Goal: Task Accomplishment & Management: Use online tool/utility

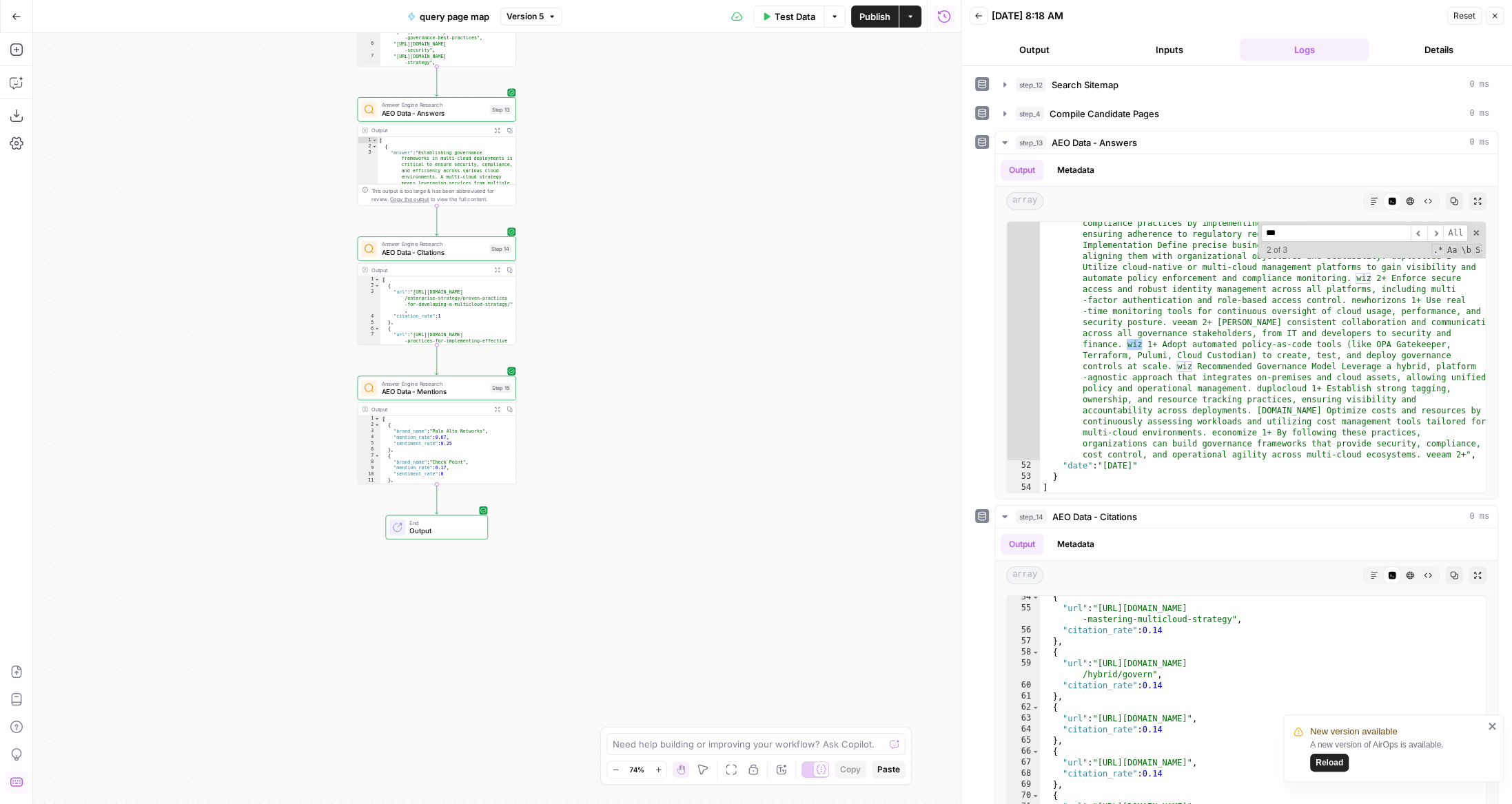
scroll to position [644, 0]
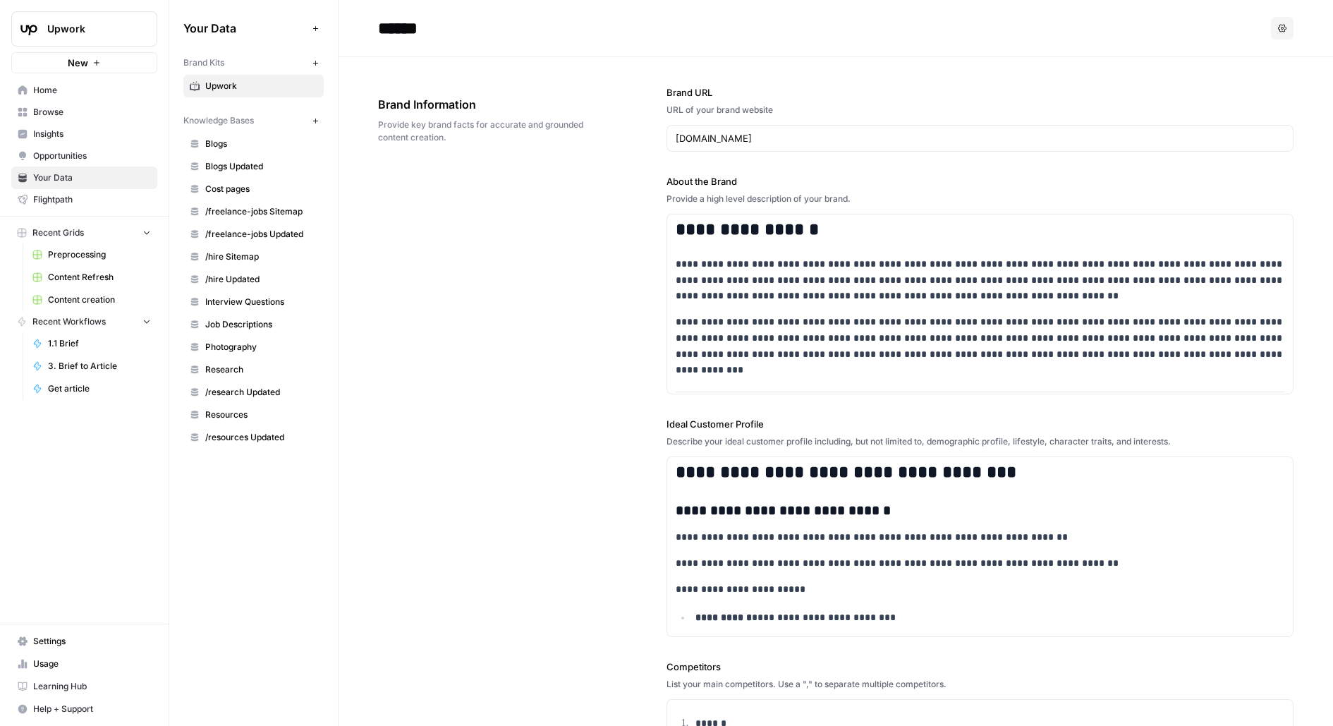
scroll to position [2930, 0]
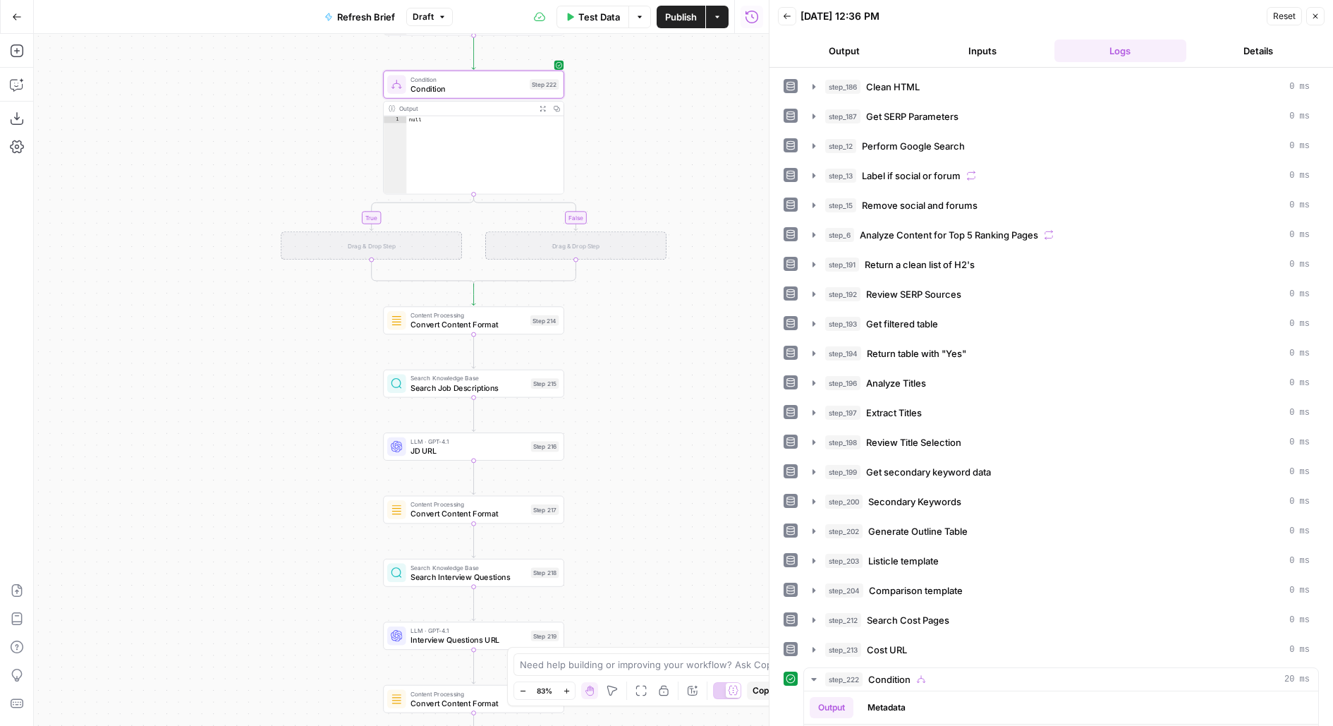
scroll to position [325, 0]
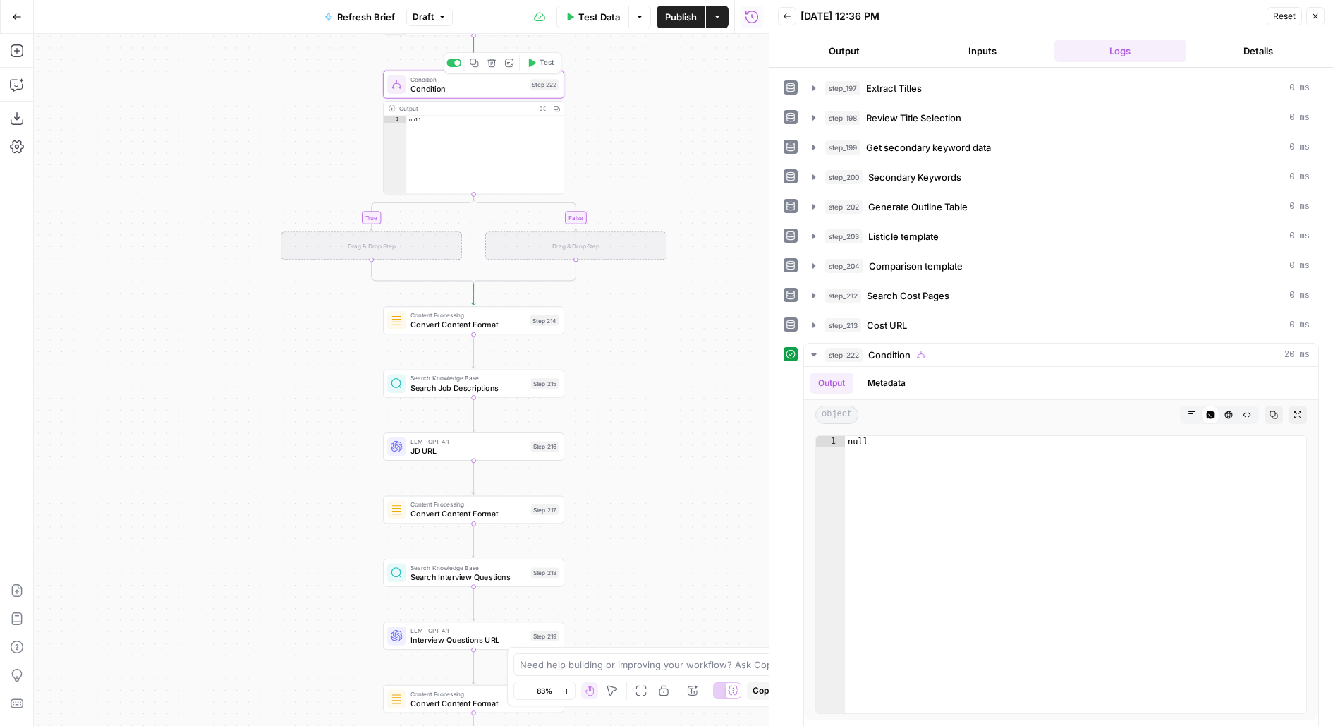
click at [488, 65] on icon "button" at bounding box center [492, 63] width 9 height 9
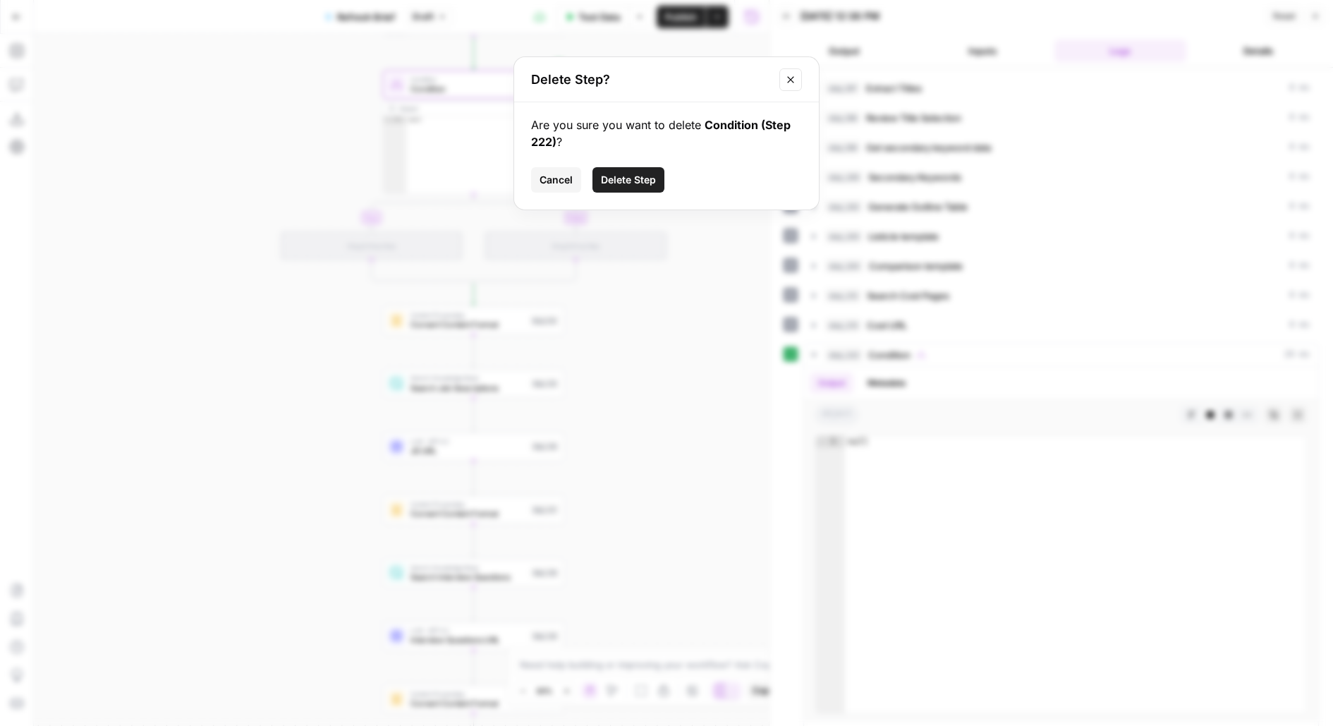
click at [794, 75] on icon "Close modal" at bounding box center [790, 79] width 11 height 11
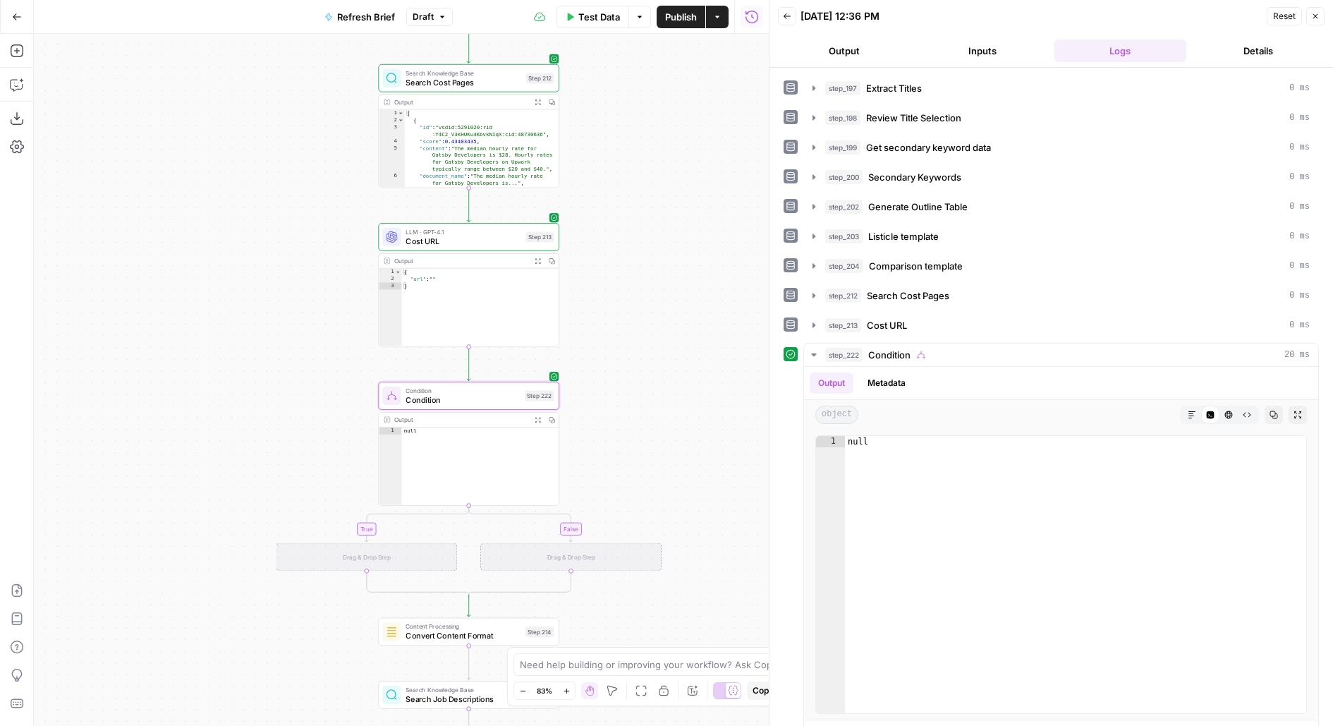
click at [478, 399] on span "Condition" at bounding box center [463, 400] width 114 height 12
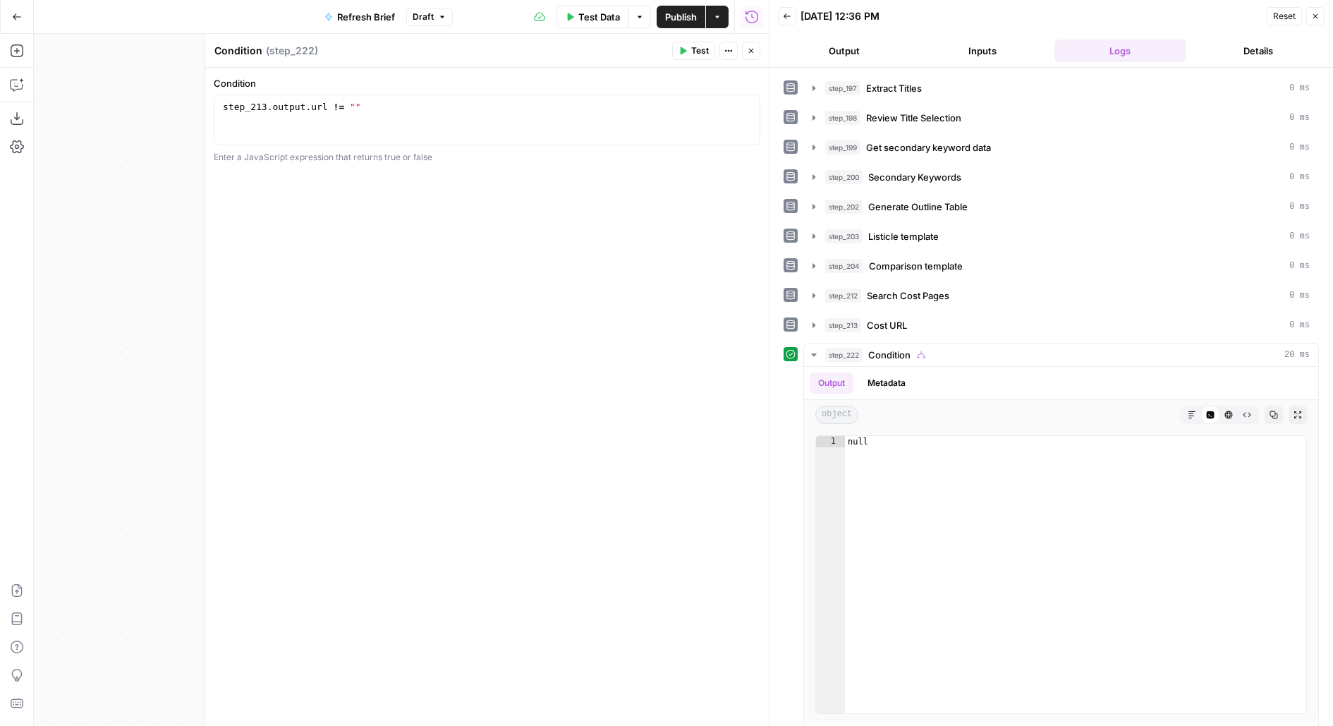
click at [753, 54] on icon "button" at bounding box center [751, 51] width 8 height 8
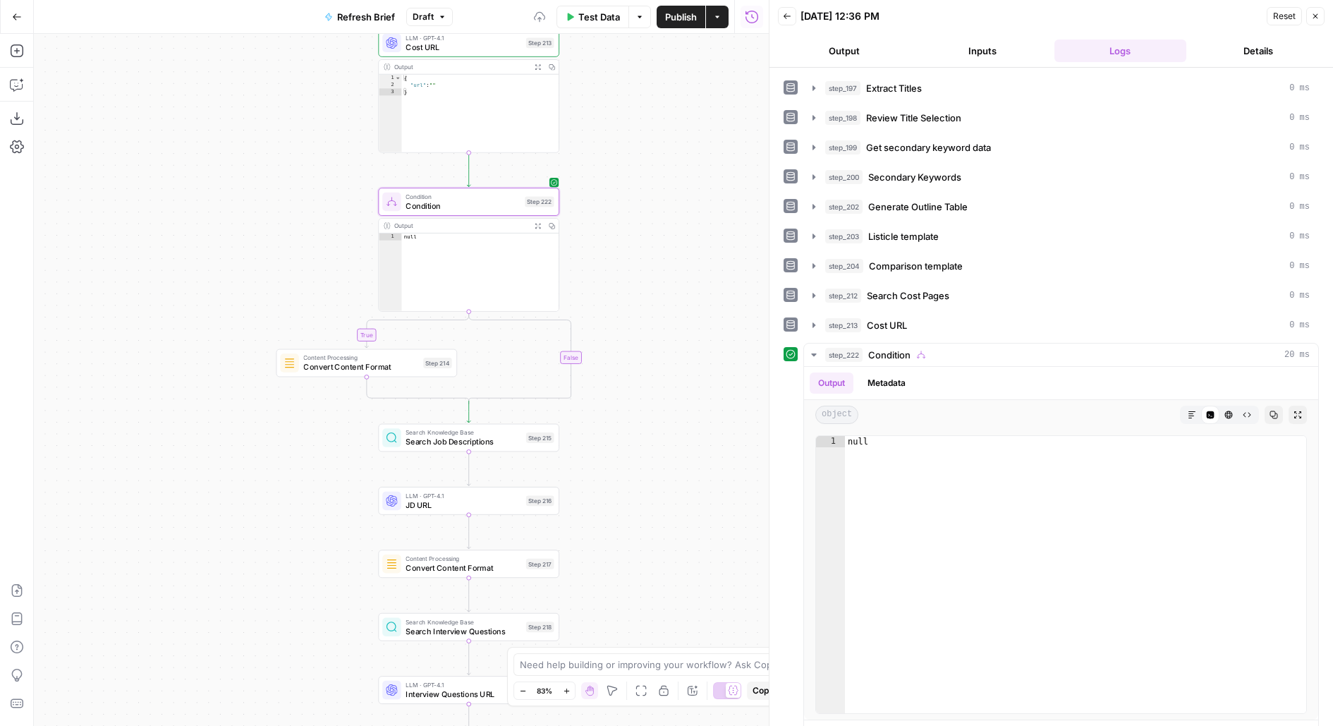
click at [708, 251] on div "**********" at bounding box center [401, 380] width 735 height 692
click at [535, 183] on span "Test" at bounding box center [542, 180] width 14 height 11
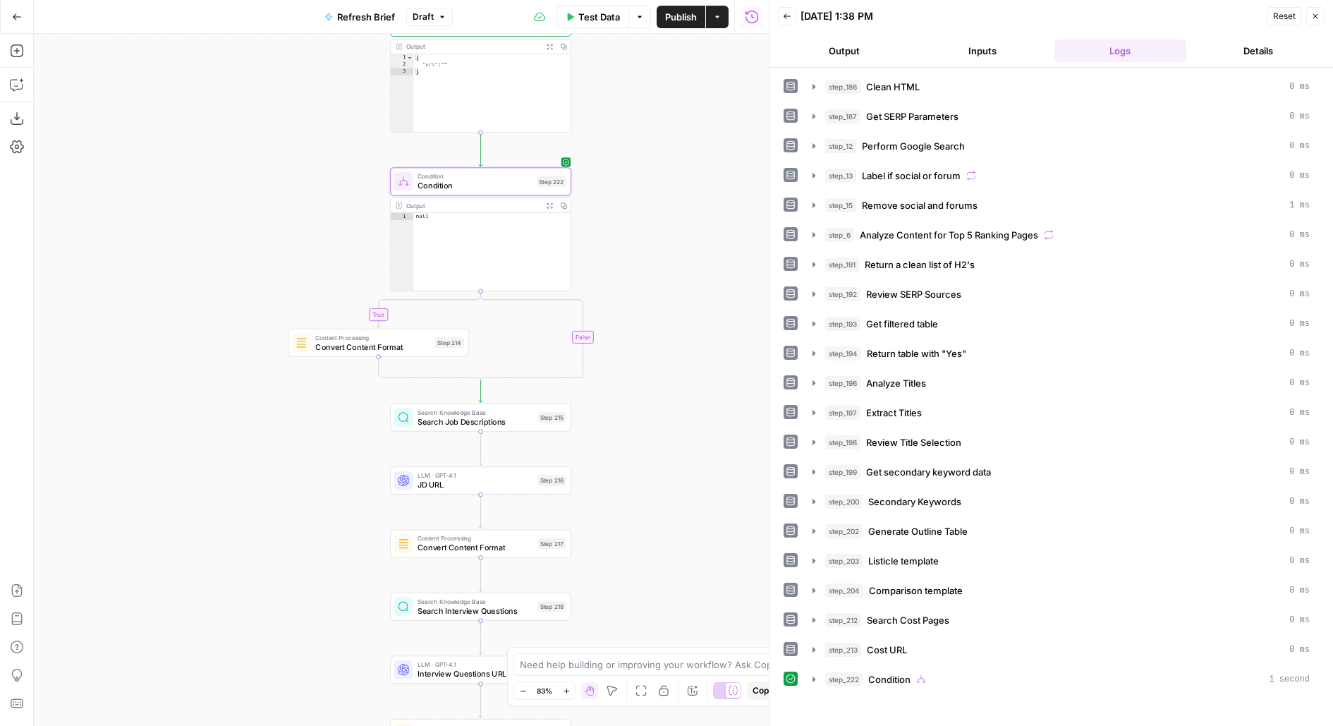
drag, startPoint x: 616, startPoint y: 491, endPoint x: 616, endPoint y: 297, distance: 194.0
click at [616, 297] on div "**********" at bounding box center [401, 380] width 735 height 692
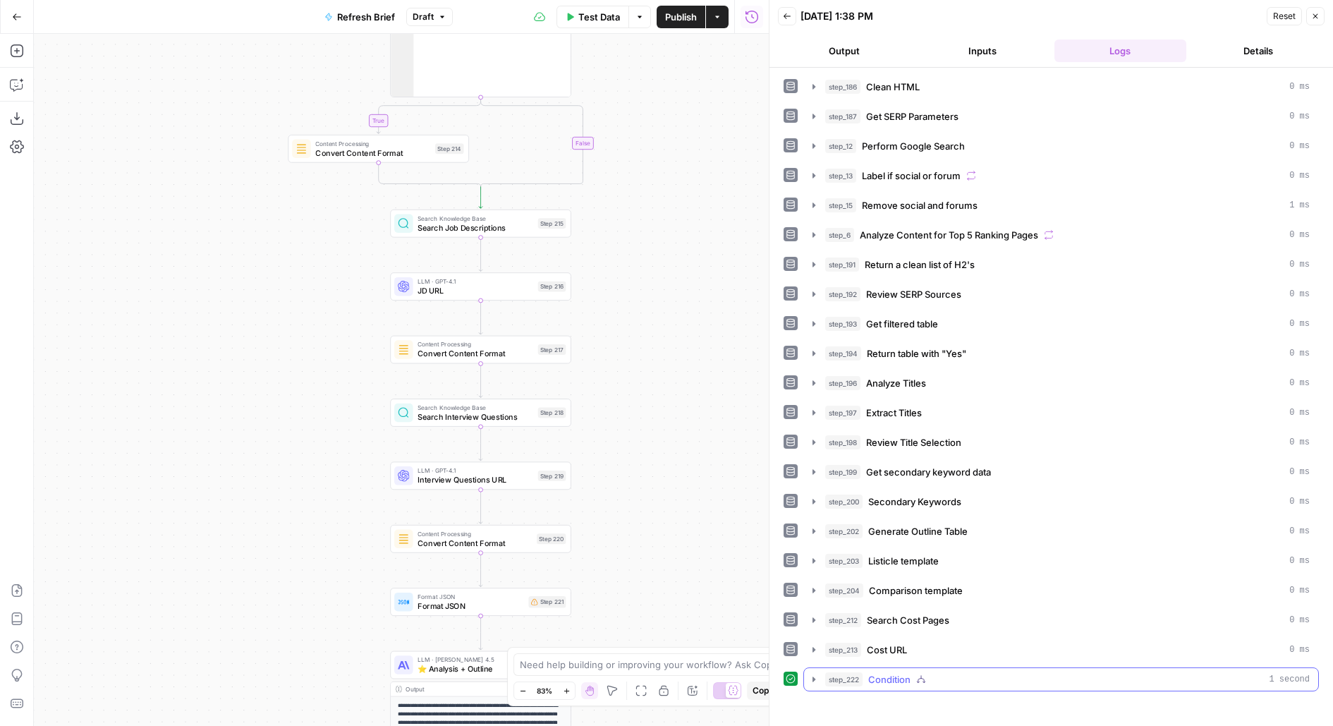
click at [833, 672] on span "step_222" at bounding box center [843, 679] width 37 height 14
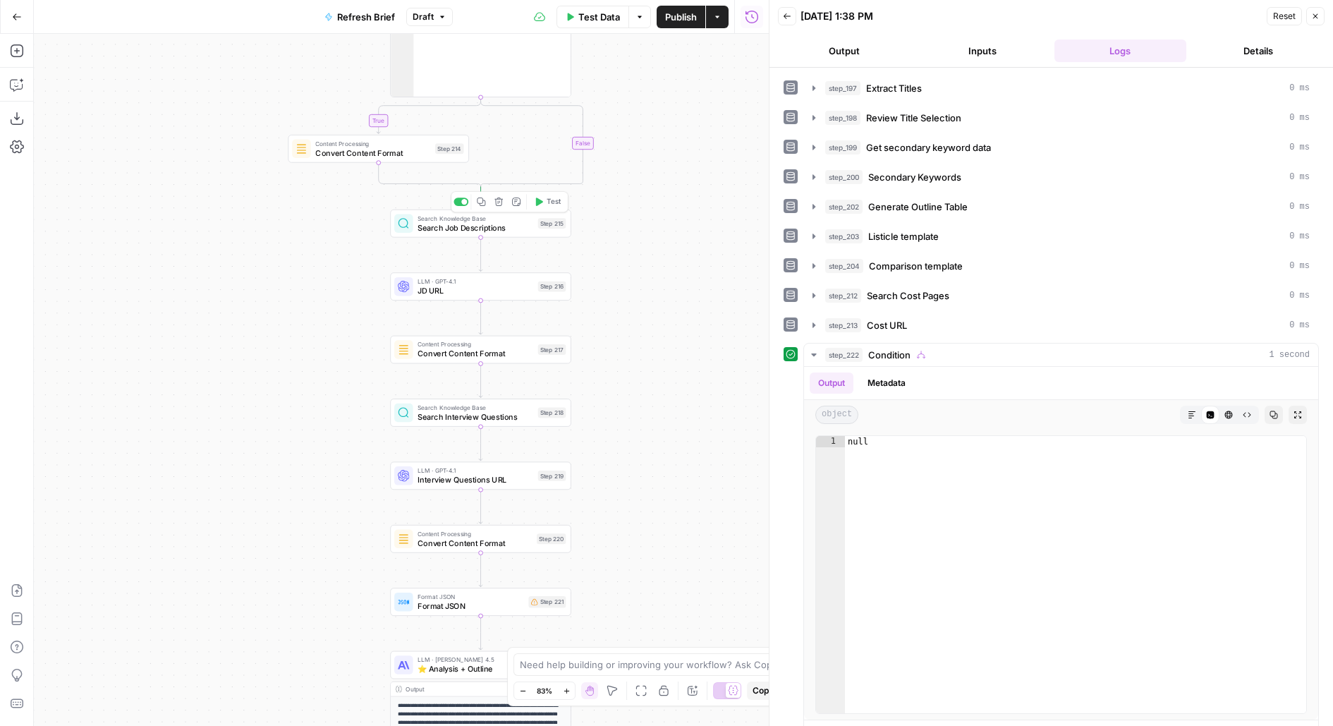
click at [549, 205] on span "Test" at bounding box center [554, 202] width 14 height 11
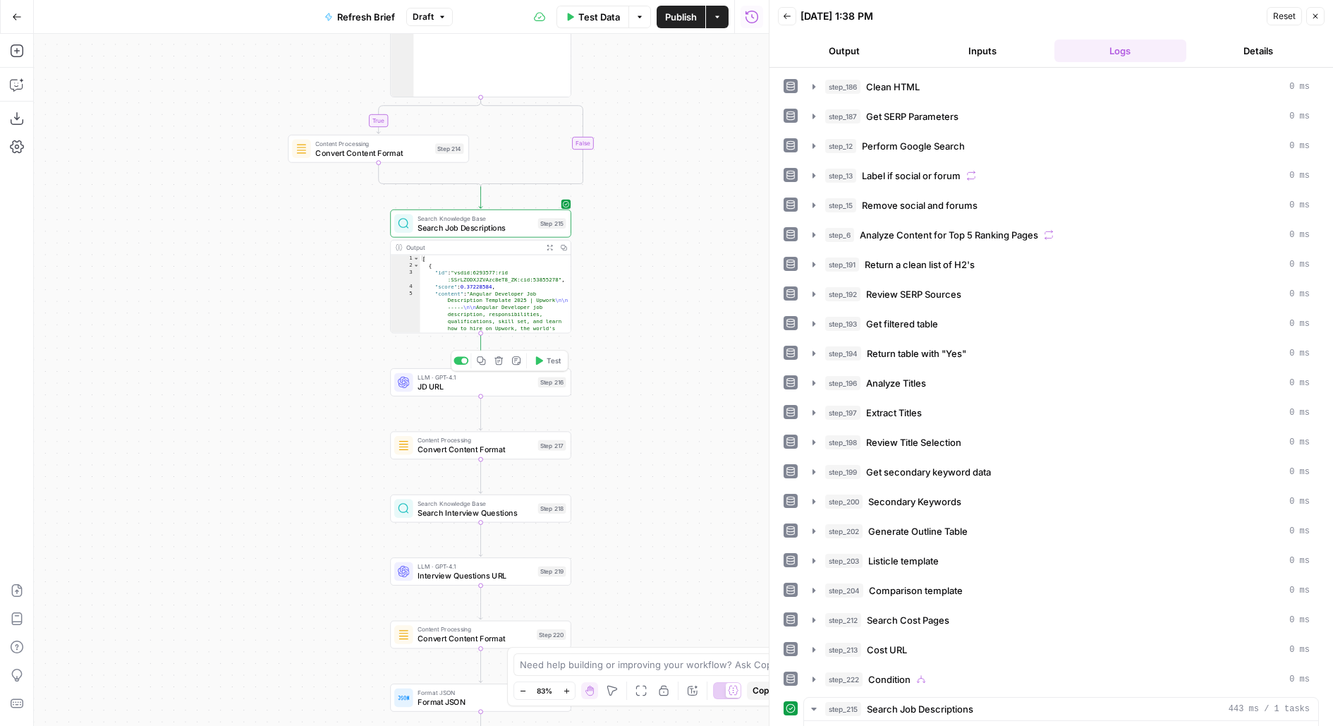
click at [539, 363] on icon "button" at bounding box center [539, 360] width 7 height 8
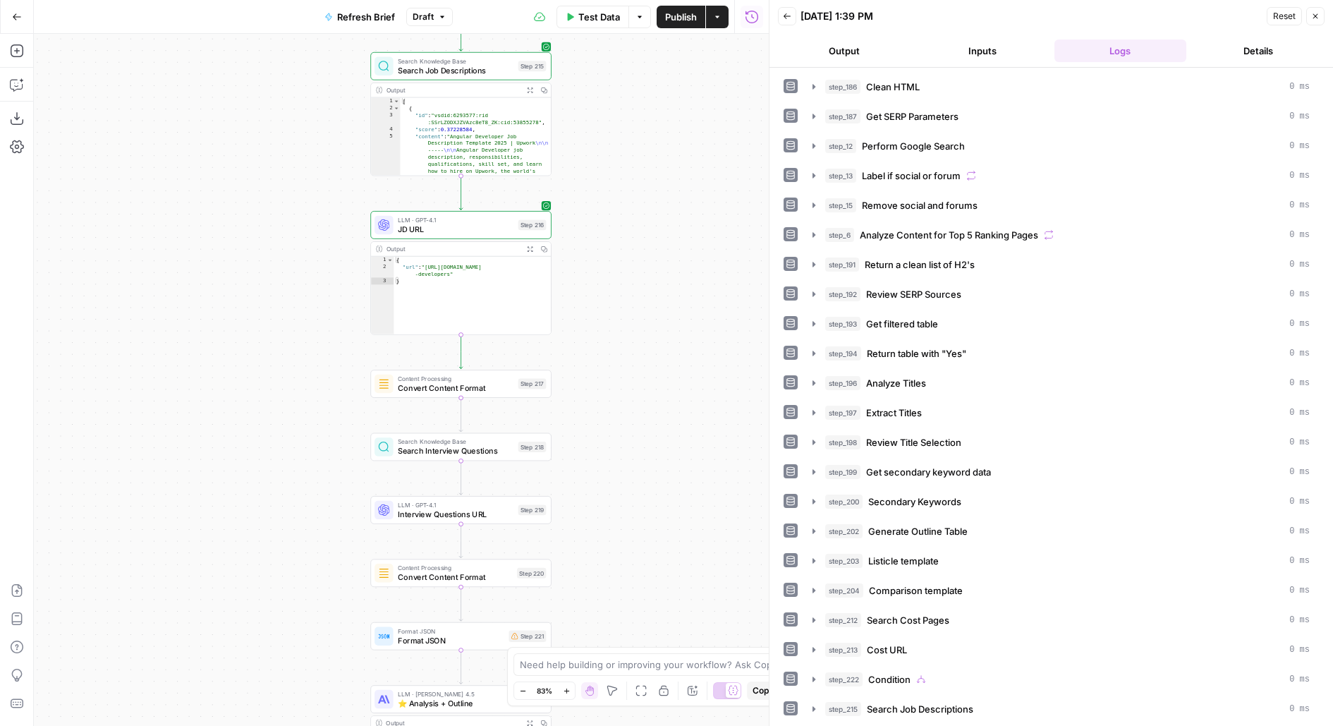
click at [605, 298] on div "**********" at bounding box center [401, 380] width 735 height 692
click at [530, 360] on span "Test" at bounding box center [534, 358] width 14 height 11
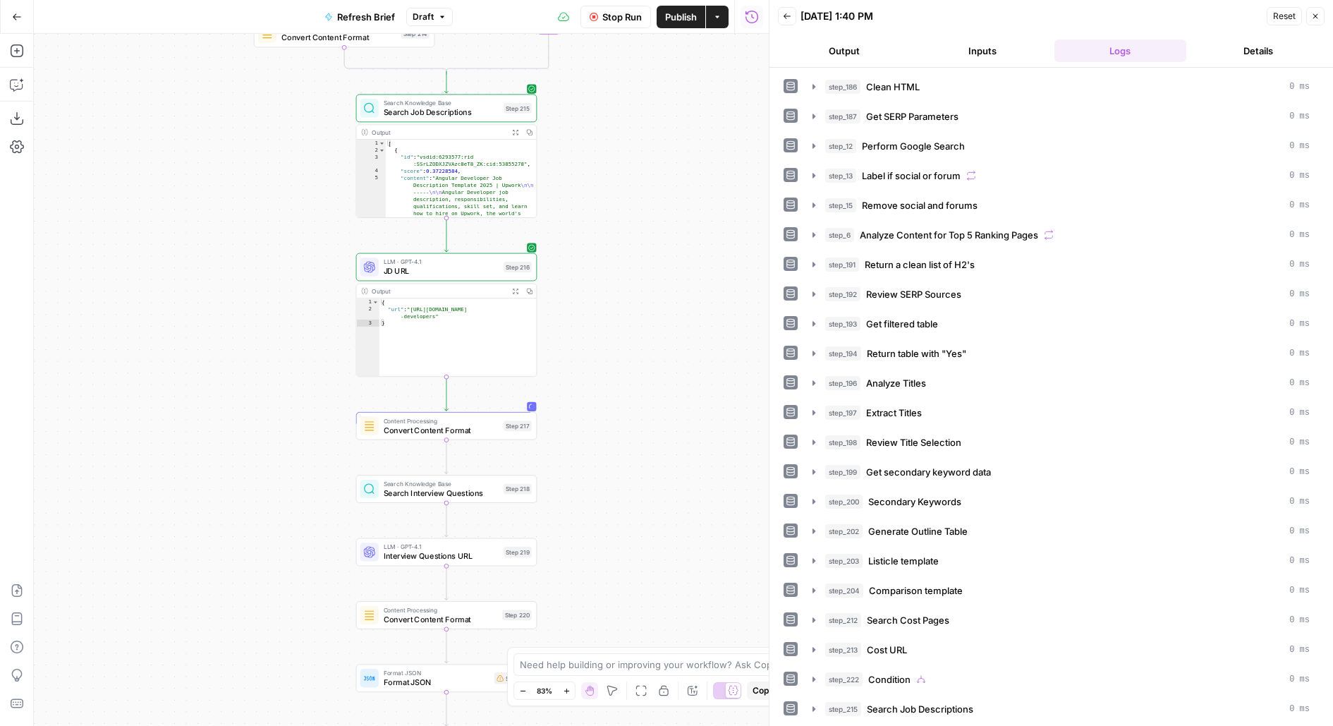
click at [516, 135] on button "Expand Output" at bounding box center [516, 132] width 14 height 14
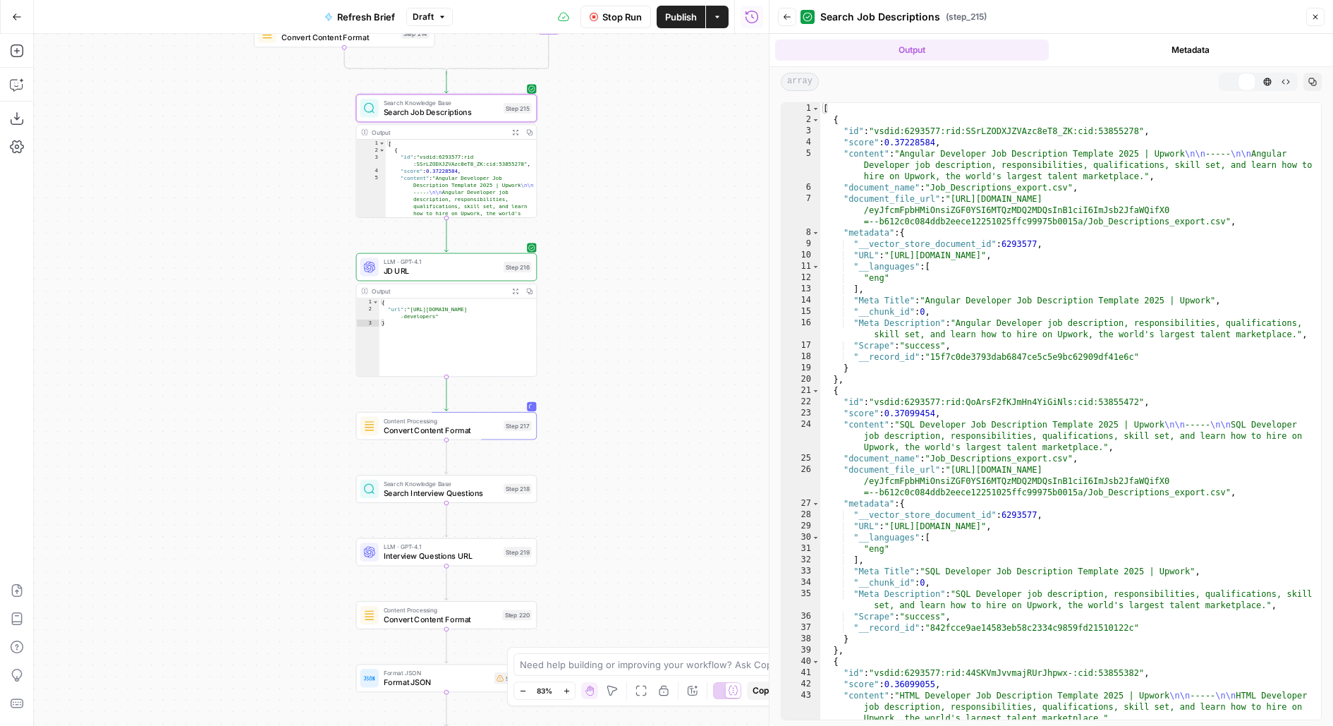
type textarea "**********"
click at [1207, 319] on div "[ { "id" : "vsdid:6293577:rid:SSrLZODXJZVAzc8eT8_ZK:cid:53855278" , "score" : 0…" at bounding box center [1072, 423] width 502 height 640
type input "******"
click at [475, 273] on span "JD URL" at bounding box center [442, 271] width 116 height 12
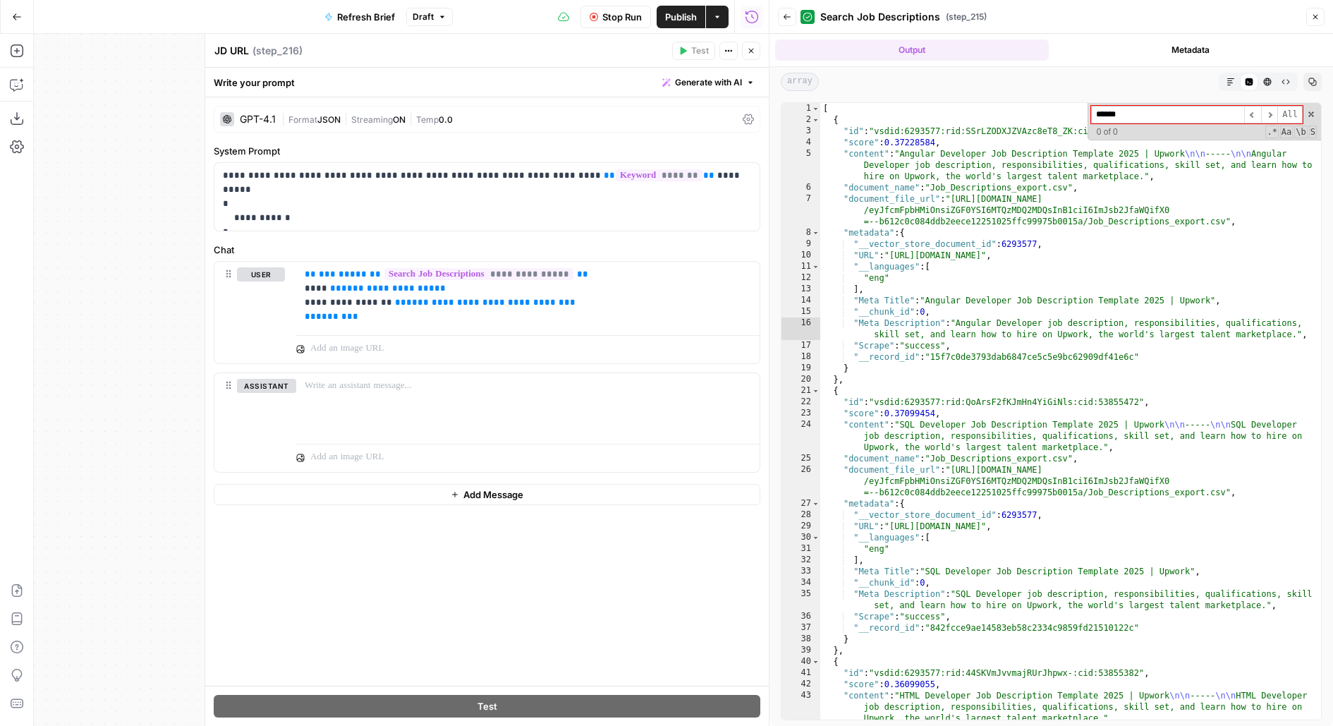
click at [781, 13] on button "Back" at bounding box center [787, 17] width 18 height 18
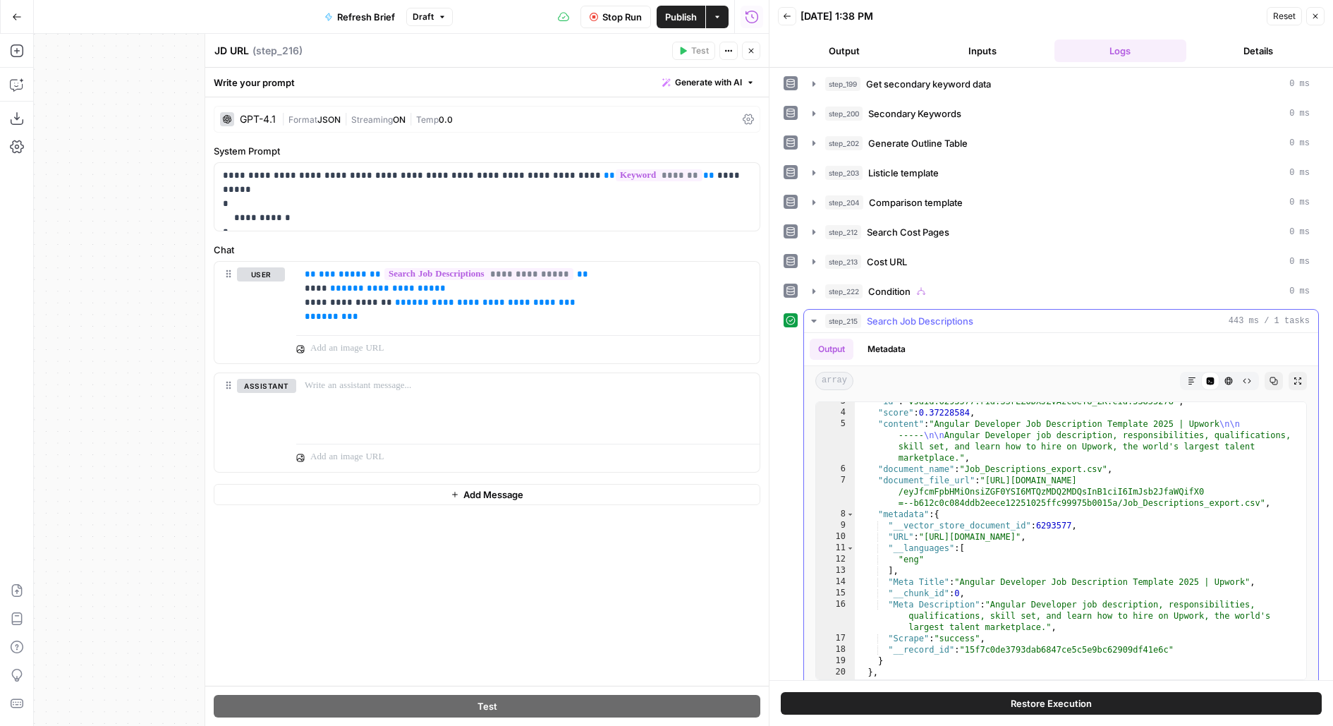
scroll to position [29, 0]
click at [907, 504] on div ""id" : "vsdid:6293577:rid:SSrLZODXJZVAzc8eT8_ZK:cid:53855278" , "score" : 0.372…" at bounding box center [1081, 546] width 453 height 301
click at [896, 529] on div ""id" : "vsdid:6293577:rid:SSrLZODXJZVAzc8eT8_ZK:cid:53855278" , "score" : 0.372…" at bounding box center [1081, 546] width 453 height 301
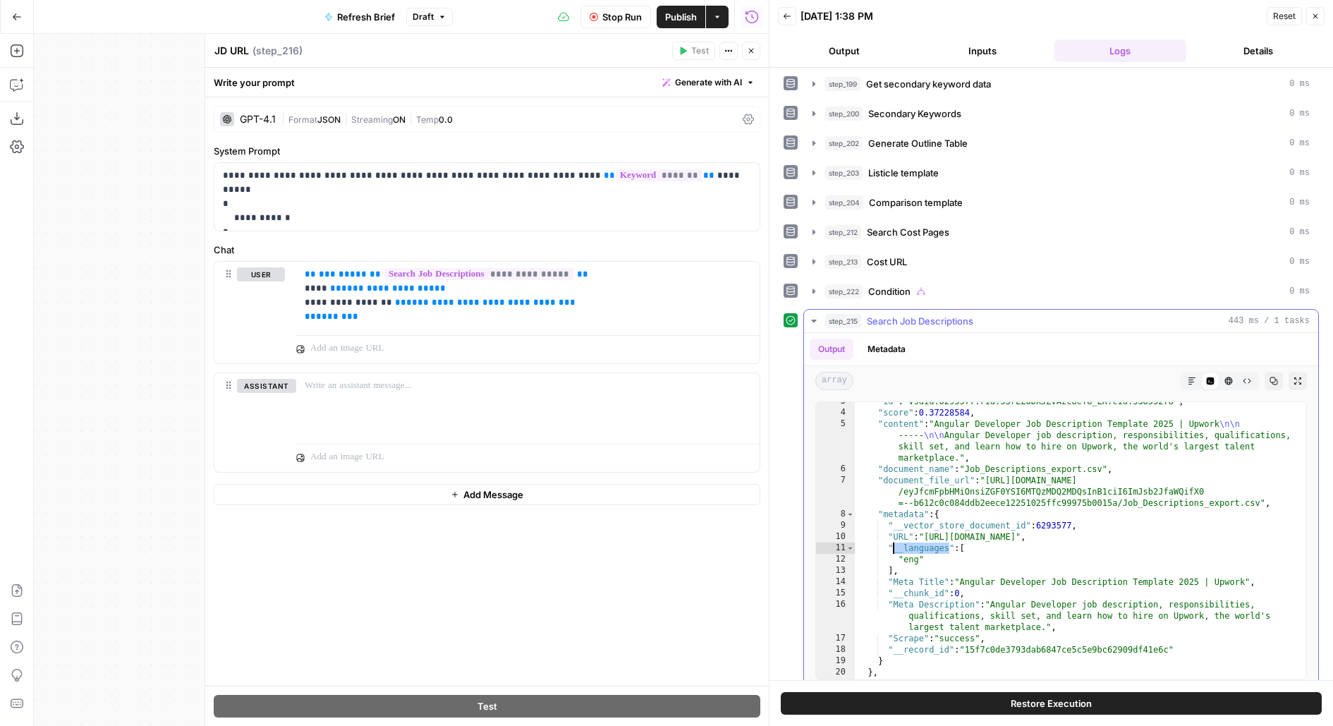
click at [896, 525] on div ""id" : "vsdid:6293577:rid:SSrLZODXJZVAzc8eT8_ZK:cid:53855278" , "score" : 0.372…" at bounding box center [1081, 546] width 453 height 301
type textarea "**********"
click at [896, 525] on div ""id" : "vsdid:6293577:rid:SSrLZODXJZVAzc8eT8_ZK:cid:53855278" , "score" : 0.372…" at bounding box center [1081, 546] width 453 height 301
click at [411, 287] on span "**********" at bounding box center [387, 288] width 93 height 9
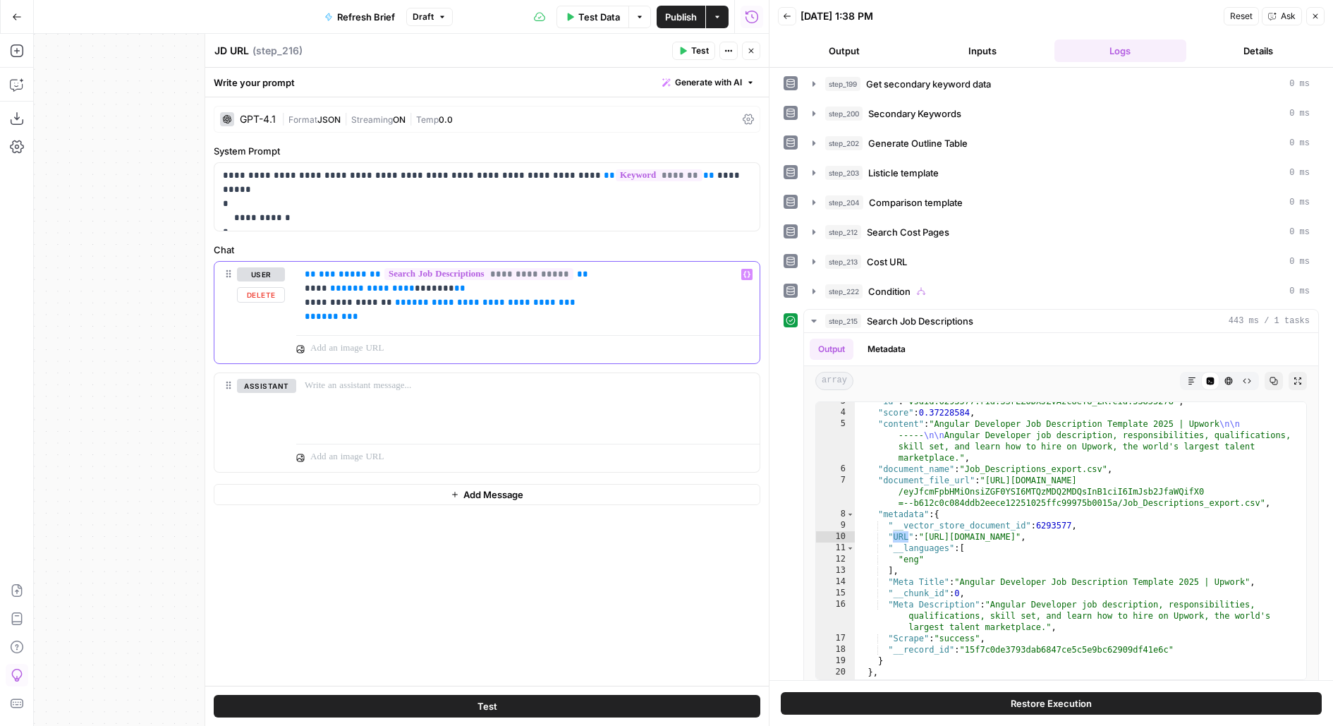
drag, startPoint x: 459, startPoint y: 303, endPoint x: 538, endPoint y: 302, distance: 78.3
click at [538, 303] on p "**********" at bounding box center [528, 295] width 447 height 56
click at [679, 21] on span "Publish" at bounding box center [681, 17] width 32 height 14
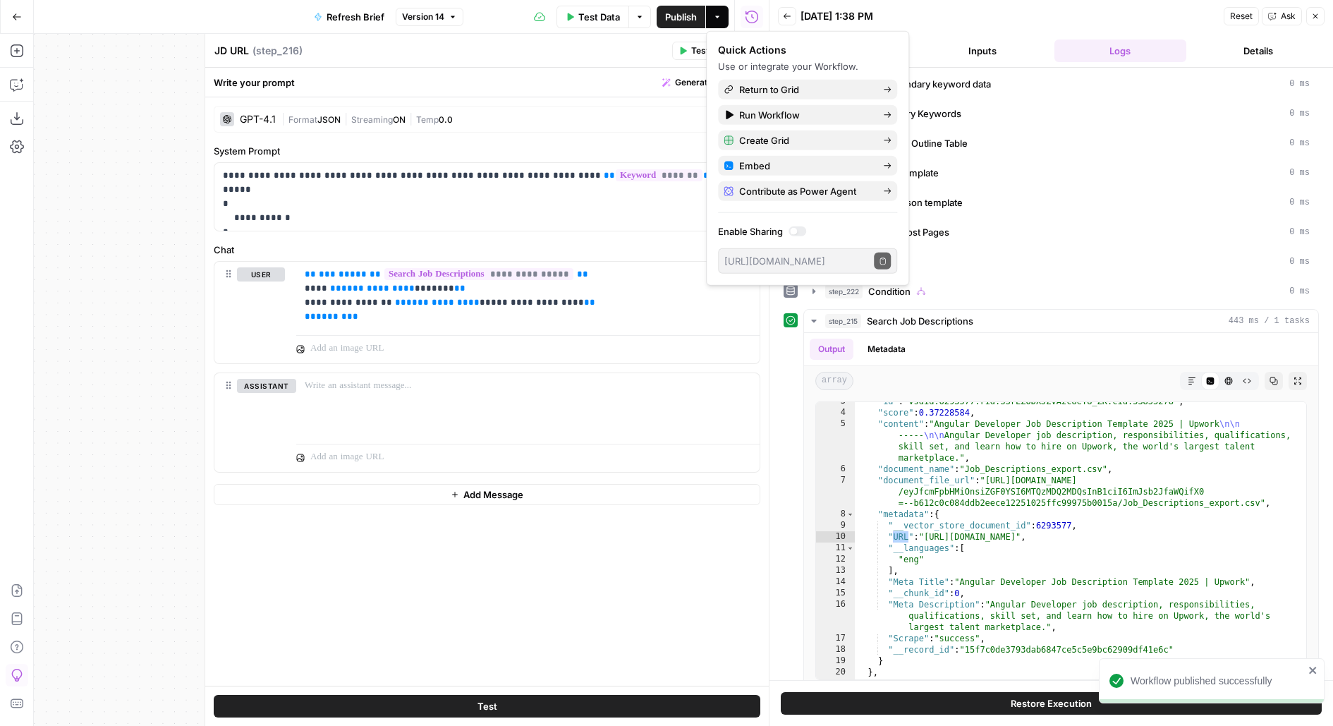
click at [440, 22] on span "Version 14" at bounding box center [423, 17] width 42 height 13
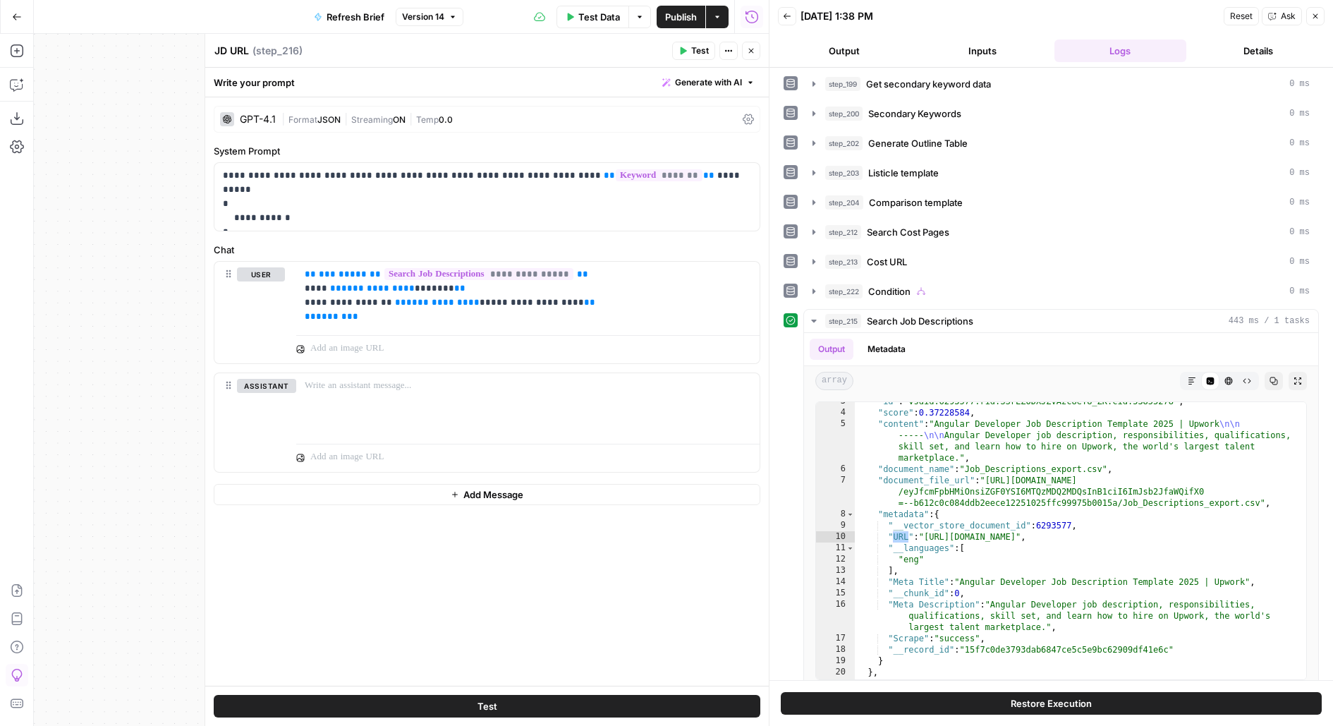
click at [721, 150] on label "System Prompt" at bounding box center [487, 151] width 547 height 14
click at [698, 55] on span "Test" at bounding box center [700, 50] width 18 height 13
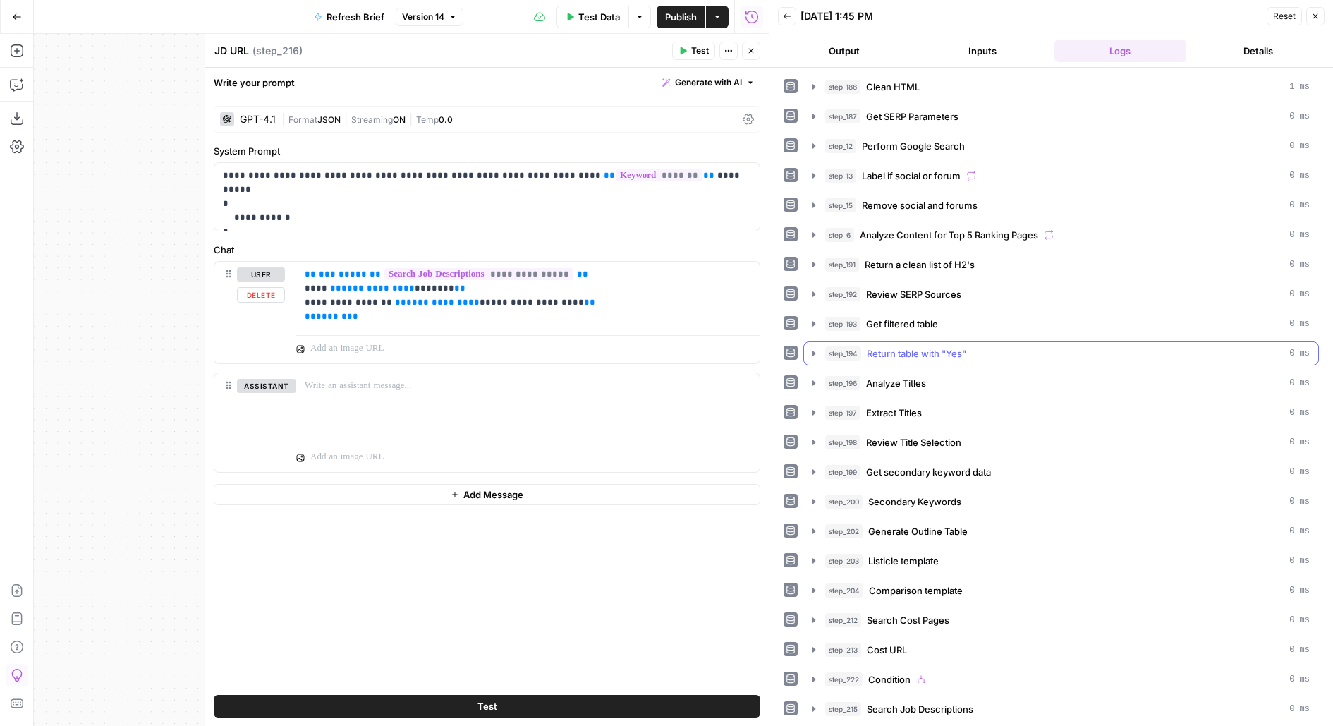
scroll to position [371, 0]
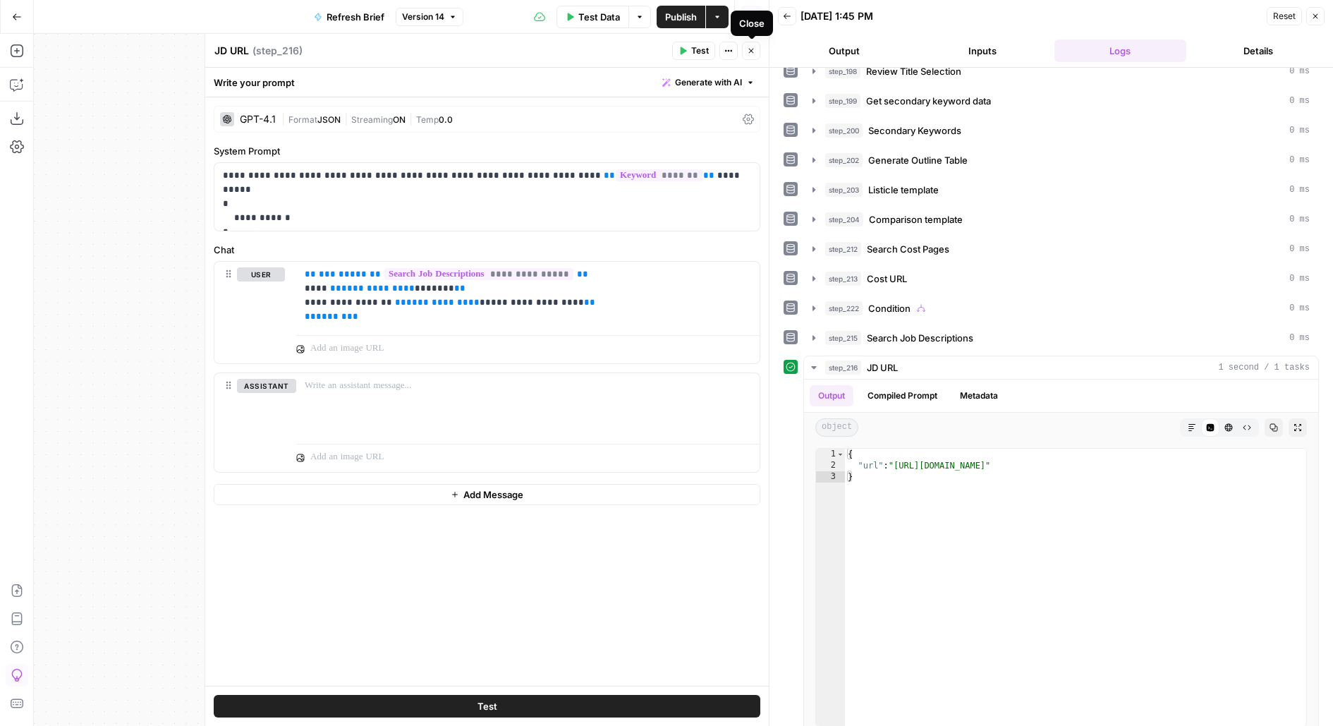
click at [745, 54] on button "Close" at bounding box center [751, 51] width 18 height 18
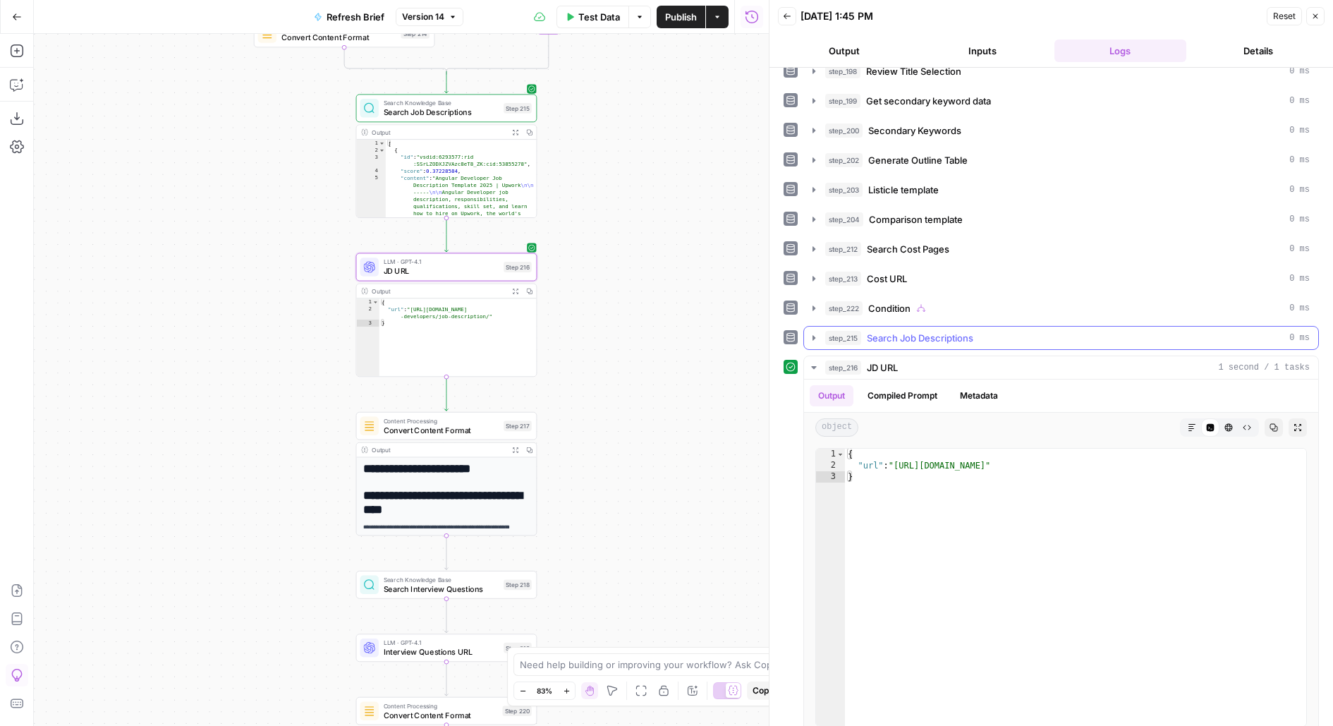
click at [961, 331] on span "Search Job Descriptions" at bounding box center [920, 338] width 107 height 14
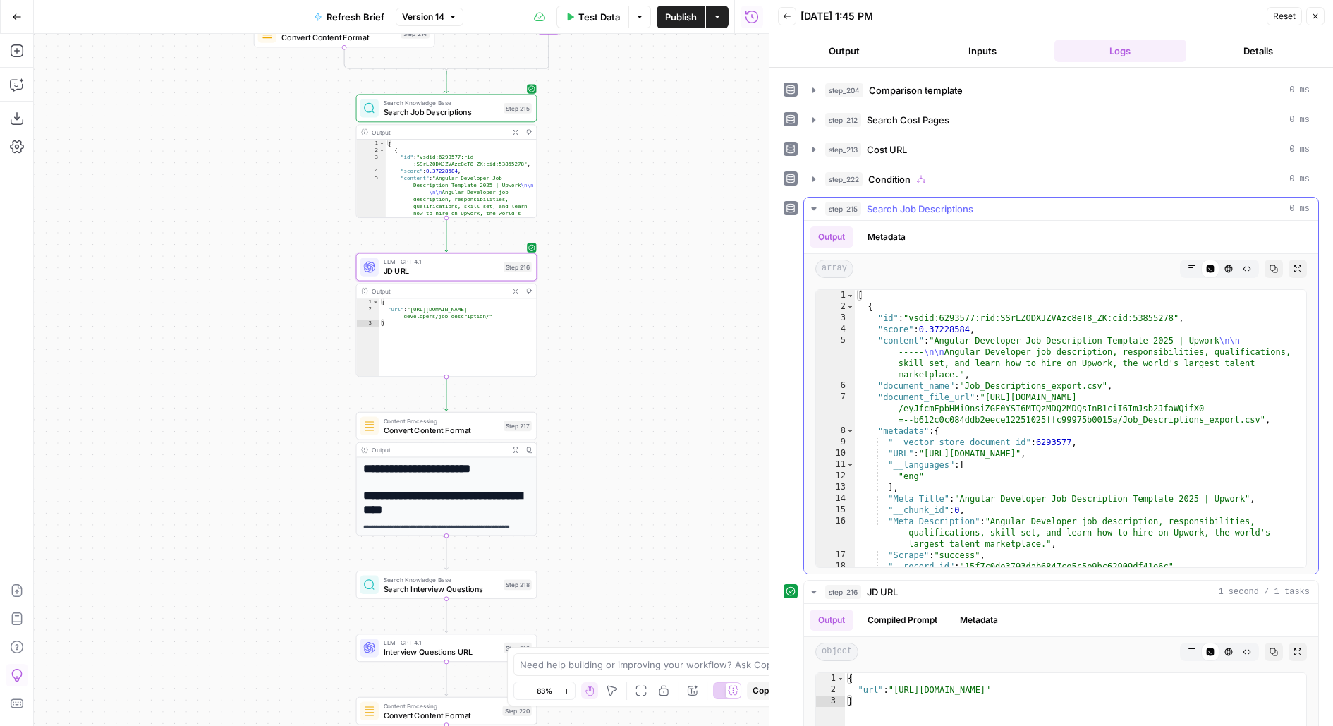
scroll to position [415, 0]
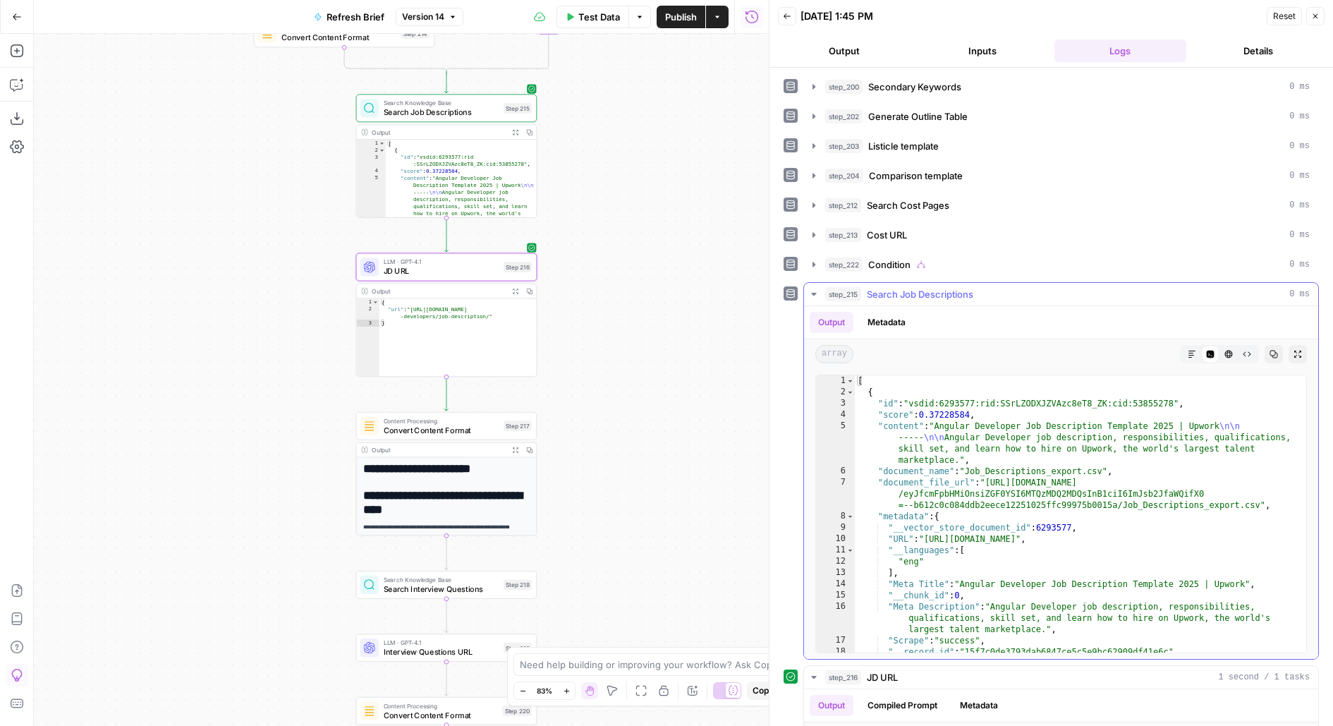
click at [860, 287] on span "step_215" at bounding box center [843, 294] width 36 height 14
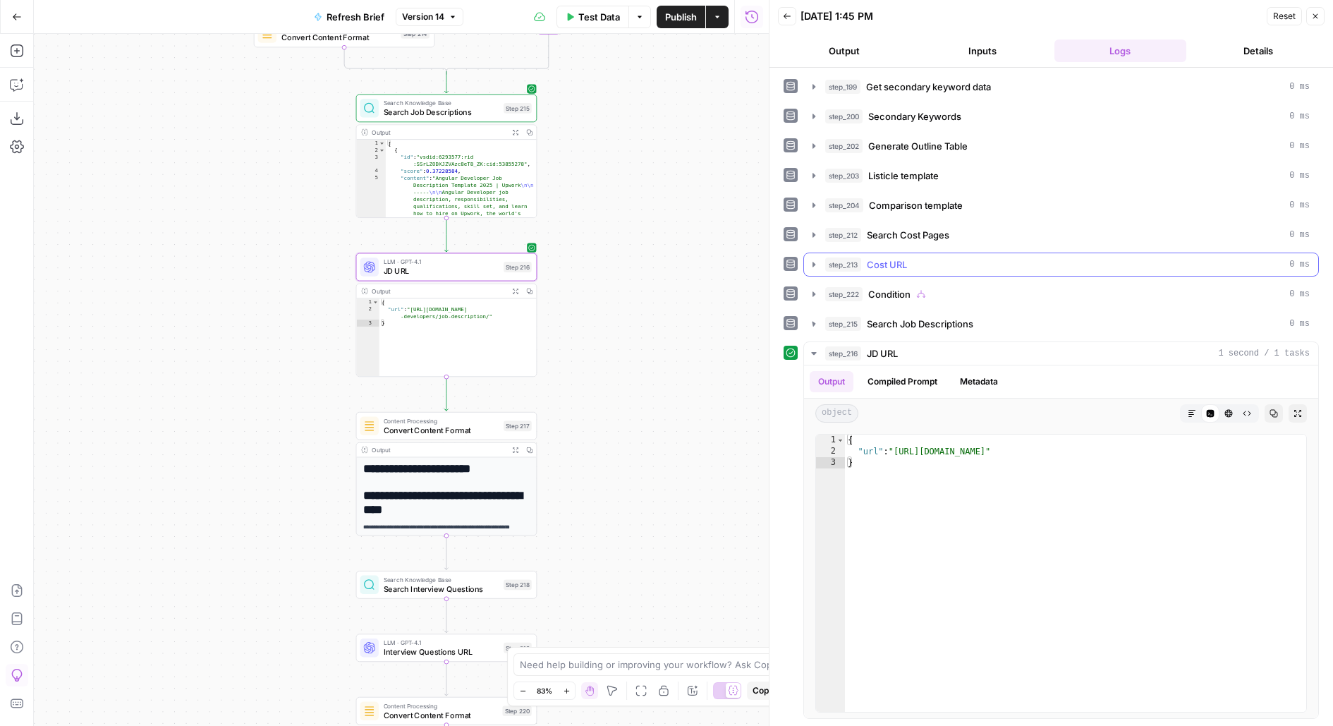
scroll to position [371, 0]
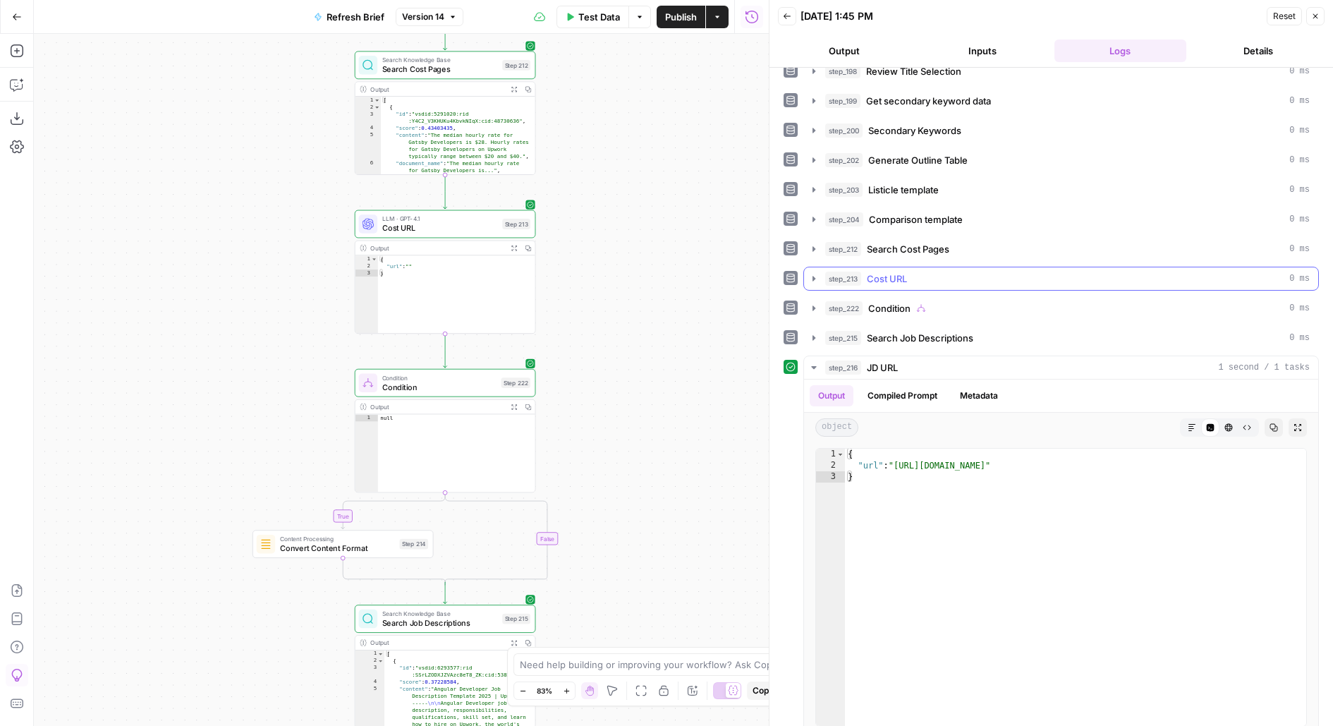
click at [897, 272] on span "Cost URL" at bounding box center [887, 279] width 40 height 14
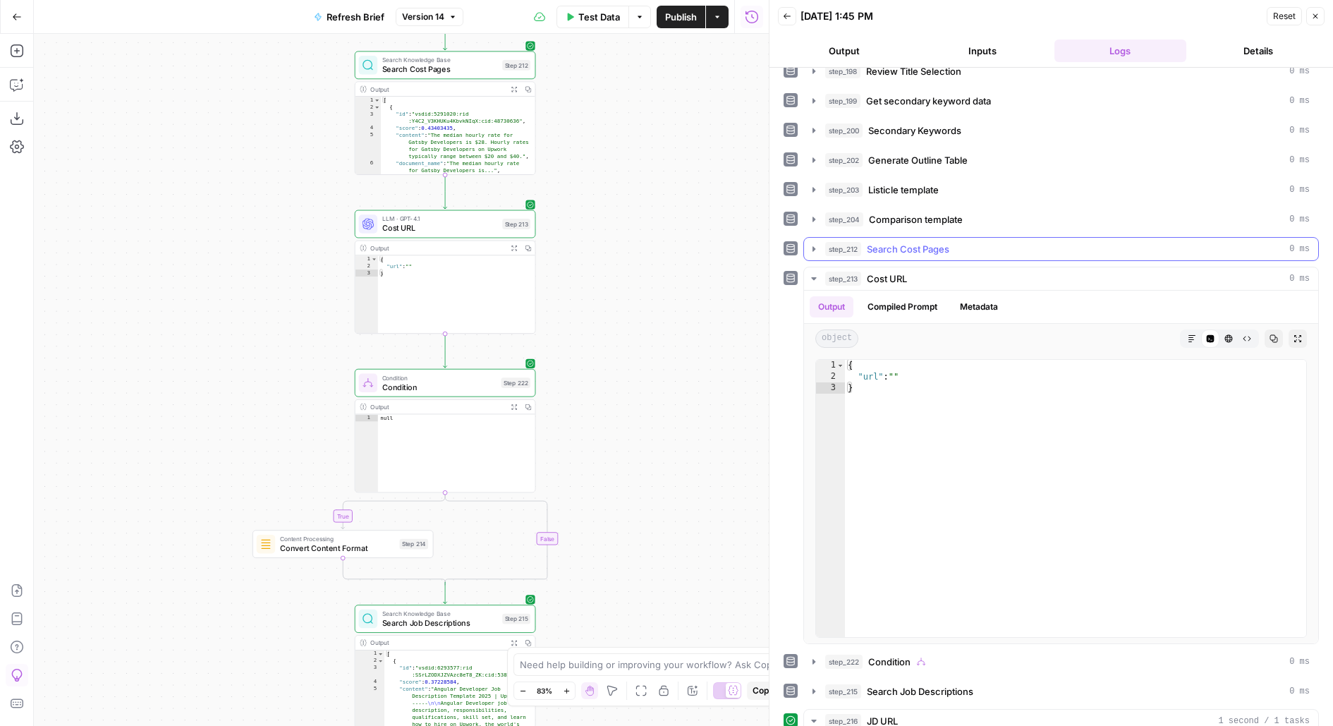
click at [907, 242] on span "Search Cost Pages" at bounding box center [908, 249] width 83 height 14
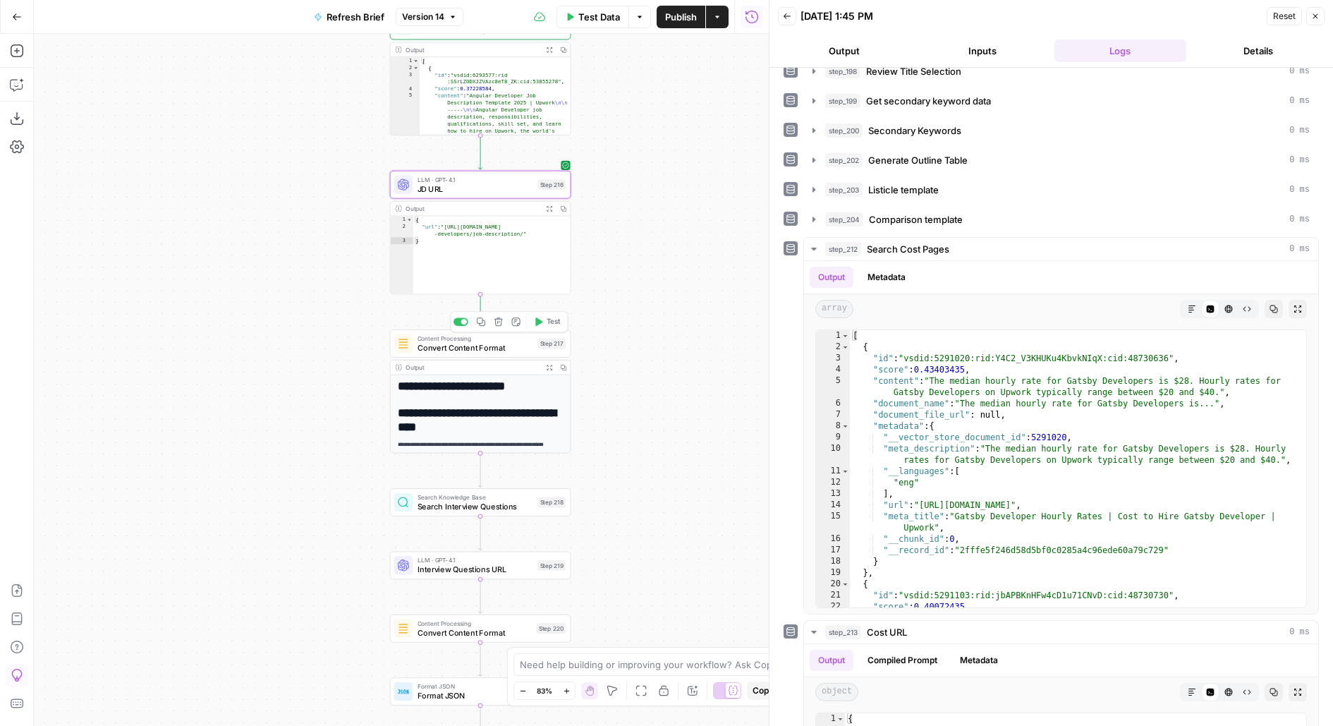
click at [543, 323] on button "Test" at bounding box center [547, 322] width 36 height 16
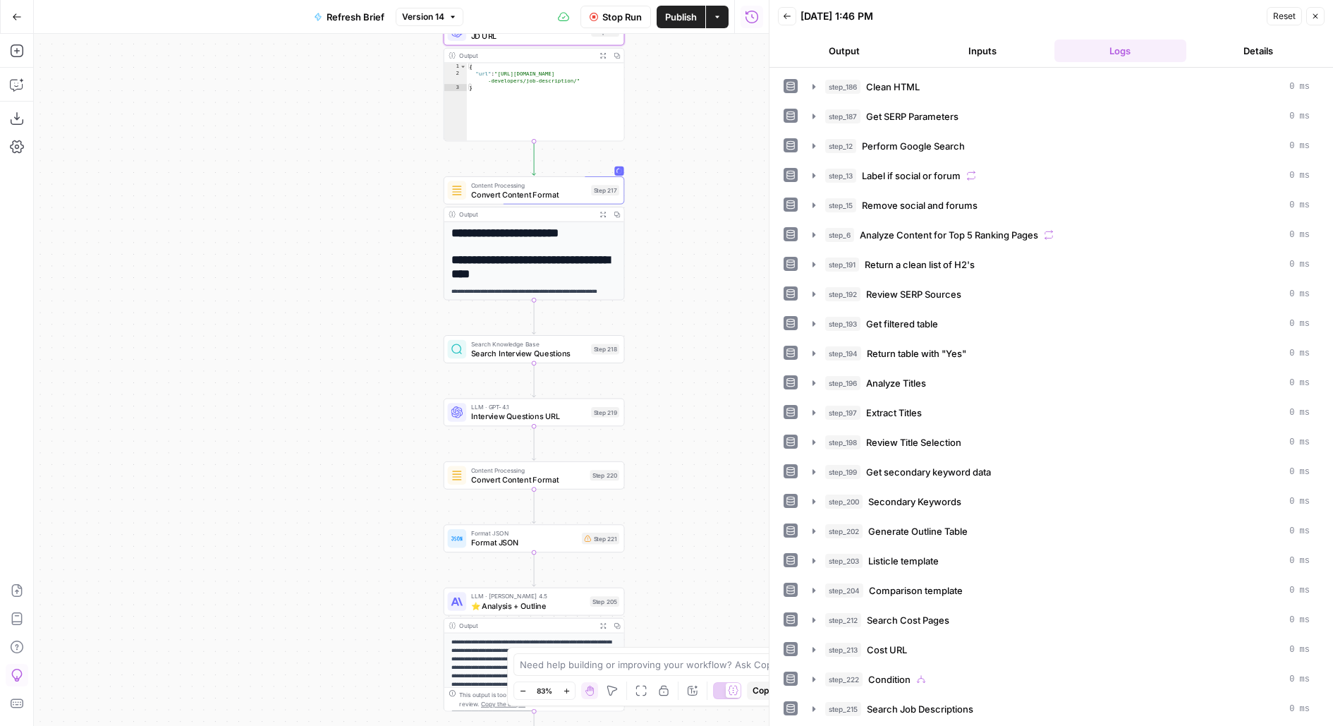
drag, startPoint x: 691, startPoint y: 363, endPoint x: 694, endPoint y: 334, distance: 29.8
click at [695, 334] on div "**********" at bounding box center [401, 380] width 735 height 692
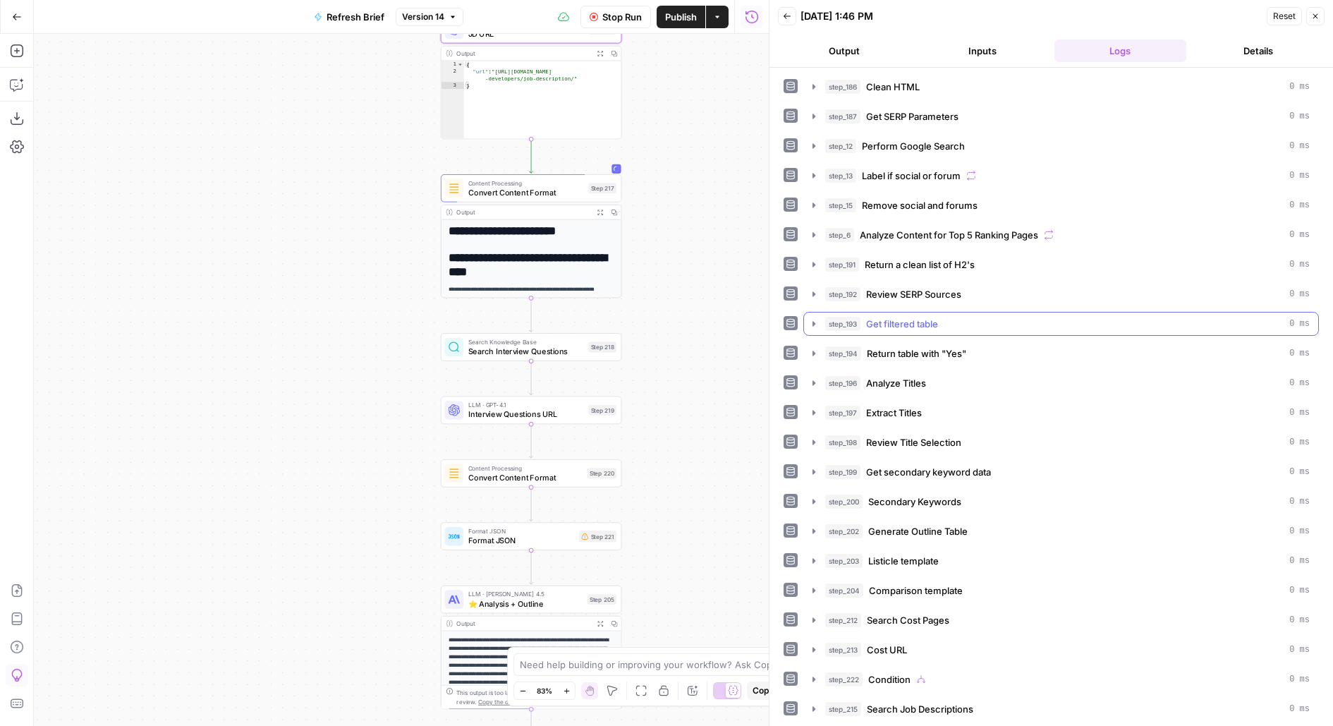
scroll to position [43, 0]
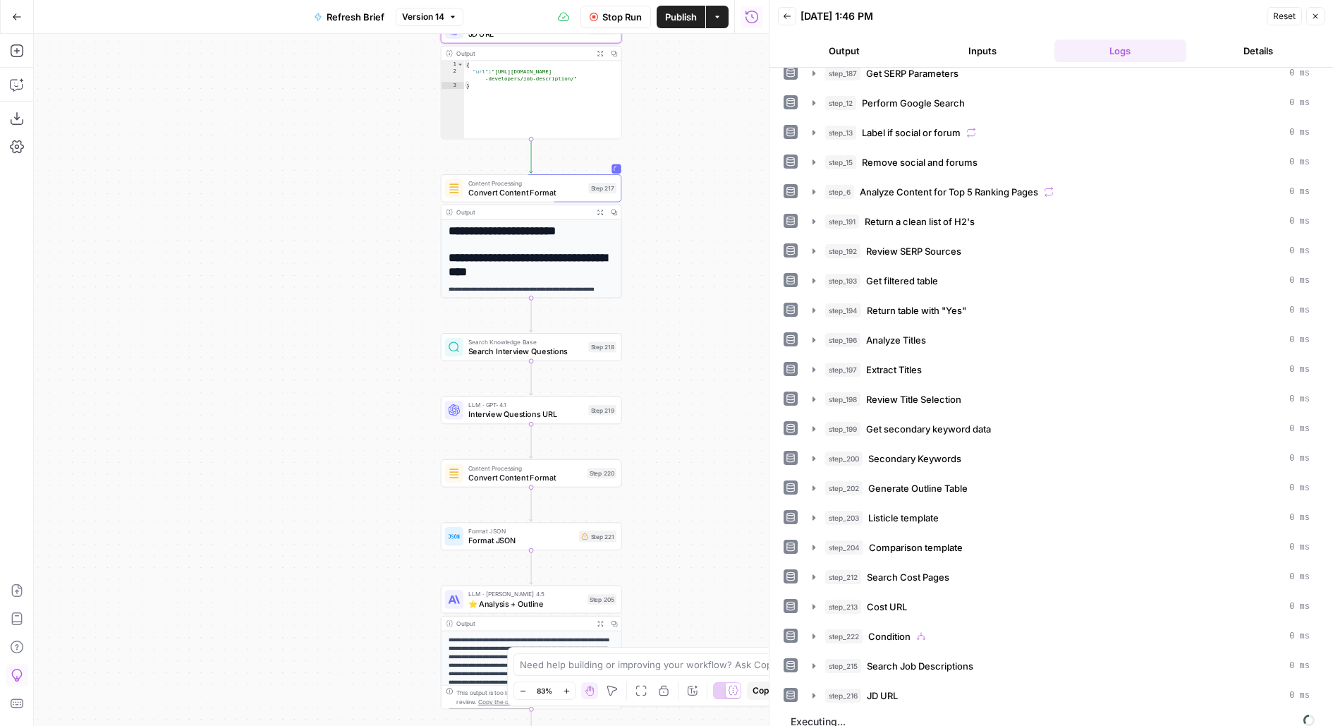
click at [844, 48] on button "Output" at bounding box center [844, 51] width 133 height 23
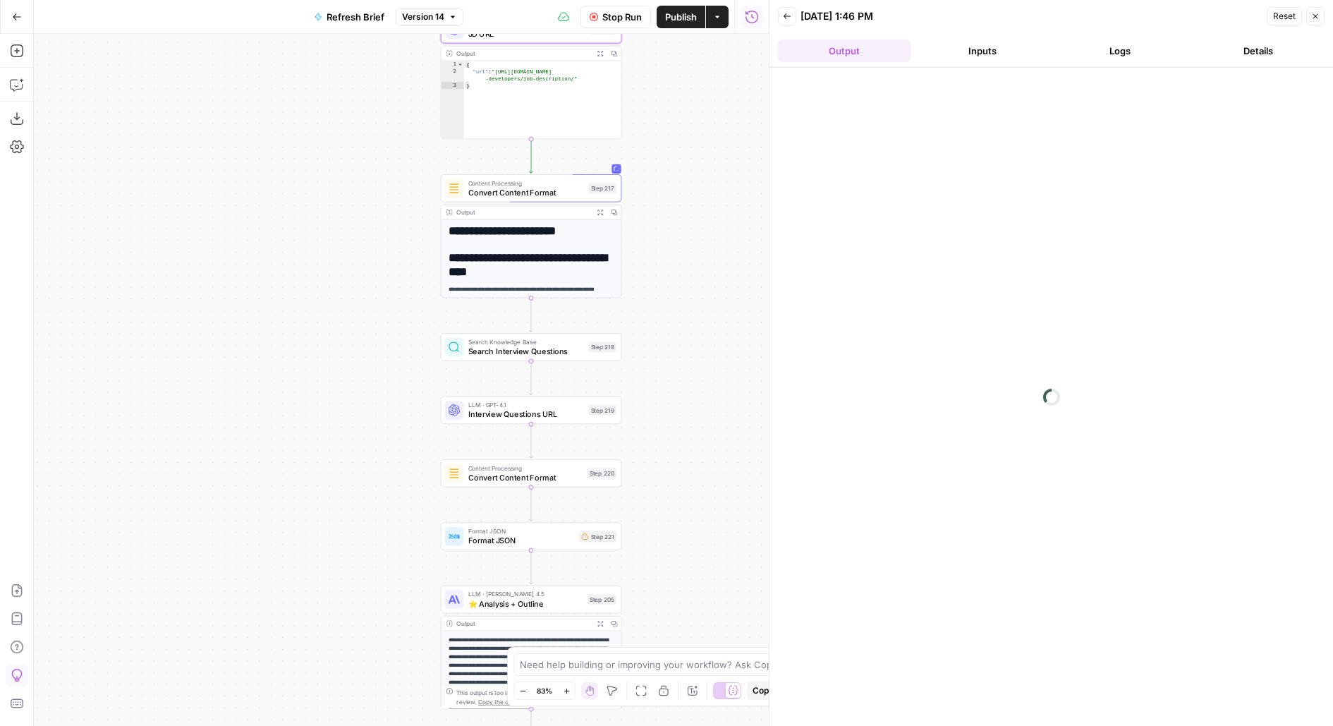
scroll to position [0, 0]
click at [1094, 57] on button "Logs" at bounding box center [1121, 51] width 133 height 23
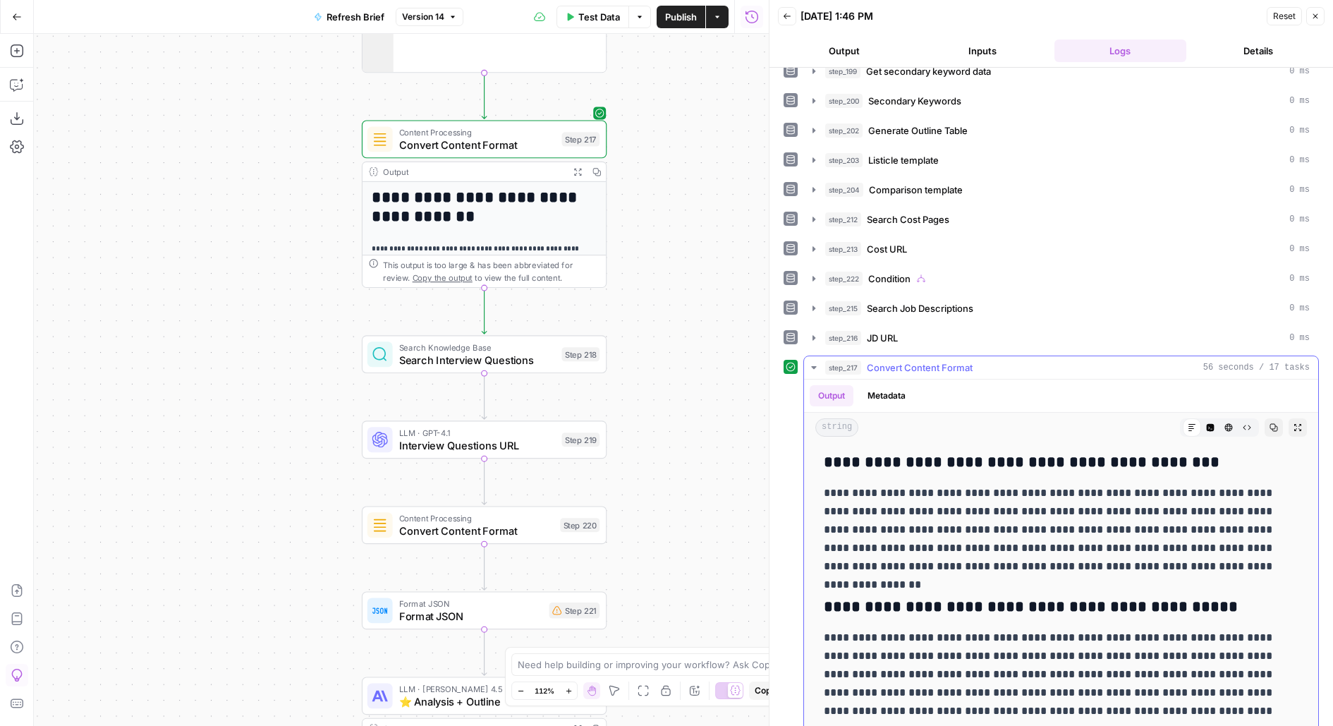
scroll to position [3334, 0]
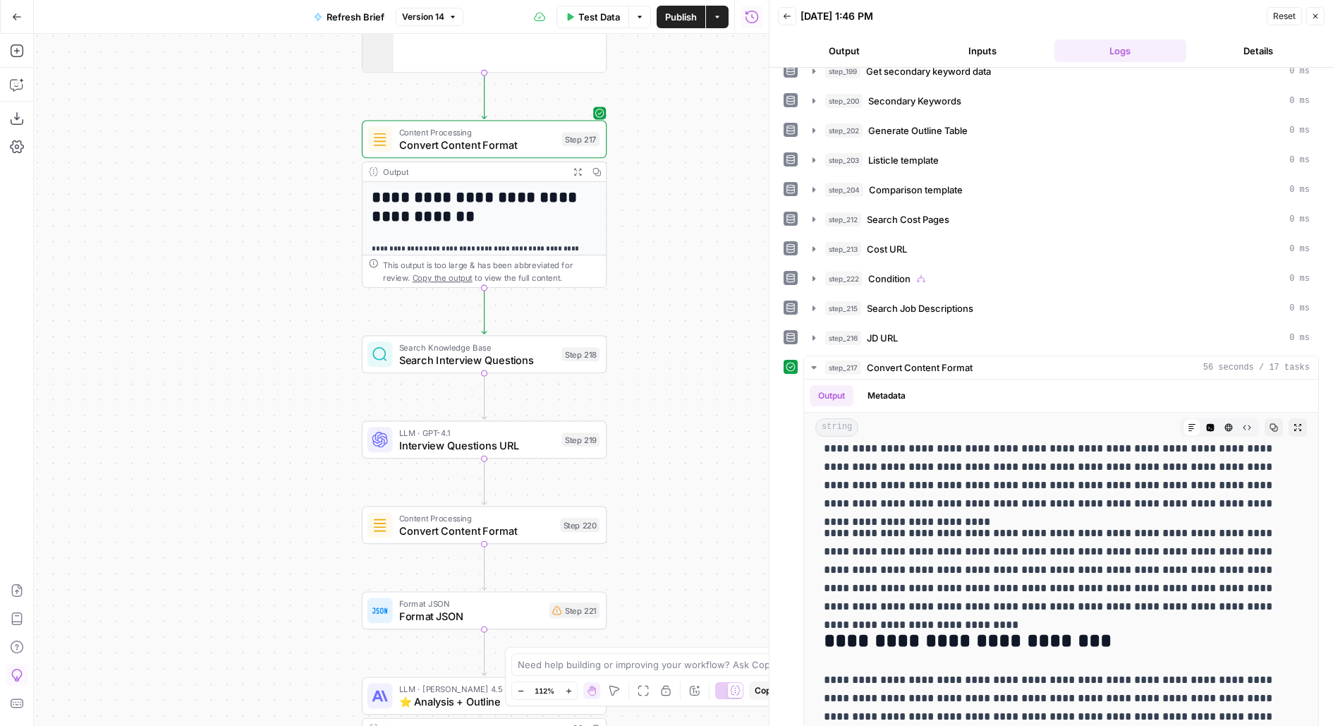
click at [423, 15] on span "Version 14" at bounding box center [423, 17] width 42 height 13
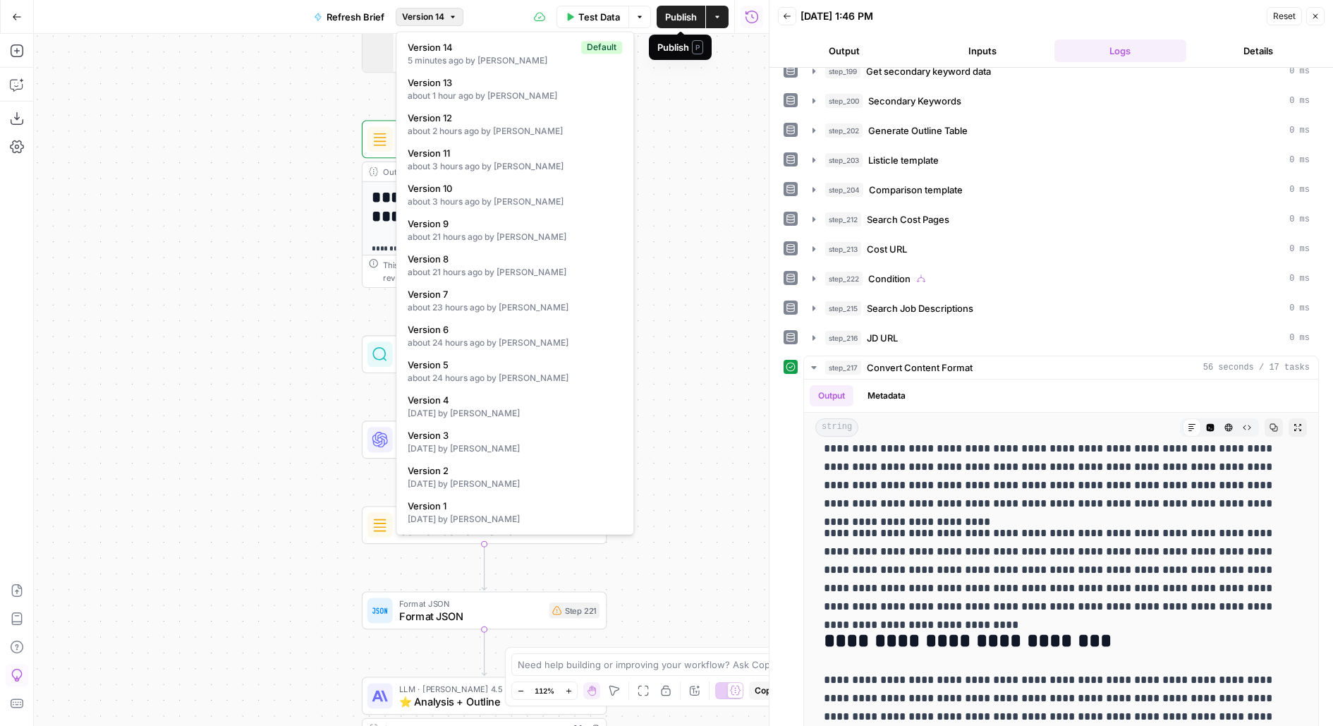
click at [689, 21] on span "Publish" at bounding box center [681, 17] width 32 height 14
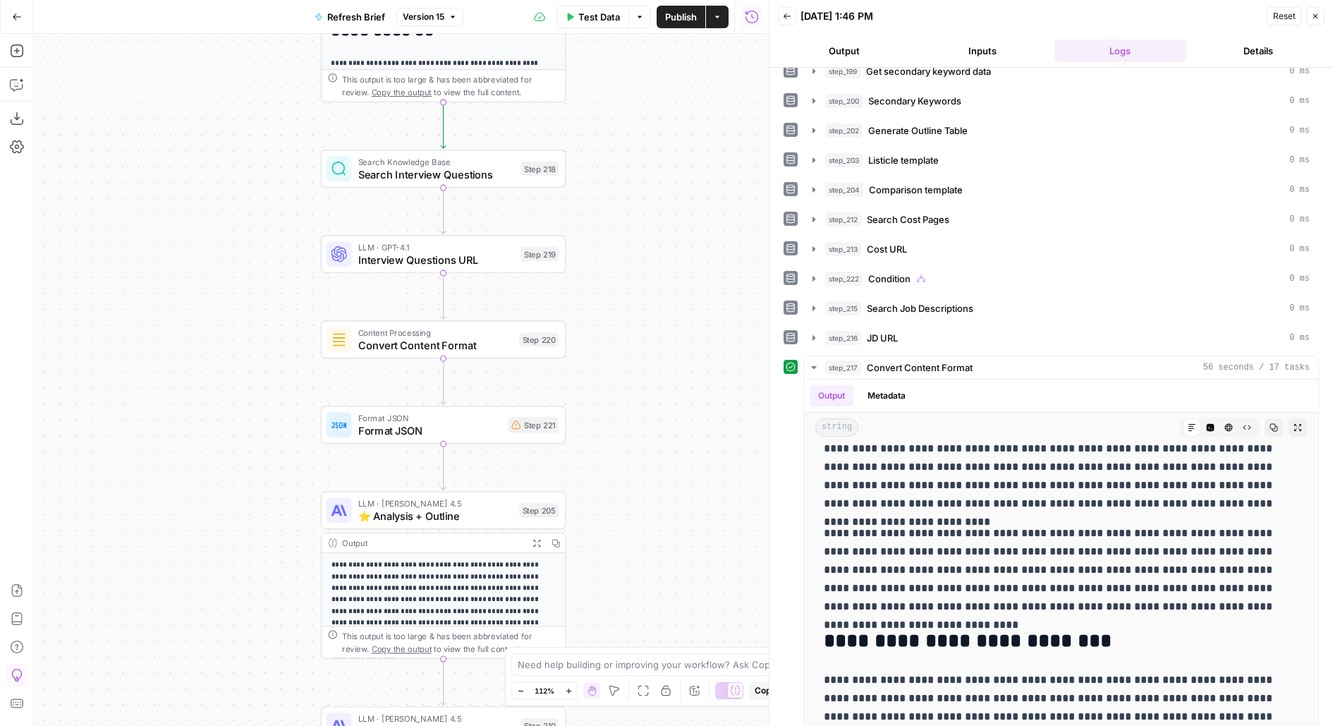
drag, startPoint x: 667, startPoint y: 211, endPoint x: 666, endPoint y: 204, distance: 7.2
click at [666, 205] on div "**********" at bounding box center [401, 380] width 735 height 692
click at [543, 135] on span "Test" at bounding box center [541, 135] width 19 height 14
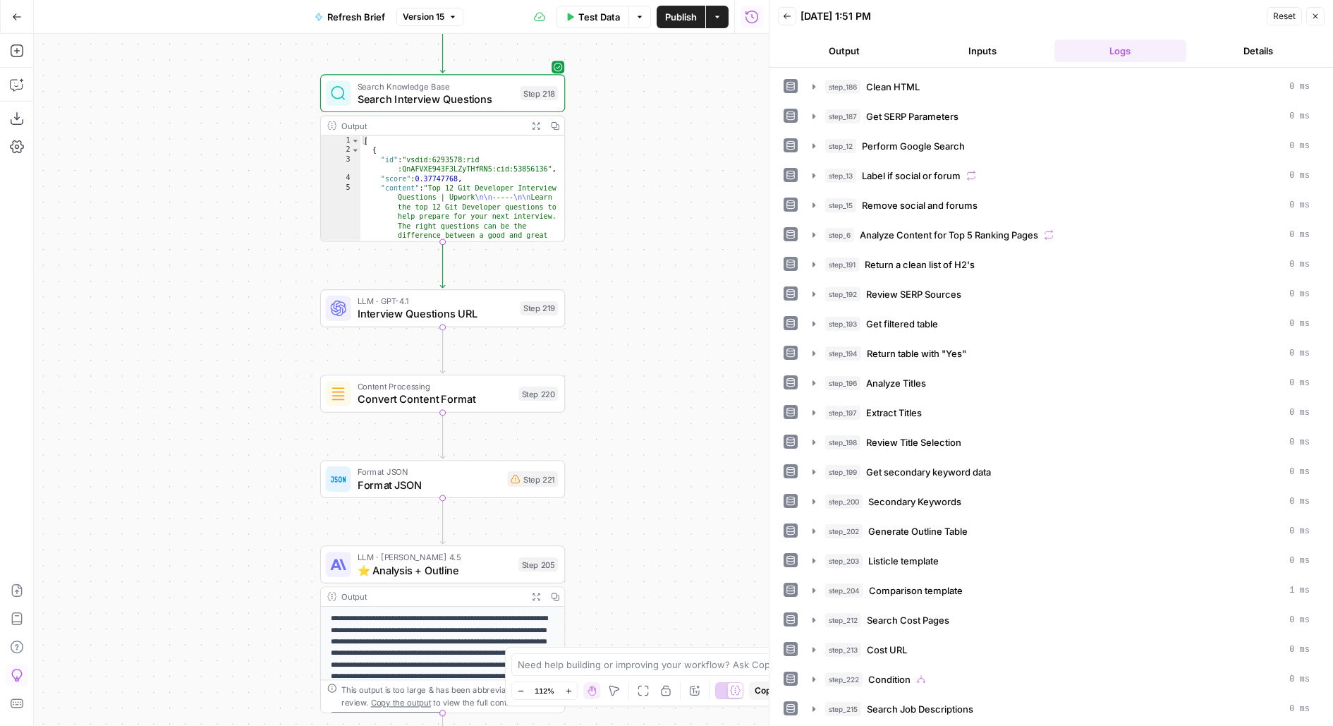
drag, startPoint x: 693, startPoint y: 387, endPoint x: 693, endPoint y: 363, distance: 24.7
click at [693, 363] on div "**********" at bounding box center [401, 380] width 735 height 692
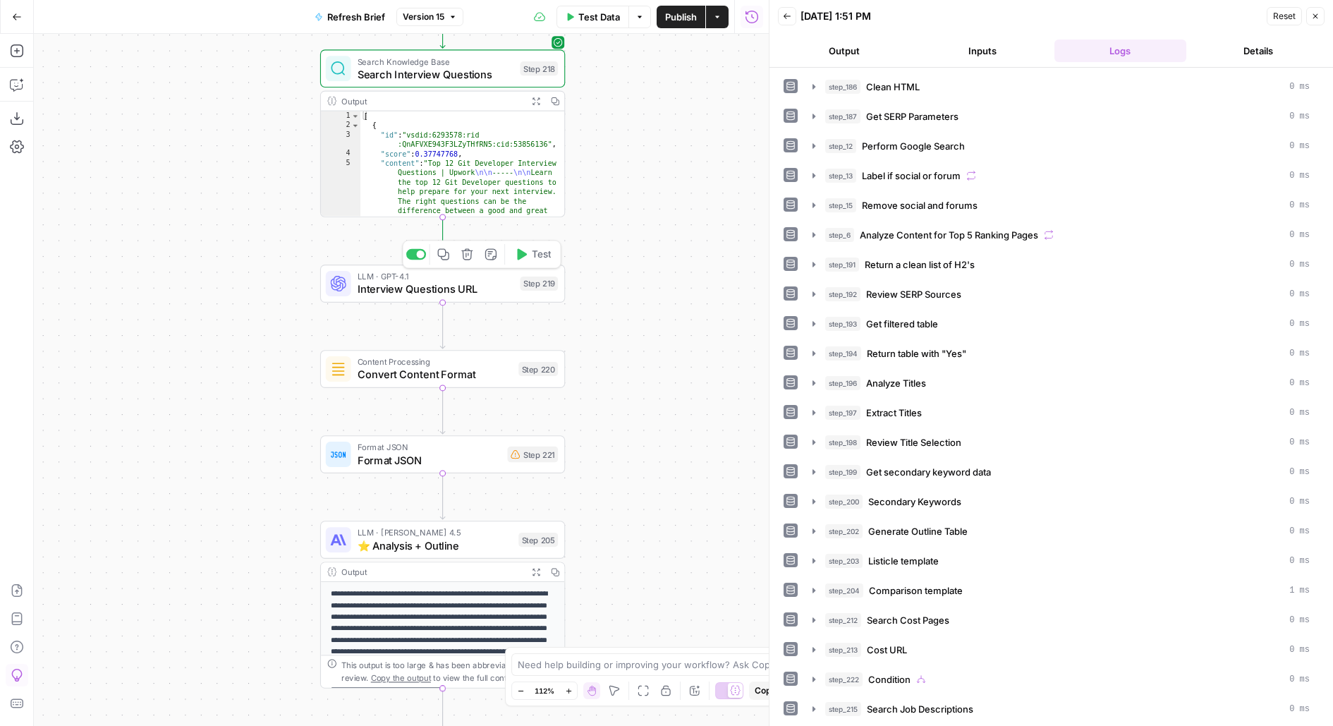
click at [538, 250] on span "Test" at bounding box center [541, 254] width 19 height 14
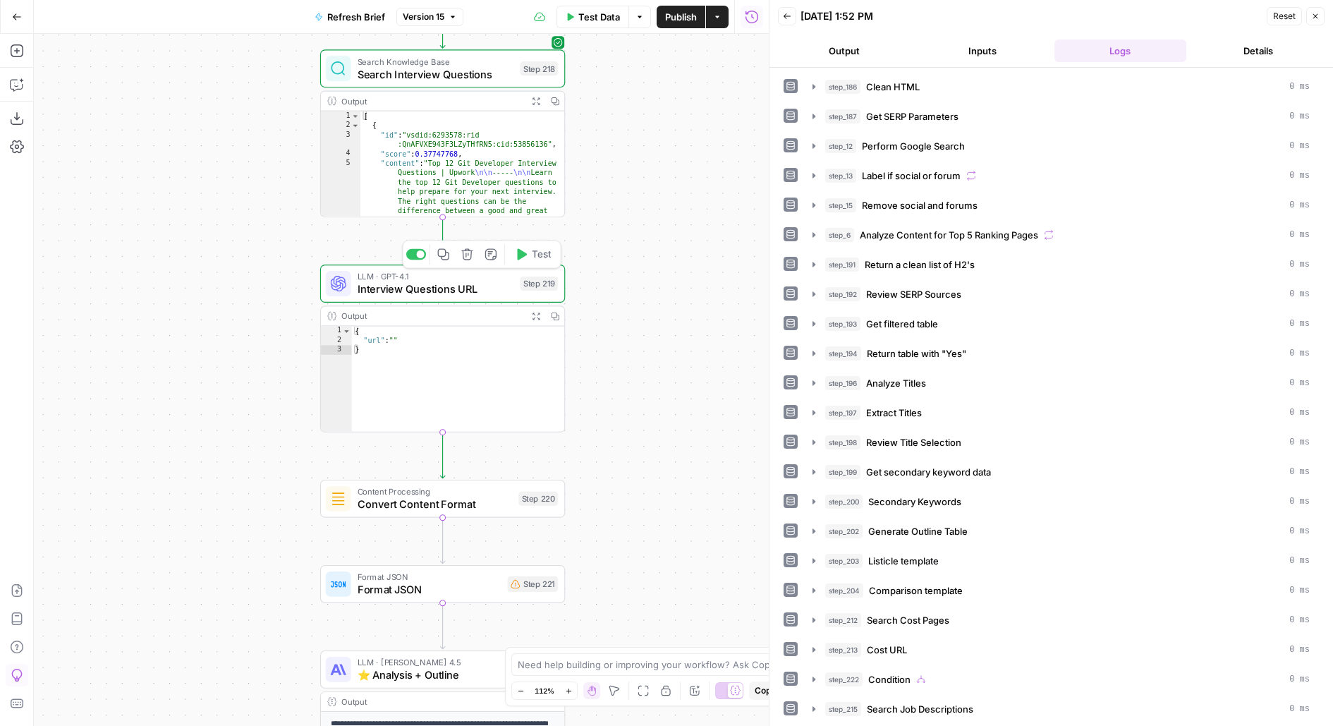
scroll to position [459, 0]
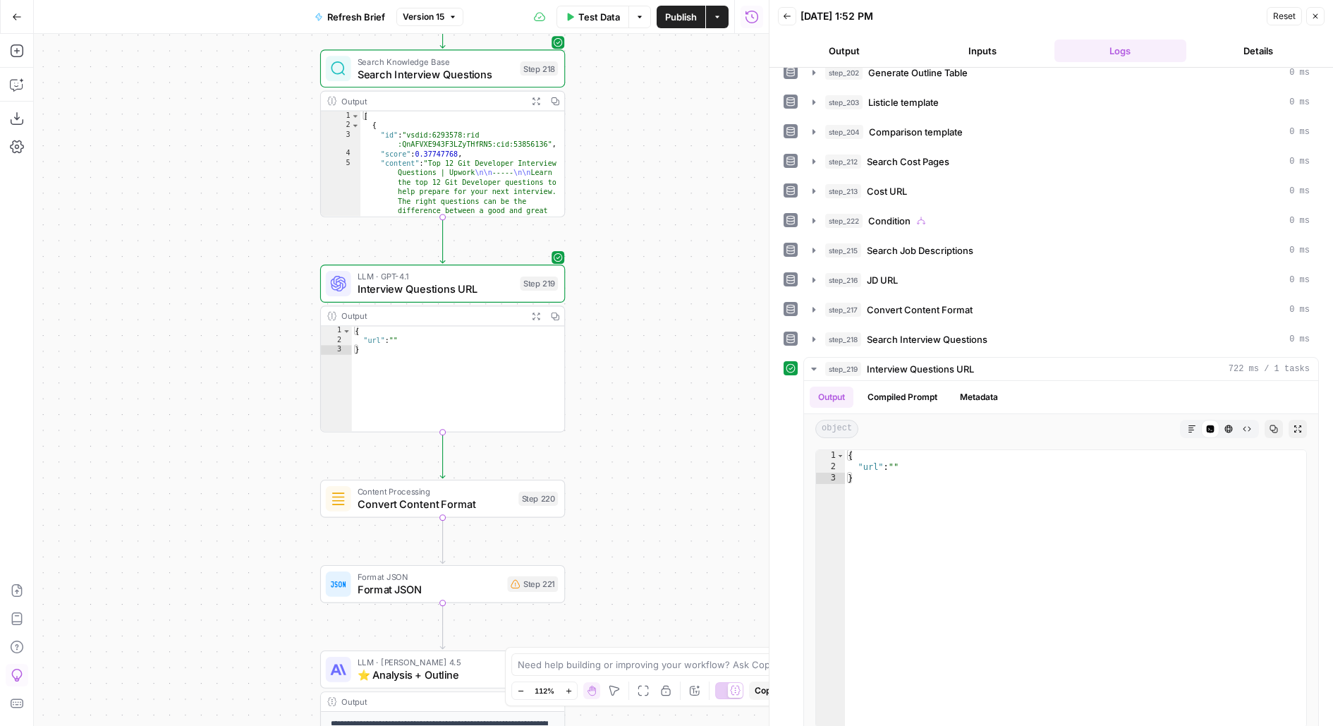
click at [877, 332] on span "Search Interview Questions" at bounding box center [927, 339] width 121 height 14
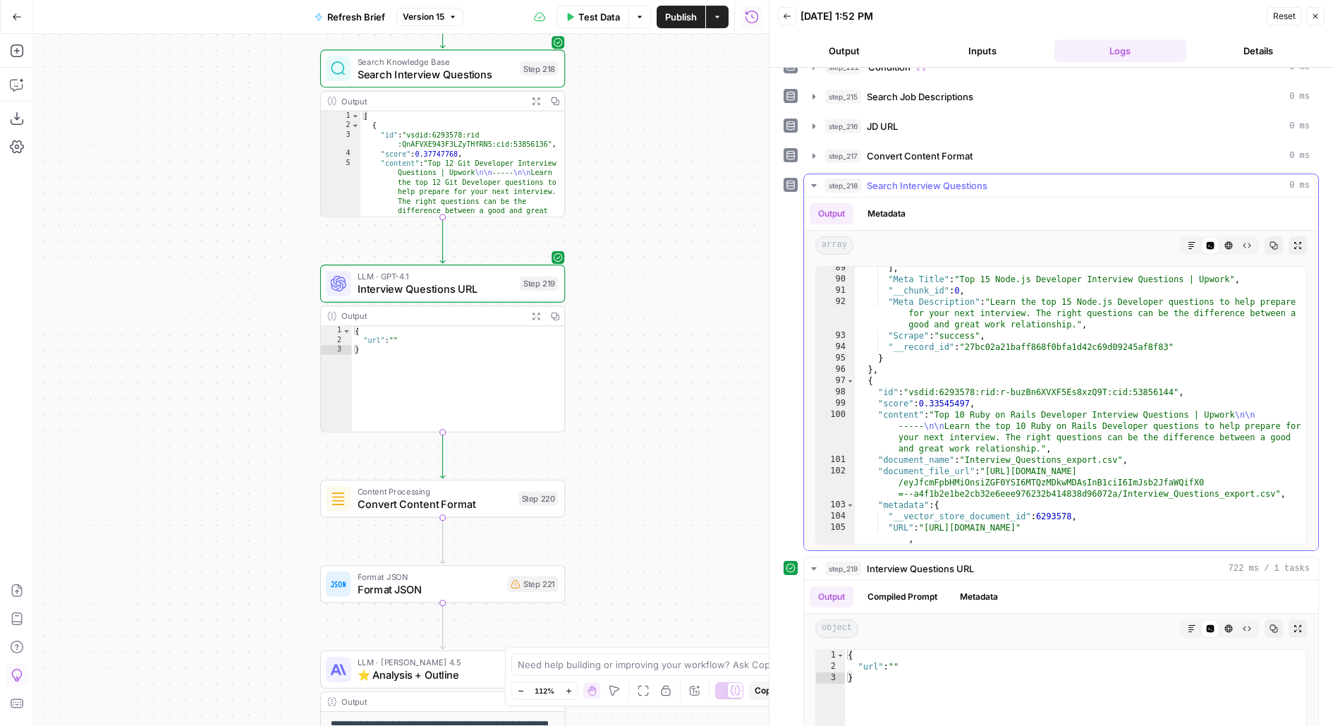
scroll to position [1399, 0]
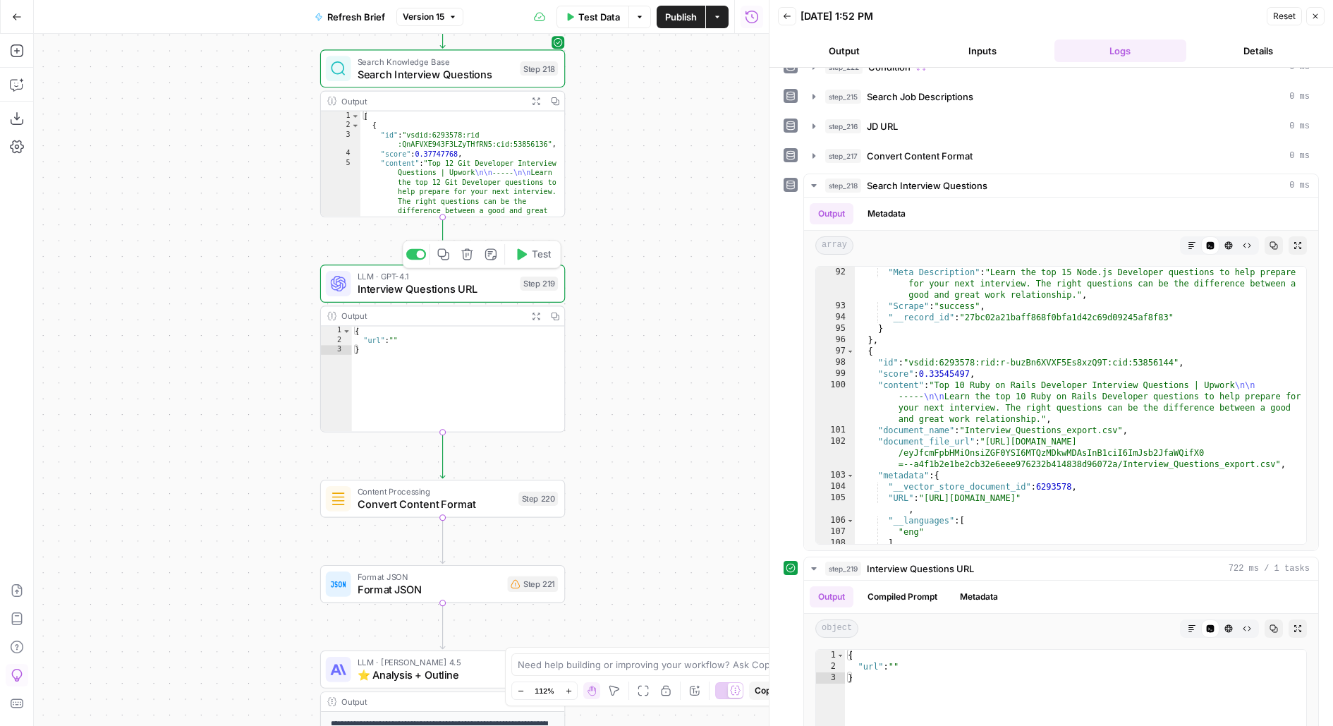
click at [485, 289] on span "Interview Questions URL" at bounding box center [436, 289] width 157 height 16
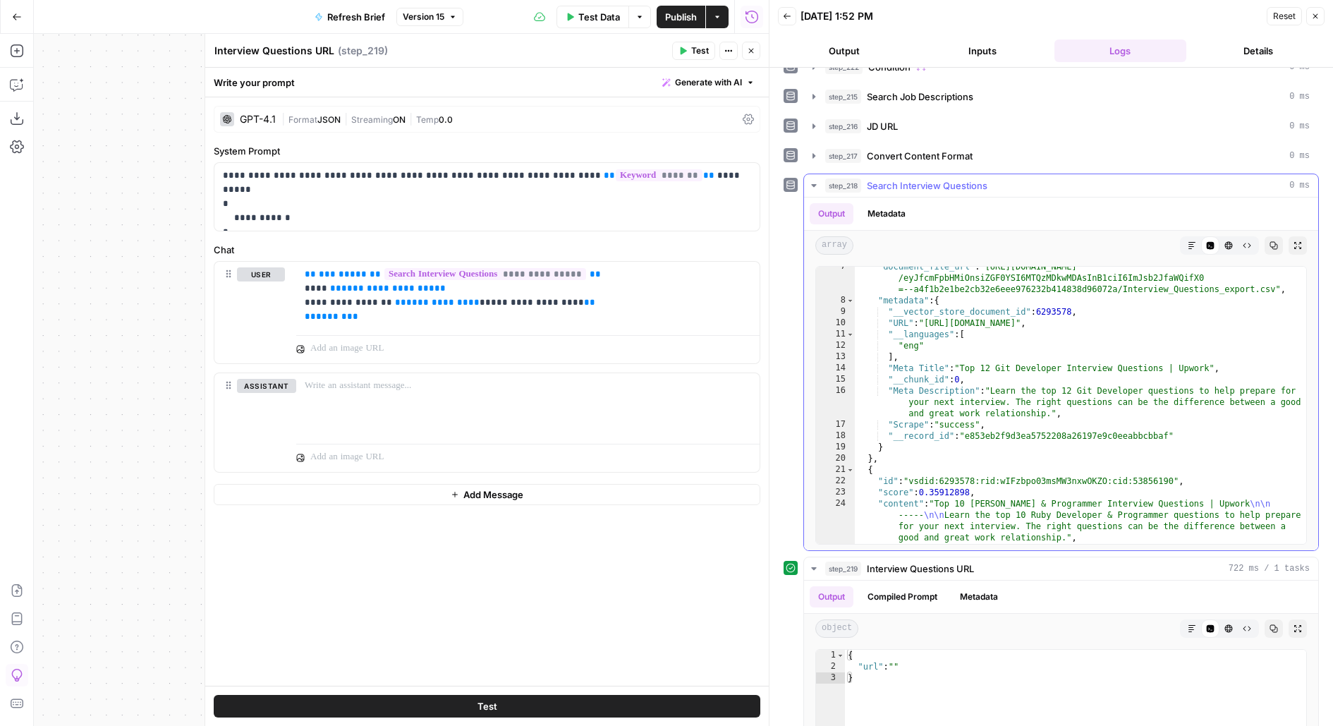
scroll to position [0, 0]
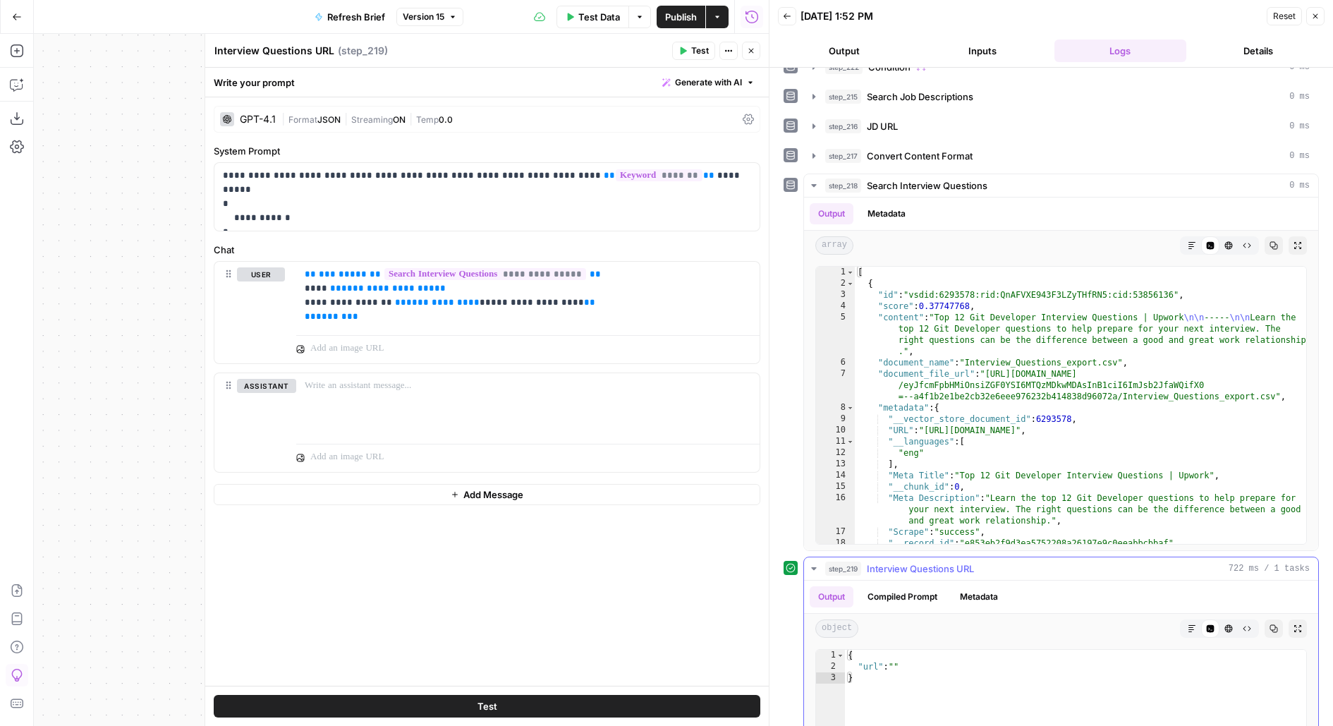
click at [907, 581] on div "Output Compiled Prompt Metadata" at bounding box center [1061, 597] width 514 height 32
click at [907, 586] on button "Compiled Prompt" at bounding box center [902, 596] width 87 height 21
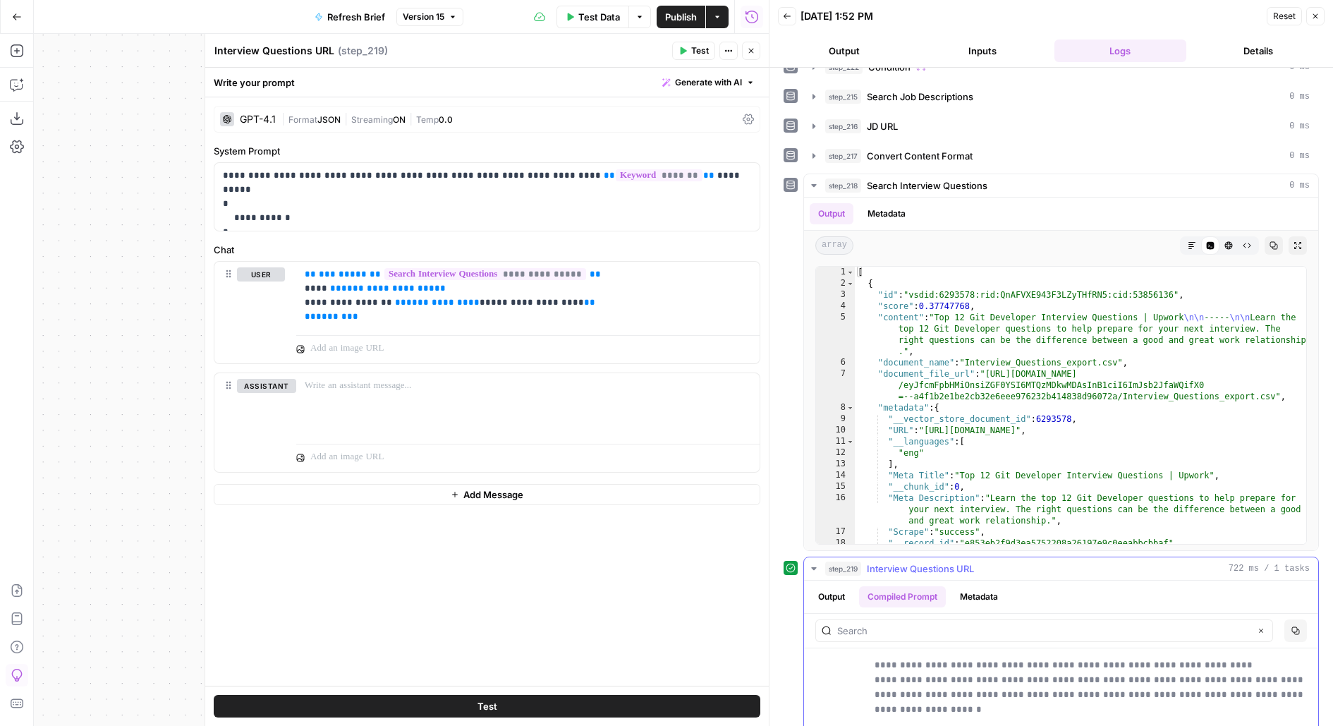
scroll to position [440, 0]
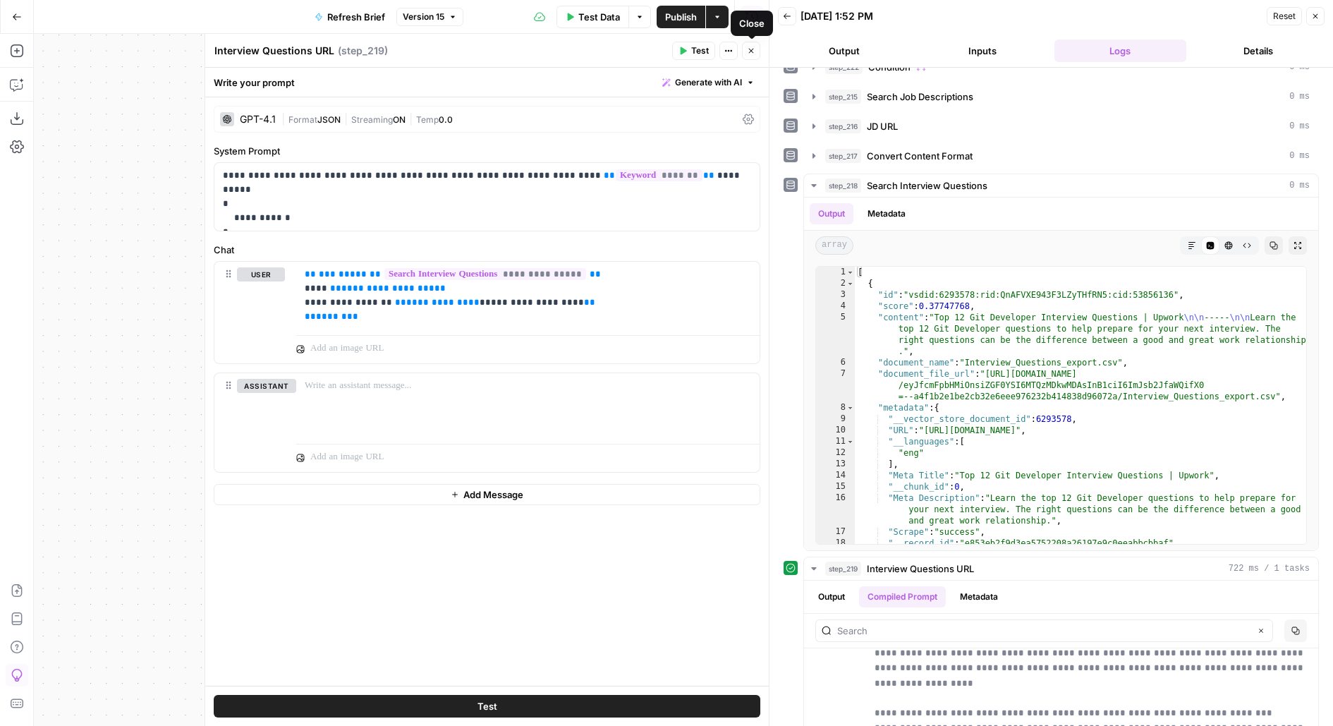
click at [754, 53] on icon "button" at bounding box center [751, 51] width 8 height 8
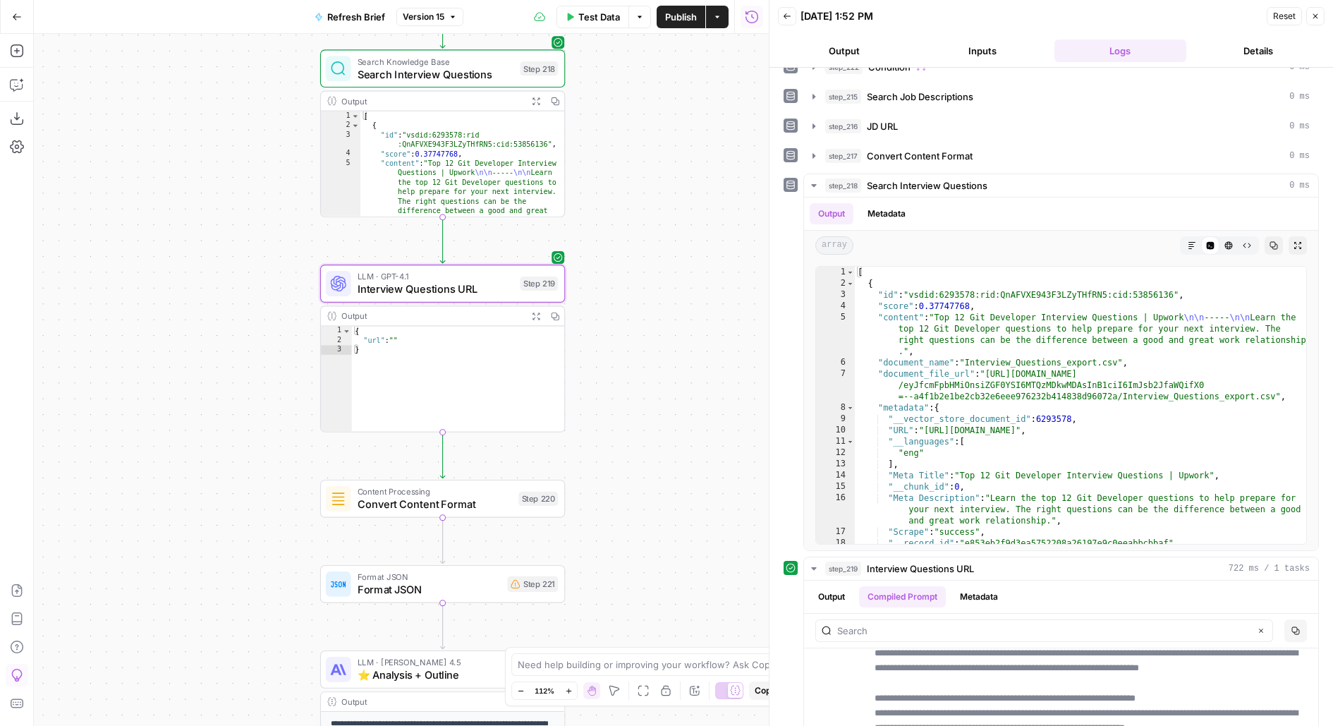
drag, startPoint x: 688, startPoint y: 492, endPoint x: 688, endPoint y: 446, distance: 45.9
click at [688, 446] on div "**********" at bounding box center [401, 380] width 735 height 692
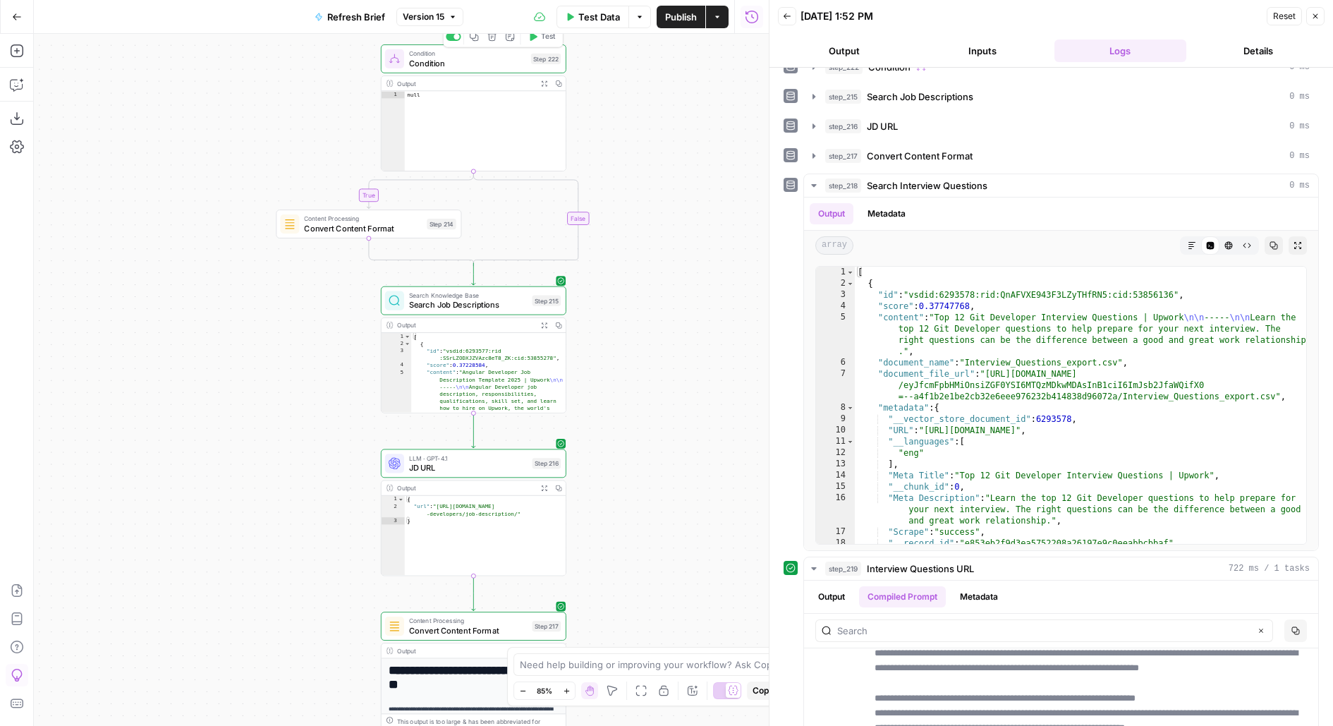
click at [475, 40] on icon "button" at bounding box center [474, 37] width 10 height 10
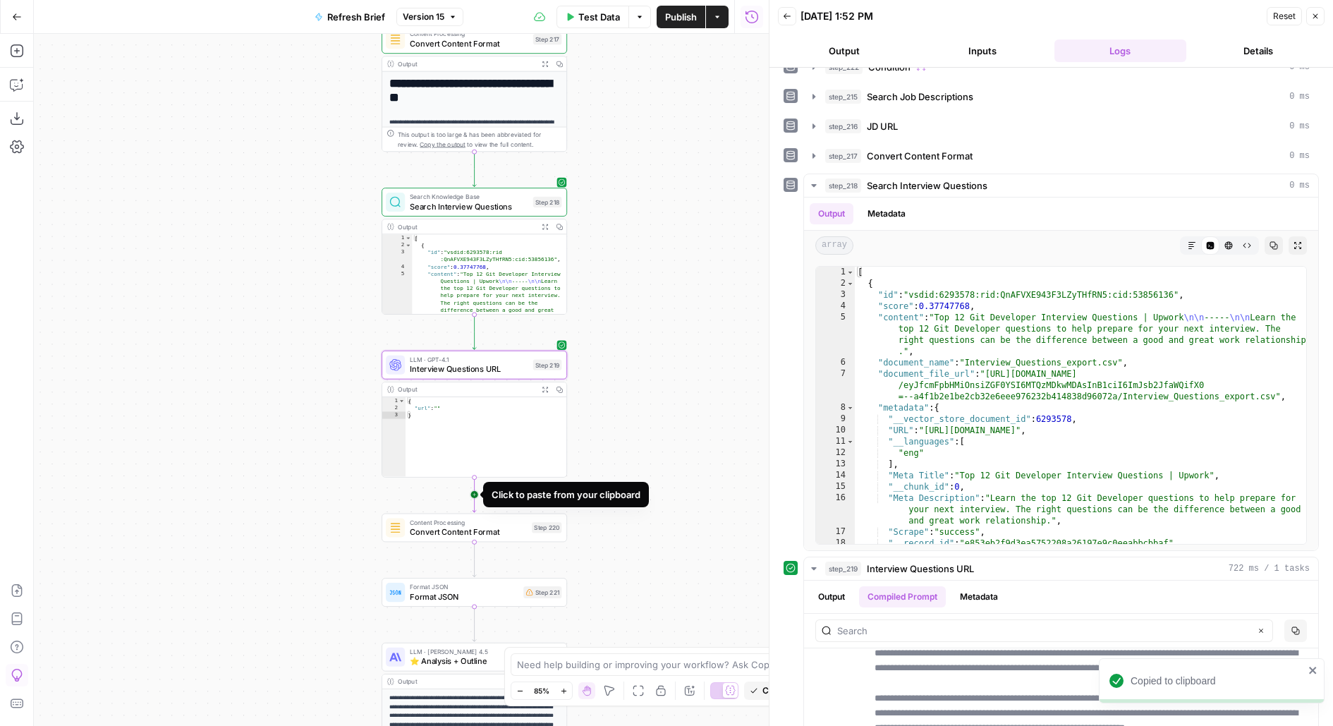
click at [473, 496] on icon "Edge from step_219 to step_220" at bounding box center [475, 494] width 4 height 35
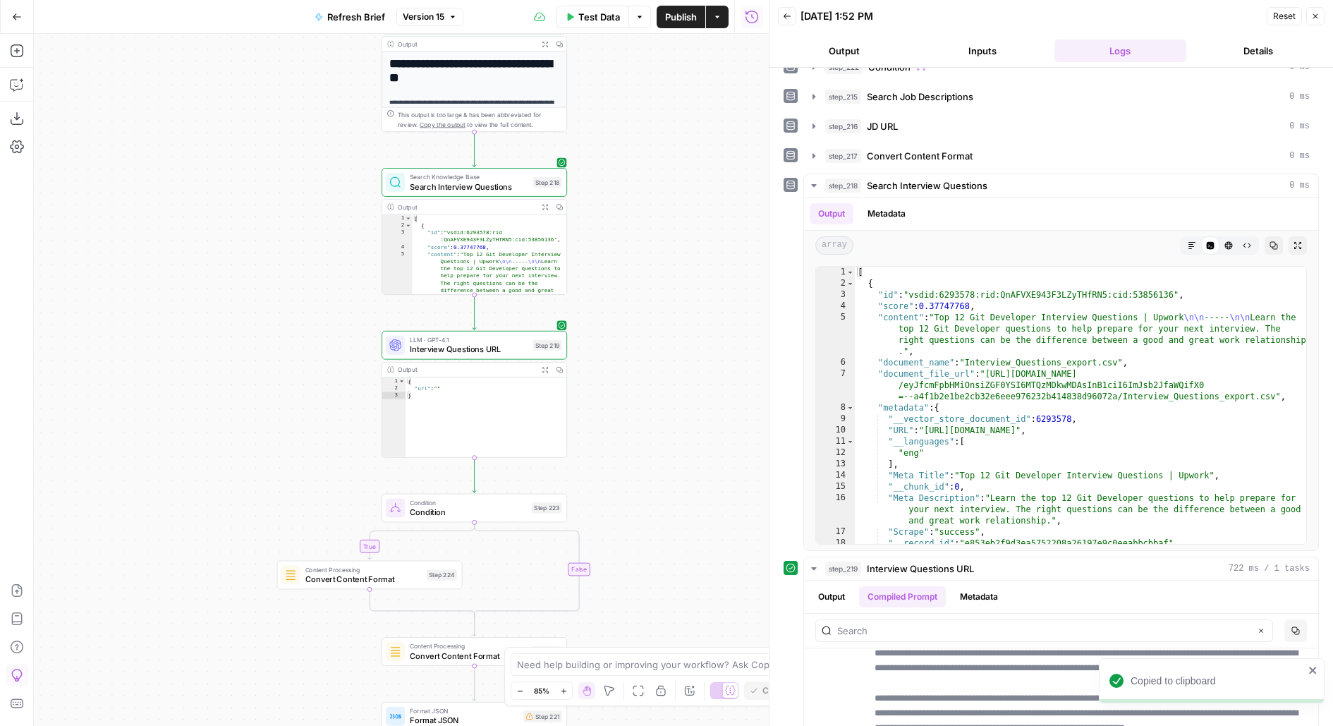
drag, startPoint x: 662, startPoint y: 455, endPoint x: 662, endPoint y: 211, distance: 244.1
click at [662, 212] on div "**********" at bounding box center [401, 380] width 735 height 692
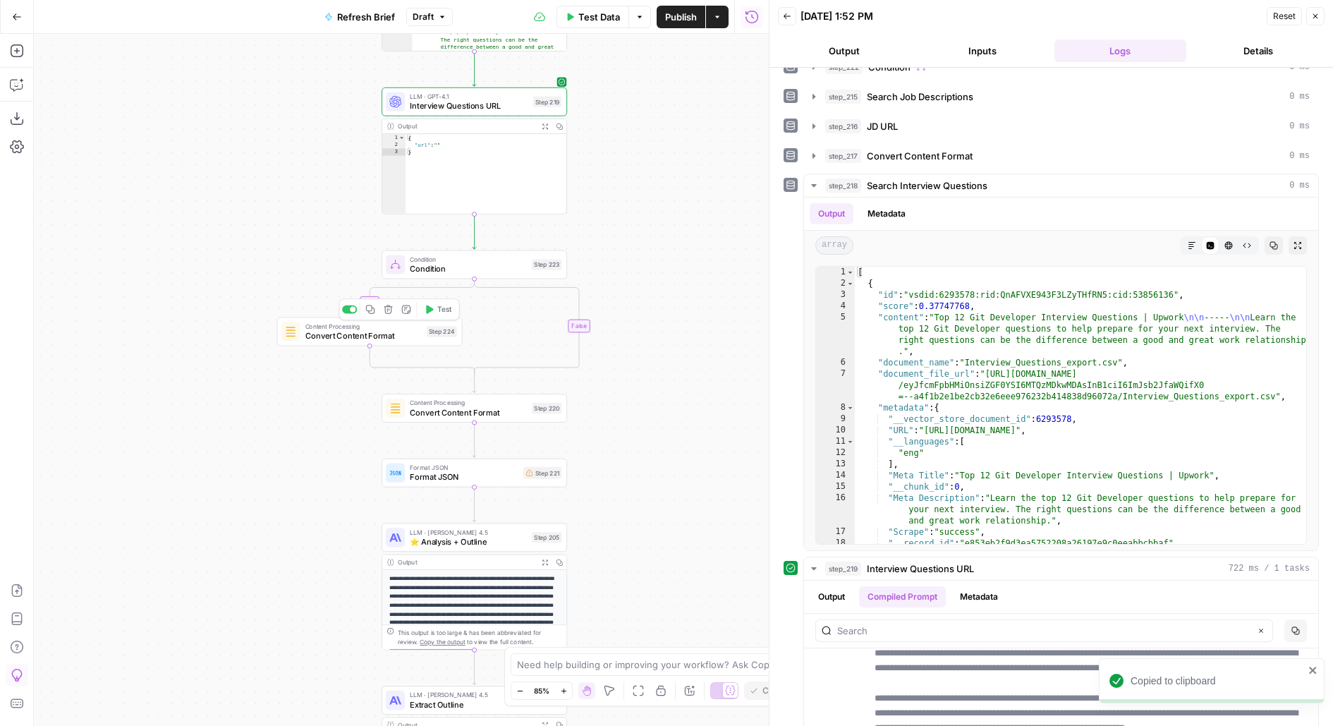
click at [387, 308] on icon "button" at bounding box center [389, 310] width 10 height 10
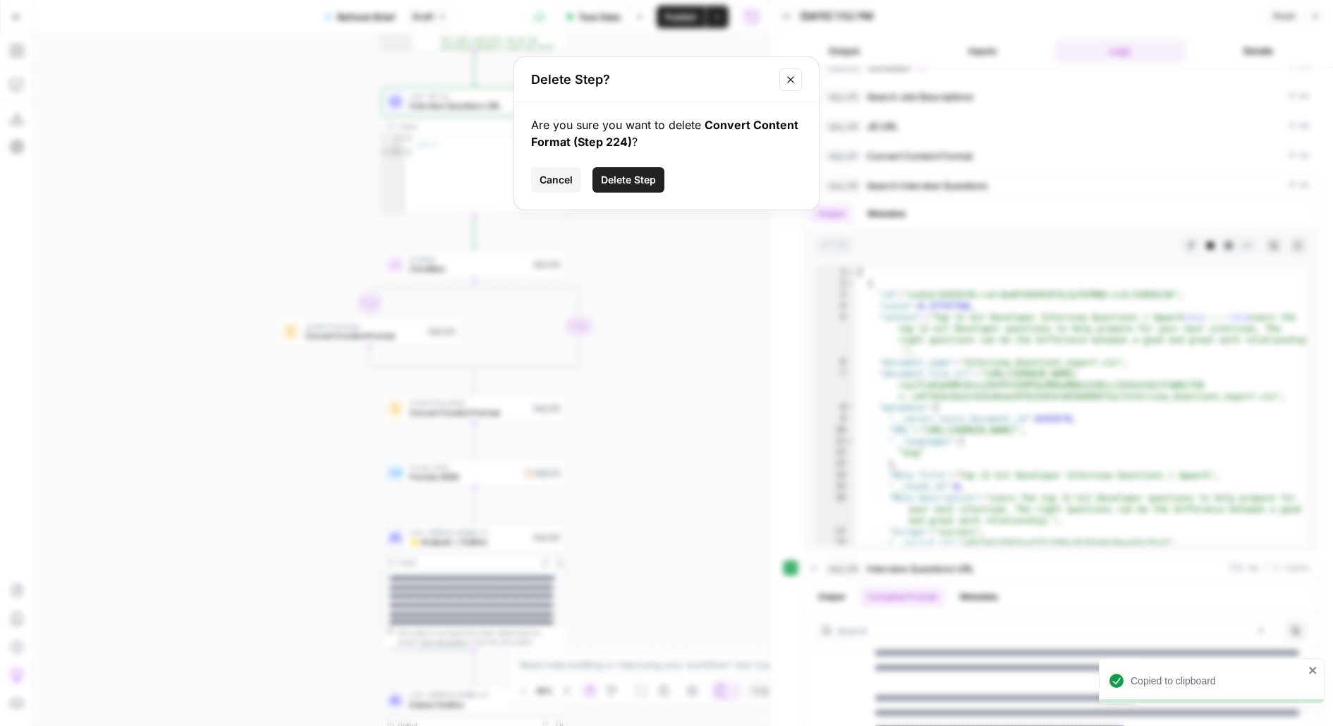
click at [660, 161] on div "Are you sure you want to delete Convert Content Format (Step 224) ? Cancel Dele…" at bounding box center [666, 155] width 305 height 107
click at [654, 169] on button "Delete Step" at bounding box center [629, 179] width 72 height 25
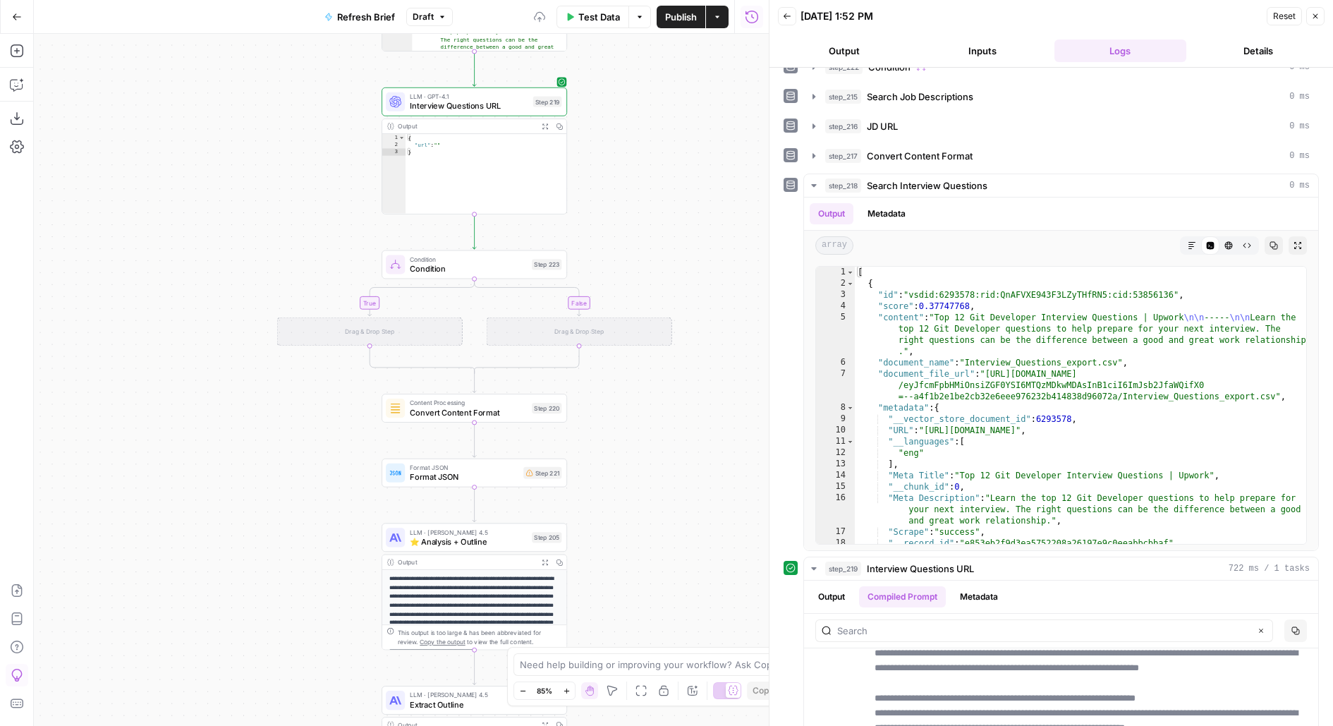
click at [515, 274] on span "Condition" at bounding box center [468, 268] width 117 height 12
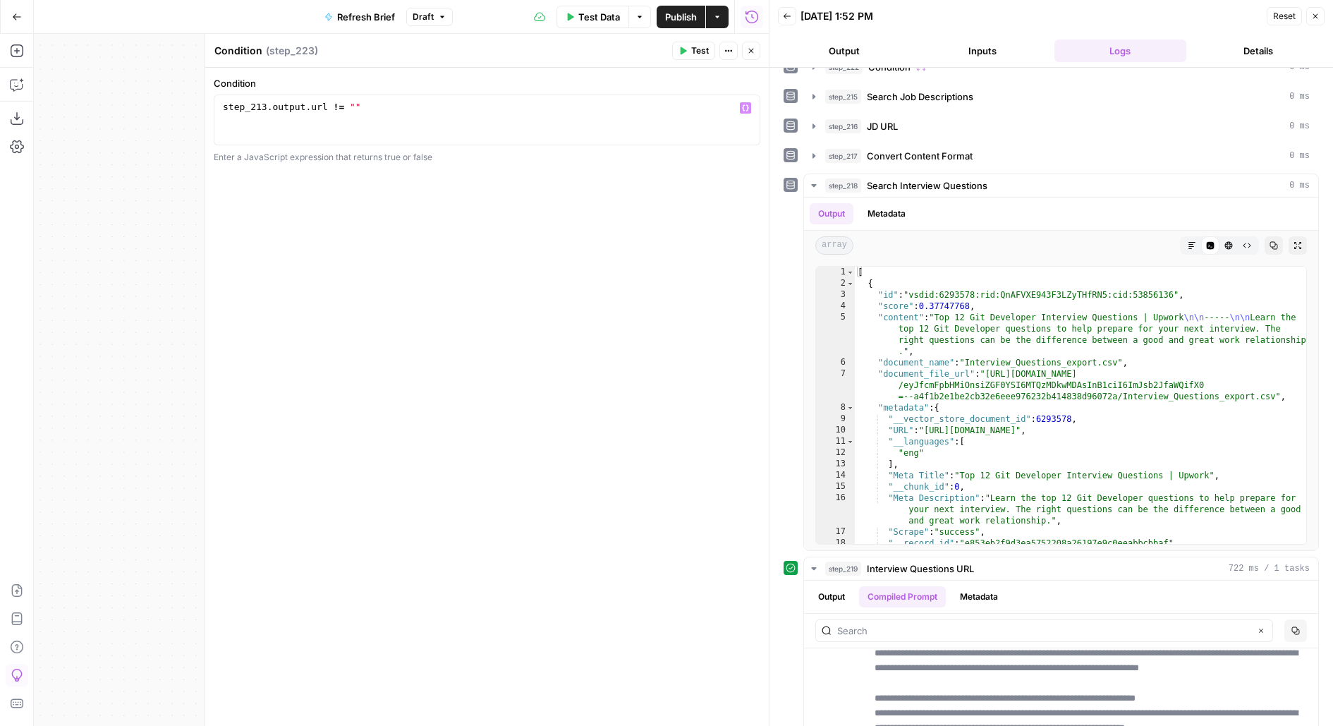
click at [265, 107] on div "step_213 . output . url != """ at bounding box center [487, 132] width 535 height 63
type textarea "**********"
click at [756, 51] on button "Close" at bounding box center [751, 51] width 18 height 18
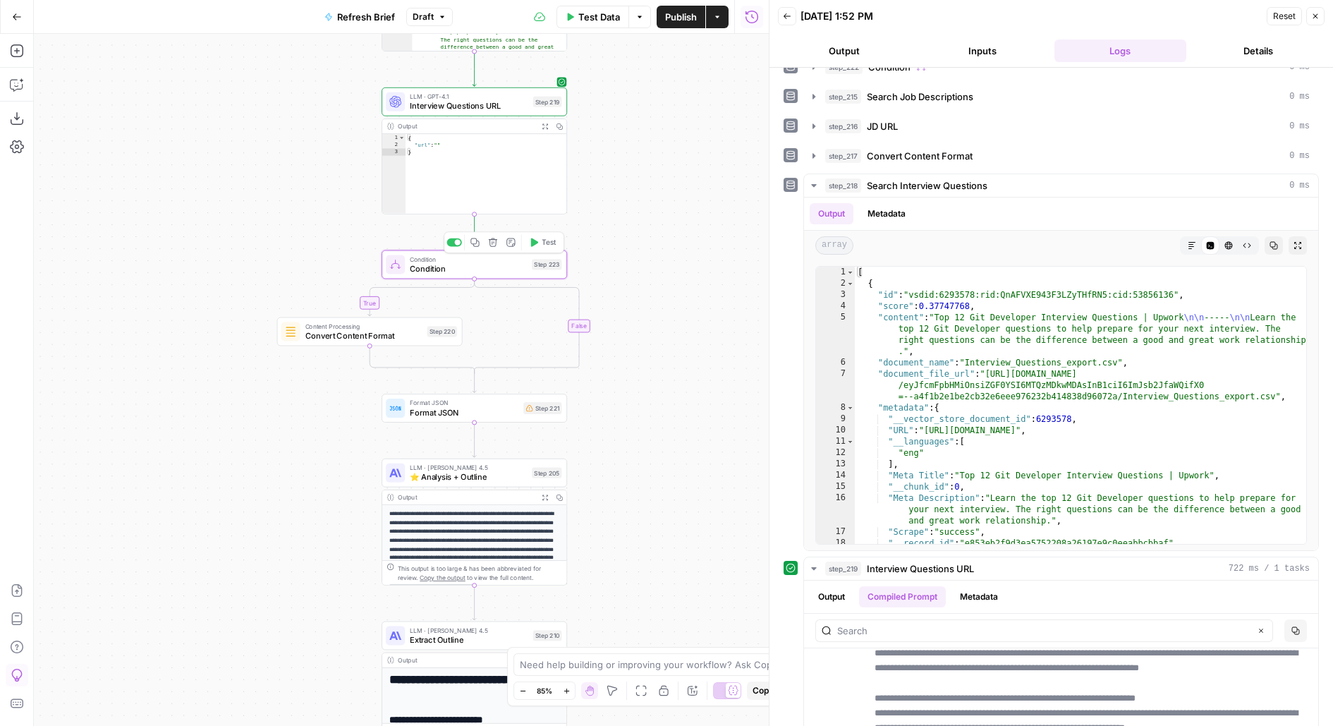
click at [548, 241] on span "Test" at bounding box center [549, 242] width 14 height 11
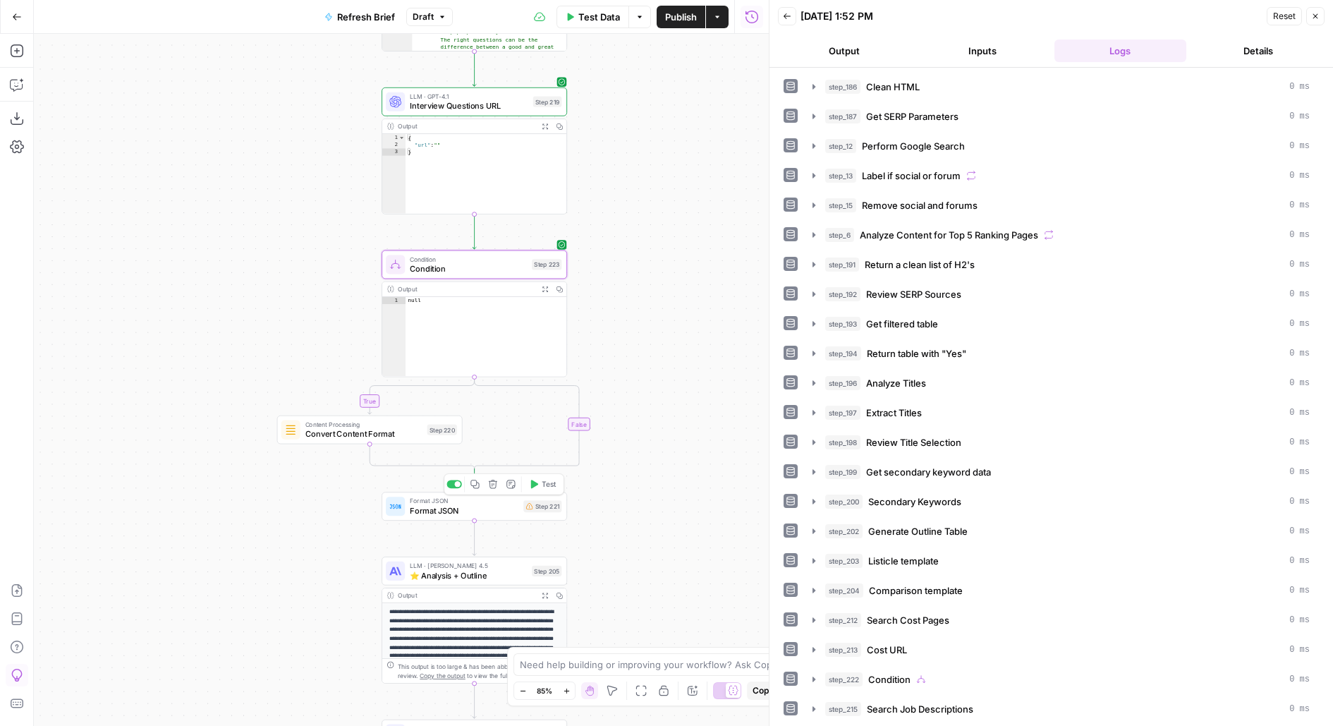
click at [495, 487] on icon "button" at bounding box center [493, 485] width 10 height 10
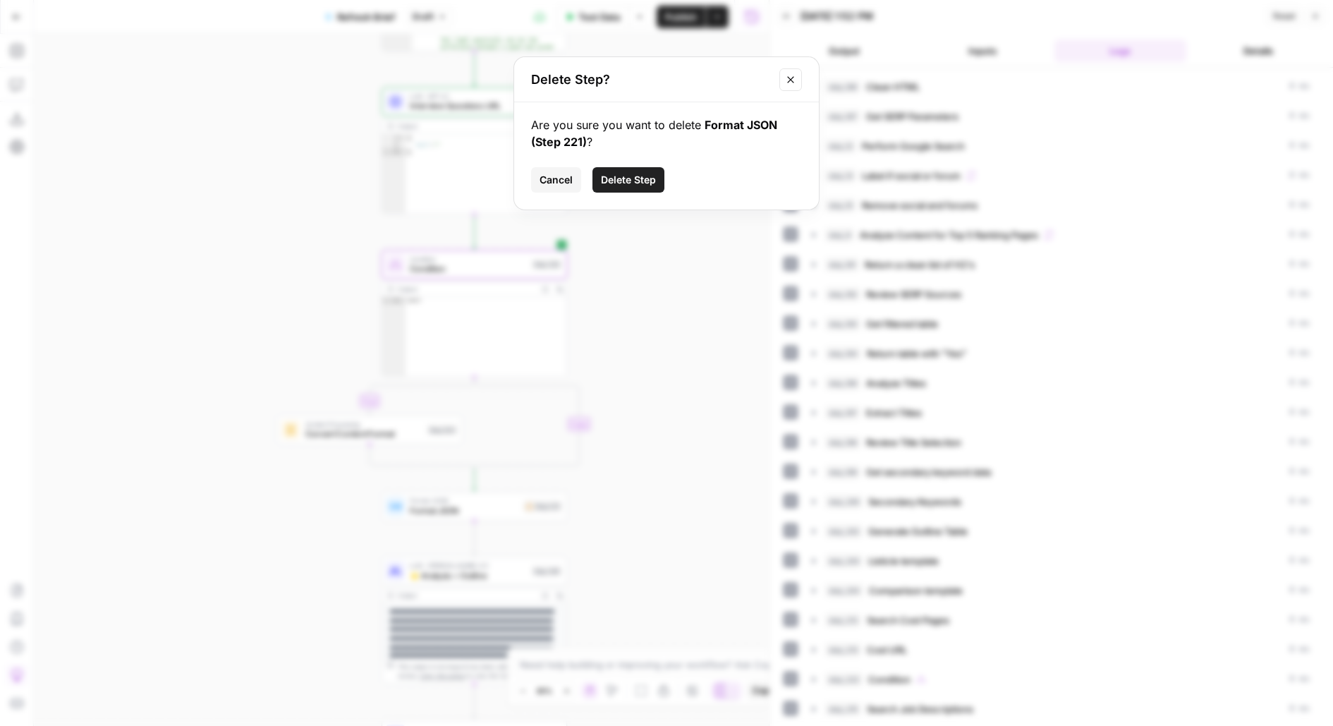
click at [624, 184] on span "Delete Step" at bounding box center [628, 180] width 55 height 14
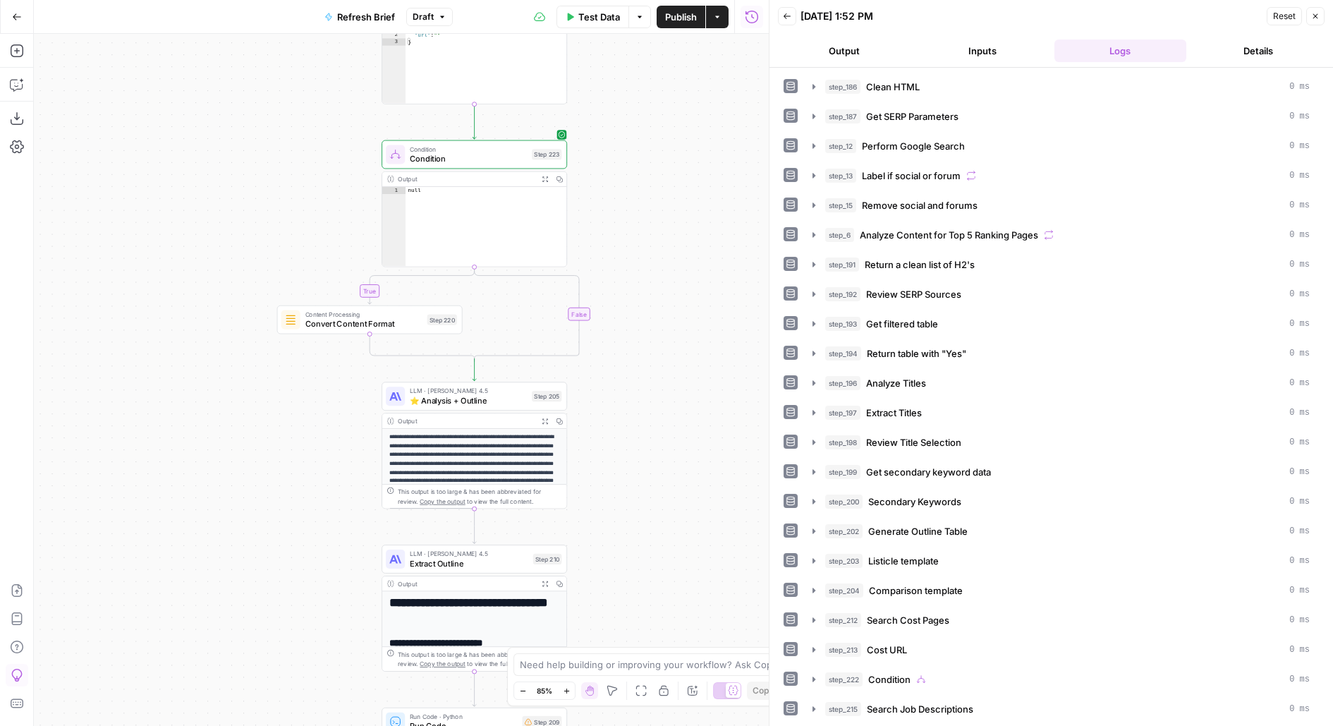
drag, startPoint x: 694, startPoint y: 359, endPoint x: 694, endPoint y: 241, distance: 117.8
click at [694, 241] on div "**********" at bounding box center [401, 380] width 735 height 692
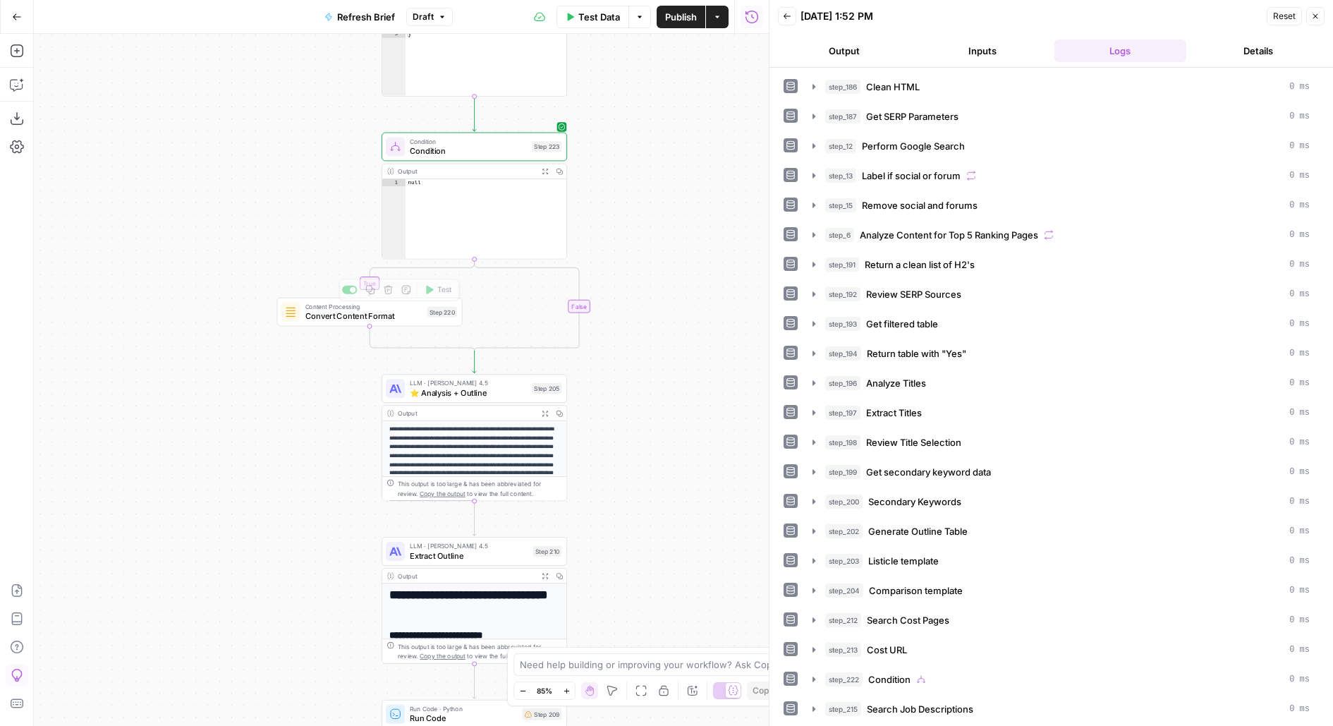
scroll to position [135, 0]
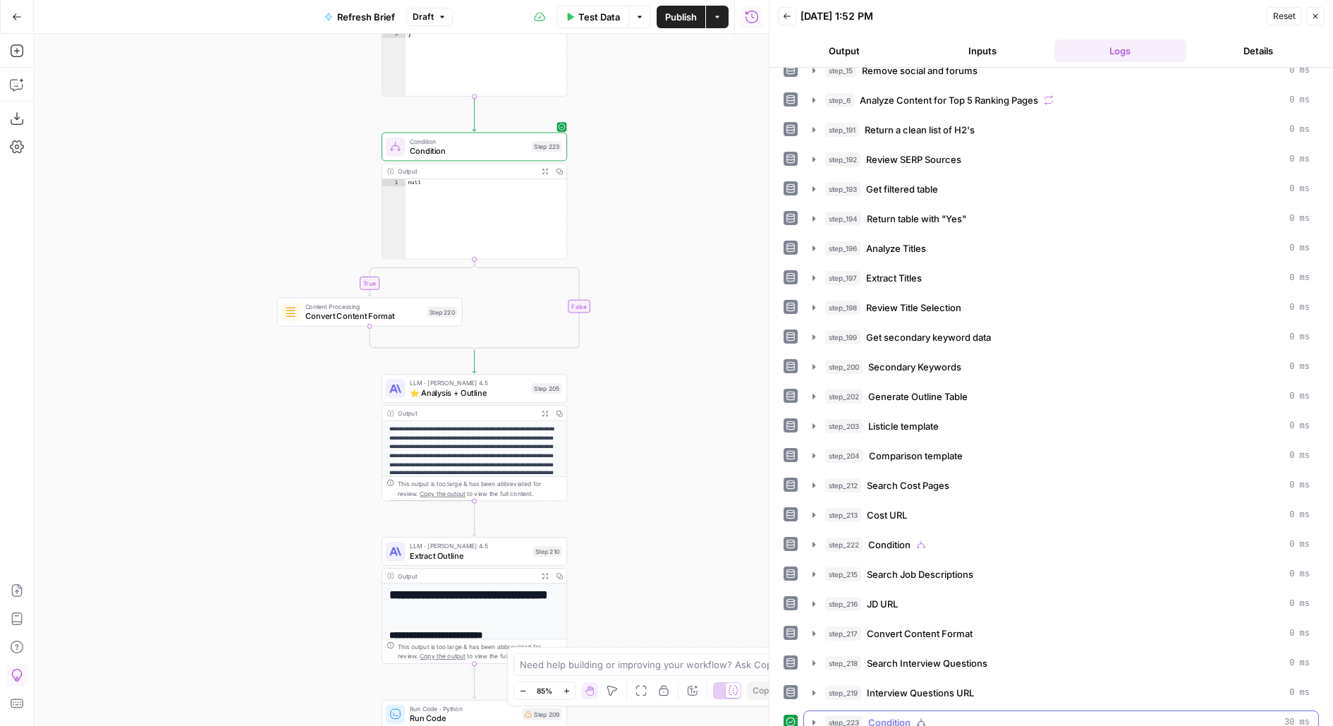
click at [917, 718] on icon "button" at bounding box center [921, 723] width 10 height 10
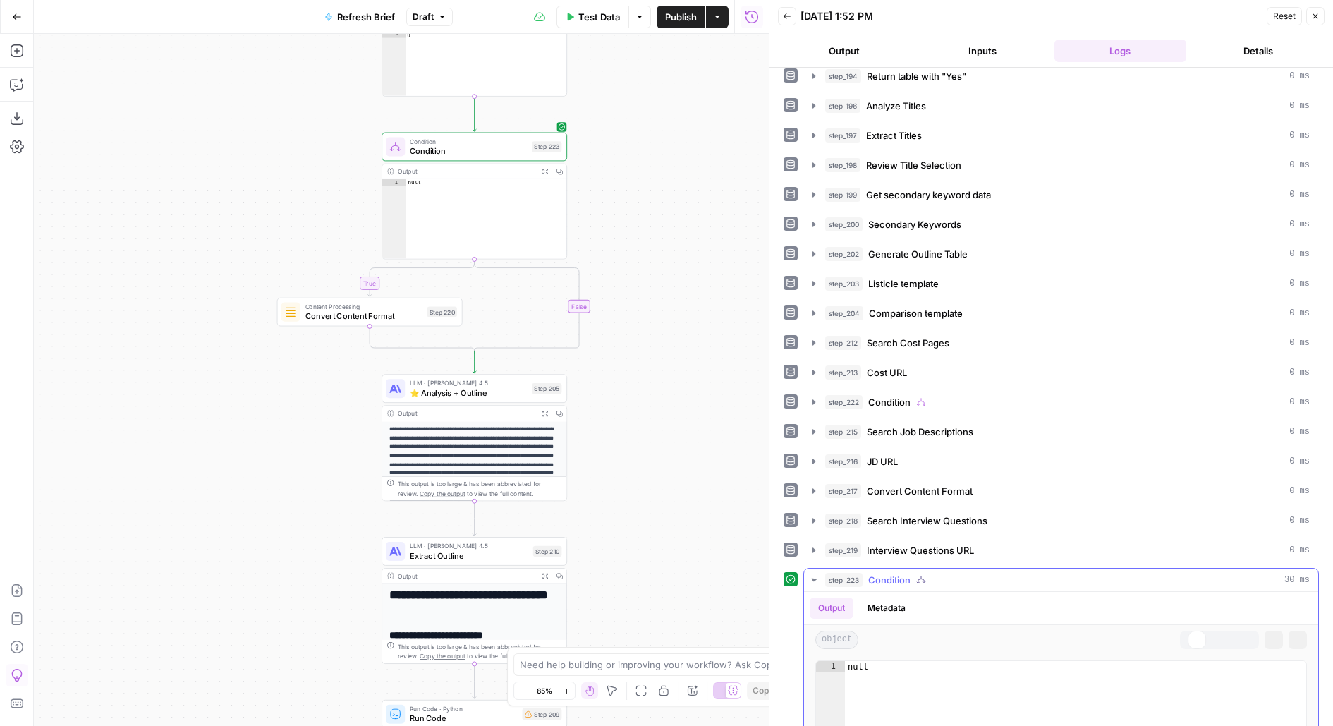
scroll to position [500, 0]
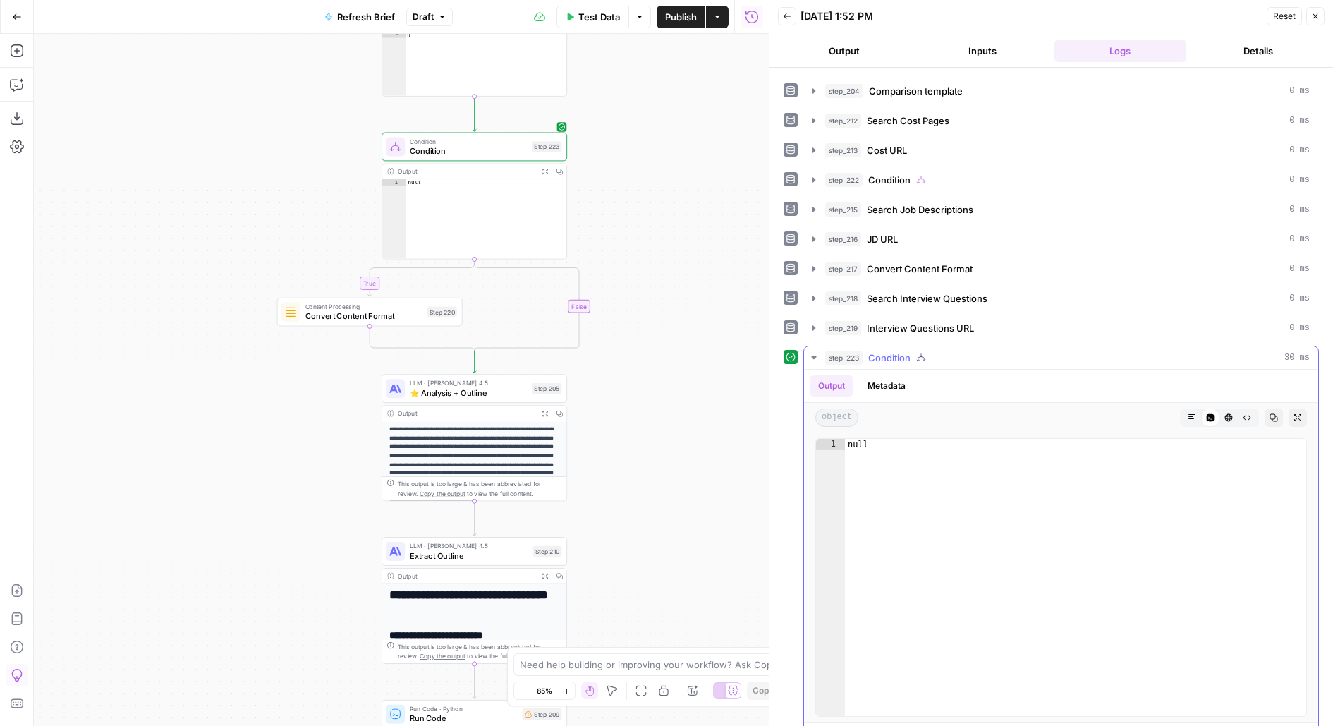
click at [882, 353] on button "step_223 Condition 30 ms" at bounding box center [1061, 357] width 514 height 23
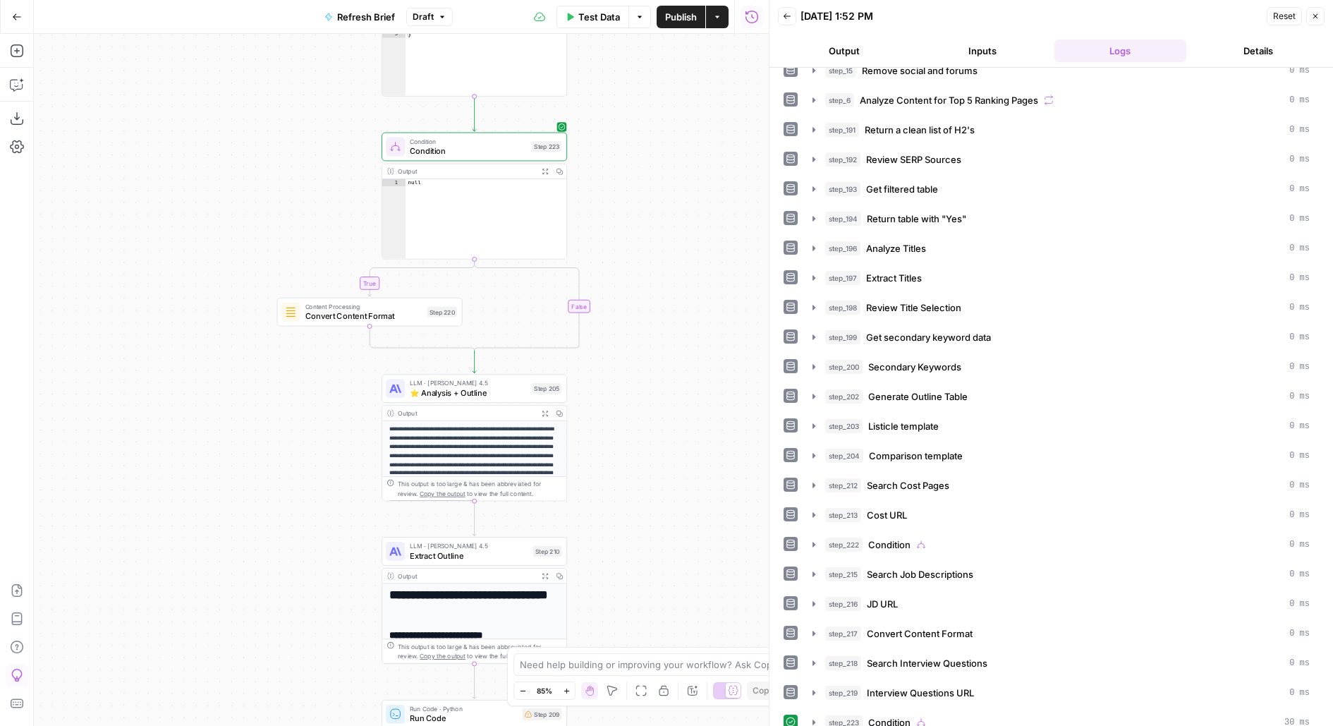
click at [682, 14] on span "Publish" at bounding box center [681, 17] width 32 height 14
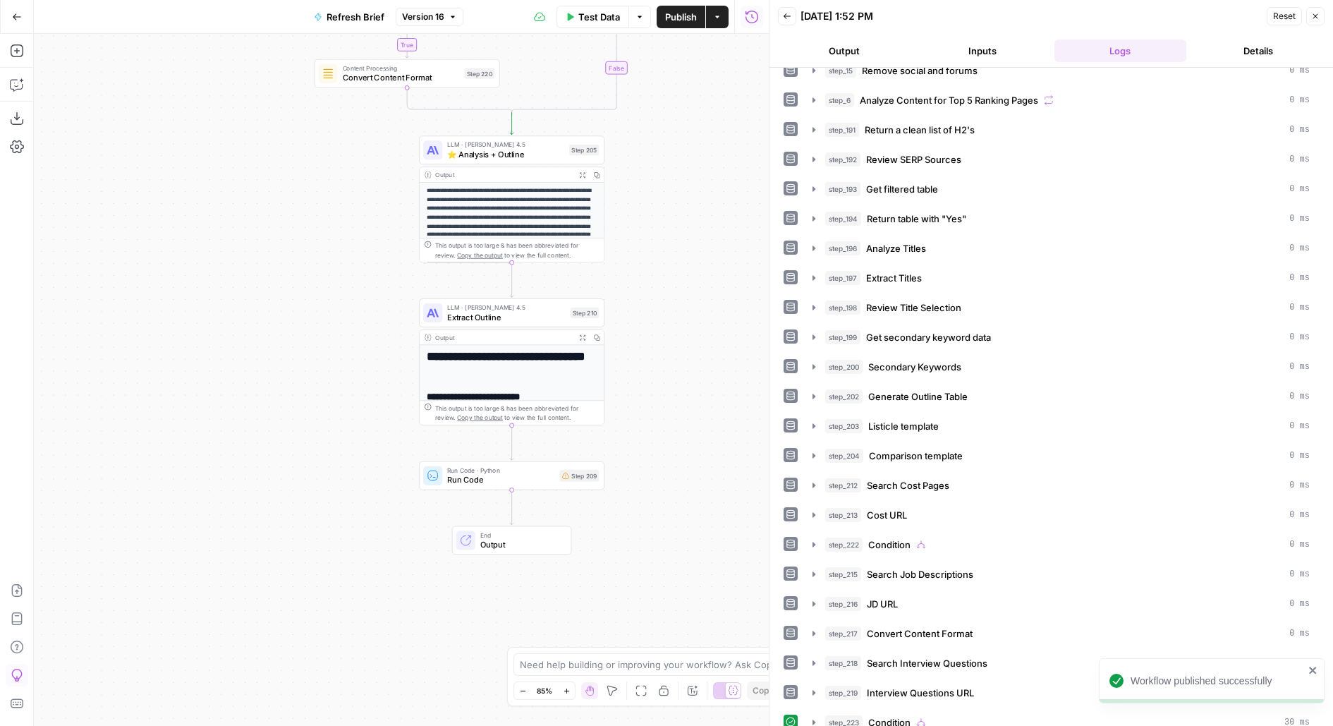
drag, startPoint x: 662, startPoint y: 303, endPoint x: 677, endPoint y: 232, distance: 72.1
click at [677, 232] on div "**********" at bounding box center [401, 380] width 735 height 692
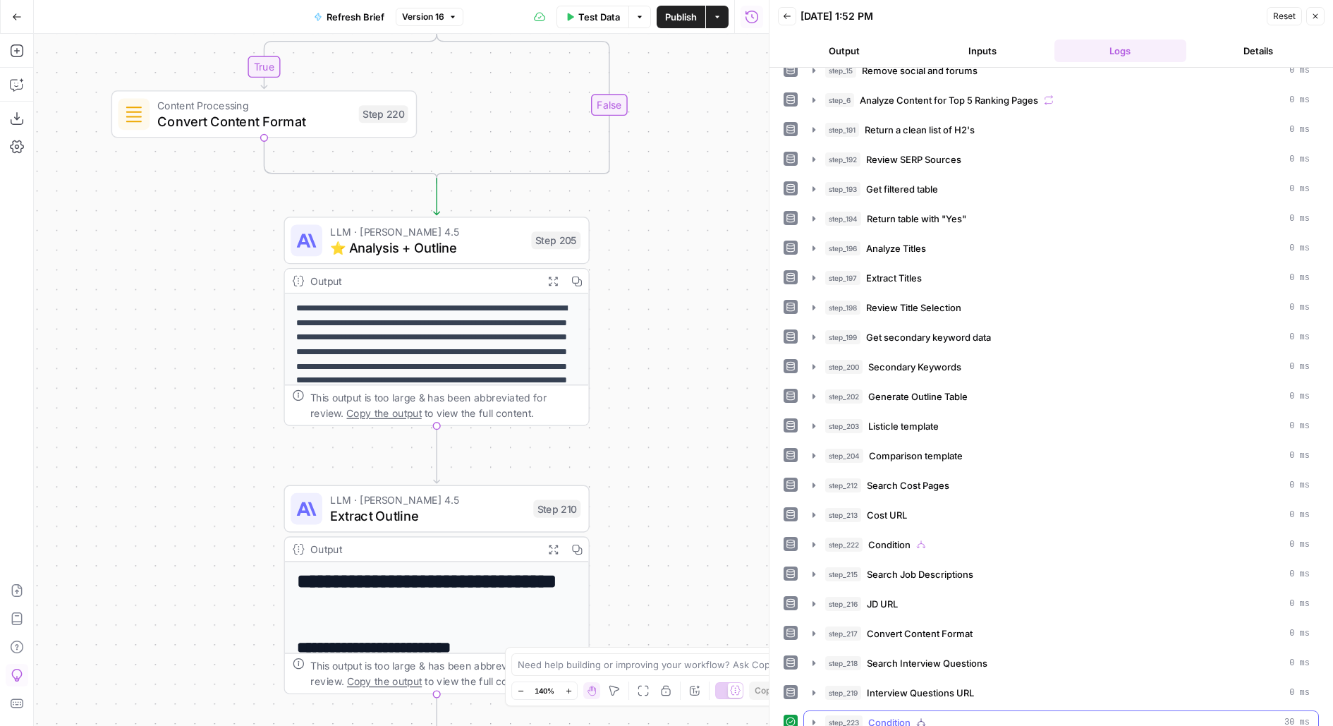
click at [895, 715] on span "Condition" at bounding box center [889, 722] width 42 height 14
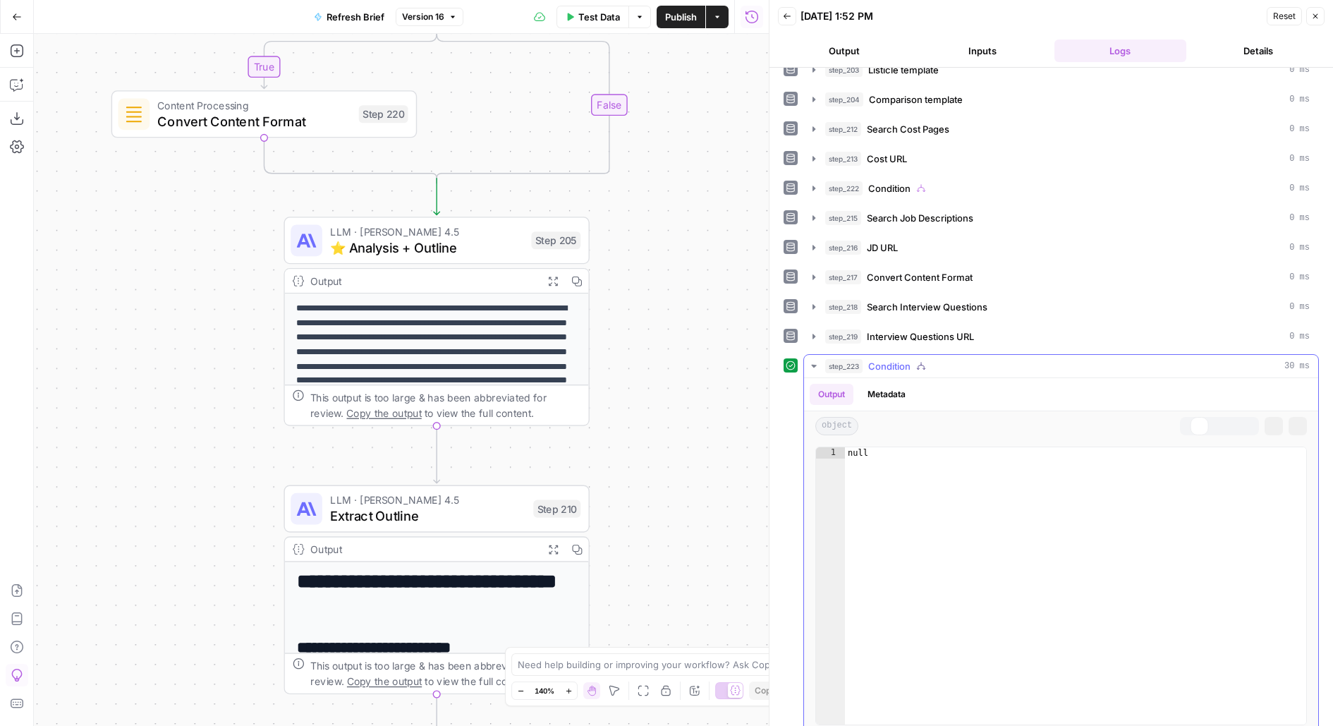
scroll to position [500, 0]
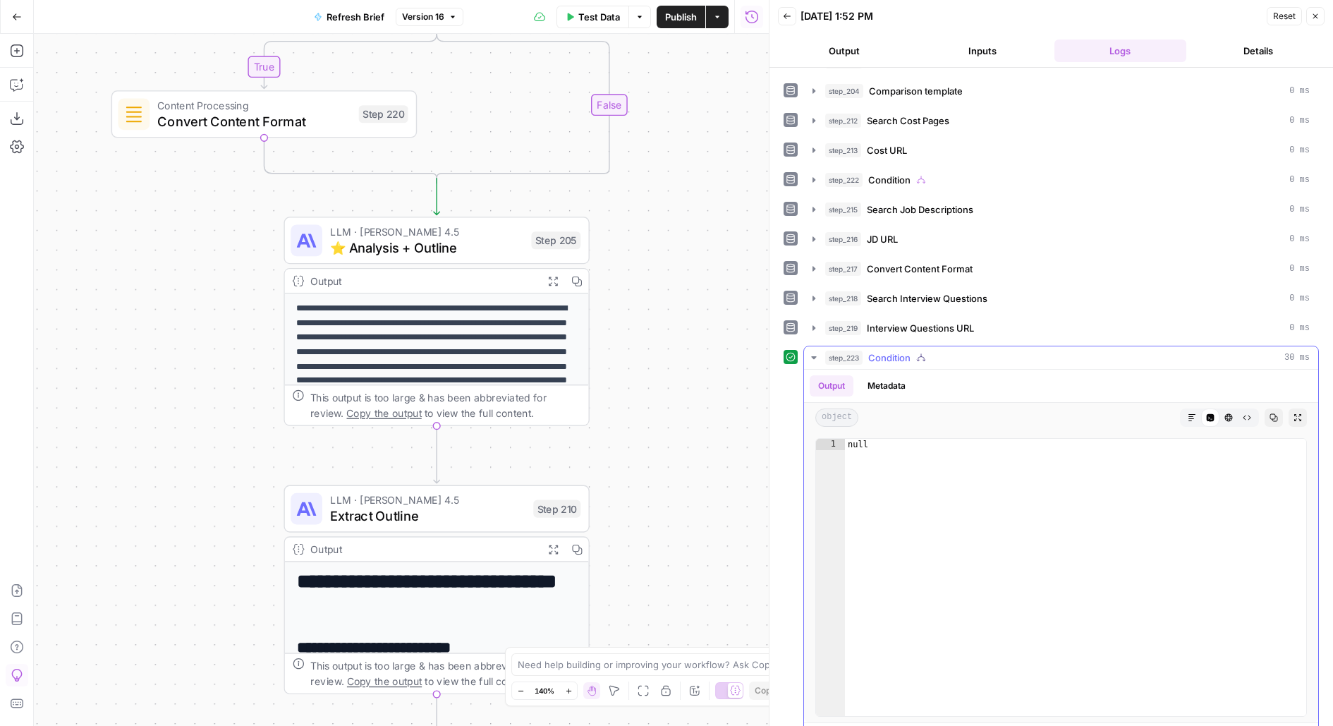
click at [856, 351] on span "step_223" at bounding box center [843, 358] width 37 height 14
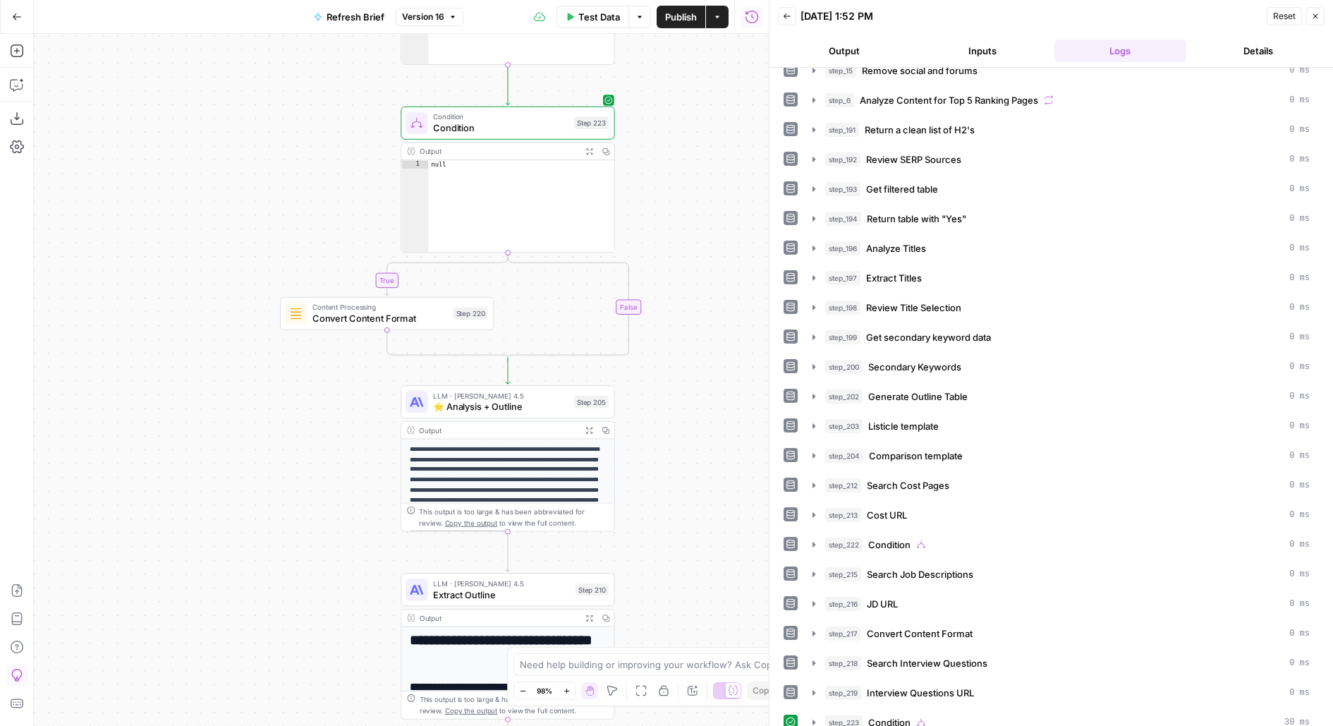
click at [540, 416] on div "LLM · Claude Sonnet 4.5 ⭐️ Analysis + Outline Step 205 Copy step Delete step Ad…" at bounding box center [508, 401] width 214 height 33
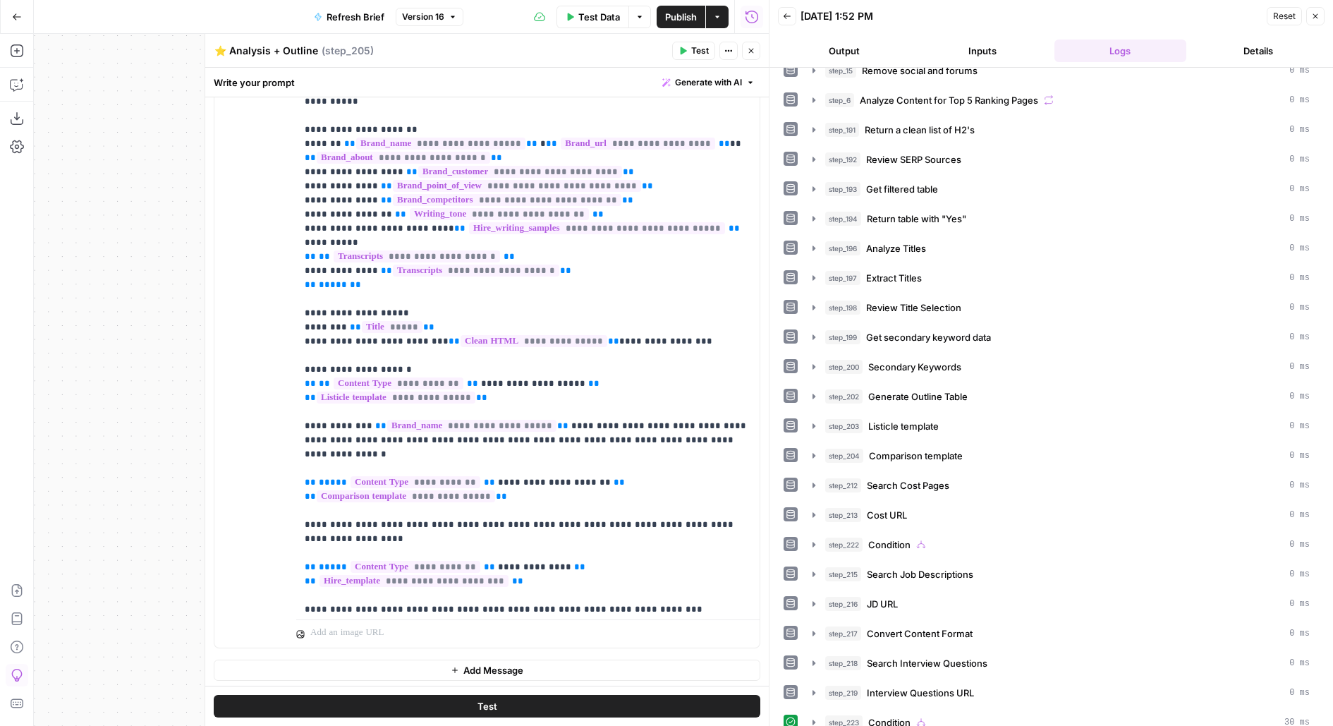
scroll to position [47, 0]
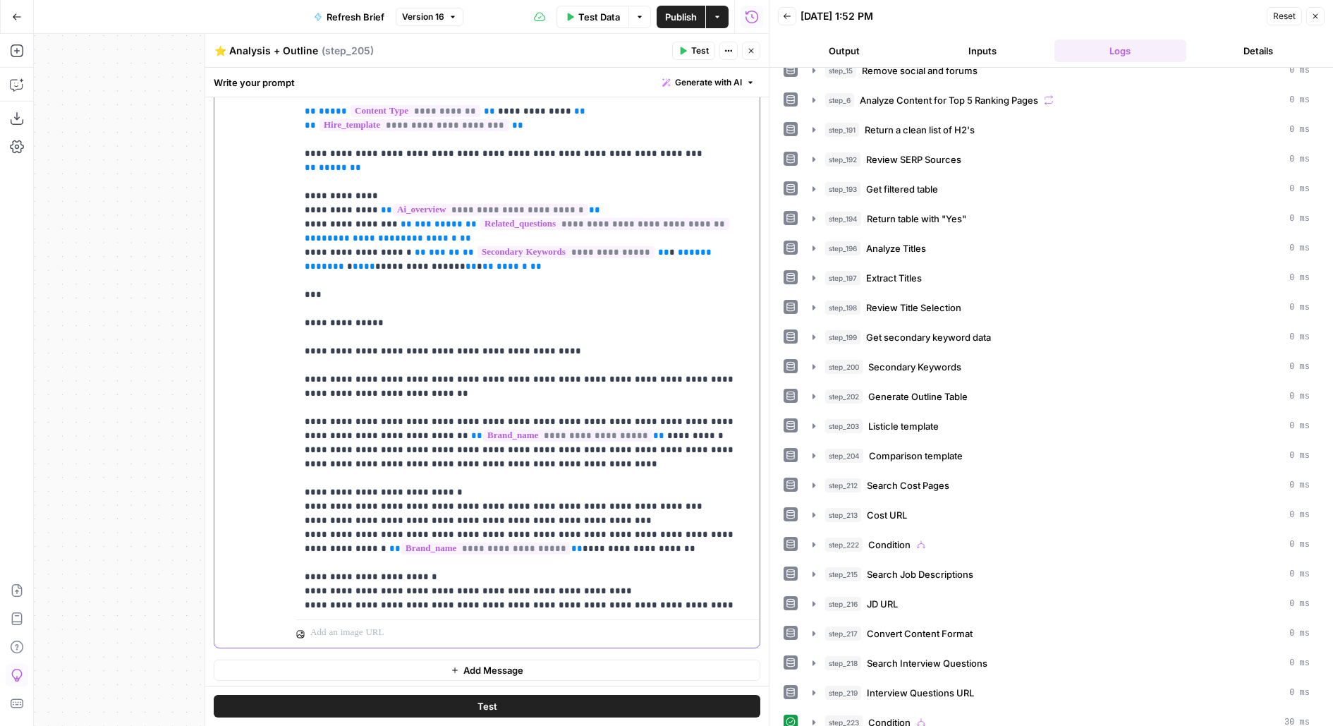
scroll to position [513, 0]
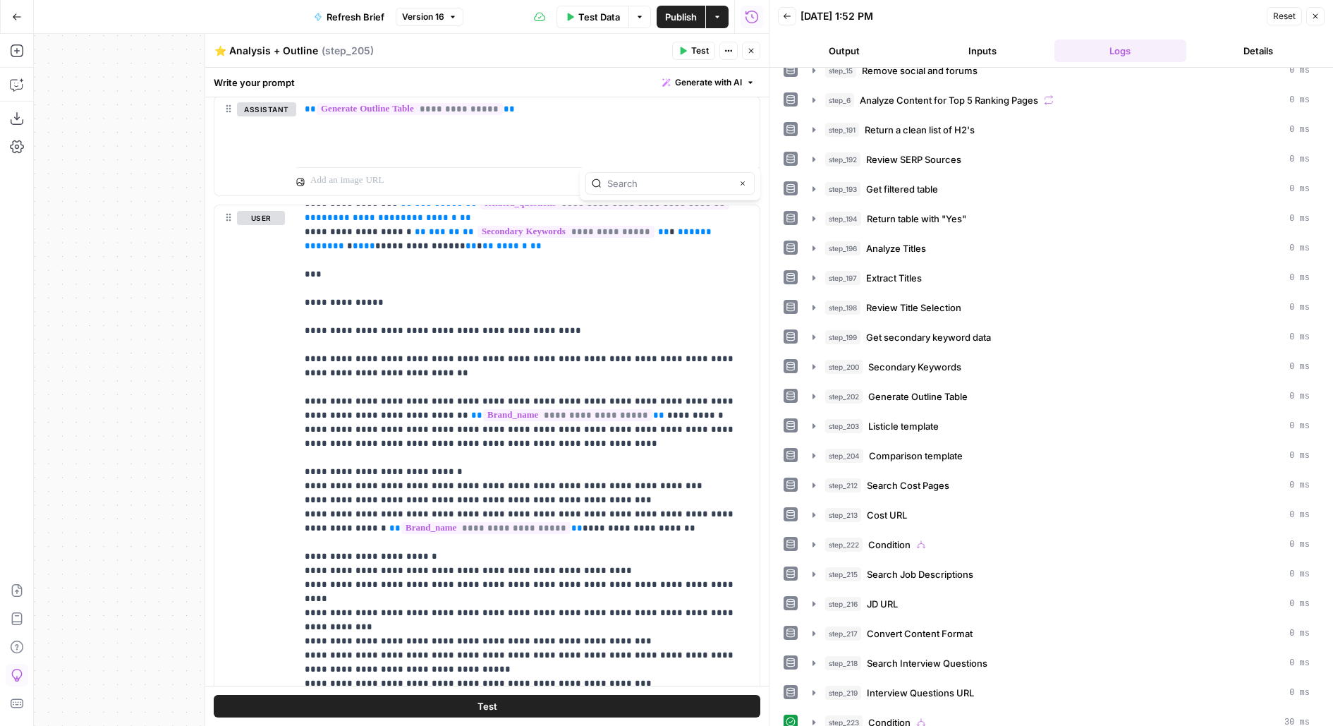
scroll to position [877, 0]
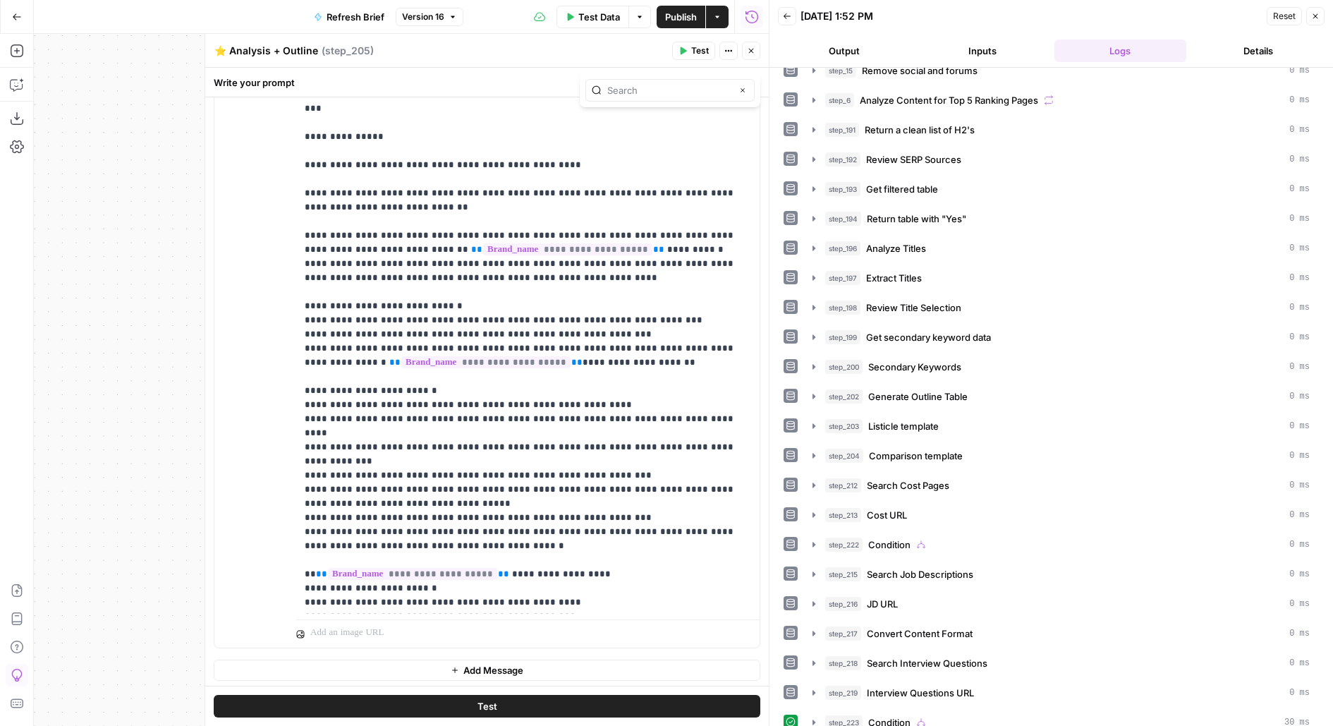
type input "For the H2 section "## How much does it cost to hire a freelance [professional …"
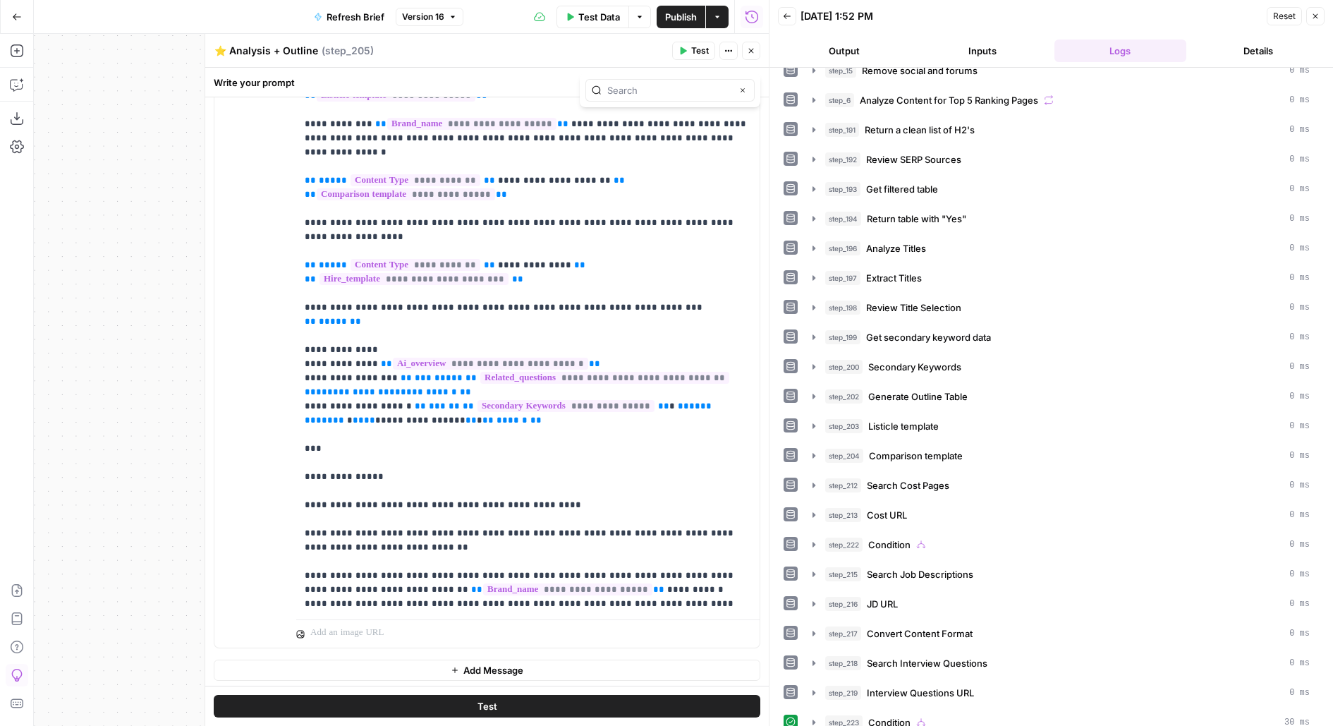
scroll to position [354, 0]
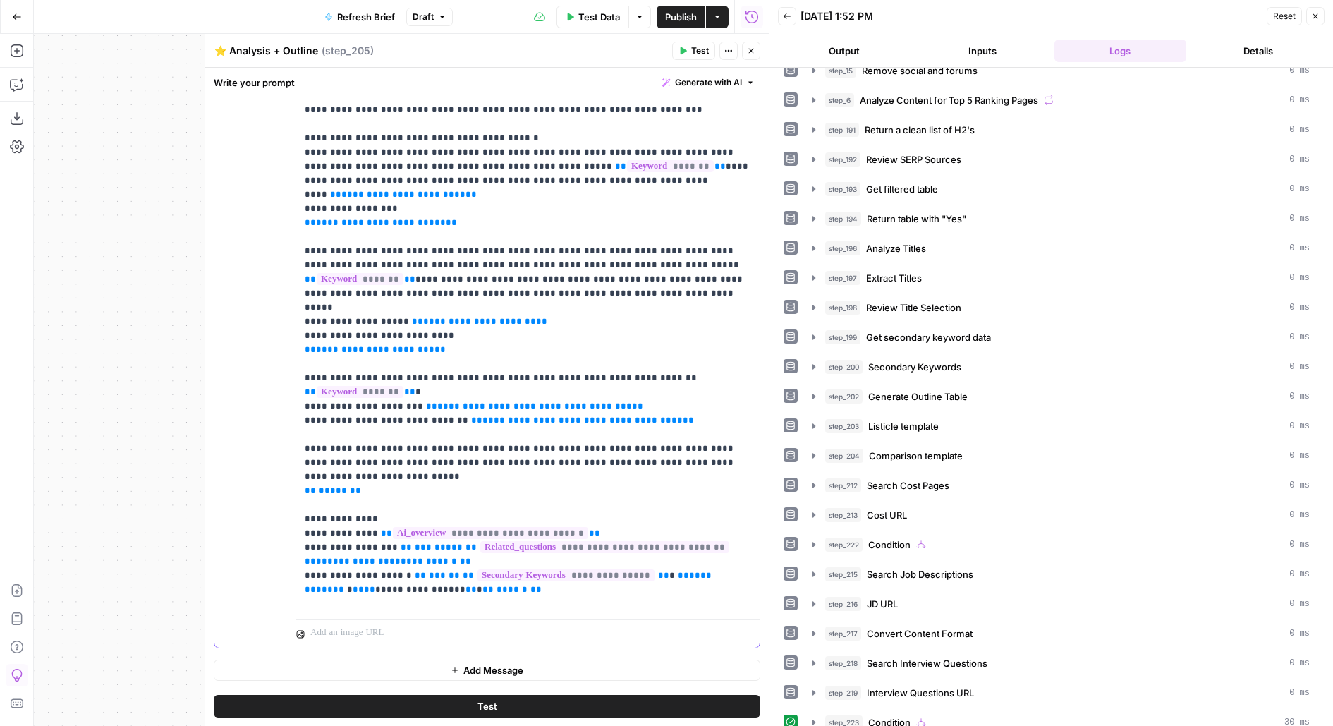
scroll to position [511, 0]
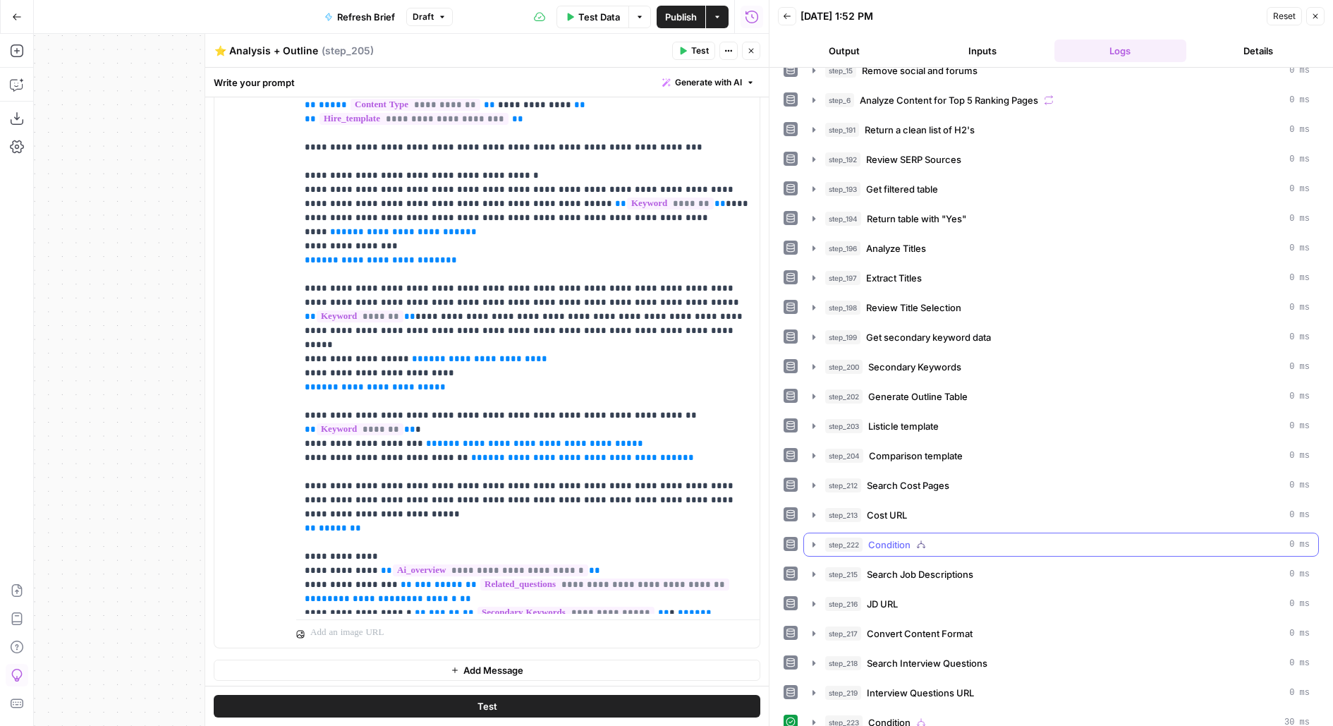
click at [907, 538] on span "Condition" at bounding box center [889, 545] width 42 height 14
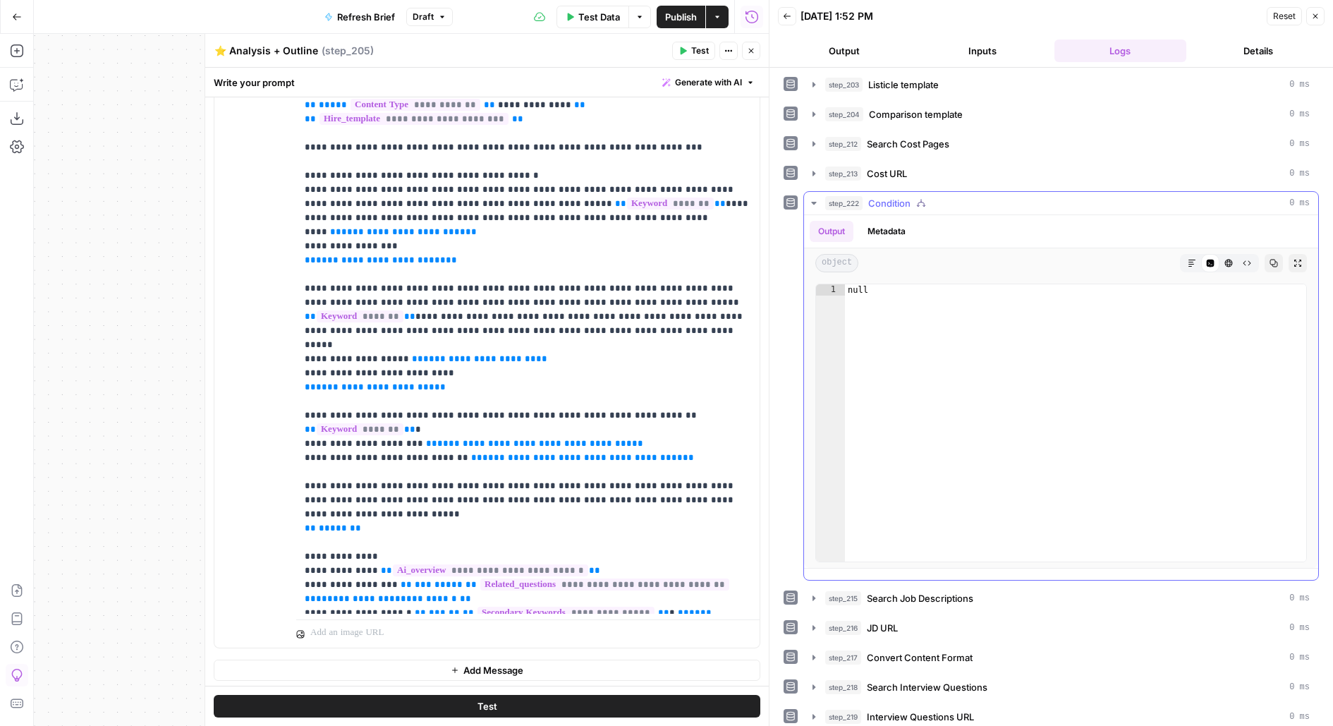
scroll to position [477, 0]
click at [373, 227] on span "**********" at bounding box center [403, 231] width 124 height 9
click at [352, 255] on span "**********" at bounding box center [381, 259] width 130 height 9
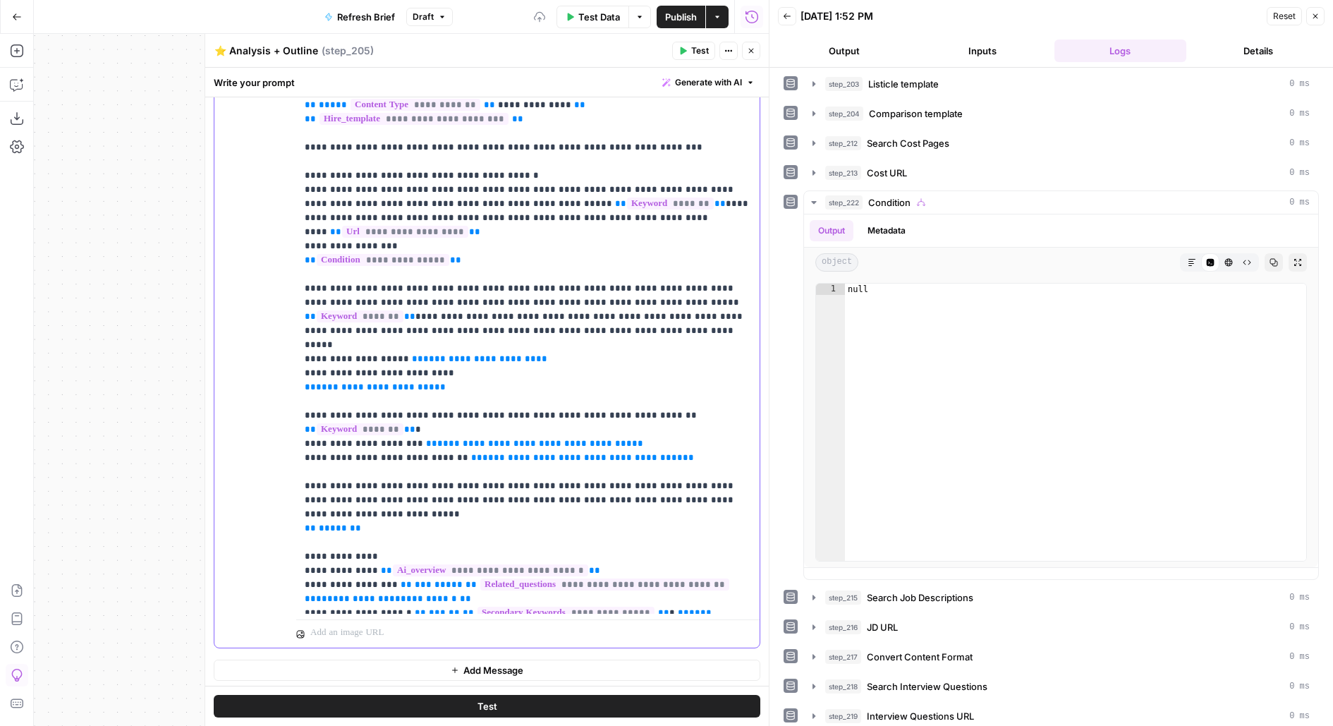
scroll to position [523, 0]
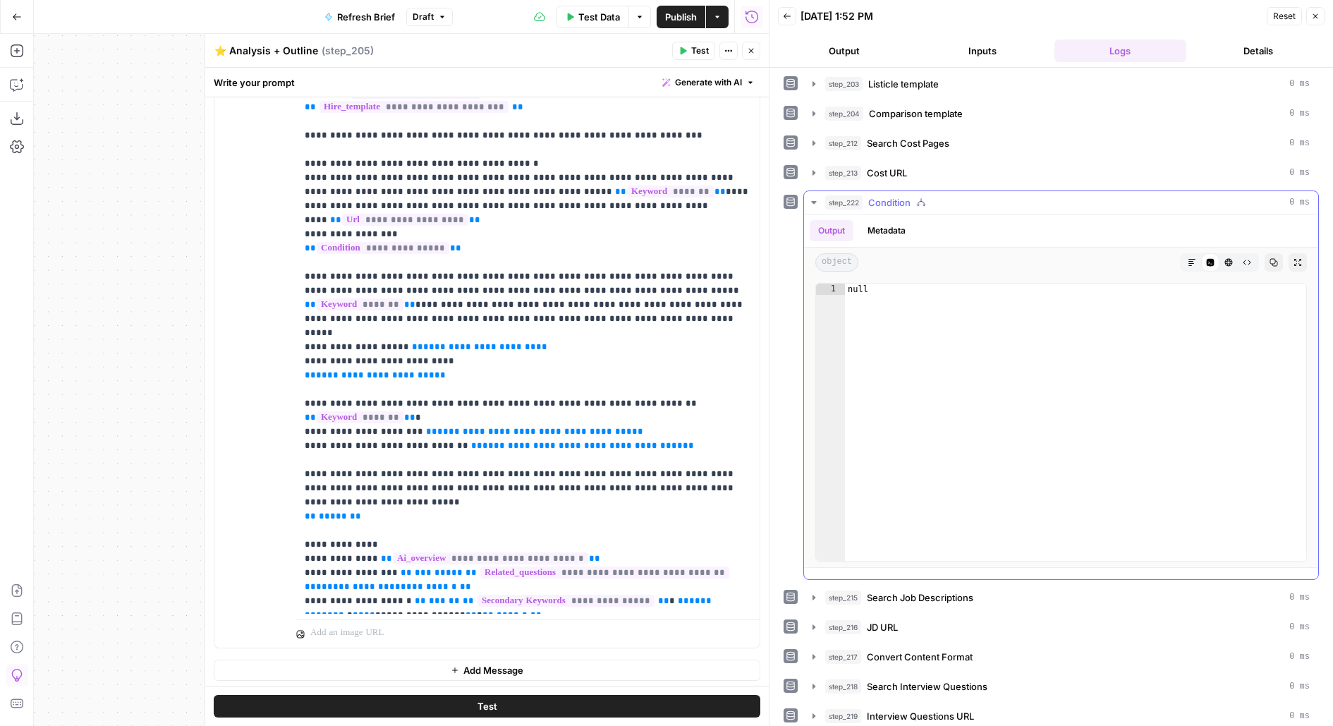
click at [945, 200] on button "step_222 Condition 0 ms" at bounding box center [1061, 202] width 514 height 23
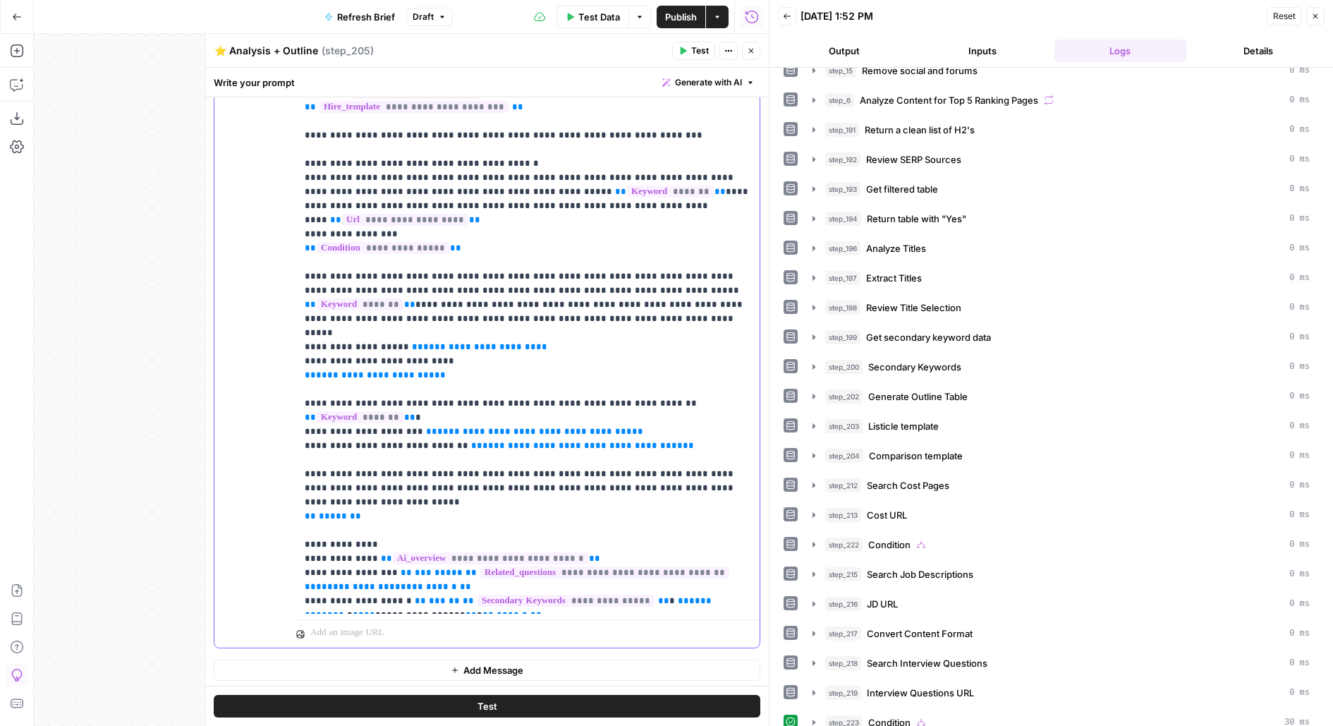
click at [448, 342] on span "**********" at bounding box center [479, 346] width 113 height 9
click at [395, 370] on span "**********" at bounding box center [375, 374] width 119 height 9
click at [526, 427] on span "**********" at bounding box center [534, 431] width 195 height 9
click at [455, 427] on span "**********" at bounding box center [486, 431] width 99 height 9
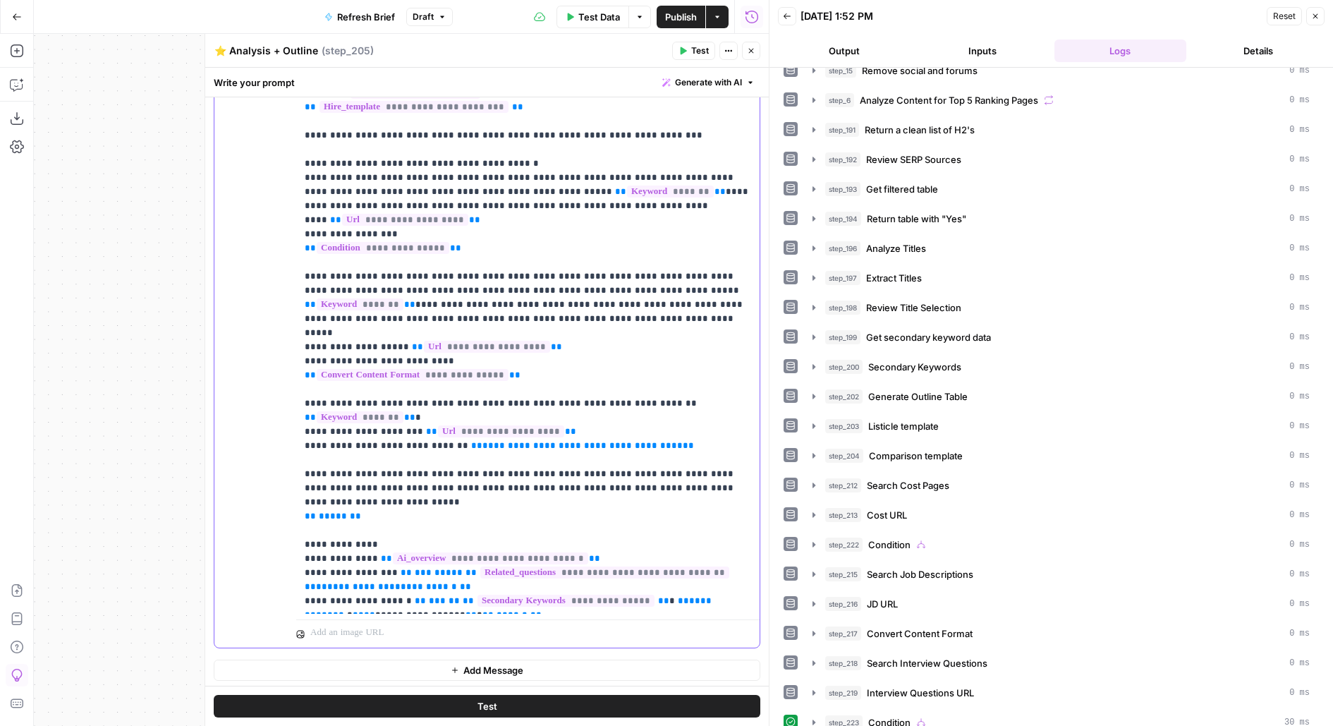
click at [582, 441] on span "**********" at bounding box center [583, 445] width 200 height 9
click at [495, 441] on span "**********" at bounding box center [522, 445] width 79 height 9
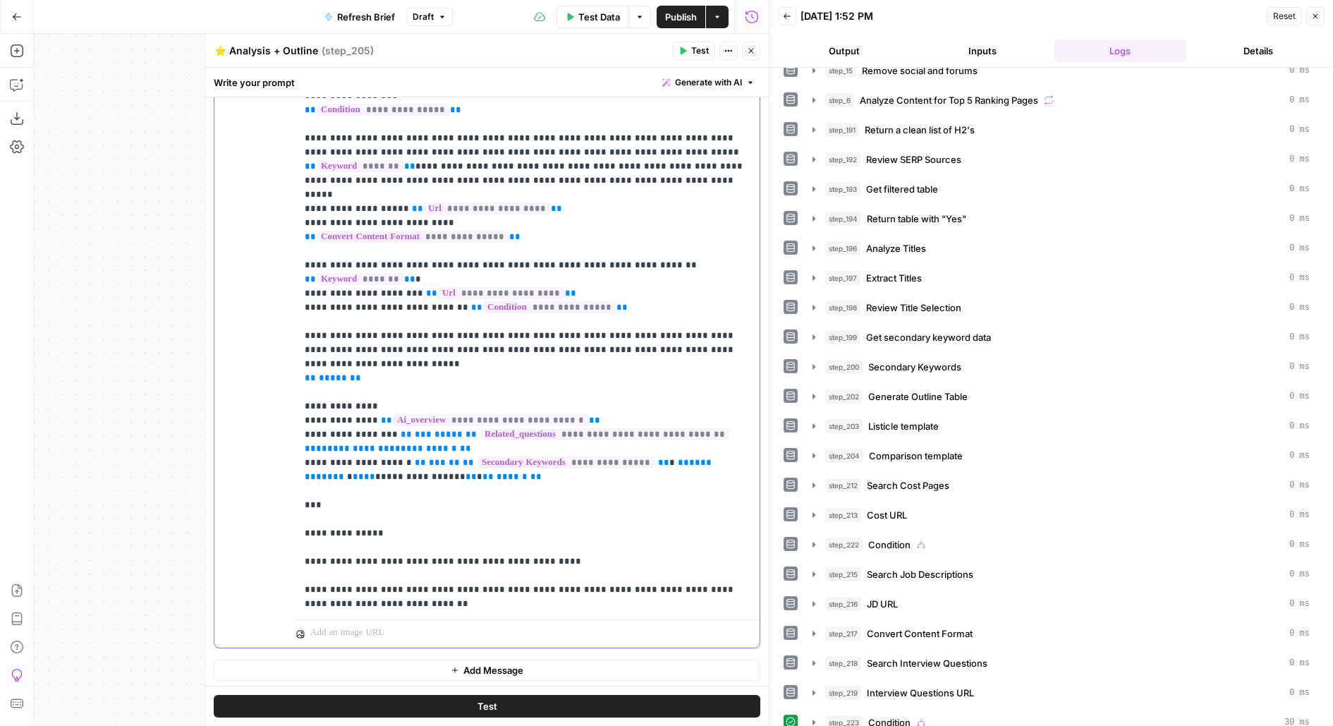
scroll to position [670, 0]
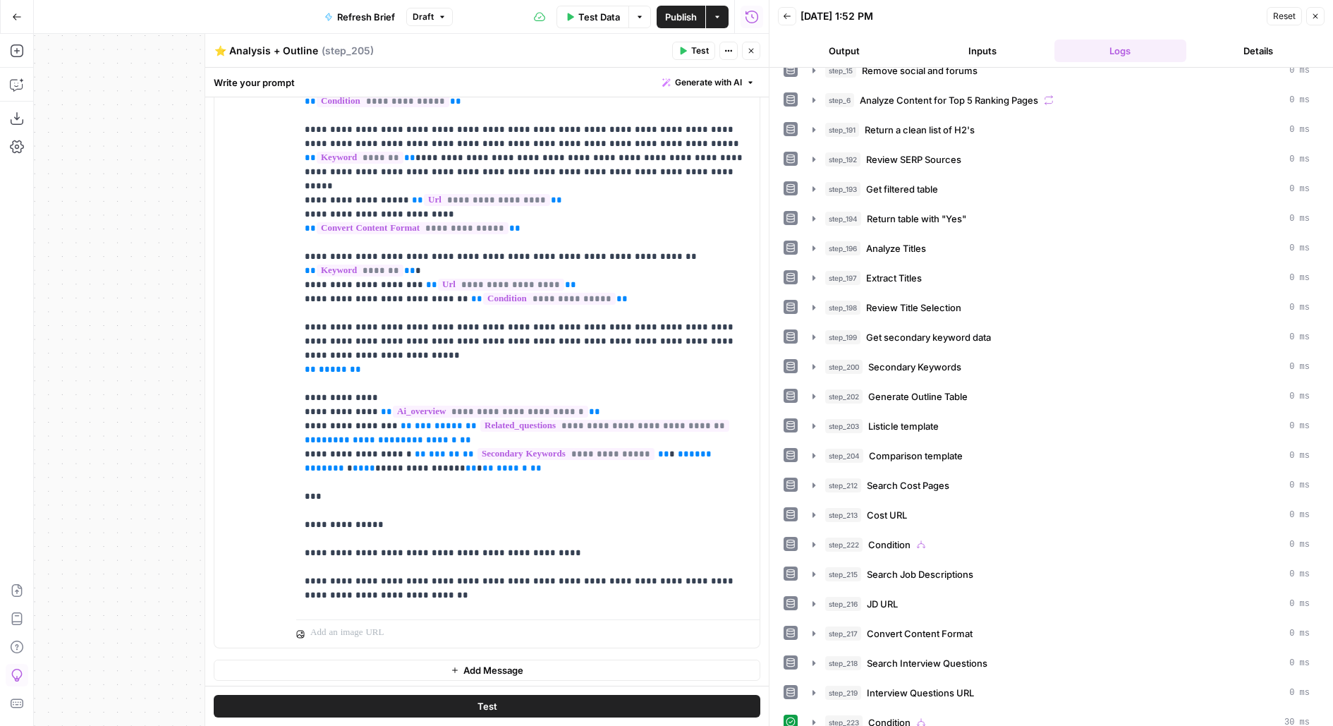
click at [699, 47] on span "Test" at bounding box center [700, 50] width 18 height 13
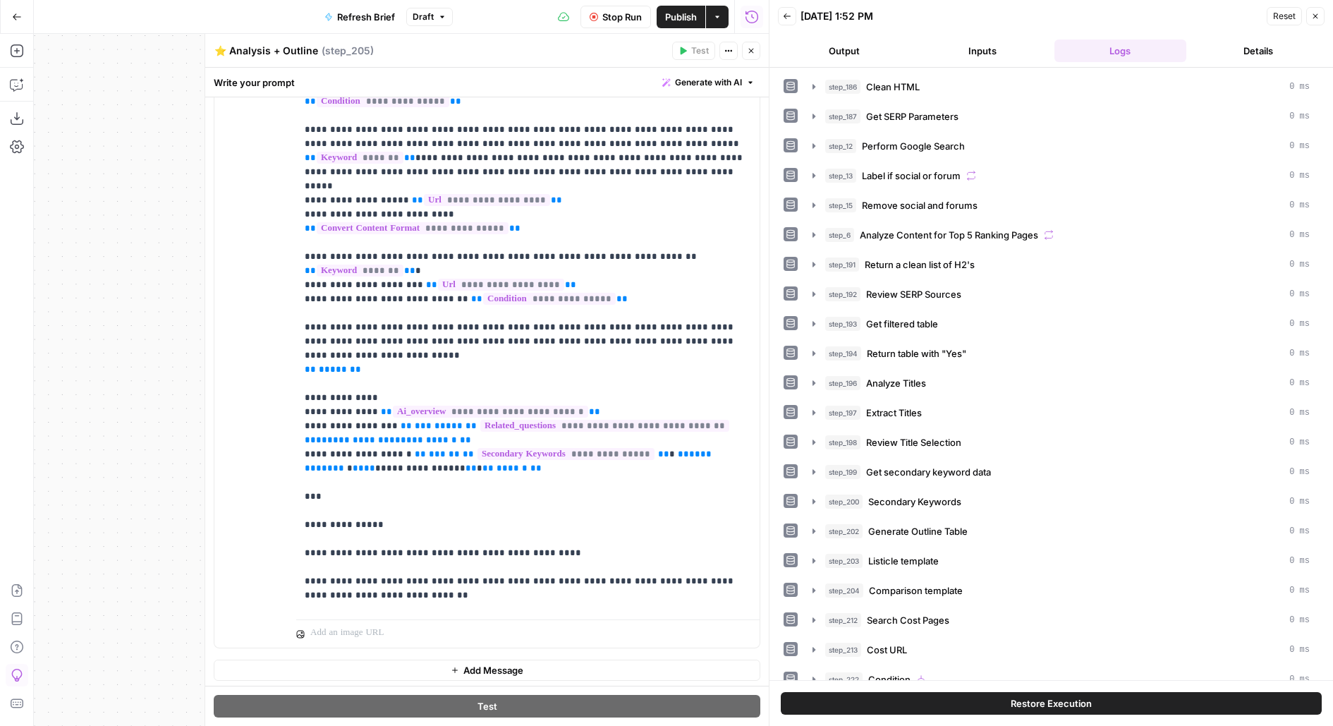
click at [672, 14] on span "Publish" at bounding box center [681, 17] width 32 height 14
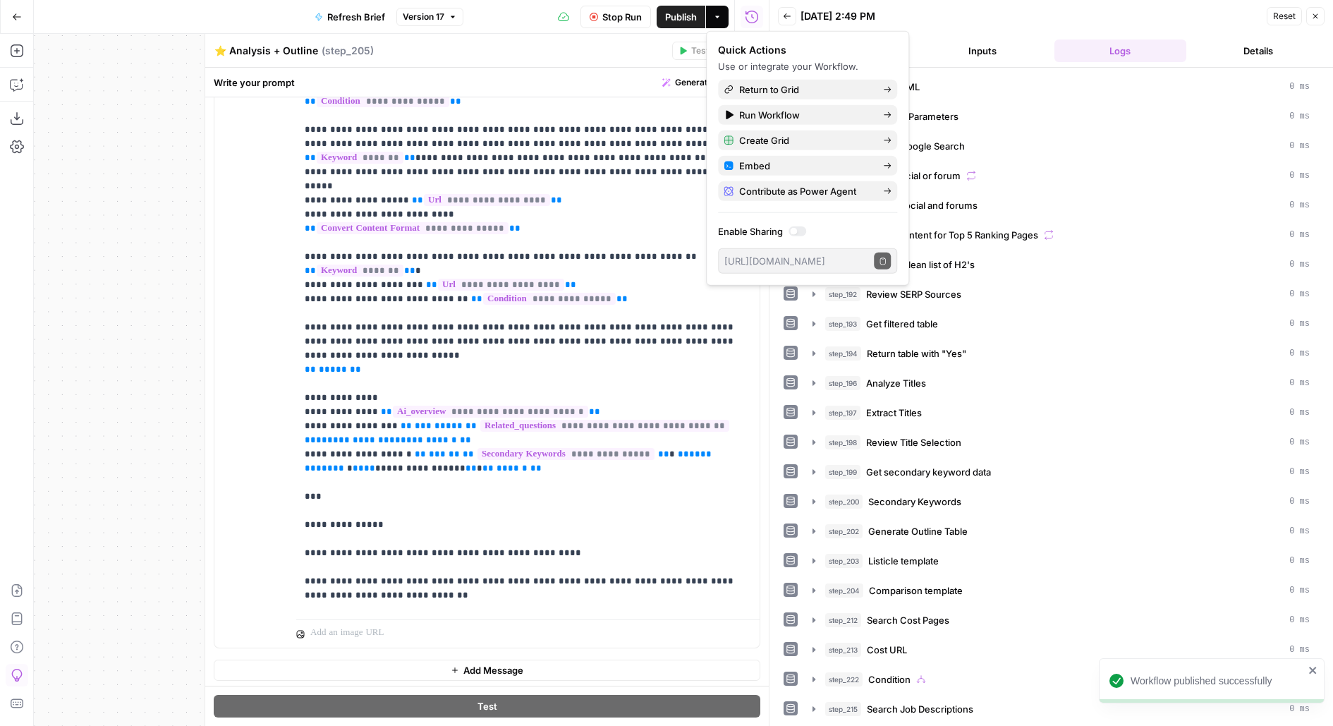
click at [989, 22] on div "09/30/25 at 2:49 PM" at bounding box center [1032, 16] width 462 height 14
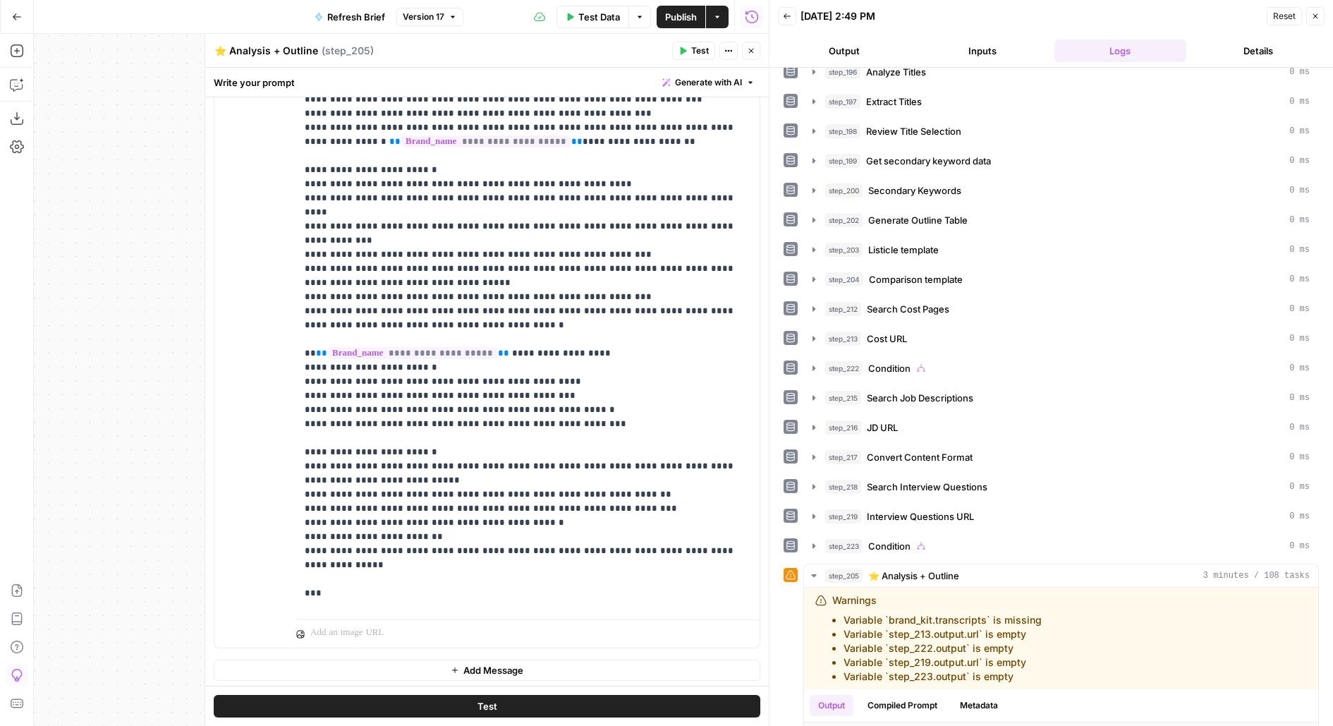
scroll to position [618, 0]
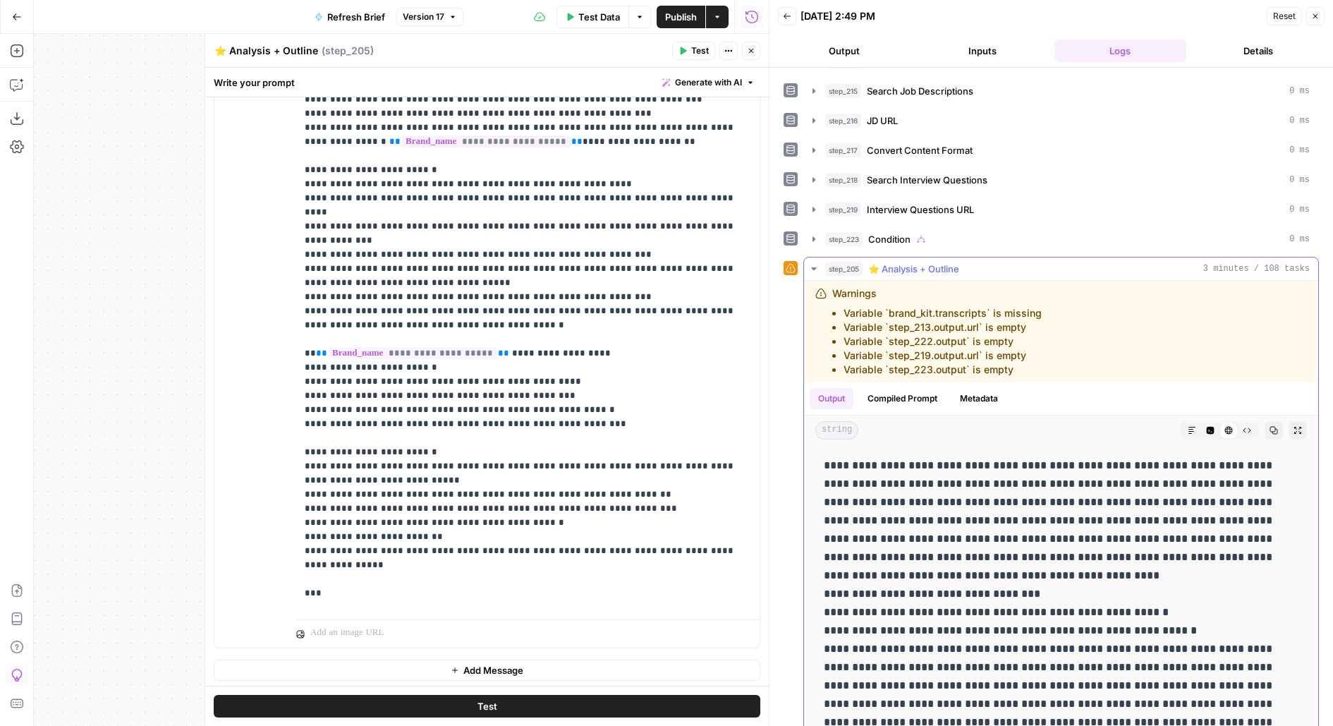
click at [1190, 421] on button "Markdown" at bounding box center [1192, 430] width 18 height 18
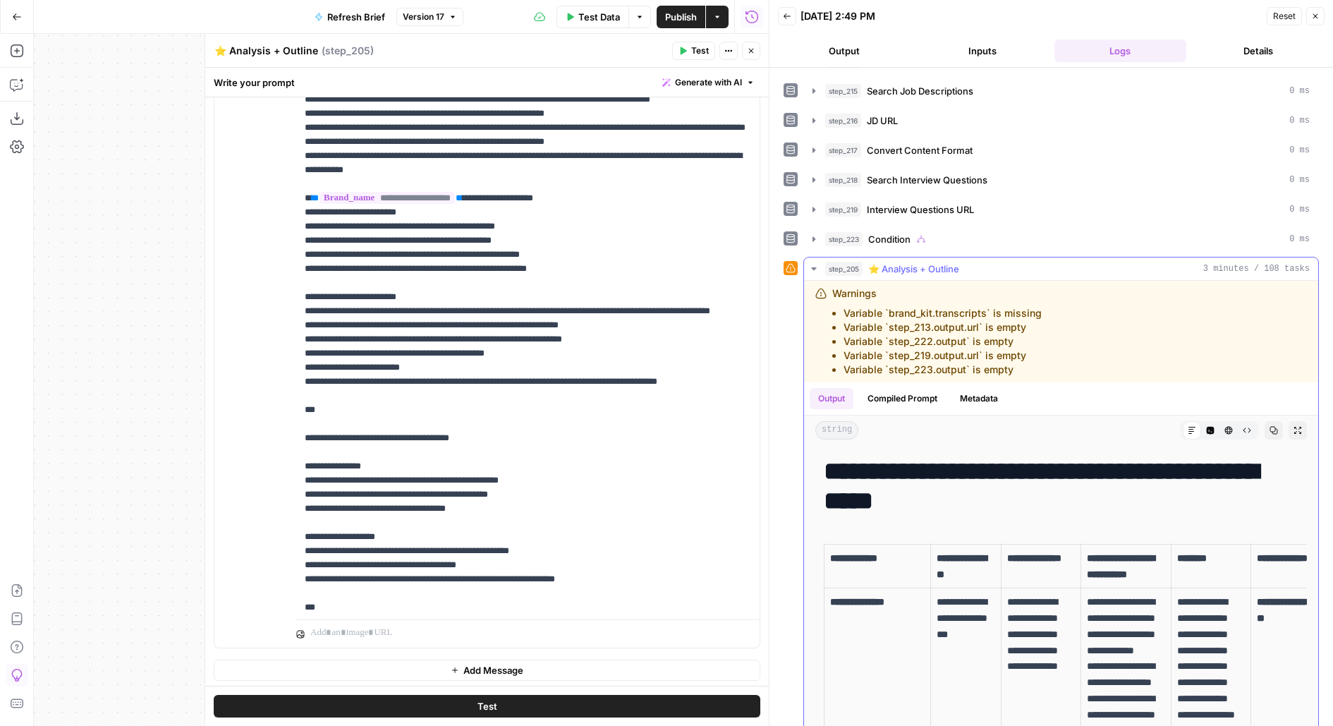
click at [1297, 421] on button "Expand Output" at bounding box center [1298, 430] width 18 height 18
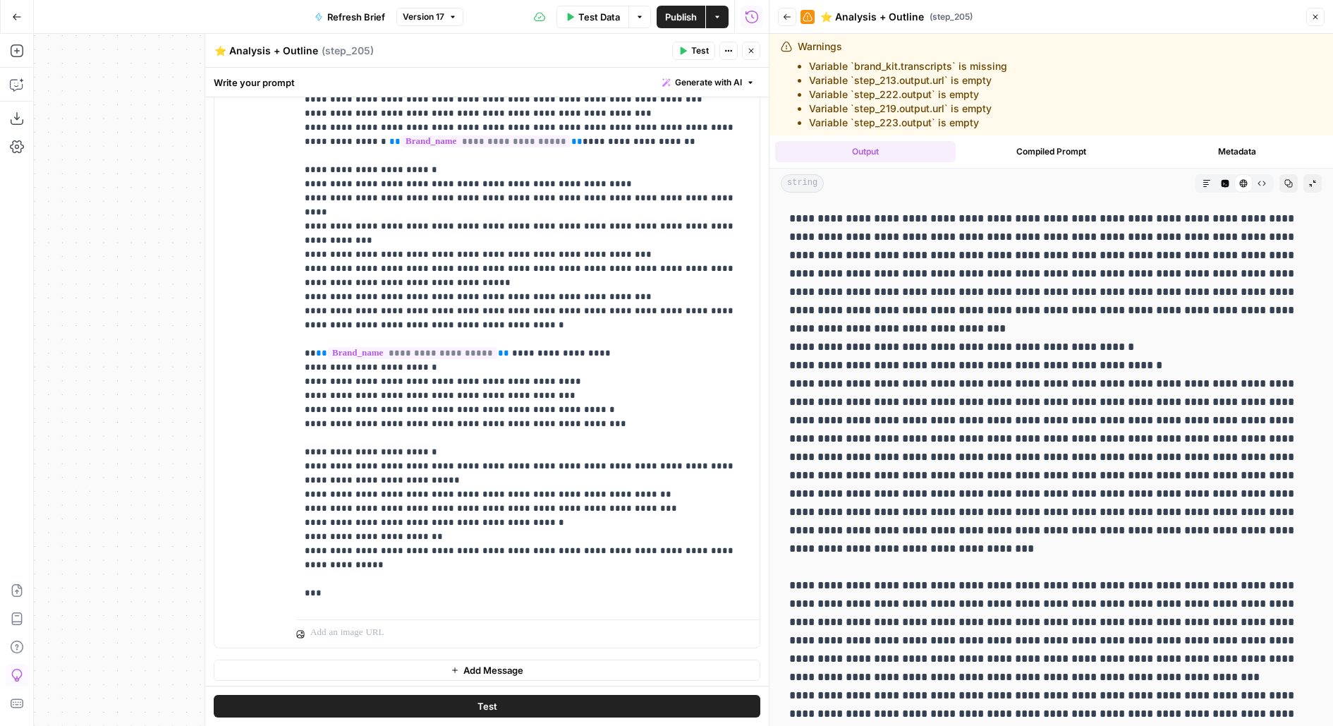
click at [1215, 189] on div "Markdown" at bounding box center [1207, 183] width 18 height 18
click at [1208, 188] on button "Markdown" at bounding box center [1207, 183] width 18 height 18
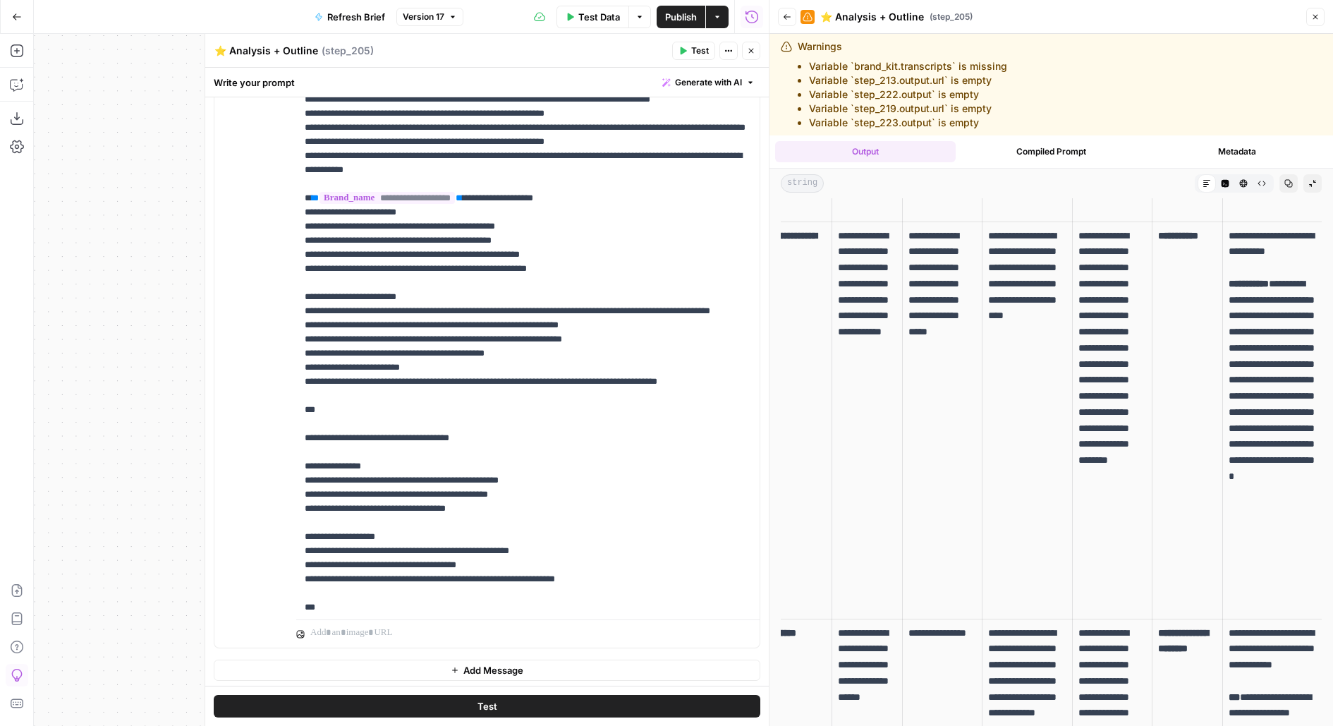
scroll to position [502, 0]
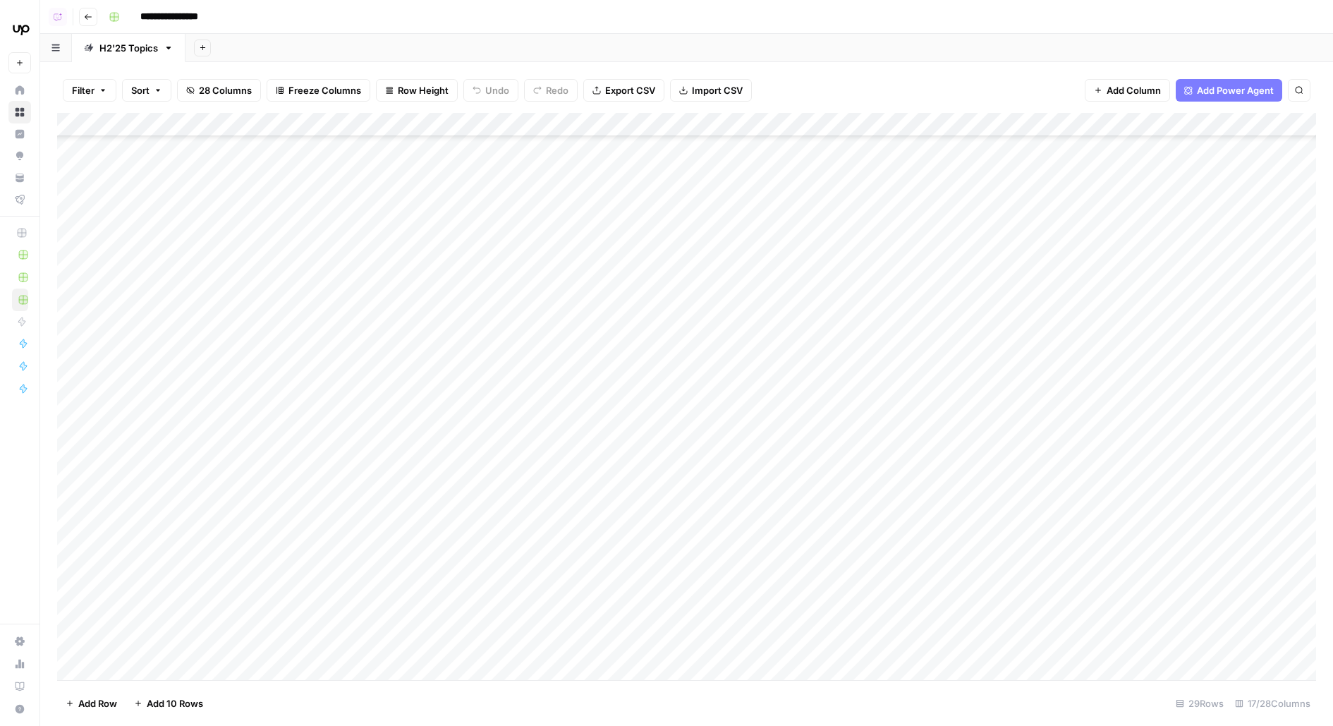
scroll to position [425, 0]
click at [737, 126] on div "Add Column" at bounding box center [686, 396] width 1259 height 567
click at [691, 53] on div "Add Sheet" at bounding box center [760, 48] width 1148 height 28
click at [731, 118] on div "Add Column" at bounding box center [686, 396] width 1259 height 567
click at [676, 259] on span "Edit Workflow" at bounding box center [733, 263] width 123 height 14
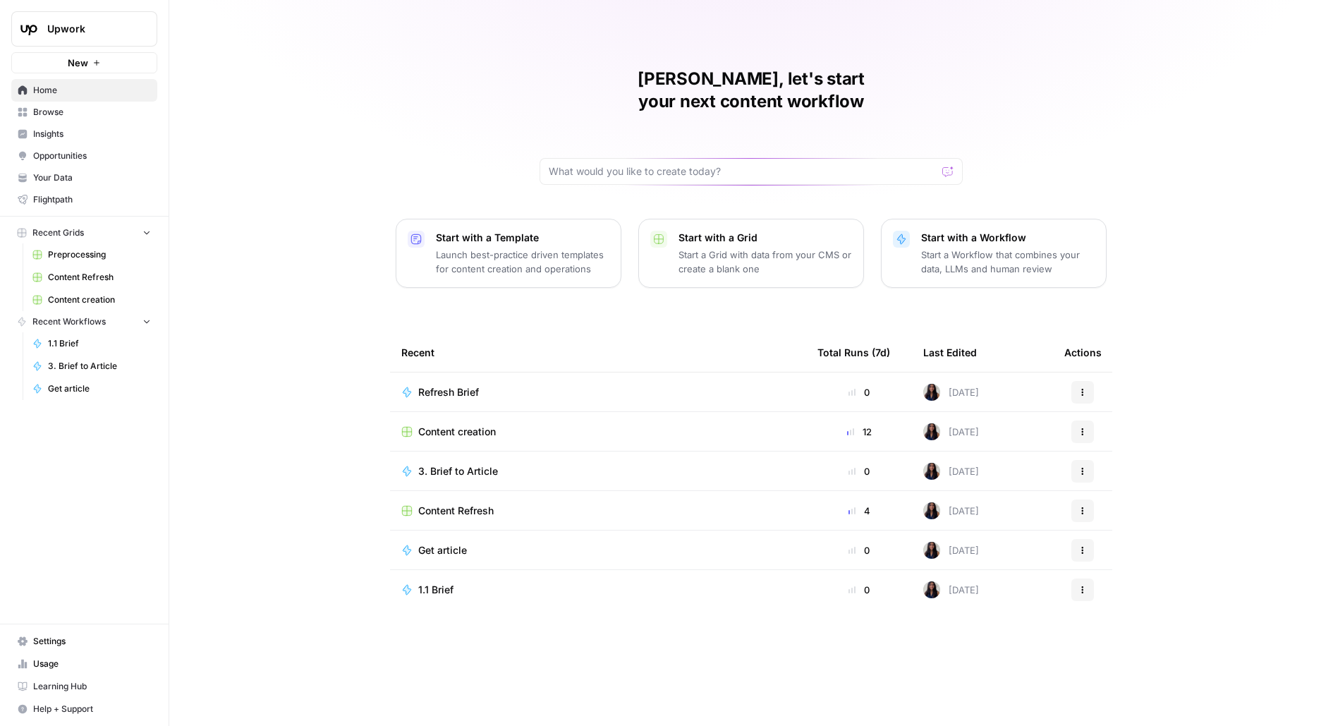
click at [57, 34] on span "Upwork" at bounding box center [89, 29] width 85 height 14
type input "buil"
click button "AirOps Builders" at bounding box center [128, 106] width 226 height 23
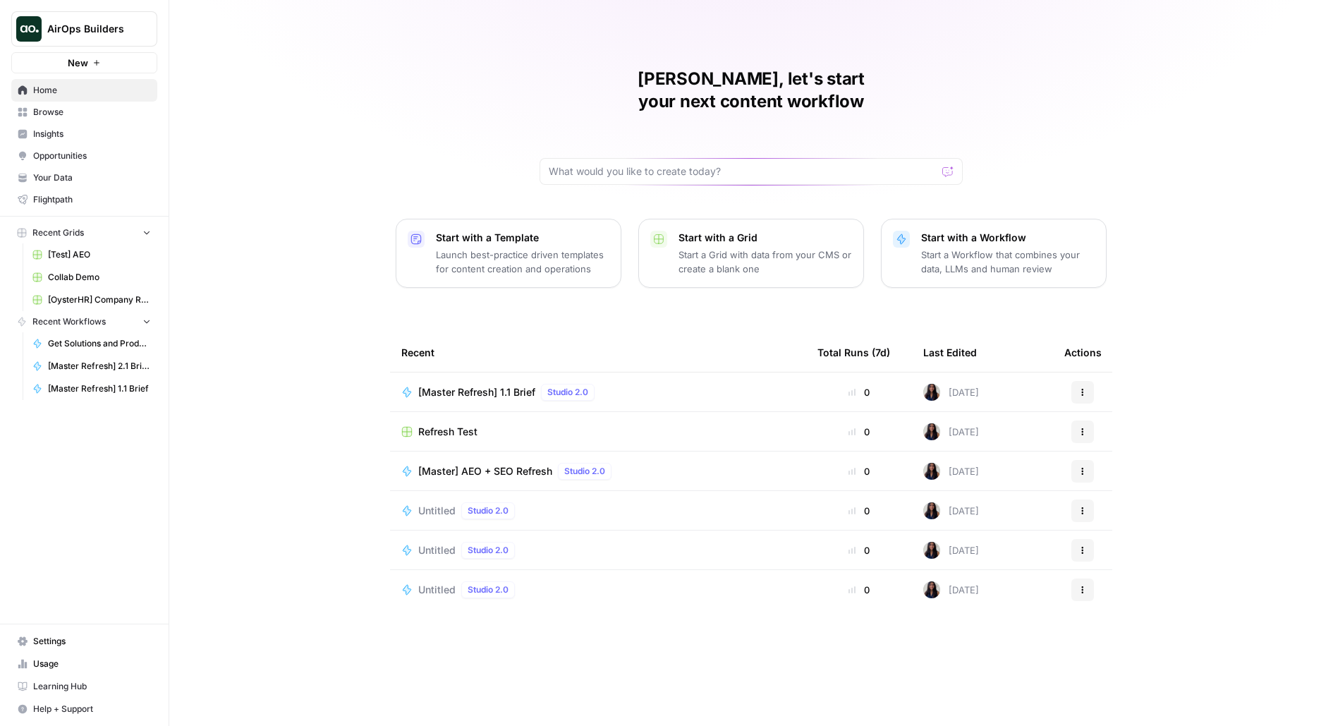
click at [68, 109] on span "Browse" at bounding box center [92, 112] width 118 height 13
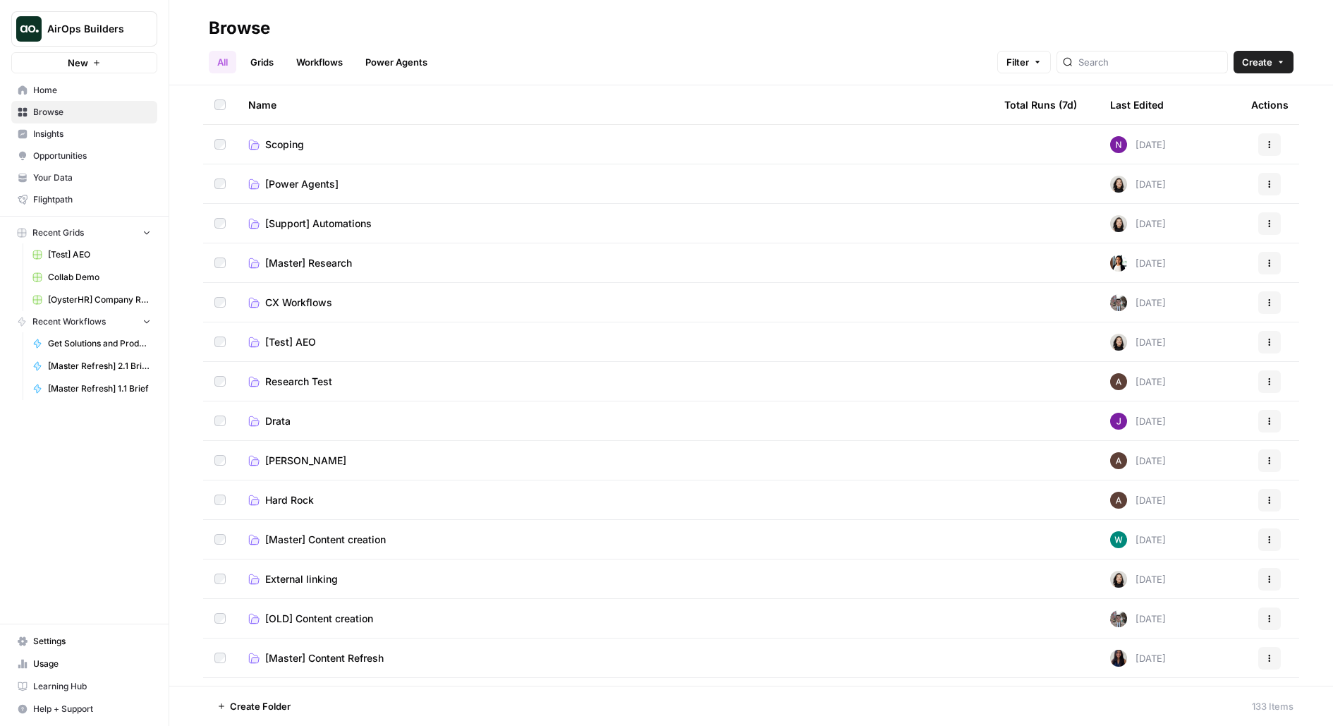
click at [271, 302] on span "CX Workflows" at bounding box center [298, 303] width 67 height 14
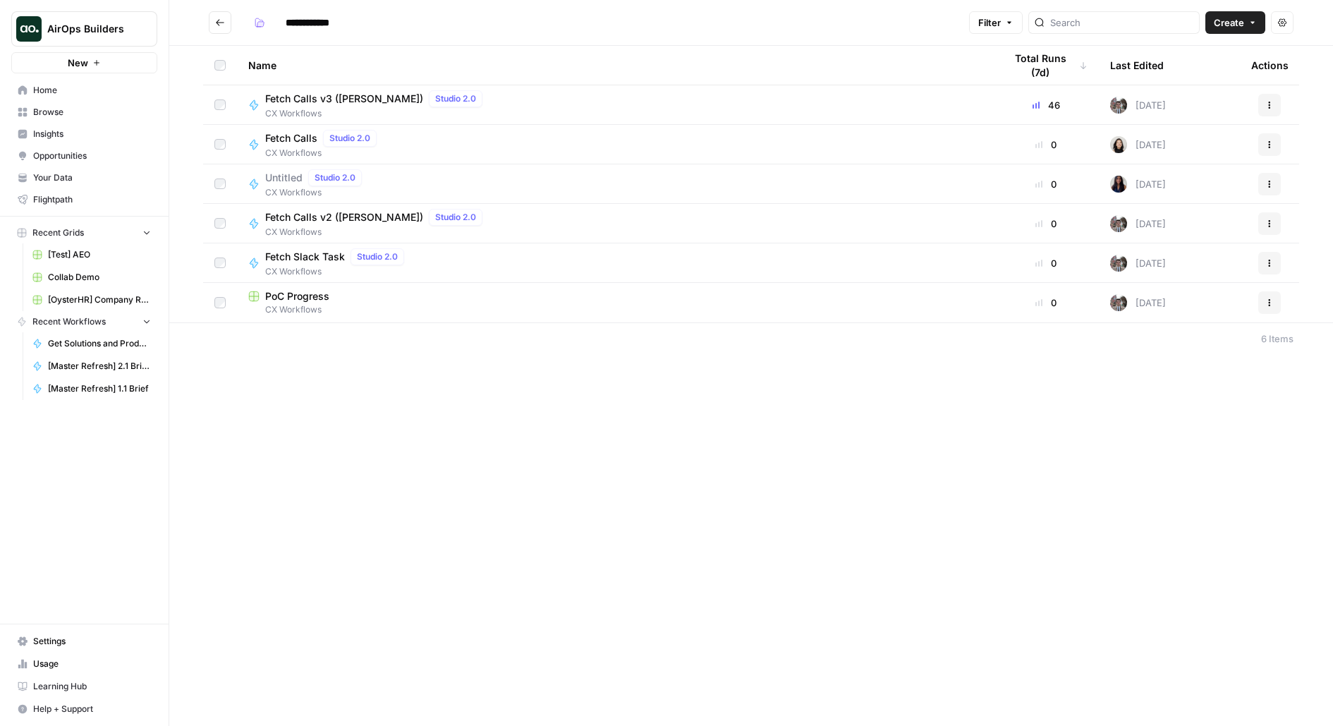
click at [337, 296] on div "PoC Progress" at bounding box center [615, 296] width 734 height 14
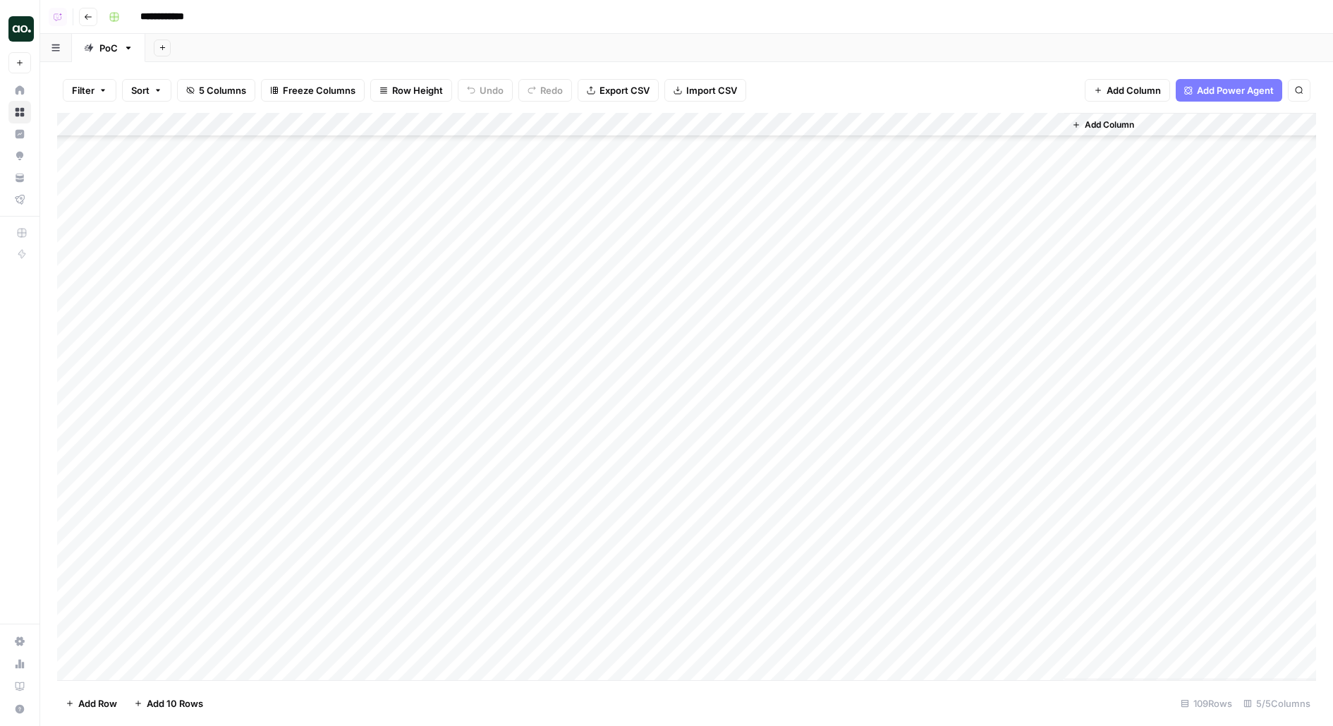
scroll to position [2093, 0]
click at [167, 675] on div "Add Column" at bounding box center [686, 396] width 1259 height 567
click at [439, 647] on div "Add Column" at bounding box center [686, 396] width 1259 height 567
click at [68, 650] on div "Add Column" at bounding box center [686, 396] width 1259 height 567
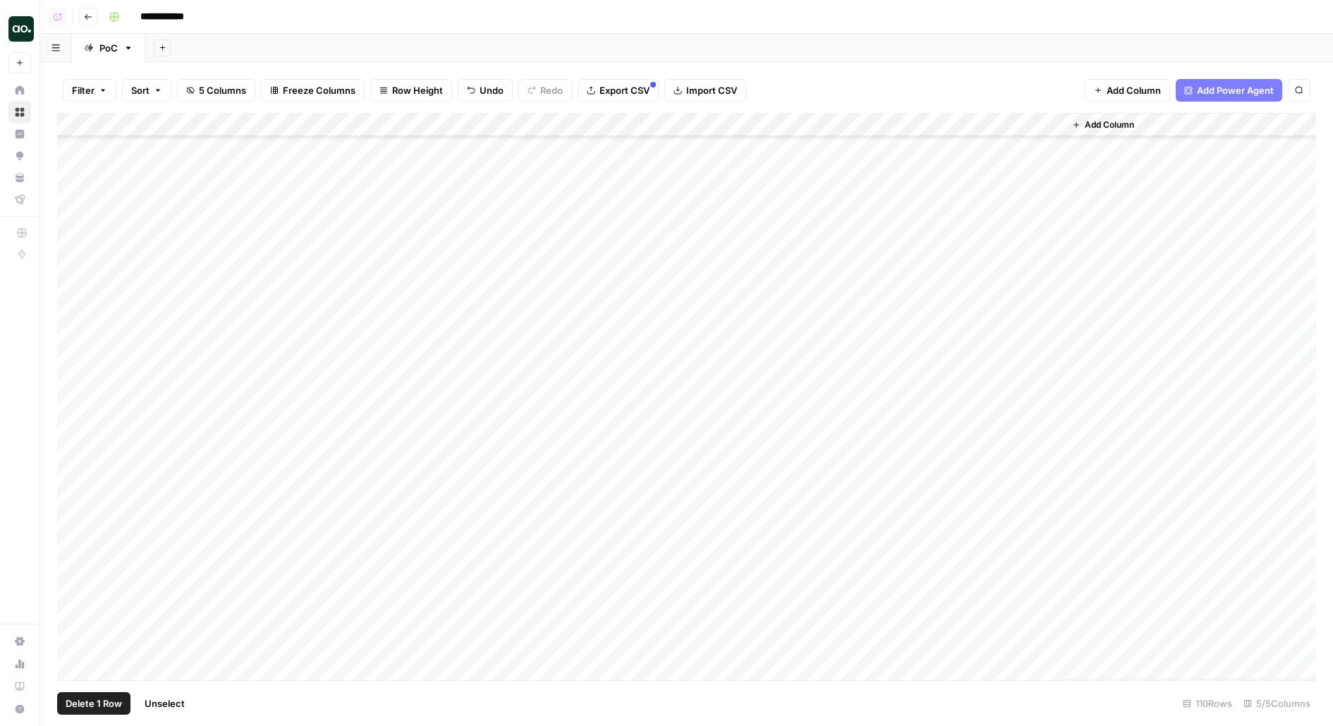
click at [104, 706] on span "Delete 1 Row" at bounding box center [94, 703] width 56 height 14
click at [612, 164] on span "Delete" at bounding box center [616, 163] width 30 height 14
click at [756, 636] on div "Add Column" at bounding box center [686, 396] width 1259 height 567
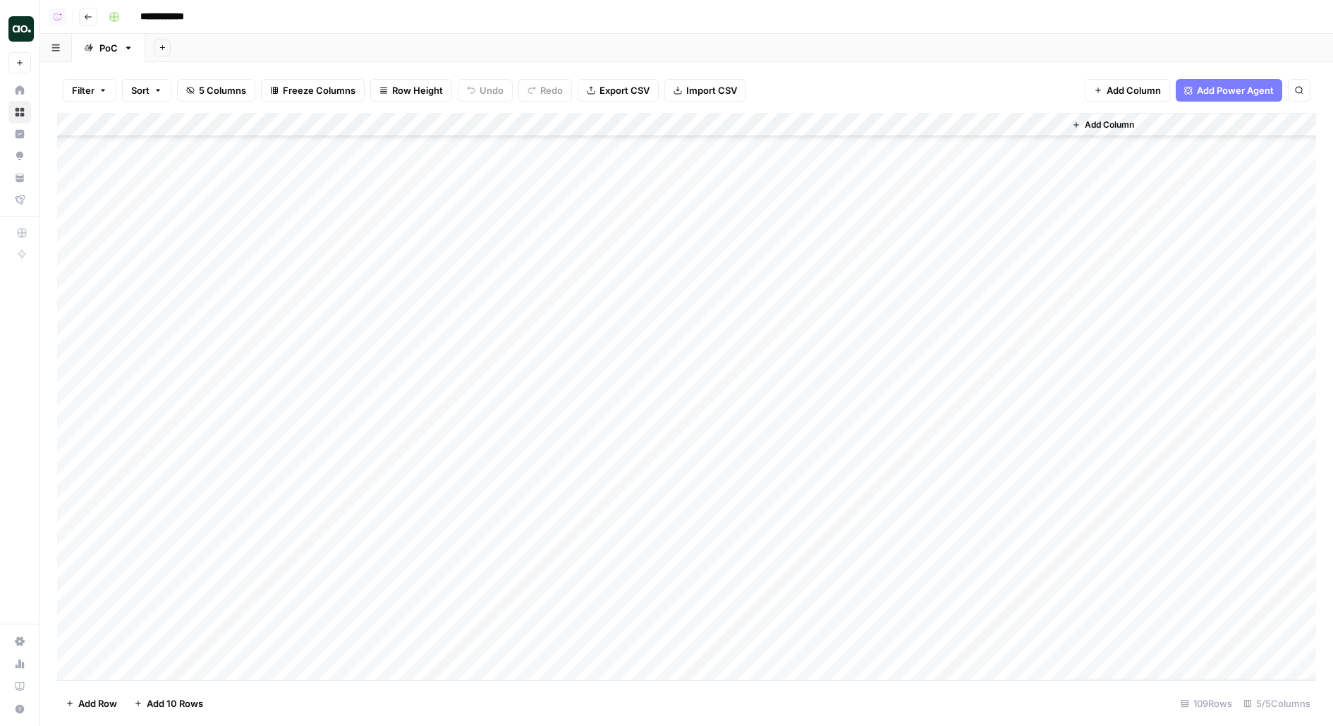
scroll to position [2093, 0]
click at [497, 646] on div "Add Column" at bounding box center [686, 396] width 1259 height 567
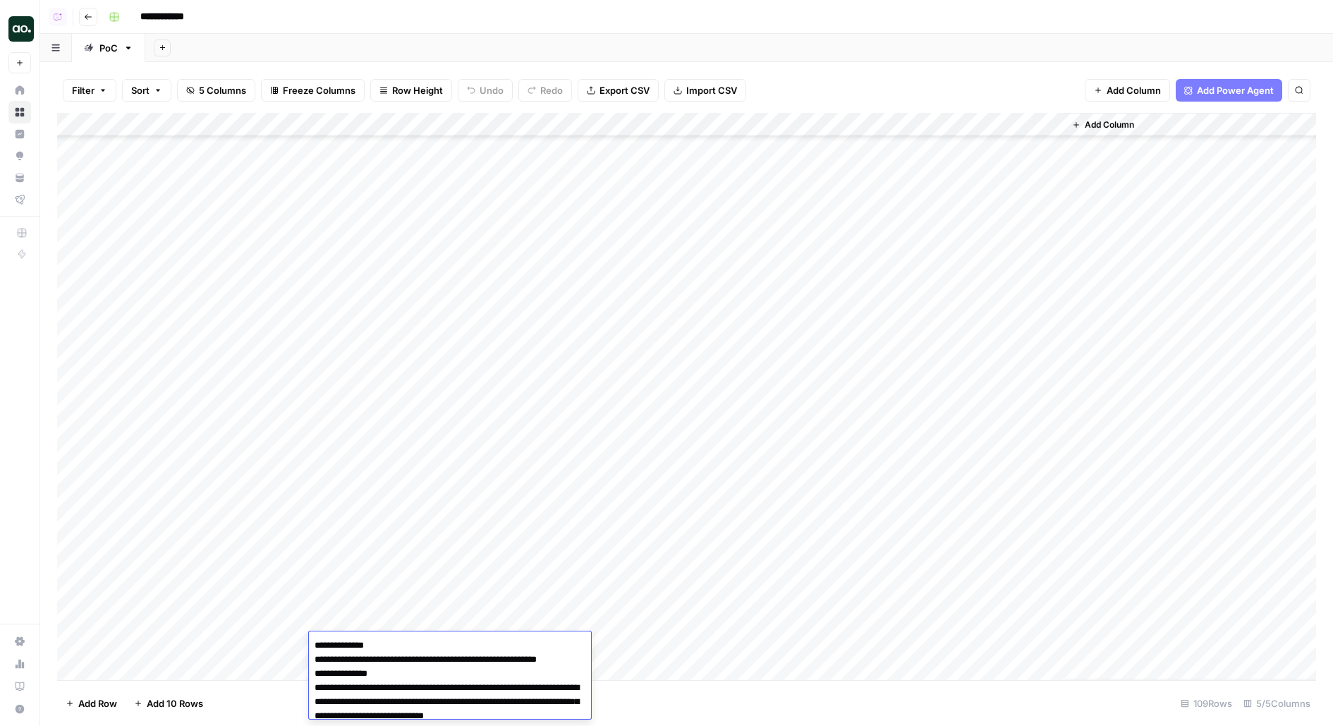
click at [544, 598] on div "Add Column" at bounding box center [686, 396] width 1259 height 567
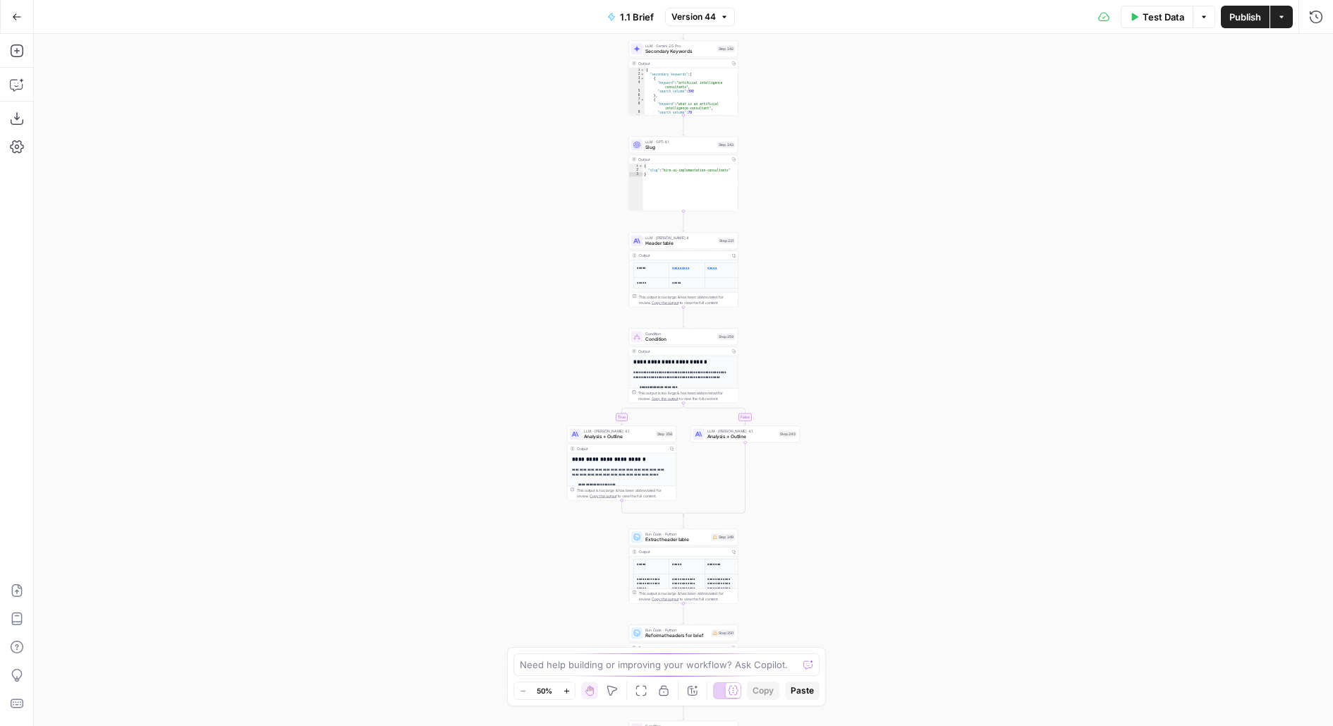
click at [846, 121] on div "true false true false true false true false Workflow Input Settings Inputs Run …" at bounding box center [684, 380] width 1300 height 692
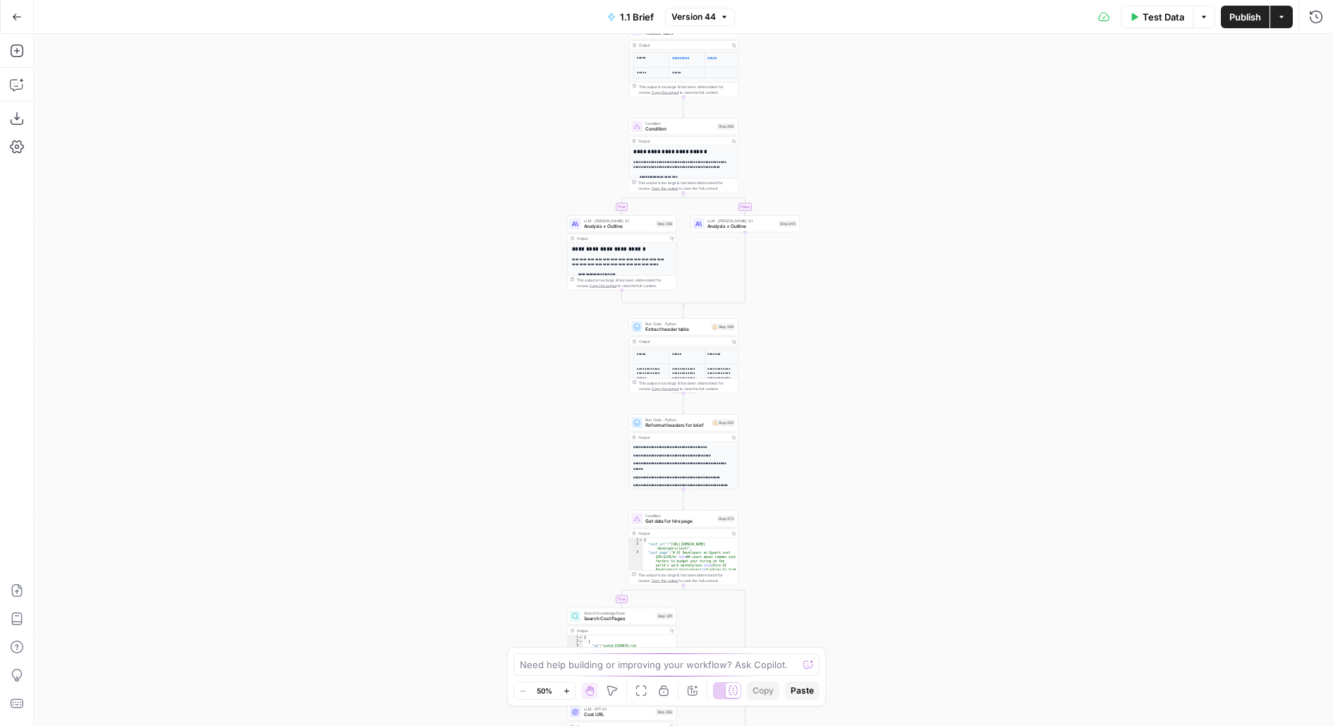
click at [721, 75] on div "true false true false true false true false Workflow Input Settings Inputs Run …" at bounding box center [684, 380] width 1300 height 692
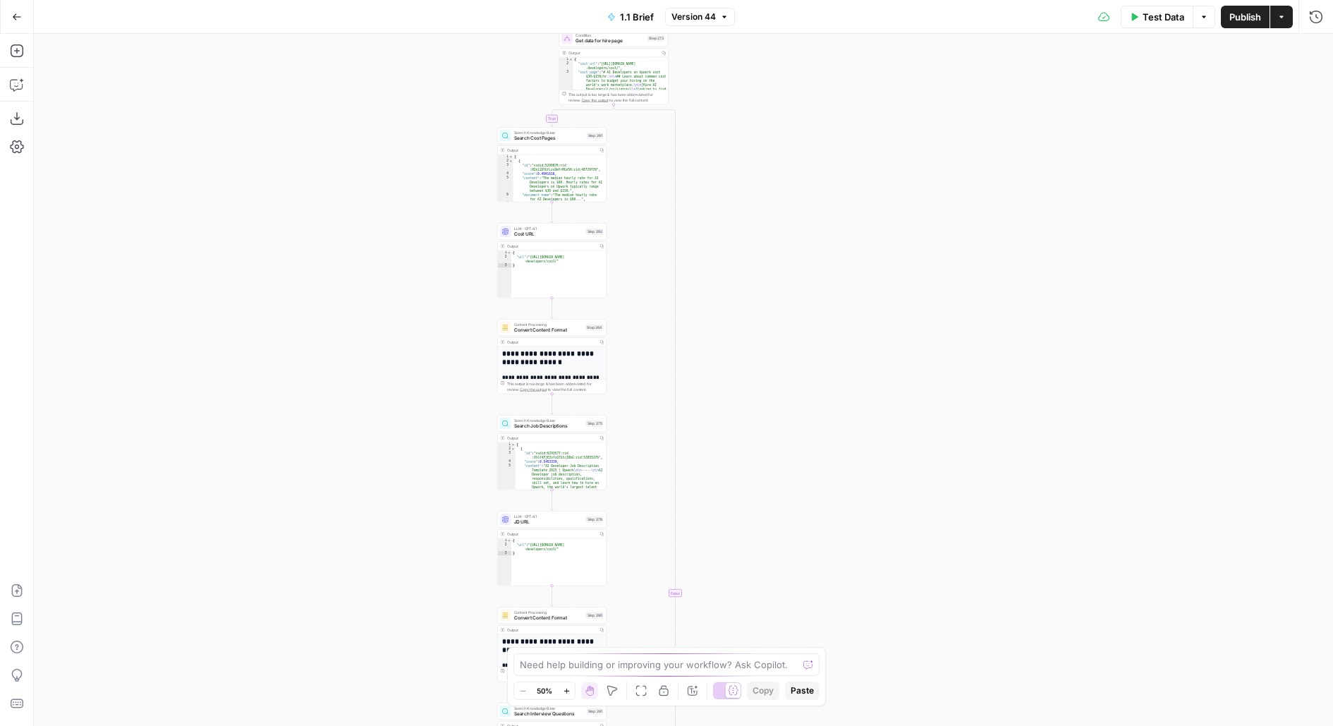
drag, startPoint x: 839, startPoint y: 336, endPoint x: 825, endPoint y: 114, distance: 222.0
click at [826, 117] on div "true false true false true false true false Workflow Input Settings Inputs Run …" at bounding box center [684, 380] width 1300 height 692
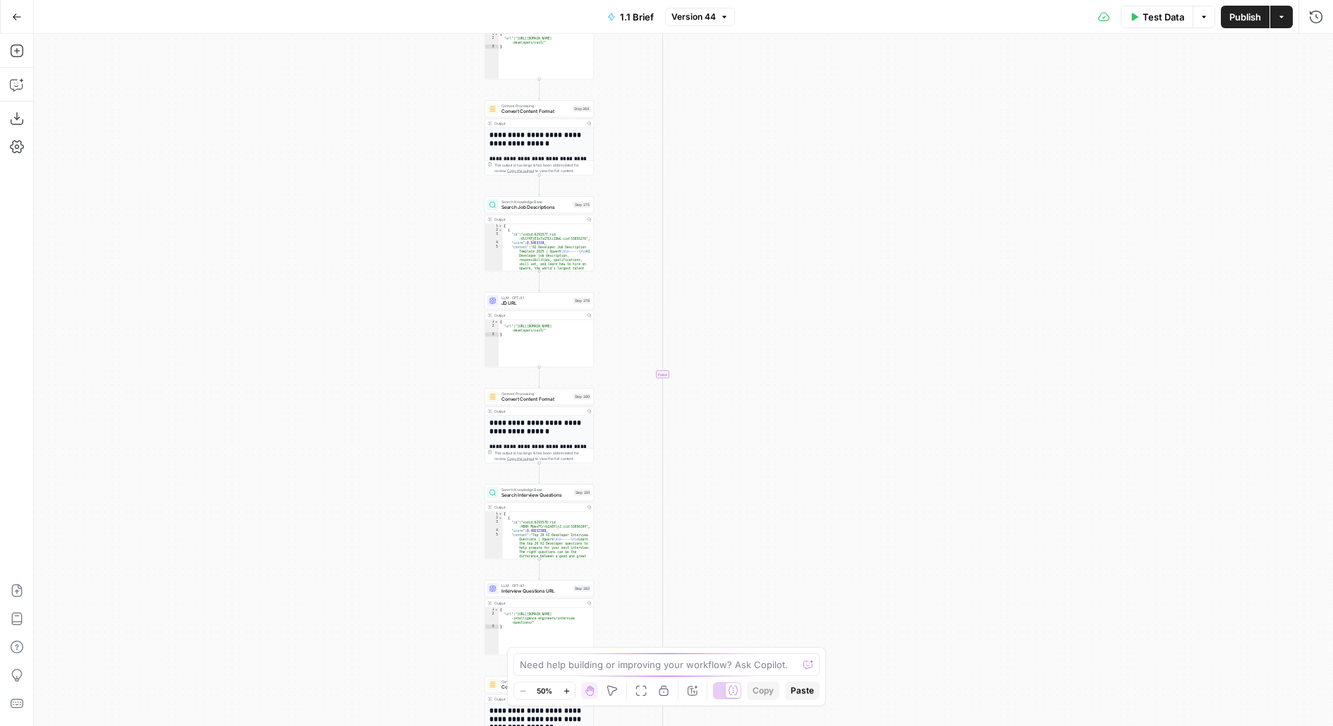
drag, startPoint x: 729, startPoint y: 521, endPoint x: 729, endPoint y: 212, distance: 309.0
click at [729, 213] on div "true false true false true false true false Workflow Input Settings Inputs Run …" at bounding box center [684, 380] width 1300 height 692
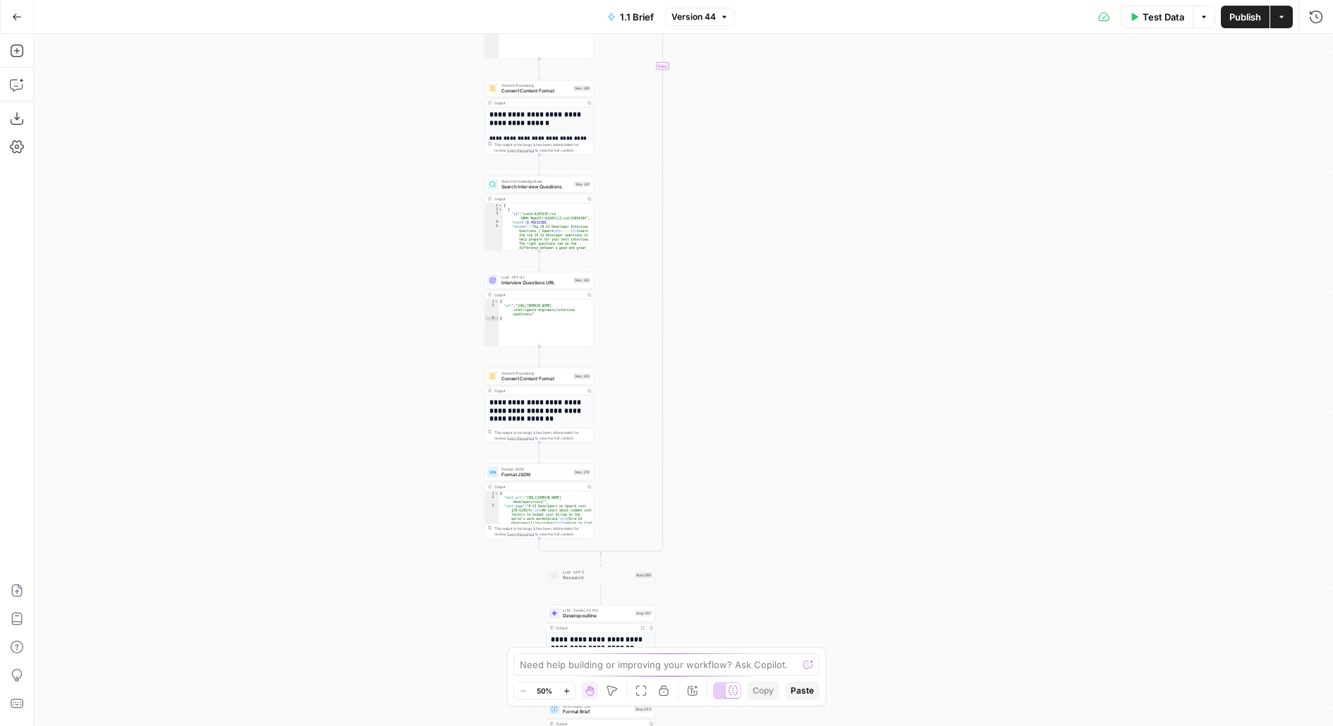
drag, startPoint x: 735, startPoint y: 298, endPoint x: 737, endPoint y: 111, distance: 187.0
click at [737, 113] on div "true false true false true false true false Workflow Input Settings Inputs Run …" at bounding box center [684, 380] width 1300 height 692
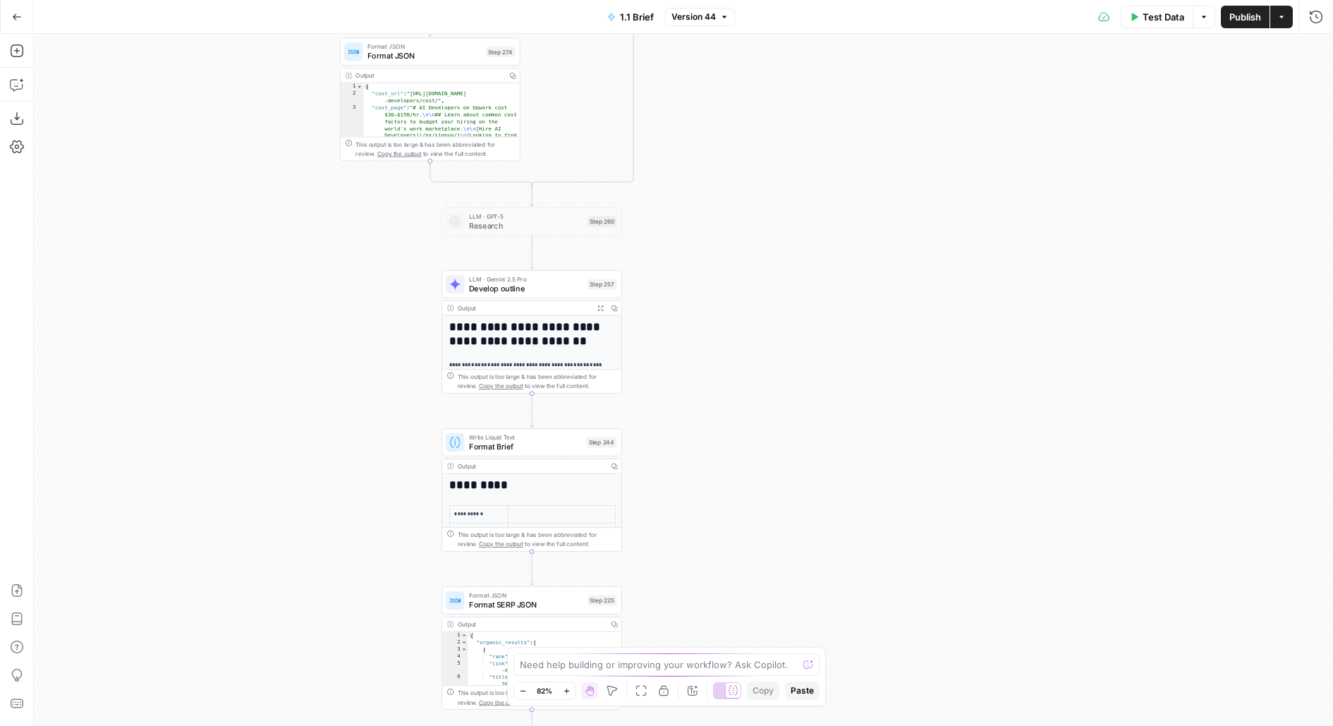
drag, startPoint x: 718, startPoint y: 345, endPoint x: 749, endPoint y: 82, distance: 265.1
click at [749, 82] on div "true false true false true false true false Workflow Input Settings Inputs Run …" at bounding box center [684, 380] width 1300 height 692
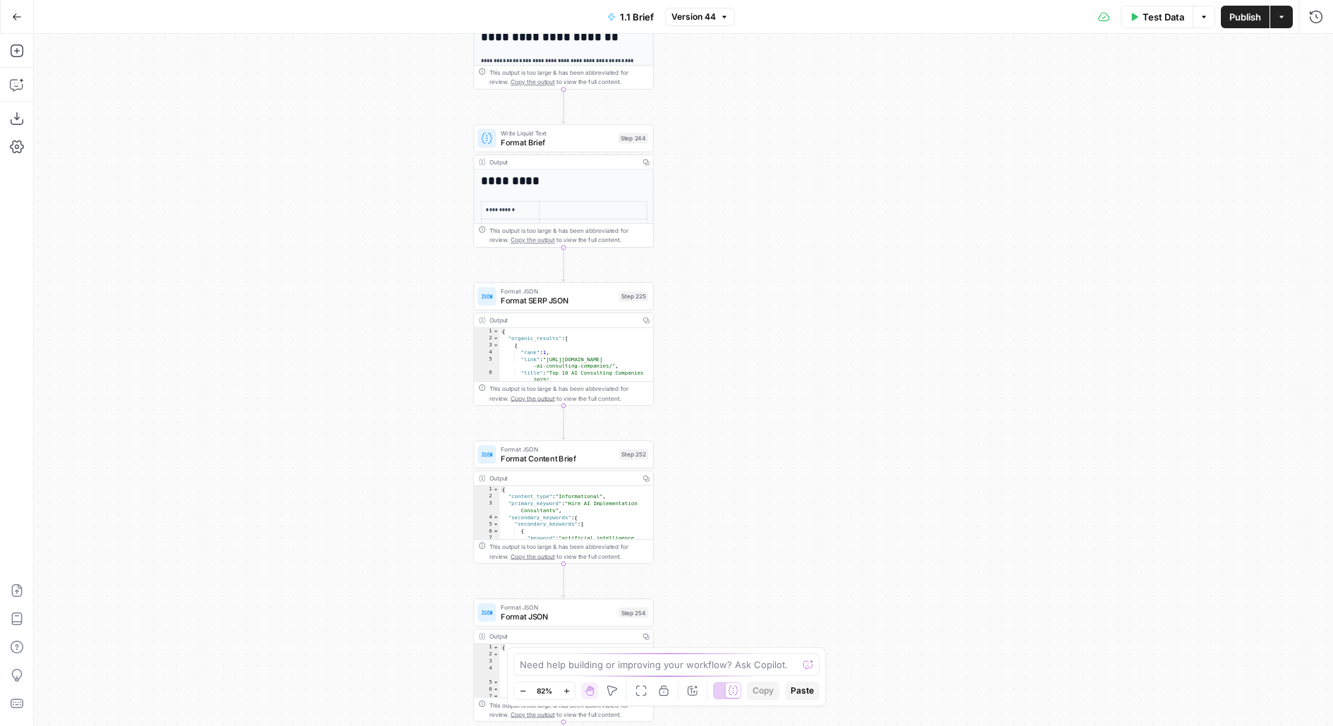
drag, startPoint x: 687, startPoint y: 507, endPoint x: 682, endPoint y: 255, distance: 252.6
click at [682, 255] on div "true false true false true false true false Workflow Input Settings Inputs Run …" at bounding box center [684, 380] width 1300 height 692
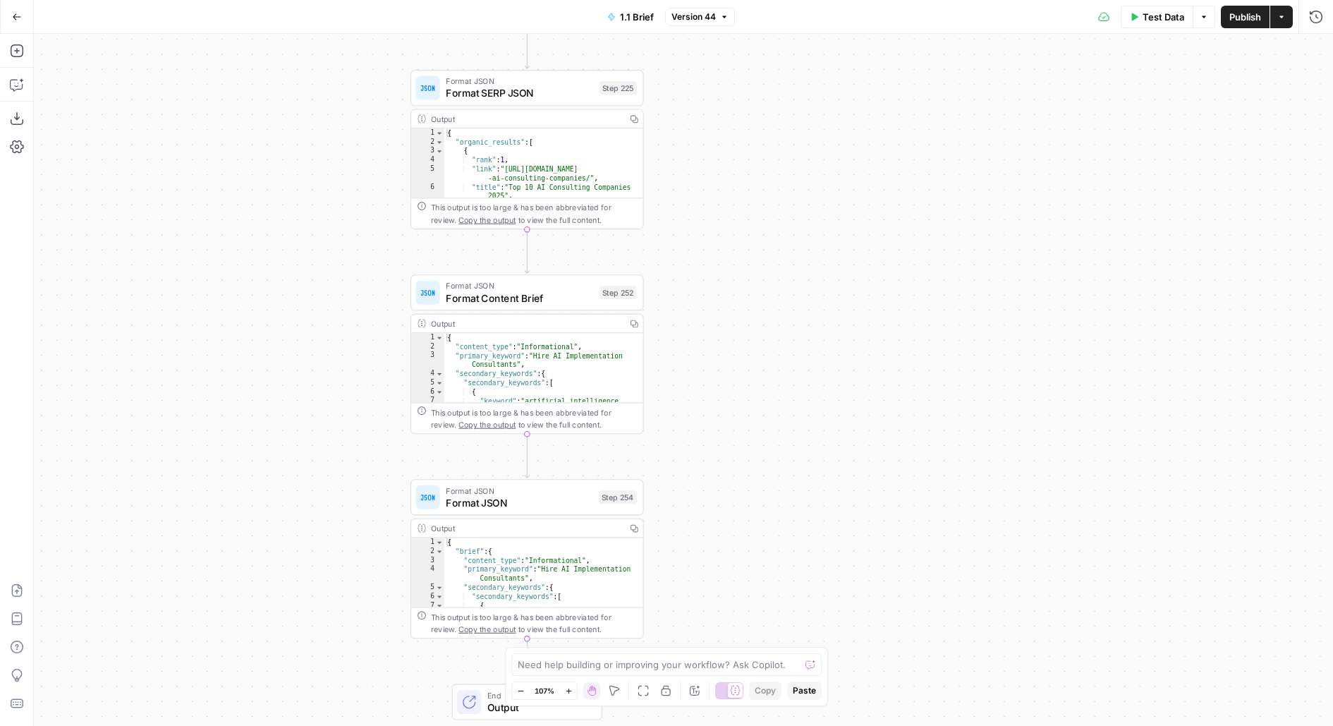
drag, startPoint x: 705, startPoint y: 289, endPoint x: 714, endPoint y: 176, distance: 113.3
click at [714, 176] on div "true false true false true false true false Workflow Input Settings Inputs Run …" at bounding box center [684, 380] width 1300 height 692
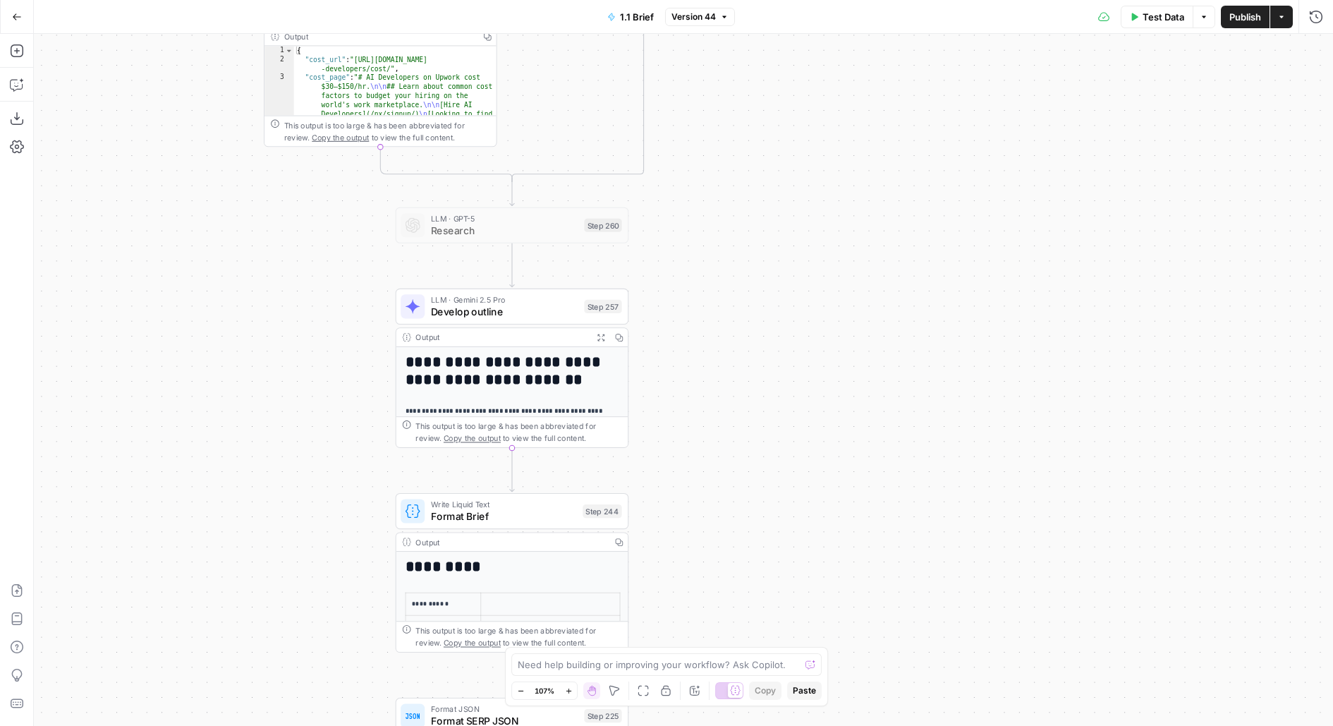
click at [557, 309] on span "Develop outline" at bounding box center [504, 311] width 147 height 15
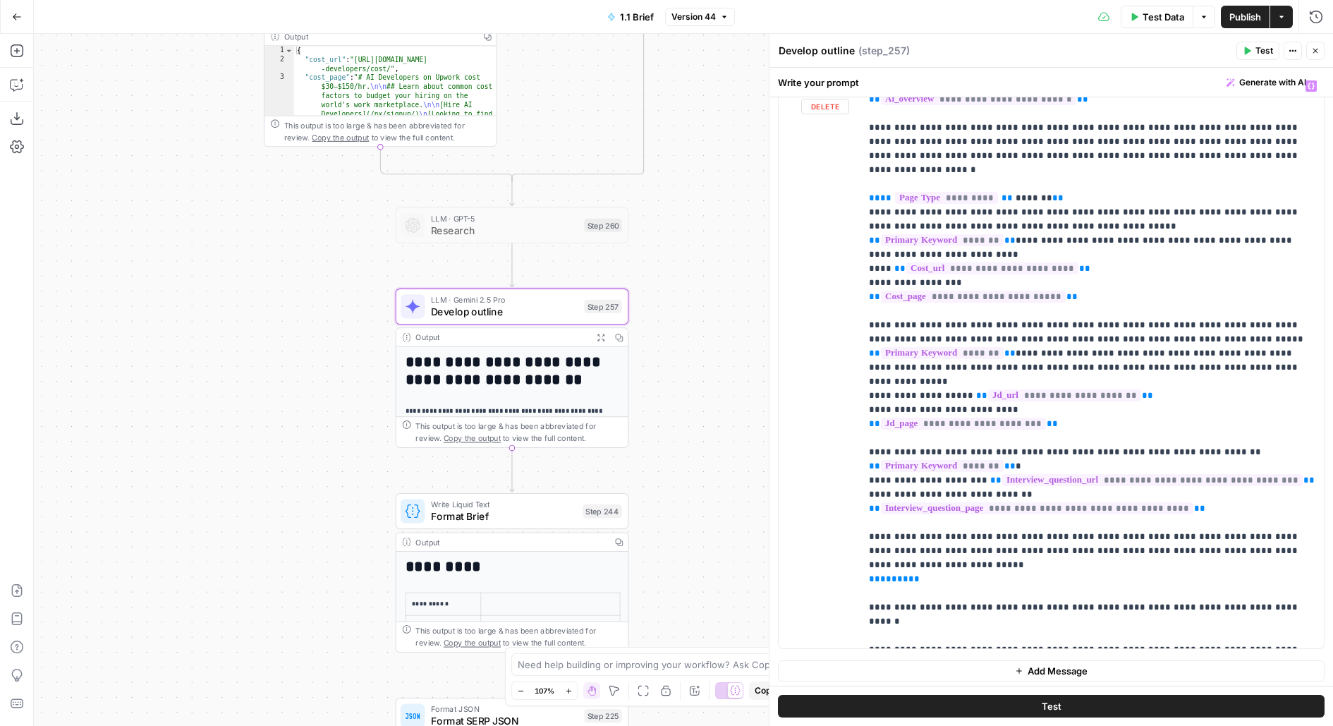
scroll to position [59, 0]
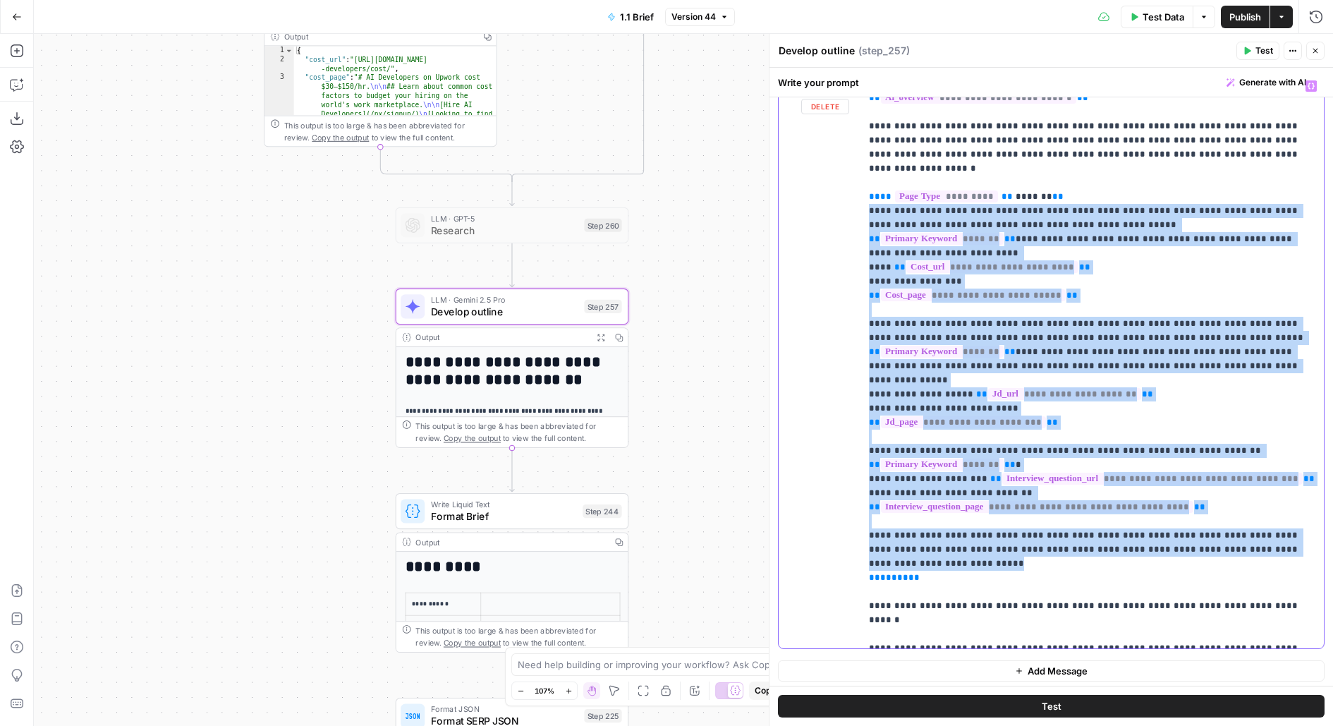
drag, startPoint x: 866, startPoint y: 179, endPoint x: 1286, endPoint y: 489, distance: 521.7
click at [1286, 489] on div "**********" at bounding box center [1093, 360] width 464 height 574
copy p "**********"
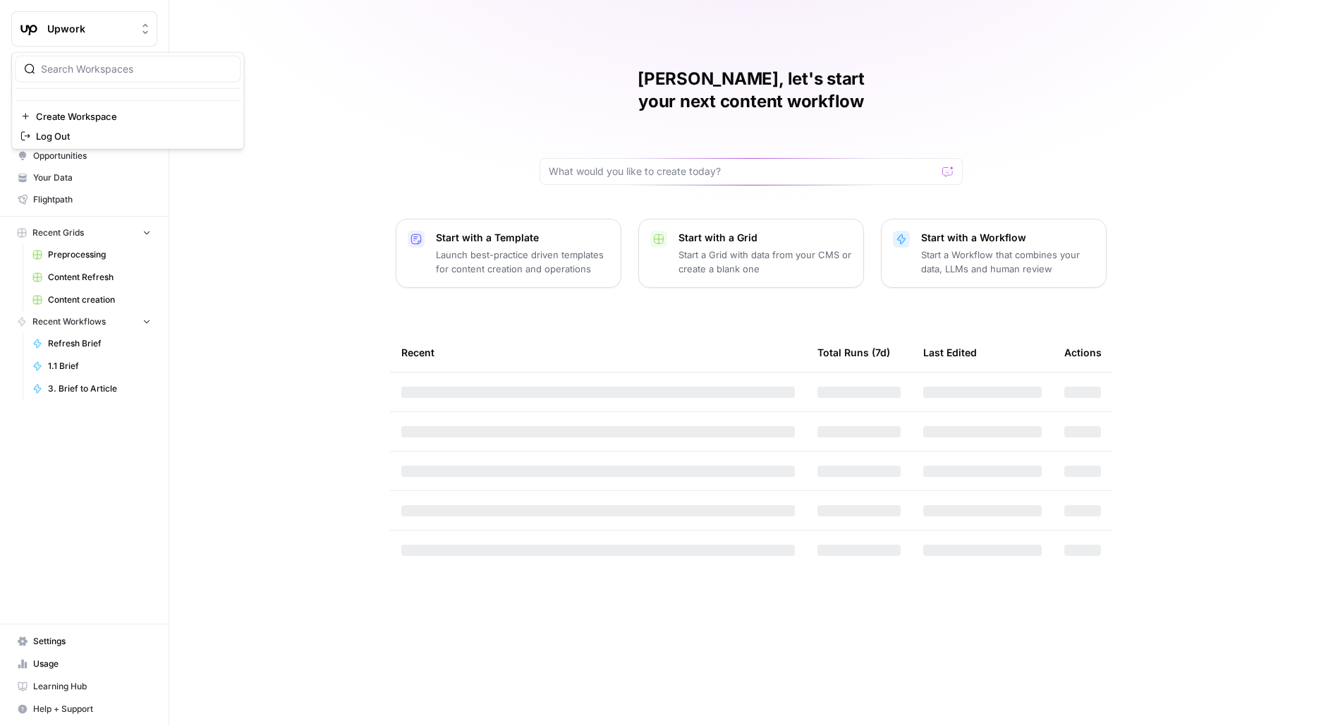
click at [57, 29] on span "Upwork" at bounding box center [89, 29] width 85 height 14
type input "klav"
click button "Klaviyo" at bounding box center [128, 106] width 226 height 23
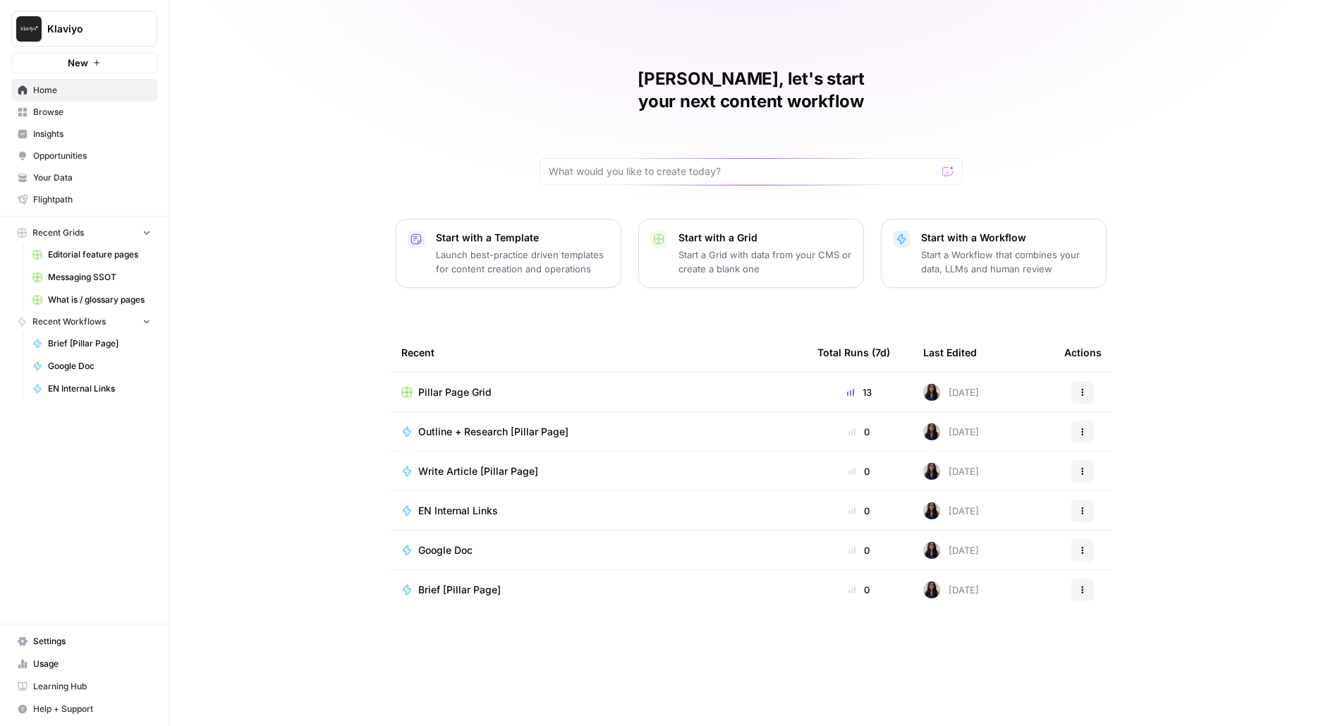
click at [459, 385] on span "Pillar Page Grid" at bounding box center [454, 392] width 73 height 14
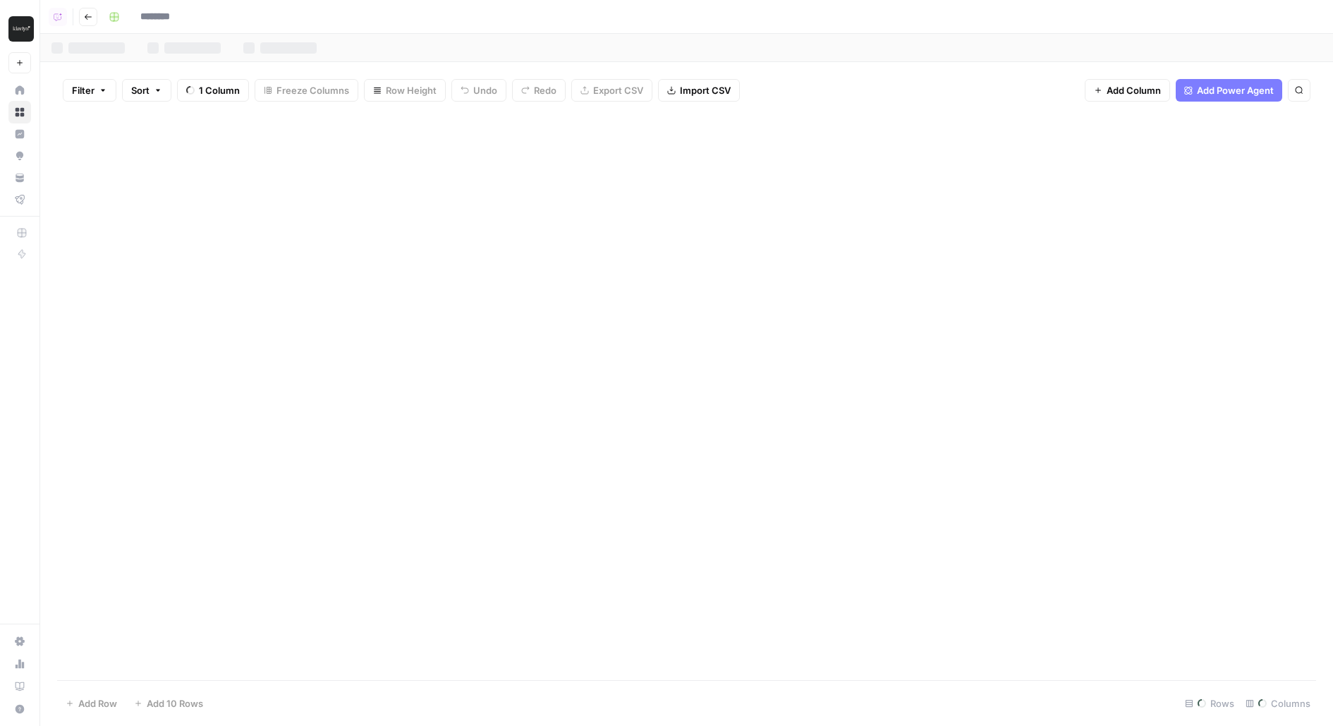
type input "**********"
click at [1106, 147] on div "Add Column" at bounding box center [686, 301] width 1259 height 377
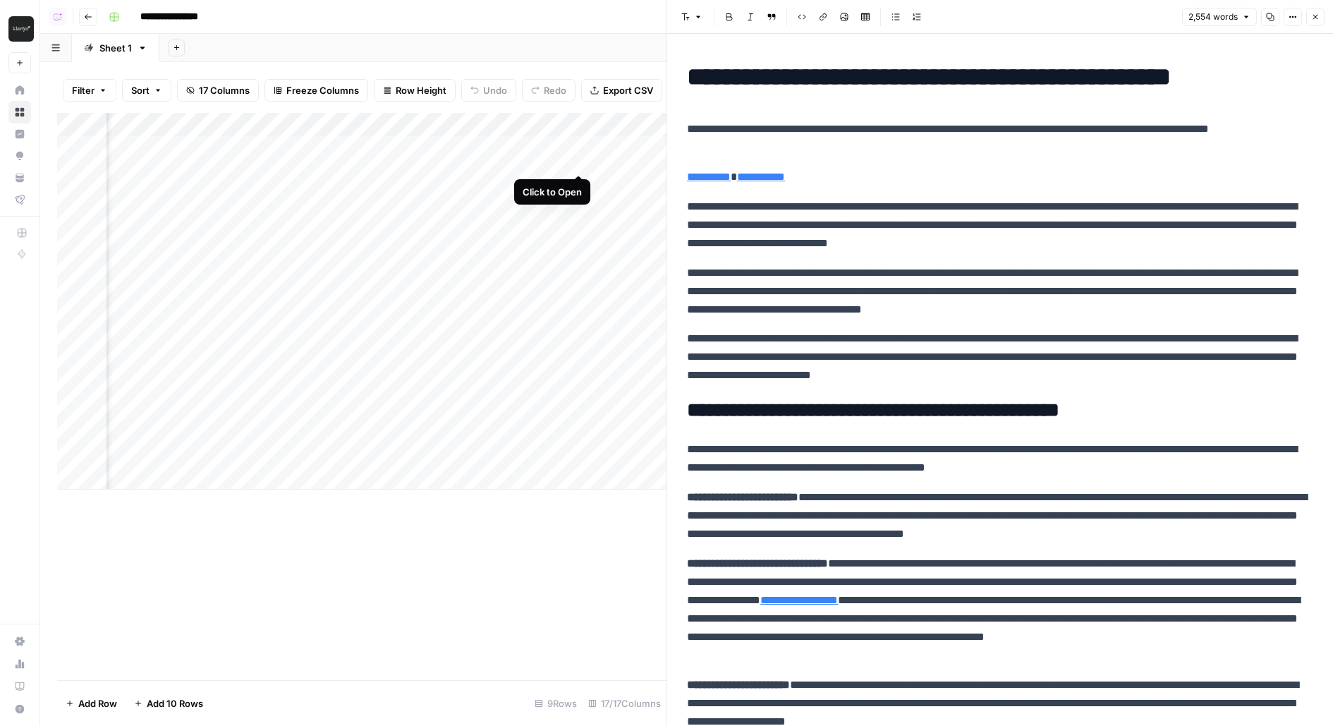
click at [579, 146] on div "Add Column" at bounding box center [362, 301] width 610 height 377
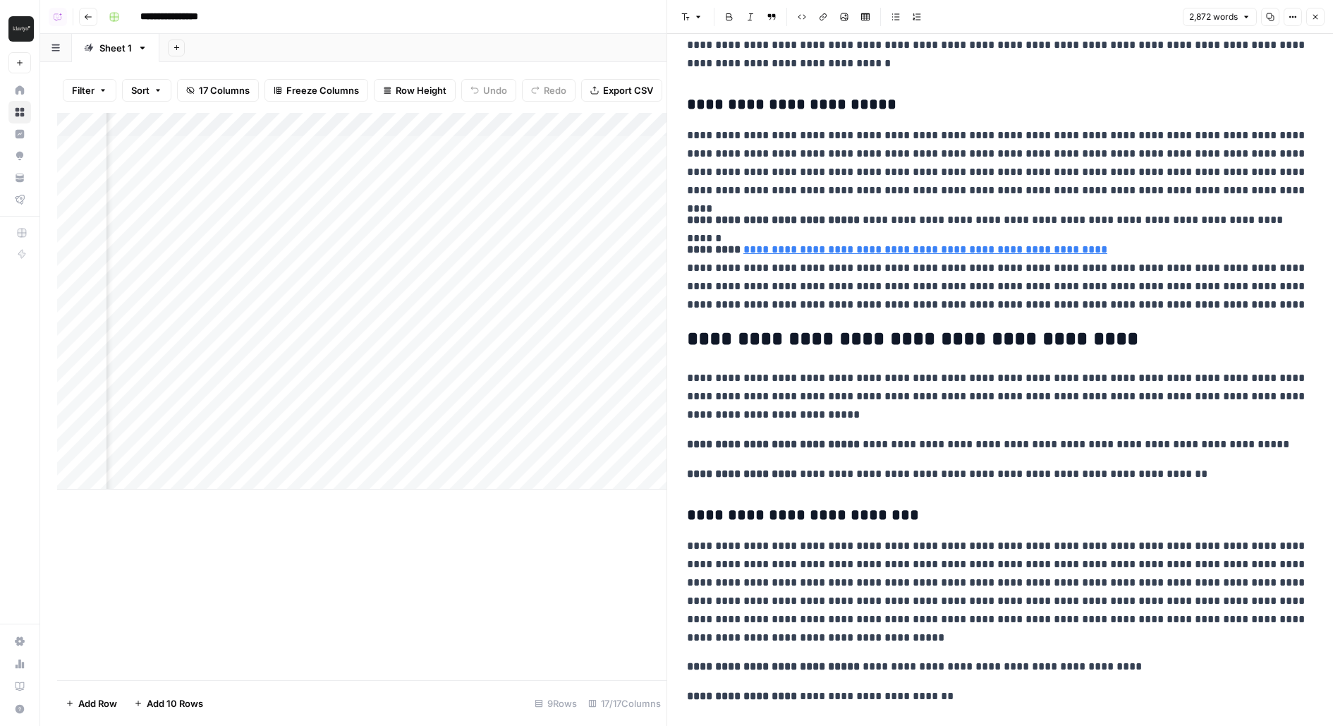
scroll to position [0, 1546]
click at [537, 147] on div "Add Column" at bounding box center [362, 301] width 610 height 377
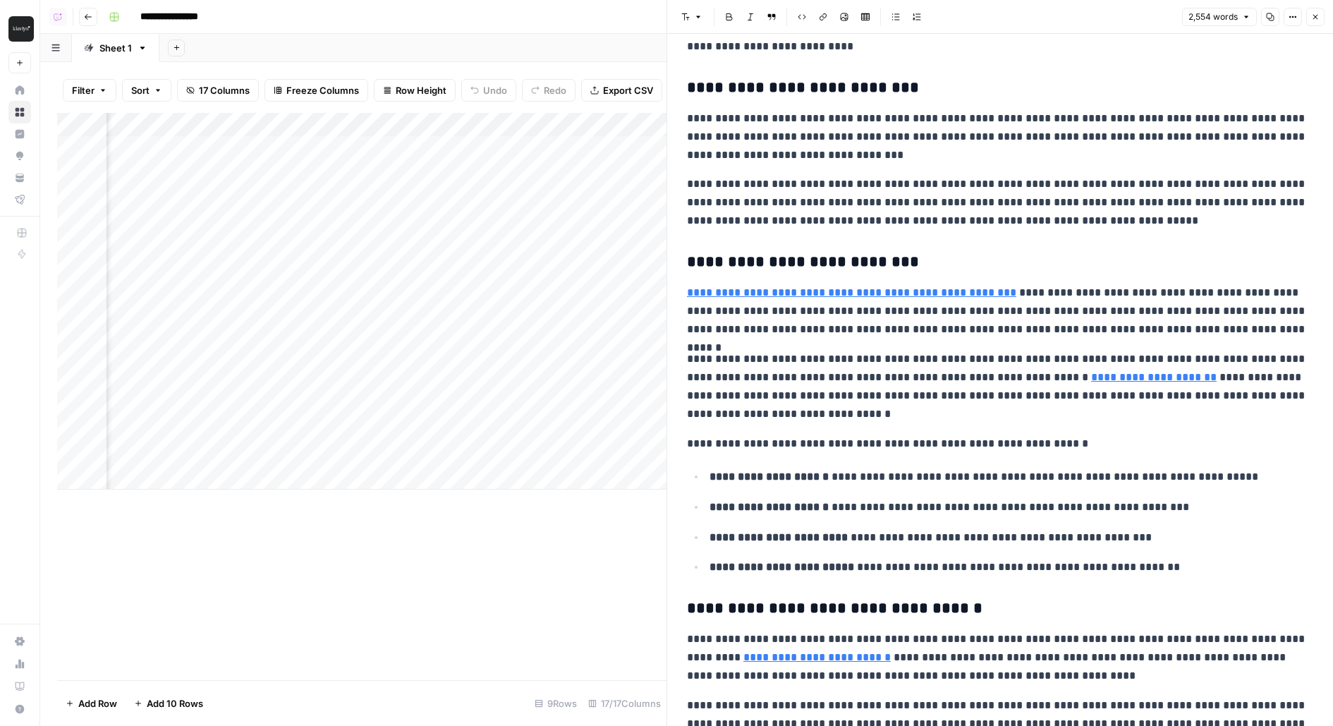
scroll to position [872, 0]
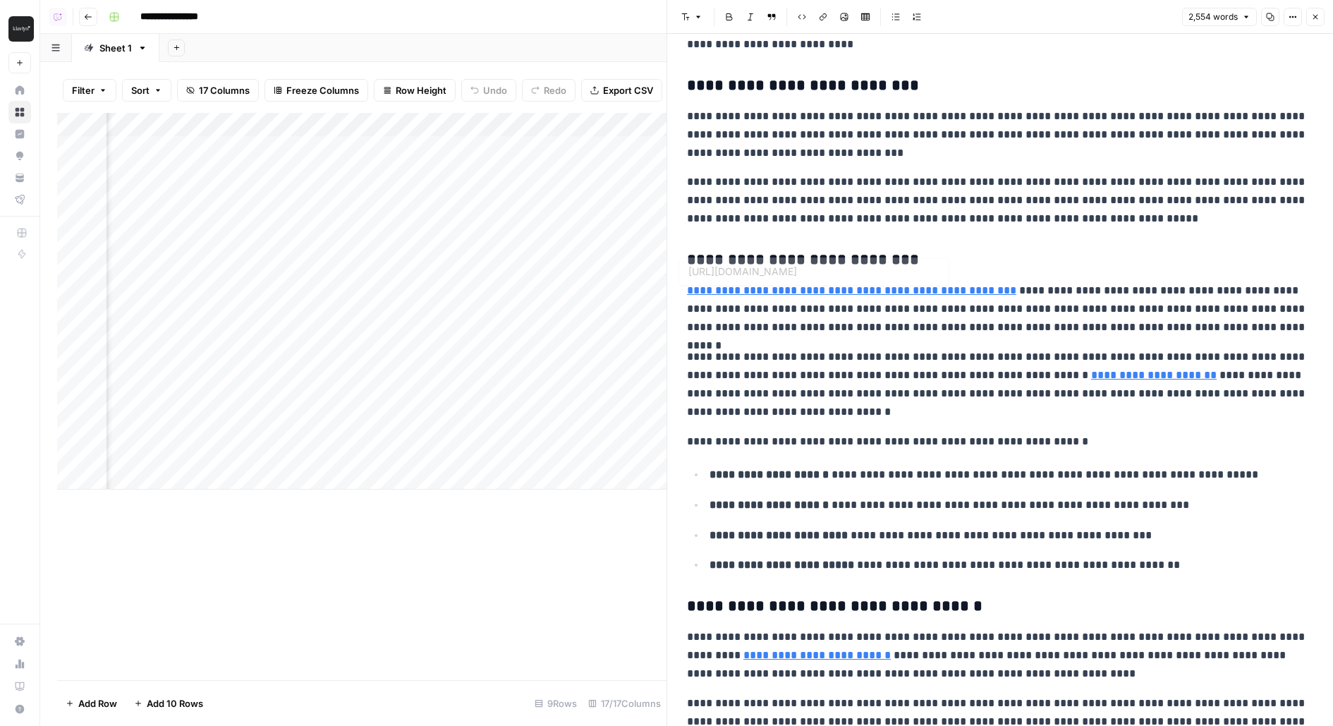
type input "the stake"
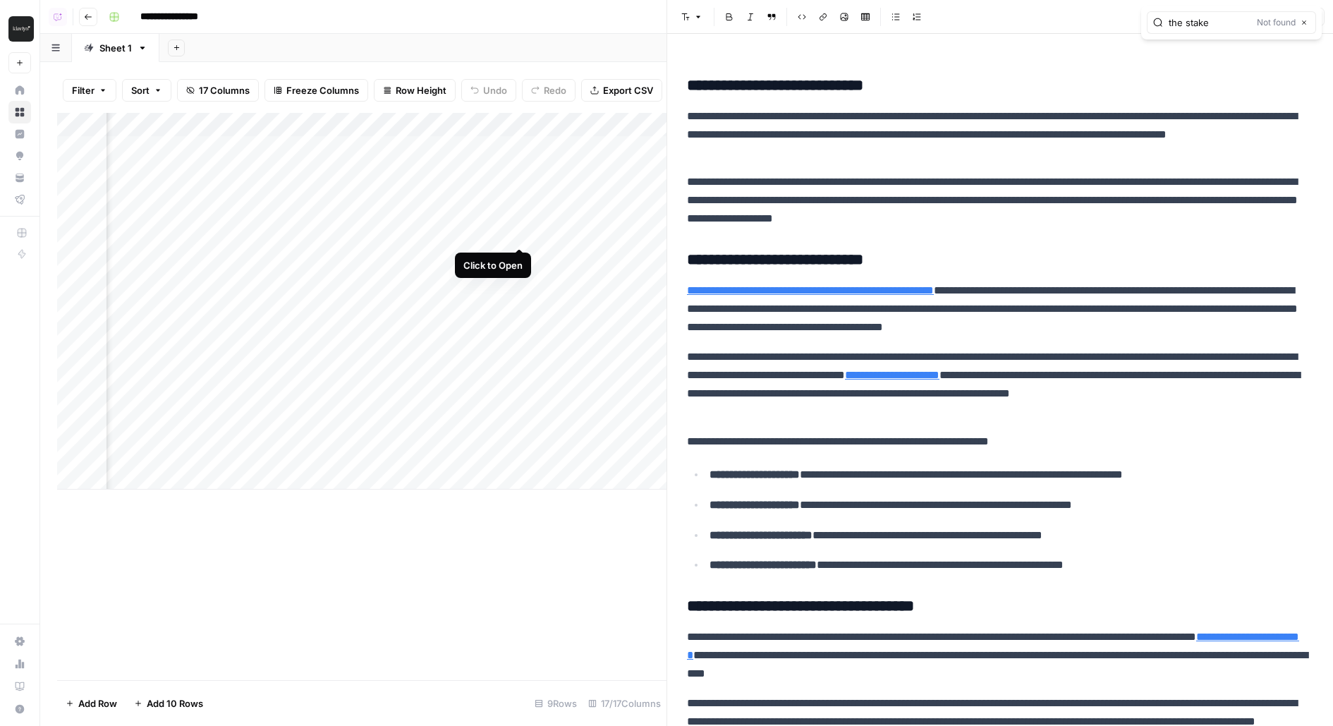
click at [516, 223] on div "Add Column" at bounding box center [362, 301] width 610 height 377
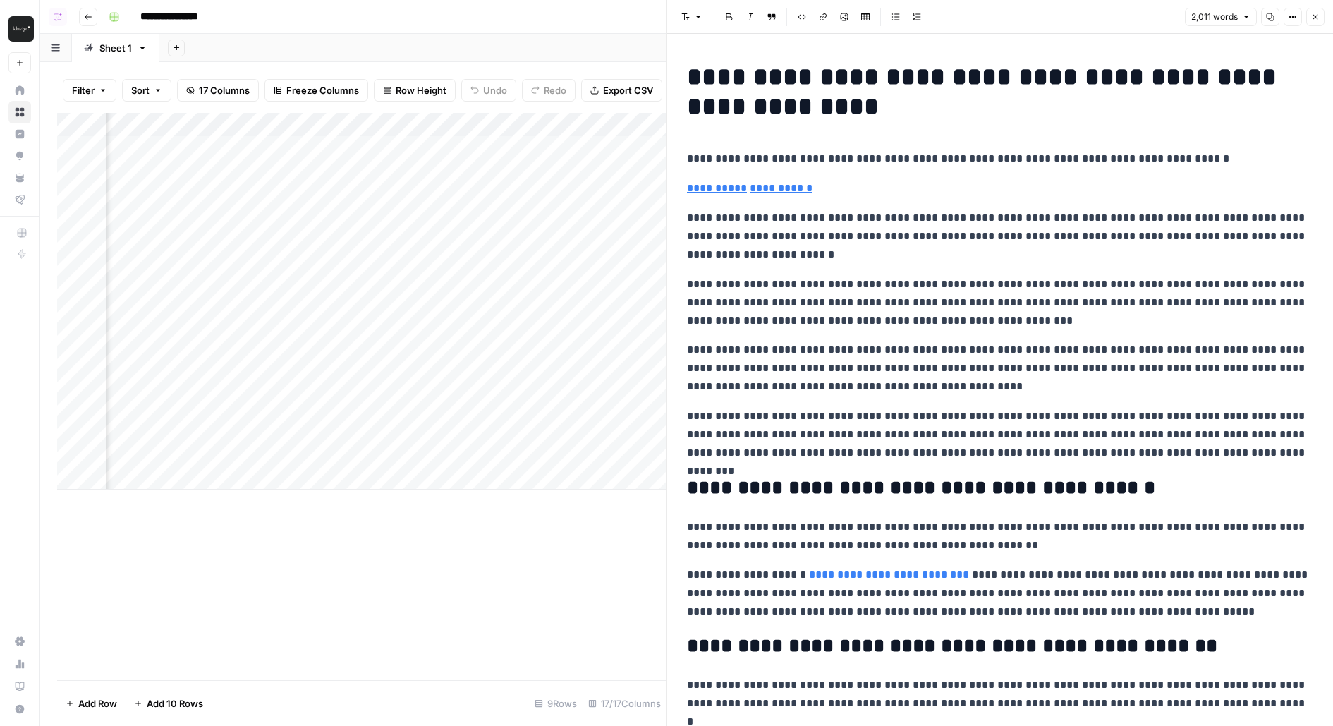
click at [888, 284] on p "**********" at bounding box center [1000, 302] width 626 height 55
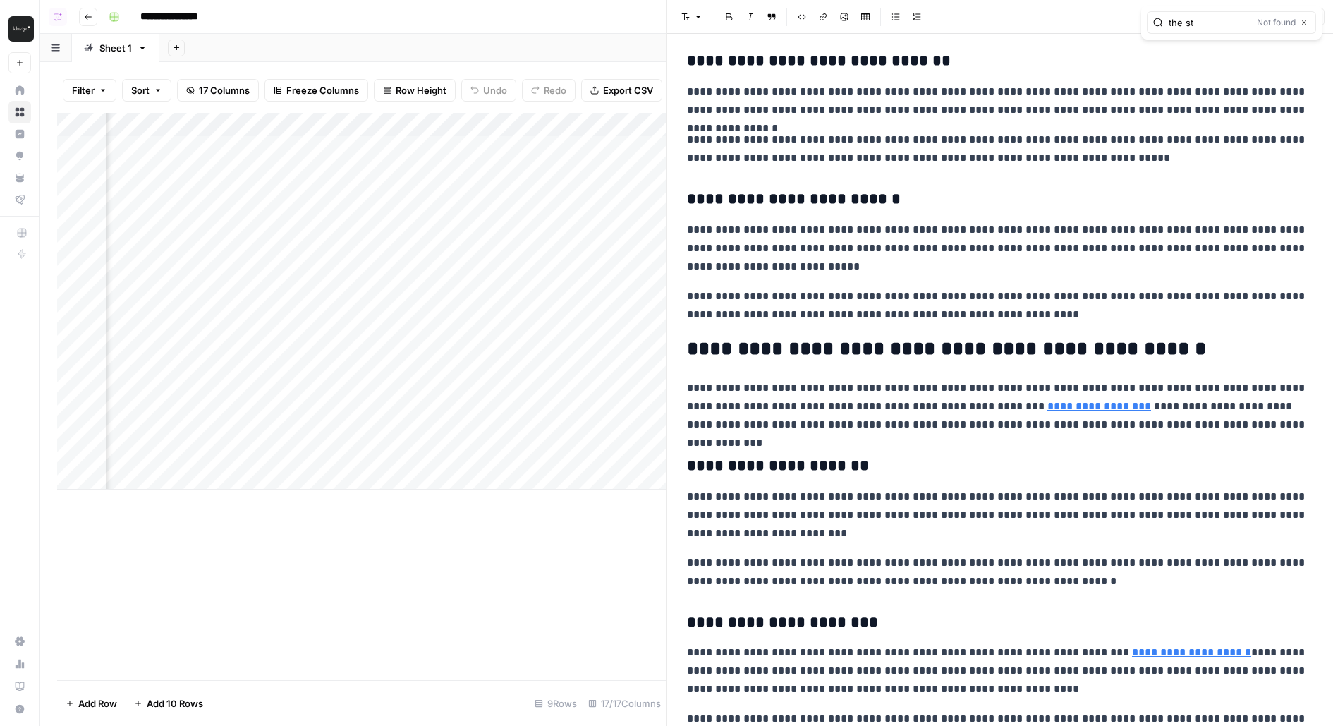
scroll to position [1771, 0]
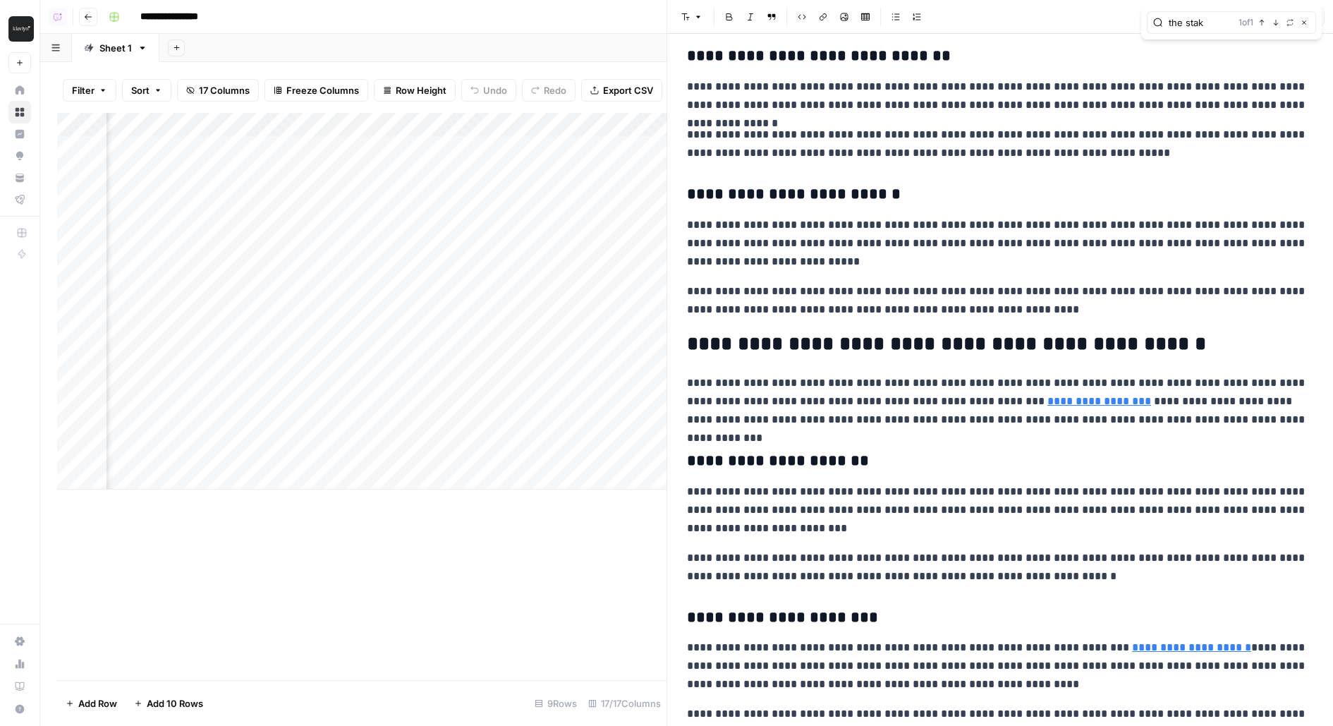
type input "the stak"
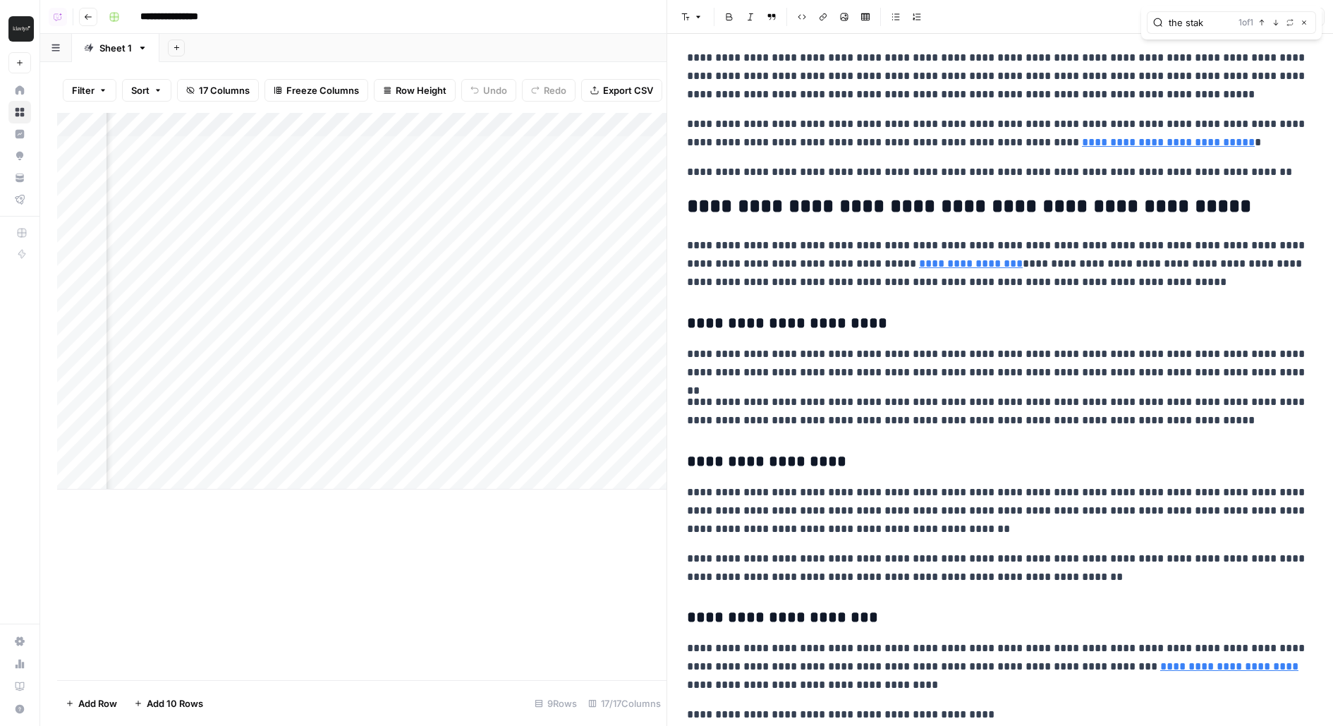
scroll to position [0, 1758]
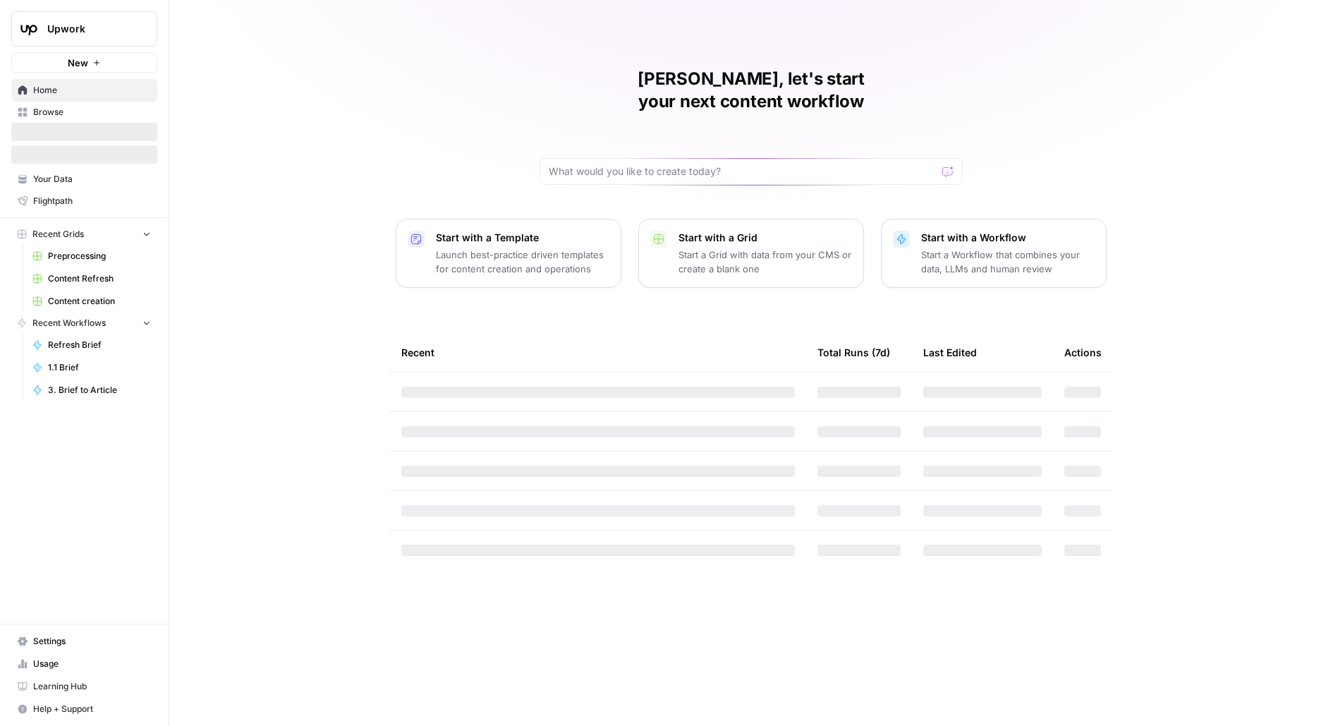
click at [75, 43] on button "Upwork" at bounding box center [84, 28] width 146 height 35
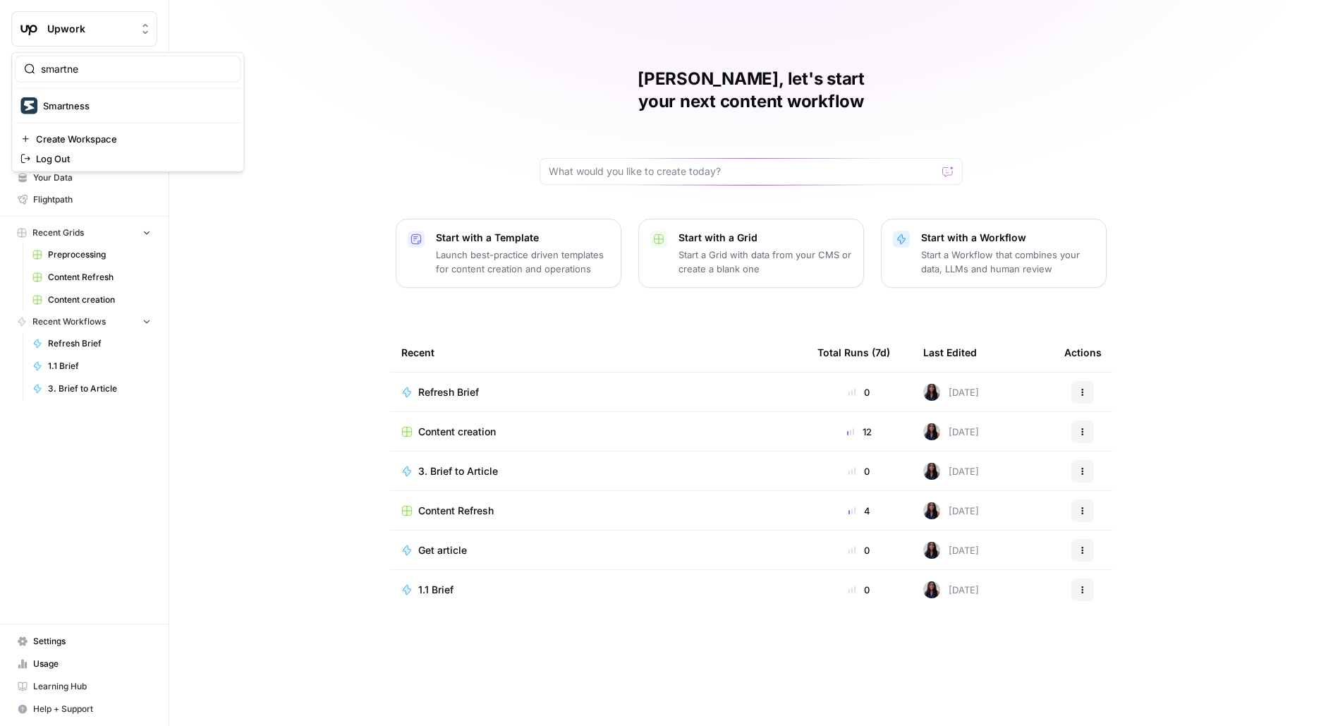
type input "smartne"
click at [199, 108] on span "Smartness" at bounding box center [136, 106] width 186 height 14
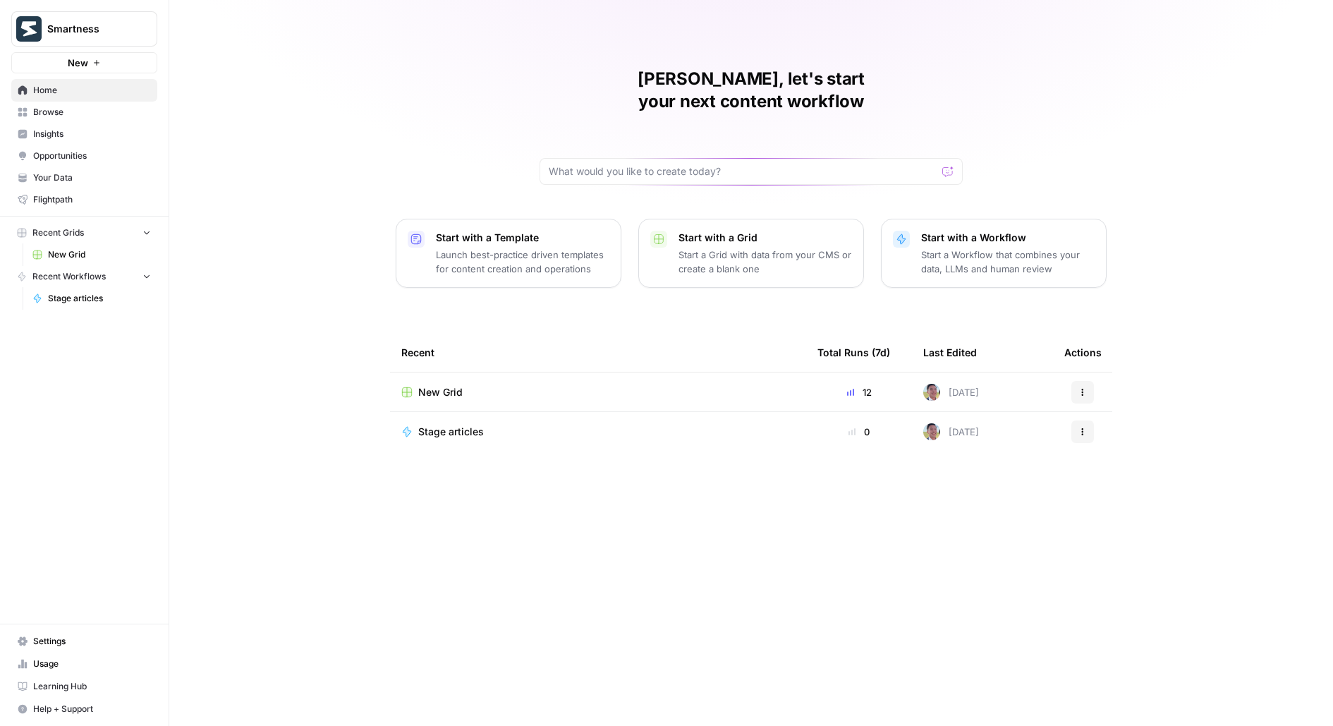
click at [75, 167] on link "Your Data" at bounding box center [84, 178] width 146 height 23
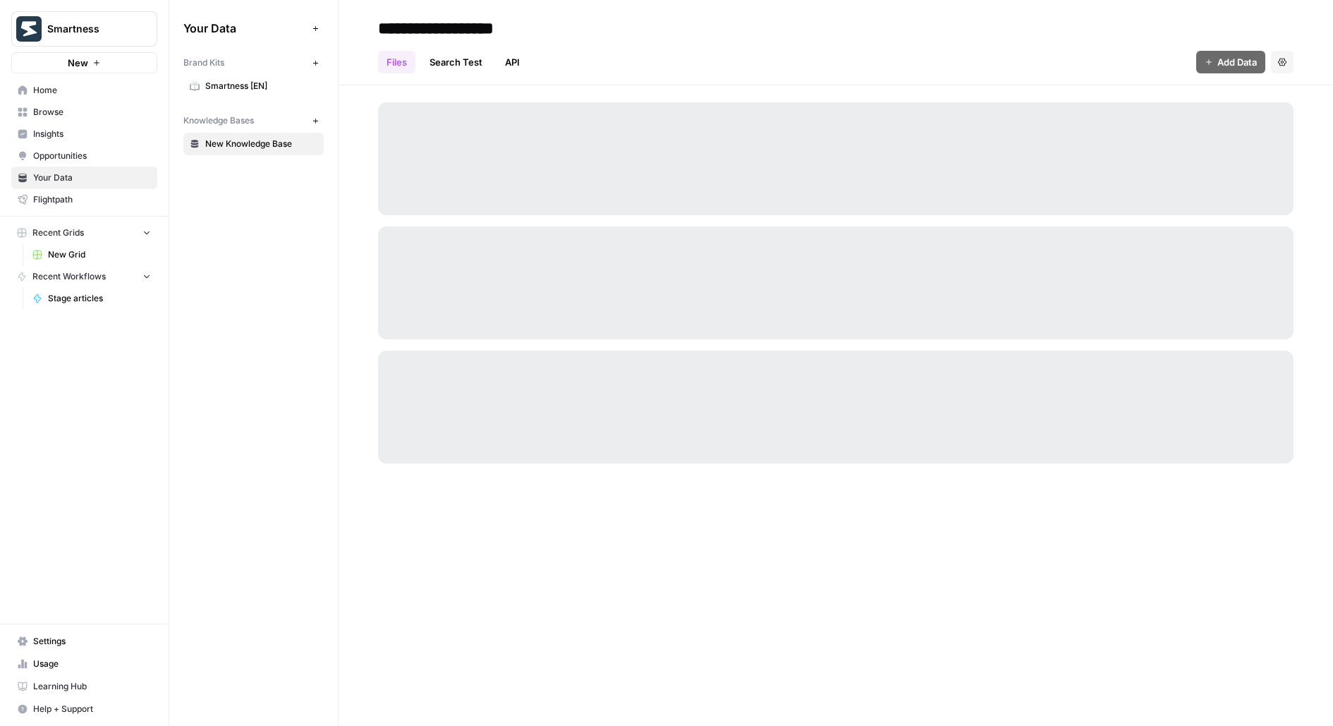
click at [75, 154] on span "Opportunities" at bounding box center [92, 156] width 118 height 13
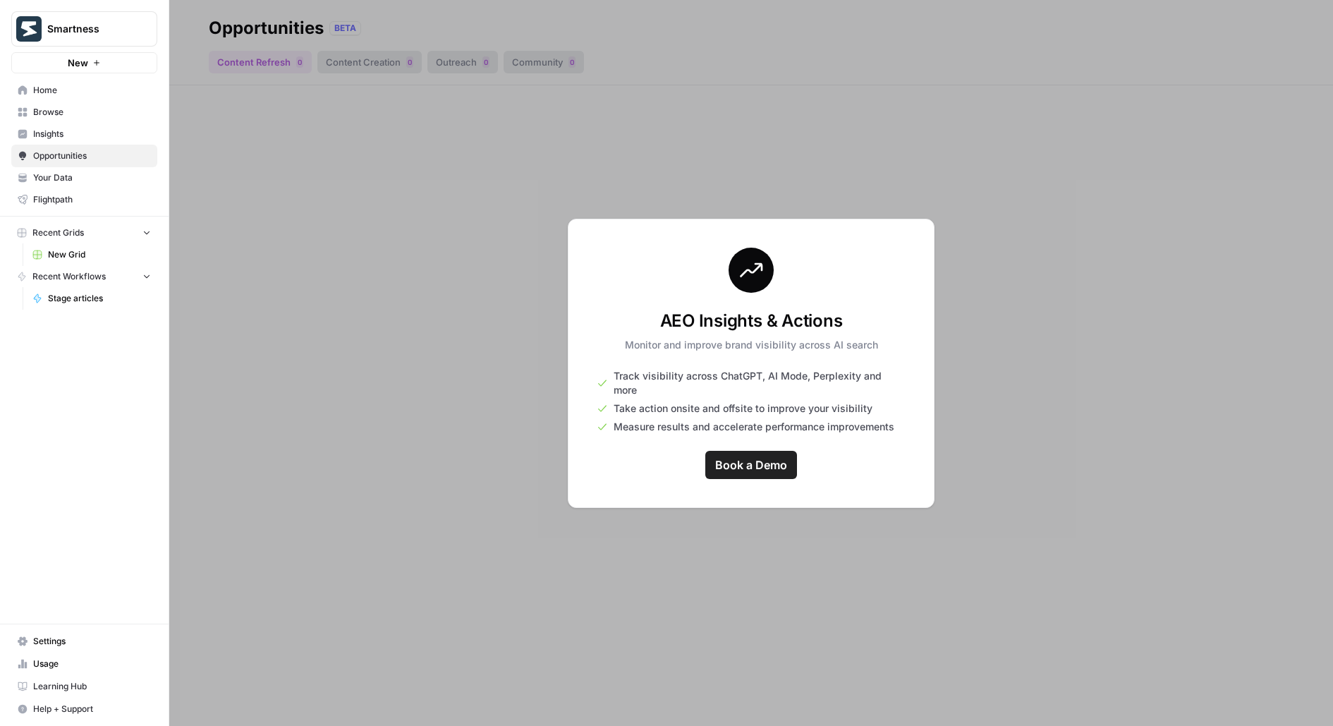
click at [39, 648] on span "Settings" at bounding box center [92, 641] width 118 height 13
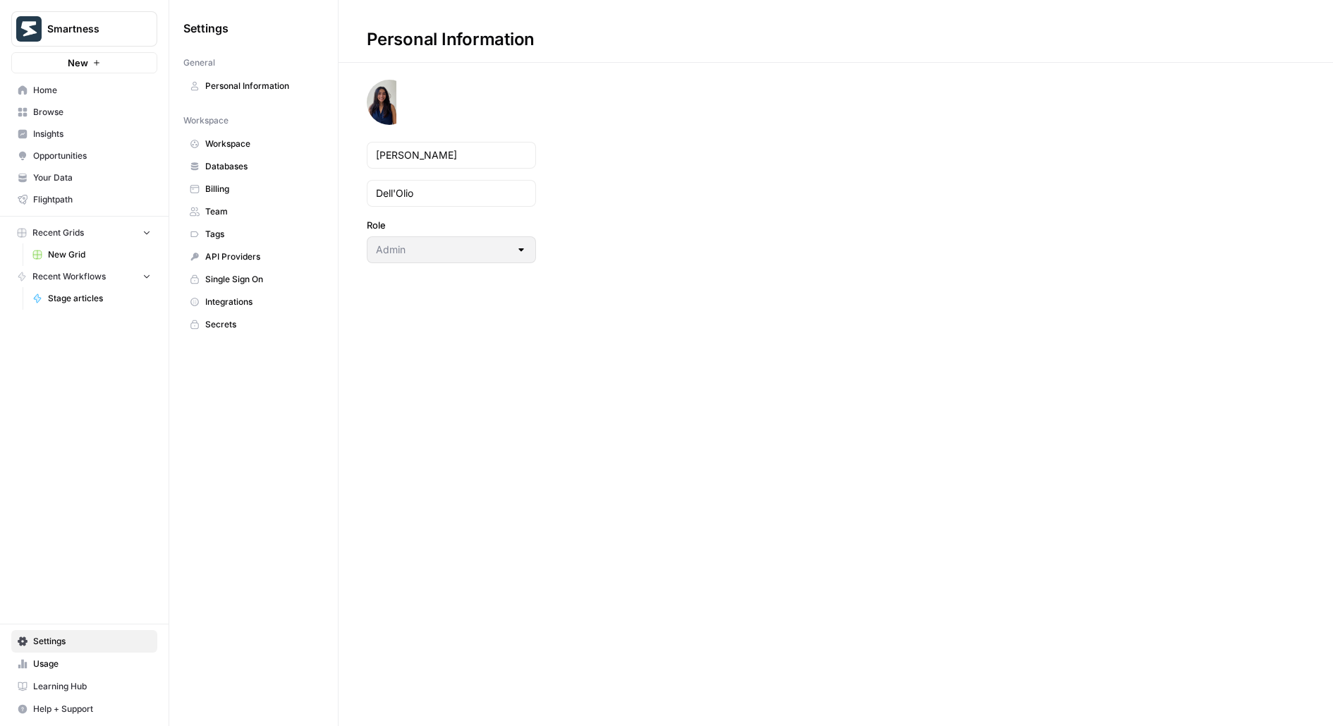
click at [54, 174] on span "Your Data" at bounding box center [92, 177] width 118 height 13
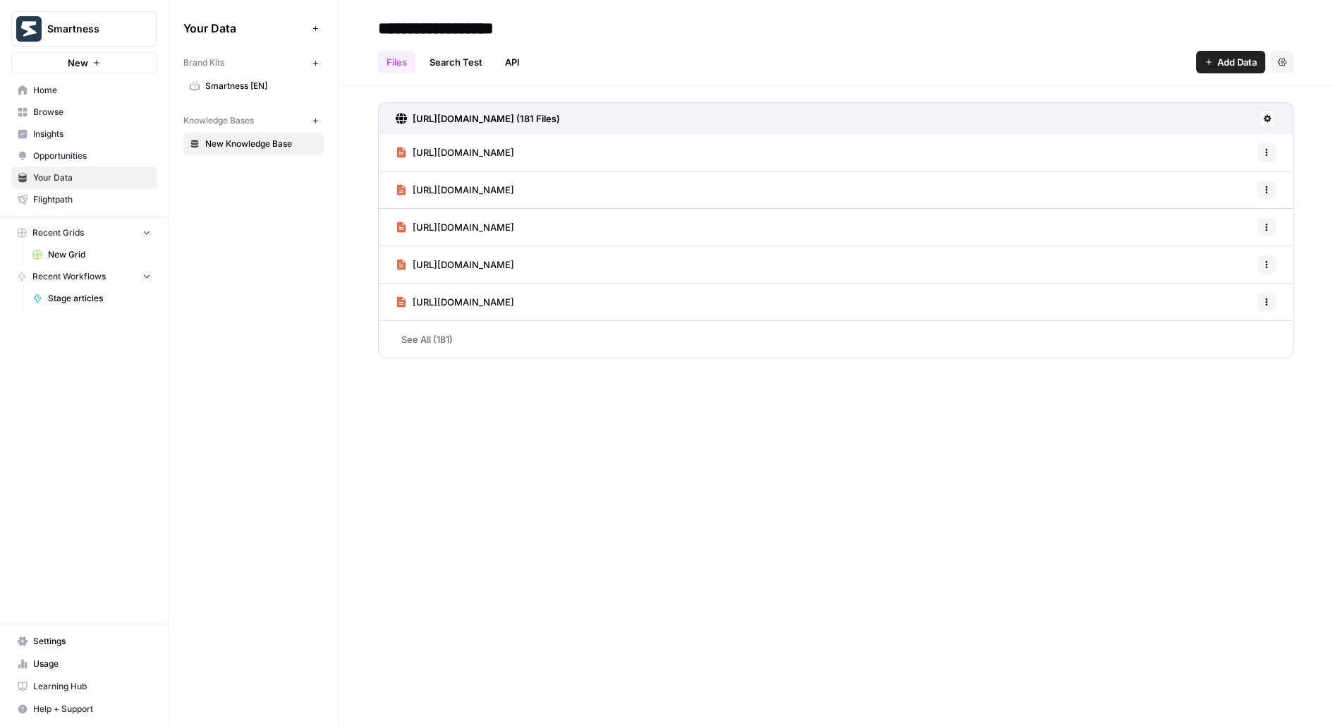
click at [221, 91] on span "Smartness [EN]" at bounding box center [261, 86] width 112 height 13
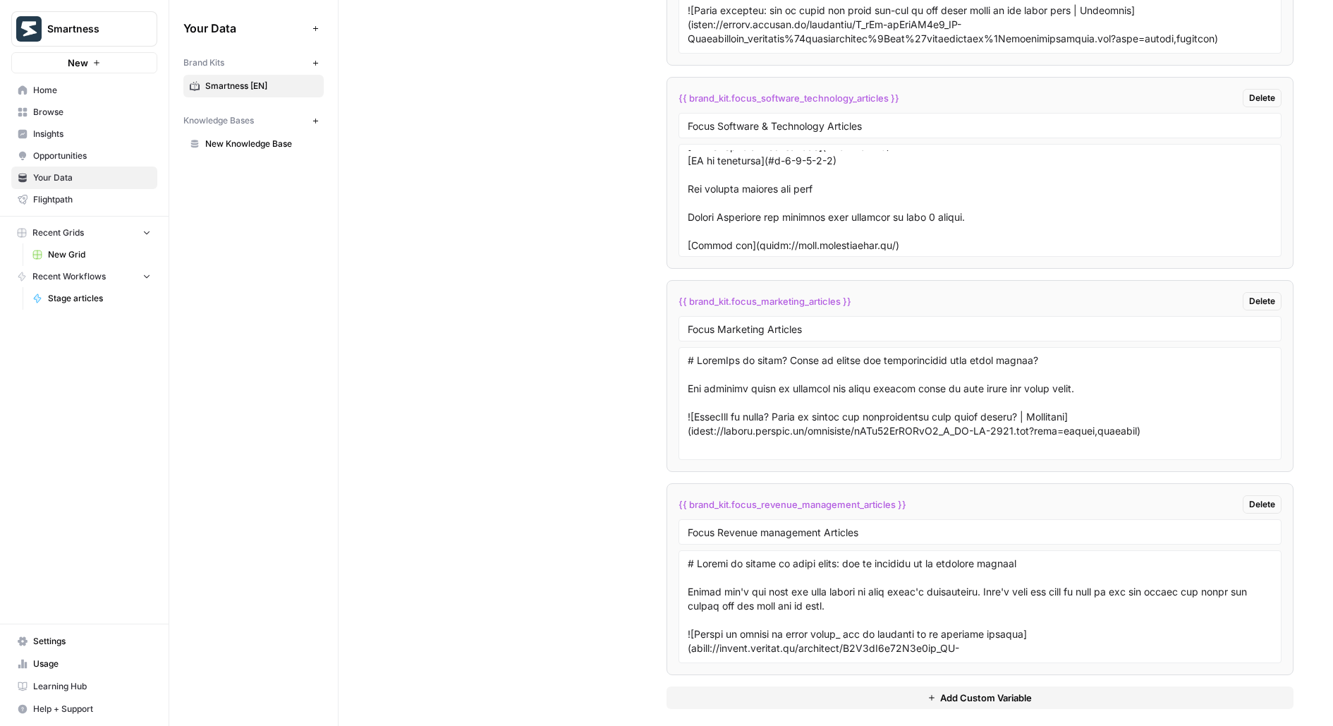
scroll to position [202, 0]
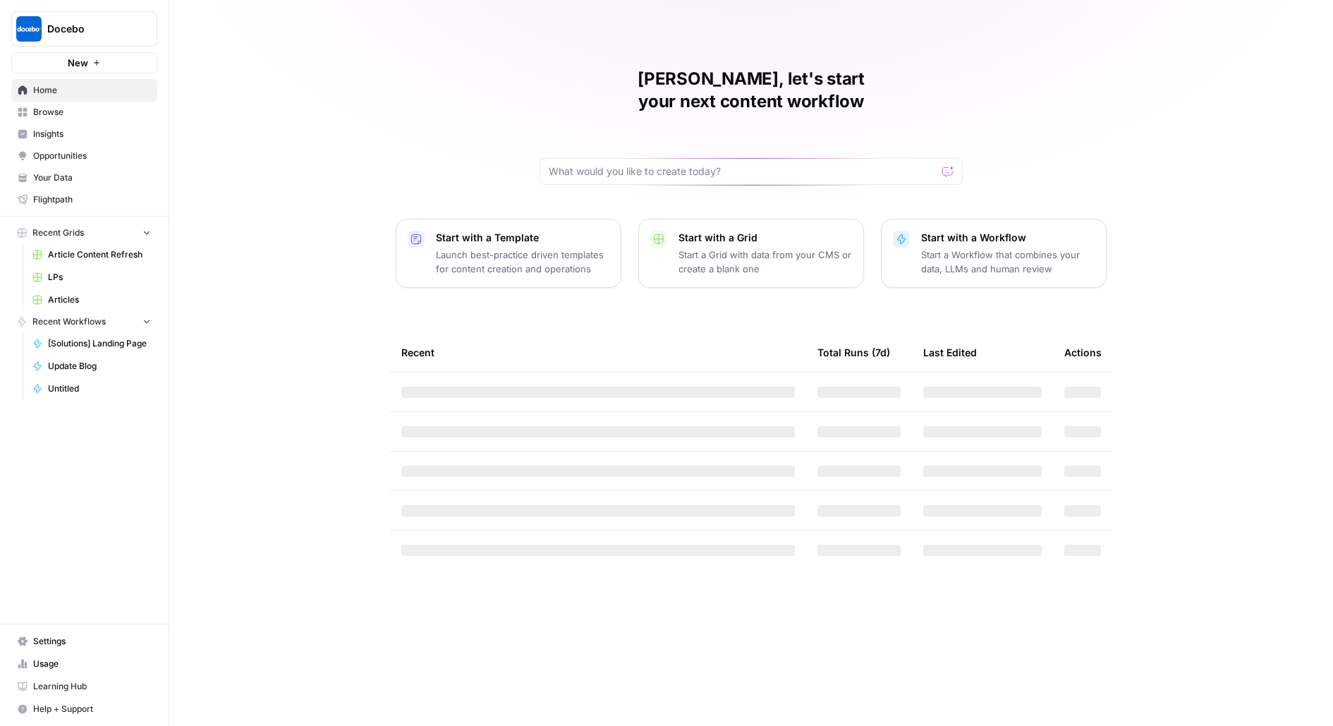
click at [53, 34] on span "Docebo" at bounding box center [89, 29] width 85 height 14
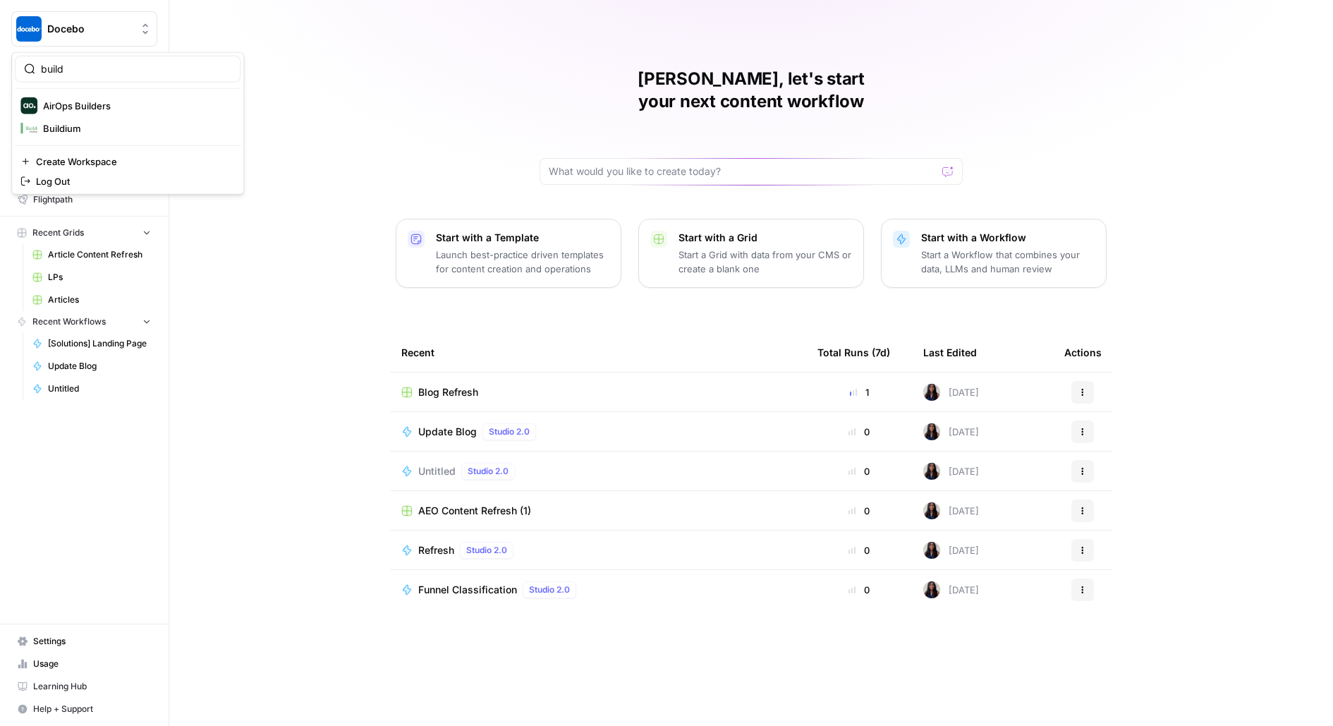
type input "build"
click button "AirOps Builders" at bounding box center [128, 106] width 226 height 23
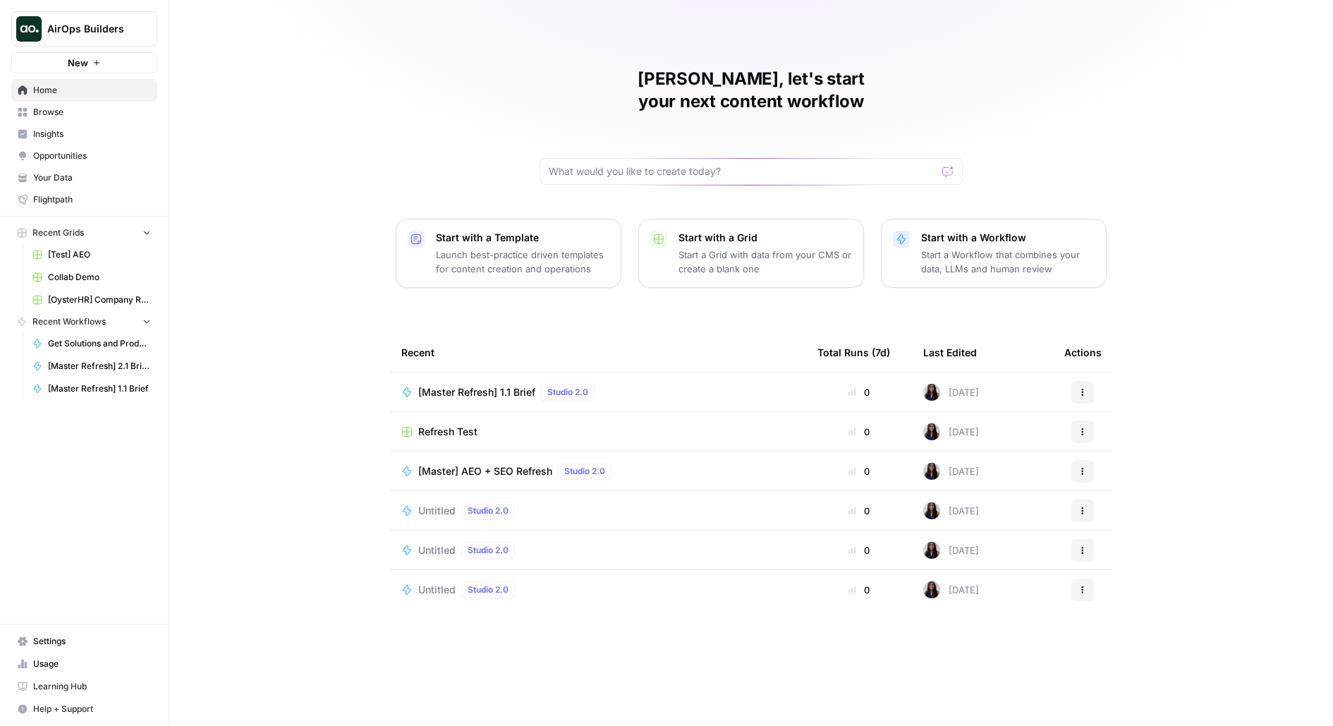
click at [101, 123] on link "Insights" at bounding box center [84, 134] width 146 height 23
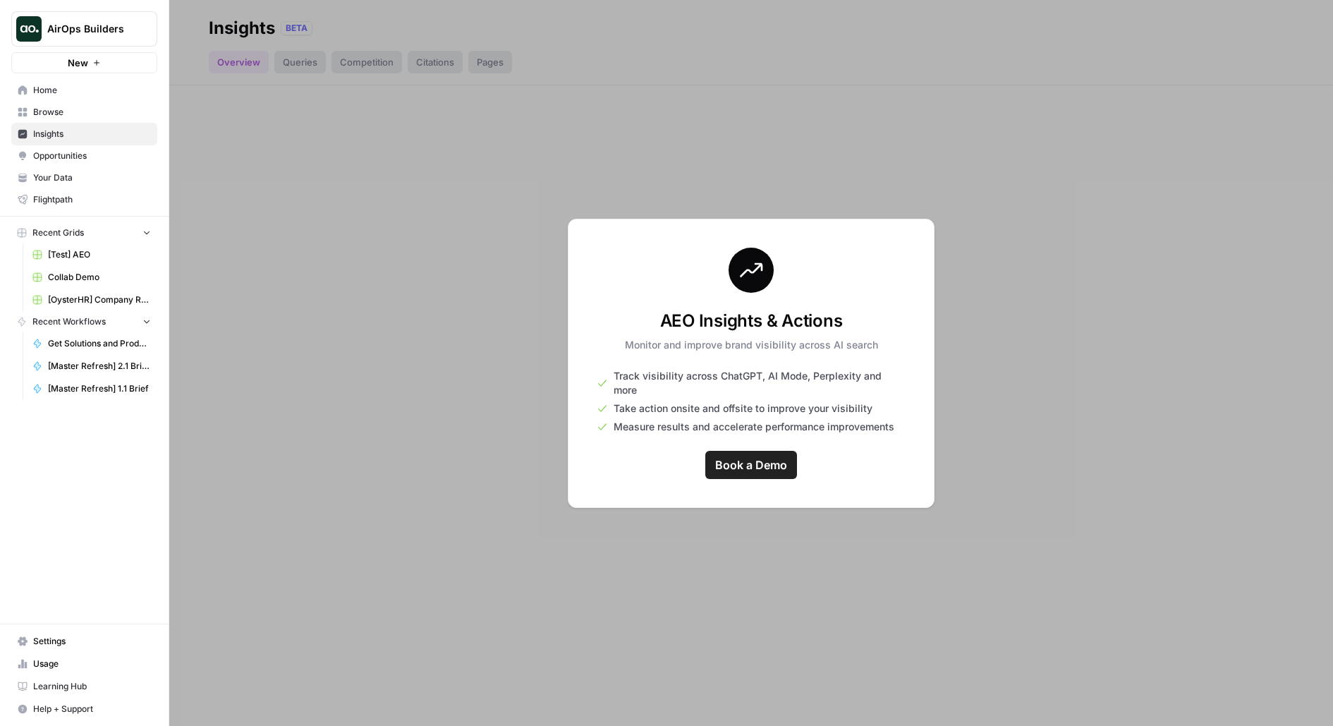
click at [92, 113] on span "Browse" at bounding box center [92, 112] width 118 height 13
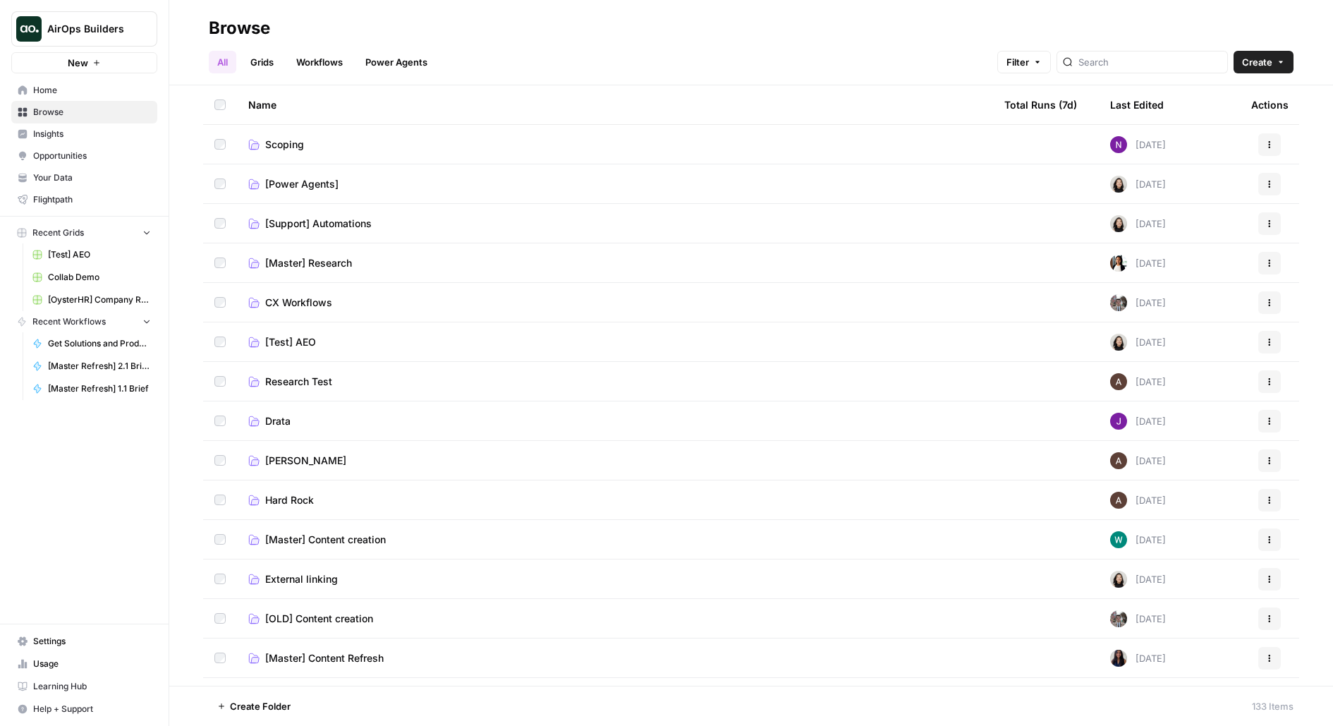
click at [288, 304] on span "CX Workflows" at bounding box center [298, 303] width 67 height 14
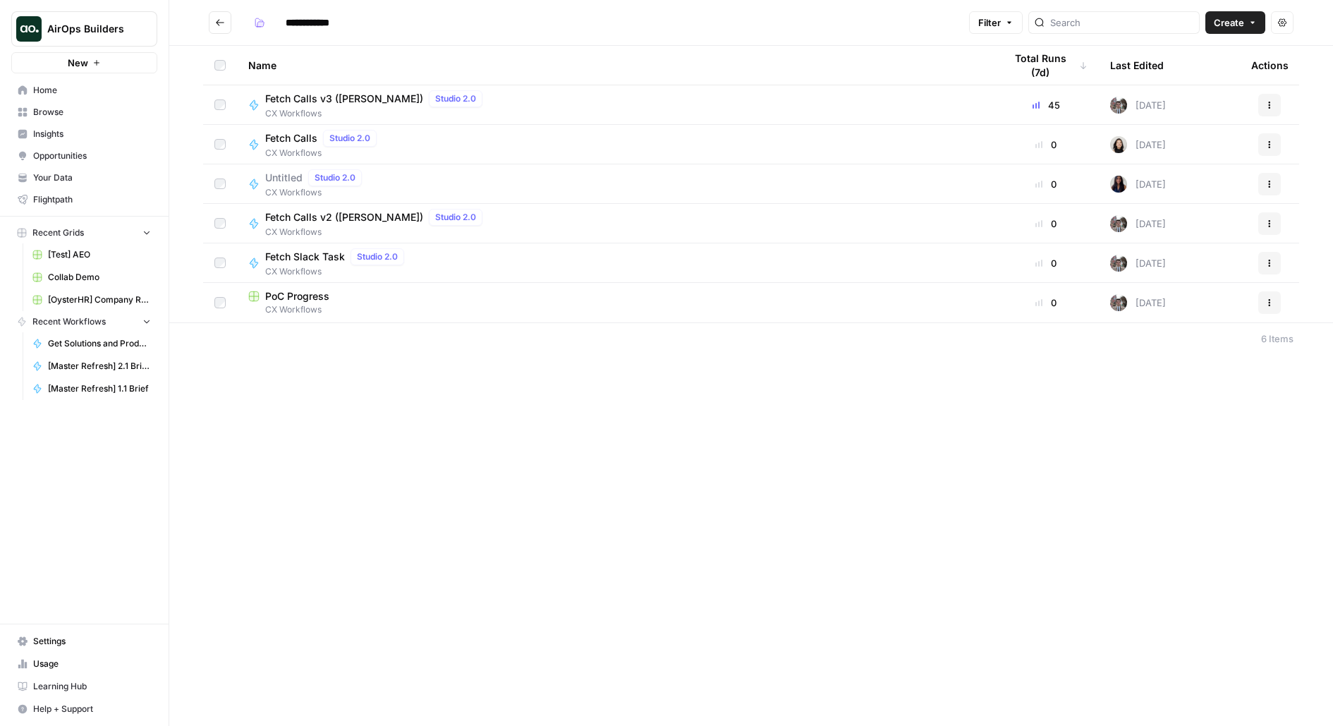
click at [217, 30] on button "Go back" at bounding box center [220, 22] width 23 height 23
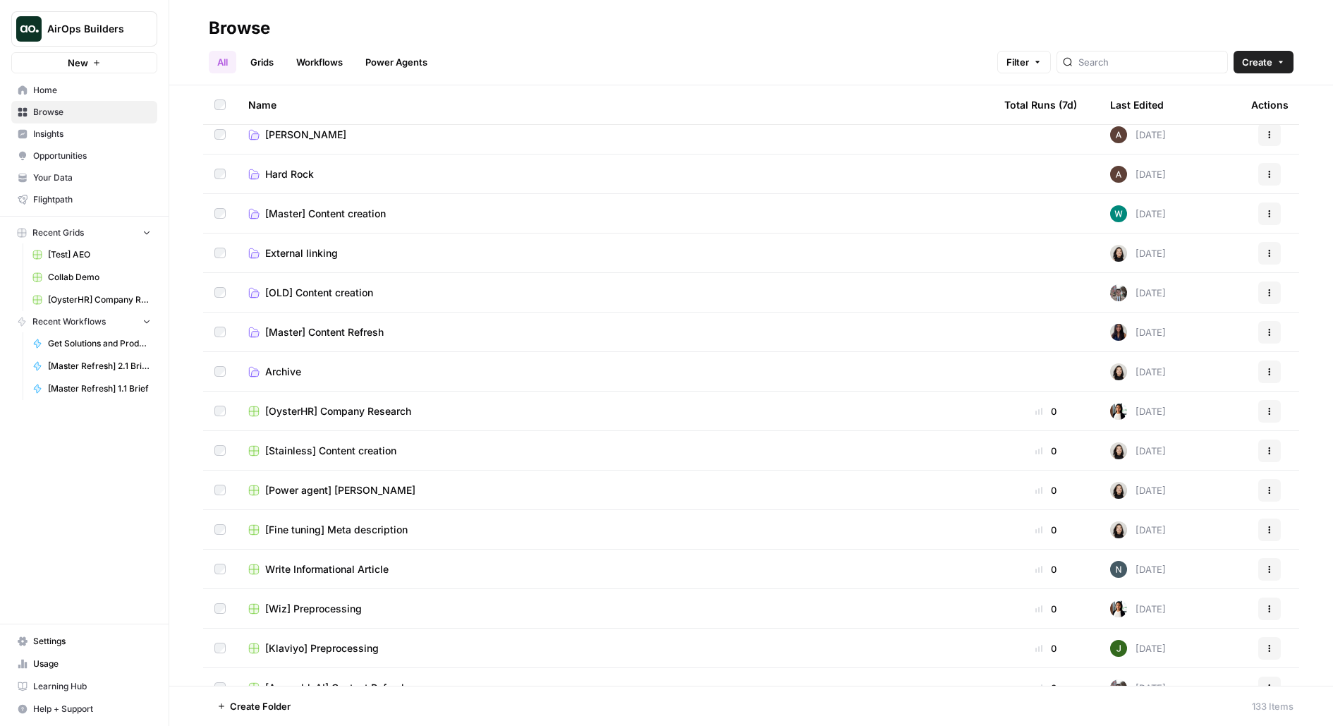
scroll to position [307, 0]
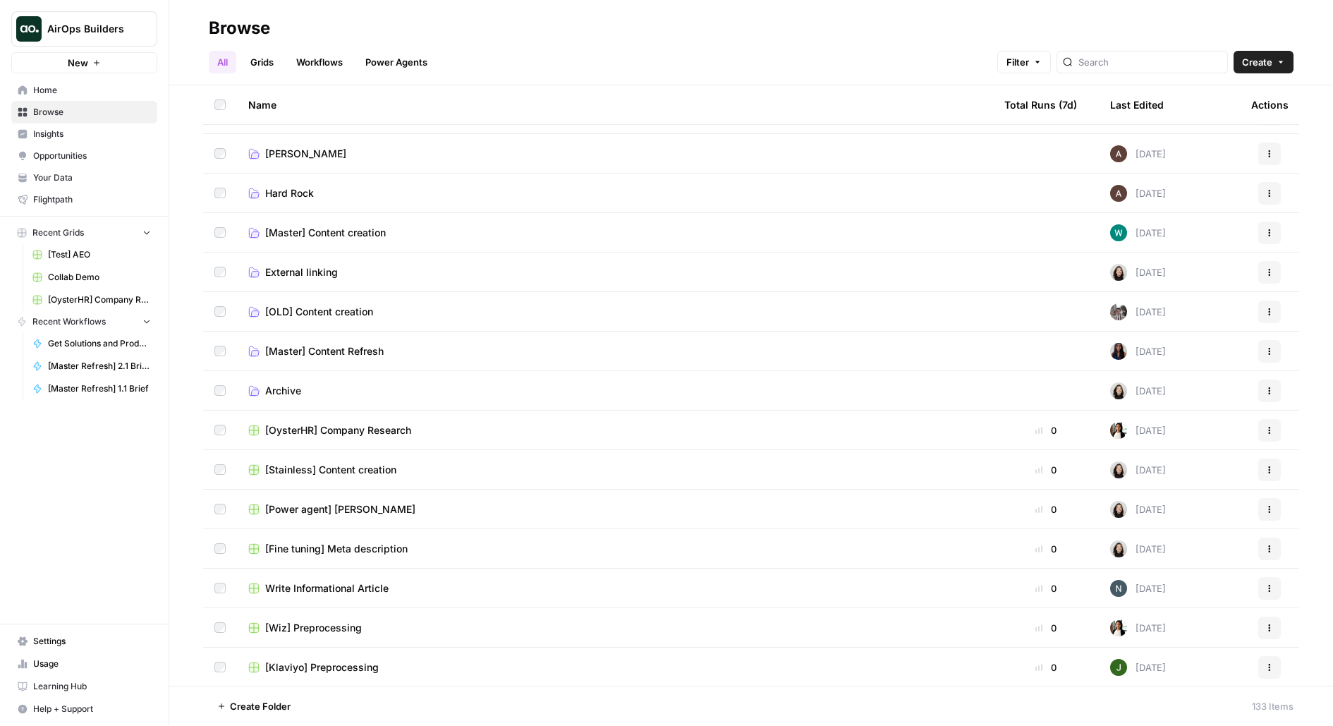
click at [337, 229] on span "[Master] Content creation" at bounding box center [325, 233] width 121 height 14
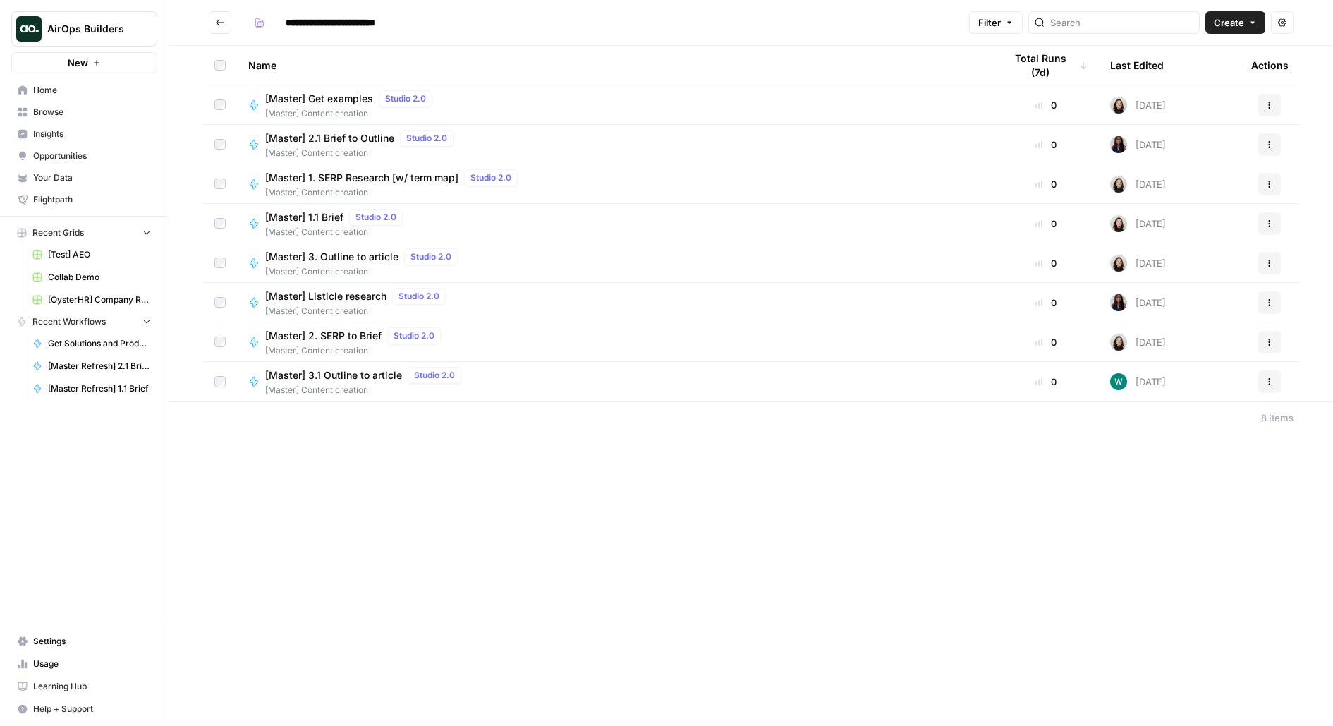
click at [64, 32] on span "AirOps Builders" at bounding box center [89, 29] width 85 height 14
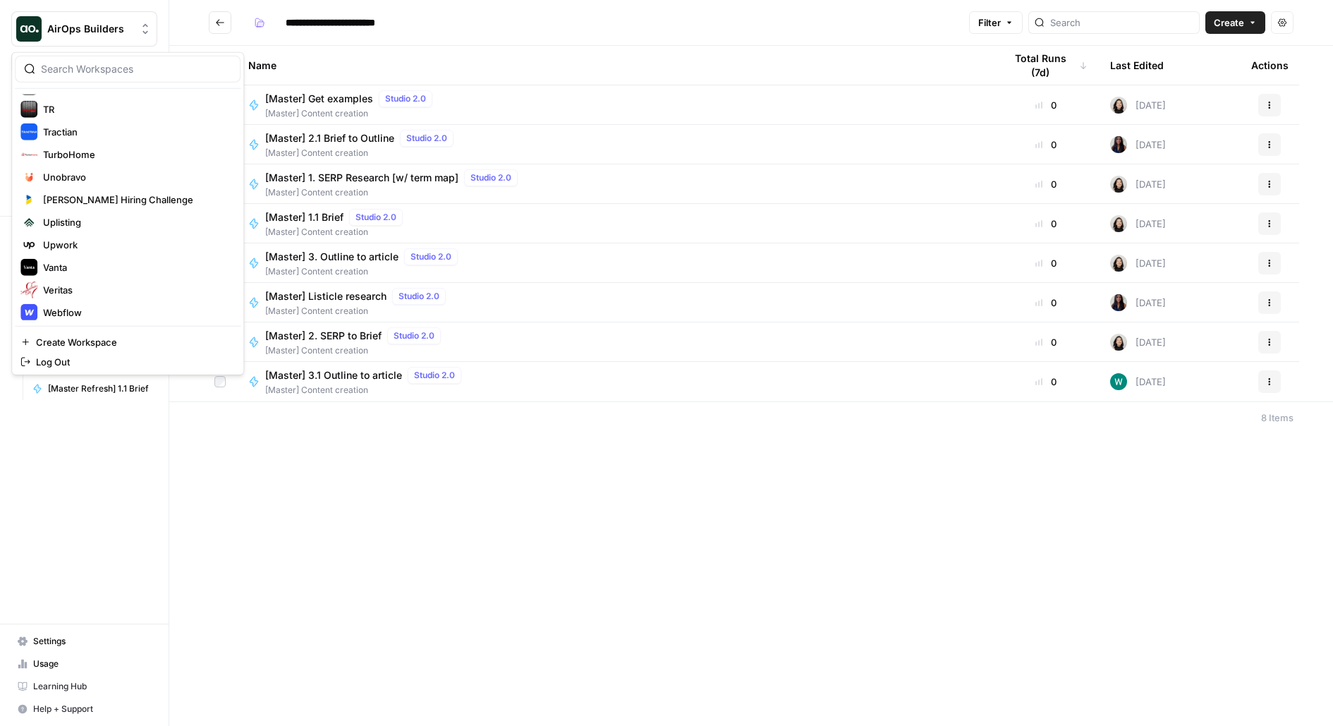
scroll to position [2843, 0]
click at [75, 203] on button "Wiz" at bounding box center [128, 198] width 226 height 23
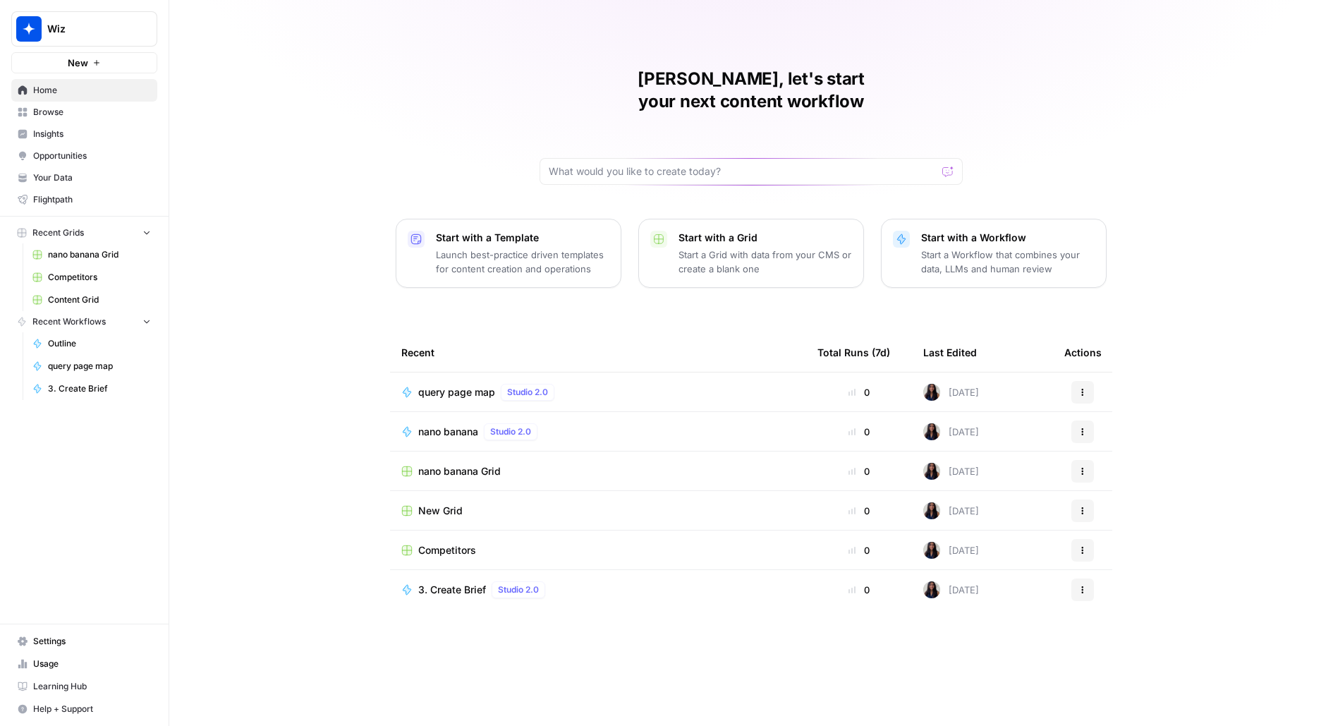
click at [116, 306] on link "Content Grid" at bounding box center [91, 300] width 131 height 23
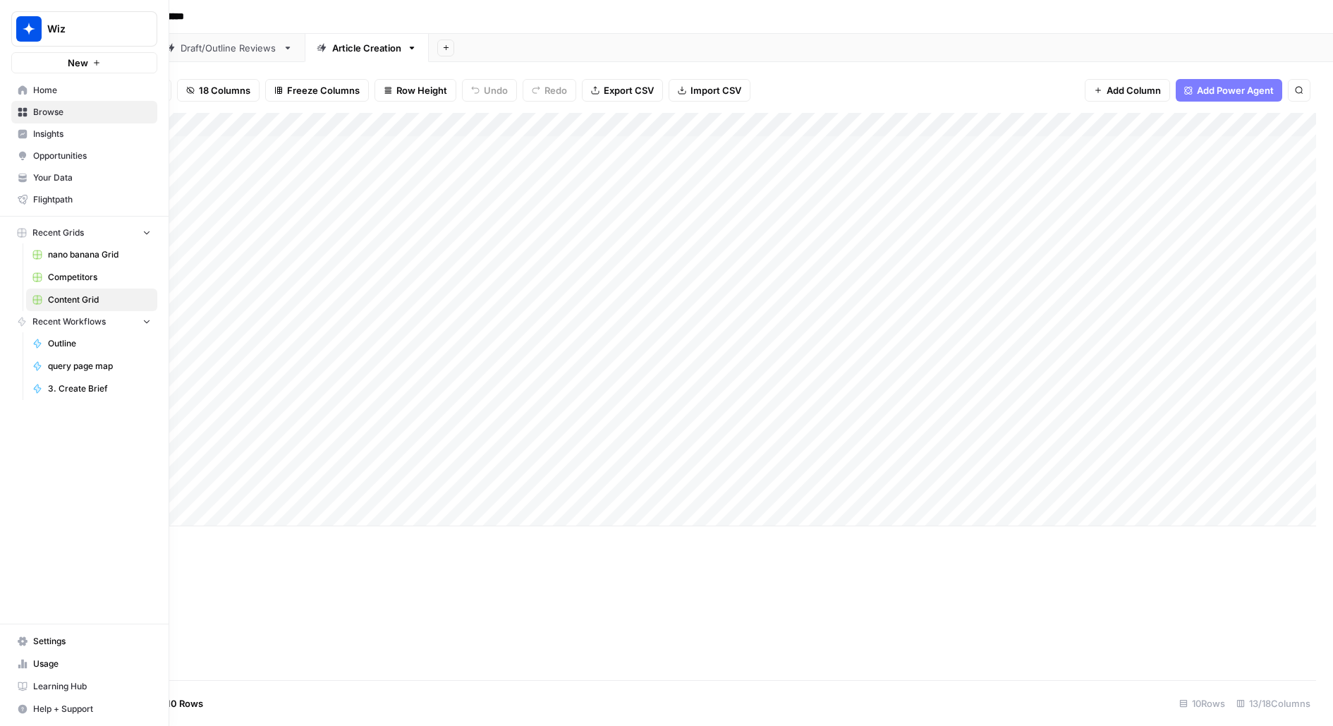
click at [47, 643] on span "Settings" at bounding box center [92, 641] width 118 height 13
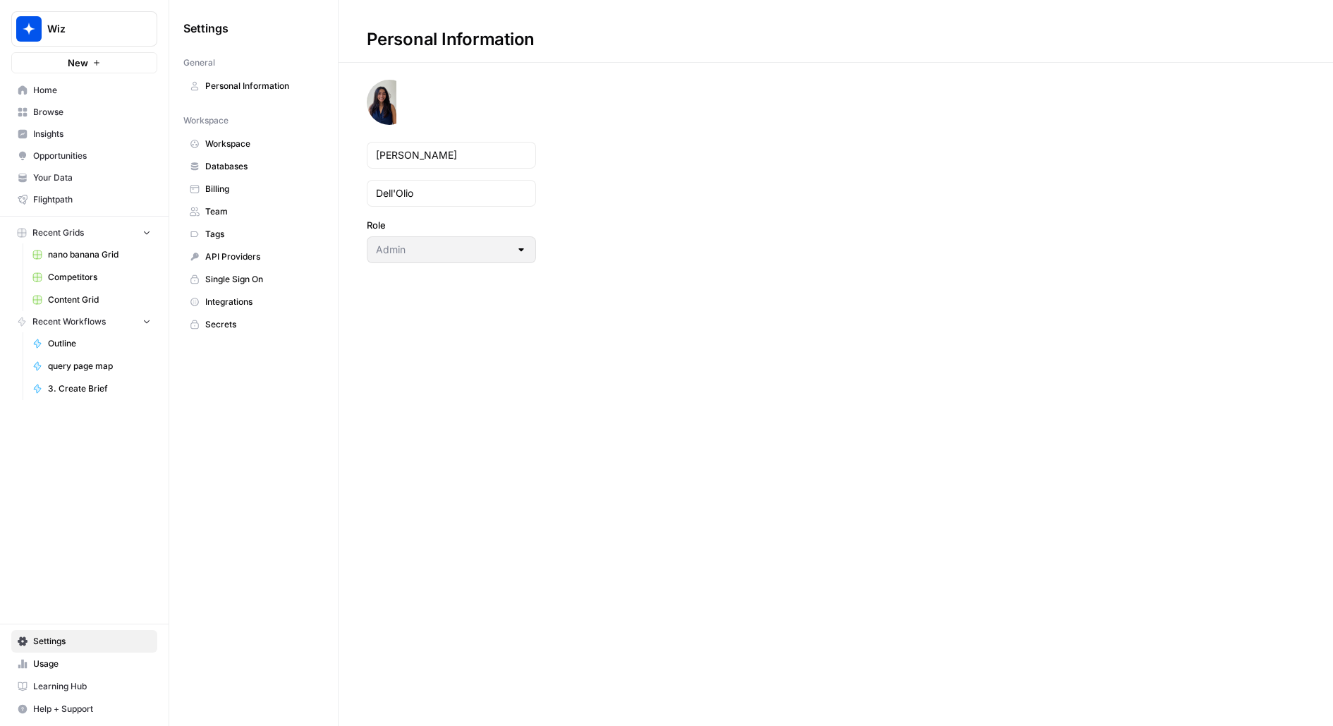
click at [271, 214] on span "Team" at bounding box center [261, 211] width 112 height 13
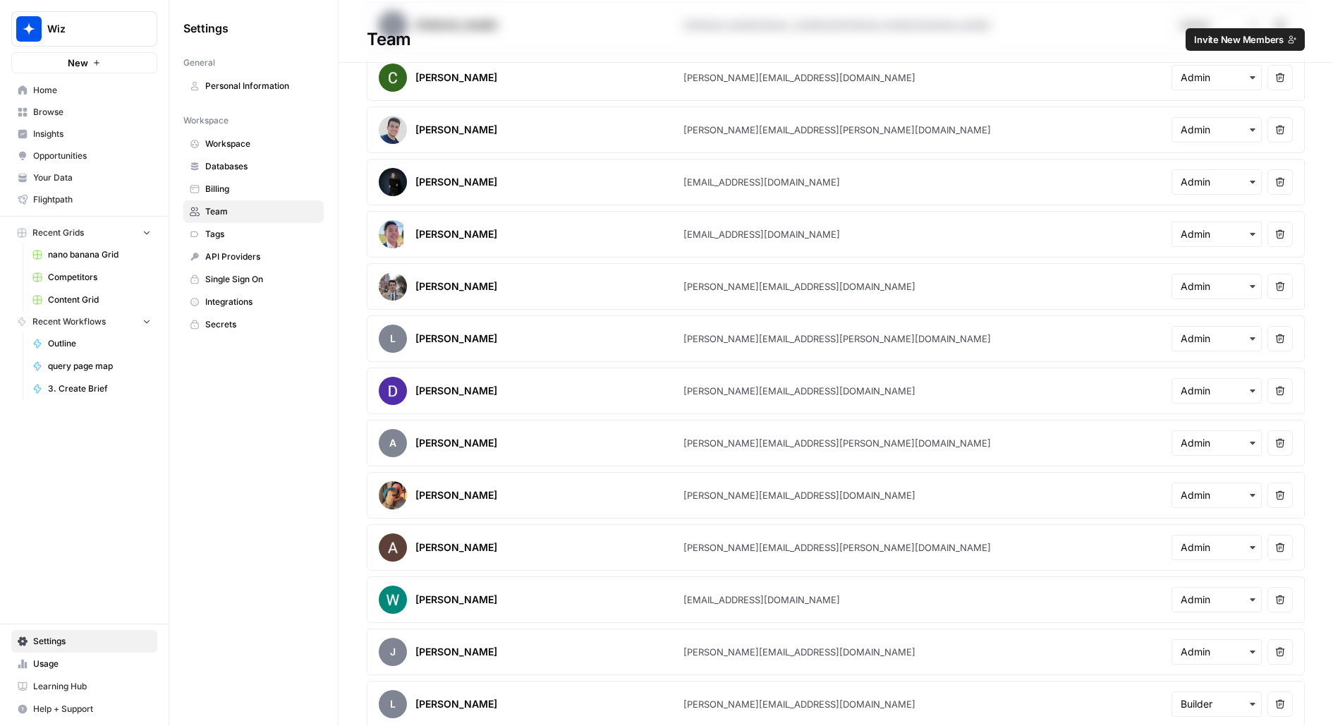
scroll to position [593, 0]
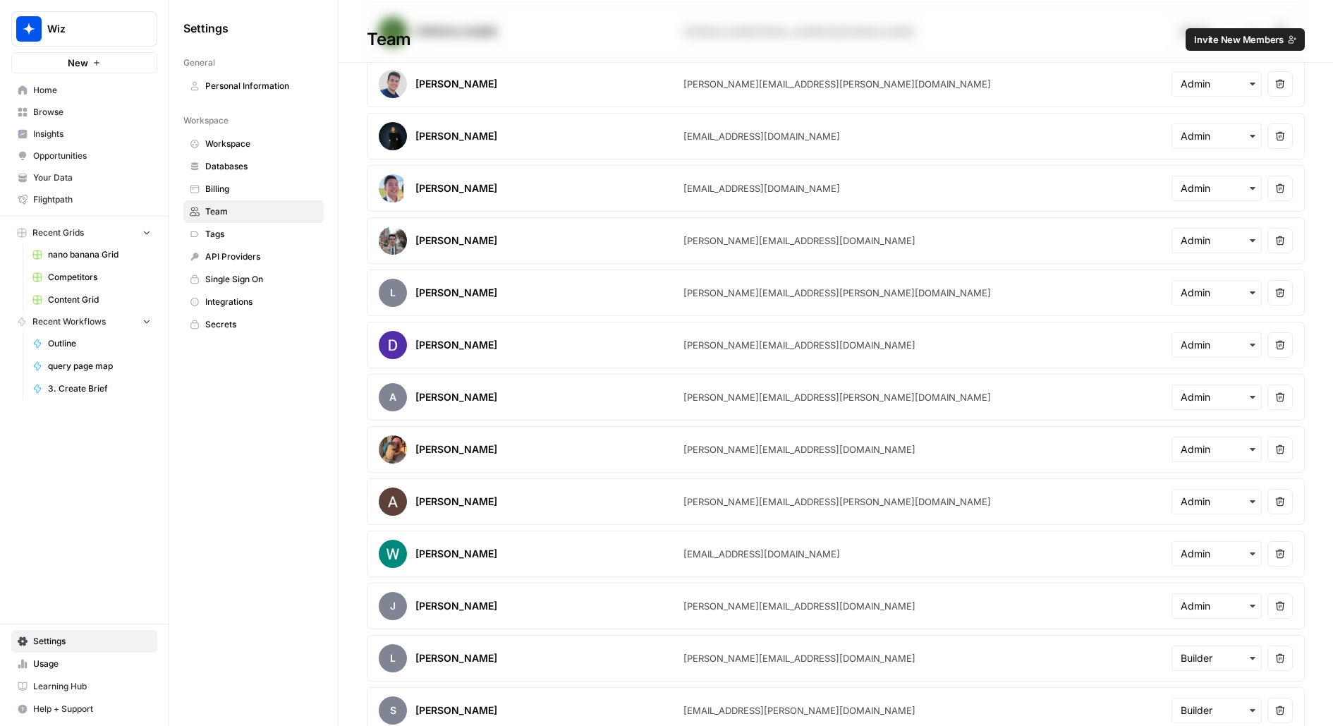
click at [1211, 43] on span "Invite New Members" at bounding box center [1239, 39] width 90 height 14
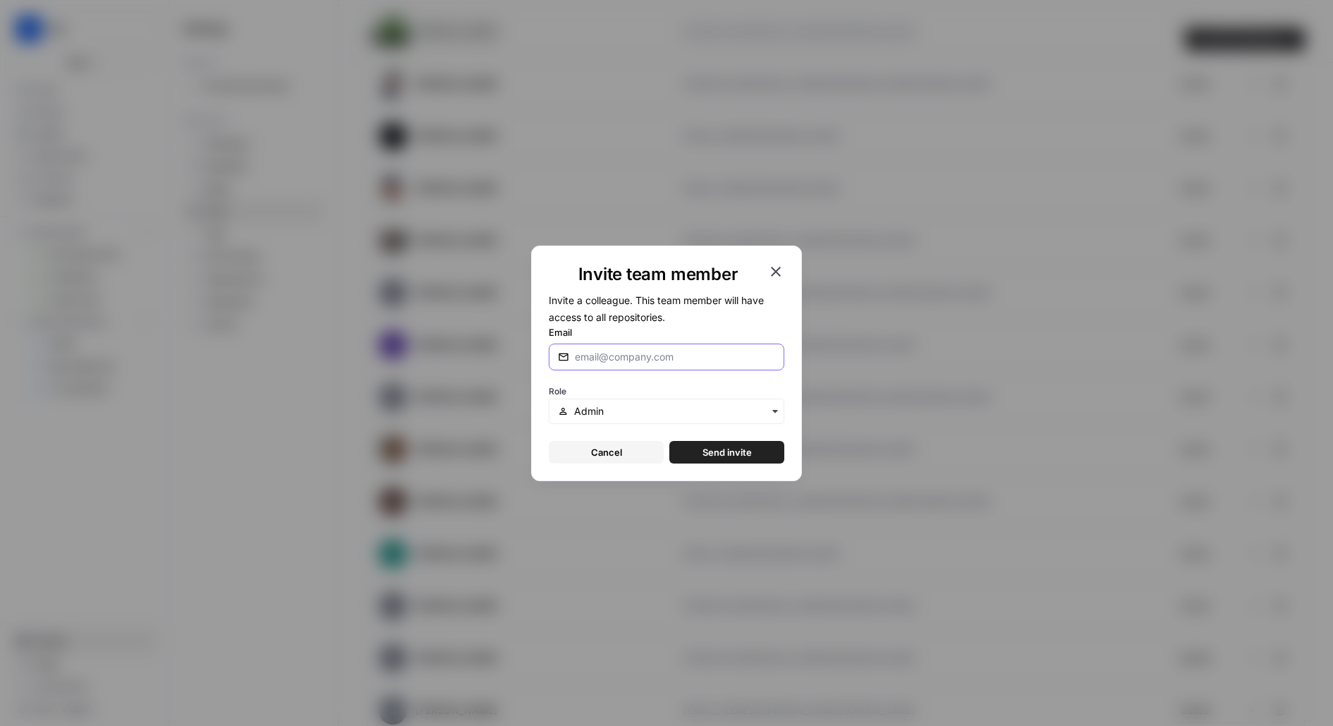
click at [641, 356] on input "Email" at bounding box center [675, 357] width 200 height 14
paste input "[PERSON_NAME][EMAIL_ADDRESS][PERSON_NAME][DOMAIN_NAME]"
type input "[PERSON_NAME][EMAIL_ADDRESS][PERSON_NAME][DOMAIN_NAME]"
click at [735, 452] on span "Send invite" at bounding box center [727, 452] width 49 height 14
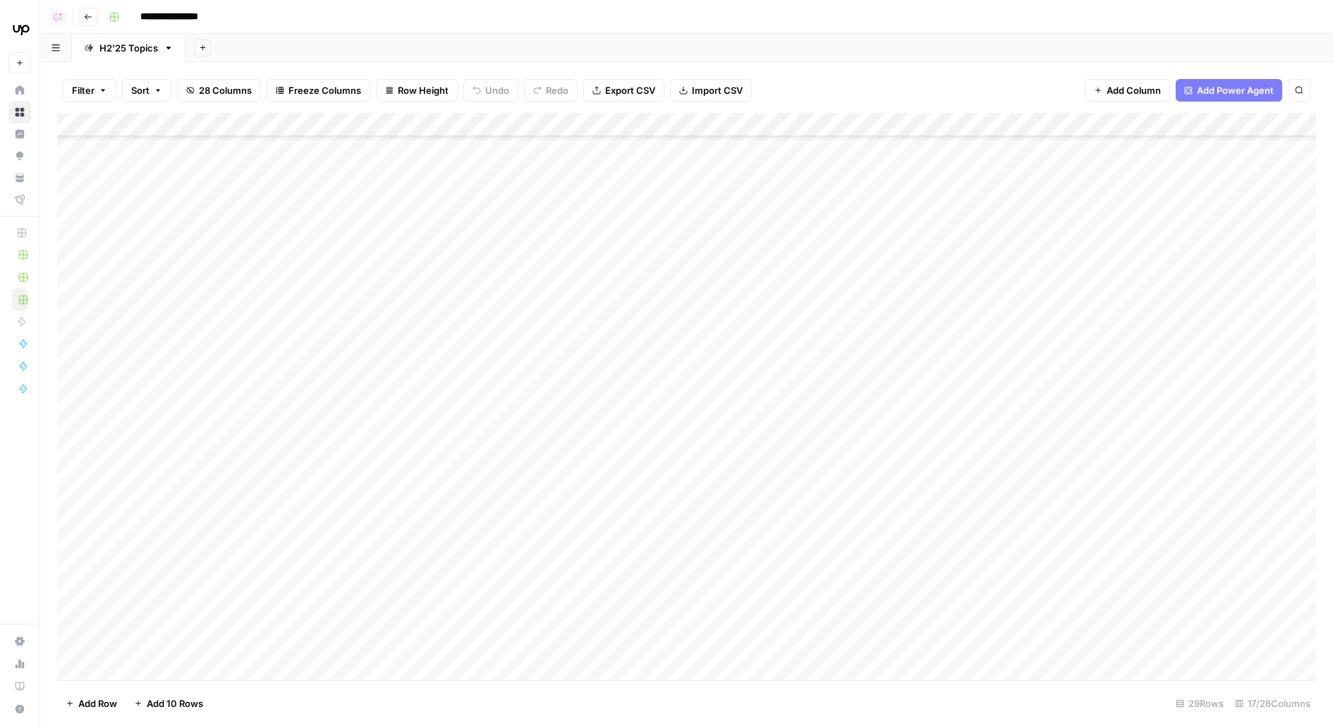
scroll to position [425, 0]
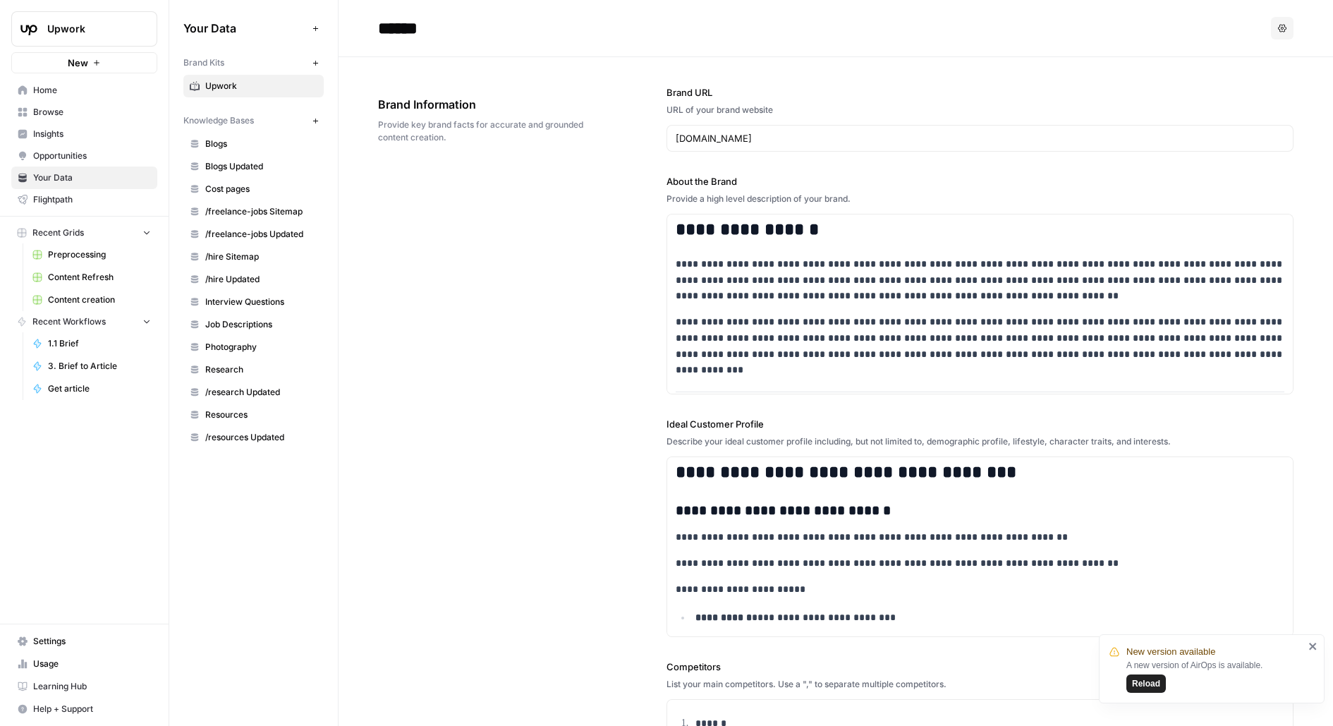
scroll to position [2930, 0]
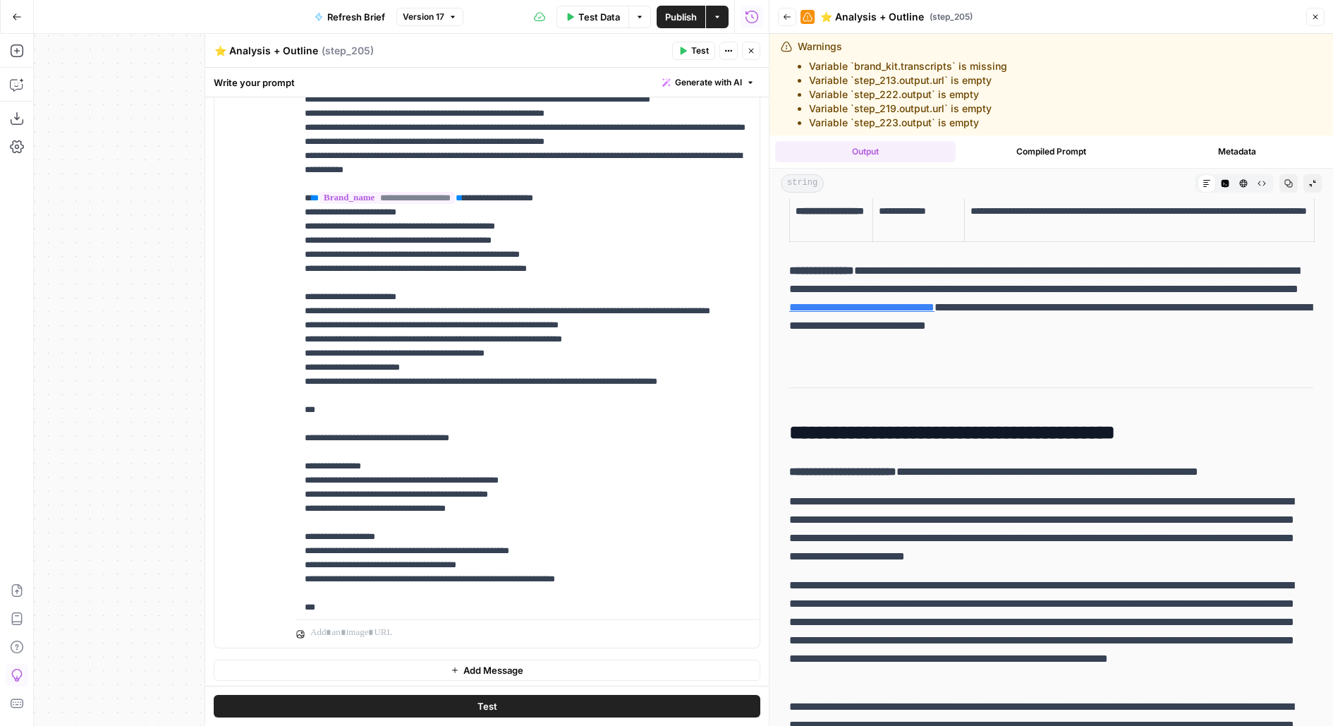
scroll to position [13648, 0]
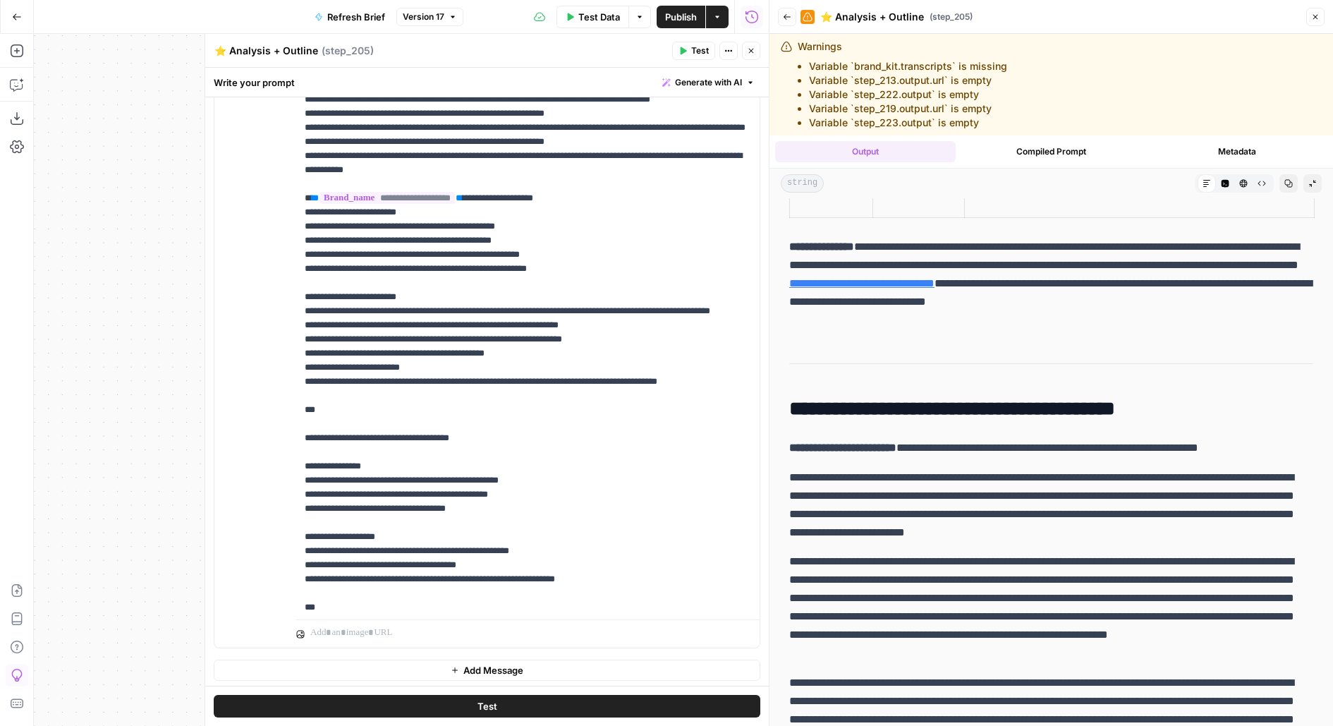
click at [755, 49] on icon "button" at bounding box center [751, 51] width 8 height 8
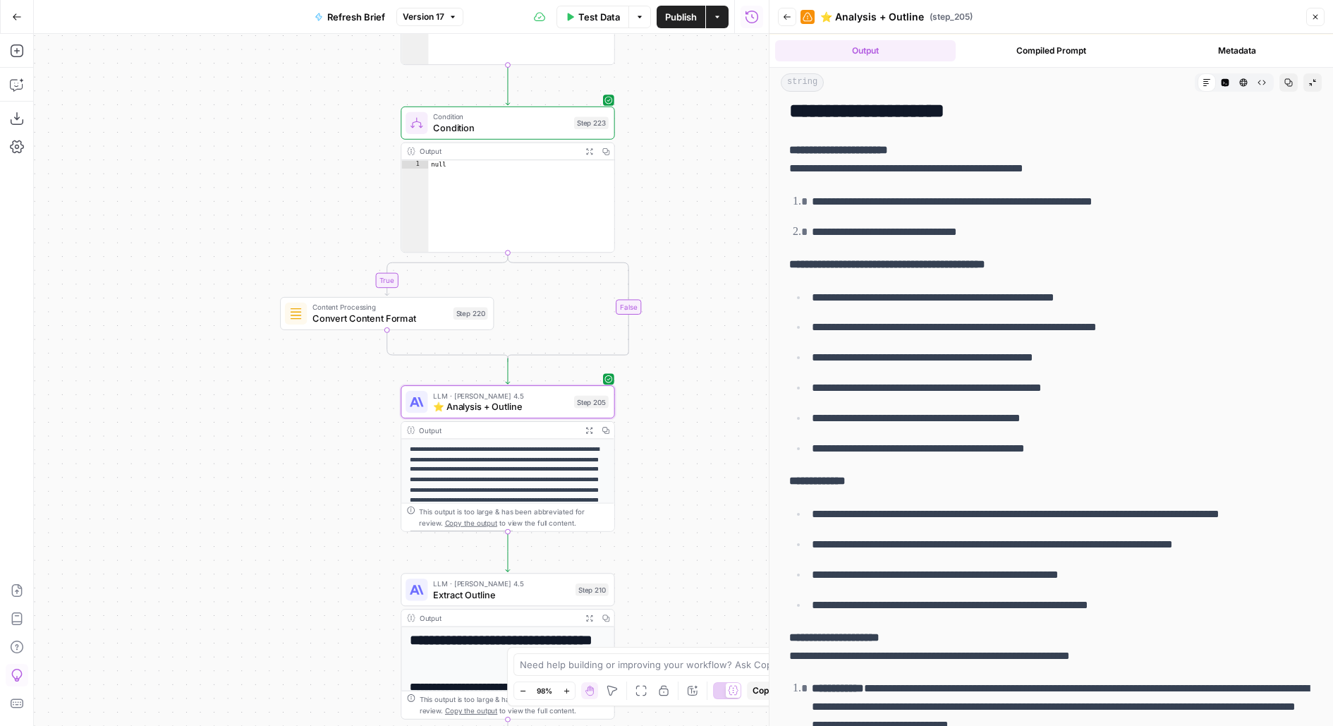
scroll to position [6622, 0]
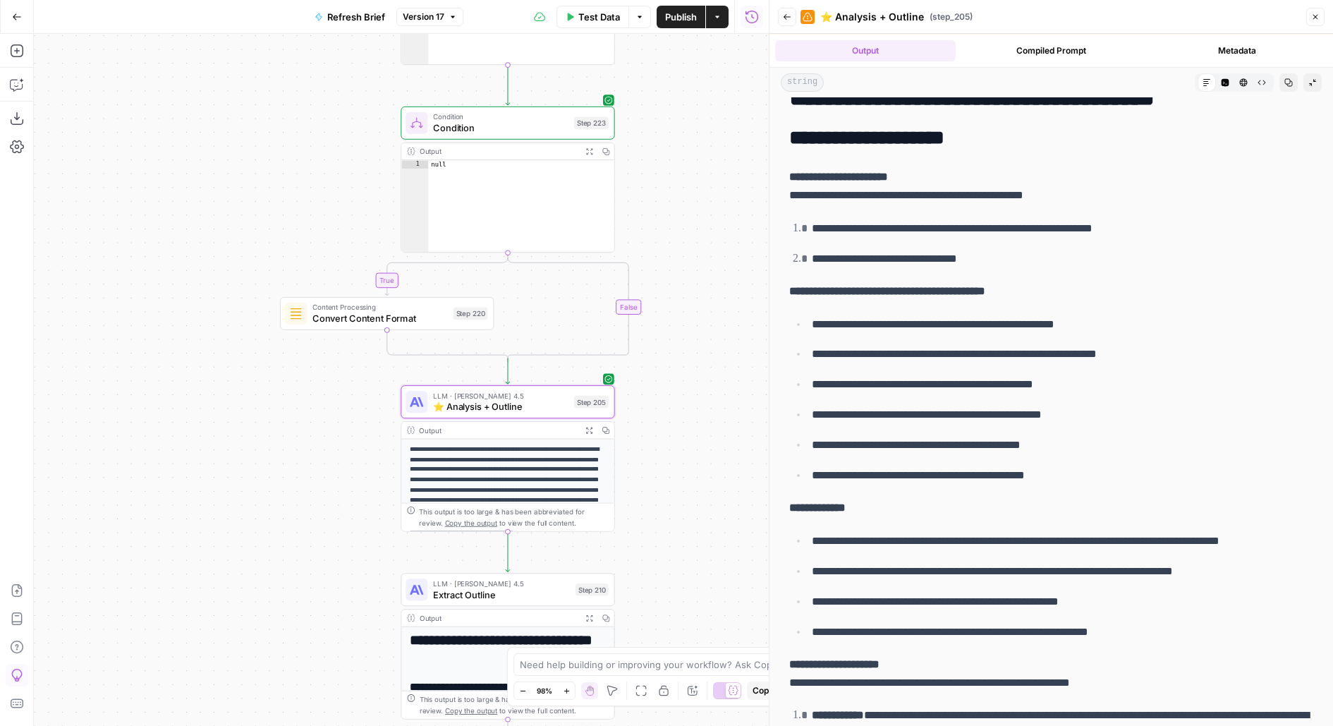
click at [1218, 37] on div "Output Compiled Prompt Metadata" at bounding box center [1052, 51] width 564 height 32
click at [1233, 46] on button "Metadata" at bounding box center [1237, 50] width 181 height 21
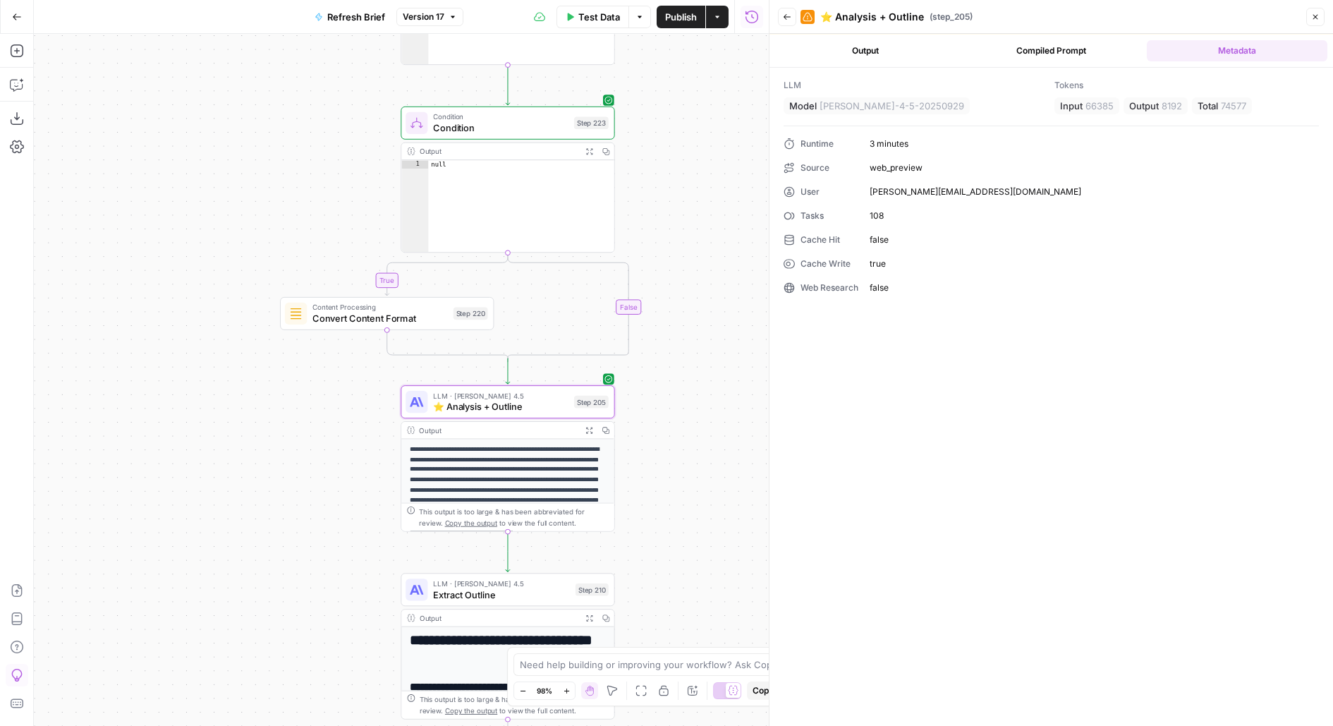
scroll to position [0, 0]
click at [860, 56] on button "Output" at bounding box center [865, 50] width 181 height 21
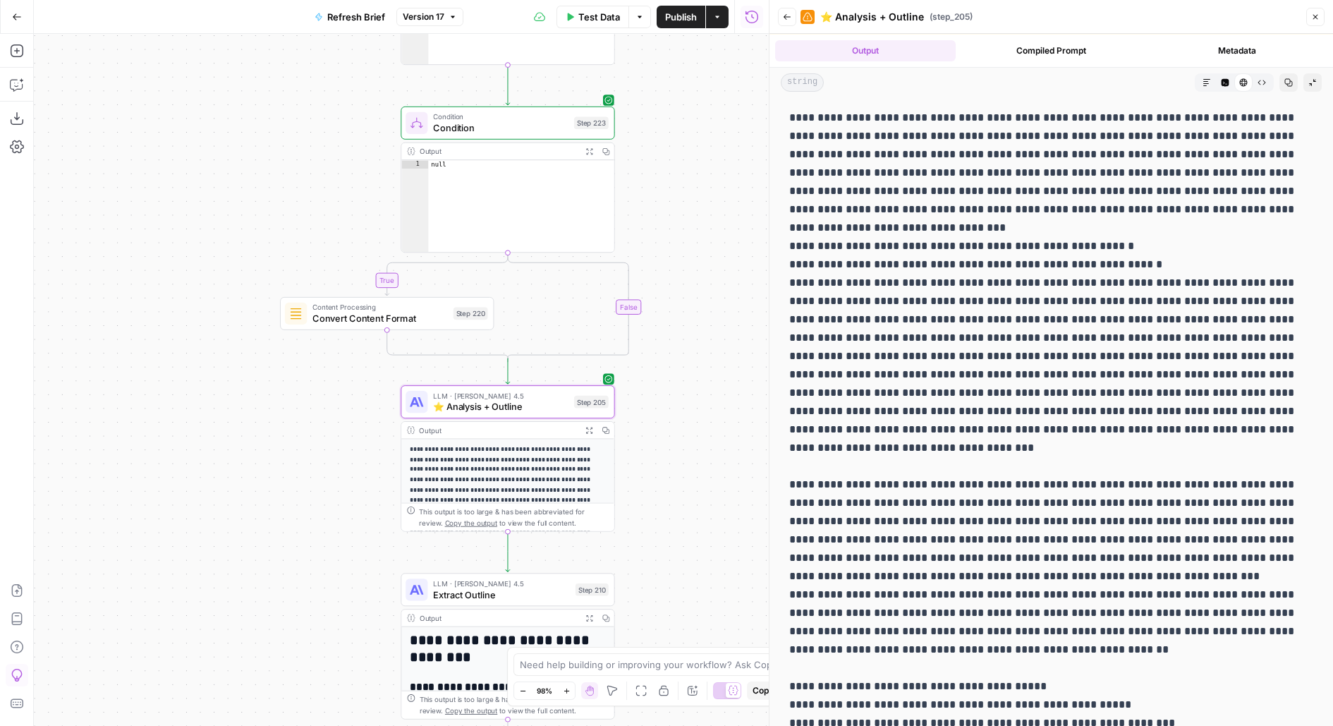
click at [1203, 77] on button "Markdown" at bounding box center [1207, 82] width 18 height 18
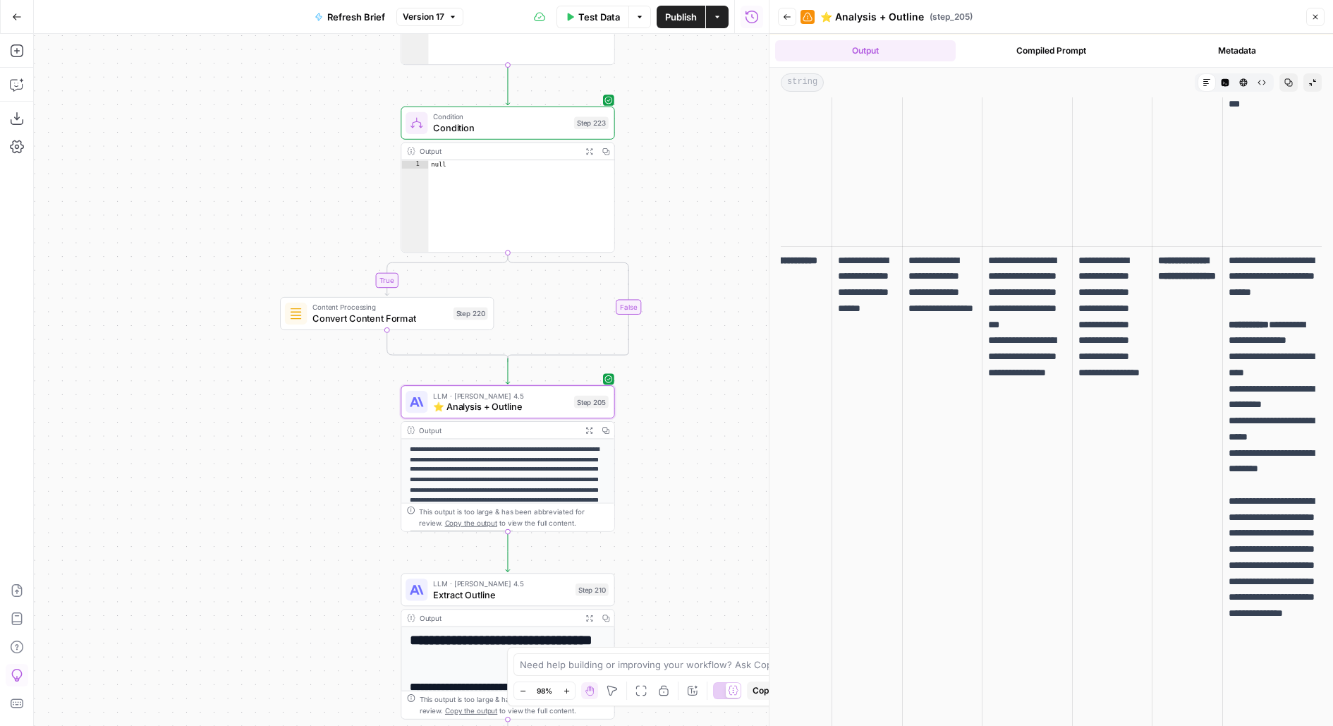
scroll to position [2203, 0]
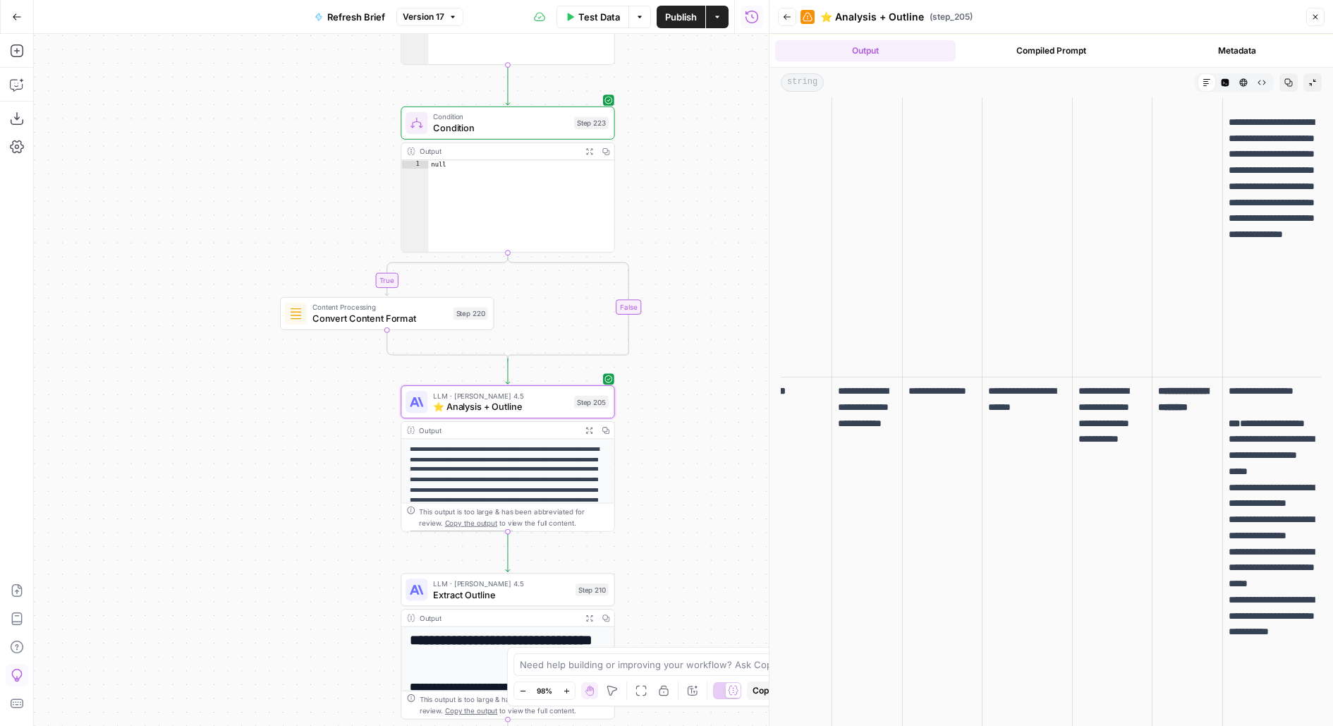
click at [575, 398] on div "Step 205" at bounding box center [591, 402] width 35 height 13
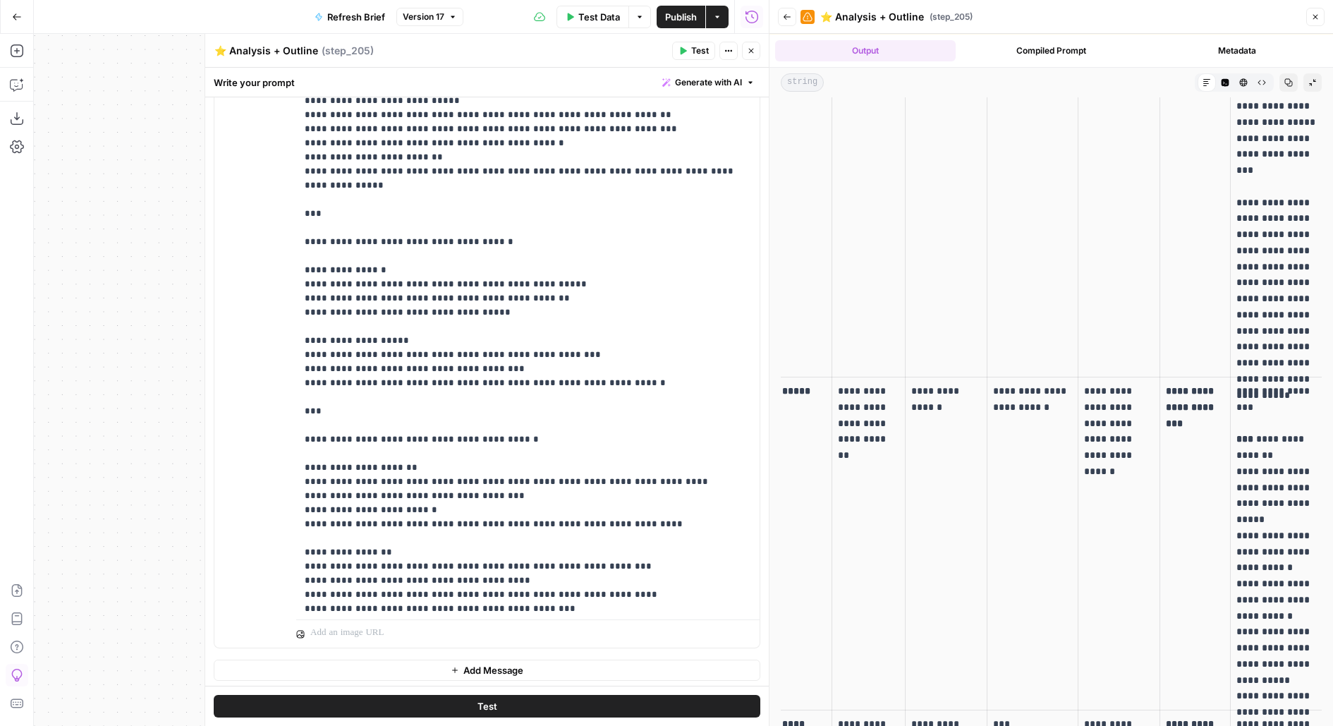
scroll to position [1657, 0]
drag, startPoint x: 344, startPoint y: 607, endPoint x: 249, endPoint y: 340, distance: 283.6
click at [249, 340] on div "**********" at bounding box center [486, 344] width 545 height 608
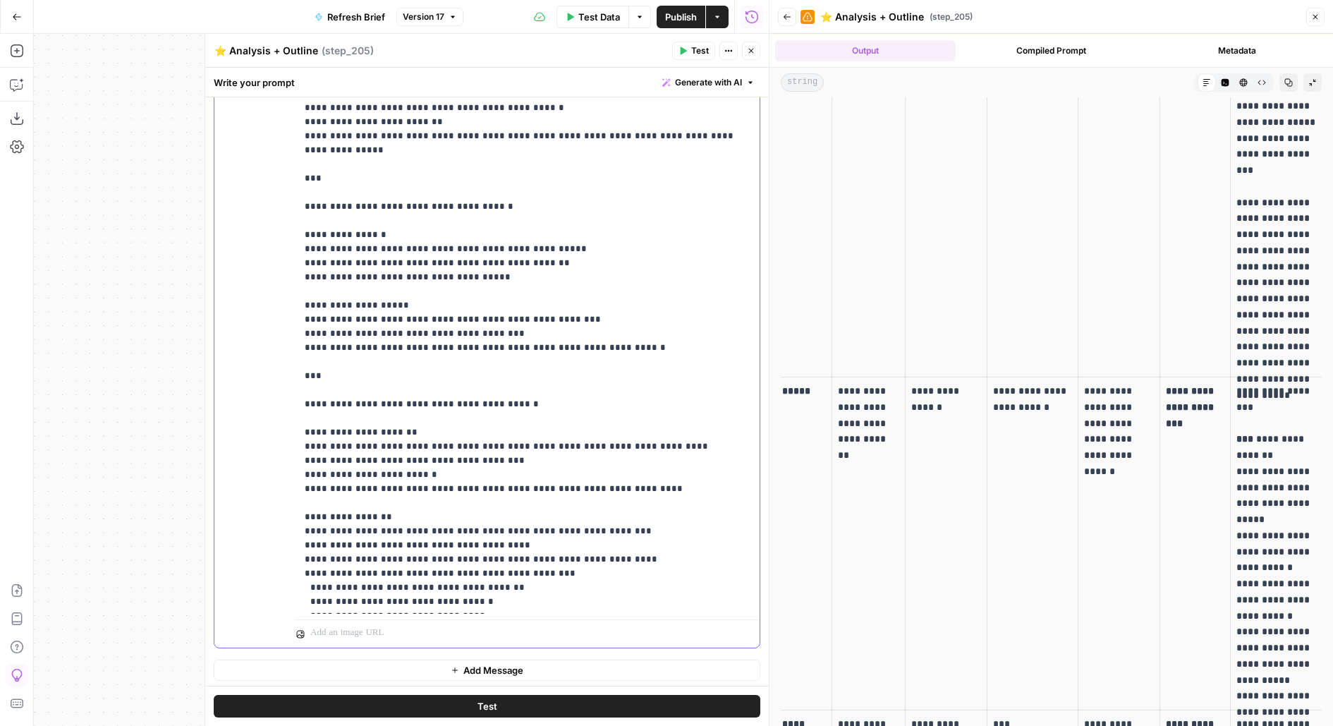
scroll to position [1695, 0]
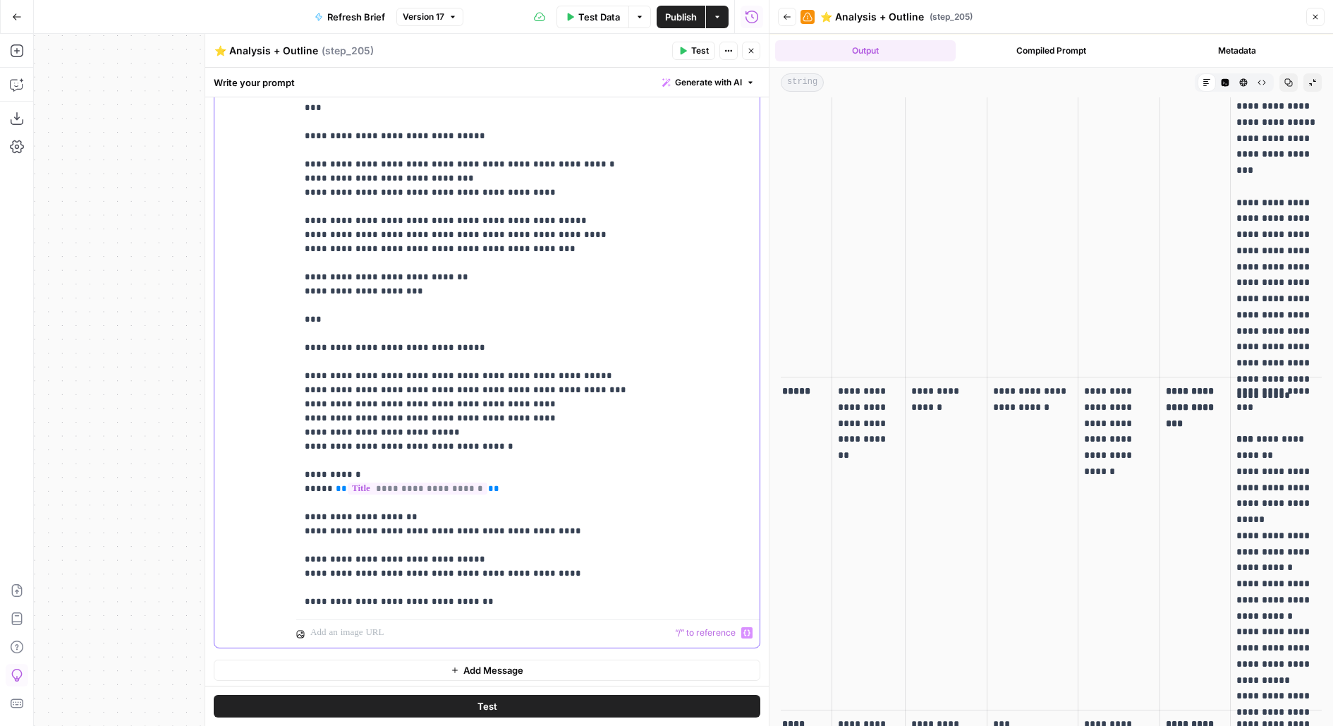
drag, startPoint x: 302, startPoint y: 287, endPoint x: 579, endPoint y: 214, distance: 286.1
click at [579, 214] on div "**********" at bounding box center [528, 327] width 464 height 574
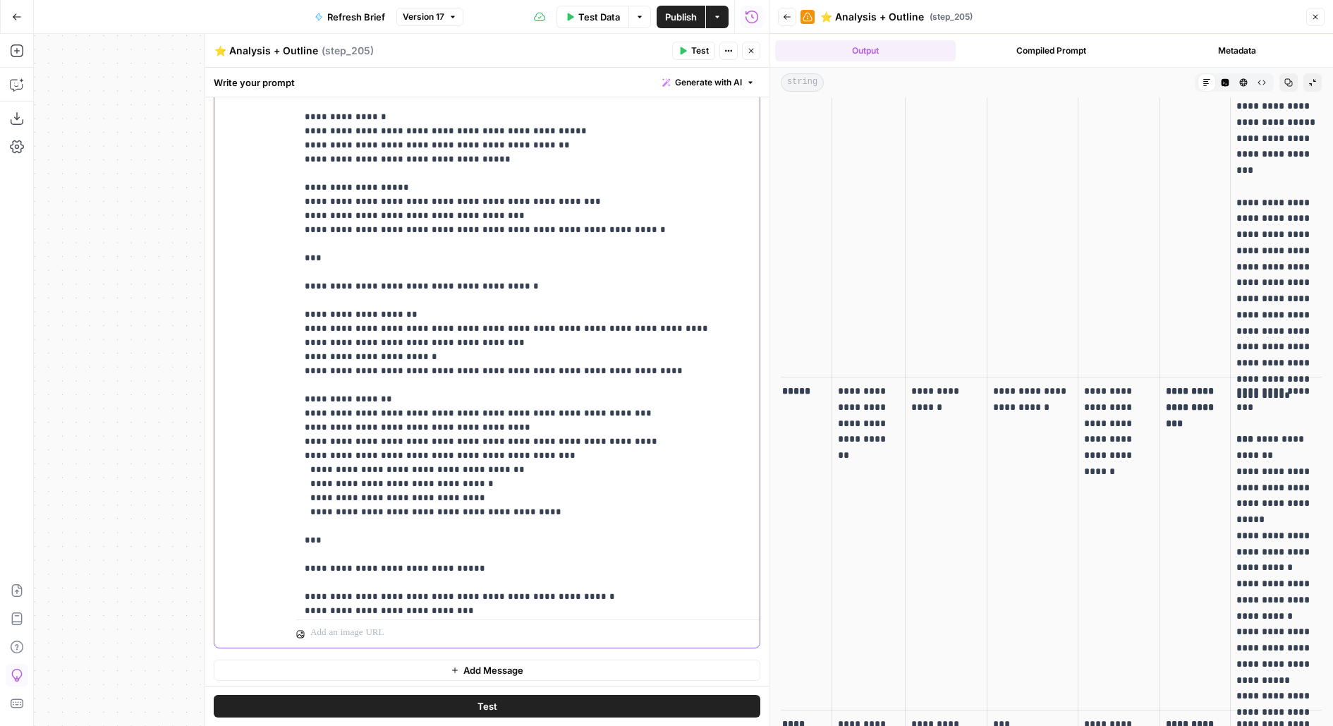
scroll to position [1769, 0]
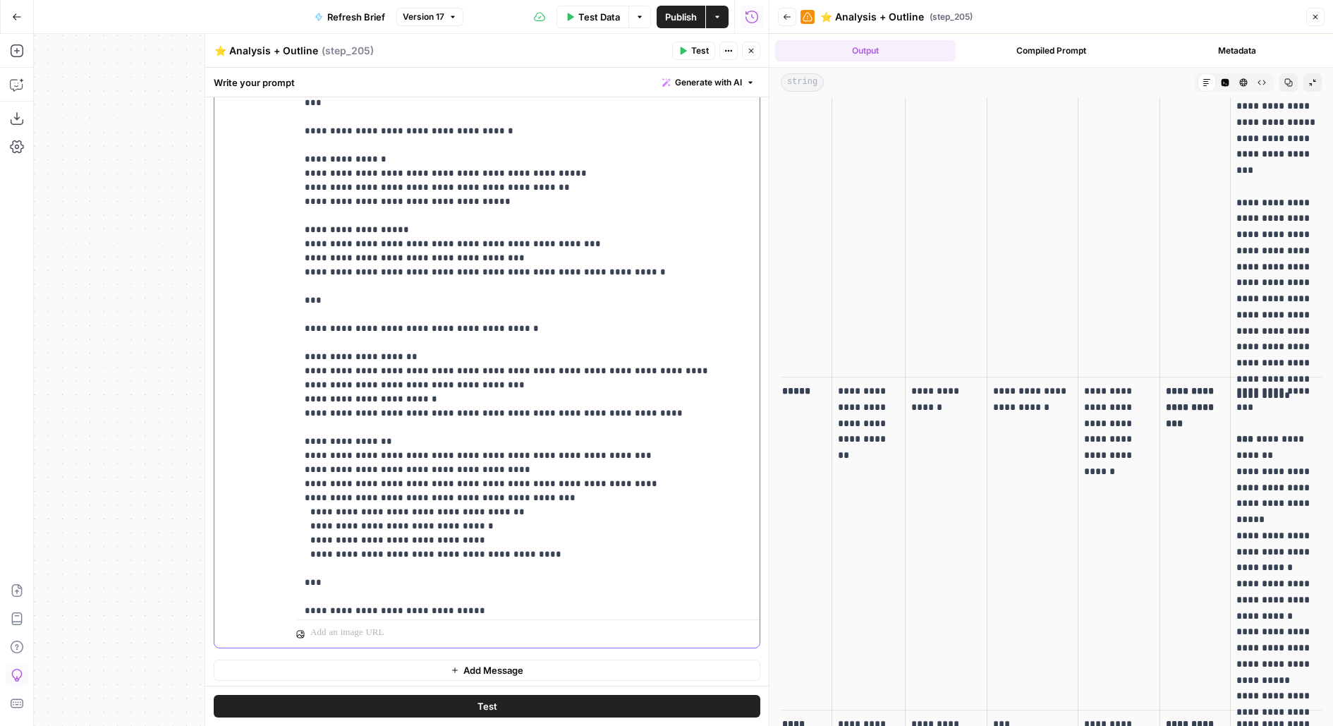
drag, startPoint x: 303, startPoint y: 210, endPoint x: 396, endPoint y: 508, distance: 312.0
click at [396, 508] on div "**********" at bounding box center [528, 327] width 464 height 574
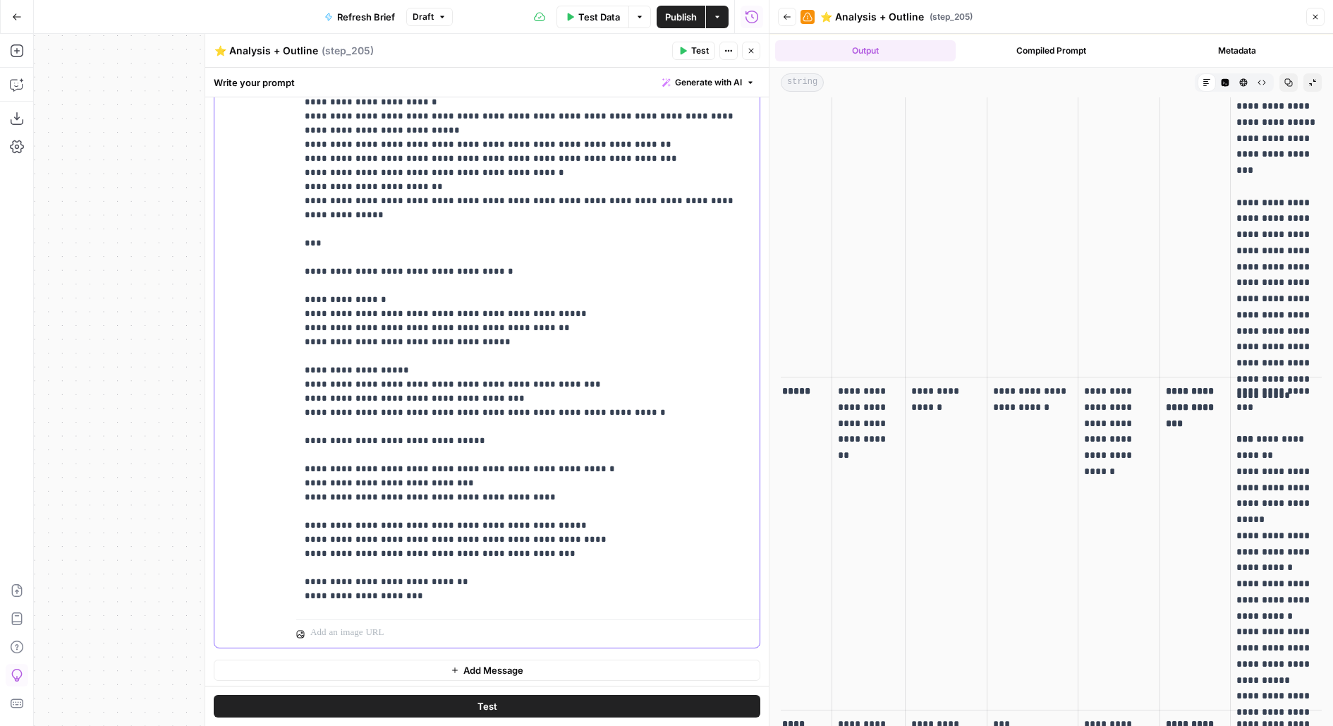
scroll to position [1628, 0]
drag, startPoint x: 300, startPoint y: 158, endPoint x: 679, endPoint y: 325, distance: 414.1
click at [679, 325] on div "**********" at bounding box center [528, 327] width 464 height 574
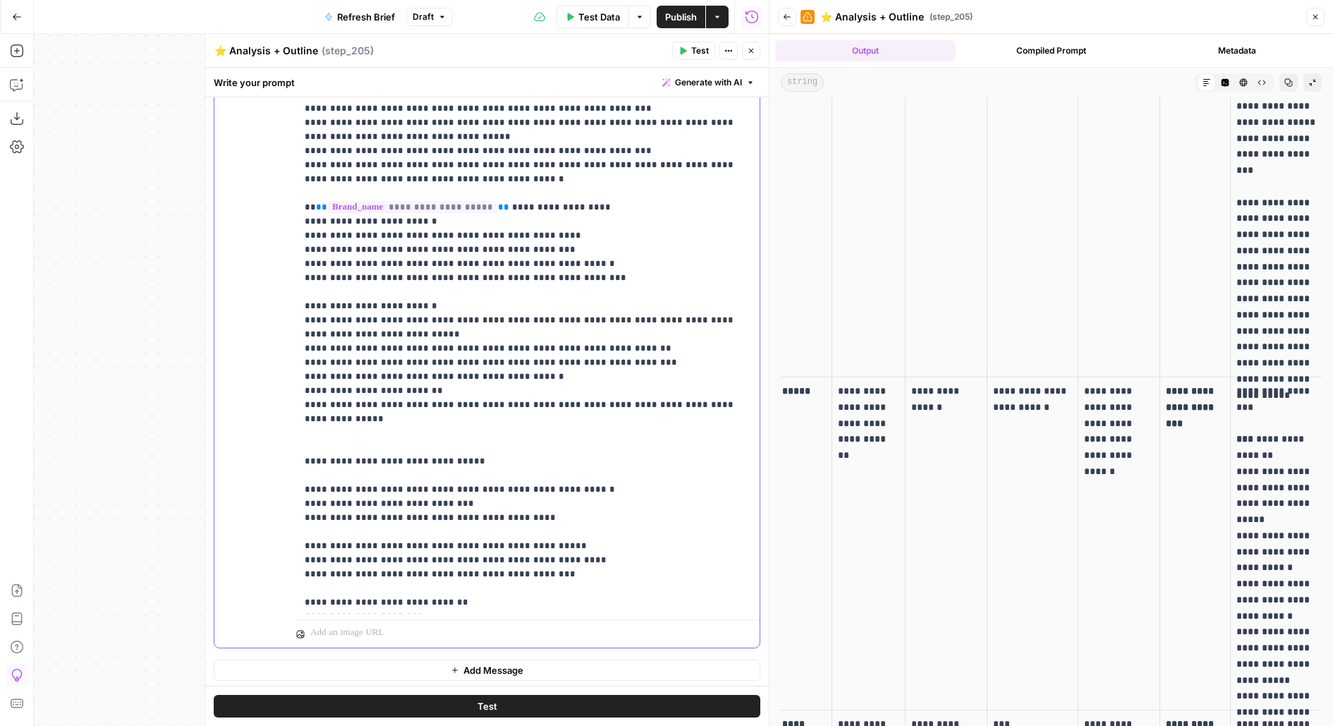
scroll to position [1422, 0]
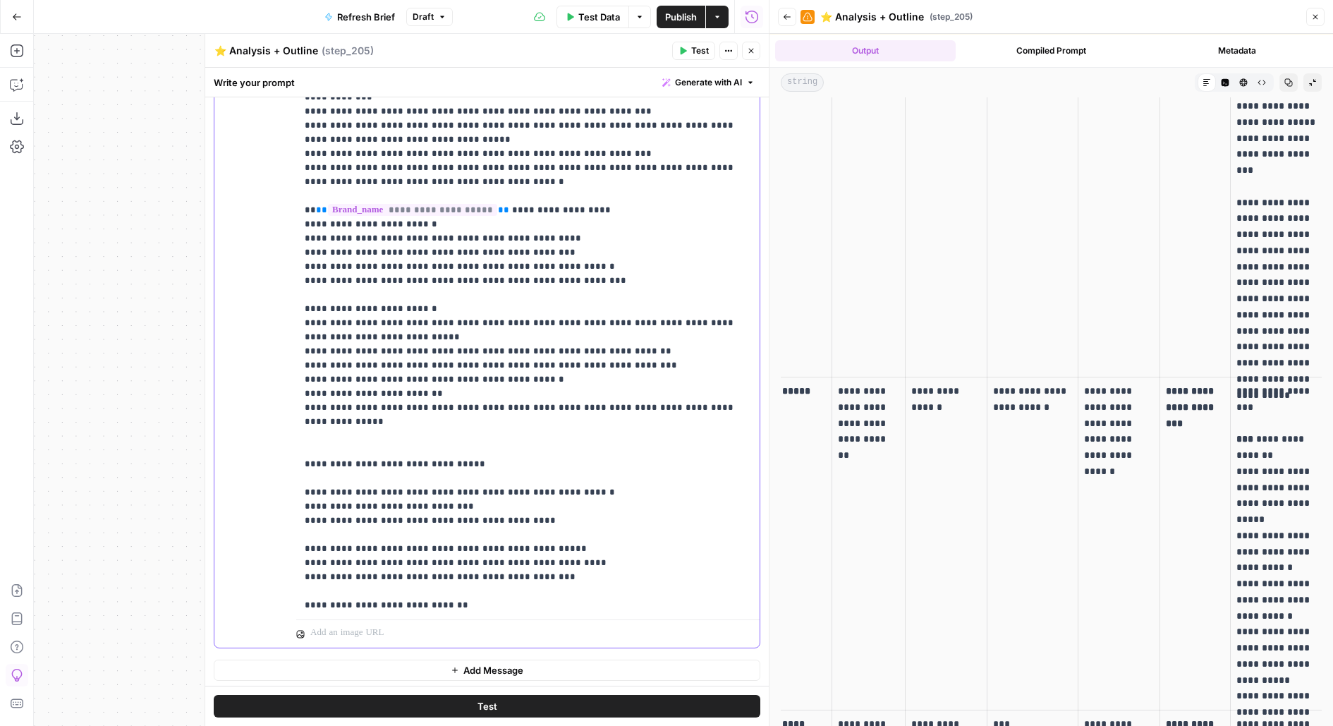
drag, startPoint x: 360, startPoint y: 564, endPoint x: 268, endPoint y: 373, distance: 211.4
click at [268, 373] on div "**********" at bounding box center [486, 344] width 545 height 608
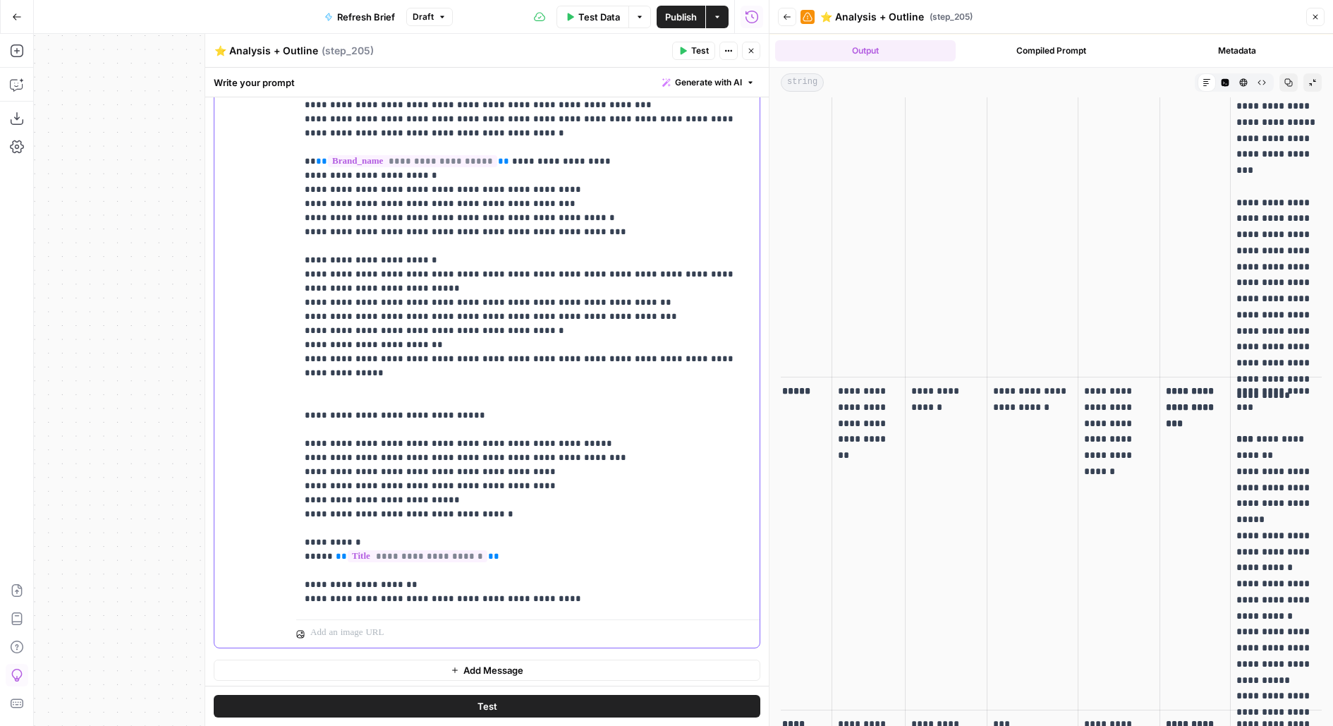
scroll to position [1482, 0]
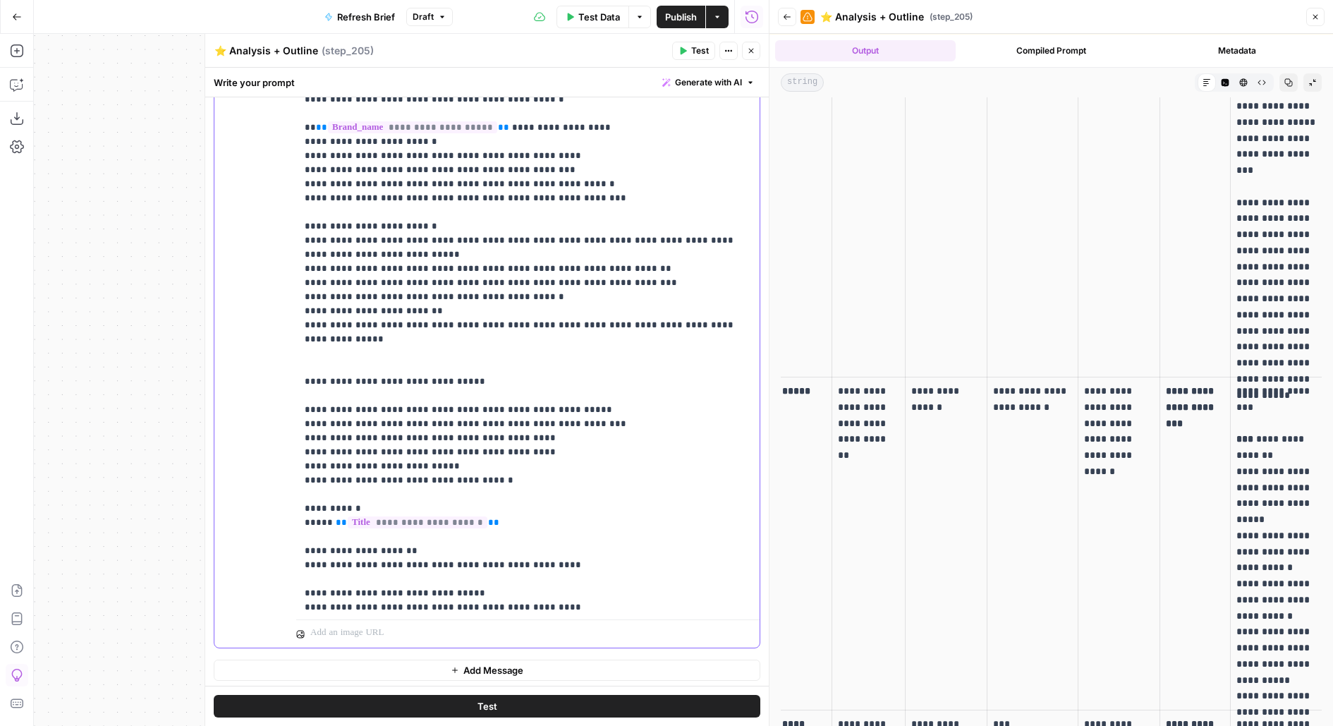
scroll to position [1539, 0]
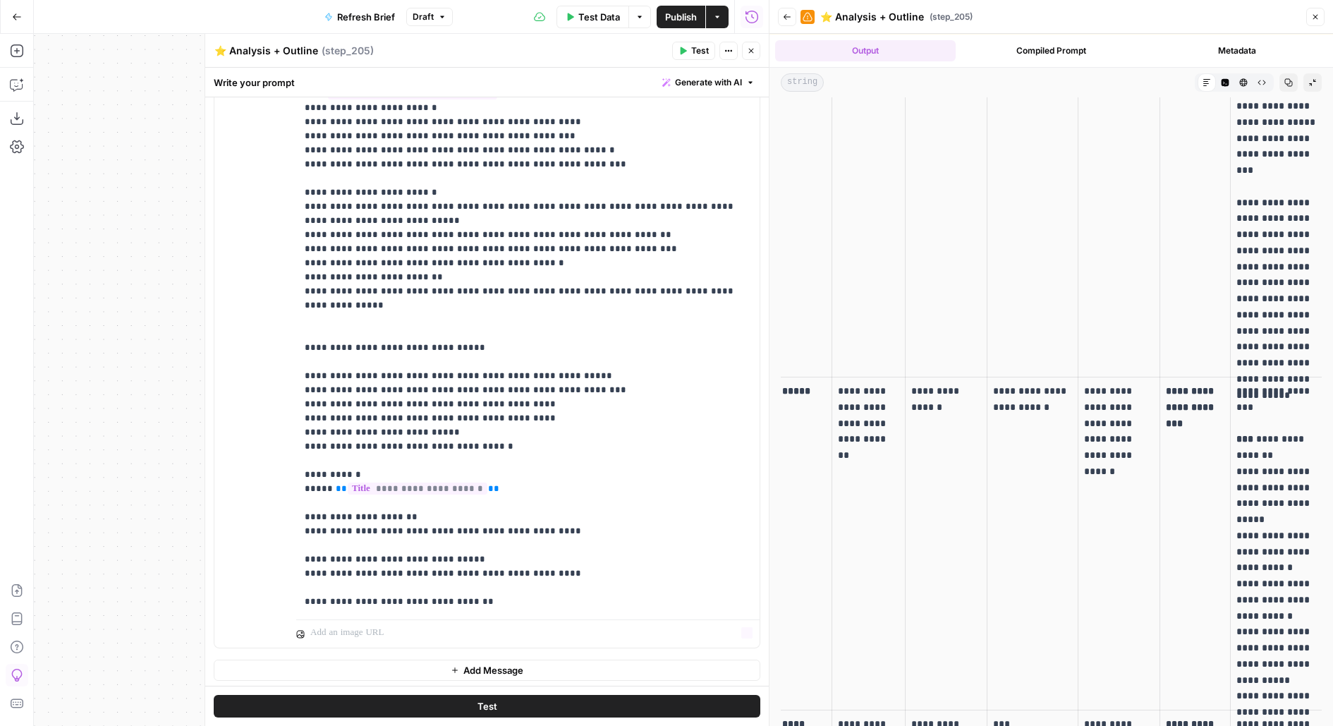
click at [408, 702] on button "Test" at bounding box center [487, 706] width 547 height 23
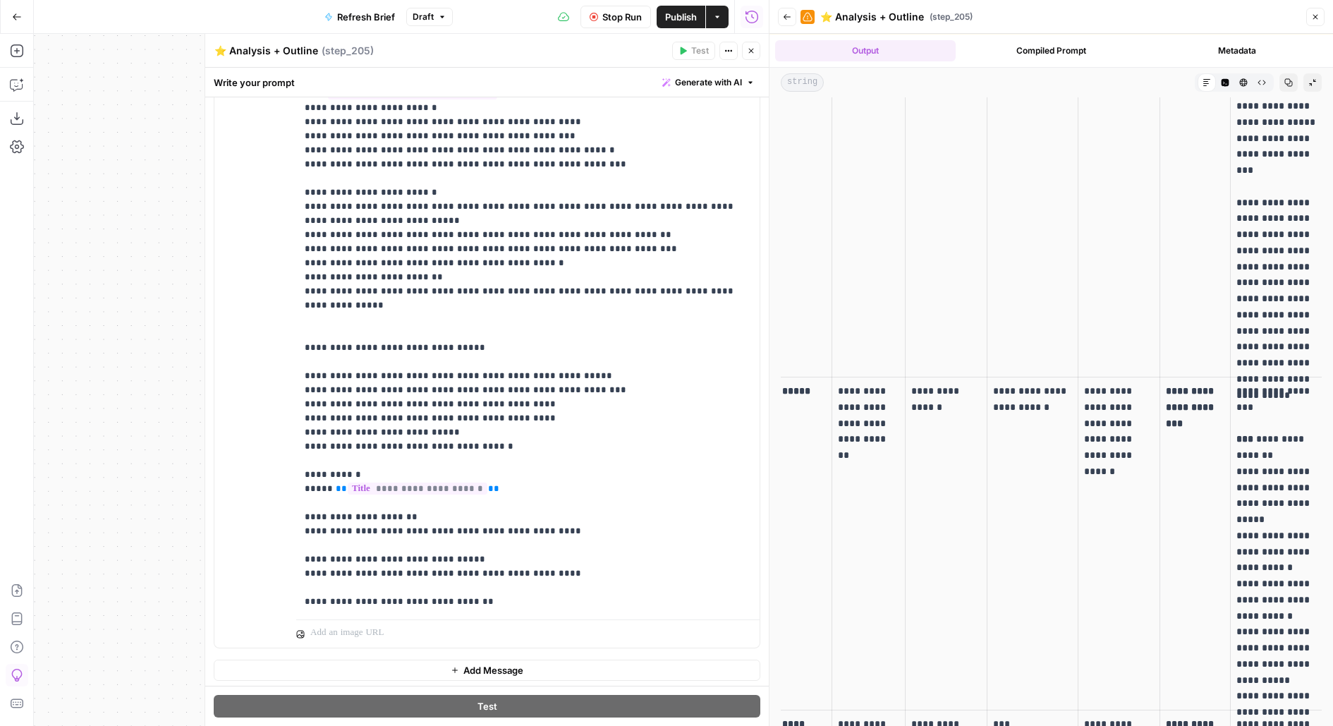
click at [674, 17] on span "Publish" at bounding box center [681, 17] width 32 height 14
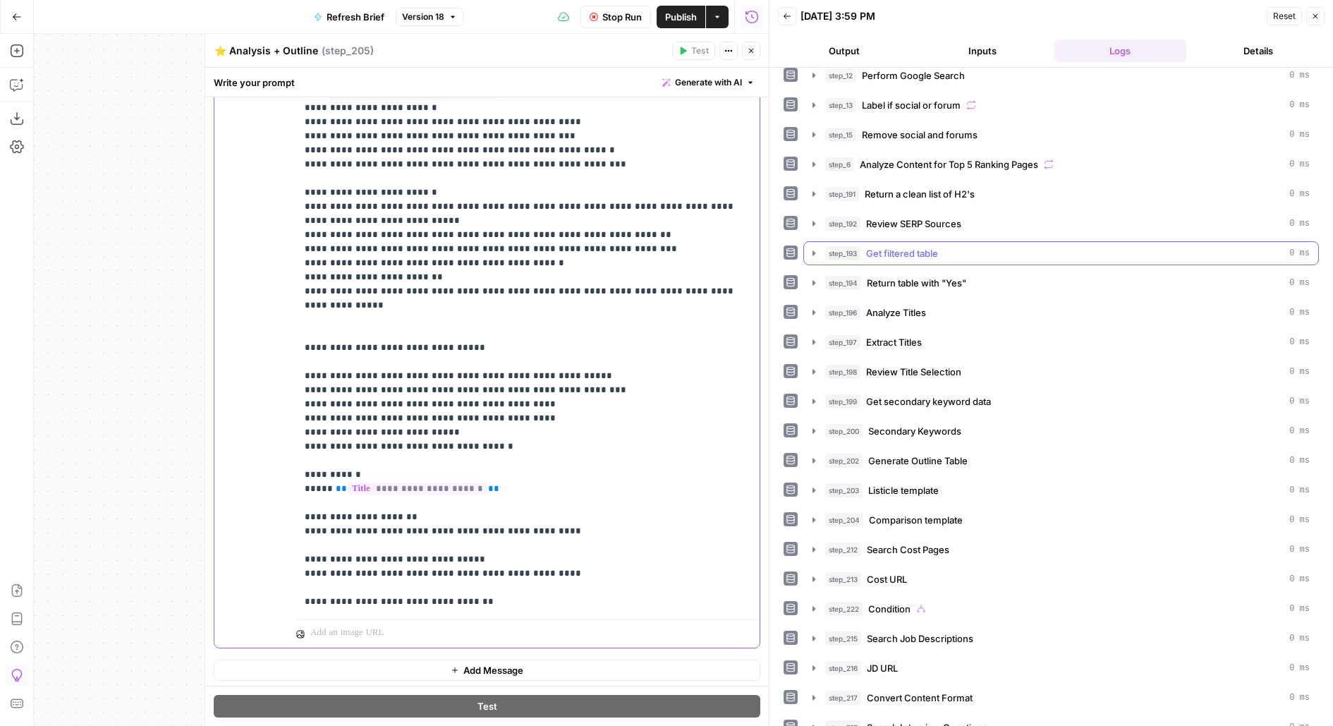
scroll to position [159, 0]
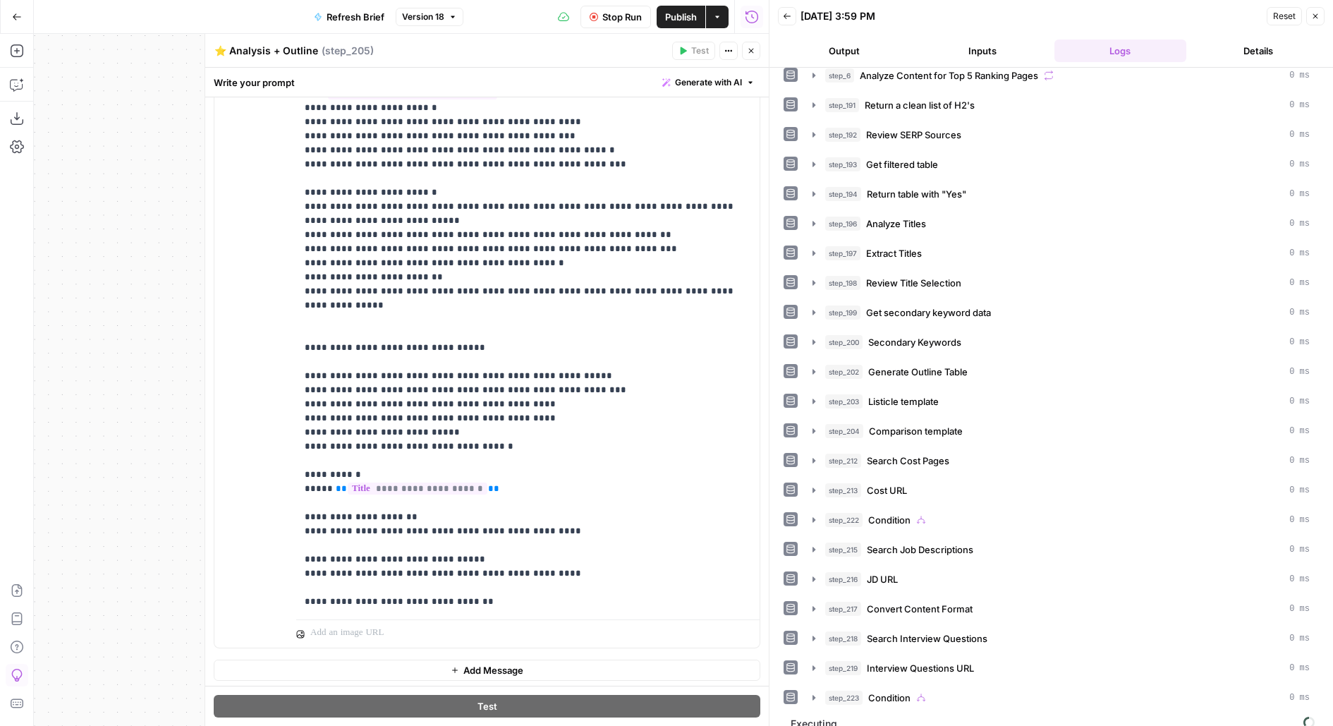
click at [854, 56] on button "Output" at bounding box center [844, 51] width 133 height 23
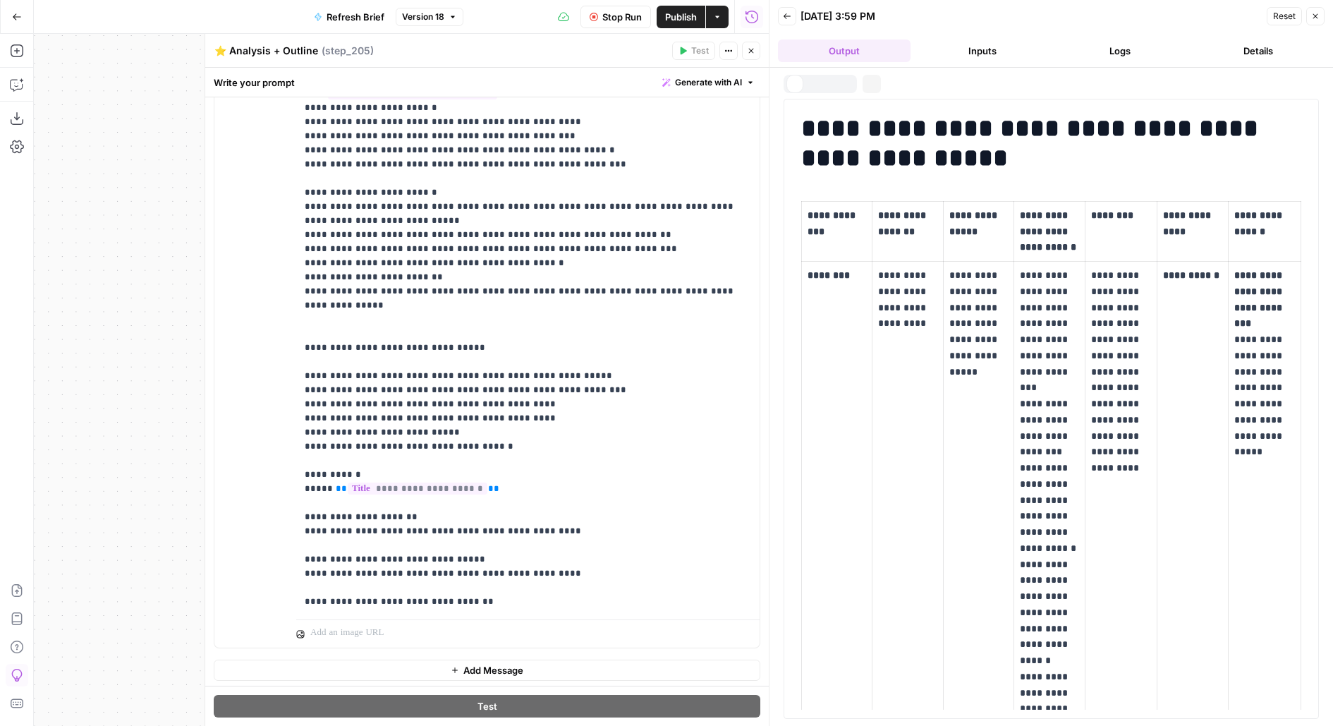
scroll to position [0, 0]
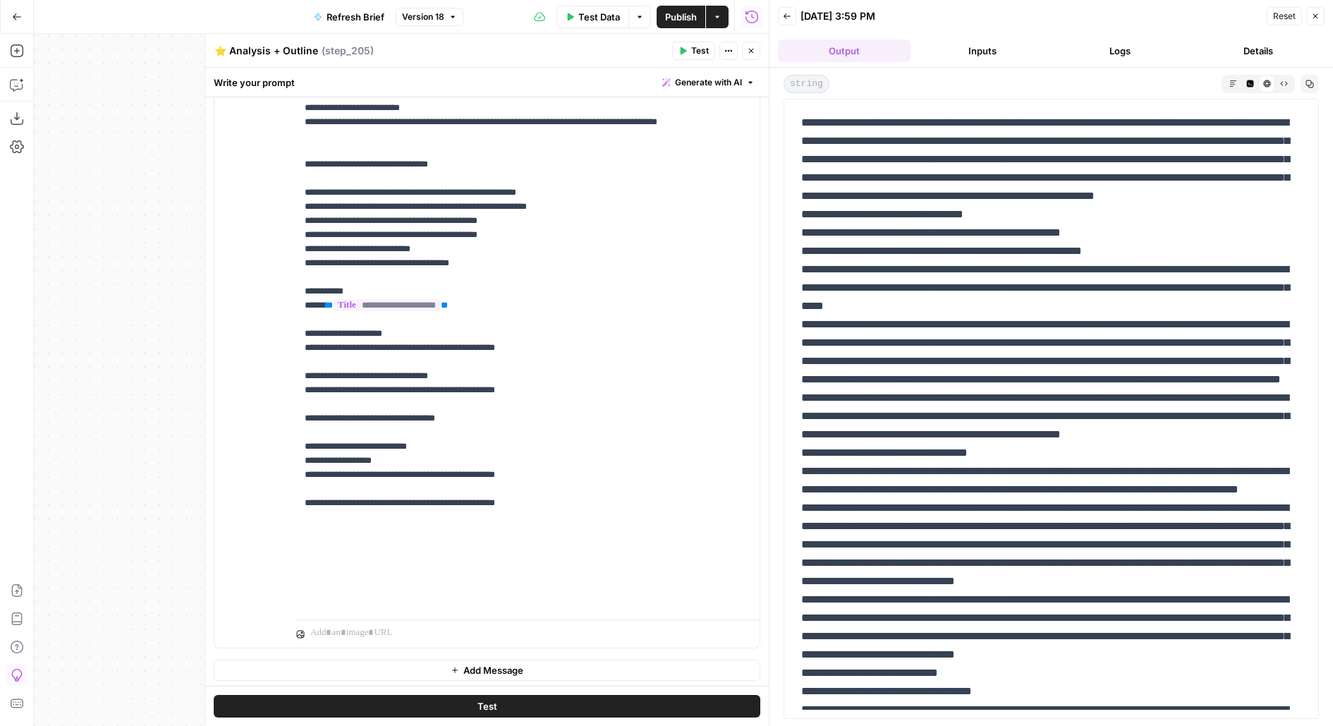
click at [1226, 80] on button "Markdown" at bounding box center [1233, 83] width 17 height 17
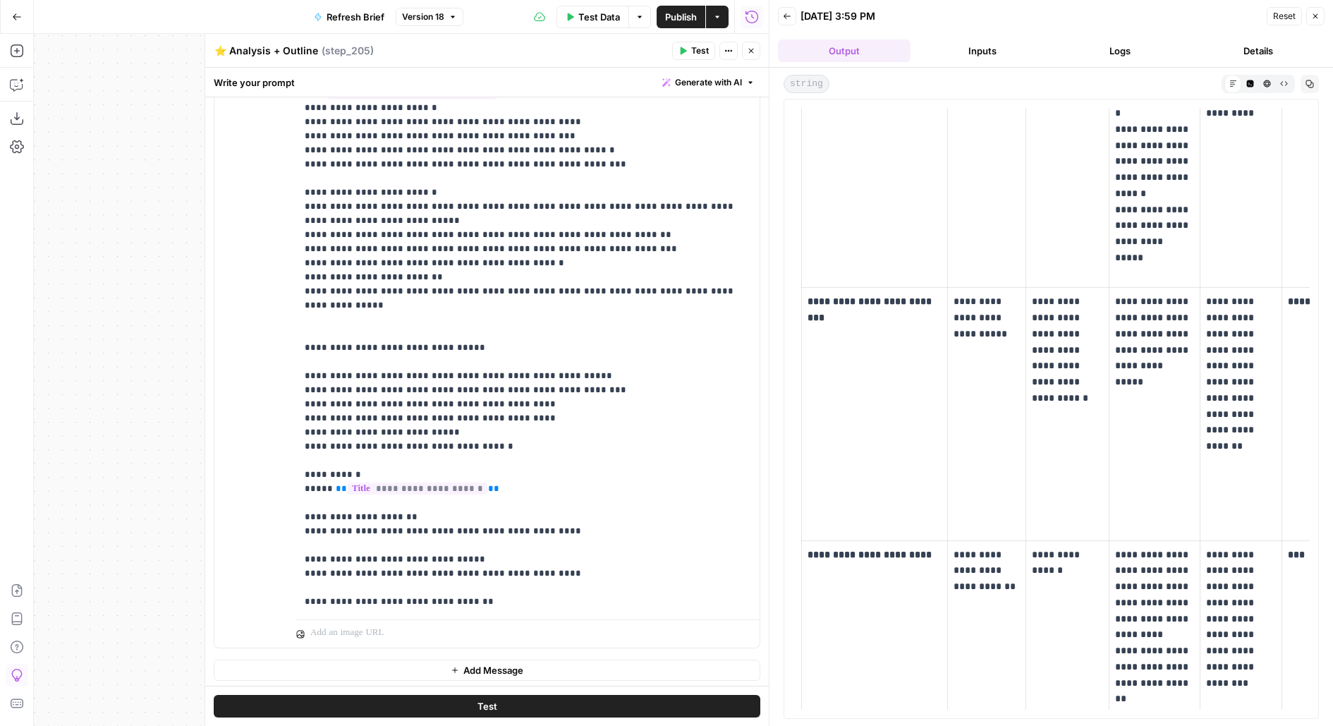
scroll to position [0, 131]
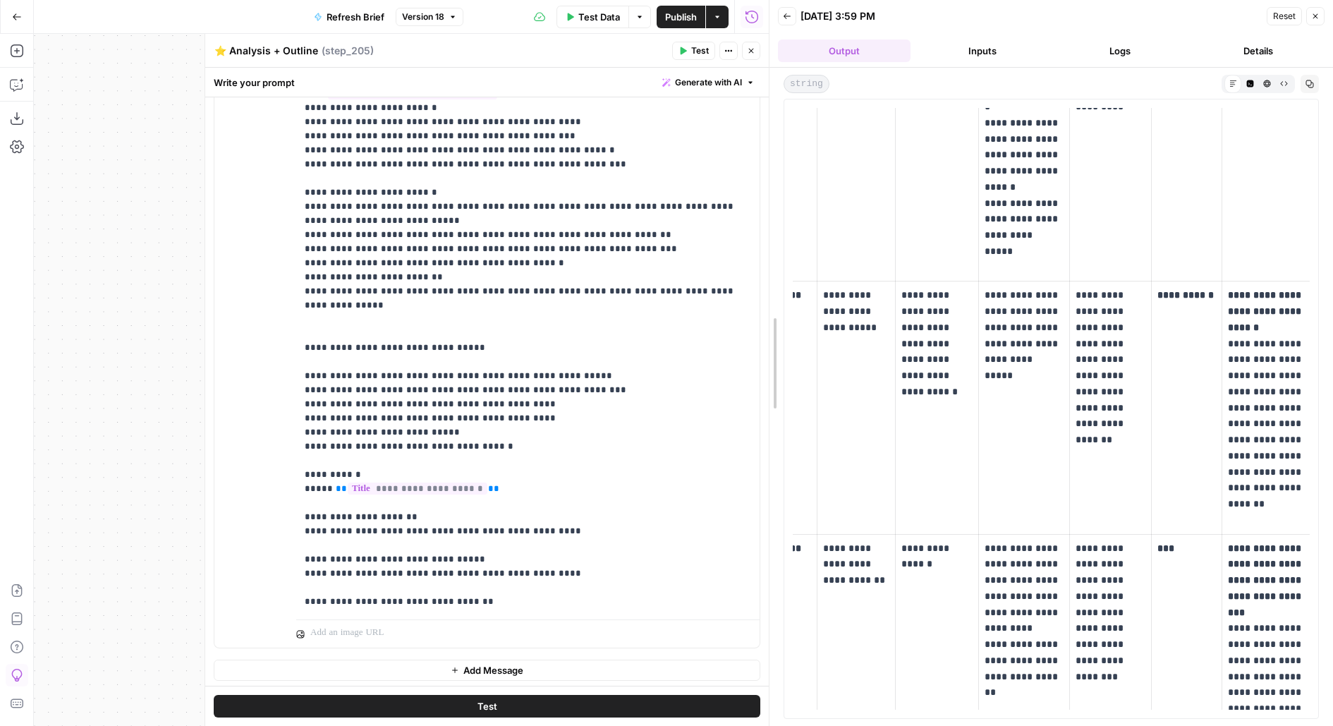
drag, startPoint x: 772, startPoint y: 395, endPoint x: 633, endPoint y: 395, distance: 139.0
click at [638, 395] on body "**********" at bounding box center [666, 363] width 1333 height 726
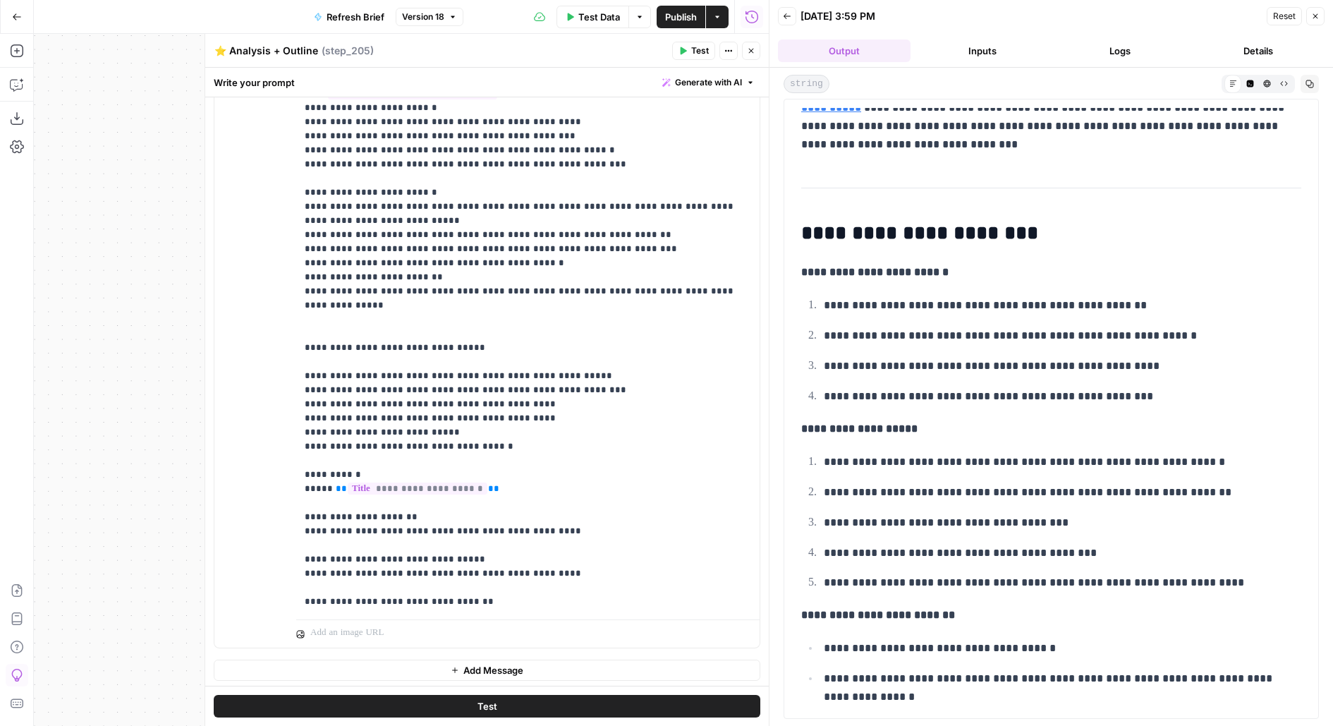
scroll to position [9867, 0]
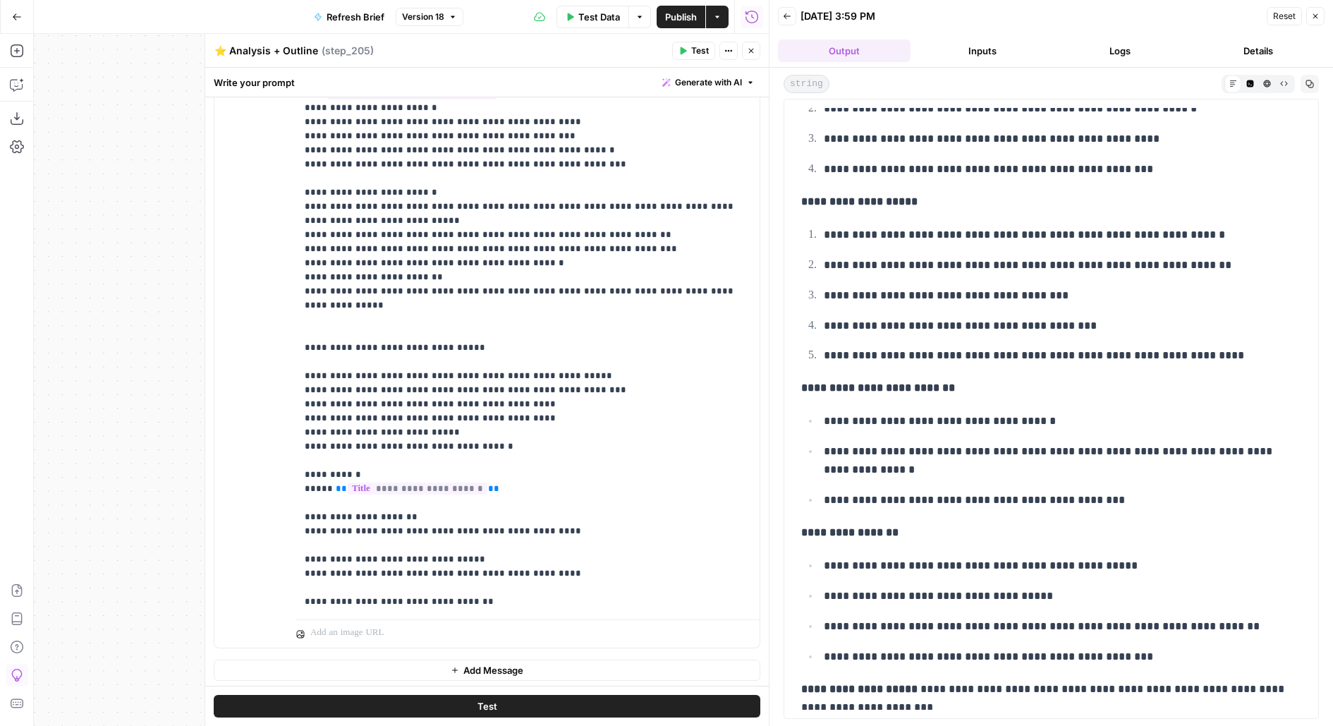
click at [1259, 54] on button "Details" at bounding box center [1258, 51] width 133 height 23
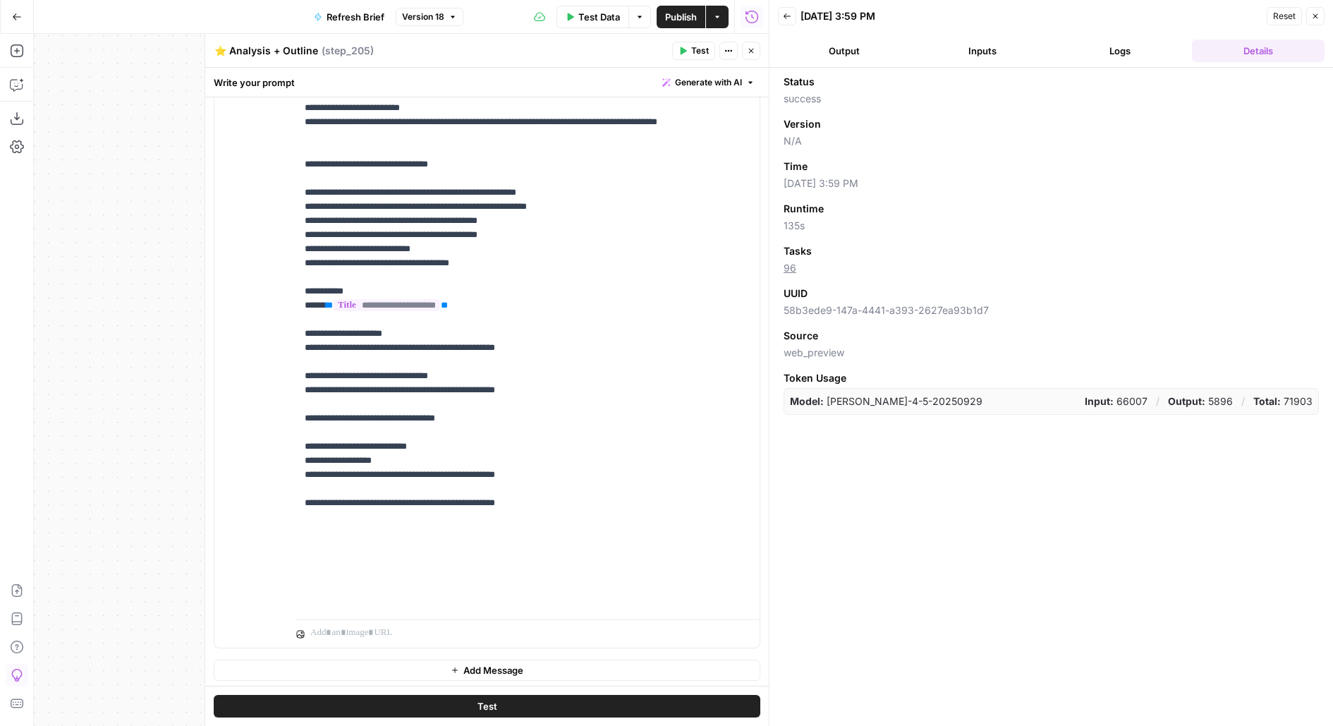
click at [833, 56] on button "Output" at bounding box center [844, 51] width 133 height 23
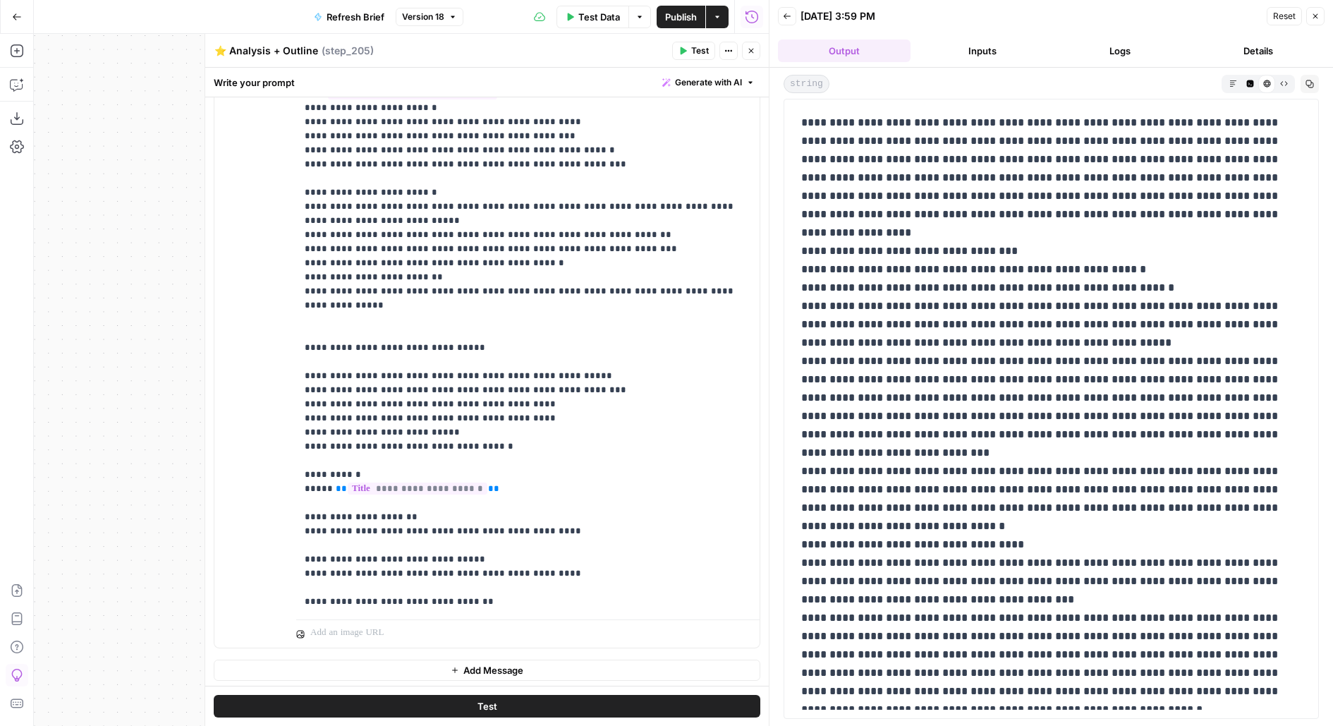
click at [752, 56] on button "Close" at bounding box center [751, 51] width 18 height 18
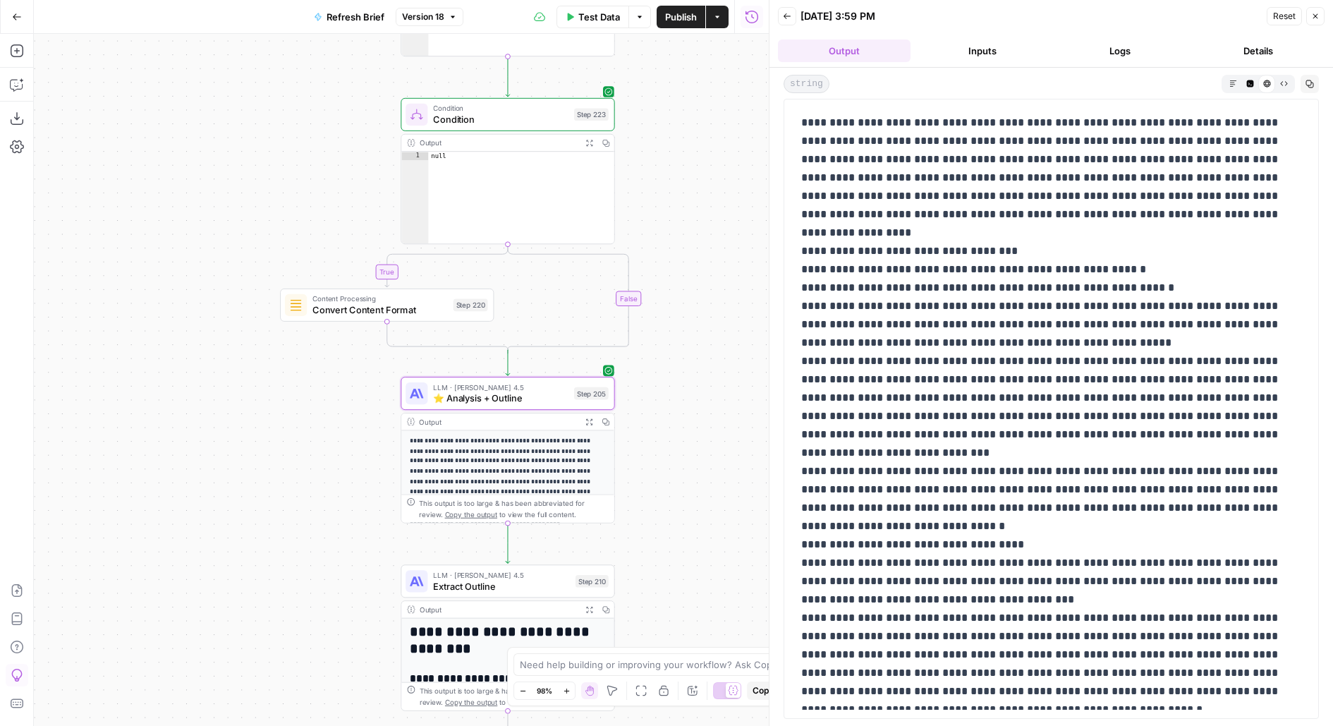
drag, startPoint x: 691, startPoint y: 432, endPoint x: 643, endPoint y: 162, distance: 274.4
click at [644, 164] on div "**********" at bounding box center [401, 380] width 735 height 692
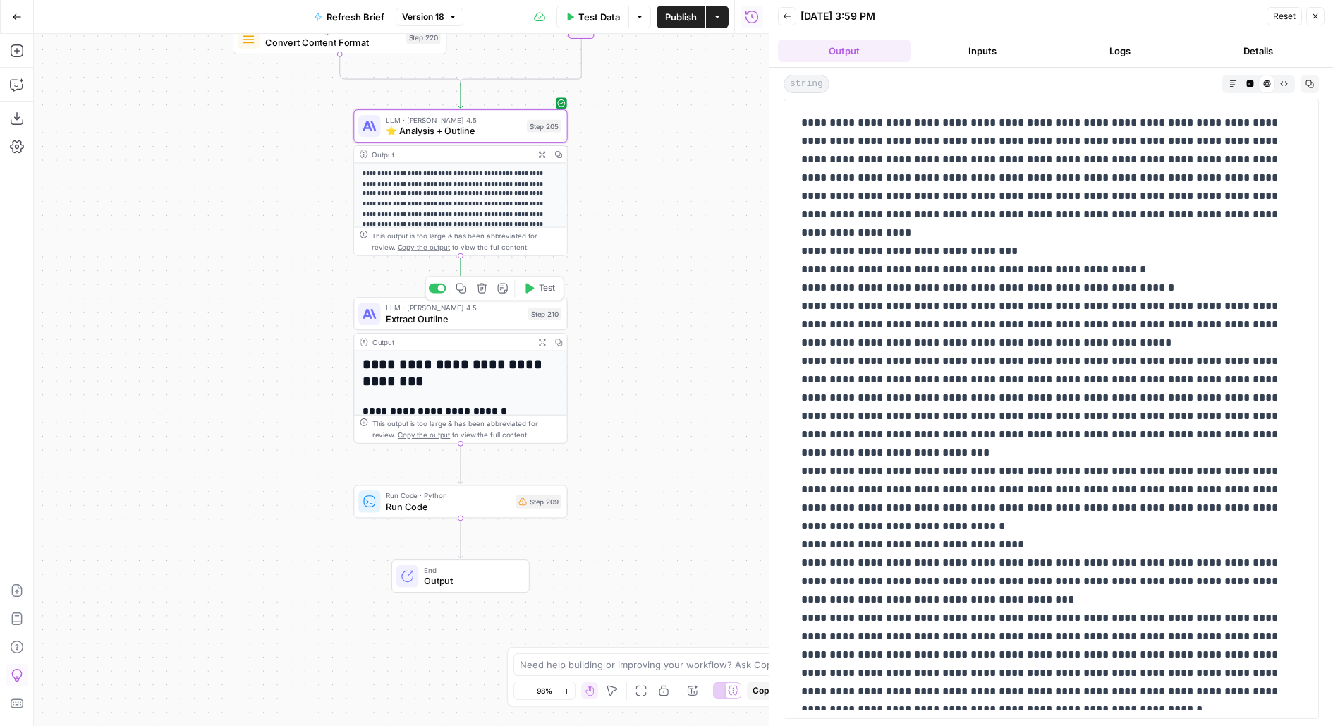
click at [544, 290] on span "Test" at bounding box center [547, 288] width 16 height 13
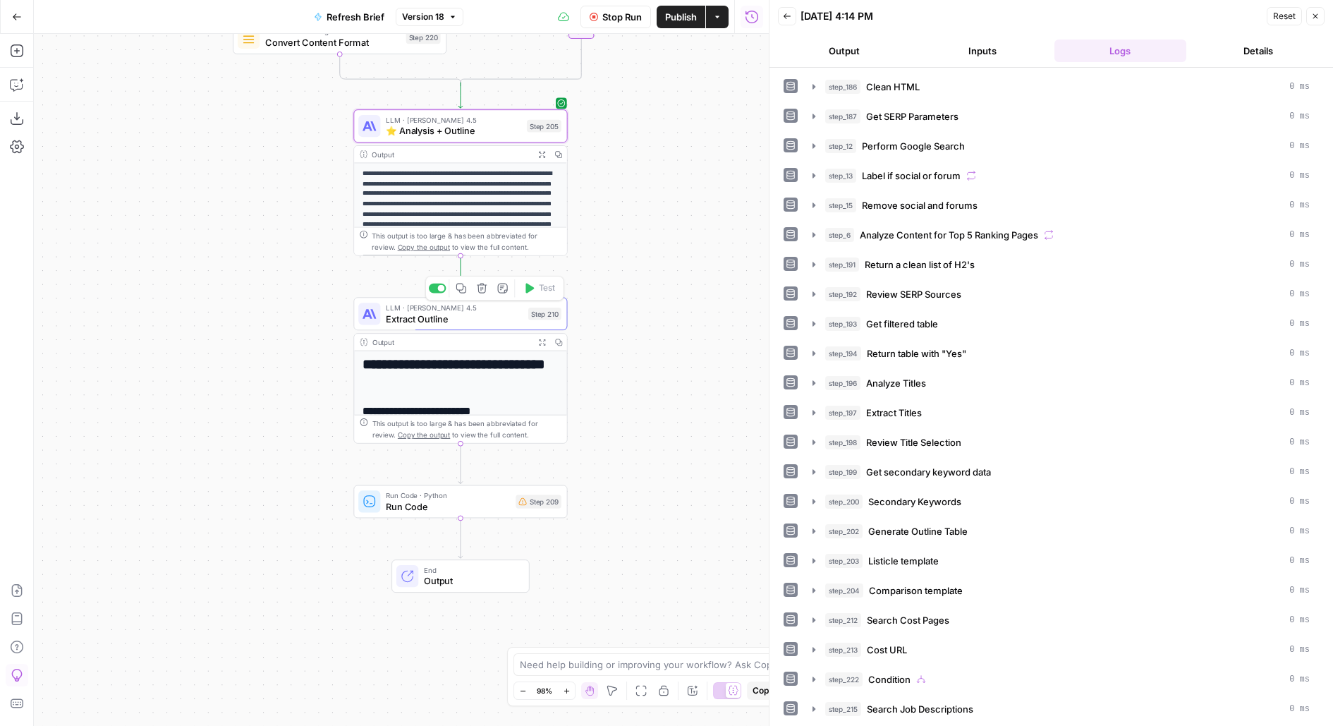
click at [539, 317] on div "Step 210" at bounding box center [544, 314] width 33 height 13
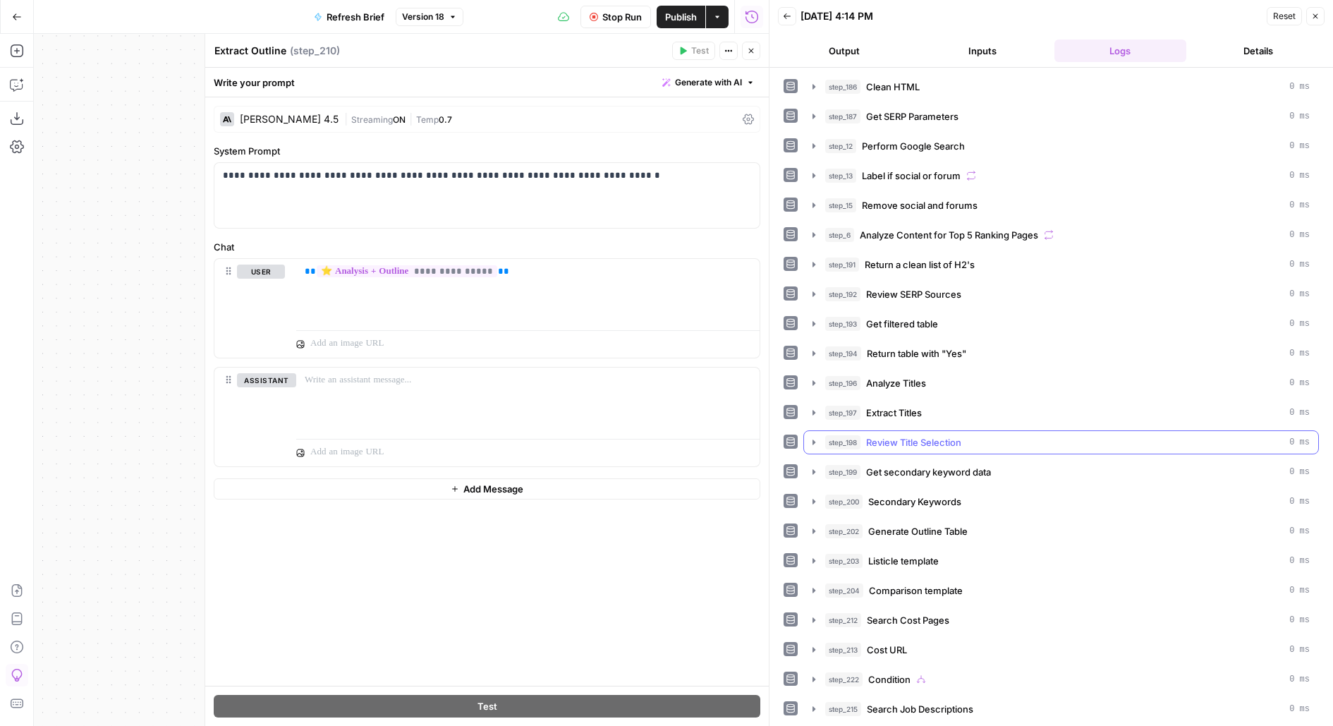
scroll to position [189, 0]
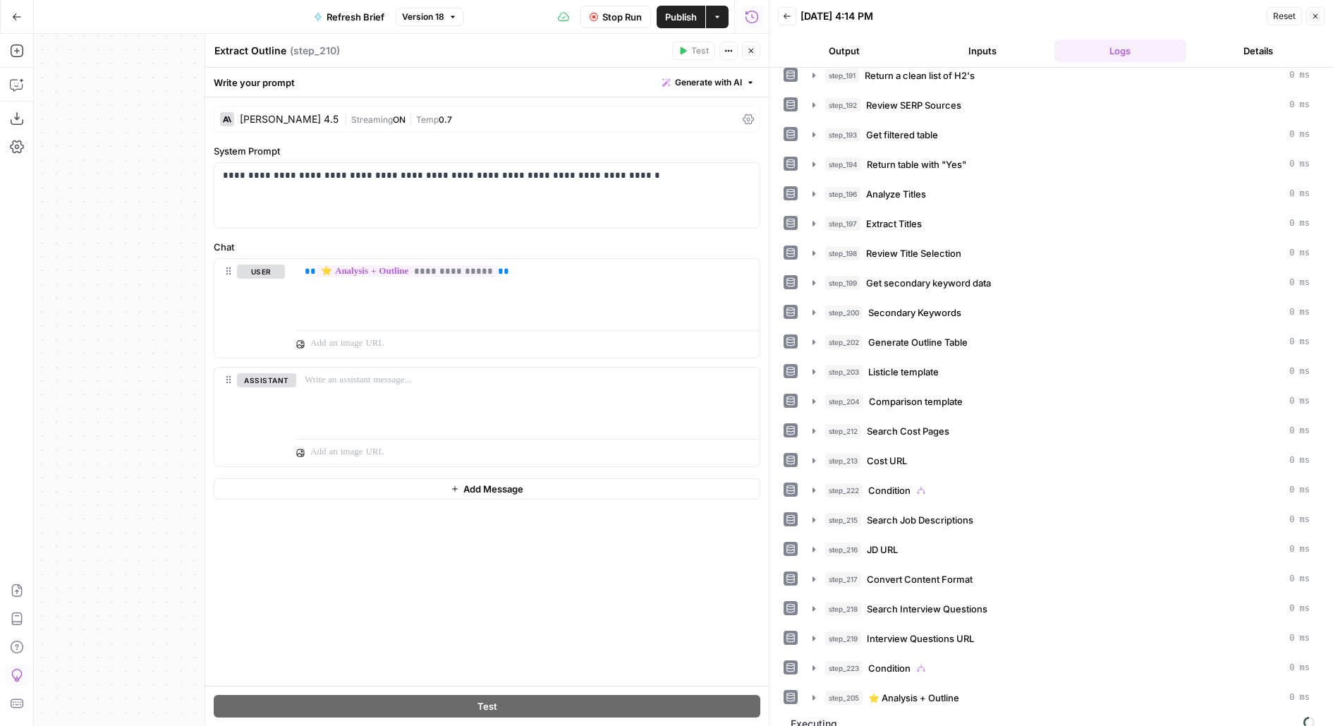
click at [875, 693] on button "step_205 ⭐️ Analysis + Outline 0 ms" at bounding box center [1061, 697] width 514 height 23
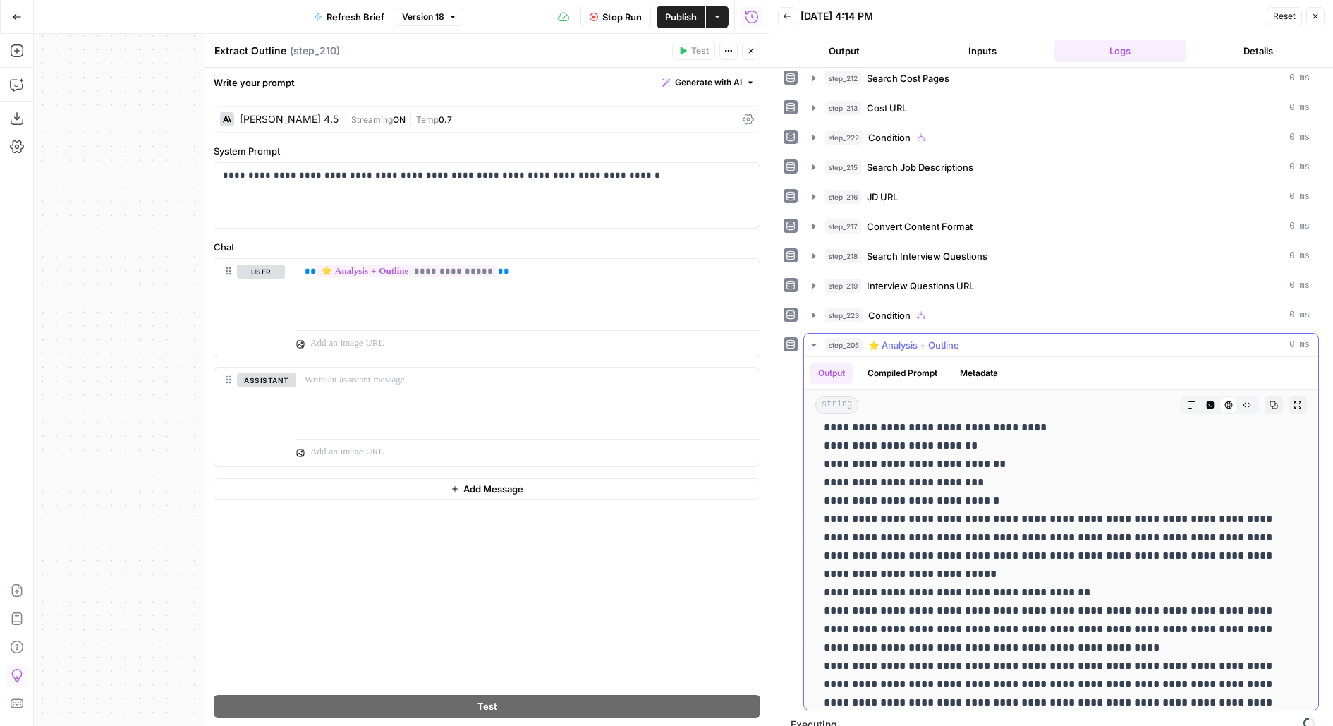
scroll to position [1003, 0]
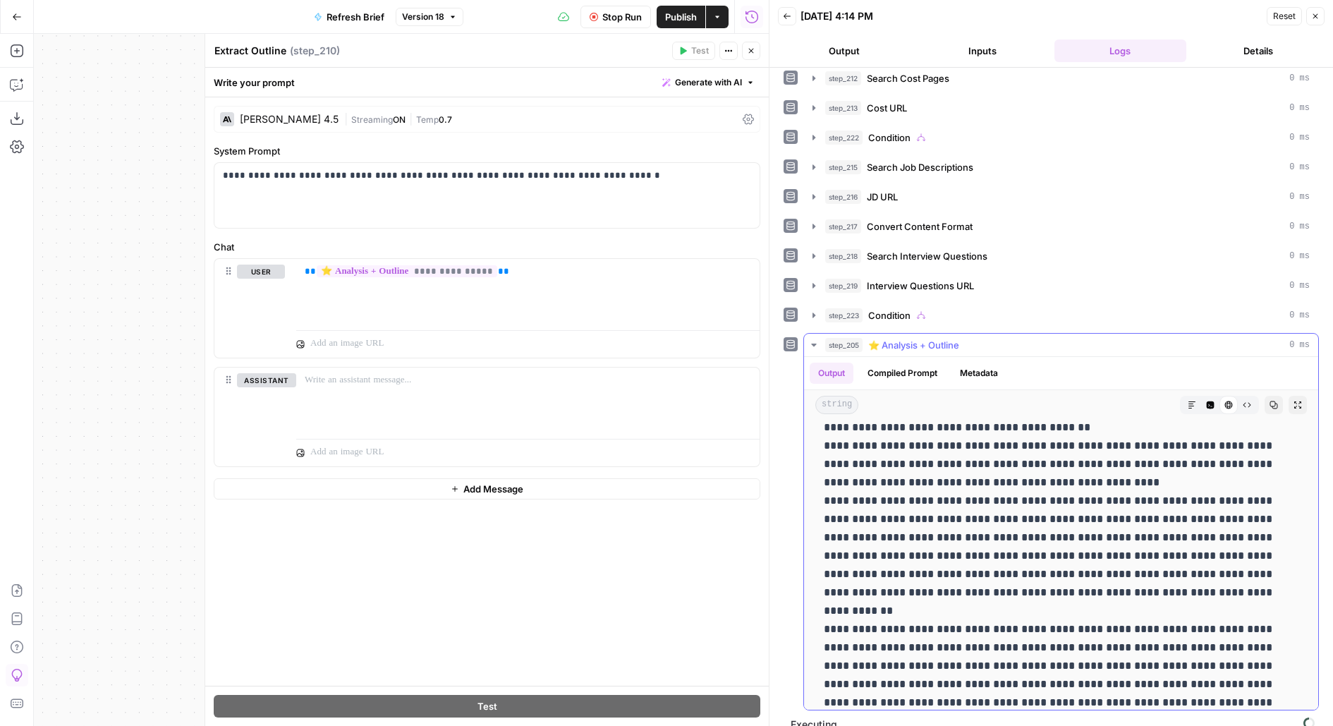
click at [1189, 396] on button "Markdown" at bounding box center [1192, 405] width 18 height 18
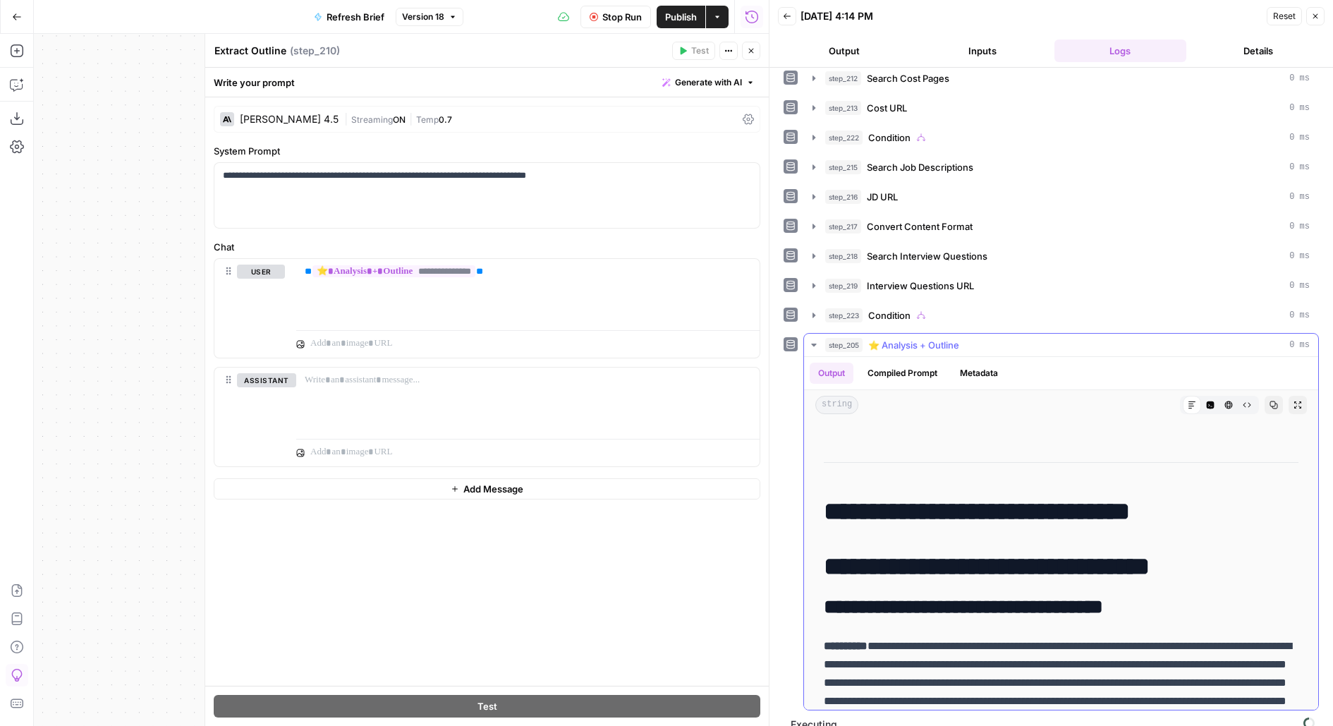
scroll to position [4365, 0]
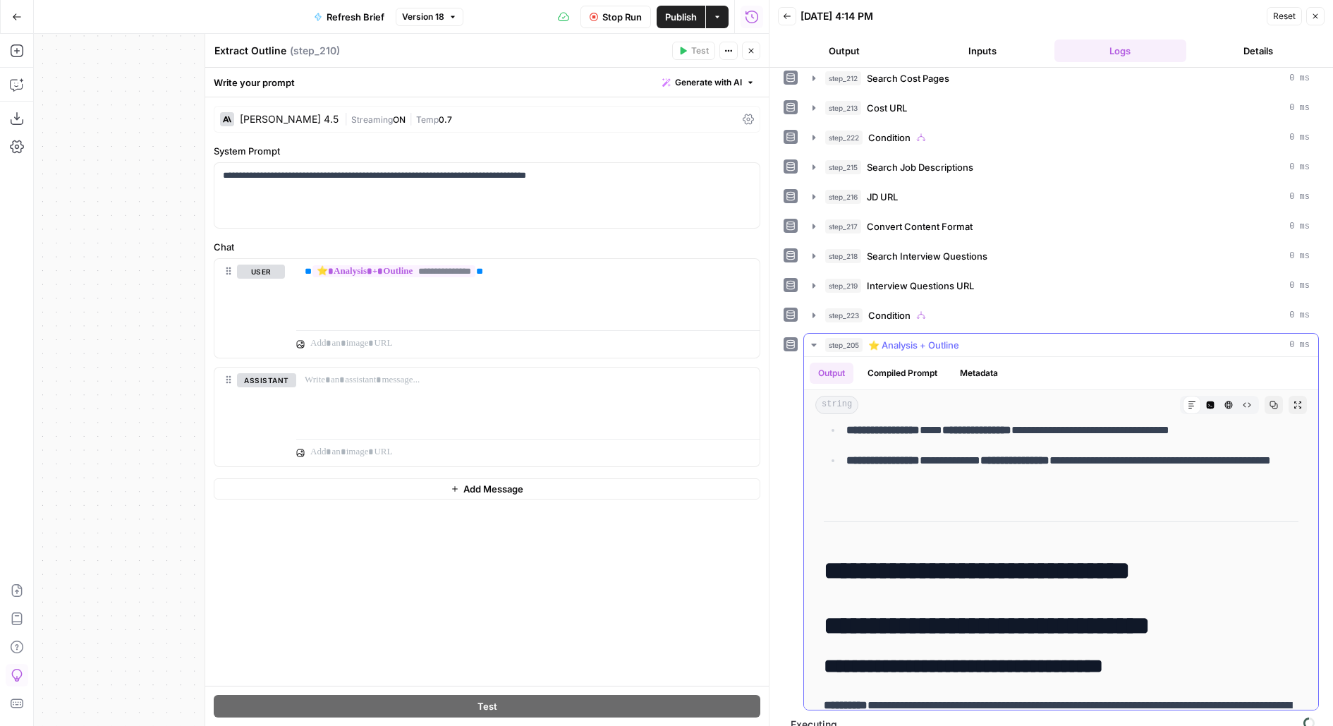
drag, startPoint x: 859, startPoint y: 543, endPoint x: 1221, endPoint y: 544, distance: 361.9
click at [1221, 556] on h1 "**********" at bounding box center [1062, 571] width 476 height 30
click at [374, 175] on p "**********" at bounding box center [487, 176] width 529 height 14
click at [586, 177] on p "**********" at bounding box center [487, 176] width 529 height 14
click at [630, 175] on p "**********" at bounding box center [487, 176] width 529 height 14
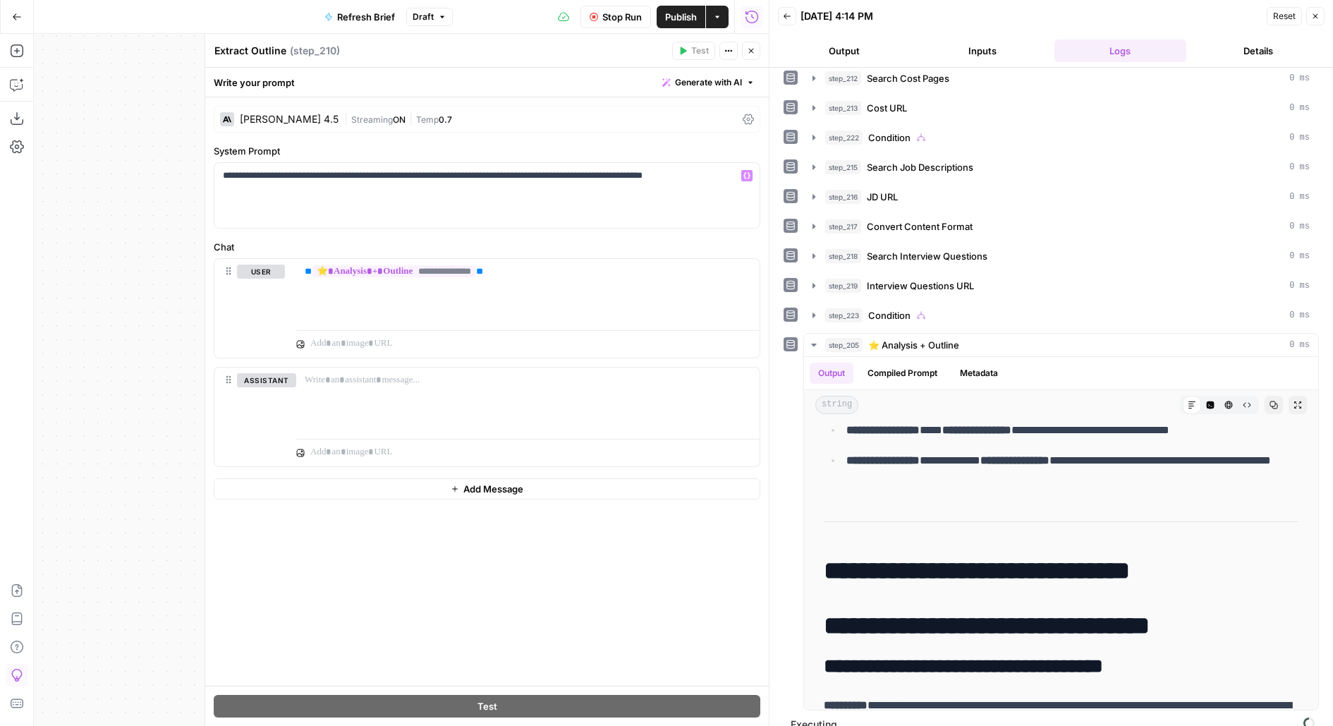
click at [598, 18] on button "Stop Run" at bounding box center [616, 17] width 71 height 23
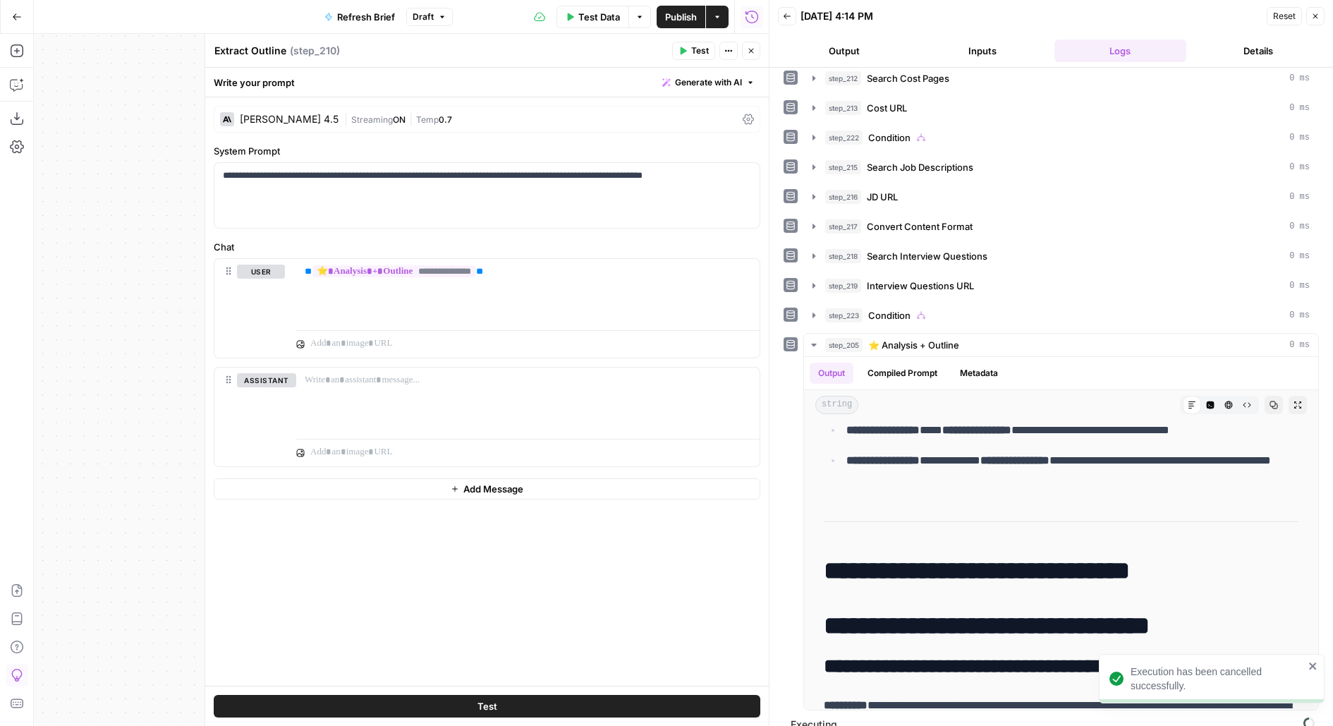
click at [695, 50] on span "Test" at bounding box center [700, 50] width 18 height 13
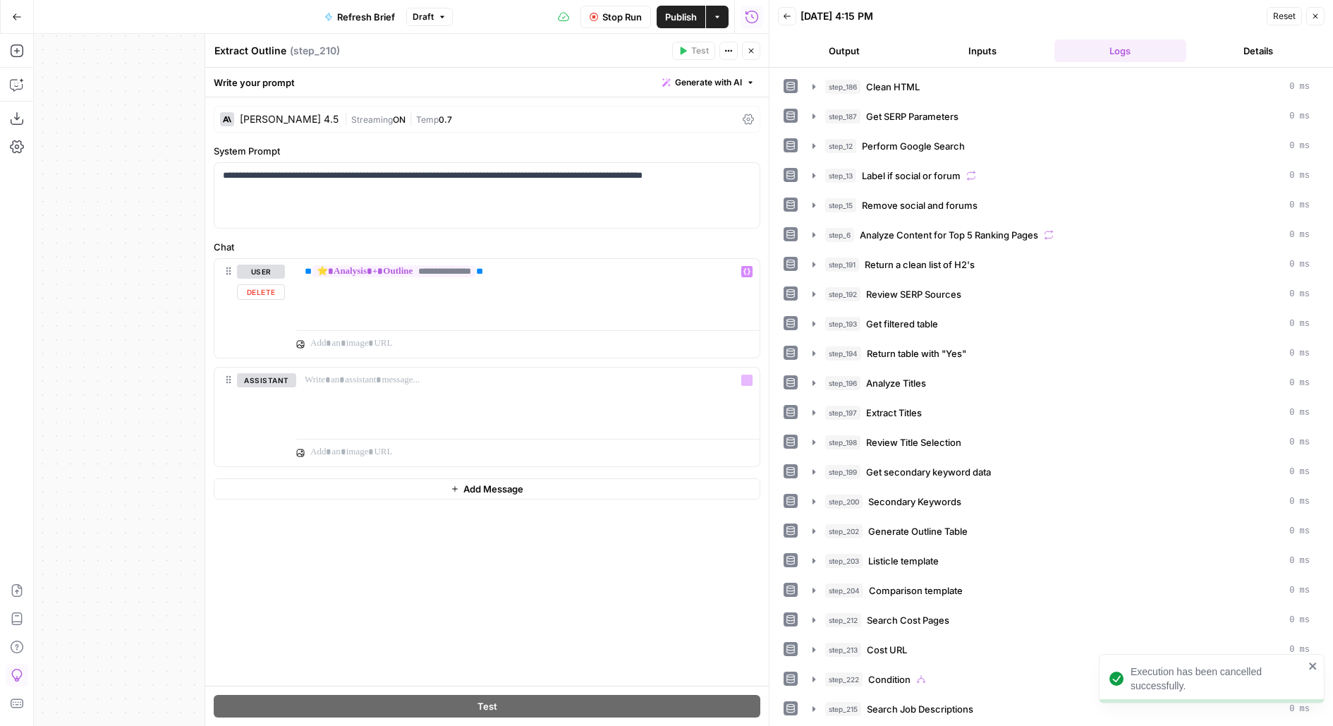
click at [258, 408] on div "assistant Delete" at bounding box center [266, 416] width 59 height 87
click at [255, 398] on button "Delete" at bounding box center [266, 401] width 59 height 16
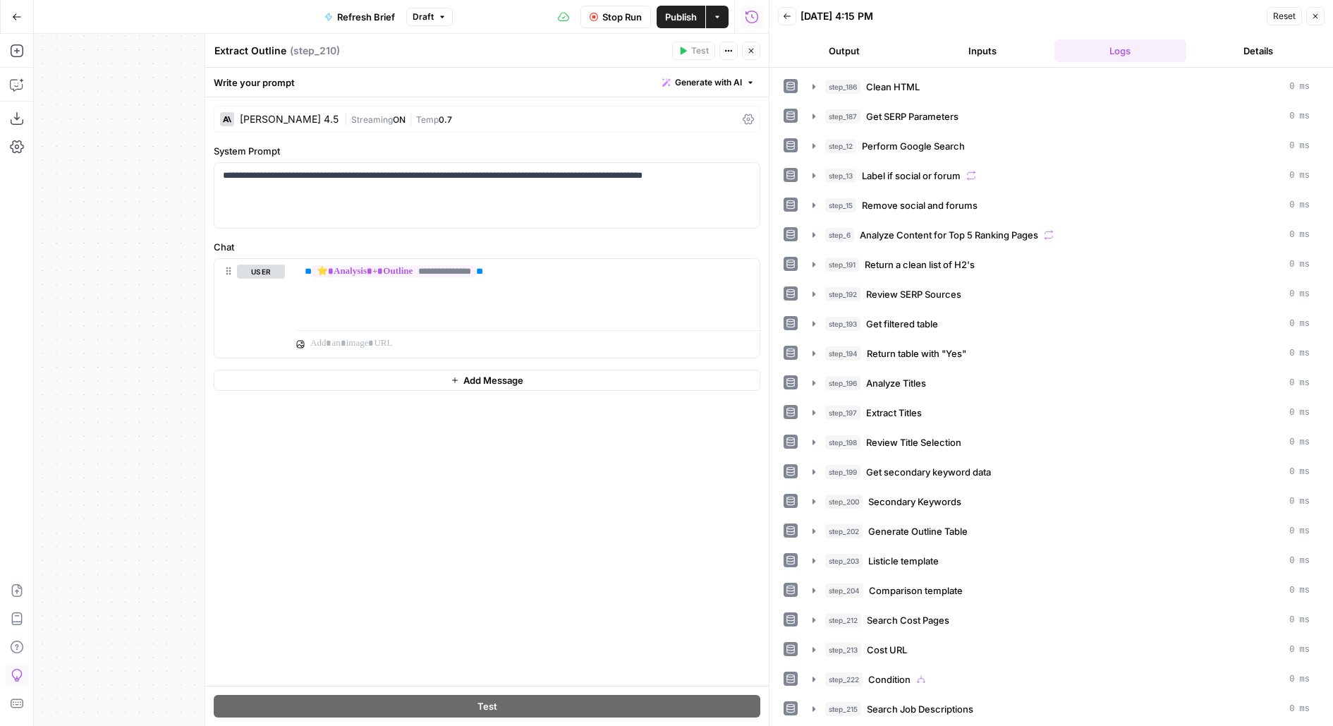
click at [756, 50] on button "Close" at bounding box center [751, 51] width 18 height 18
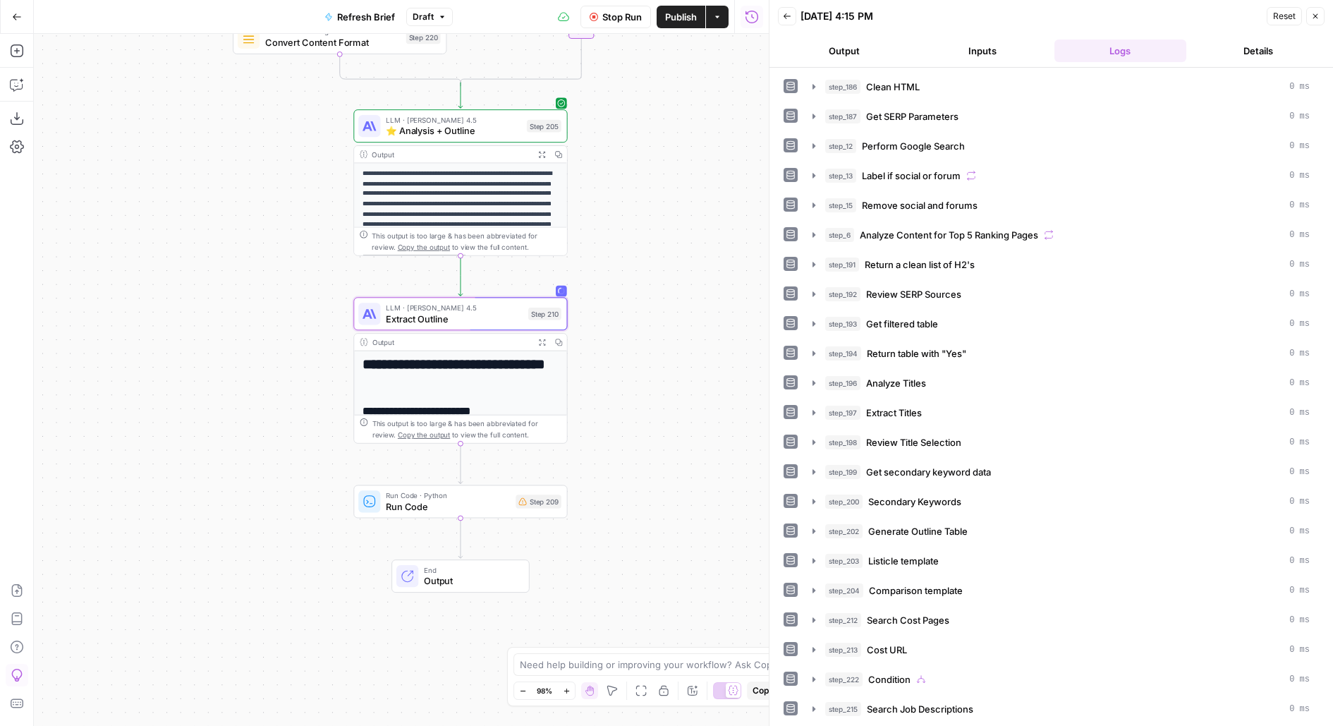
click at [692, 21] on span "Publish" at bounding box center [681, 17] width 32 height 14
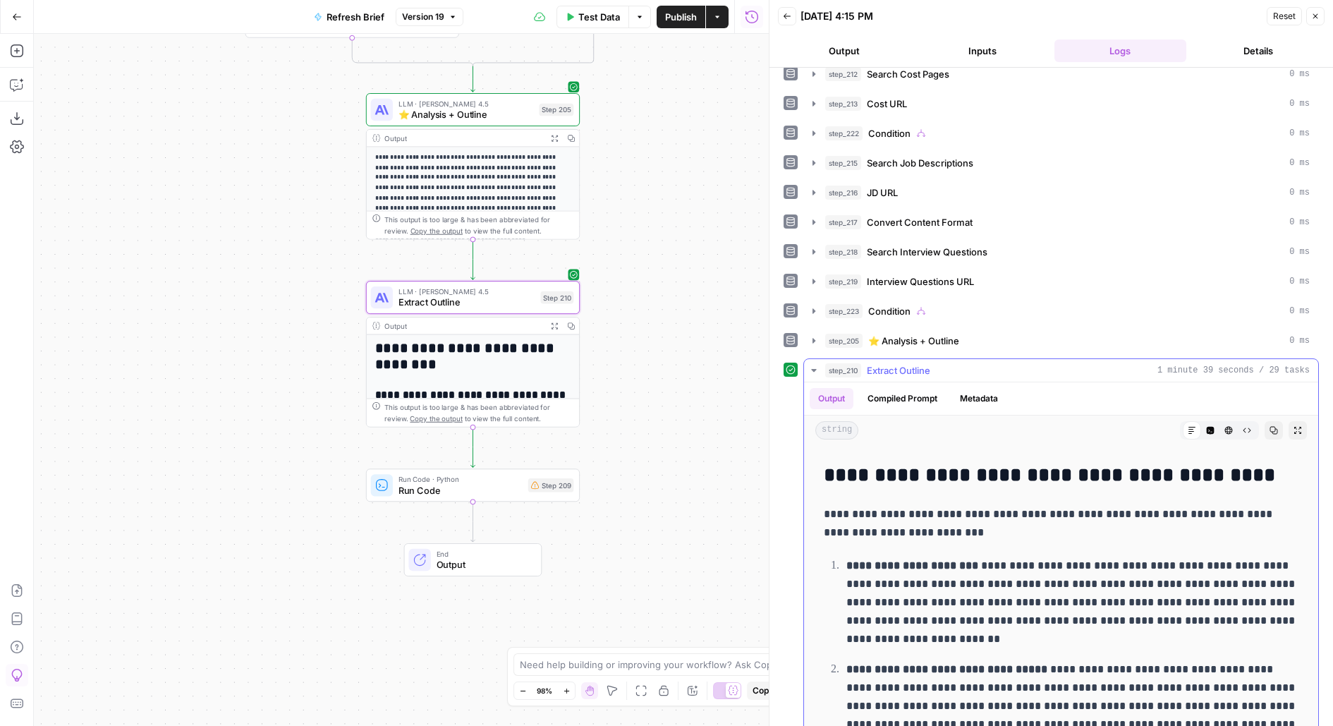
scroll to position [3717, 0]
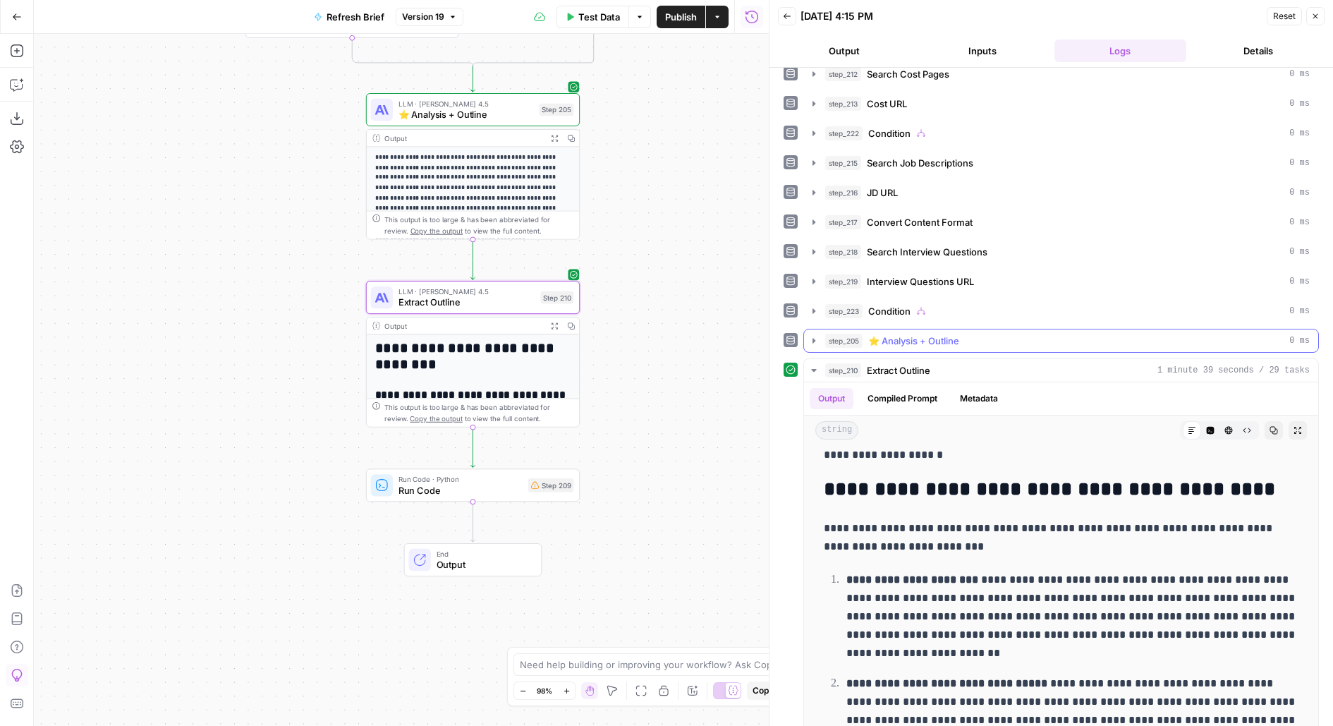
click at [1175, 334] on div "step_205 ⭐️ Analysis + Outline 0 ms" at bounding box center [1067, 341] width 485 height 14
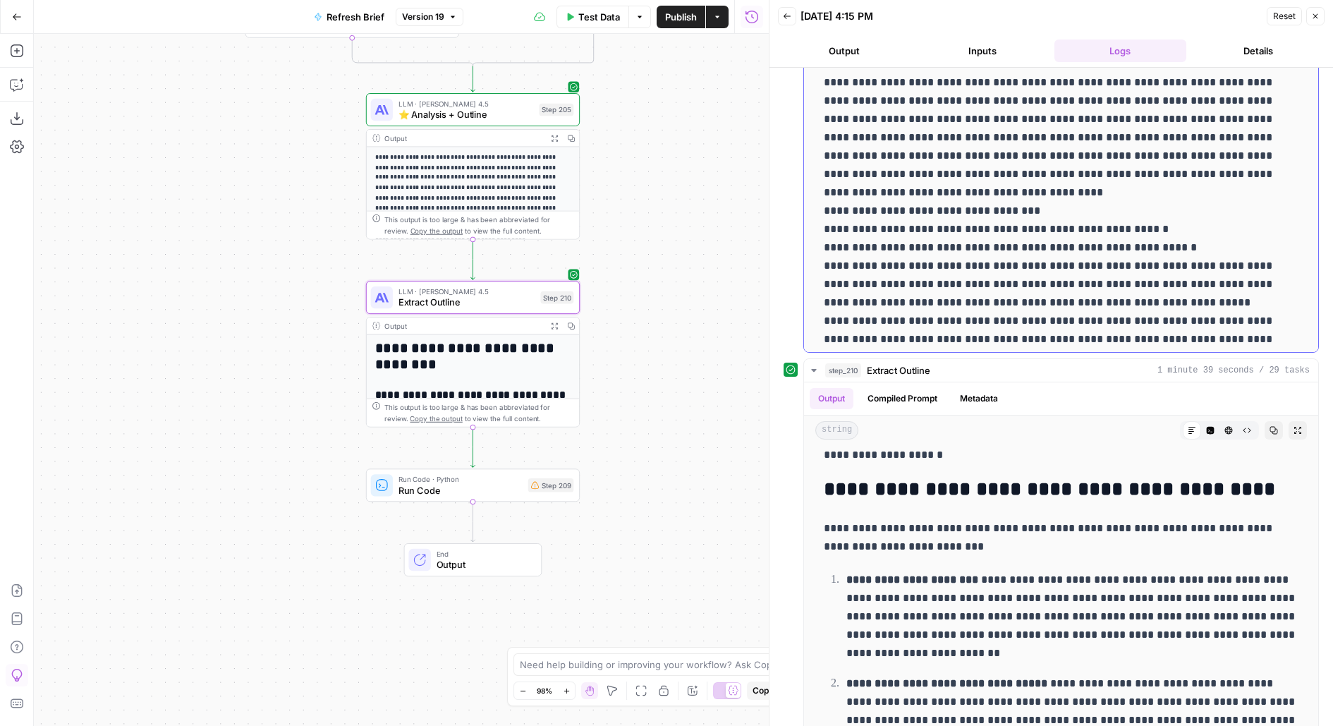
scroll to position [629, 0]
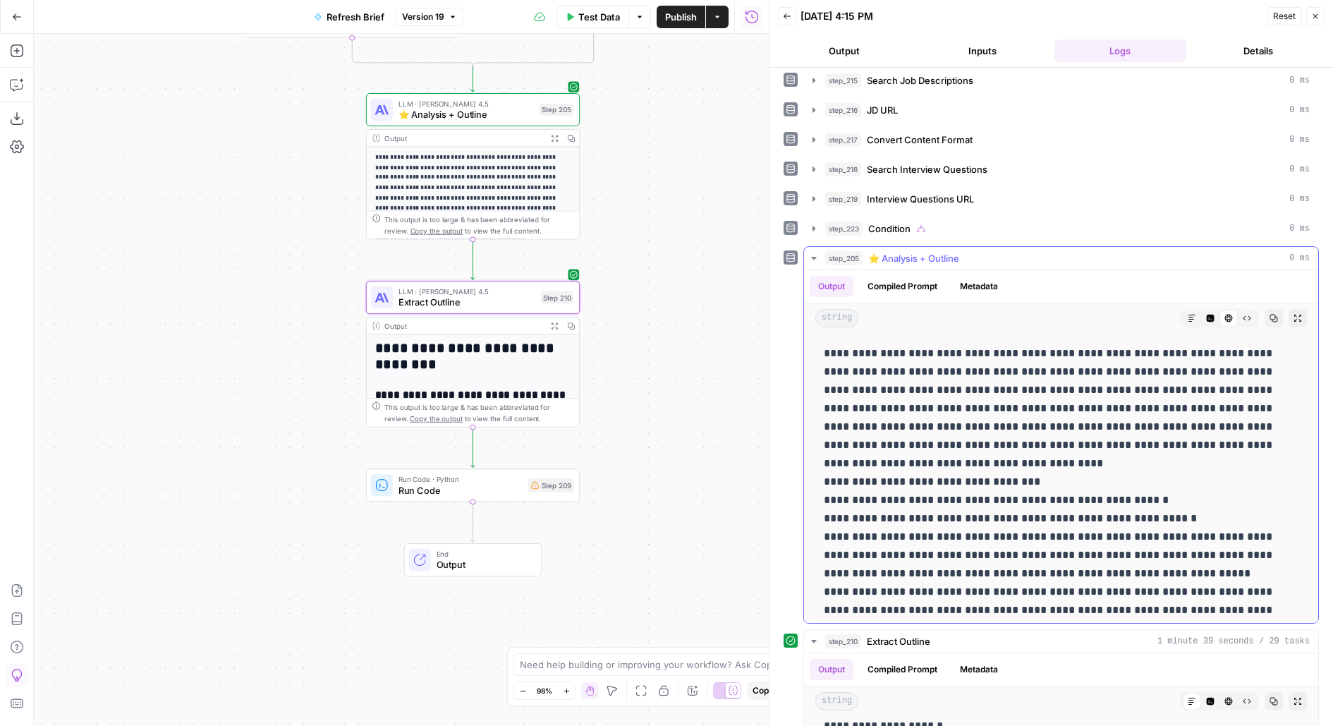
click at [1184, 309] on button "Markdown" at bounding box center [1192, 318] width 18 height 18
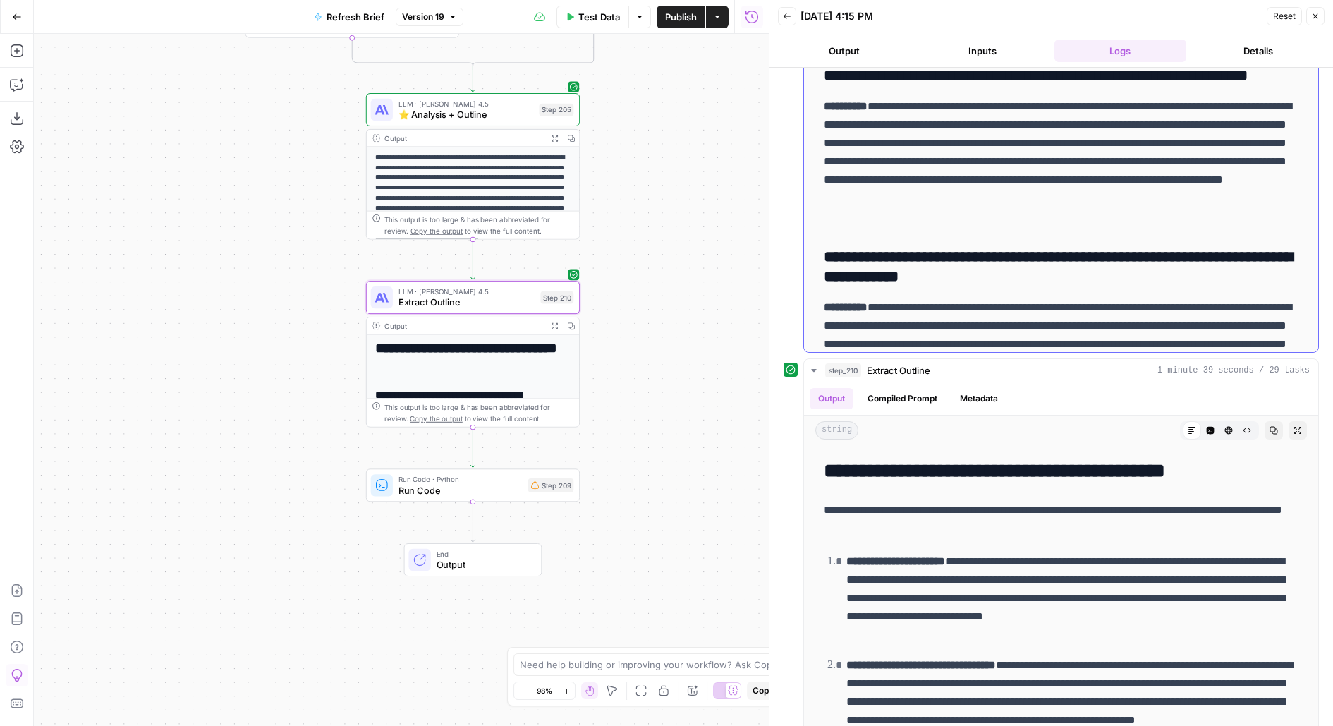
scroll to position [8472, 0]
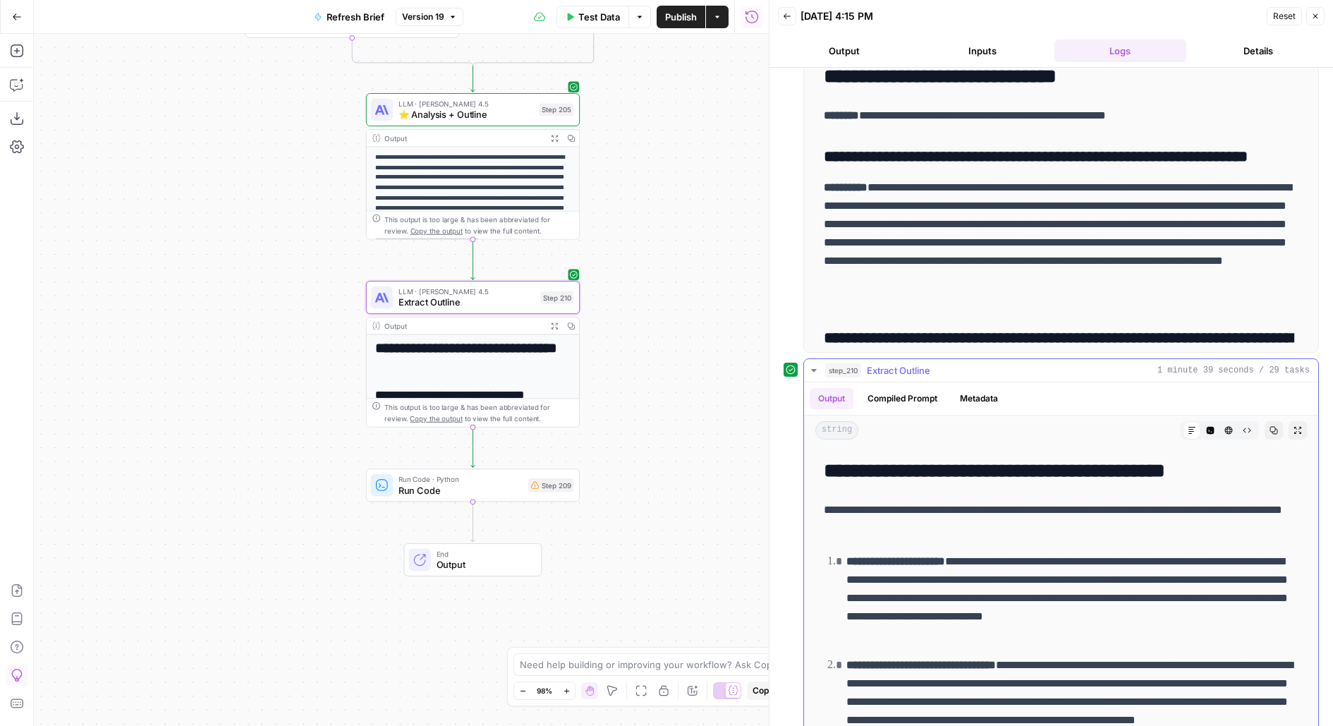
click at [1017, 361] on button "step_210 Extract Outline 1 minute 39 seconds / 29 tasks" at bounding box center [1061, 370] width 514 height 23
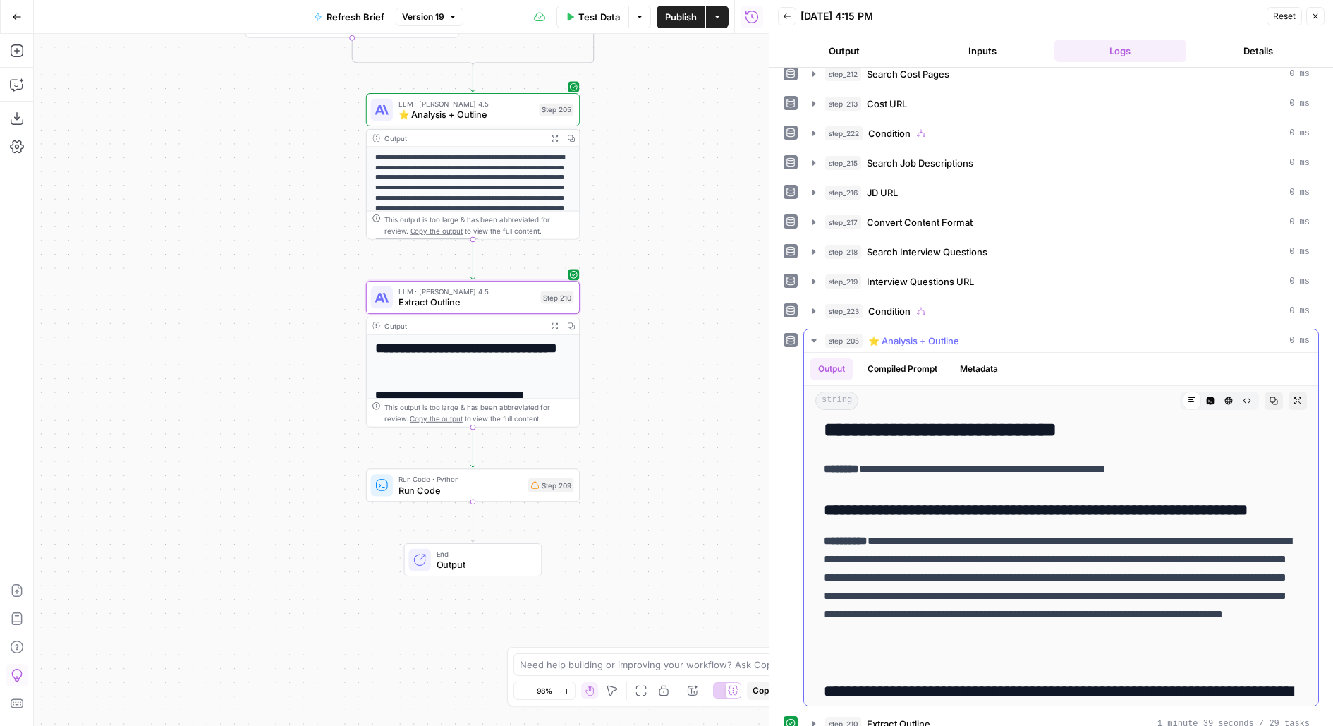
click at [1297, 396] on icon "button" at bounding box center [1298, 400] width 8 height 8
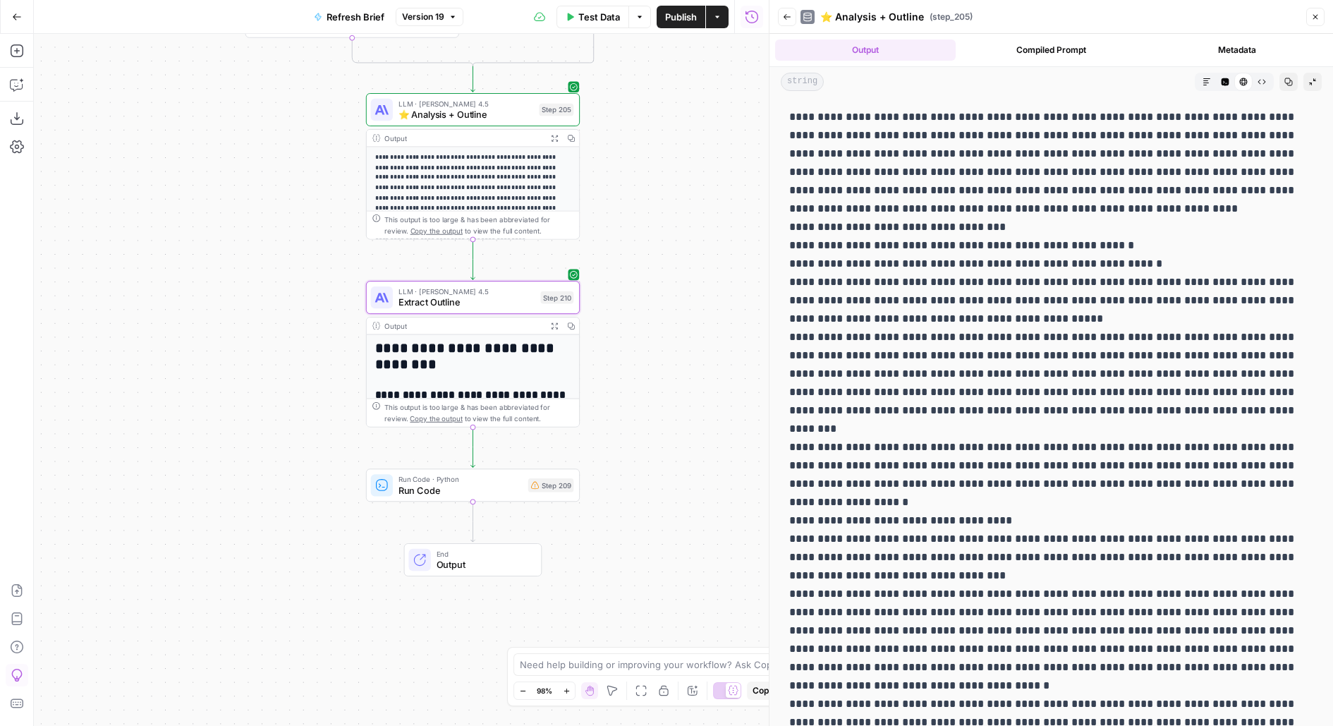
scroll to position [1, 0]
click at [1209, 83] on icon "button" at bounding box center [1207, 82] width 8 height 8
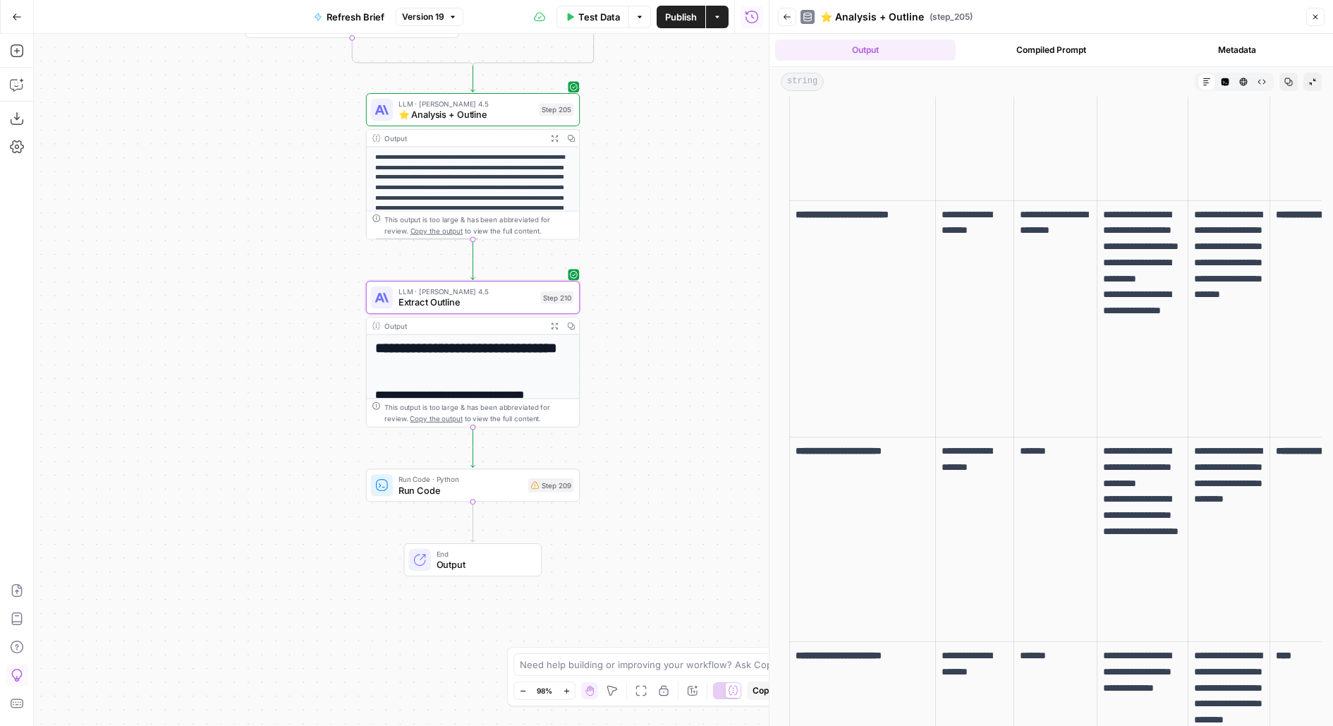
scroll to position [2845, 0]
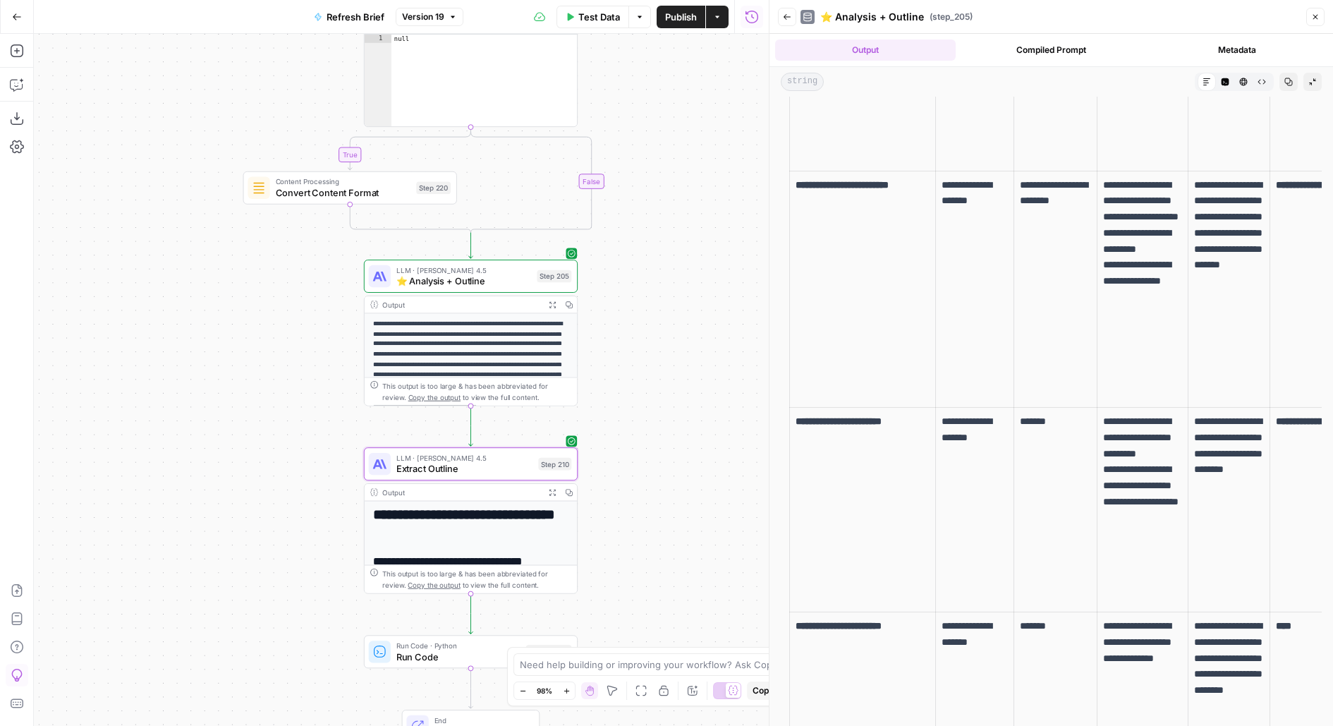
drag, startPoint x: 681, startPoint y: 200, endPoint x: 720, endPoint y: 247, distance: 61.1
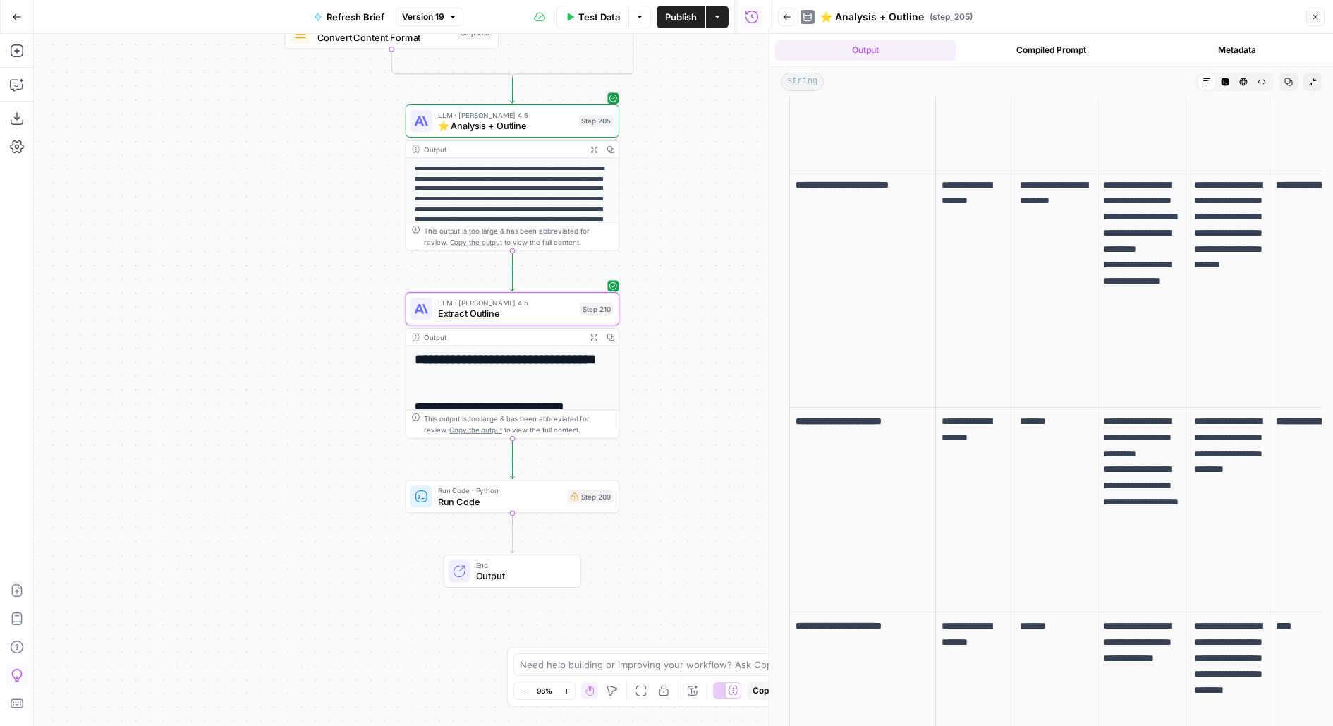
click at [720, 247] on div "**********" at bounding box center [401, 380] width 735 height 692
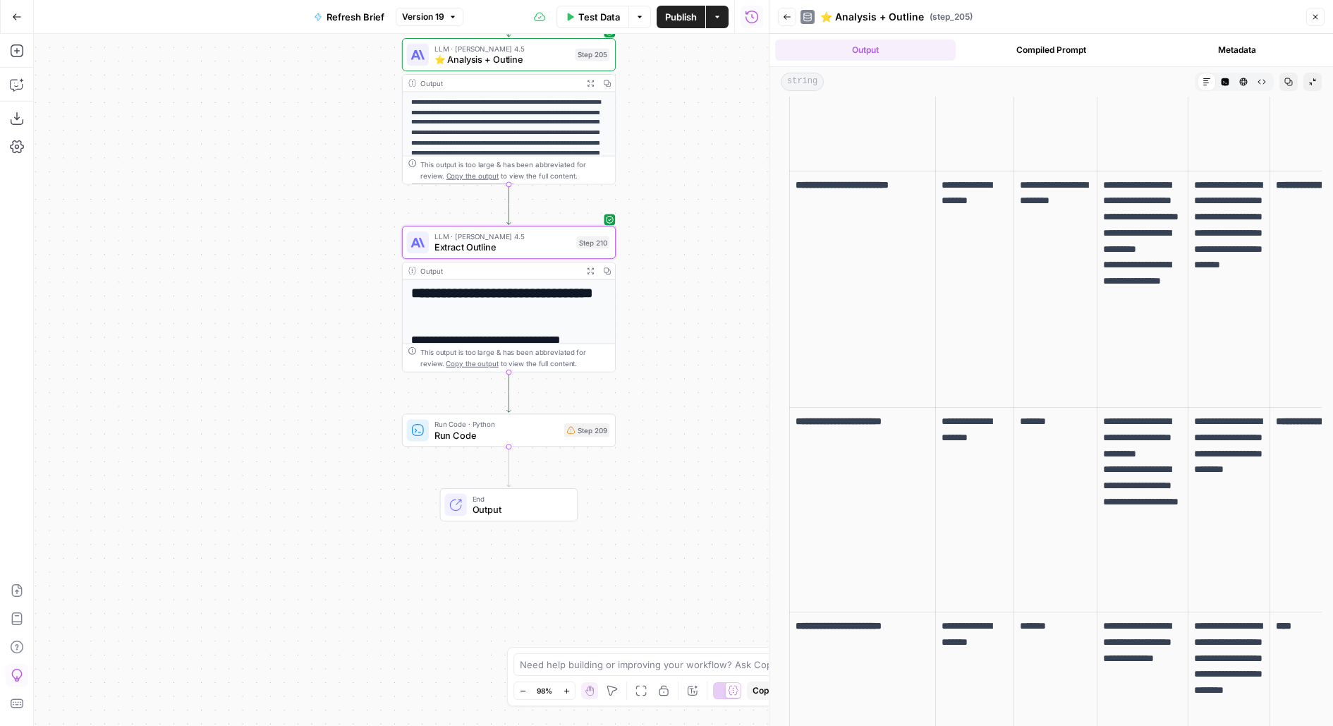
drag, startPoint x: 678, startPoint y: 444, endPoint x: 649, endPoint y: 260, distance: 187.1
click at [649, 260] on div "**********" at bounding box center [401, 380] width 735 height 692
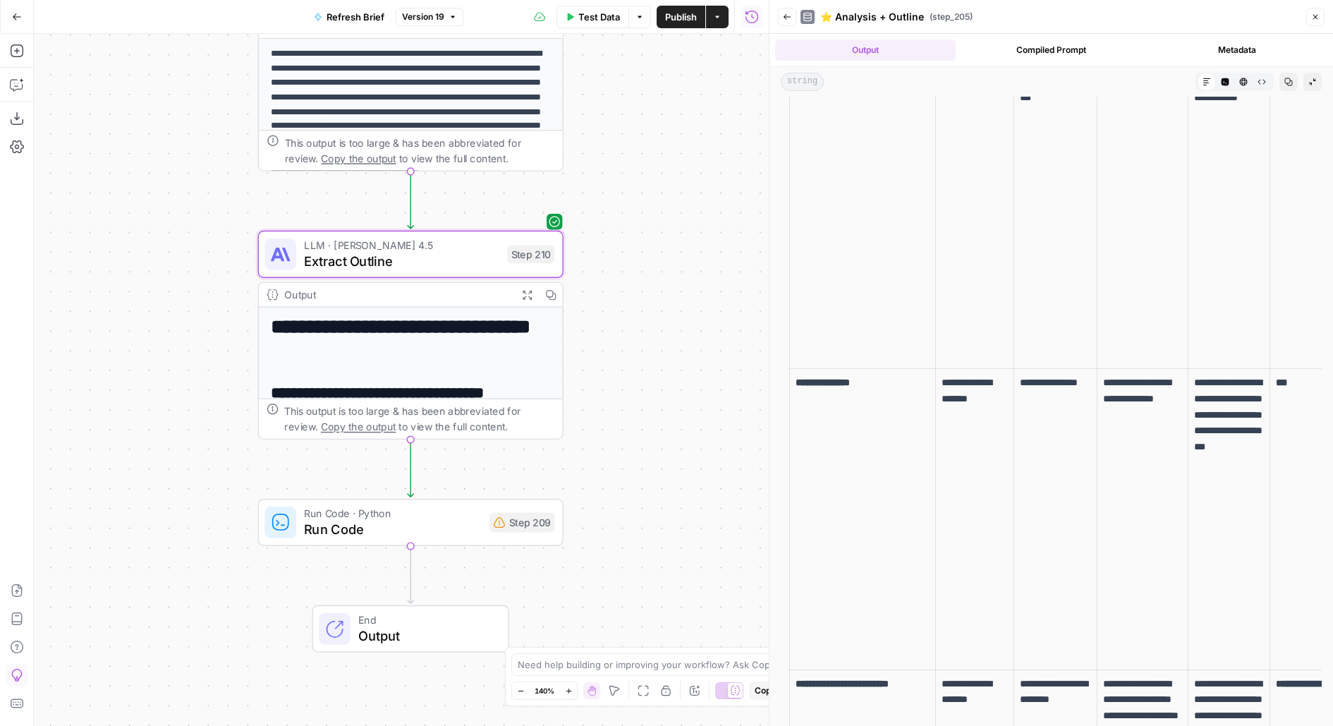
scroll to position [2344, 0]
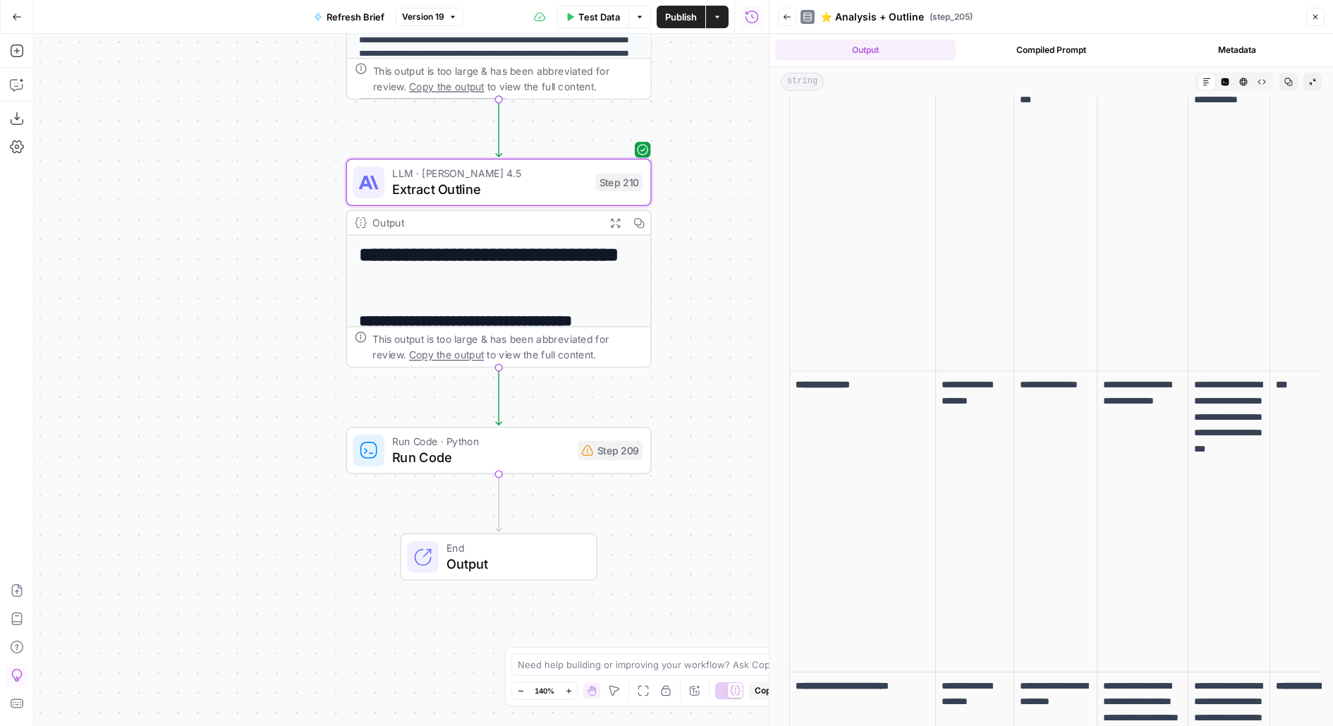
drag, startPoint x: 743, startPoint y: 302, endPoint x: 751, endPoint y: 285, distance: 18.6
click at [751, 286] on div "**********" at bounding box center [401, 380] width 735 height 692
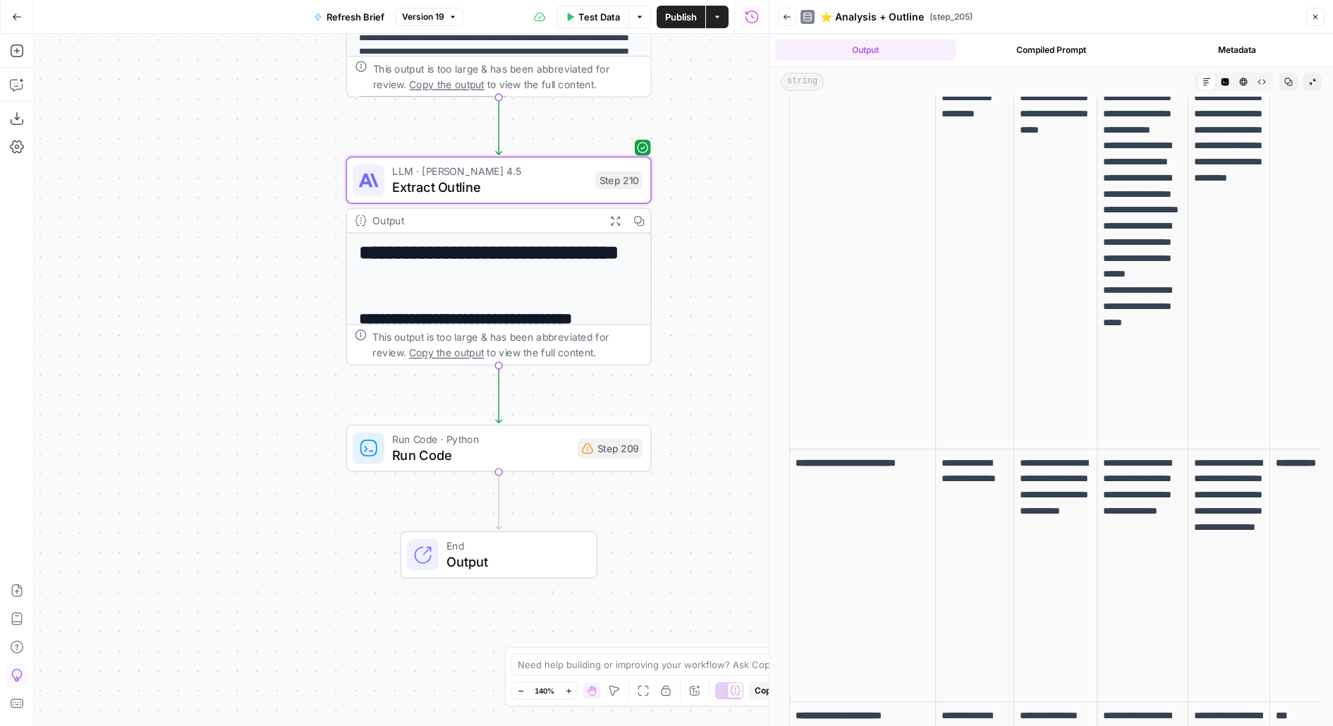
scroll to position [0, 0]
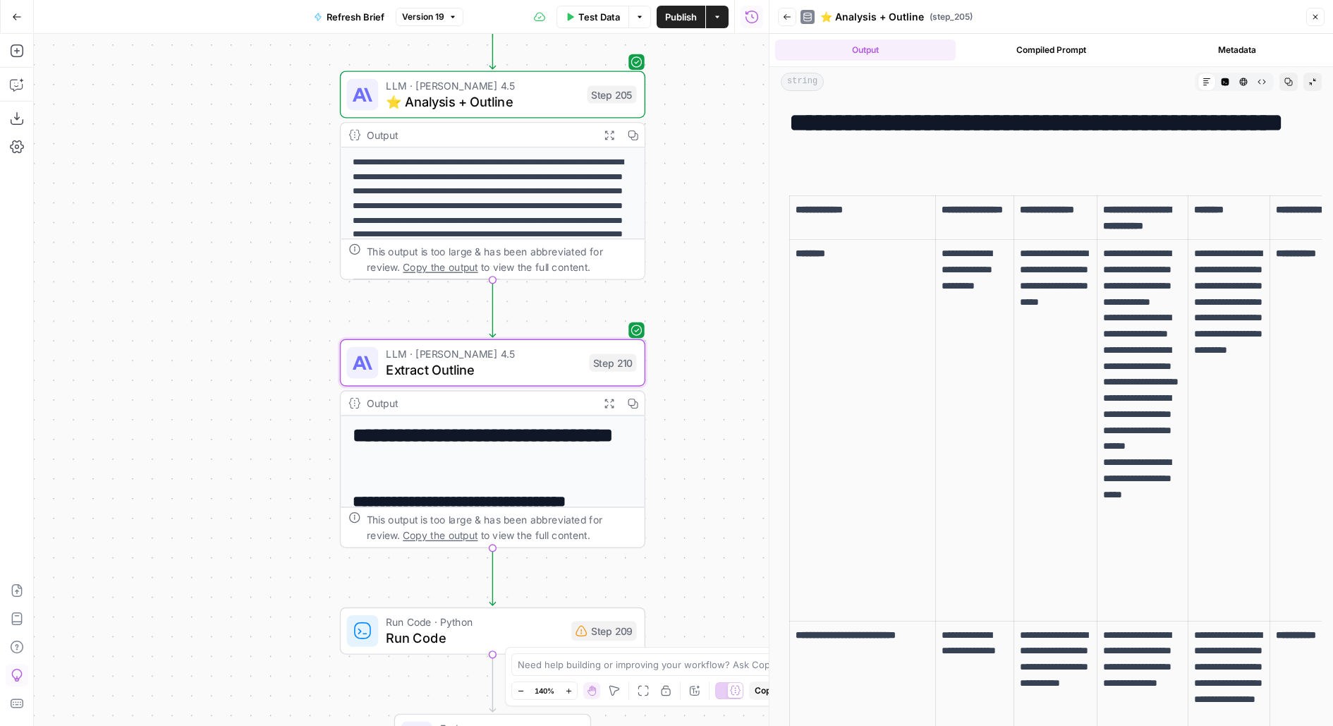
click at [788, 22] on button "Back" at bounding box center [787, 17] width 18 height 18
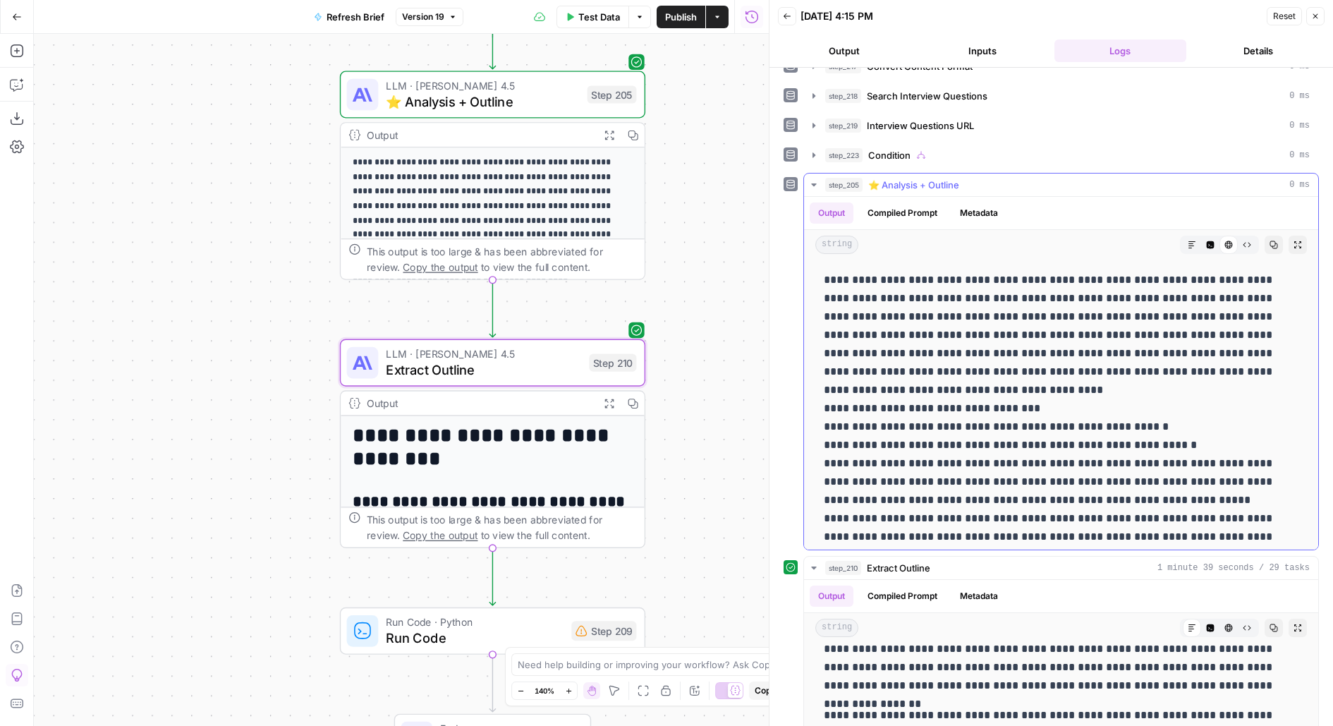
scroll to position [681, 0]
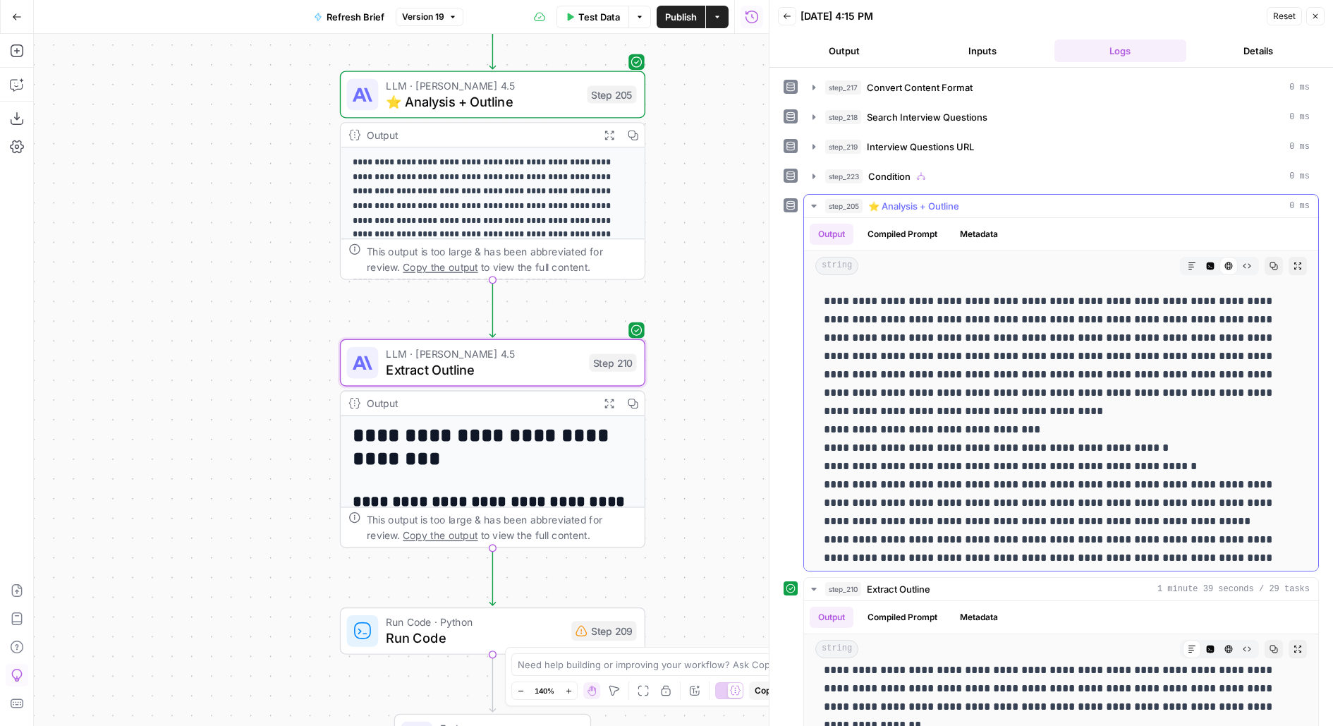
click at [1179, 251] on div "string Markdown Code Editor HTML Viewer Raw Output Copy Expand Output" at bounding box center [1061, 266] width 514 height 30
click at [1189, 257] on button "Markdown" at bounding box center [1192, 266] width 18 height 18
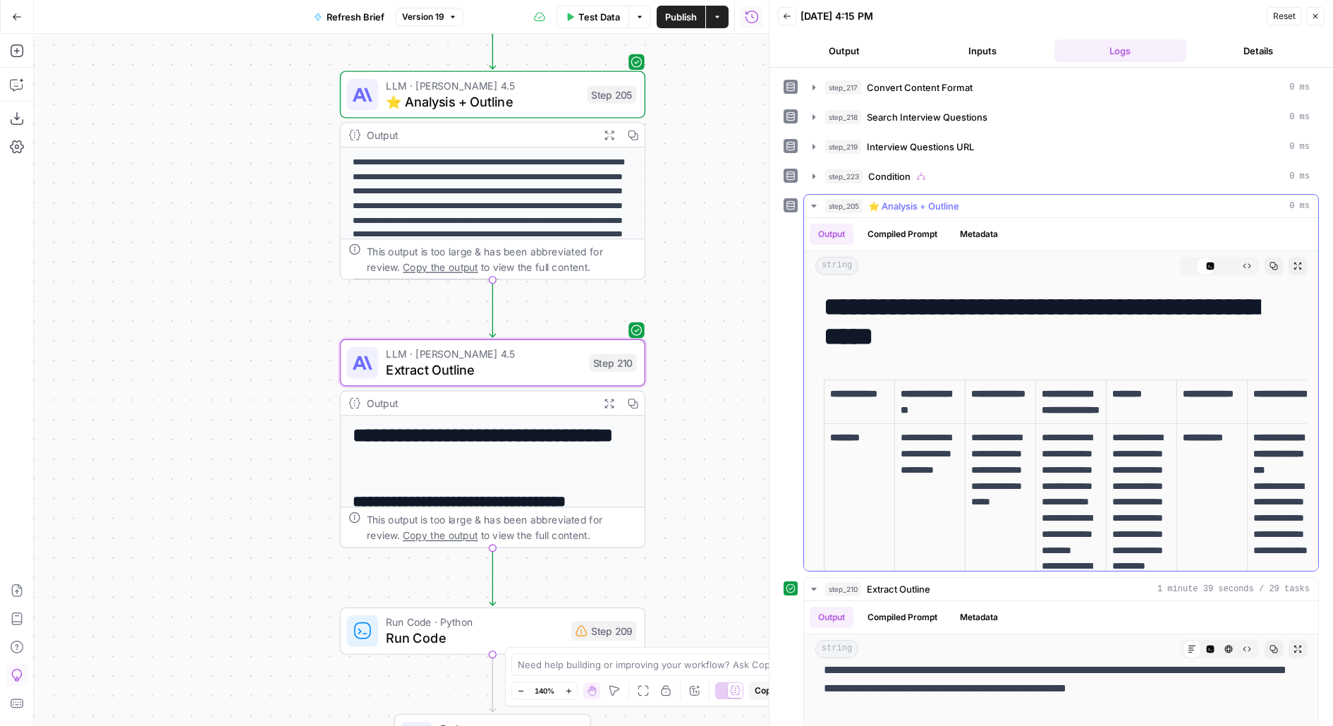
click at [1188, 251] on div "string Markdown Code Editor HTML Viewer Raw Output Copy Expand Output" at bounding box center [1061, 266] width 514 height 30
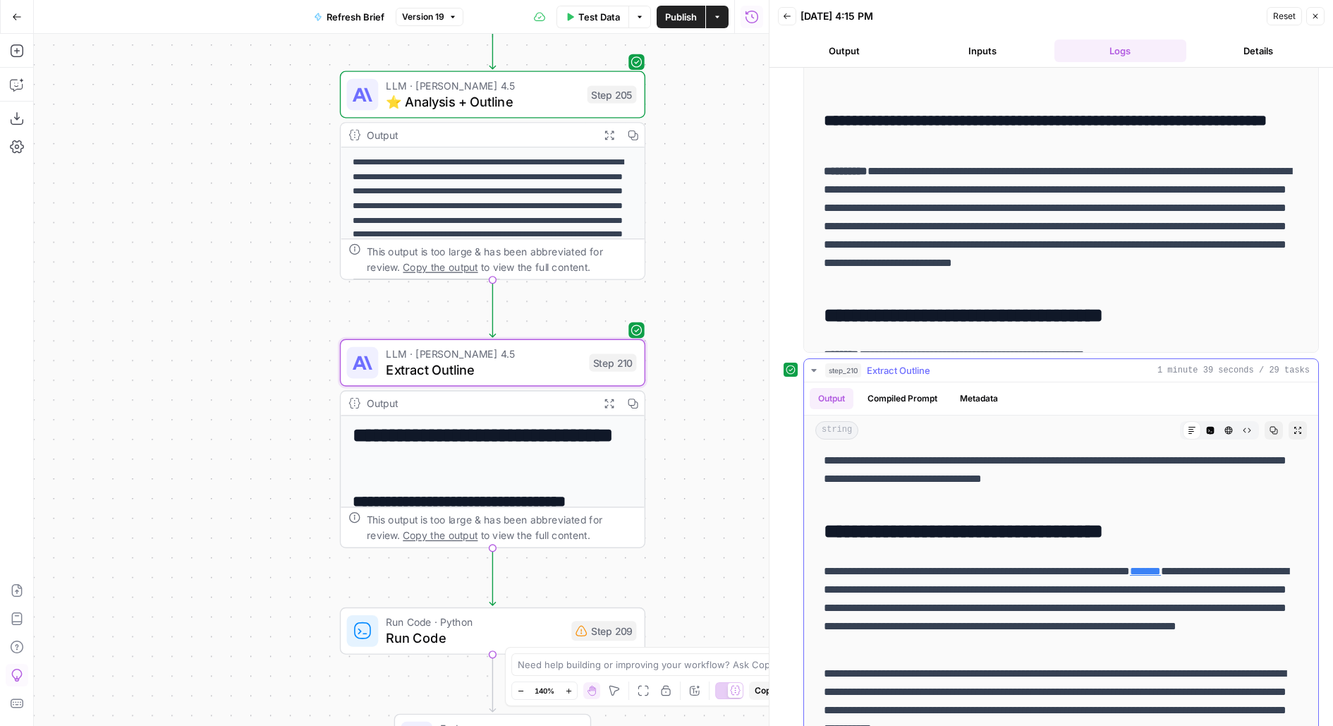
scroll to position [6824, 0]
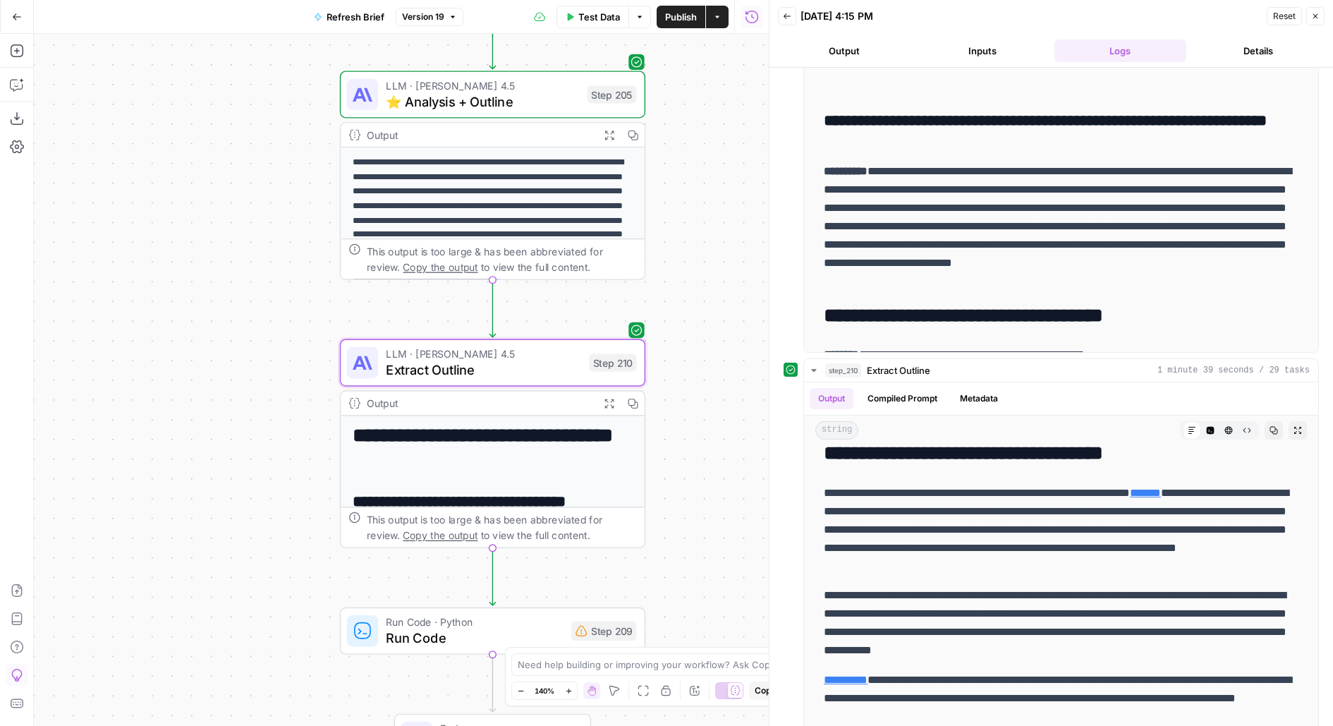
click at [547, 95] on span "⭐️ Analysis + Outline" at bounding box center [482, 102] width 193 height 20
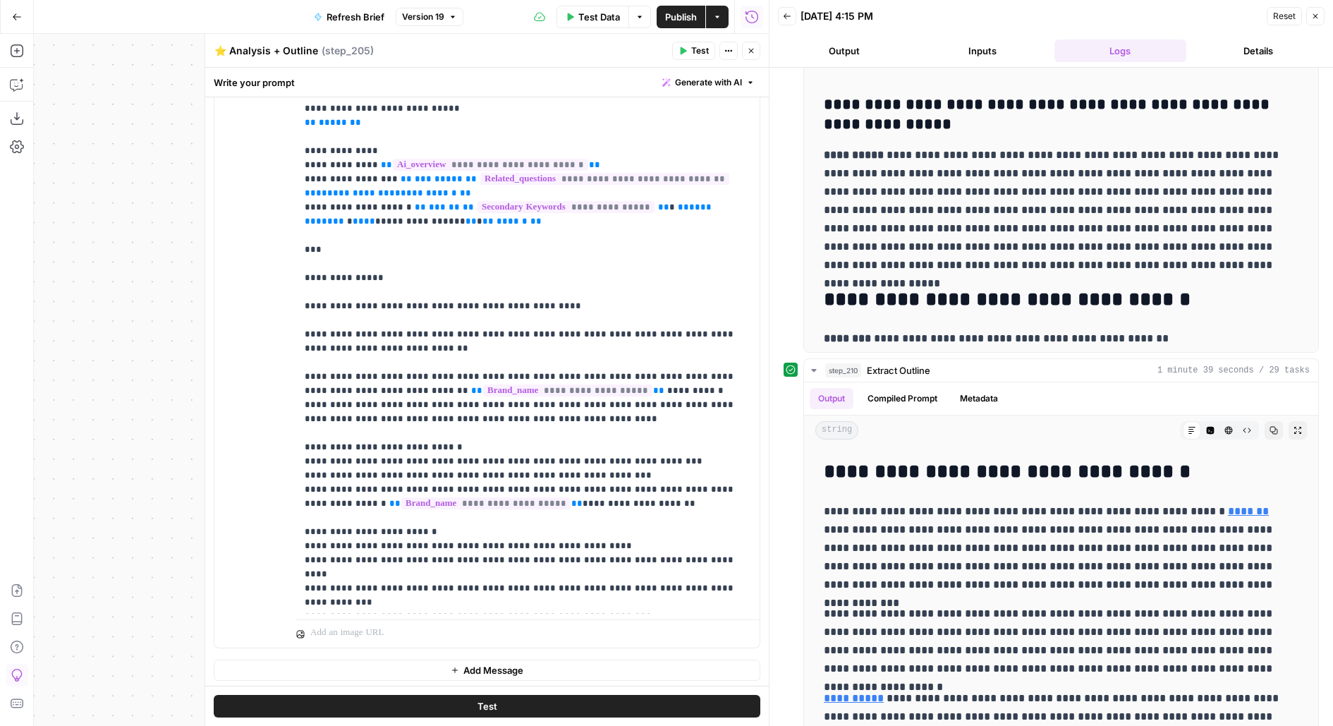
scroll to position [1539, 0]
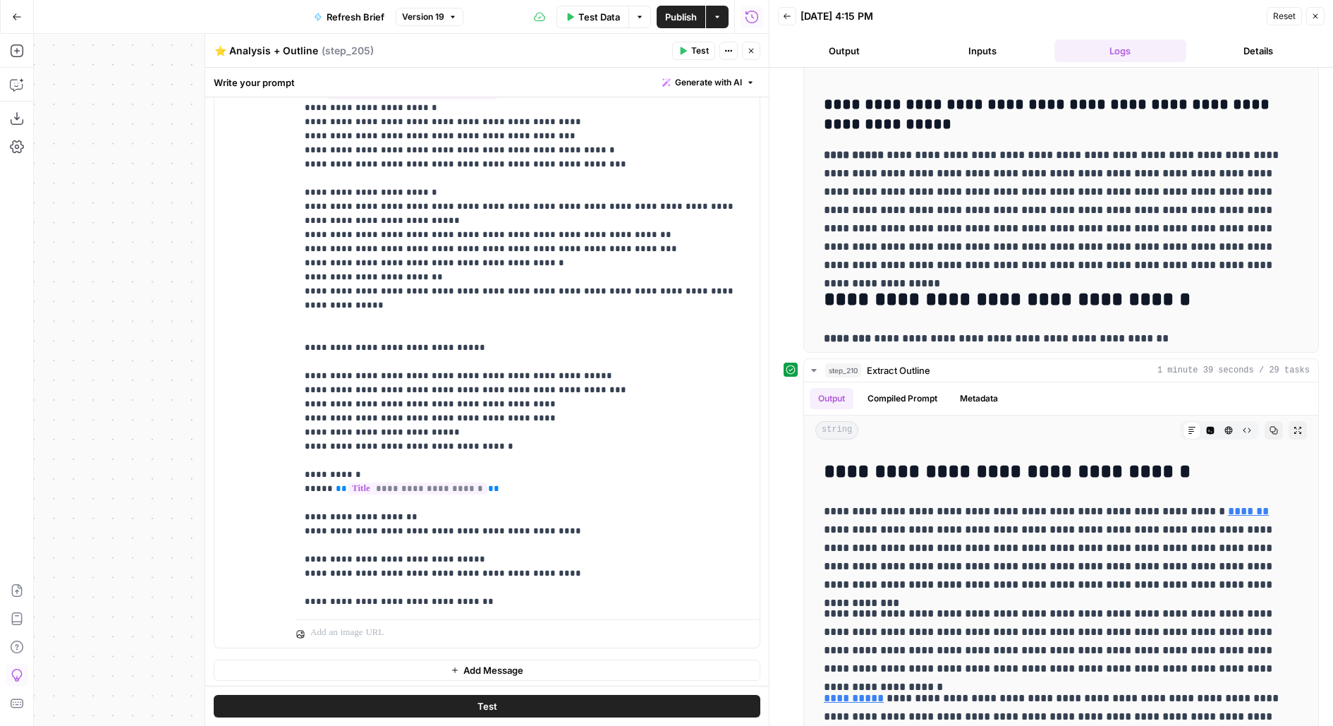
click at [751, 54] on icon "button" at bounding box center [751, 51] width 8 height 8
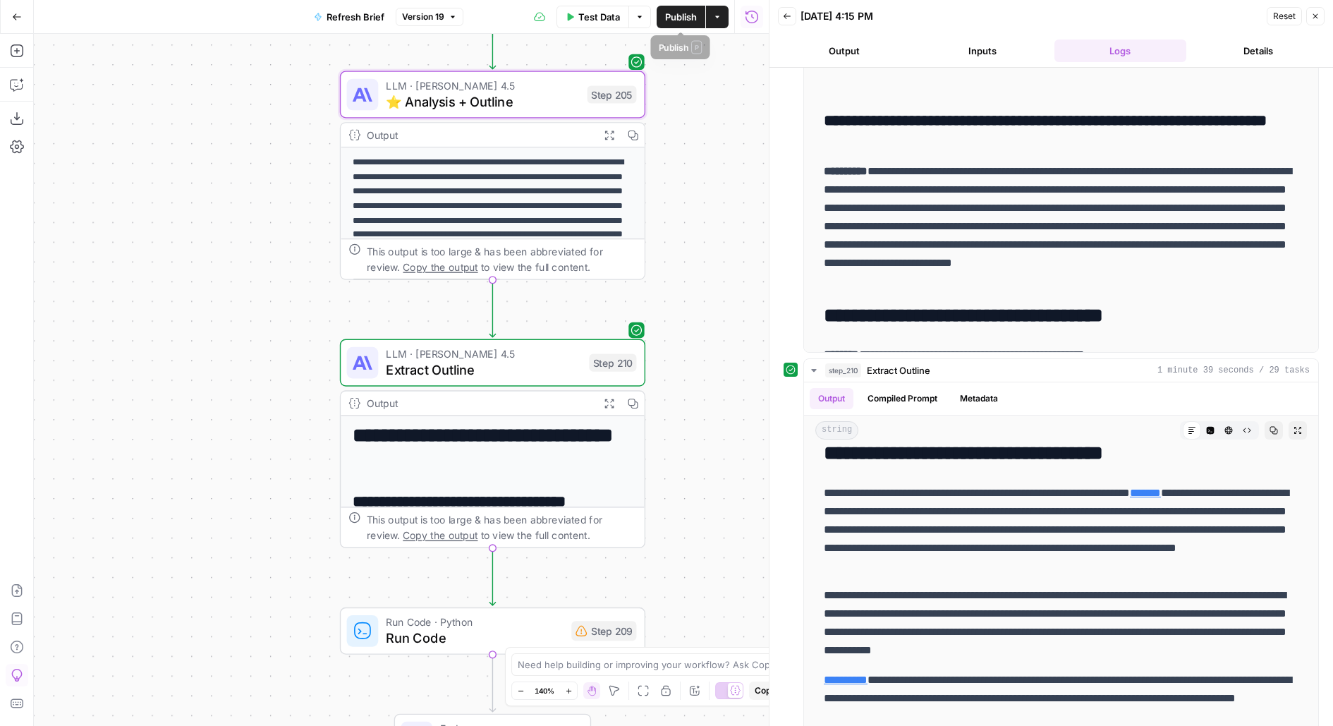
drag, startPoint x: 689, startPoint y: 248, endPoint x: 686, endPoint y: 238, distance: 10.1
click at [687, 241] on div "**********" at bounding box center [401, 380] width 735 height 692
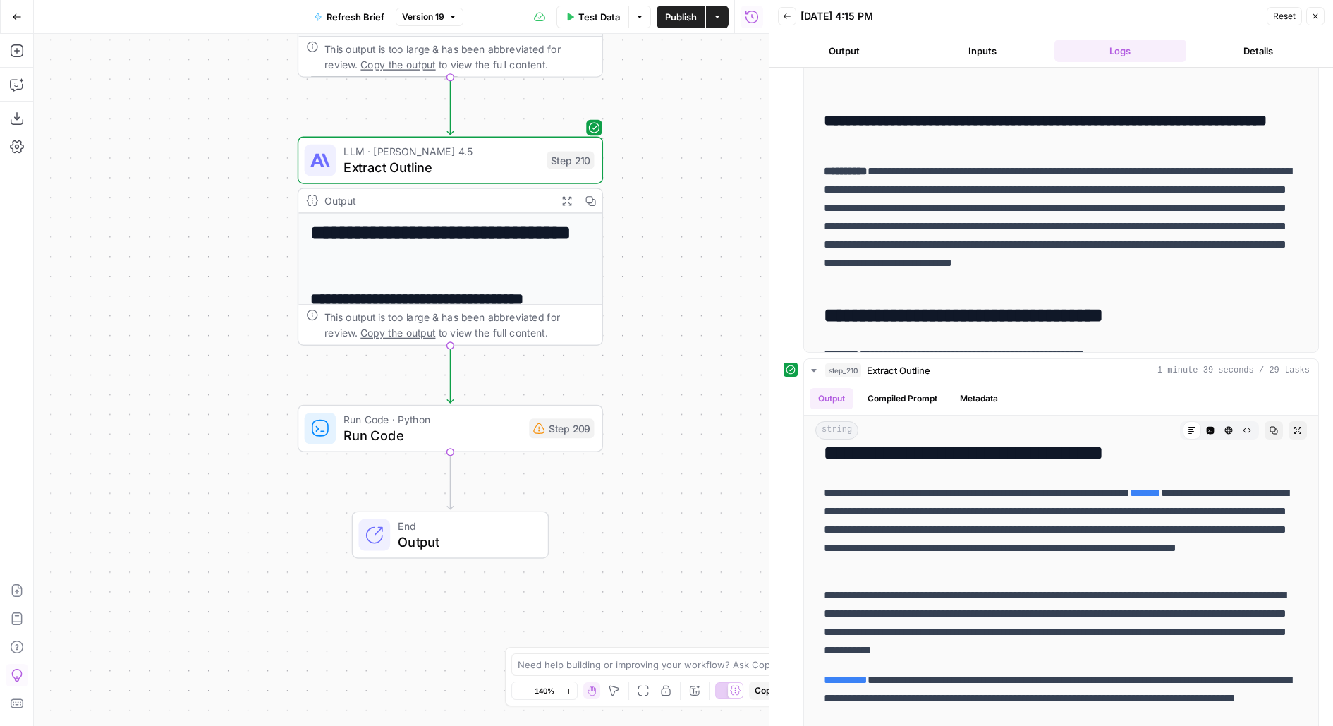
click at [527, 446] on div "Run Code · Python Run Code Step 209 Copy step Delete step Add Note Test" at bounding box center [450, 428] width 305 height 47
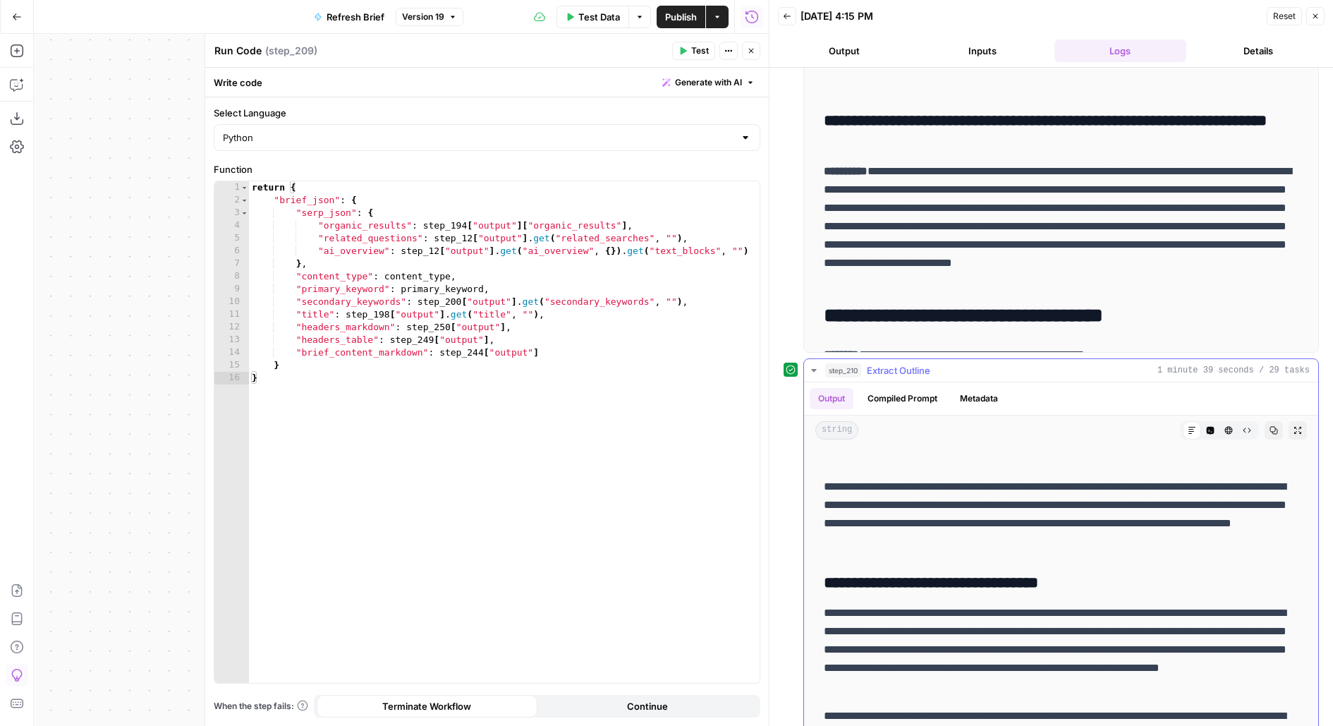
scroll to position [2272, 0]
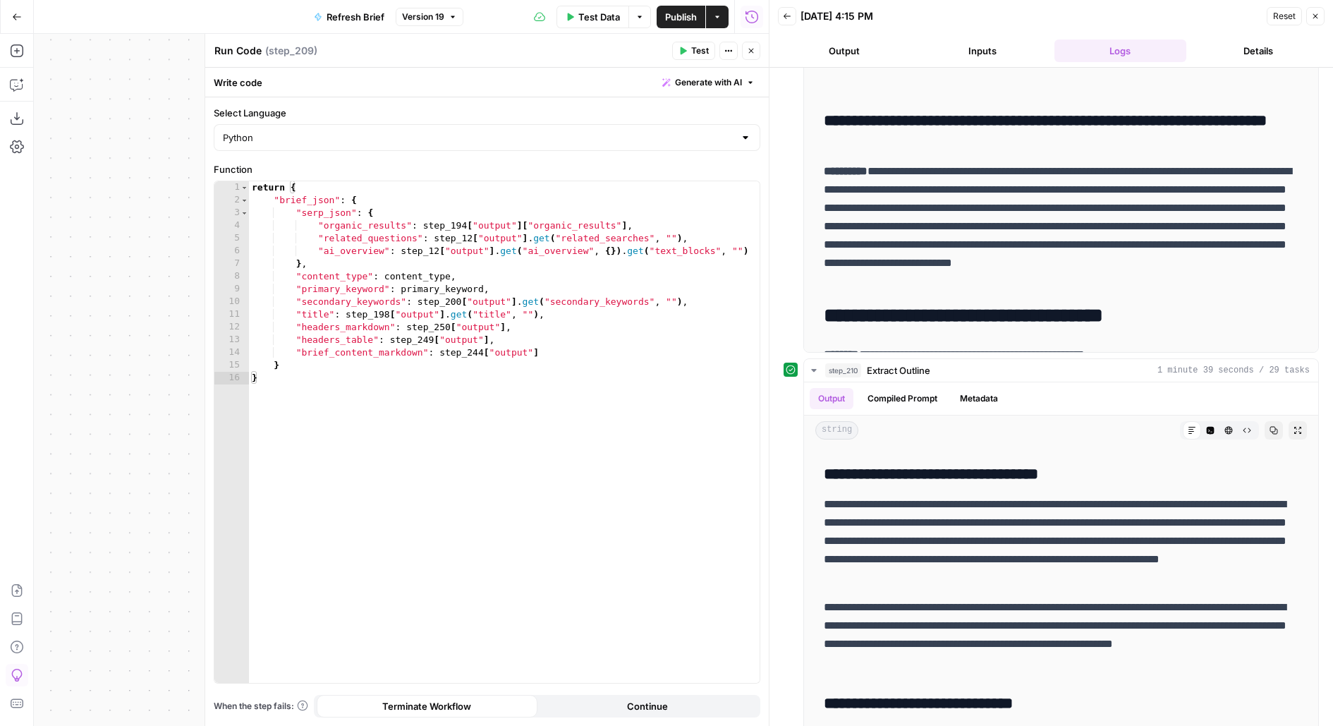
click at [753, 55] on button "Close" at bounding box center [751, 51] width 18 height 18
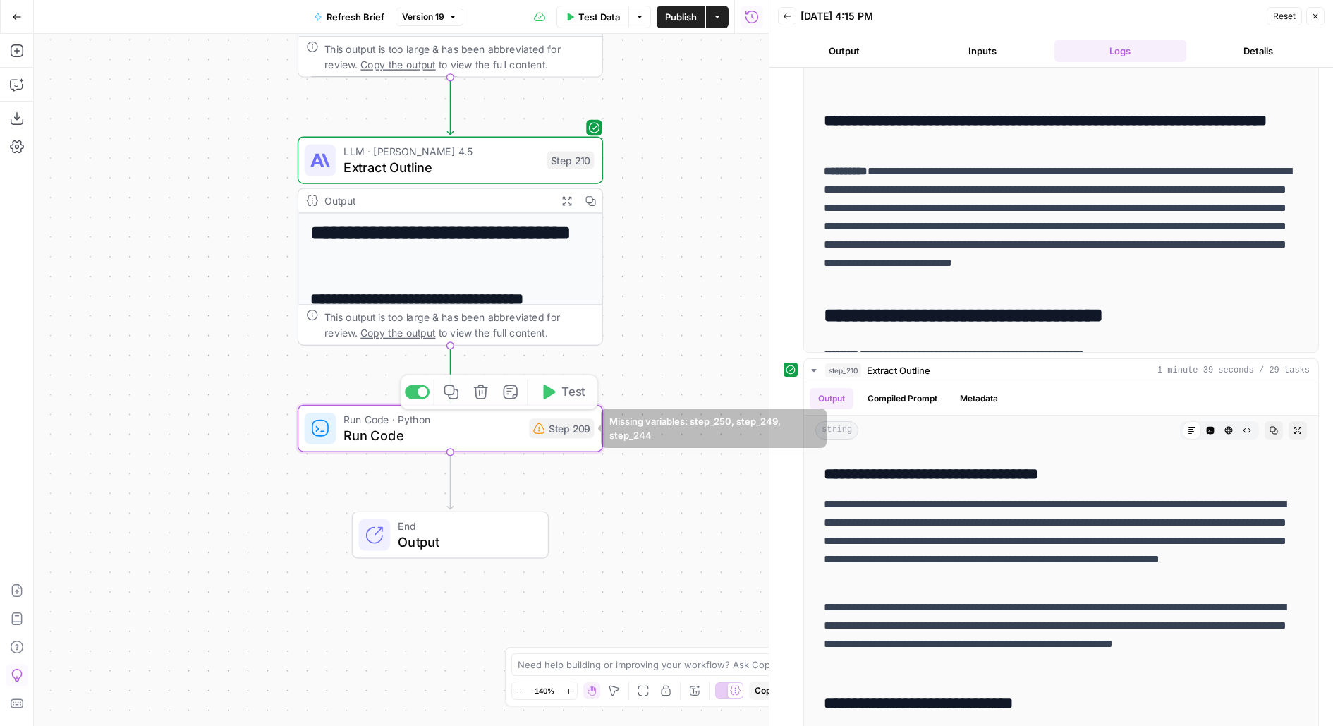
click at [548, 456] on div "**********" at bounding box center [401, 380] width 735 height 692
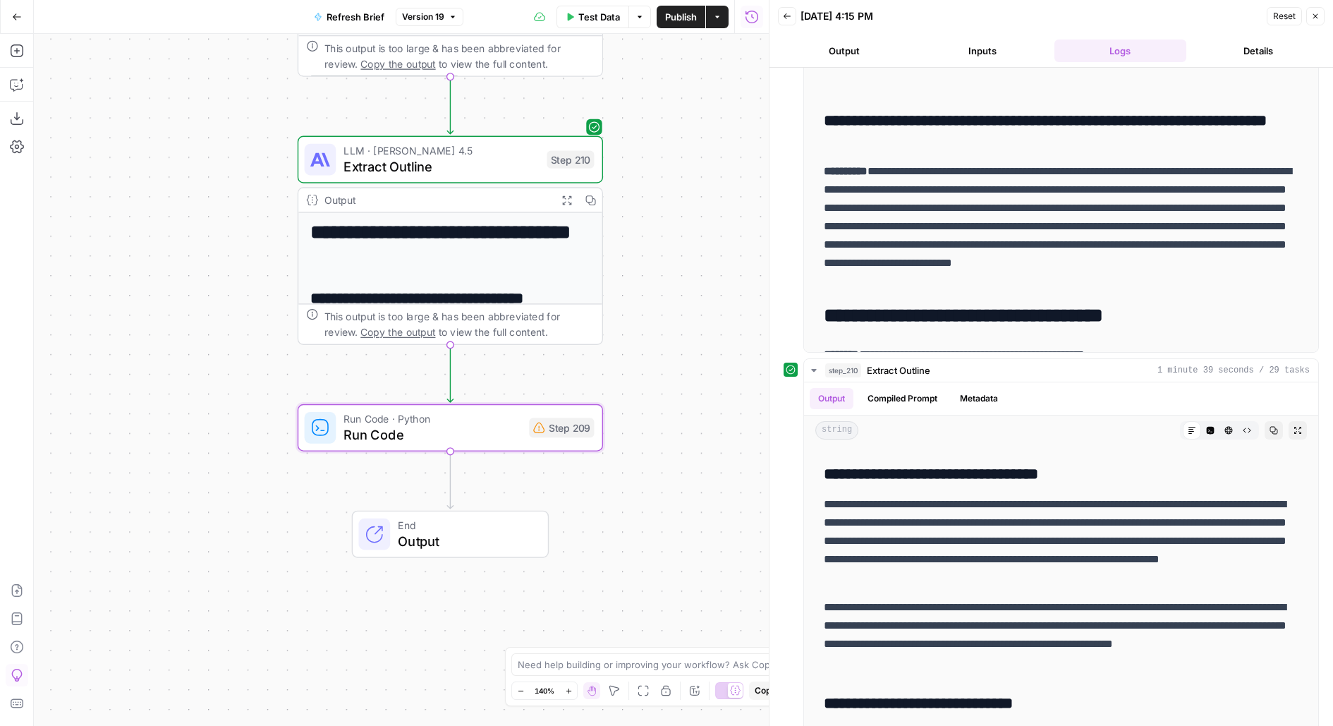
click at [525, 432] on div "Run Code · Python Run Code Step 209 Copy step Delete step Add Note Test" at bounding box center [450, 428] width 290 height 34
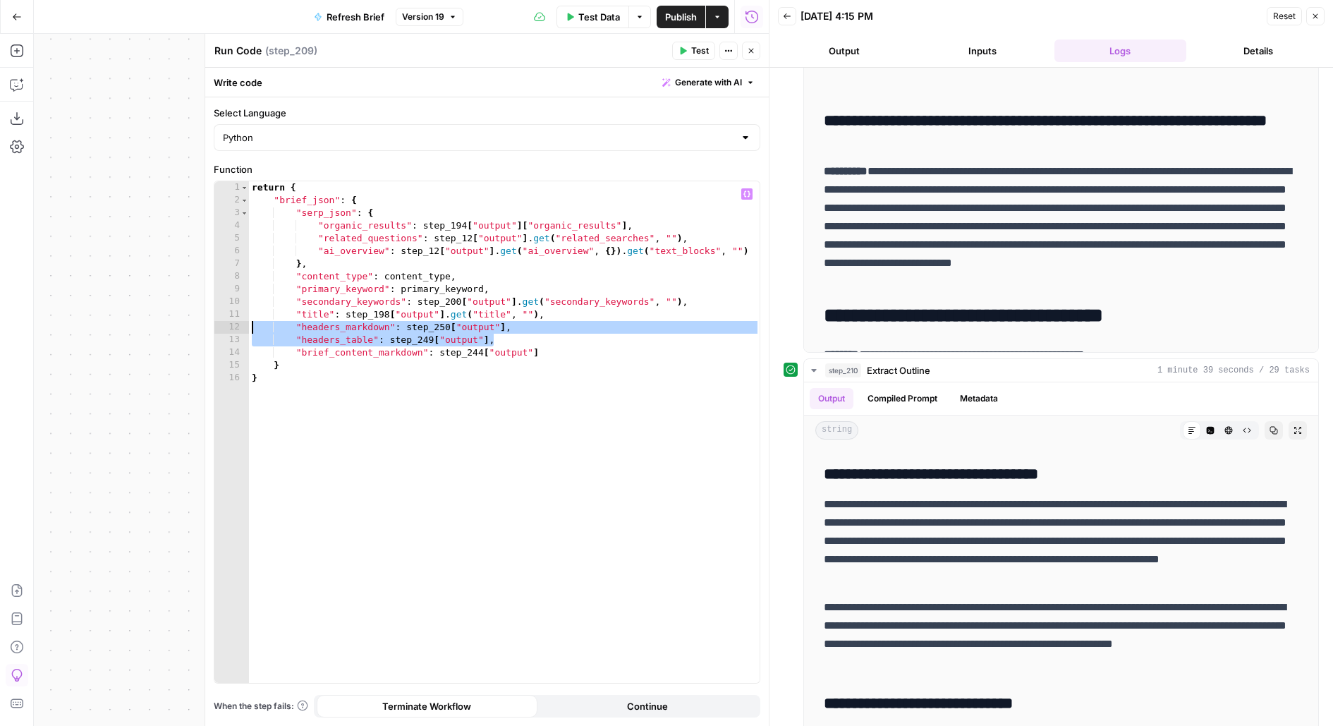
drag, startPoint x: 560, startPoint y: 339, endPoint x: 202, endPoint y: 323, distance: 358.0
click at [205, 323] on div "**********" at bounding box center [487, 380] width 564 height 692
type textarea "**********"
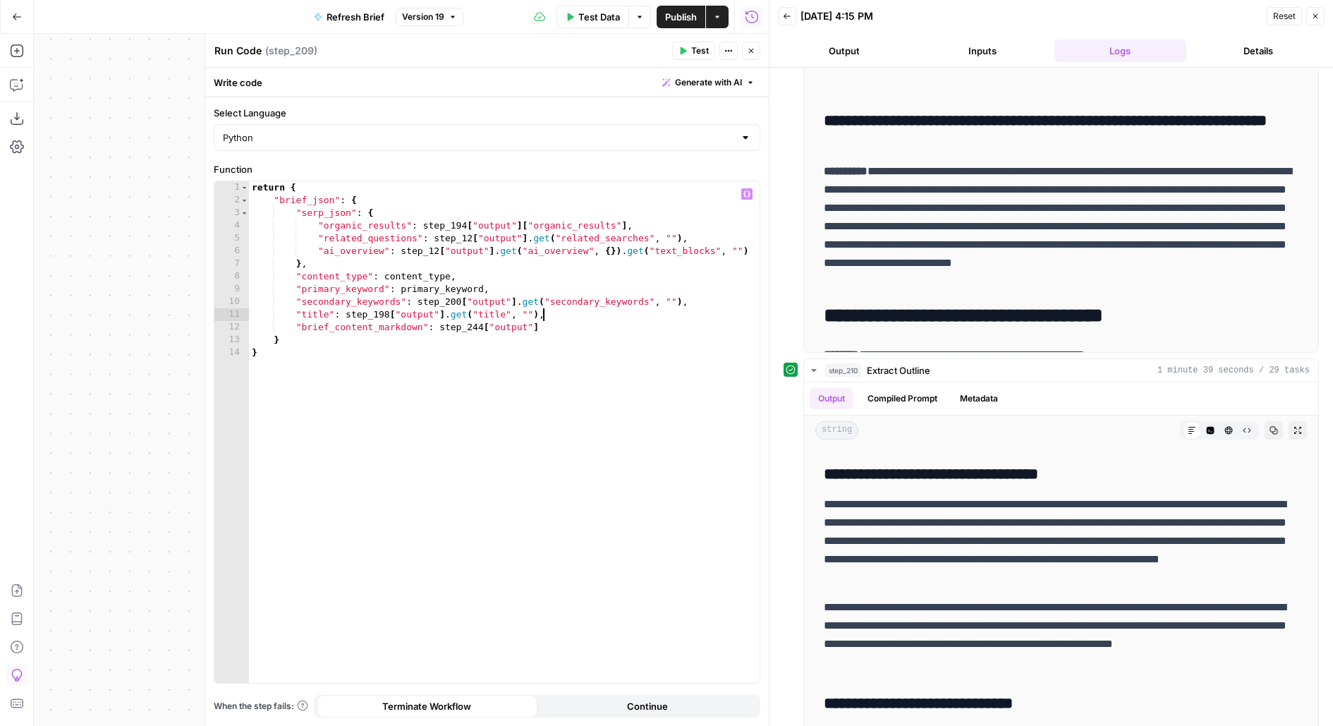
click at [484, 325] on div "return { "brief_json" : { "serp_json" : { "organic_results" : step_194 [ "outpu…" at bounding box center [504, 445] width 511 height 528
click at [686, 56] on button "Test" at bounding box center [693, 51] width 43 height 18
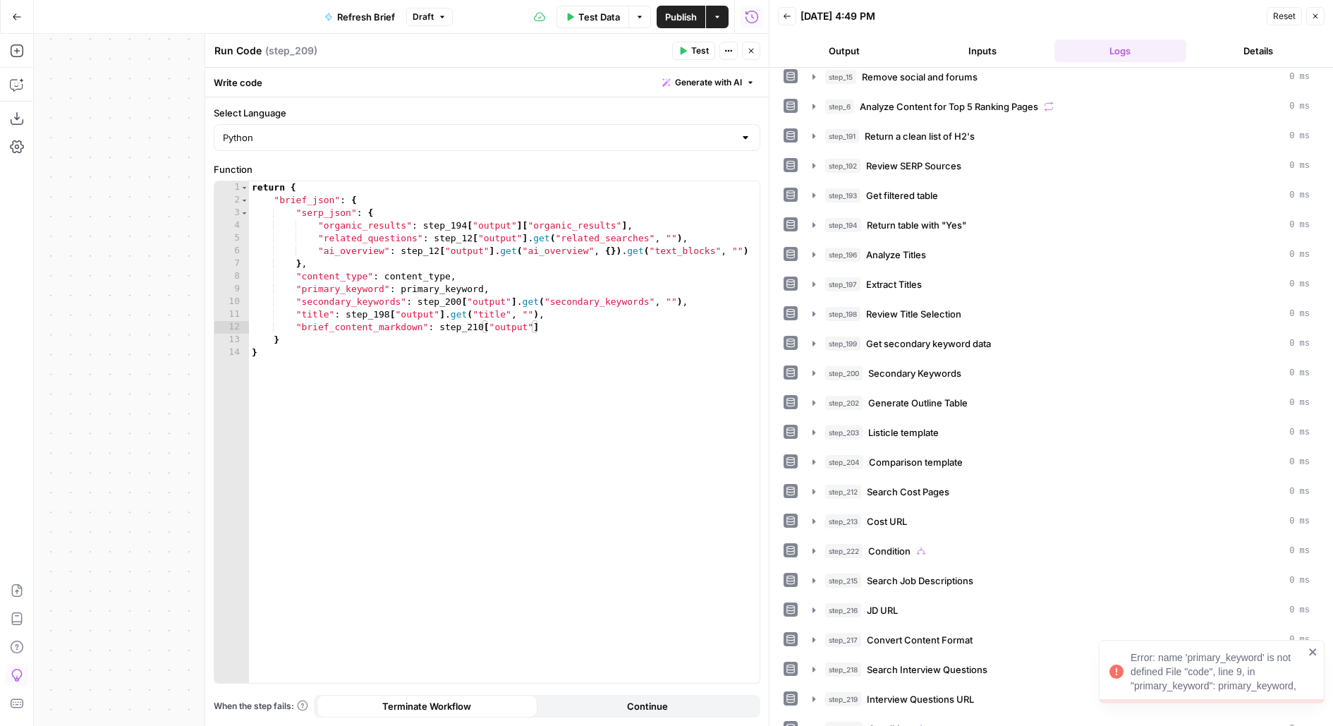
scroll to position [355, 0]
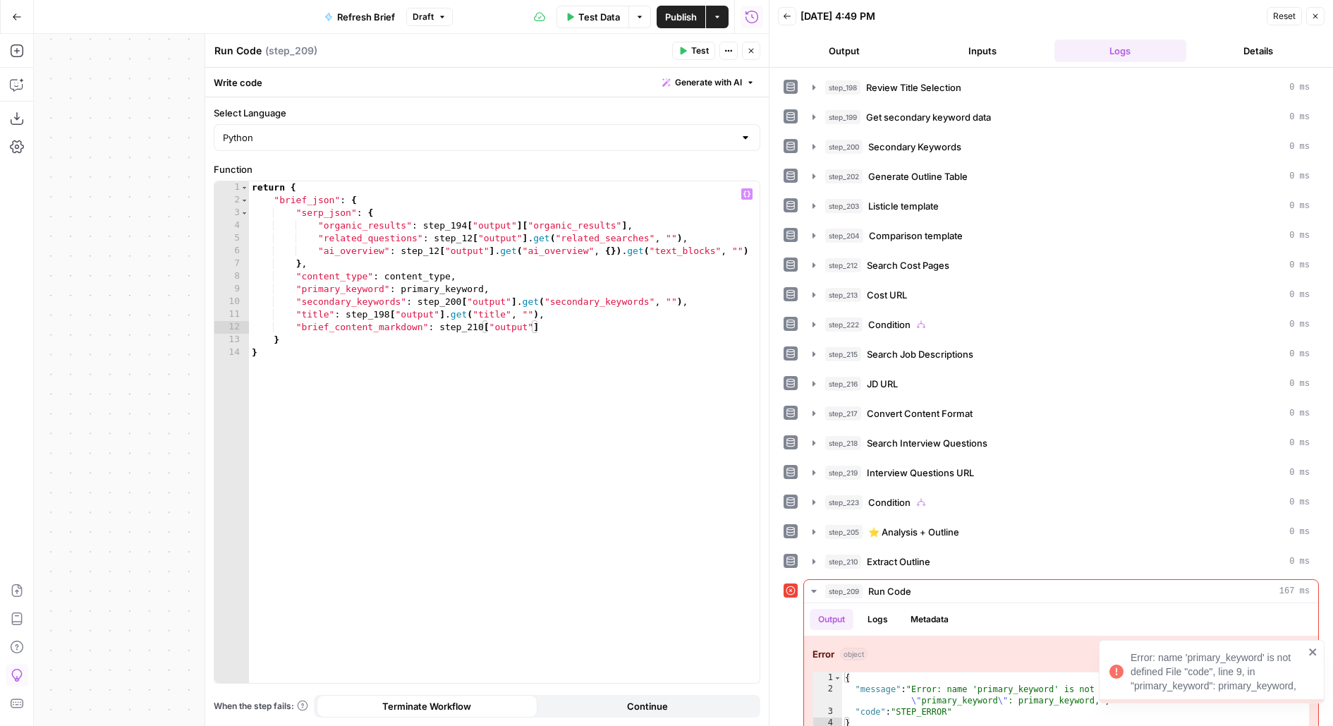
click at [347, 286] on div "return { "brief_json" : { "serp_json" : { "organic_results" : step_194 [ "outpu…" at bounding box center [504, 445] width 511 height 528
drag, startPoint x: 444, startPoint y: 285, endPoint x: 405, endPoint y: 284, distance: 39.5
click at [406, 284] on div "return { "brief_json" : { "serp_json" : { "organic_results" : step_194 [ "outpu…" at bounding box center [504, 445] width 511 height 528
type textarea "**********"
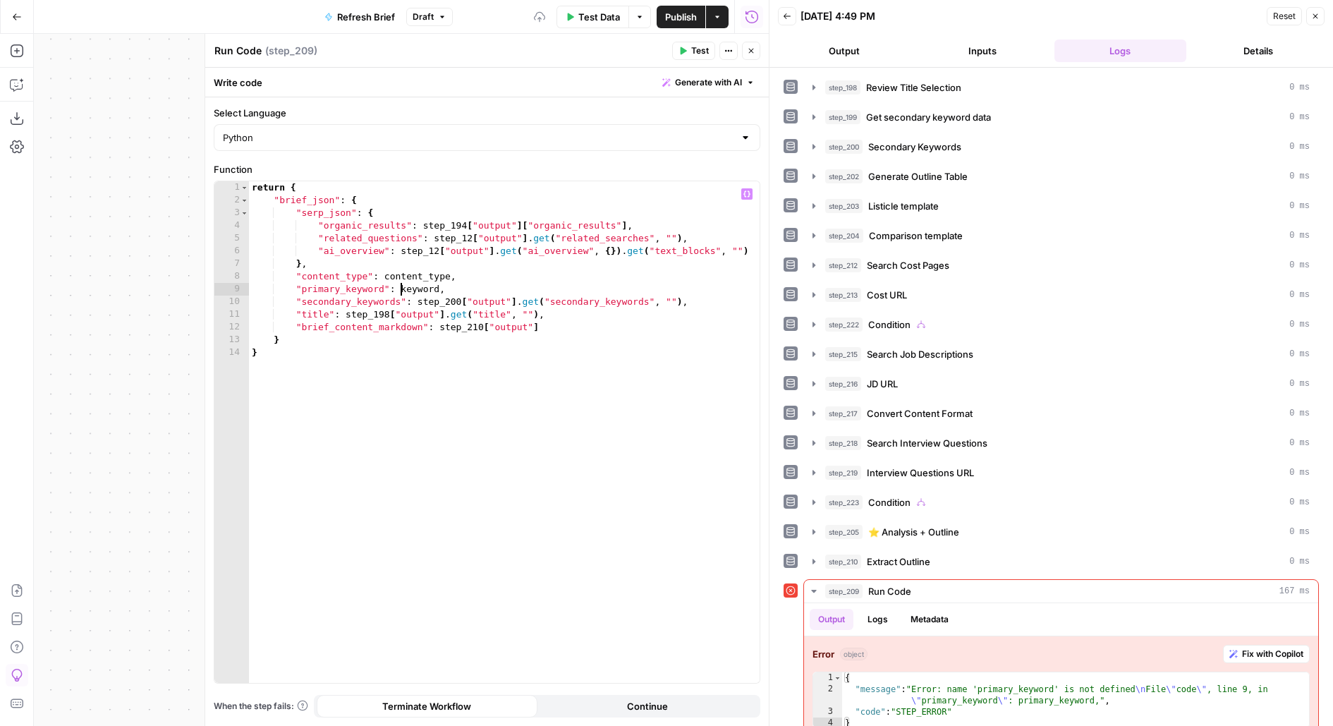
click at [698, 55] on span "Test" at bounding box center [700, 50] width 18 height 13
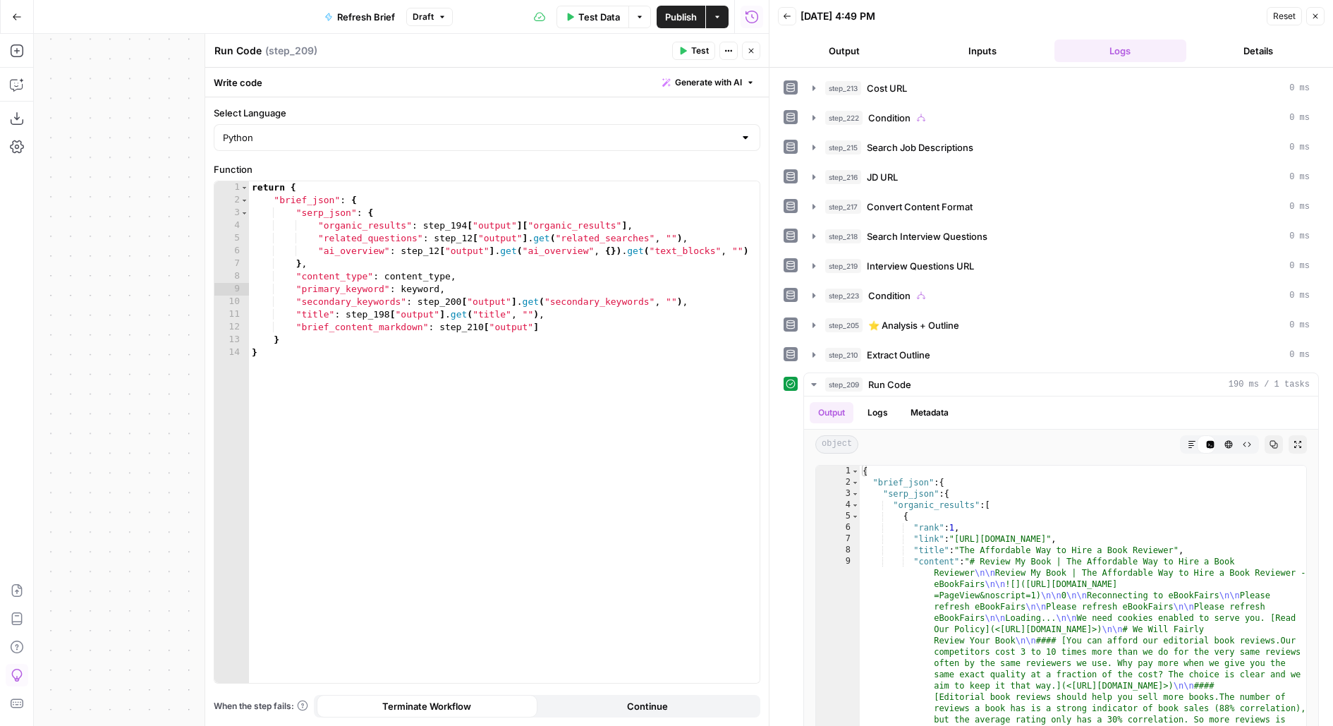
scroll to position [575, 0]
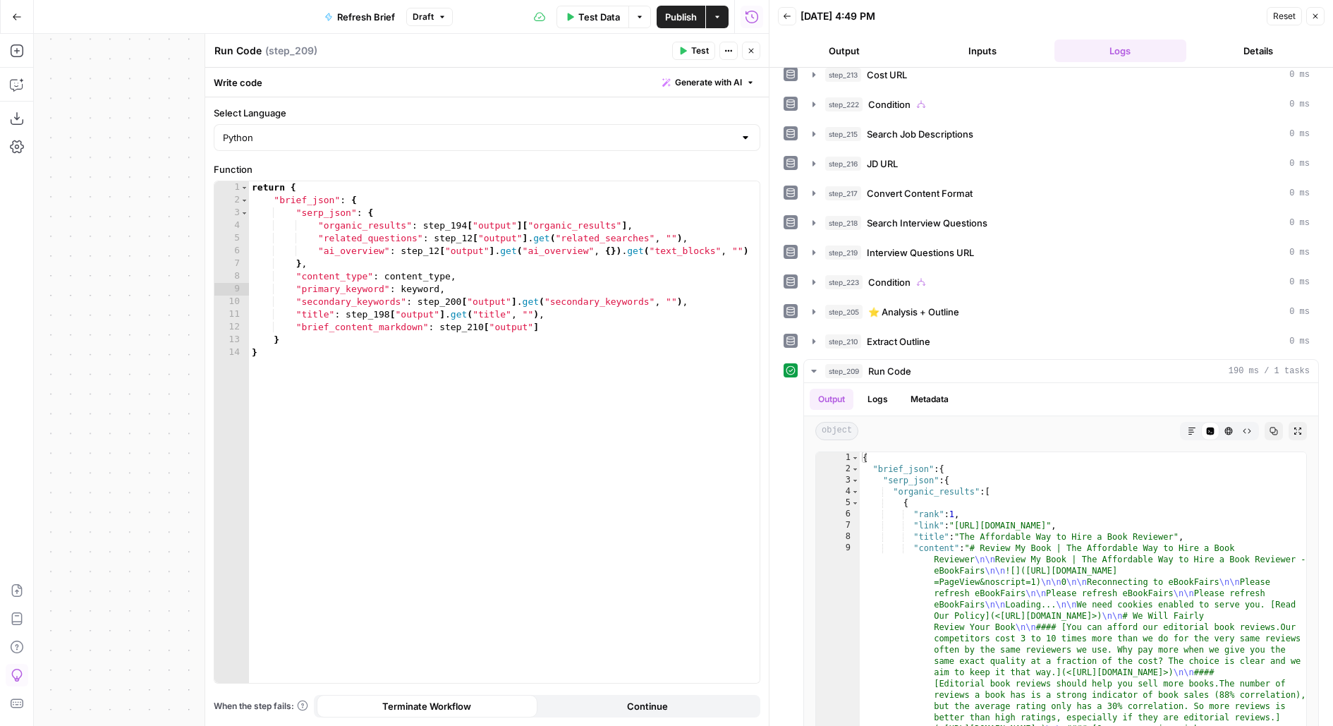
click at [749, 58] on button "Close" at bounding box center [751, 51] width 18 height 18
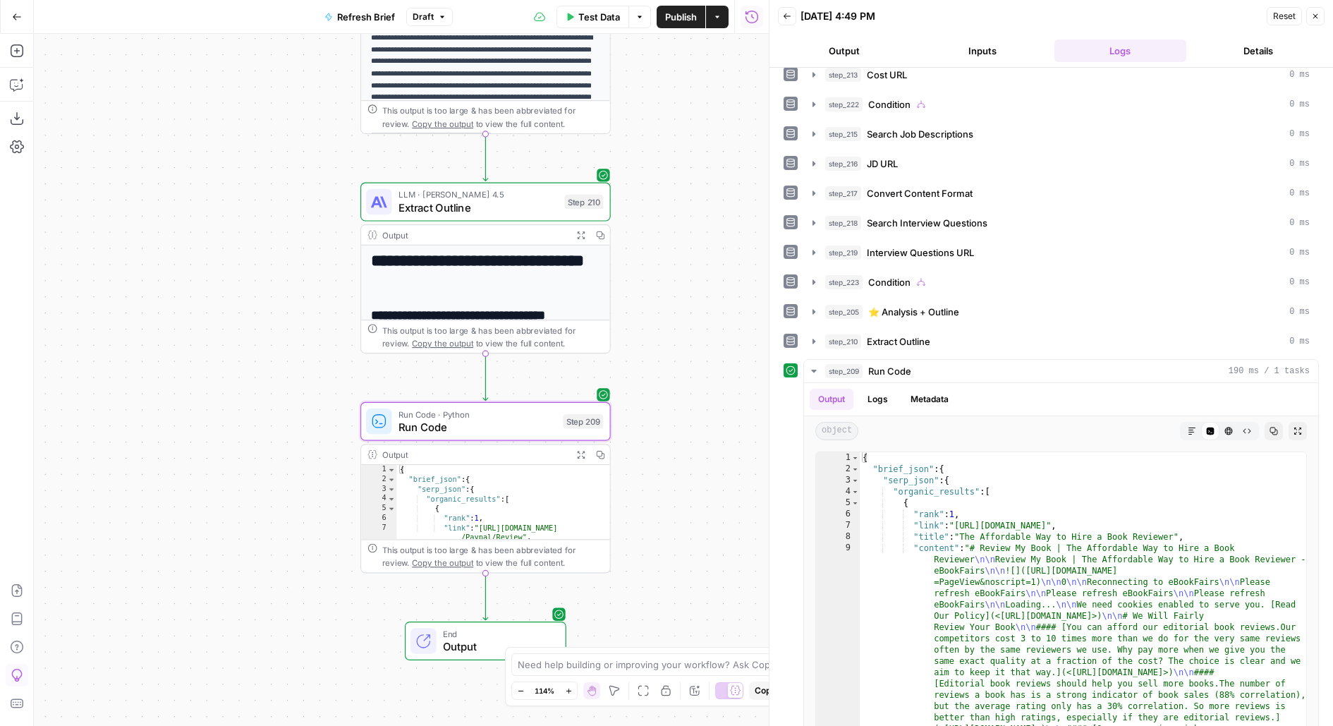
click at [678, 25] on button "Publish" at bounding box center [681, 17] width 49 height 23
click at [679, 24] on button "Publish" at bounding box center [681, 17] width 49 height 23
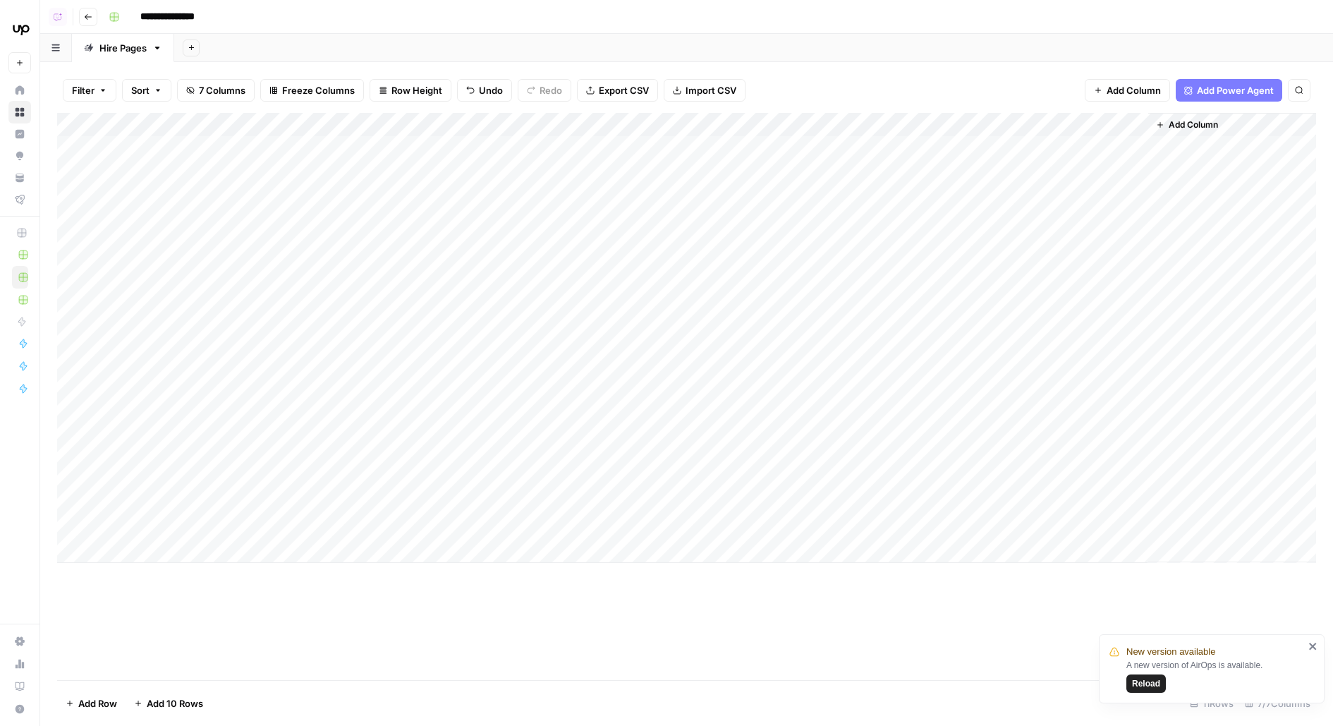
click at [1090, 145] on div "Add Column" at bounding box center [686, 338] width 1259 height 450
click at [1098, 131] on div "Add Column" at bounding box center [686, 338] width 1259 height 450
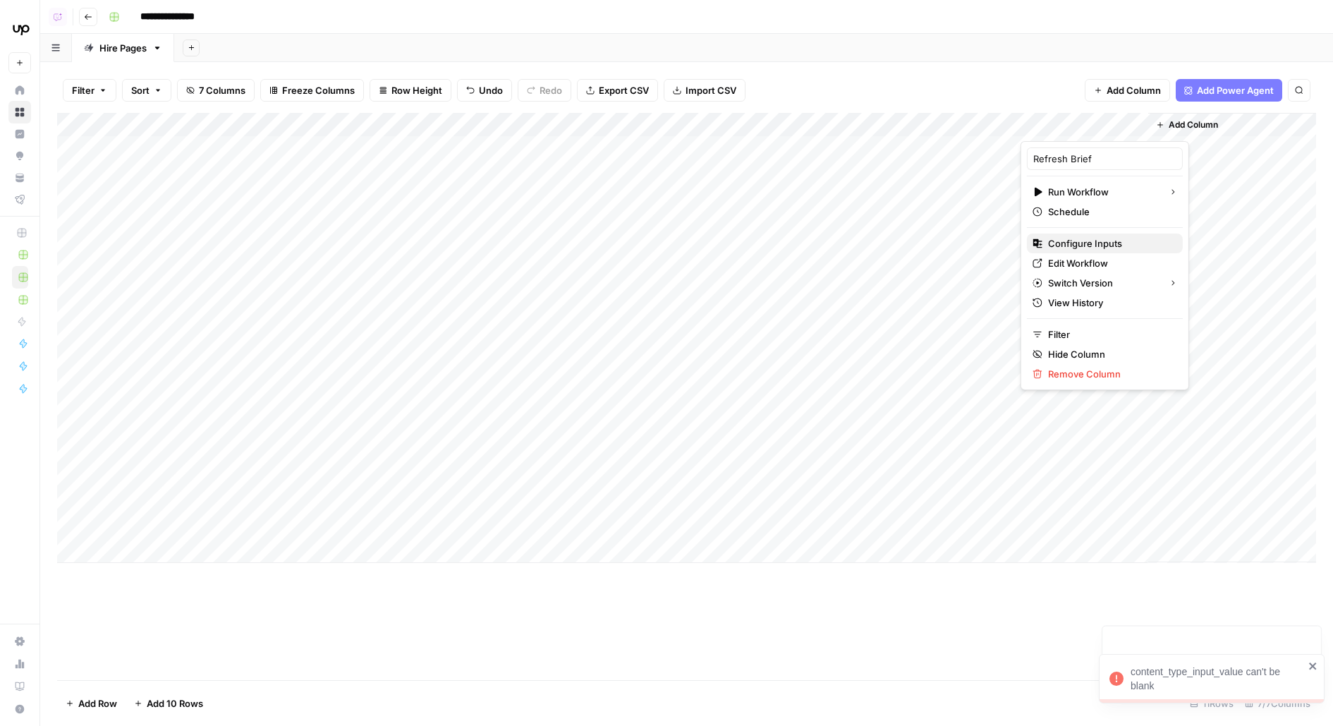
click at [1058, 242] on span "Configure Inputs" at bounding box center [1109, 243] width 123 height 14
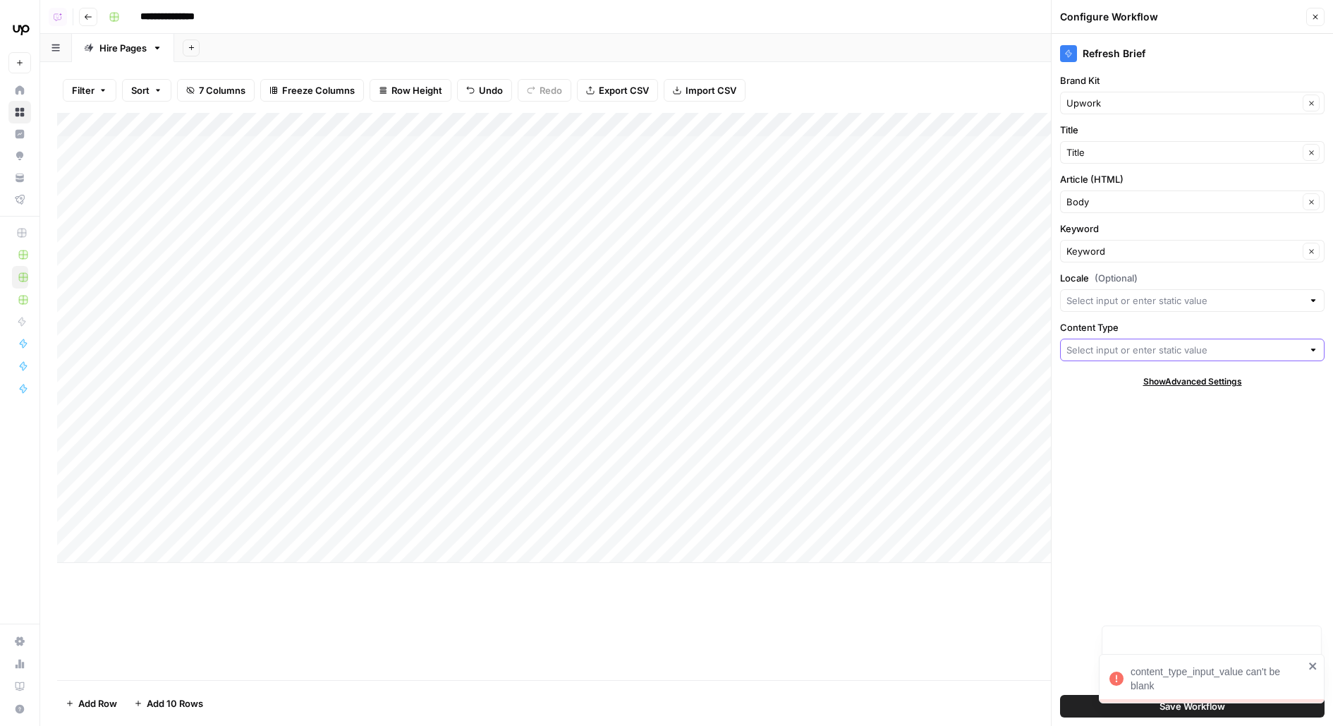
click at [1081, 343] on input "Content Type" at bounding box center [1185, 350] width 236 height 14
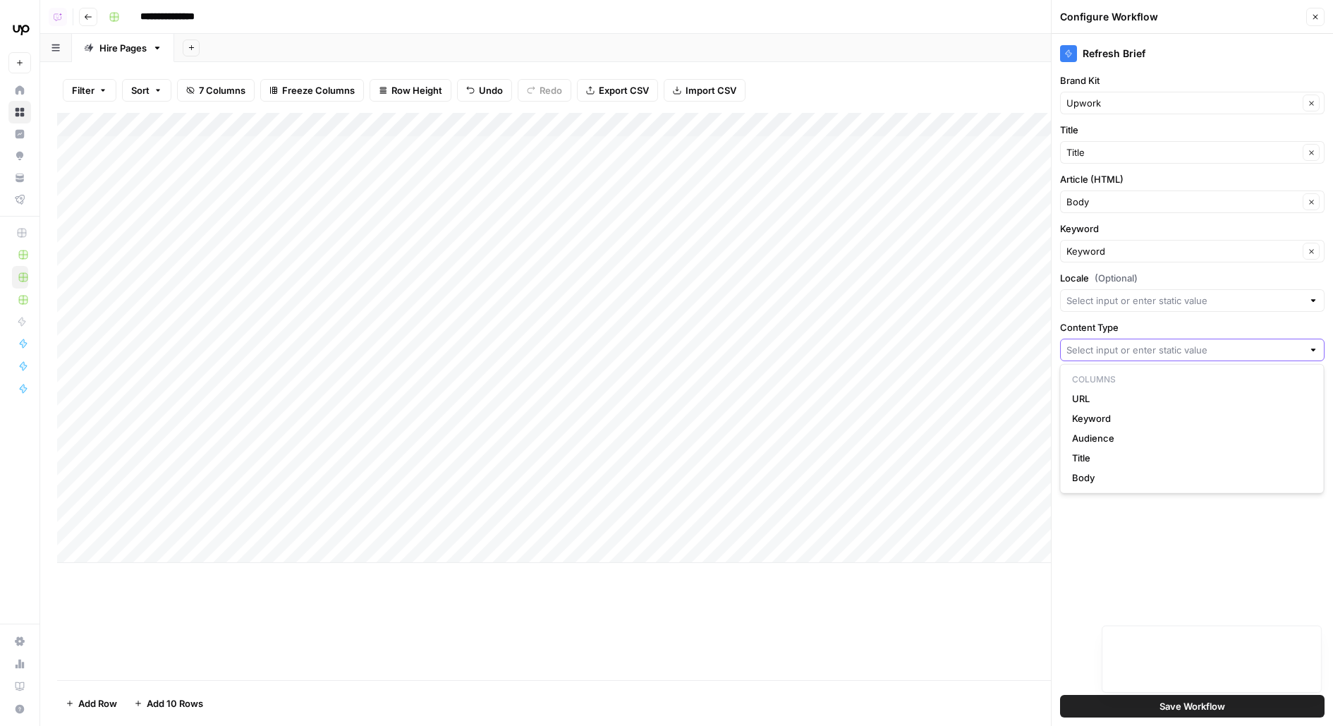
click at [1091, 351] on input "Content Type" at bounding box center [1185, 350] width 236 height 14
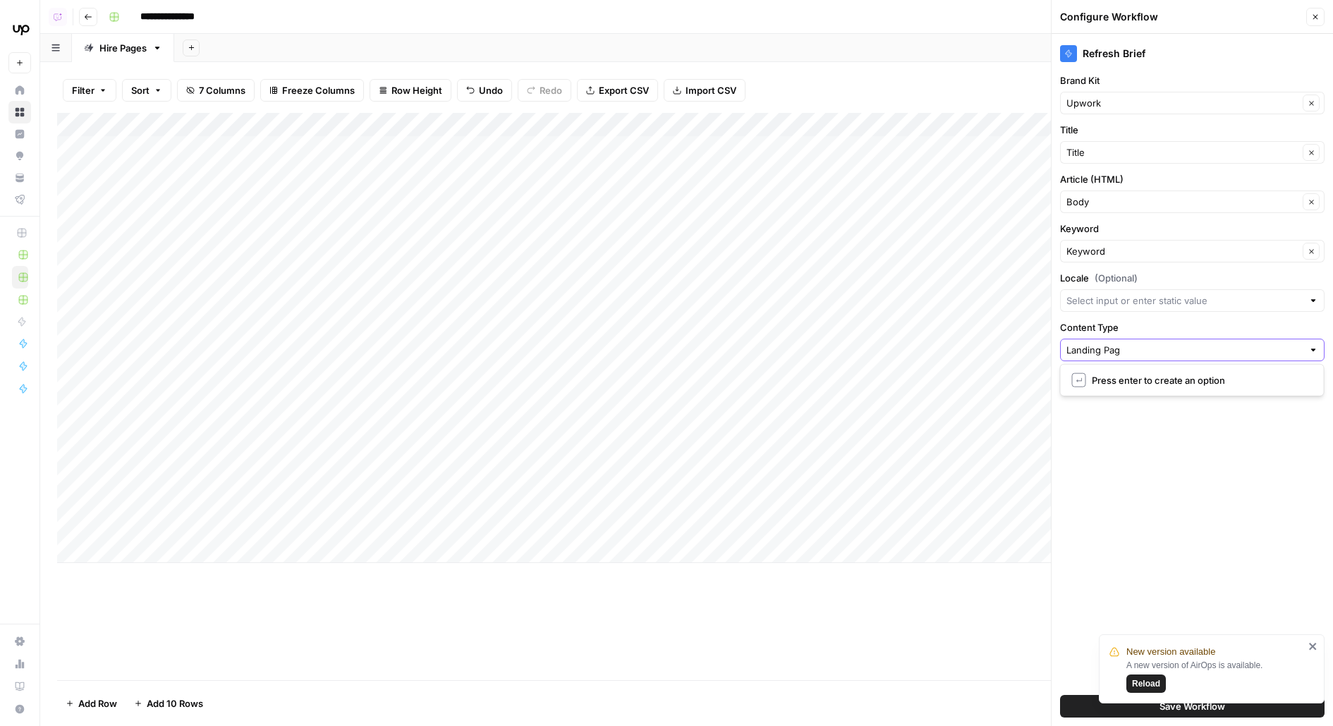
type input "Landing Page"
click at [1075, 711] on button "Save Workflow" at bounding box center [1192, 706] width 265 height 23
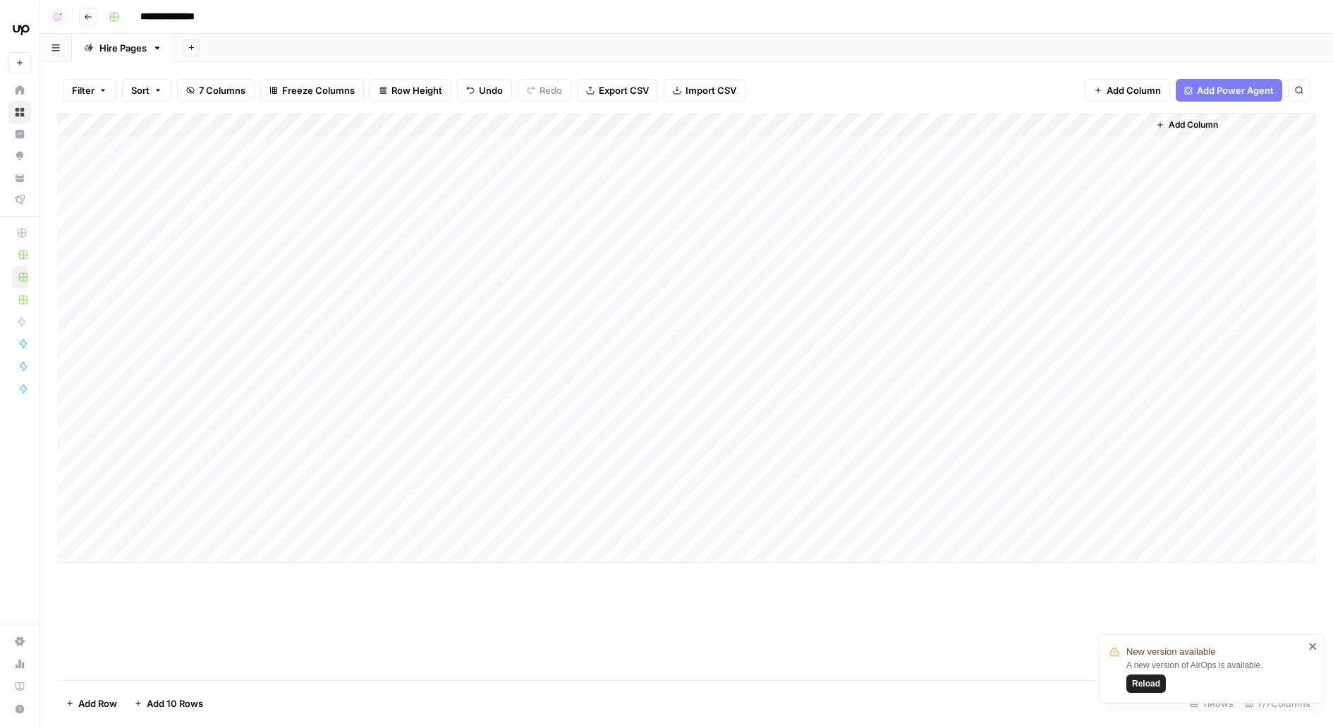
click at [1094, 158] on div "Add Column" at bounding box center [686, 338] width 1259 height 450
click at [1092, 179] on div "Add Column" at bounding box center [686, 338] width 1259 height 450
click at [1204, 133] on button "Add Column" at bounding box center [1187, 125] width 73 height 18
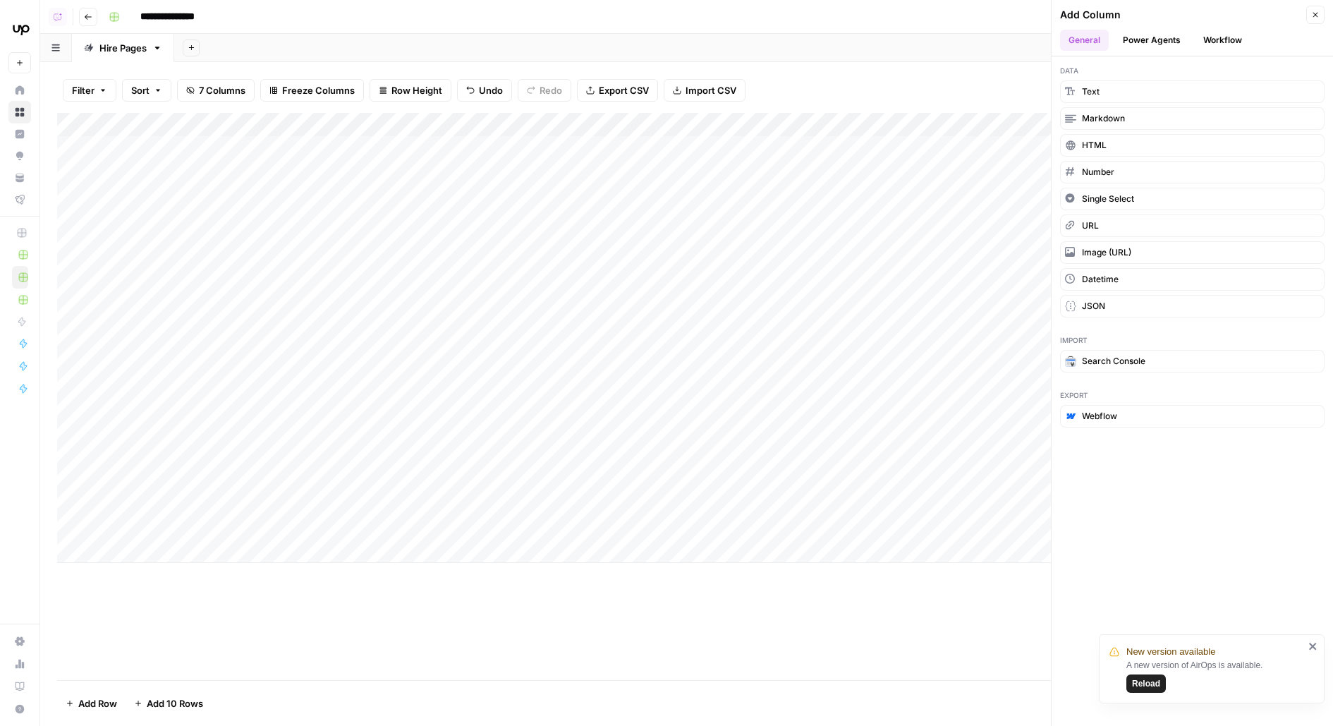
click at [1229, 49] on button "Workflow" at bounding box center [1223, 40] width 56 height 21
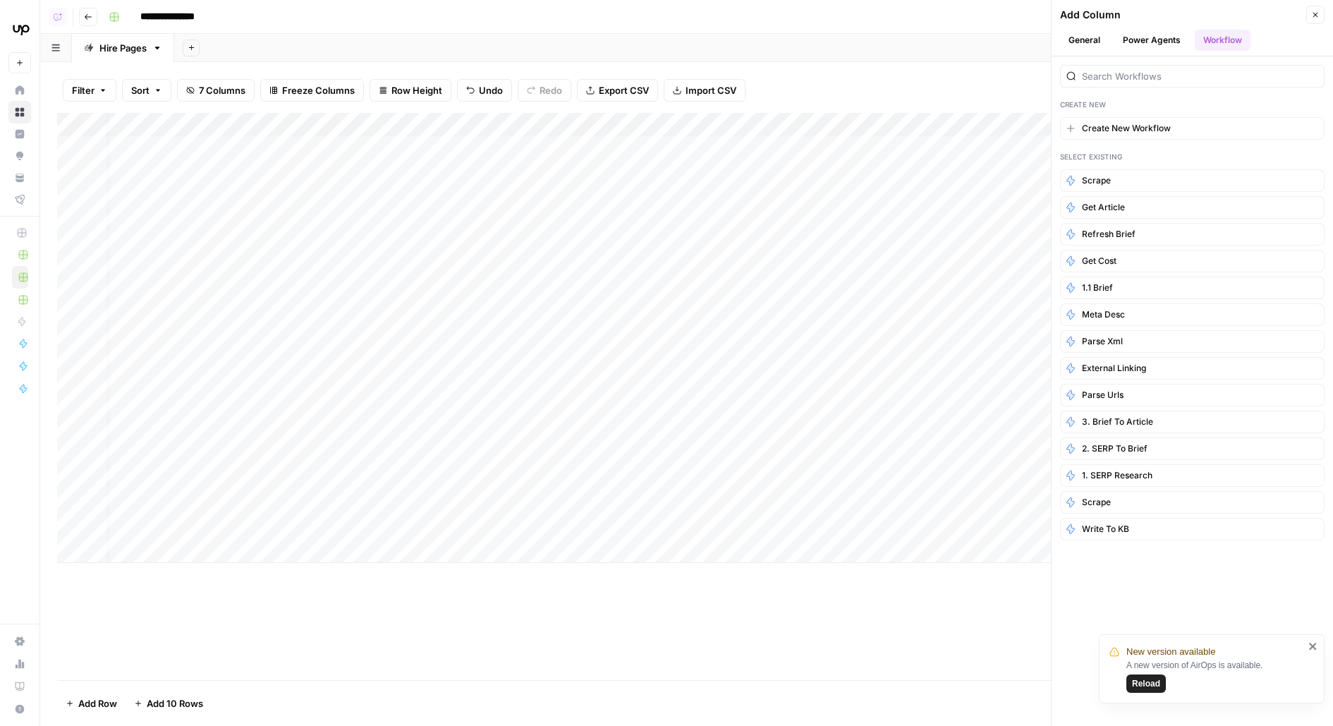
scroll to position [0, 114]
click at [1318, 13] on icon "button" at bounding box center [1316, 15] width 8 height 8
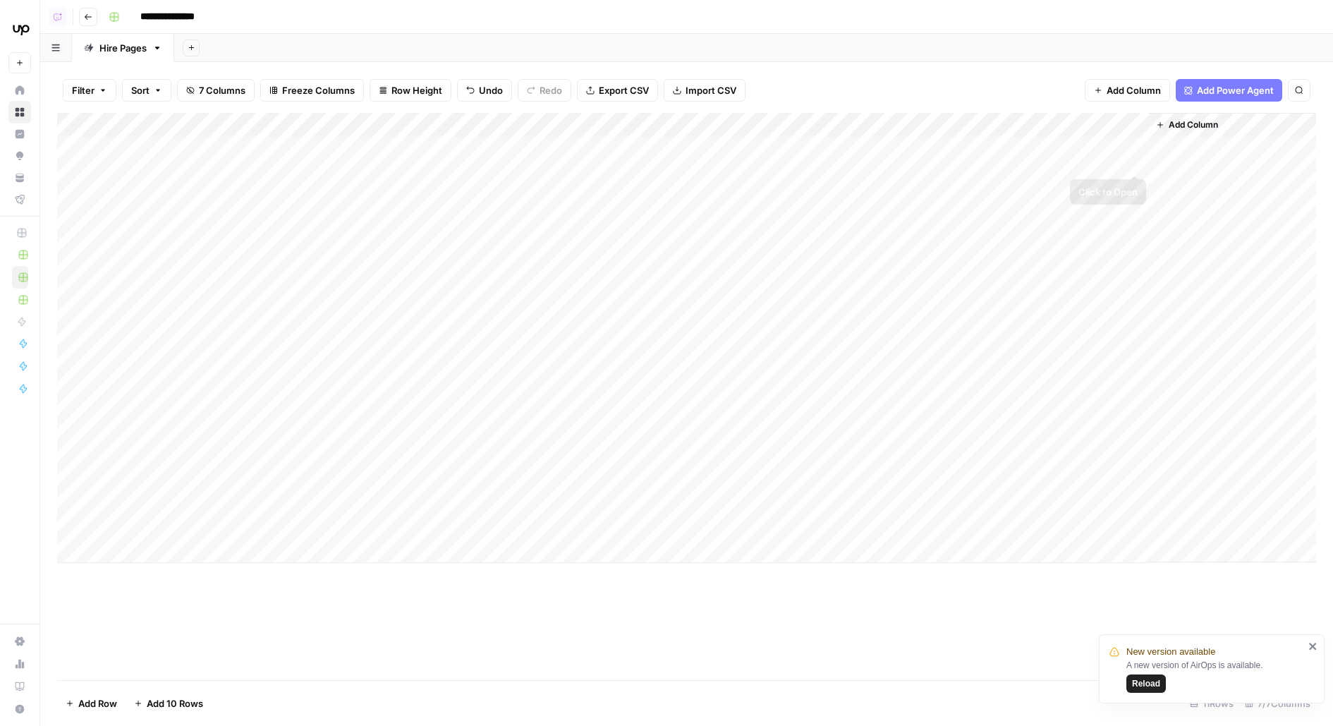
click at [1138, 145] on div "Add Column" at bounding box center [686, 338] width 1259 height 450
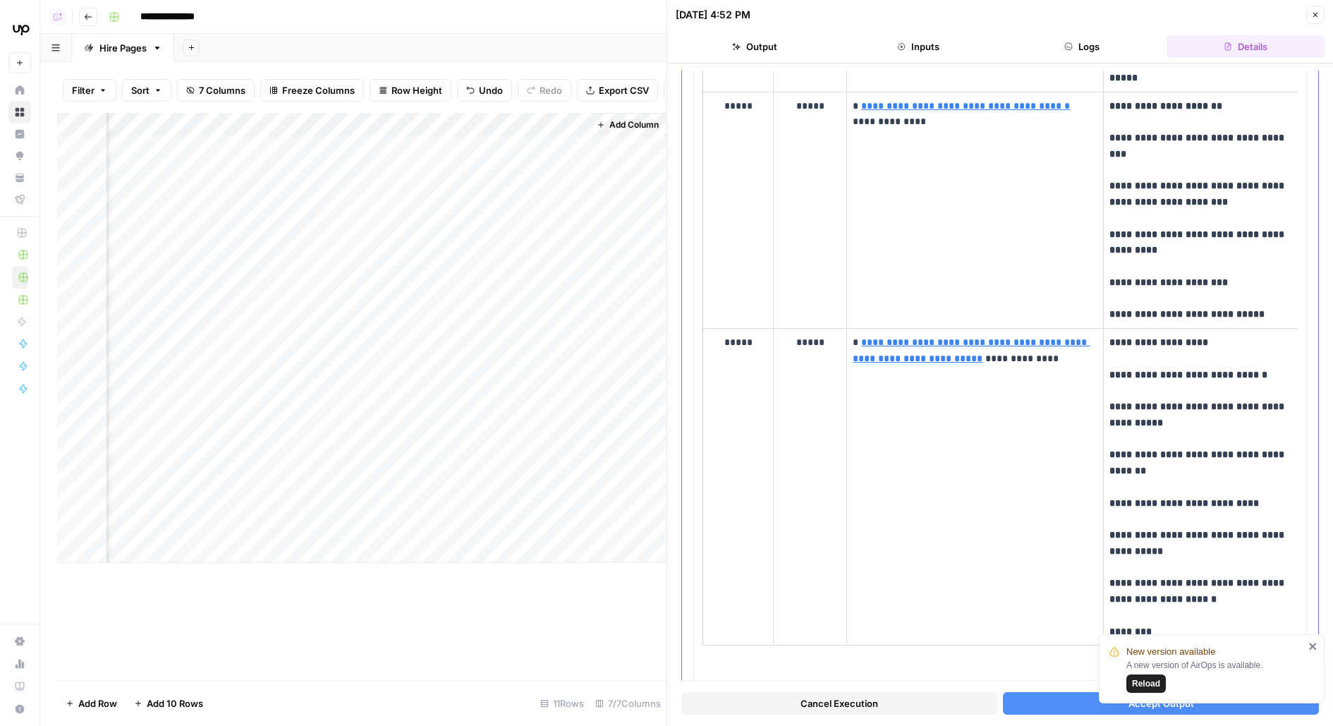
scroll to position [1258, 0]
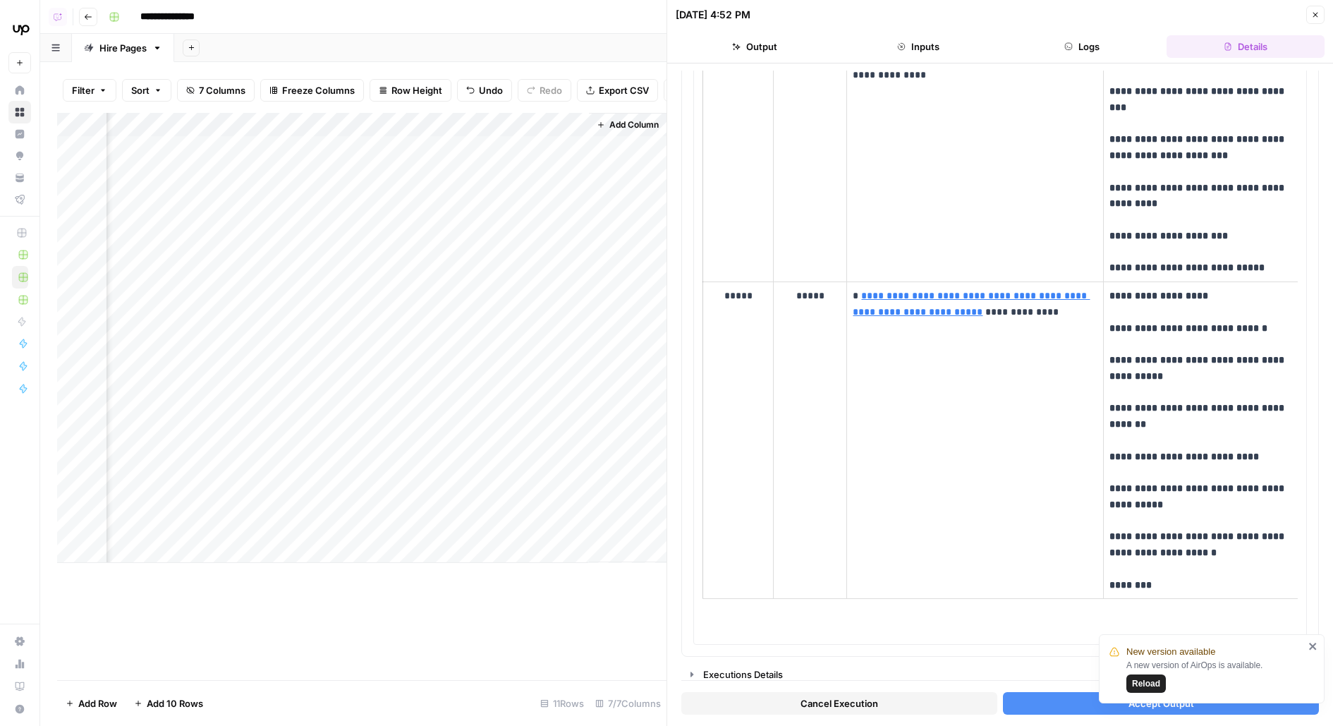
click at [1024, 710] on button "Accept Output" at bounding box center [1161, 703] width 316 height 23
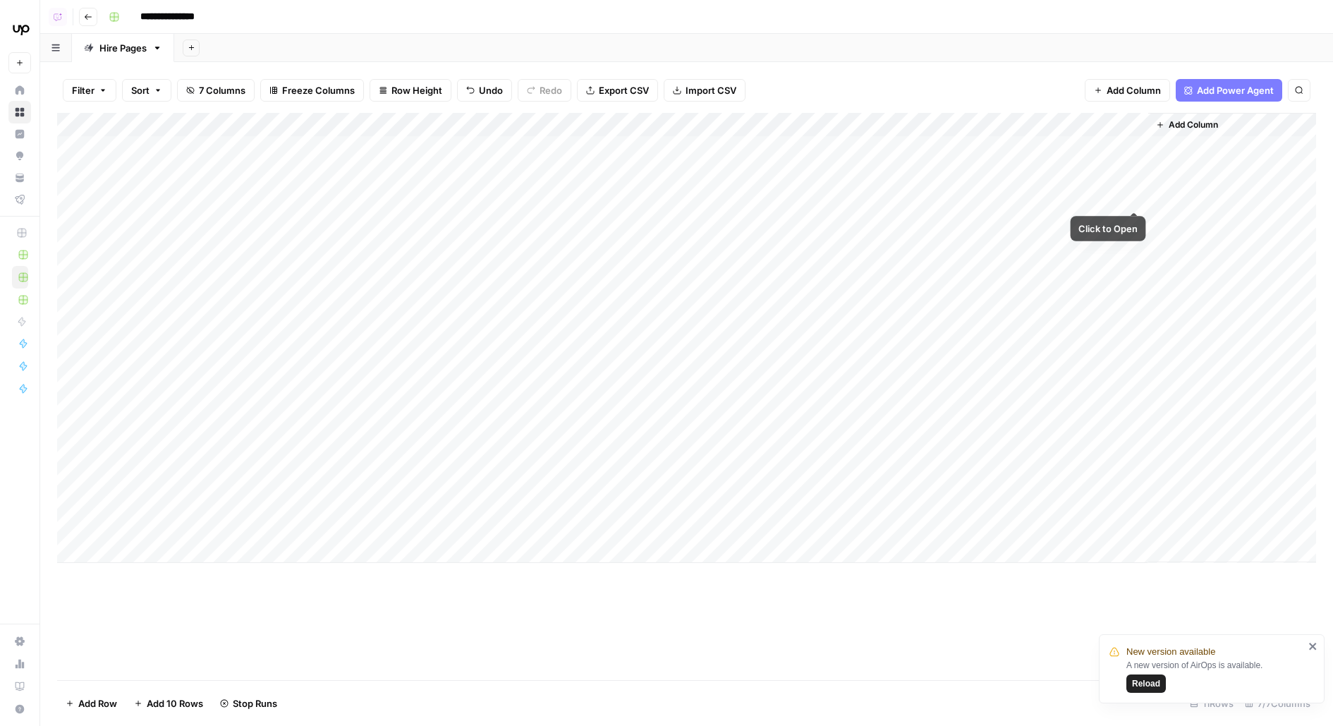
click at [1139, 182] on div "Add Column" at bounding box center [686, 338] width 1259 height 450
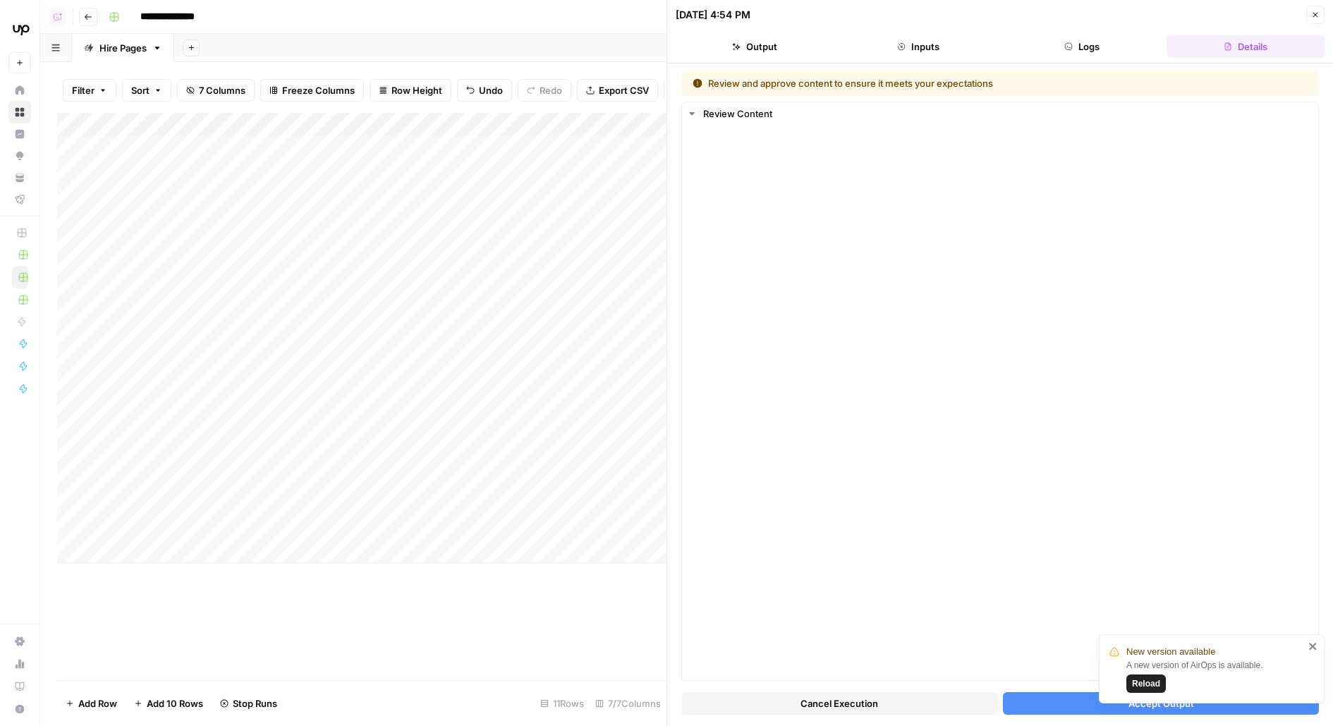
click at [1314, 646] on icon "close" at bounding box center [1312, 646] width 7 height 7
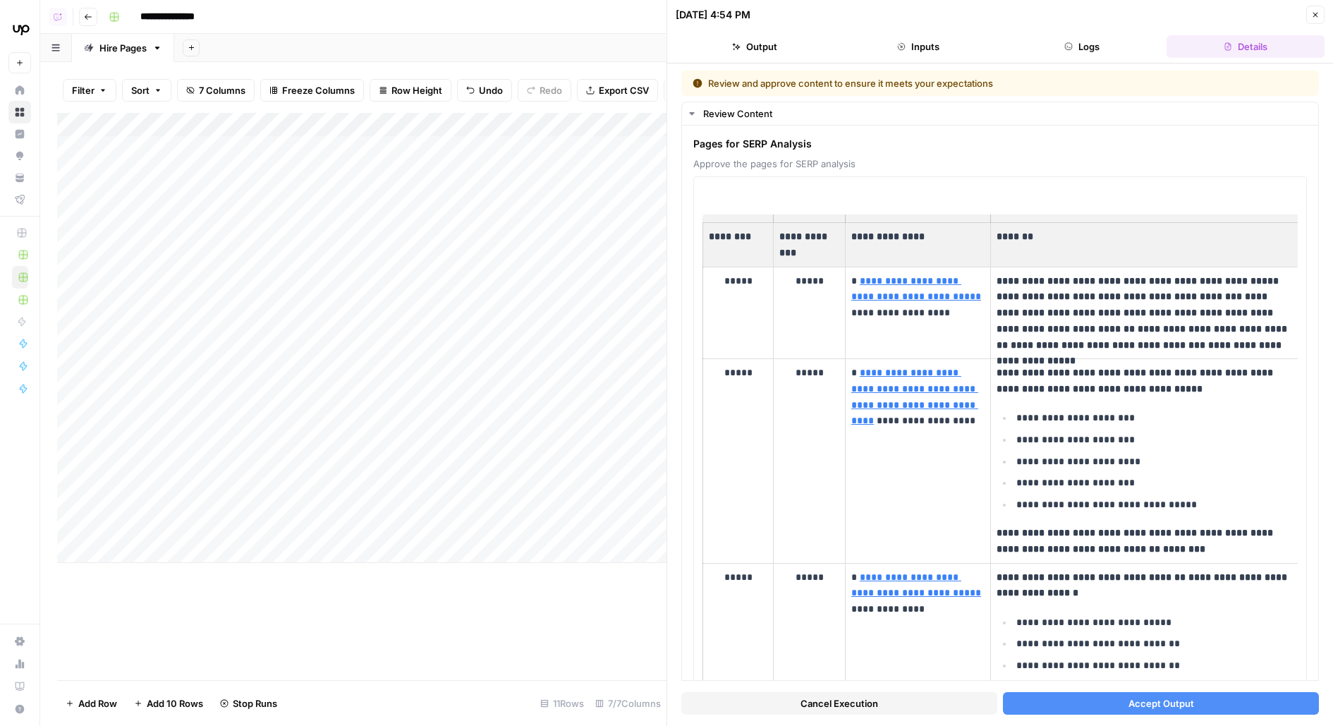
click at [1130, 699] on span "Accept Output" at bounding box center [1162, 703] width 66 height 14
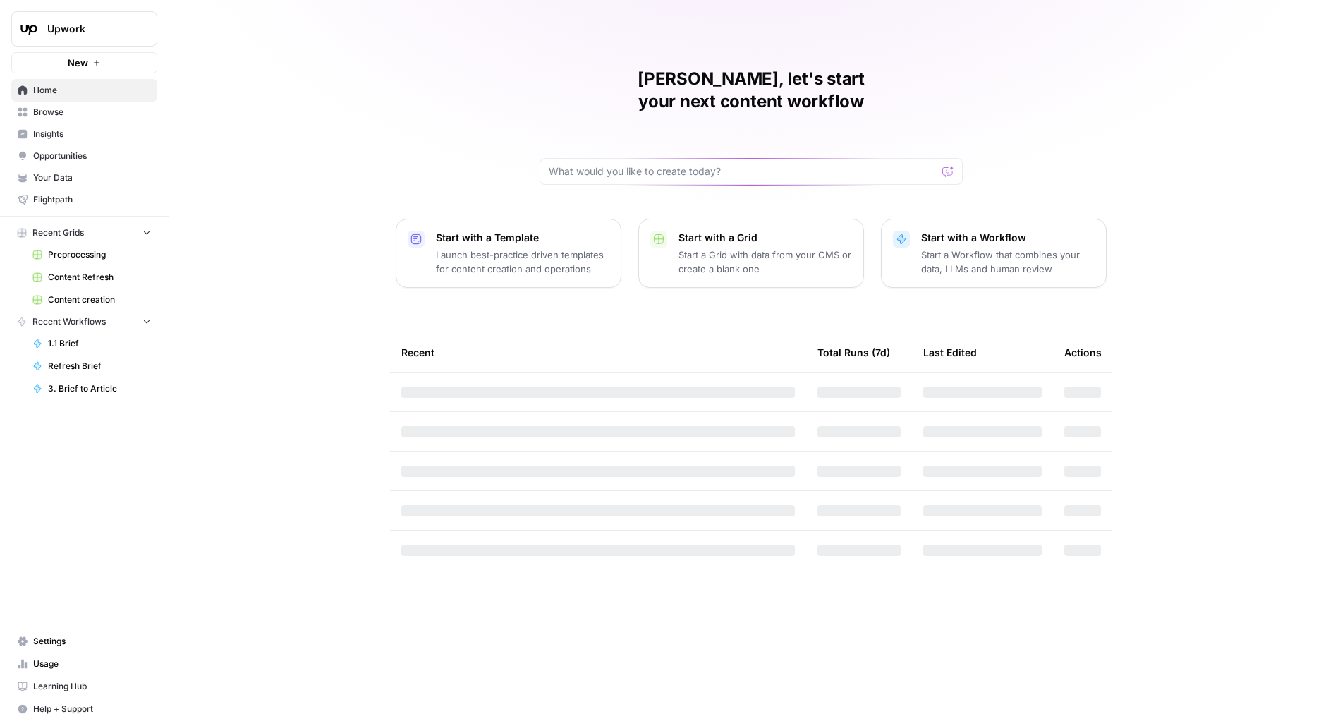
click at [93, 32] on span "Upwork" at bounding box center [89, 29] width 85 height 14
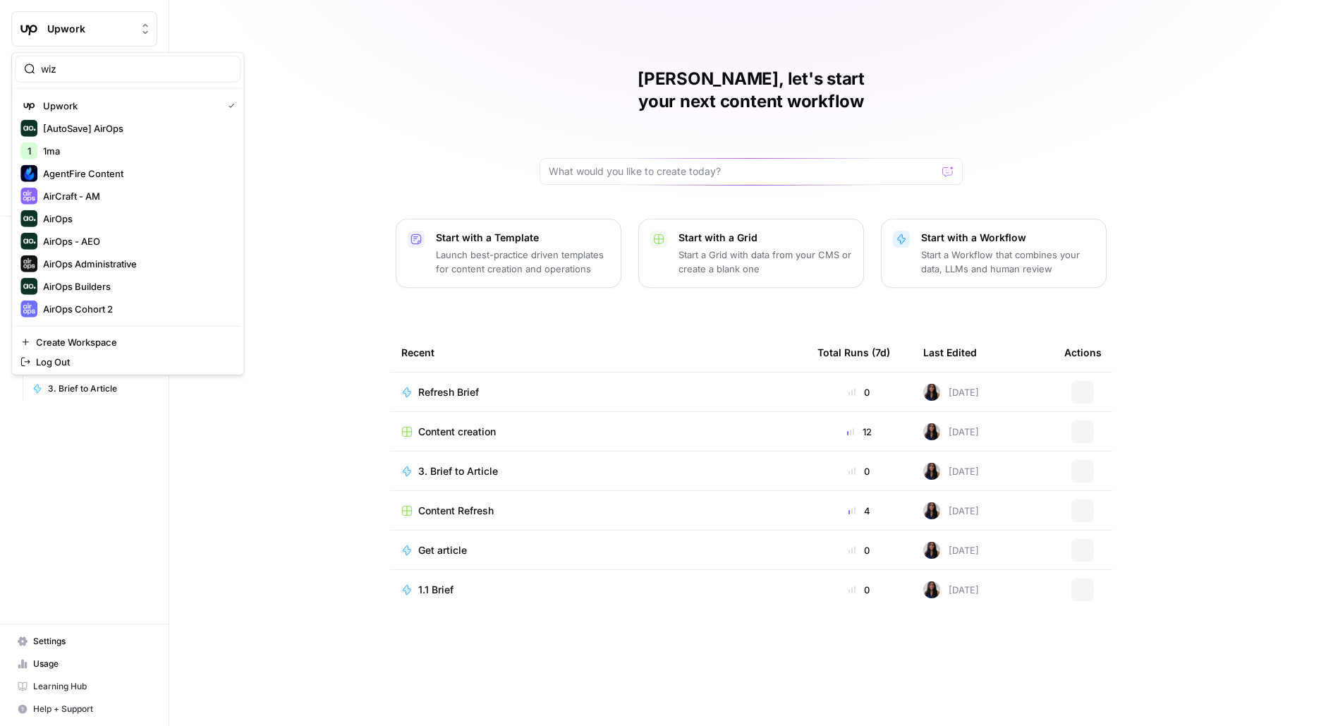
type input "wiz"
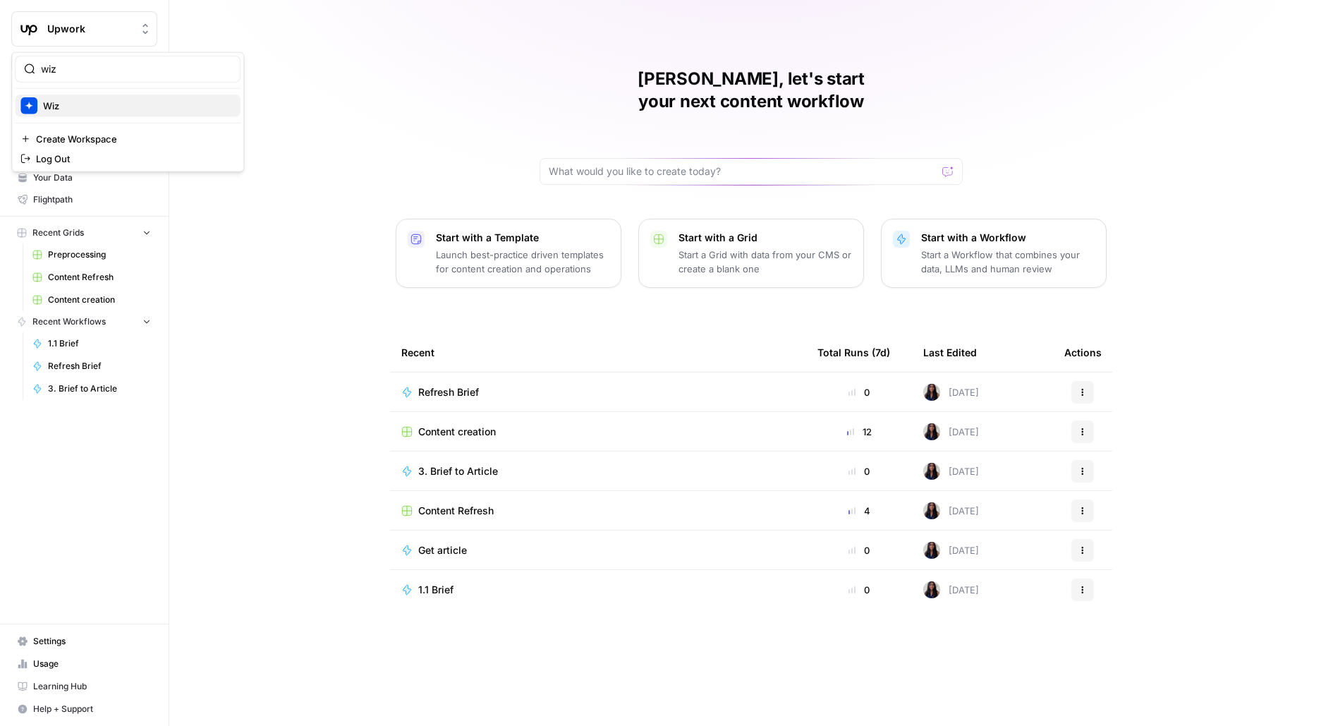
click button "Wiz" at bounding box center [128, 106] width 226 height 23
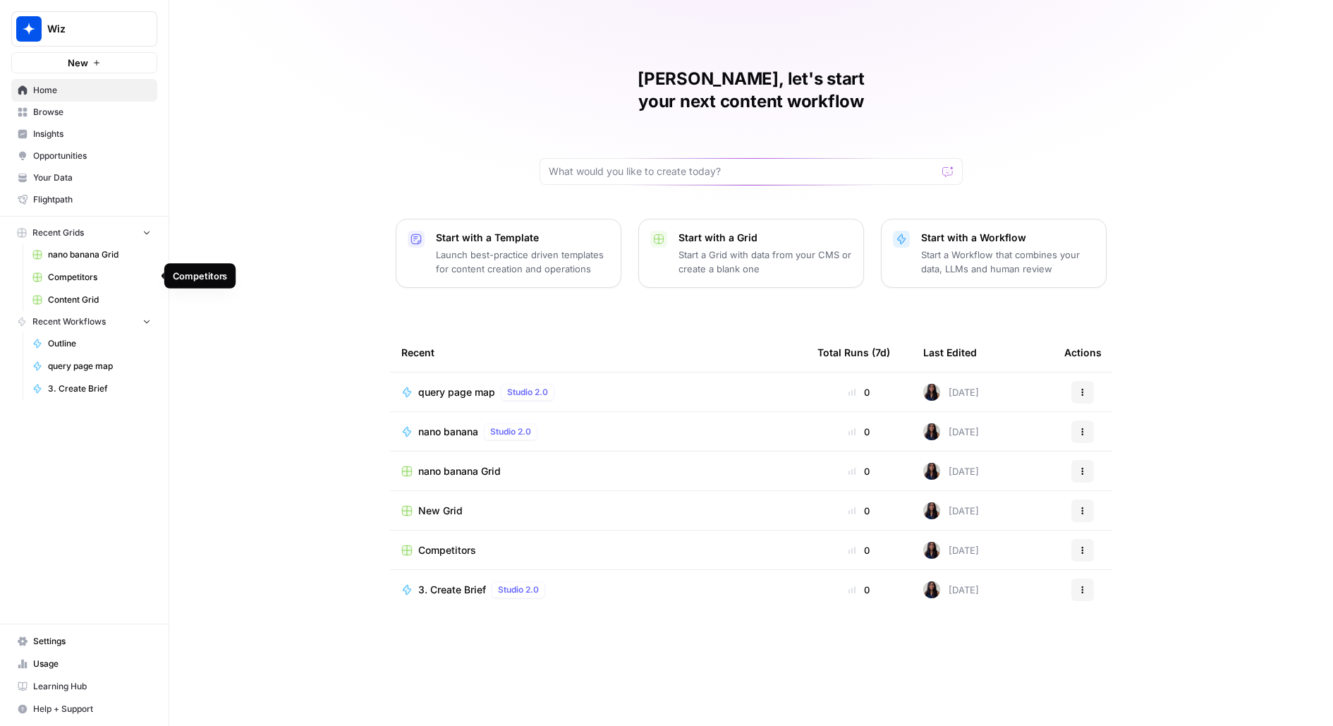
click at [92, 274] on span "Competitors" at bounding box center [99, 277] width 103 height 13
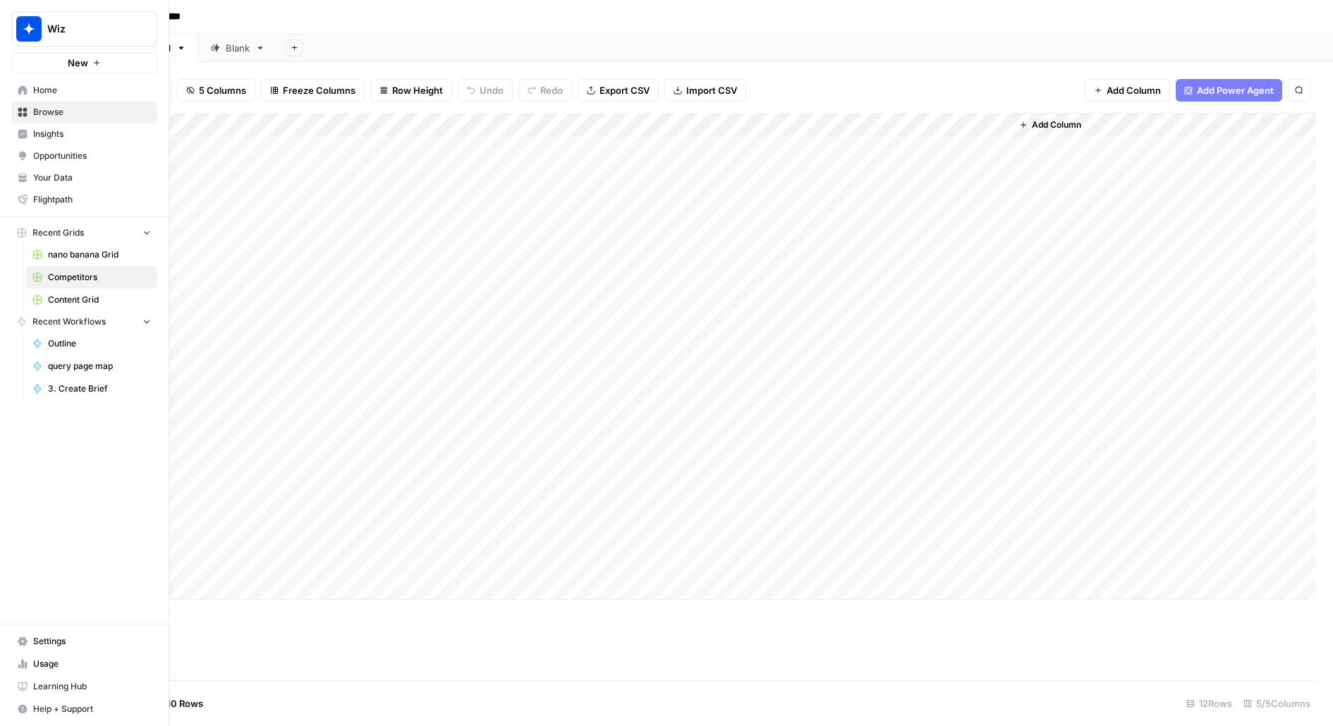
click at [48, 306] on link "Content Grid" at bounding box center [91, 300] width 131 height 23
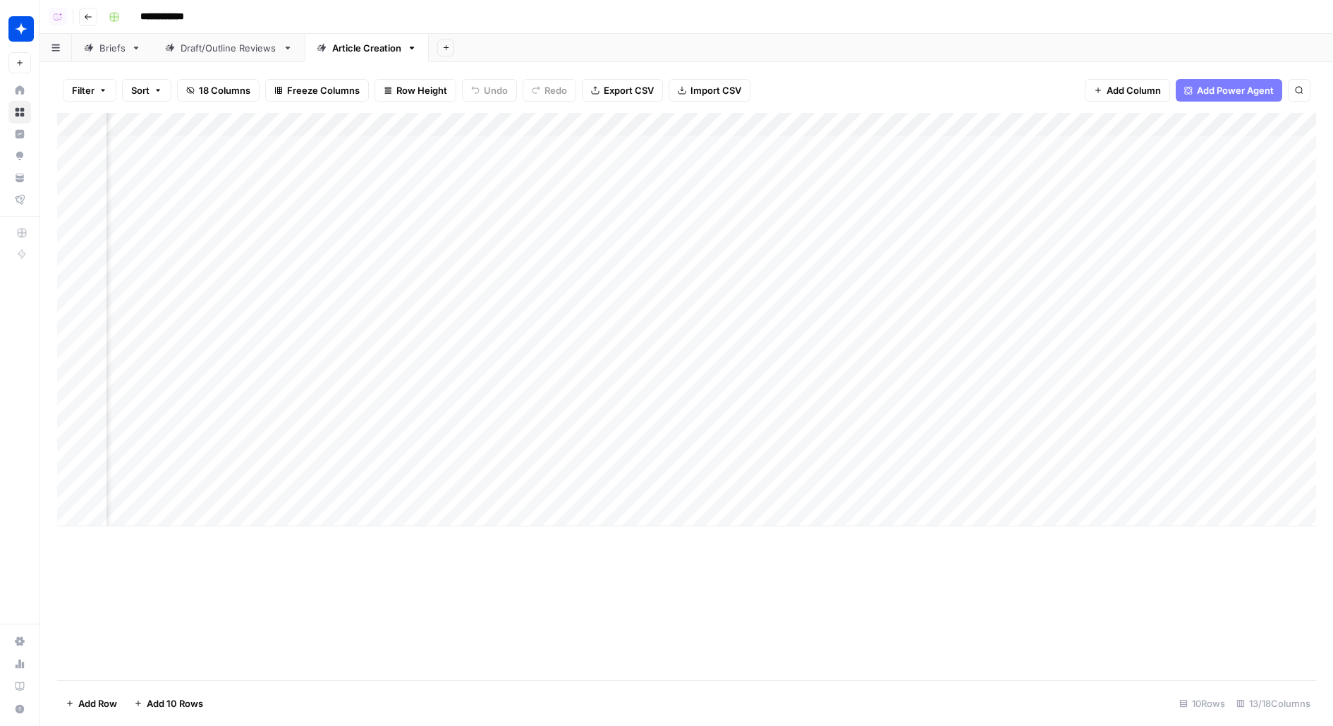
scroll to position [0, 562]
click at [971, 219] on div "Add Column" at bounding box center [686, 319] width 1259 height 413
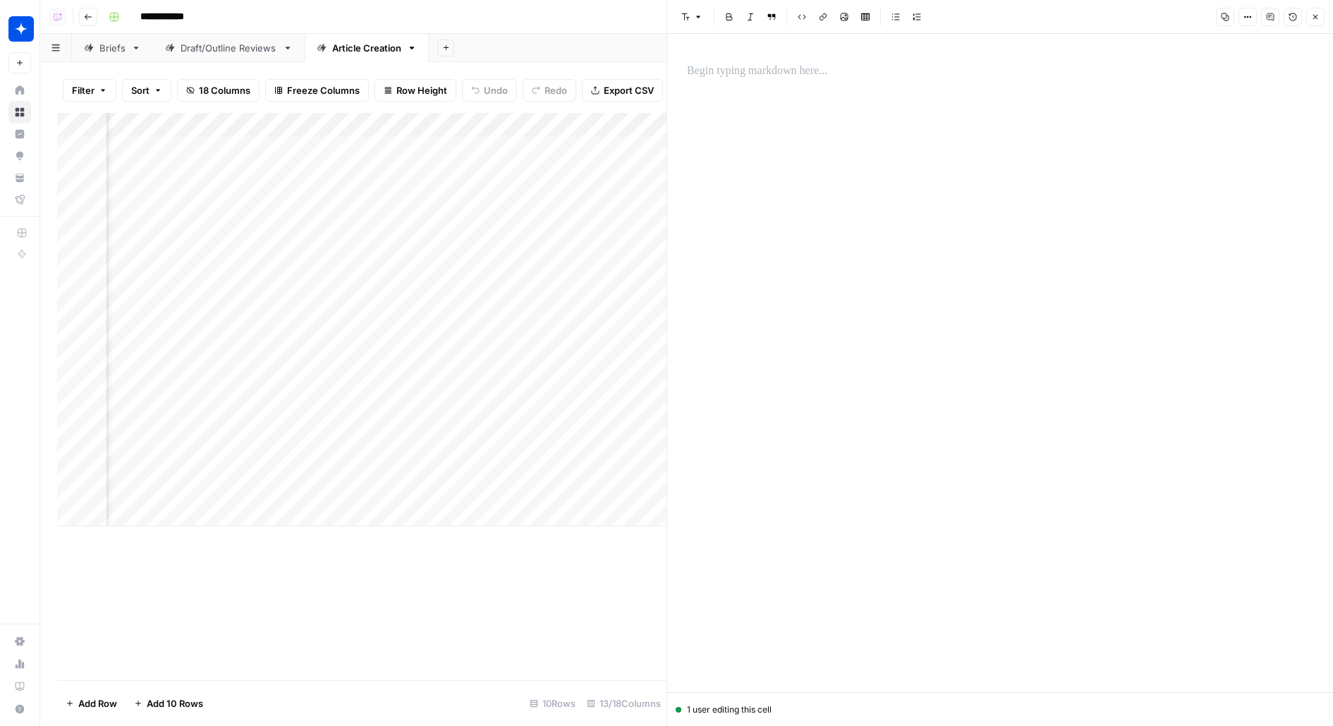
scroll to position [0, 1212]
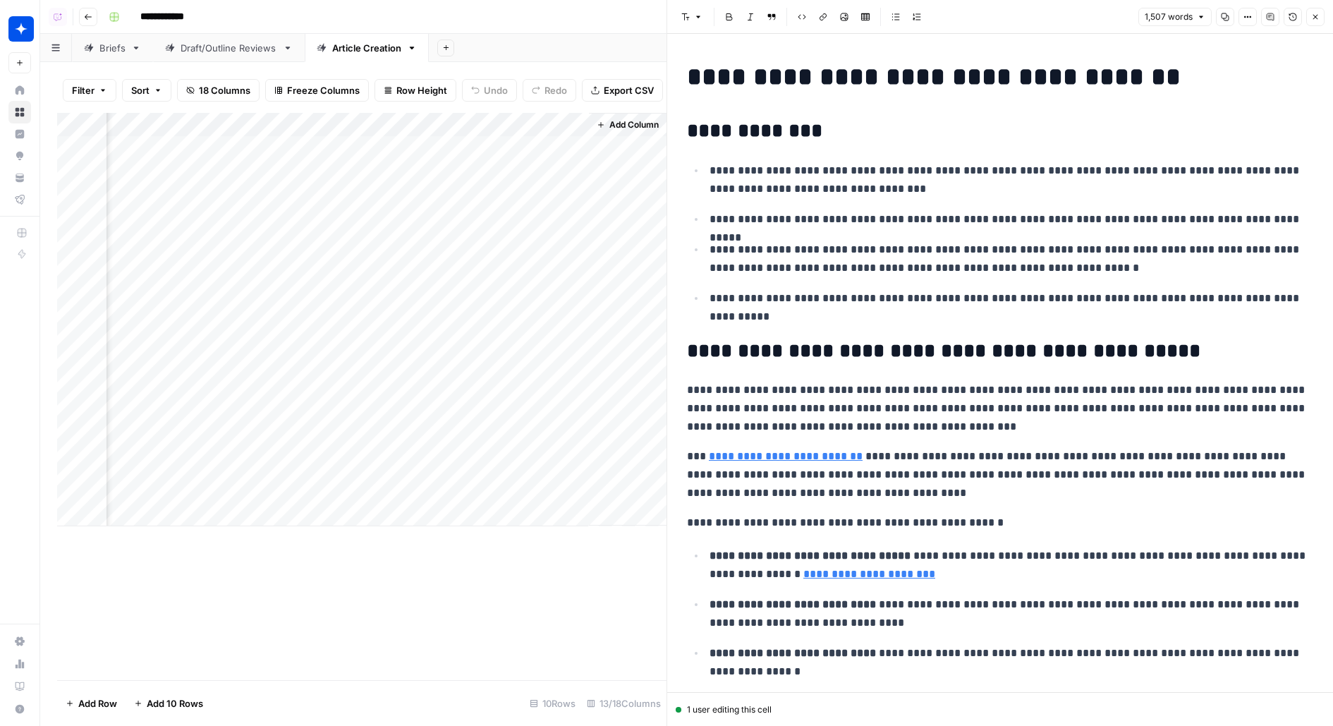
click at [1275, 20] on icon "button" at bounding box center [1270, 17] width 8 height 8
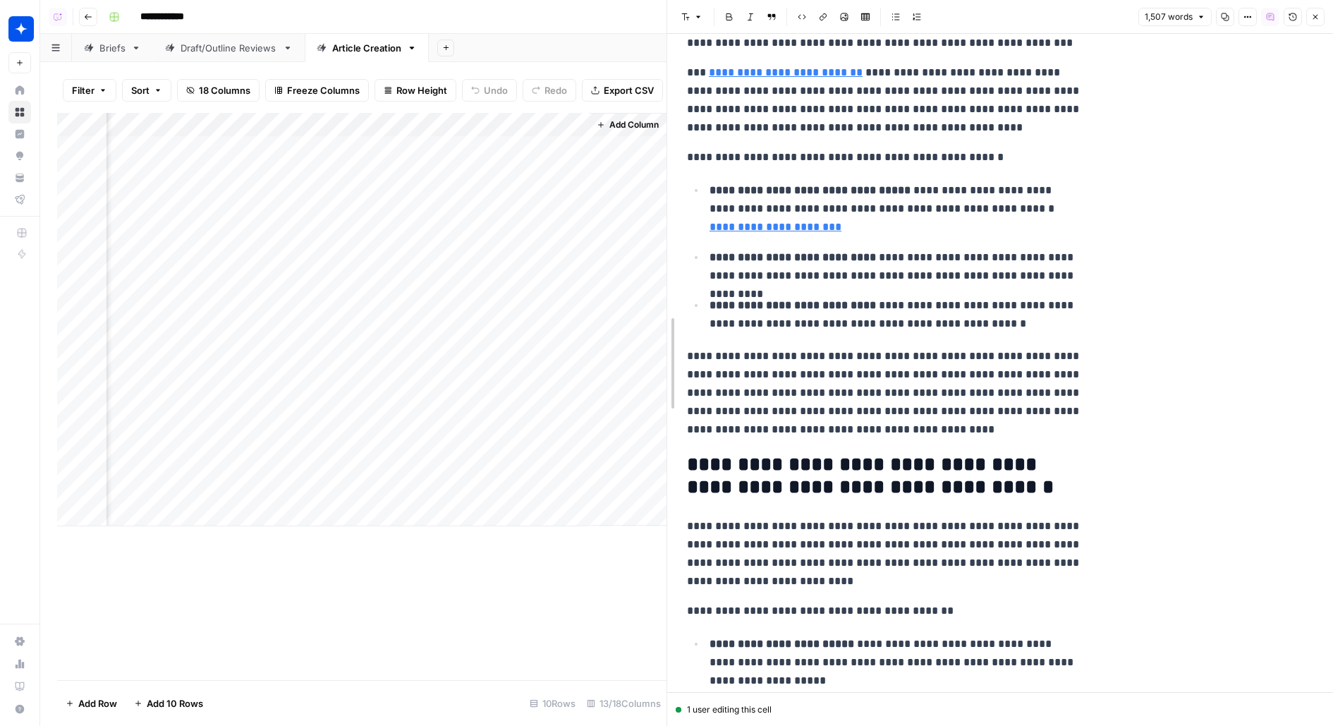
drag, startPoint x: 673, startPoint y: 286, endPoint x: 488, endPoint y: 334, distance: 191.7
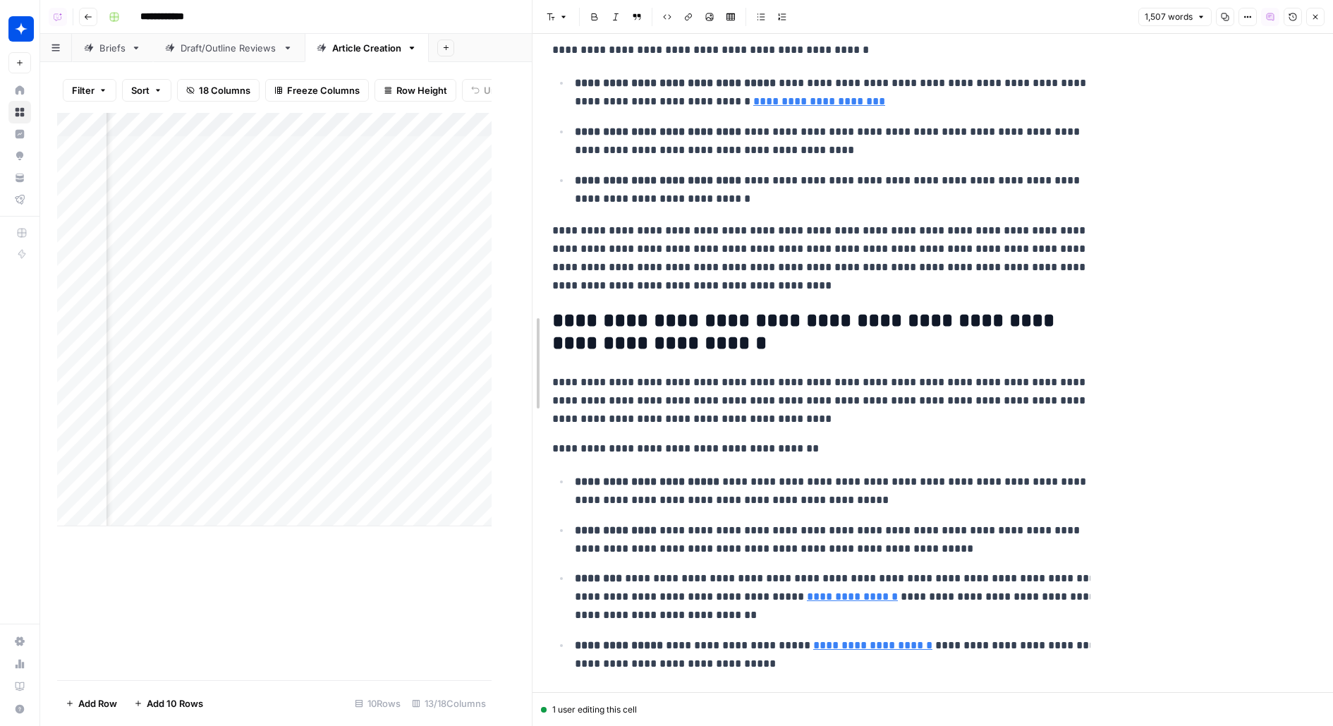
scroll to position [598, 0]
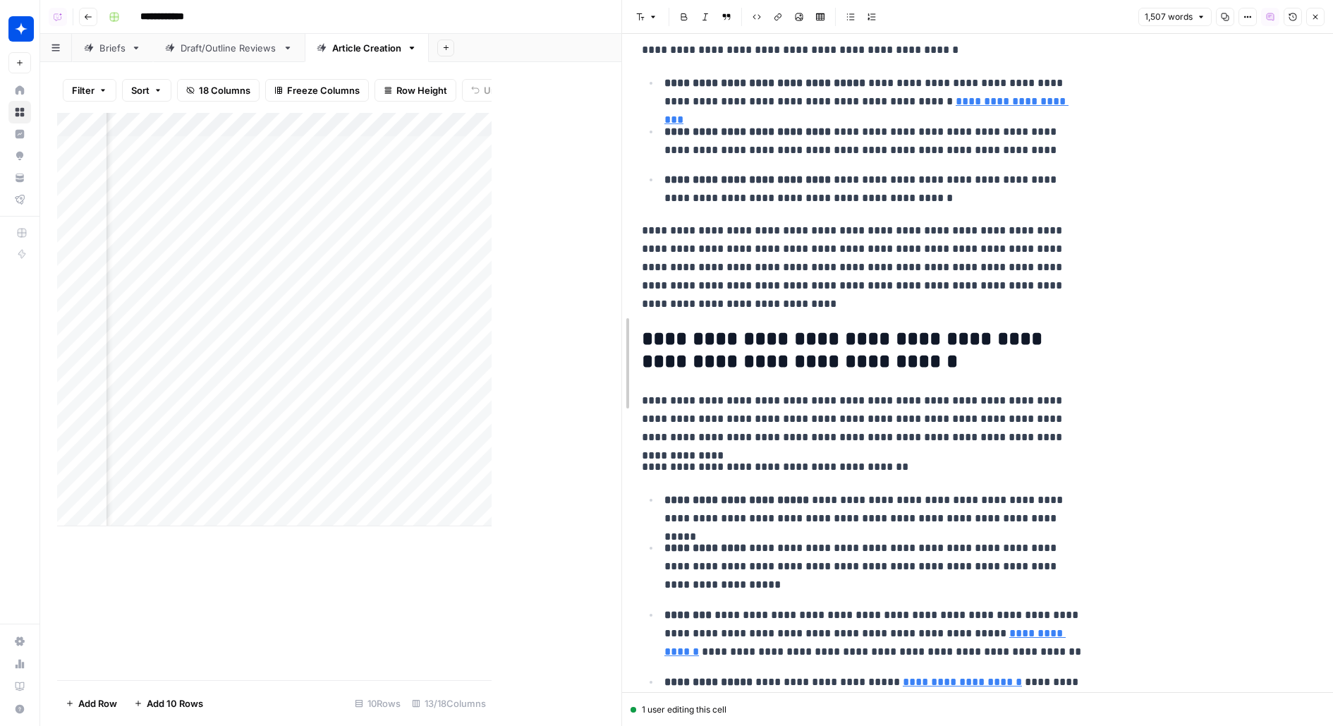
drag, startPoint x: 495, startPoint y: 236, endPoint x: 625, endPoint y: 236, distance: 129.8
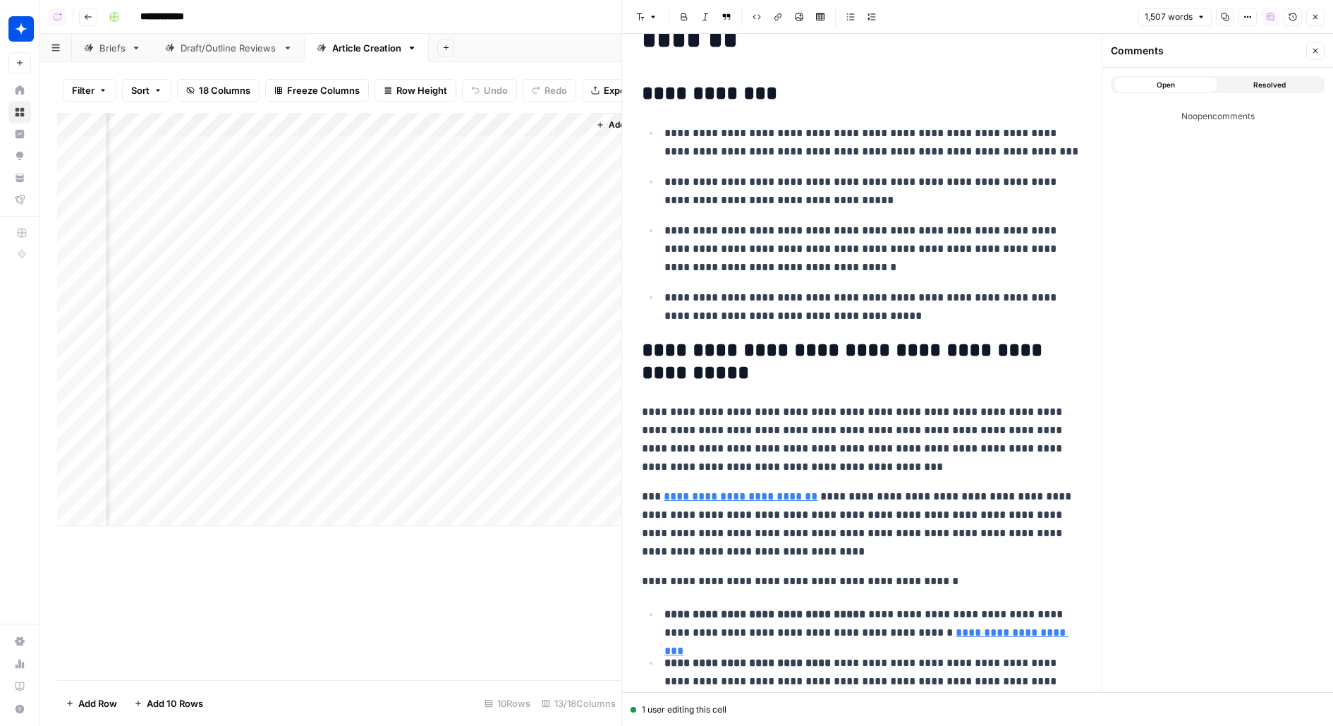
scroll to position [0, 0]
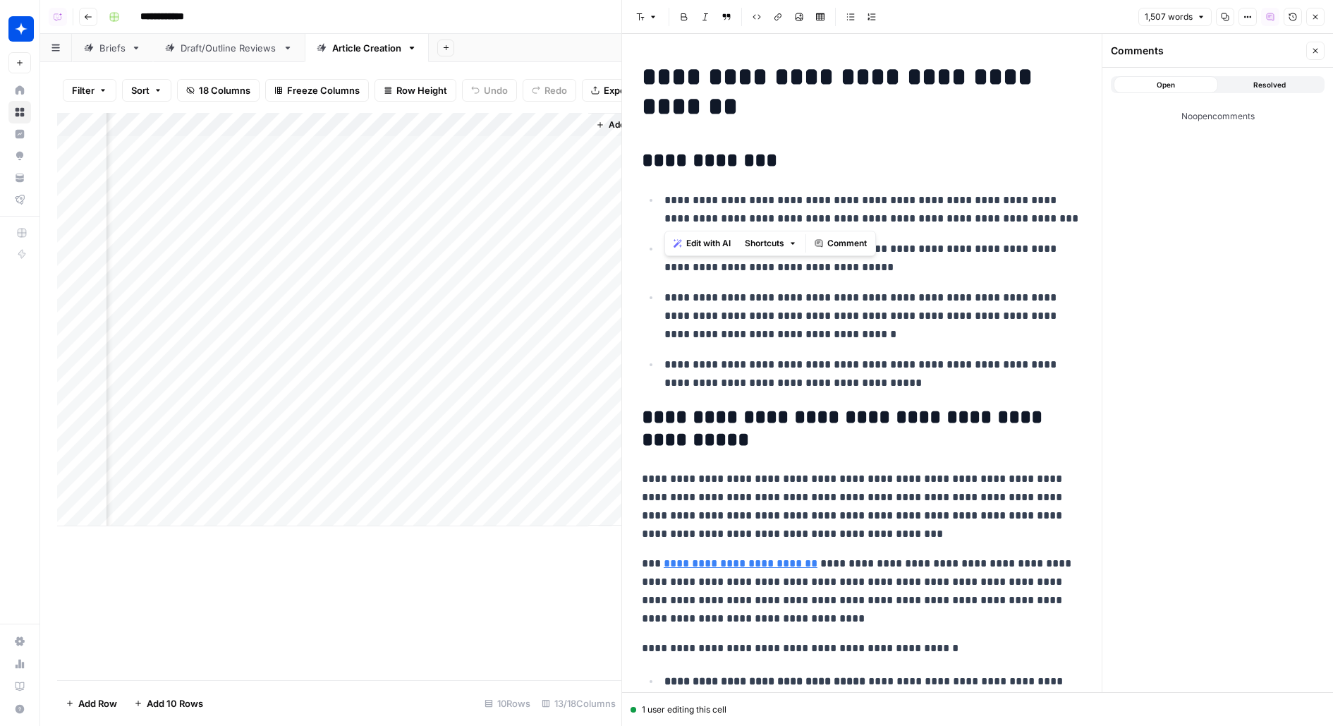
drag, startPoint x: 663, startPoint y: 200, endPoint x: 1072, endPoint y: 224, distance: 409.9
click at [1072, 224] on li "**********" at bounding box center [871, 208] width 422 height 37
click at [1025, 226] on p "**********" at bounding box center [874, 209] width 418 height 37
drag, startPoint x: 651, startPoint y: 75, endPoint x: 901, endPoint y: 106, distance: 251.7
click at [902, 107] on h1 "**********" at bounding box center [862, 91] width 440 height 59
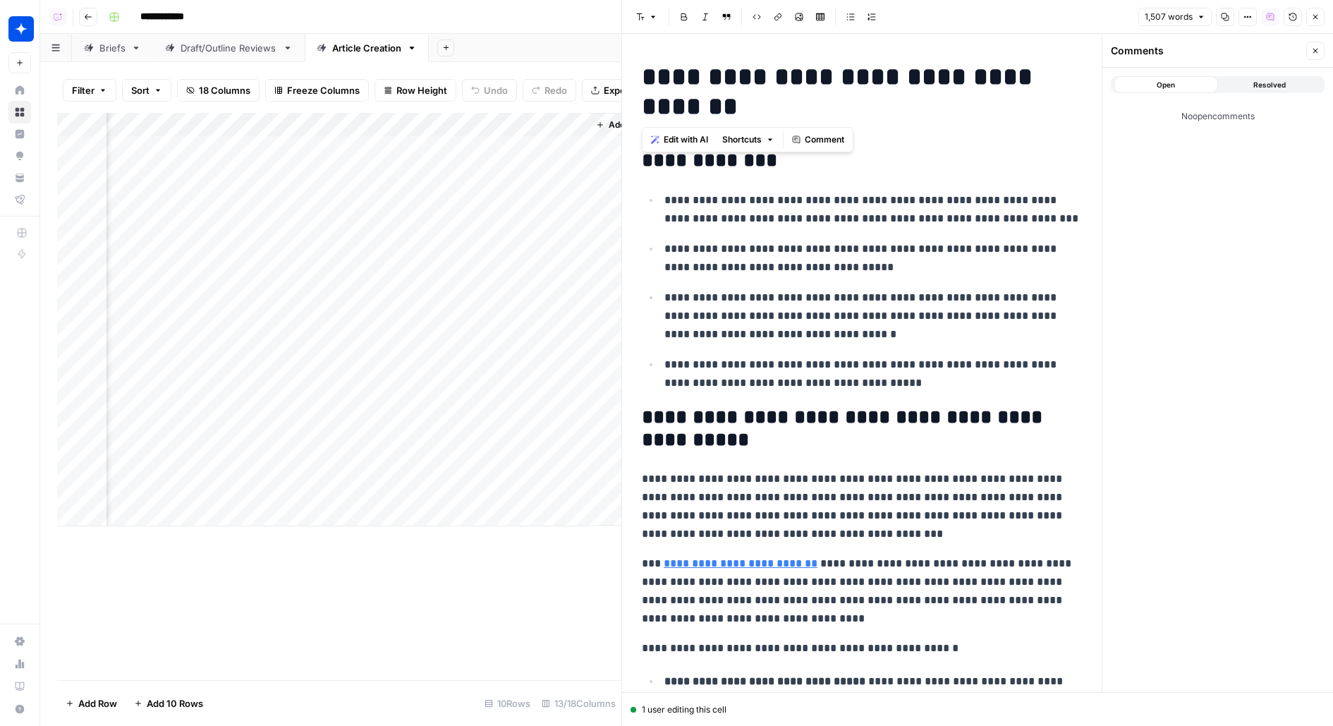
click at [901, 106] on h1 "**********" at bounding box center [862, 91] width 440 height 59
click at [668, 160] on h2 "**********" at bounding box center [862, 161] width 440 height 23
click at [821, 192] on span "Comment" at bounding box center [825, 190] width 40 height 13
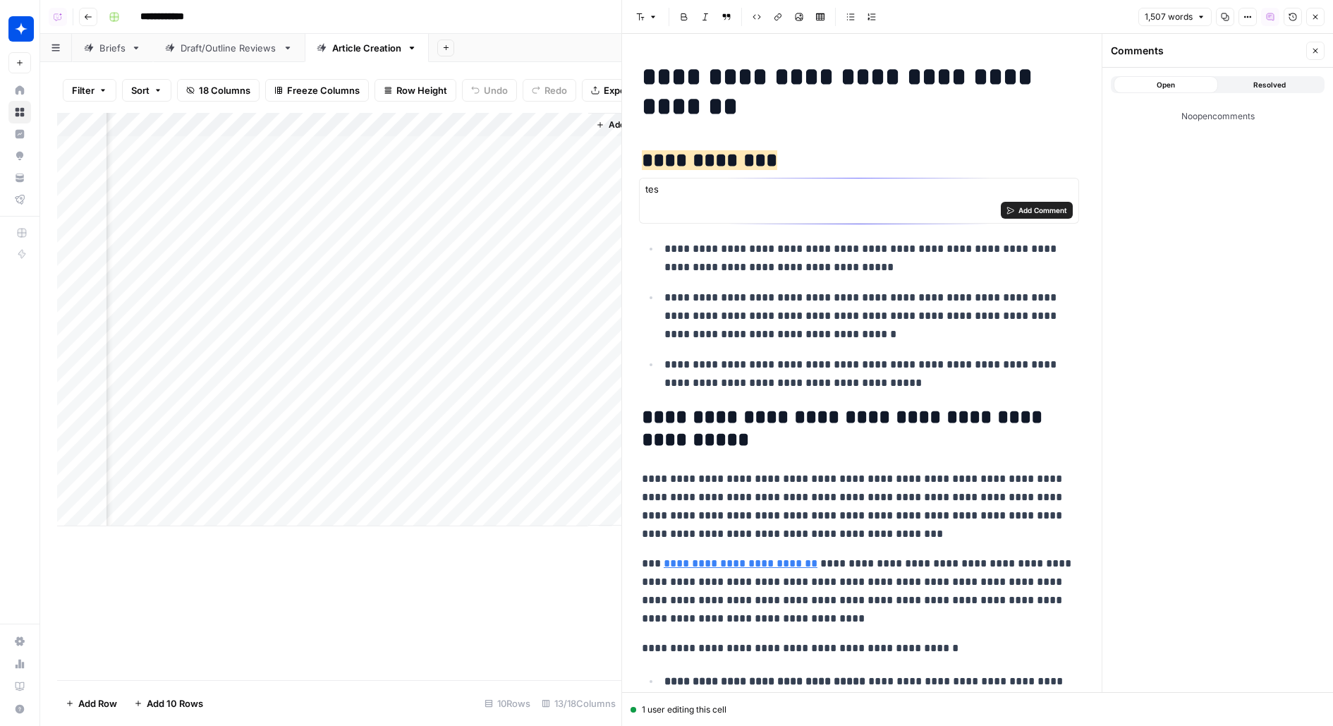
type textarea "test"
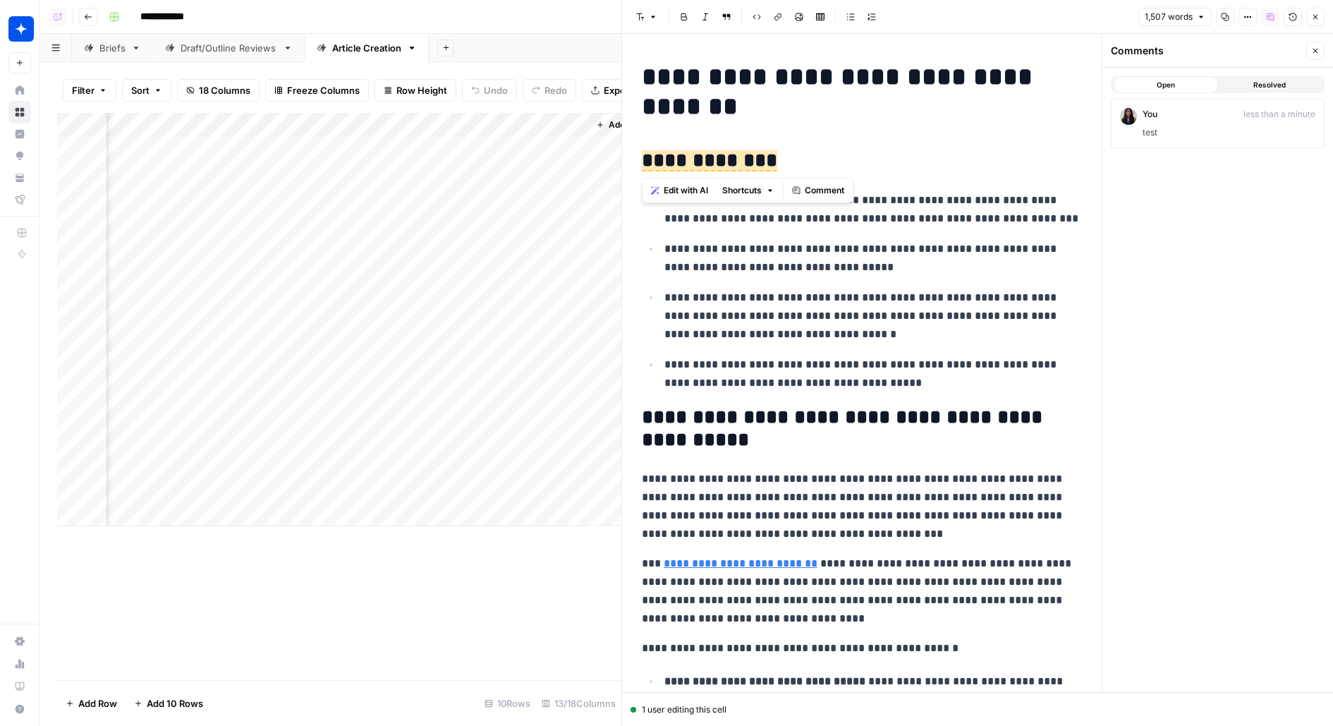
click at [1195, 121] on div "You less than a minute test" at bounding box center [1229, 123] width 173 height 31
click at [1167, 194] on div "Reply... Reply" at bounding box center [1218, 199] width 201 height 46
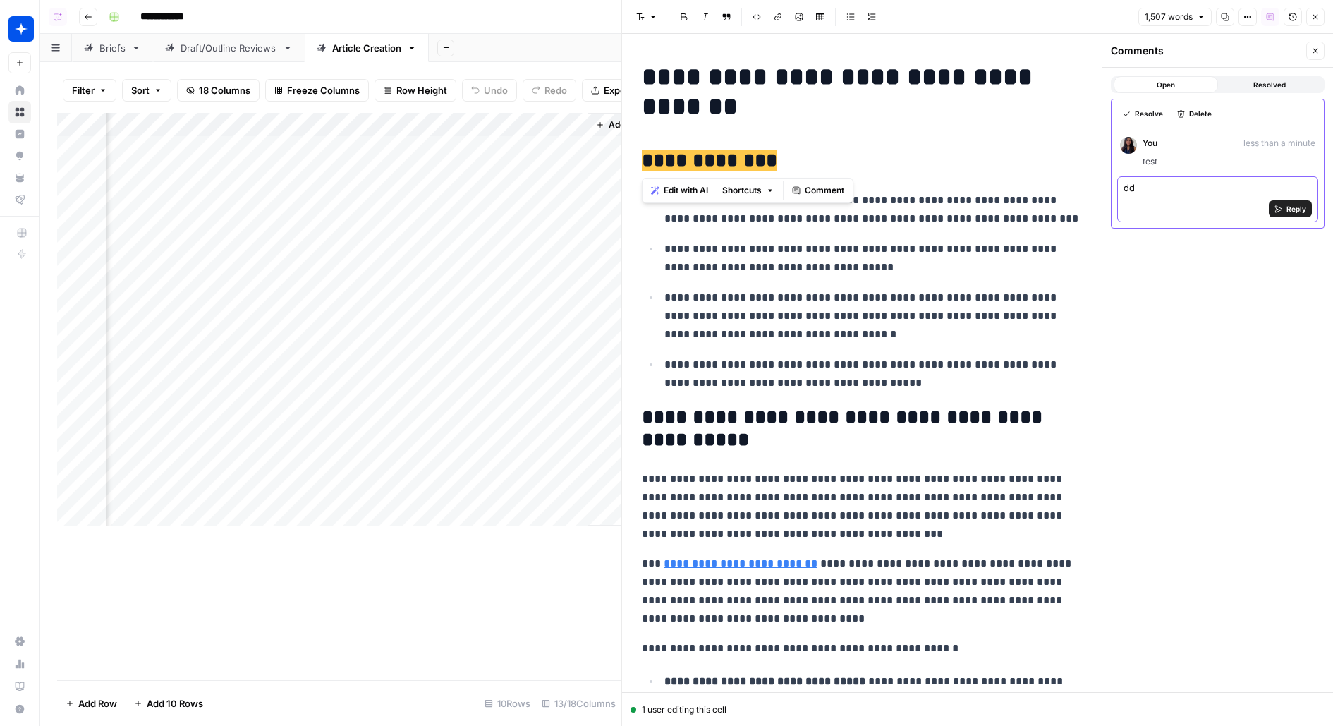
type textarea "d"
type textarea "test 2"
click at [870, 155] on h2 "**********" at bounding box center [862, 161] width 440 height 23
click at [890, 240] on p "**********" at bounding box center [874, 258] width 418 height 37
click at [710, 167] on span "**********" at bounding box center [709, 160] width 135 height 21
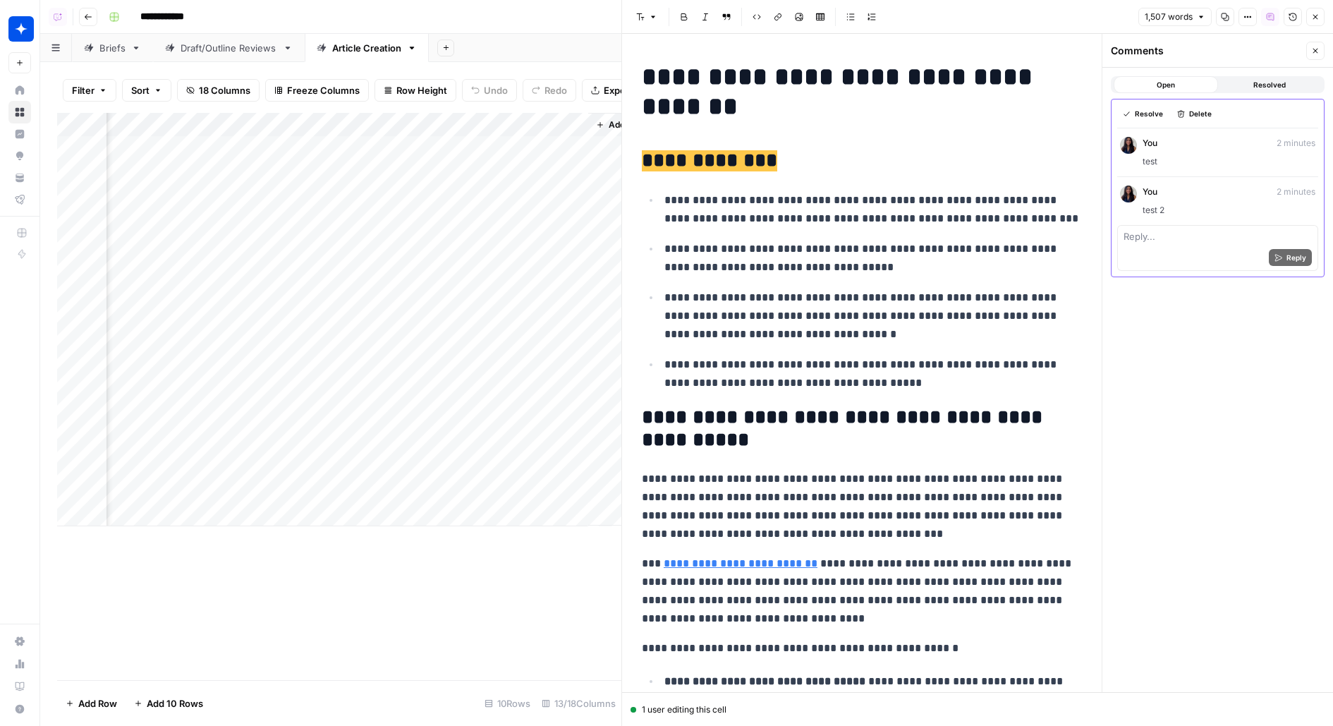
click at [778, 259] on p "**********" at bounding box center [874, 258] width 418 height 37
click at [693, 167] on span "**********" at bounding box center [709, 160] width 135 height 21
click at [1300, 88] on button "Resolved" at bounding box center [1270, 84] width 104 height 17
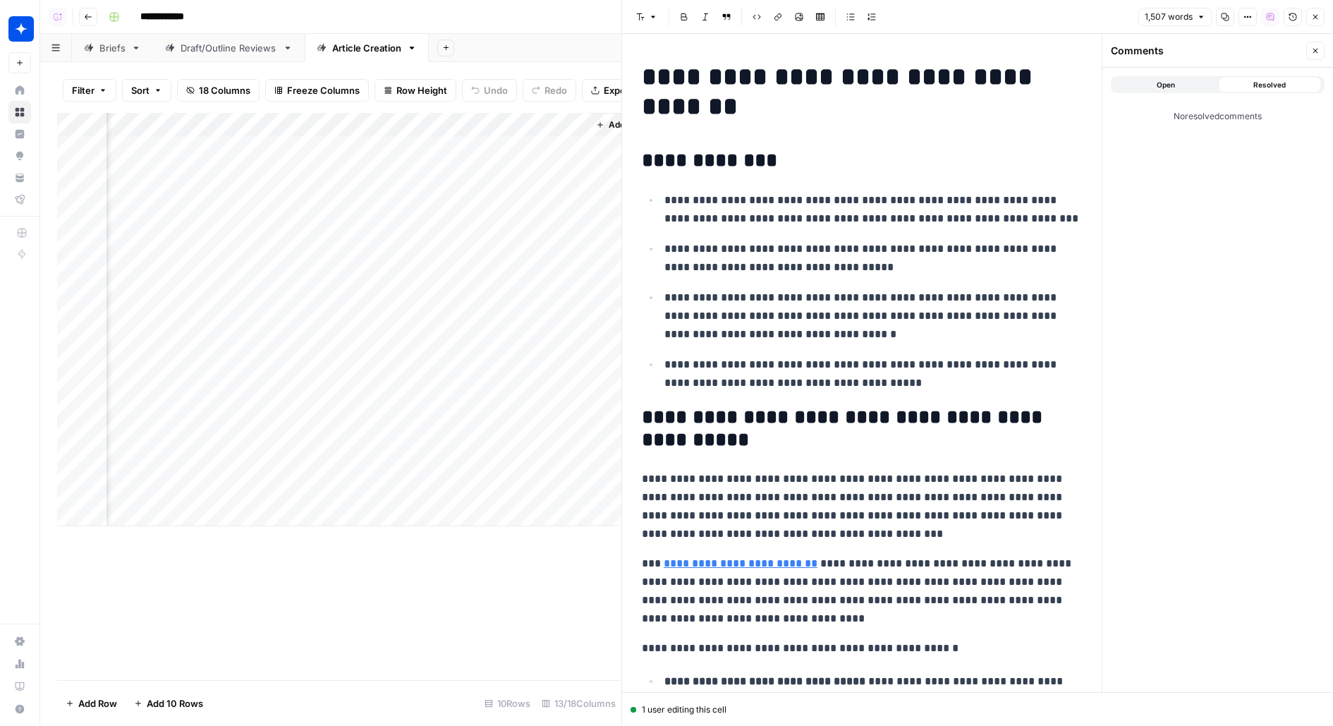
click at [1197, 82] on button "Open" at bounding box center [1166, 84] width 104 height 17
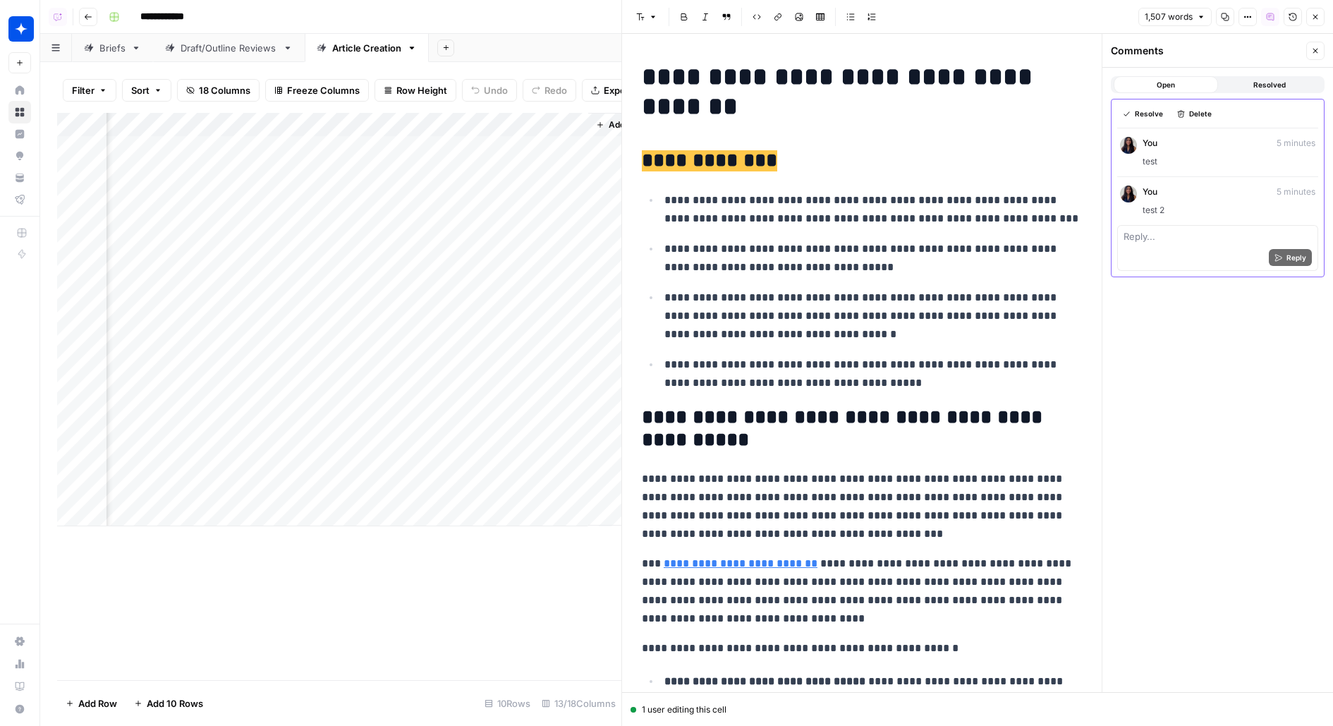
click at [779, 194] on p "**********" at bounding box center [874, 209] width 418 height 37
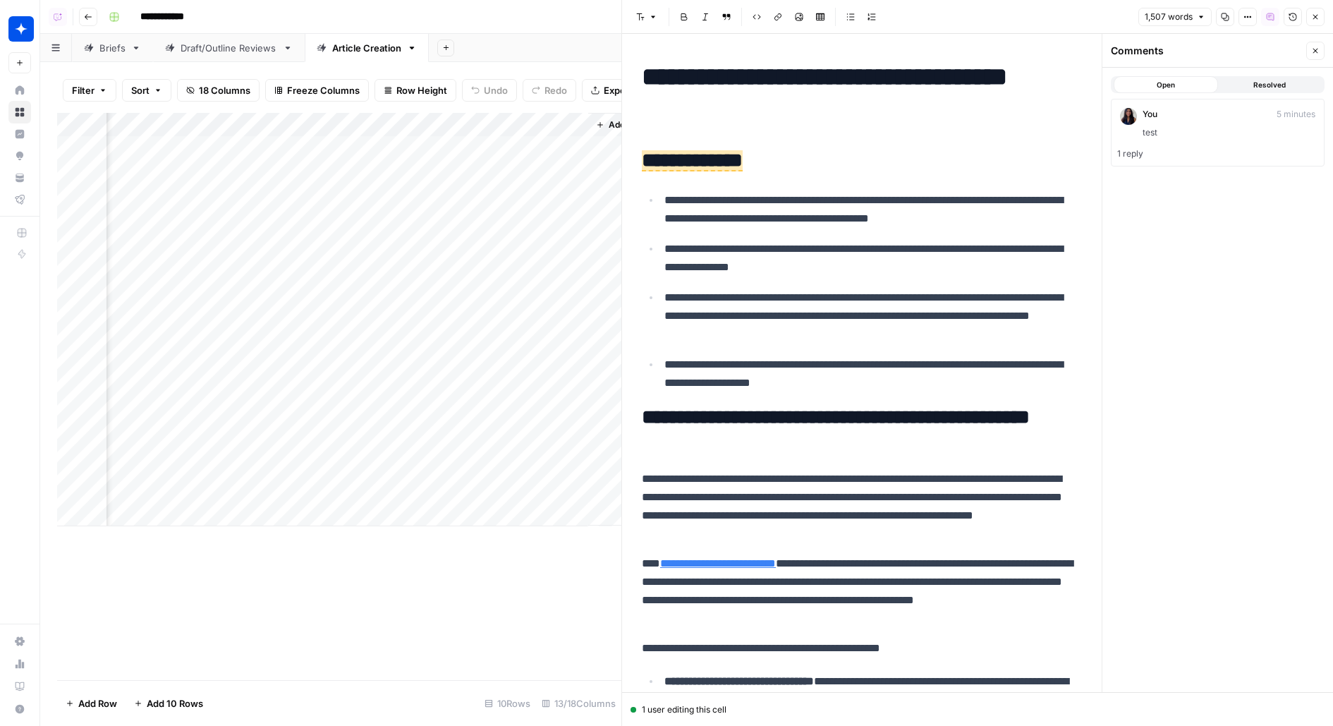
click at [1170, 150] on span "1 reply" at bounding box center [1218, 153] width 201 height 13
click at [1153, 214] on span "test 2" at bounding box center [1229, 210] width 173 height 13
click at [1158, 160] on span "test" at bounding box center [1229, 161] width 173 height 13
click at [924, 231] on ul "**********" at bounding box center [862, 291] width 440 height 202
click at [897, 208] on p "**********" at bounding box center [874, 209] width 418 height 37
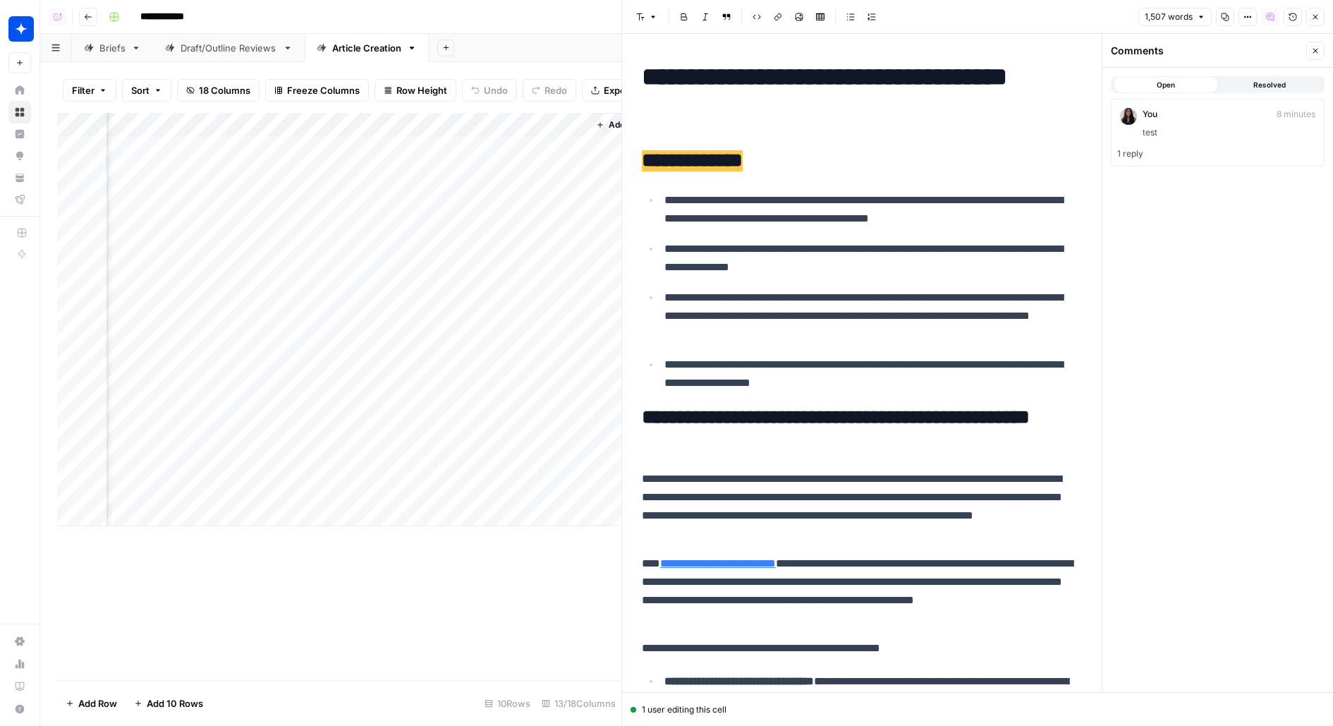
click at [699, 171] on span "**********" at bounding box center [692, 160] width 101 height 21
click at [780, 167] on h2 "**********" at bounding box center [862, 161] width 440 height 23
click at [1319, 54] on icon "button" at bounding box center [1316, 51] width 8 height 8
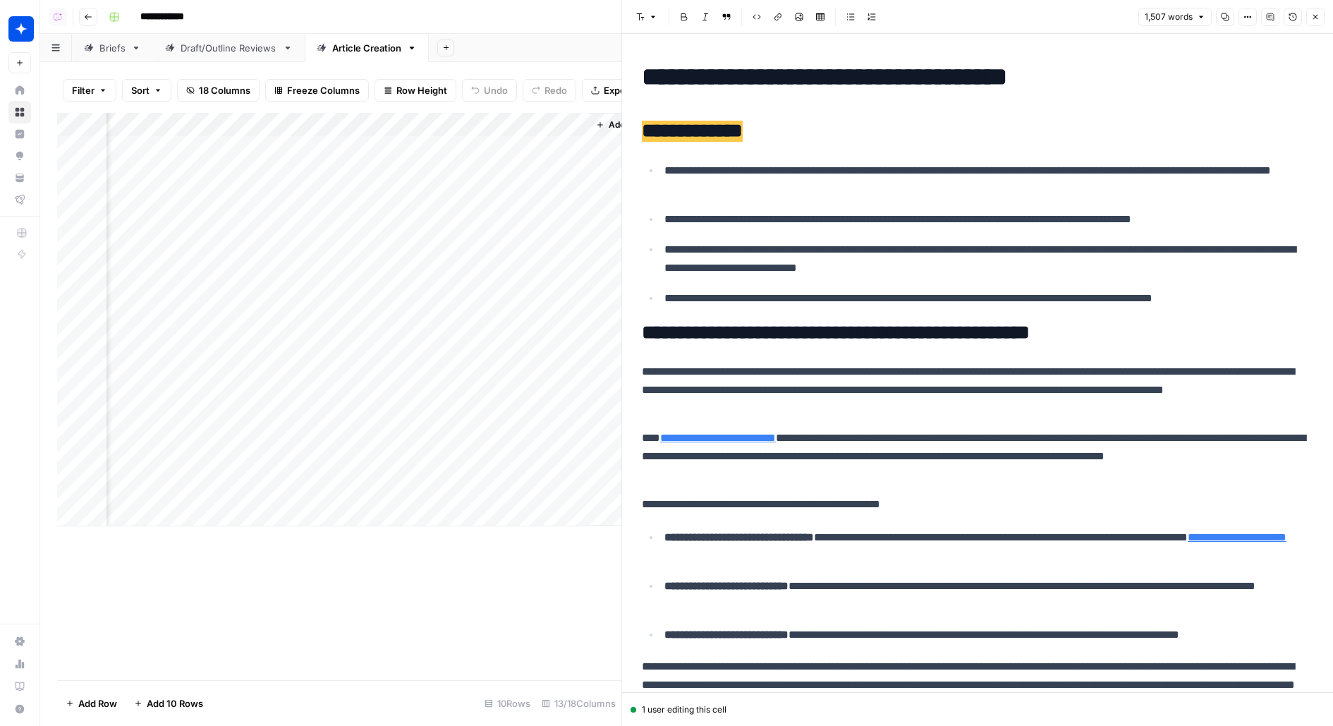
click at [737, 133] on span "**********" at bounding box center [692, 131] width 101 height 21
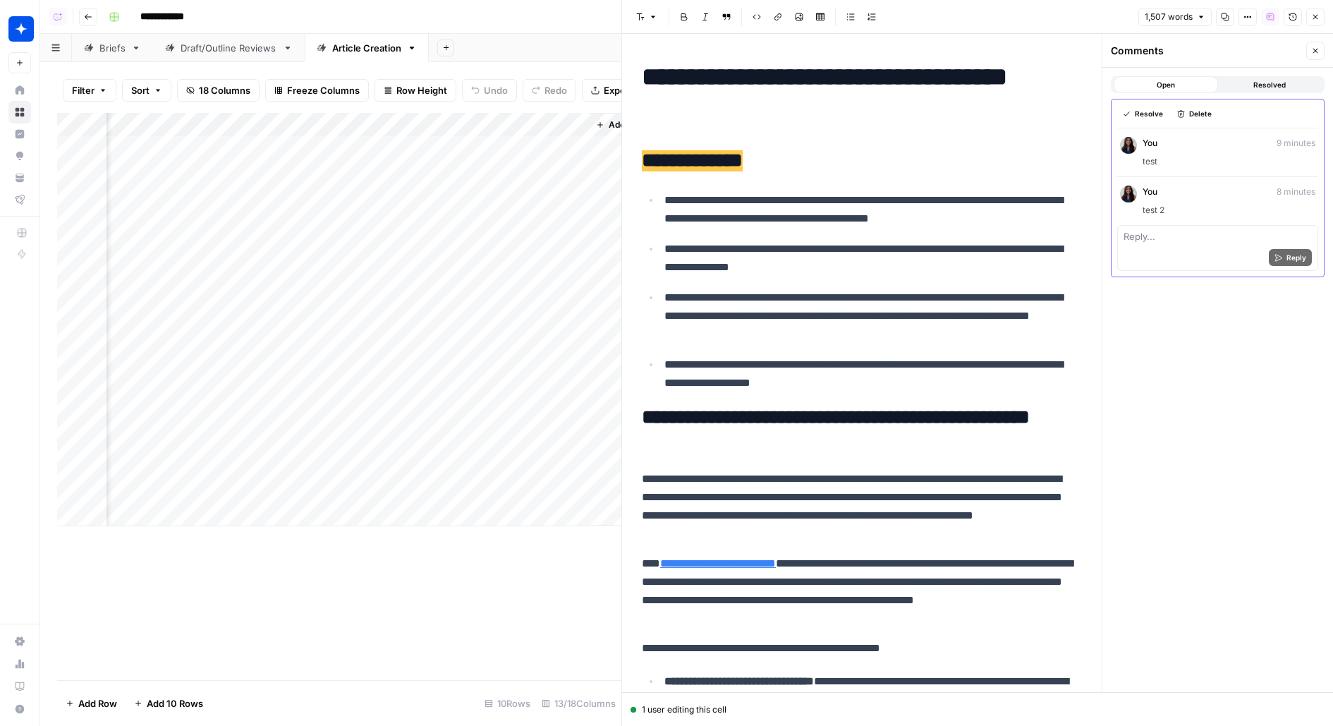
click at [1290, 89] on button "Resolved" at bounding box center [1270, 84] width 104 height 17
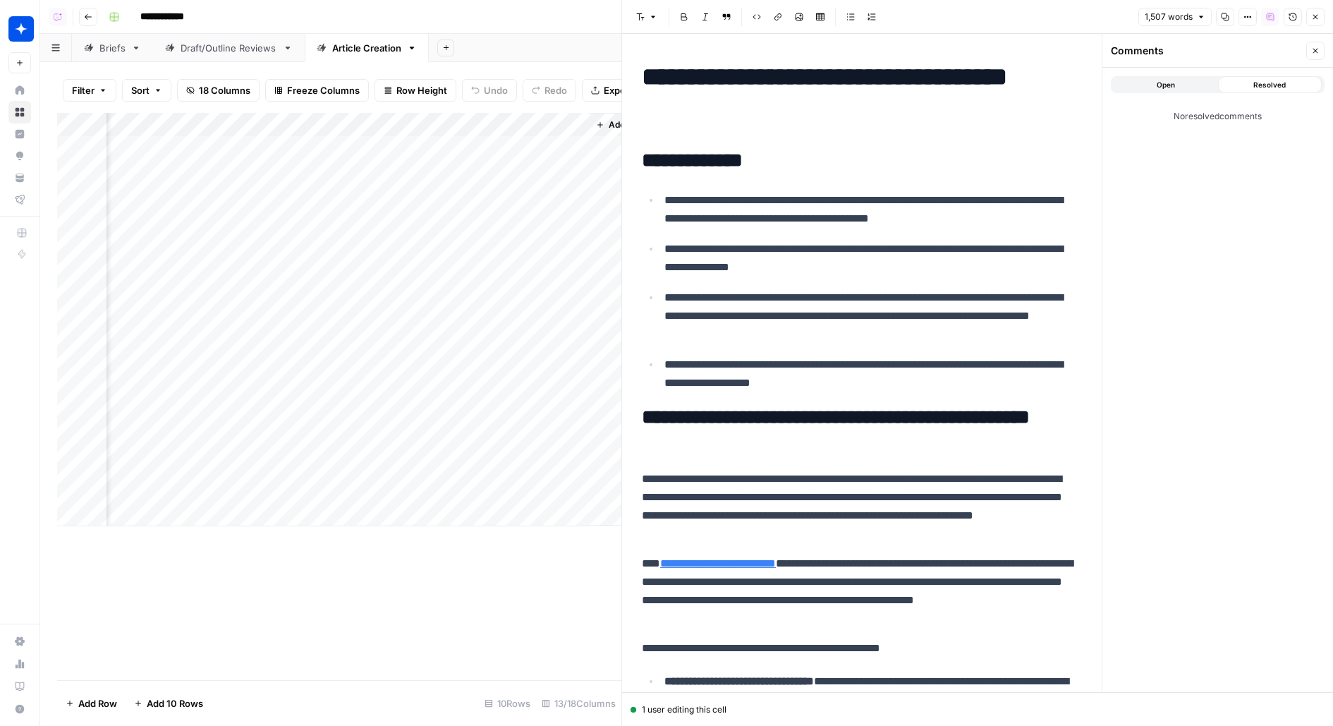
click at [1138, 85] on button "Open" at bounding box center [1166, 84] width 104 height 17
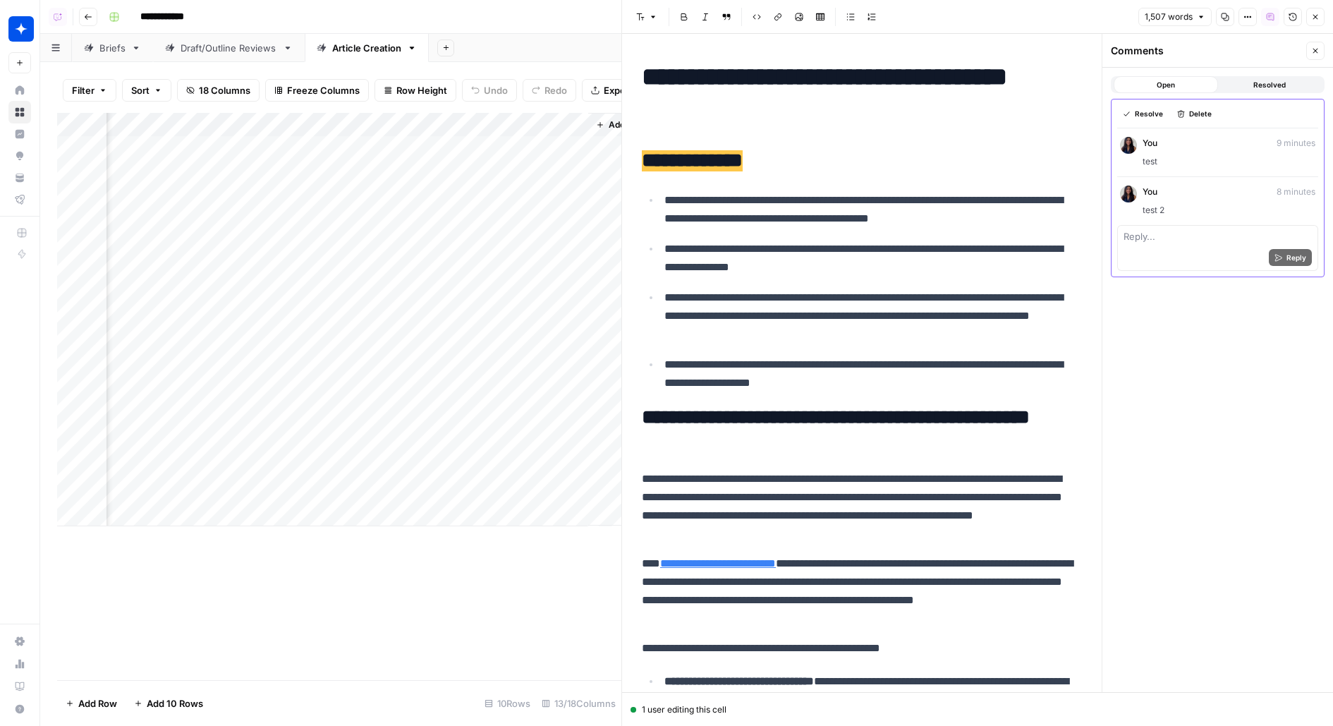
click at [1322, 47] on button "Close" at bounding box center [1316, 51] width 18 height 18
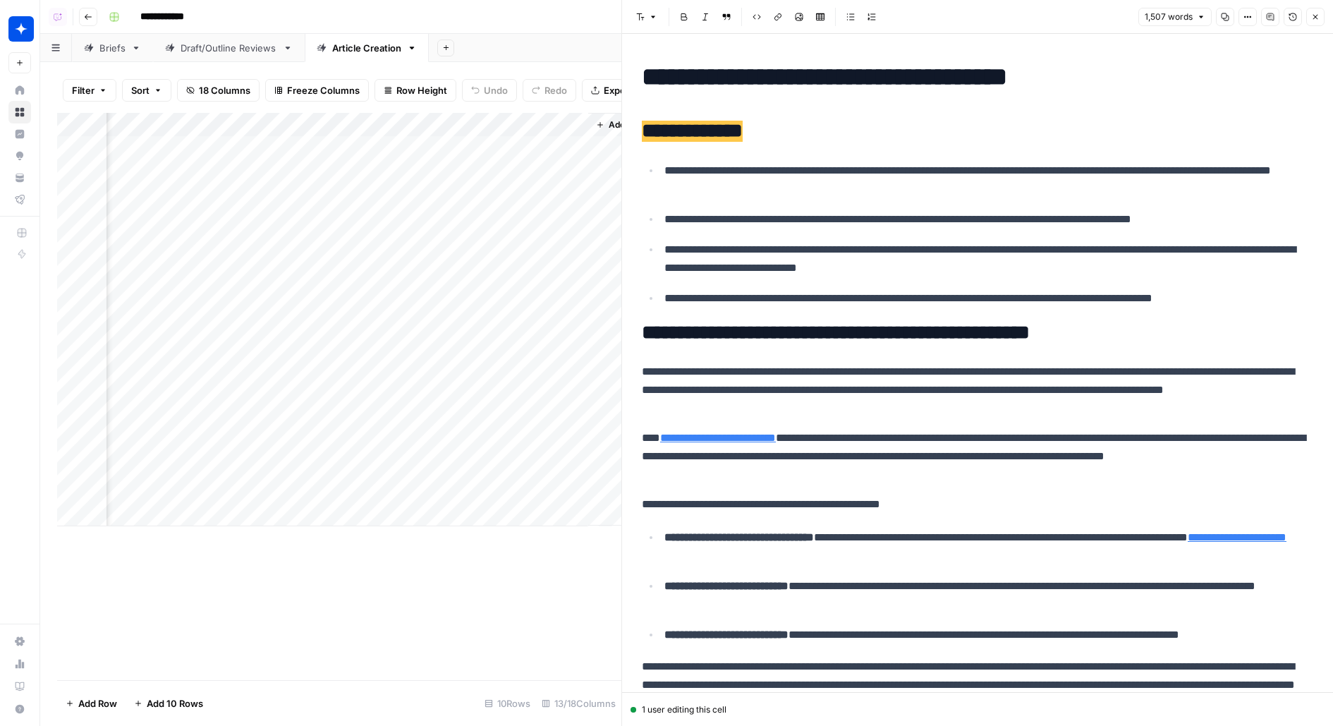
click at [1319, 20] on icon "button" at bounding box center [1316, 17] width 8 height 8
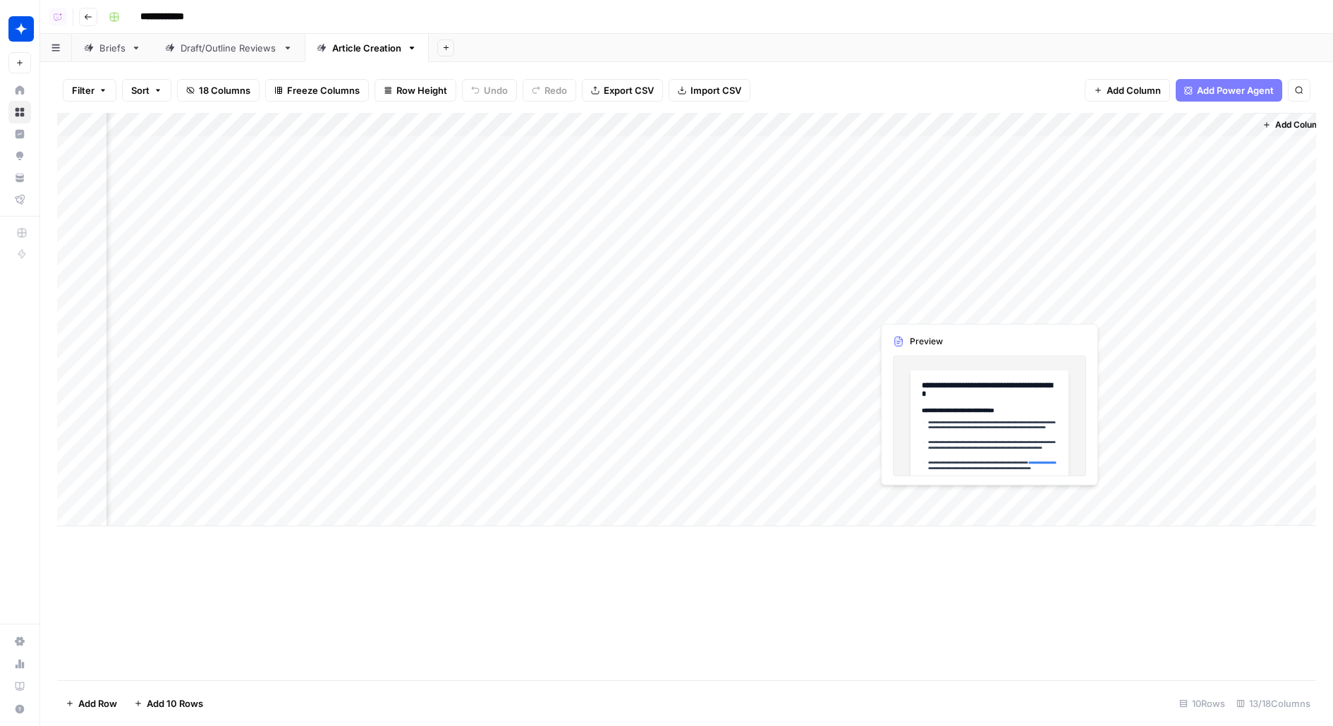
scroll to position [0, 562]
click at [973, 259] on div "Add Column" at bounding box center [686, 319] width 1259 height 413
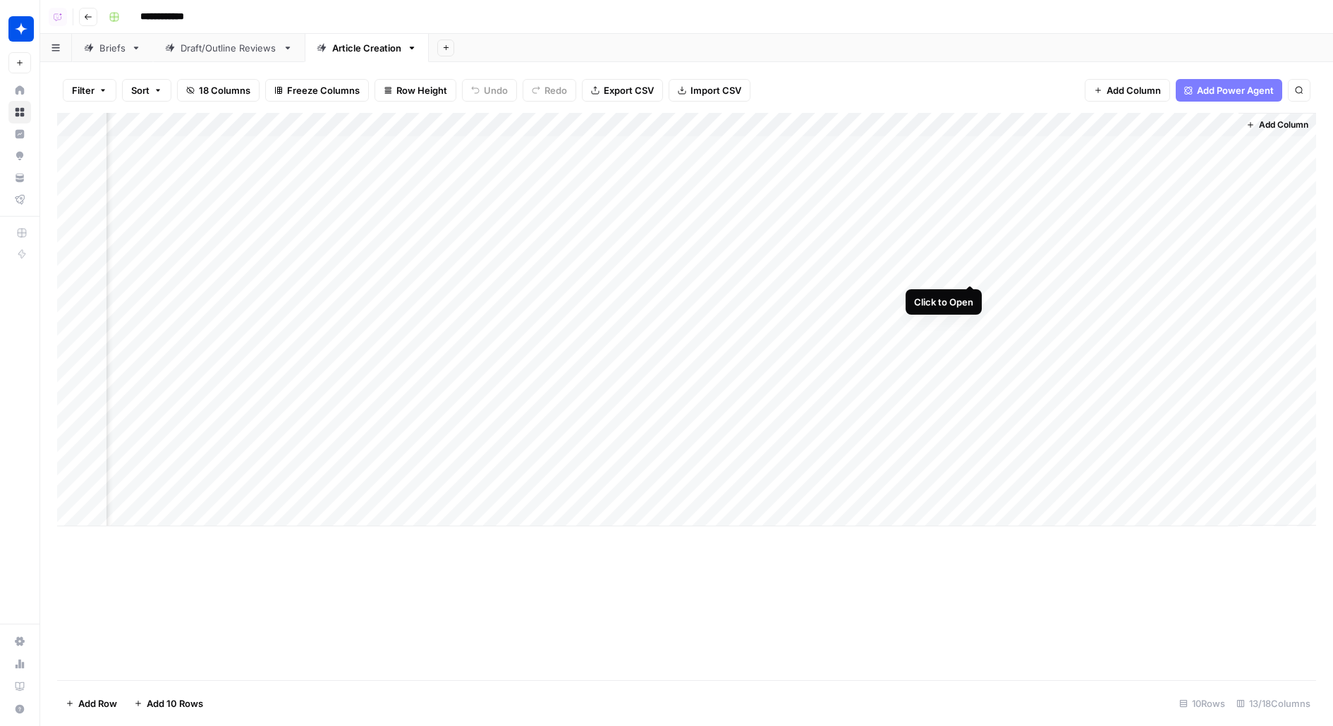
scroll to position [0, 552]
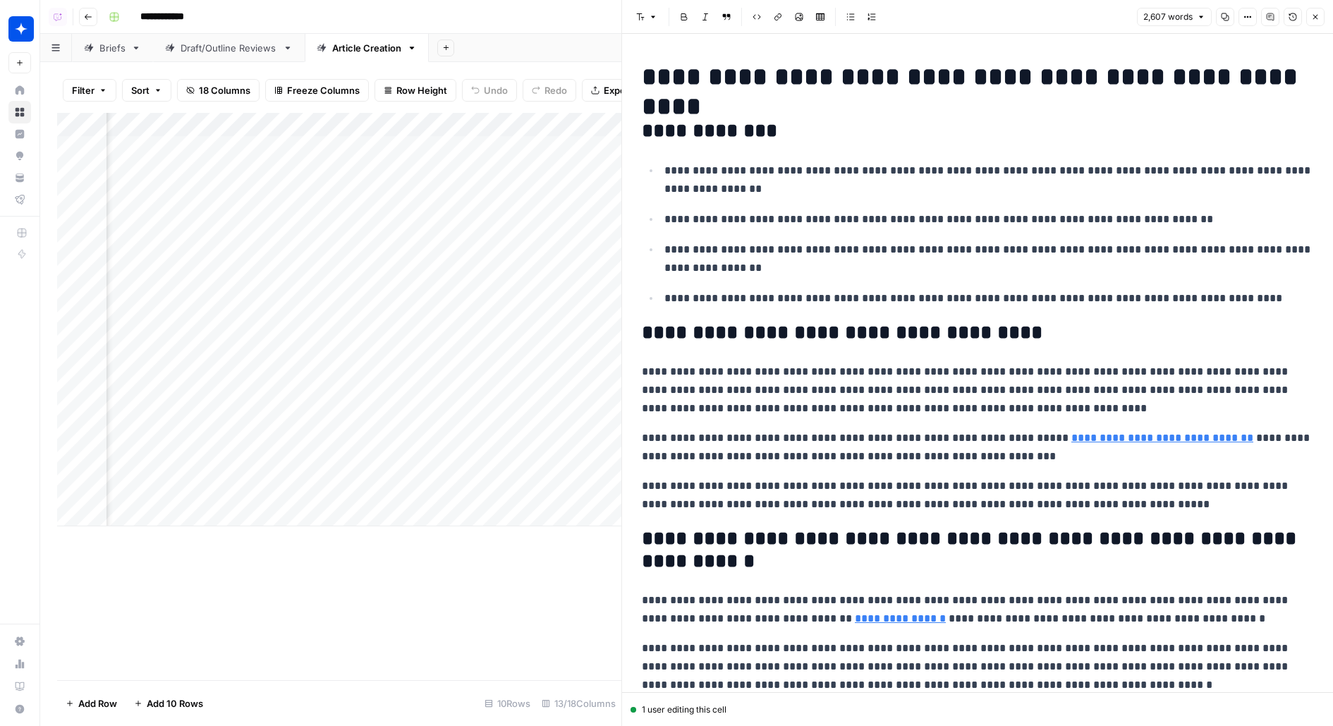
click at [1270, 19] on icon "button" at bounding box center [1270, 16] width 7 height 7
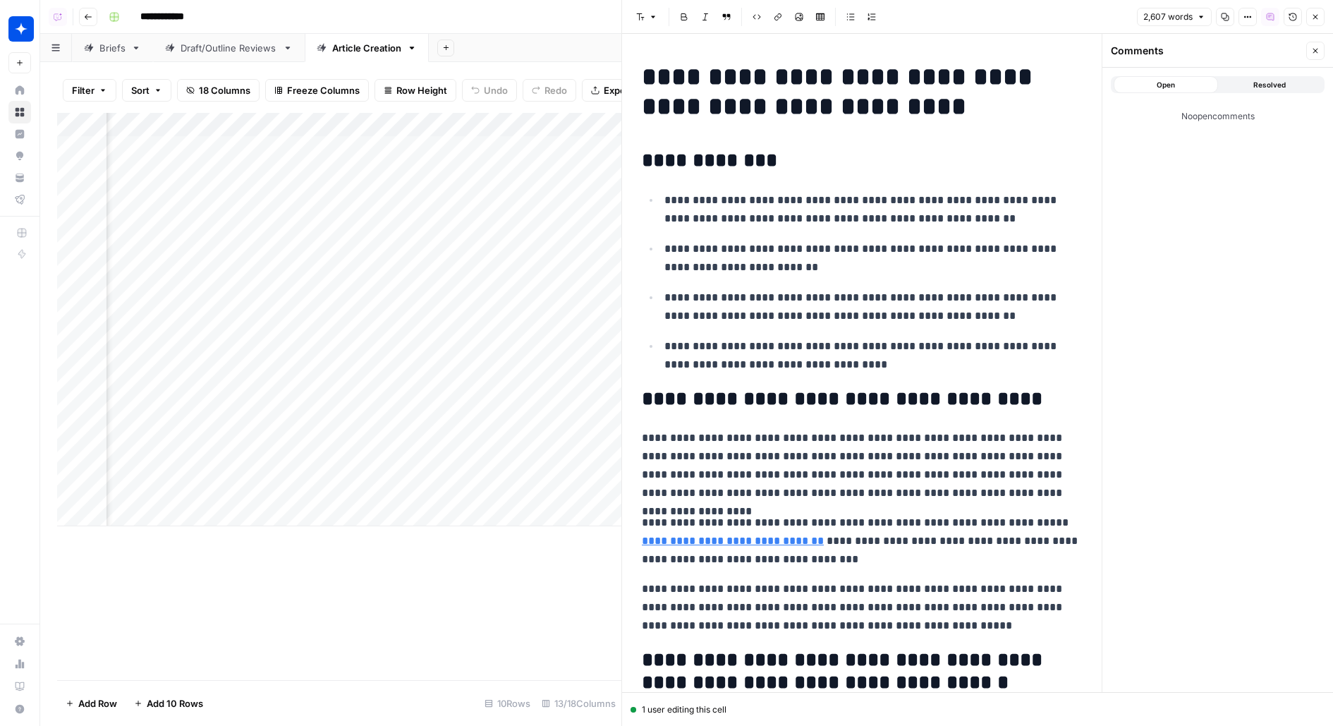
click at [1258, 91] on button "Resolved" at bounding box center [1270, 84] width 104 height 17
click at [1169, 87] on span "Open" at bounding box center [1166, 84] width 18 height 11
click at [1262, 82] on span "Resolved" at bounding box center [1270, 84] width 32 height 11
click at [1170, 85] on span "Open" at bounding box center [1166, 84] width 18 height 11
drag, startPoint x: 641, startPoint y: 159, endPoint x: 861, endPoint y: 159, distance: 220.1
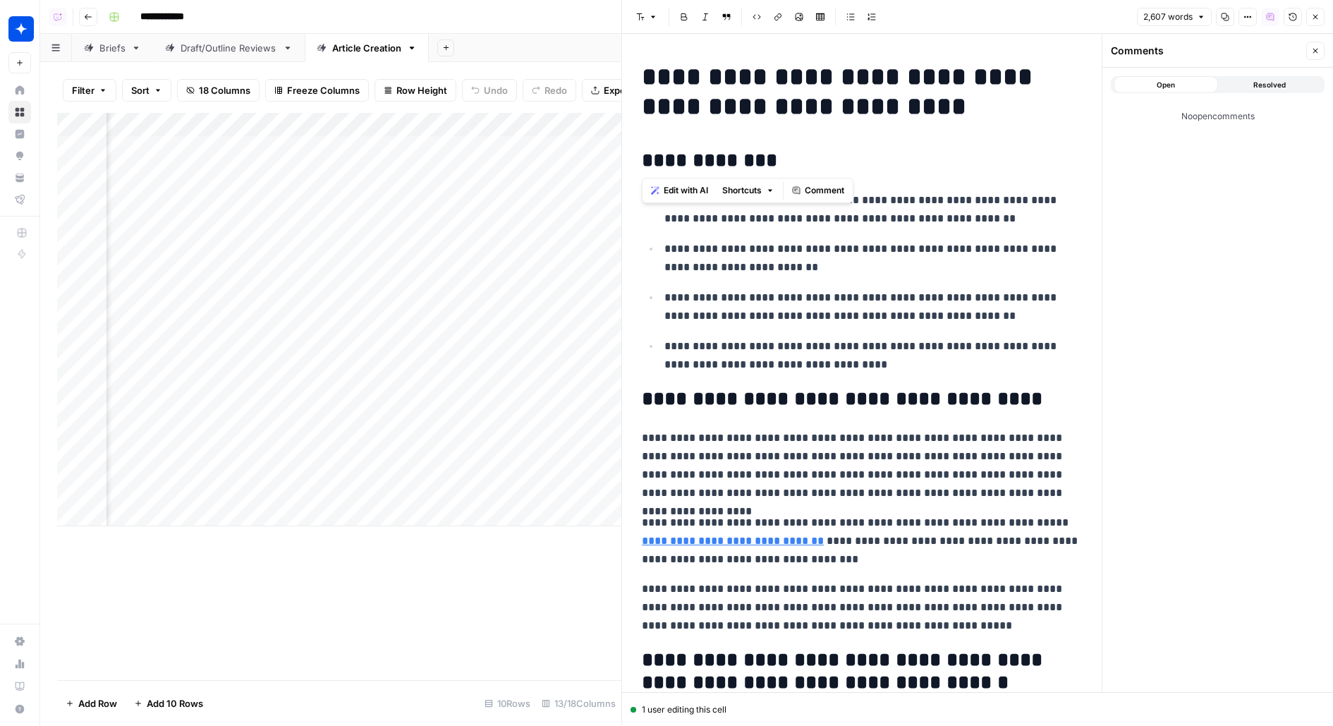
click at [861, 159] on h2 "**********" at bounding box center [862, 161] width 440 height 23
click at [809, 188] on span "Comment" at bounding box center [825, 190] width 40 height 13
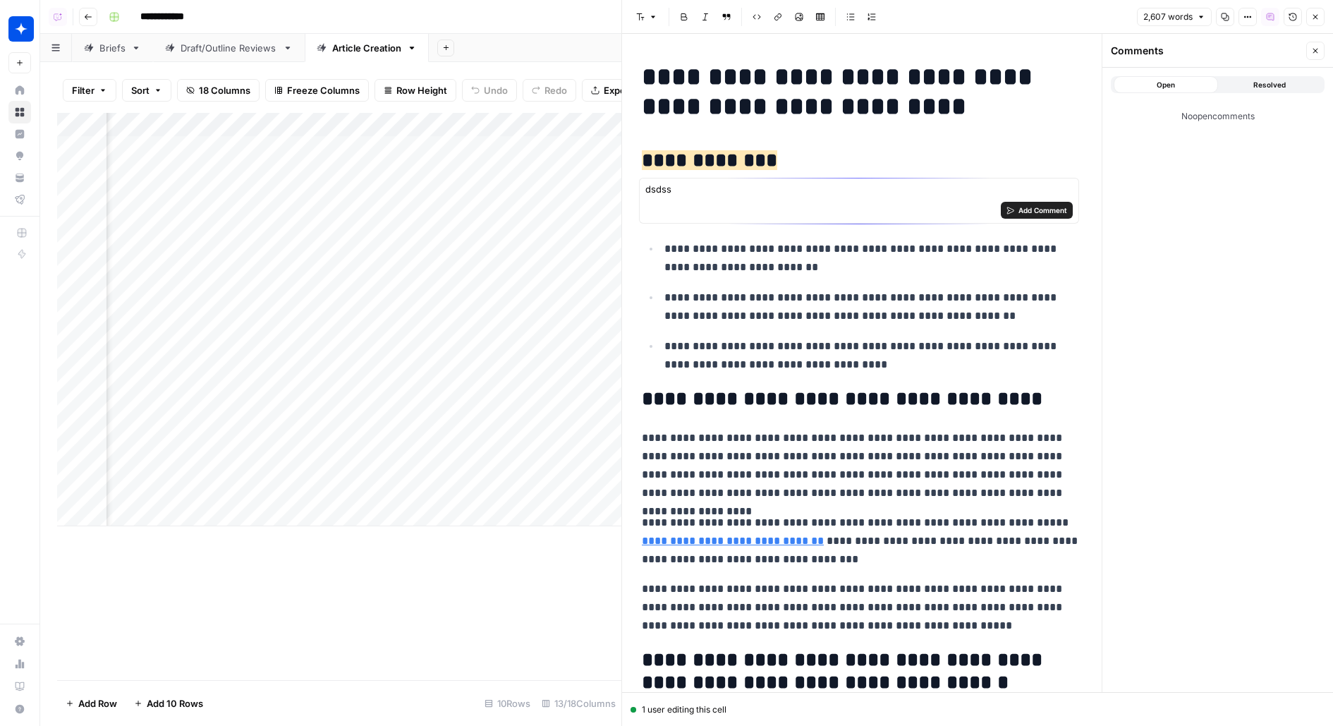
type textarea "dsdssd"
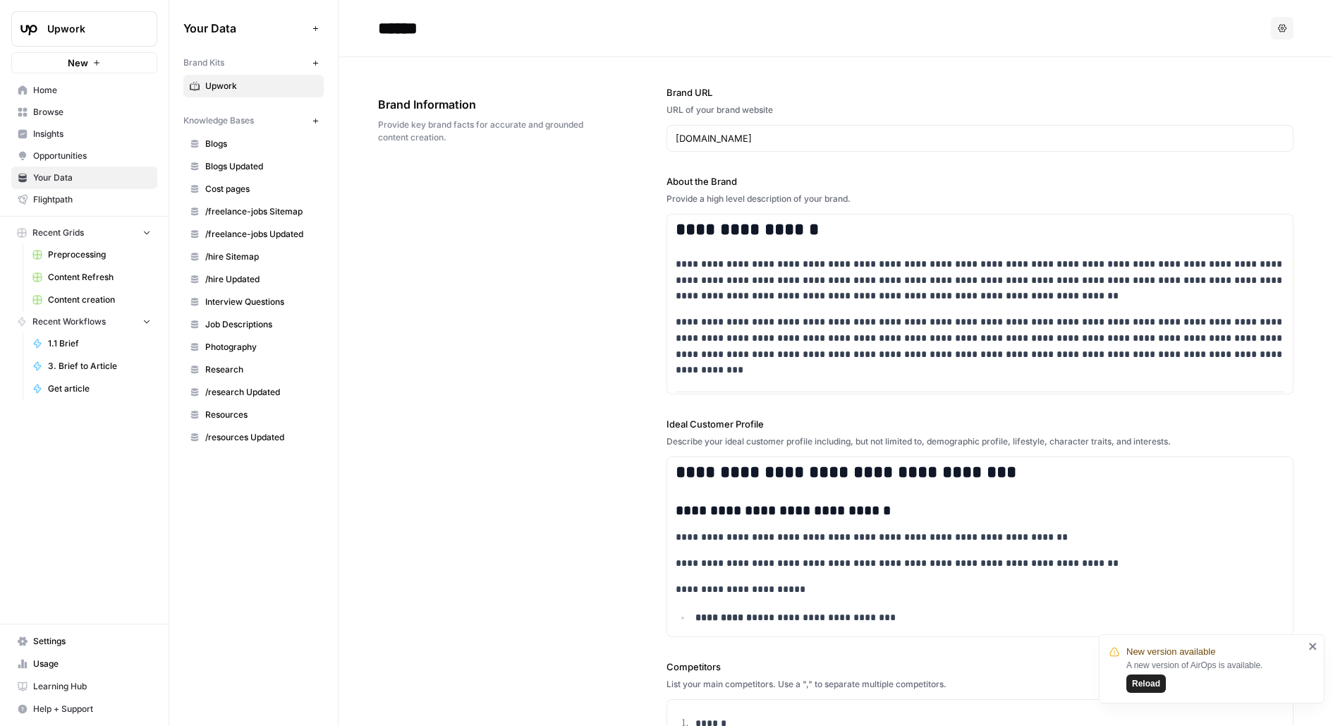
scroll to position [2930, 0]
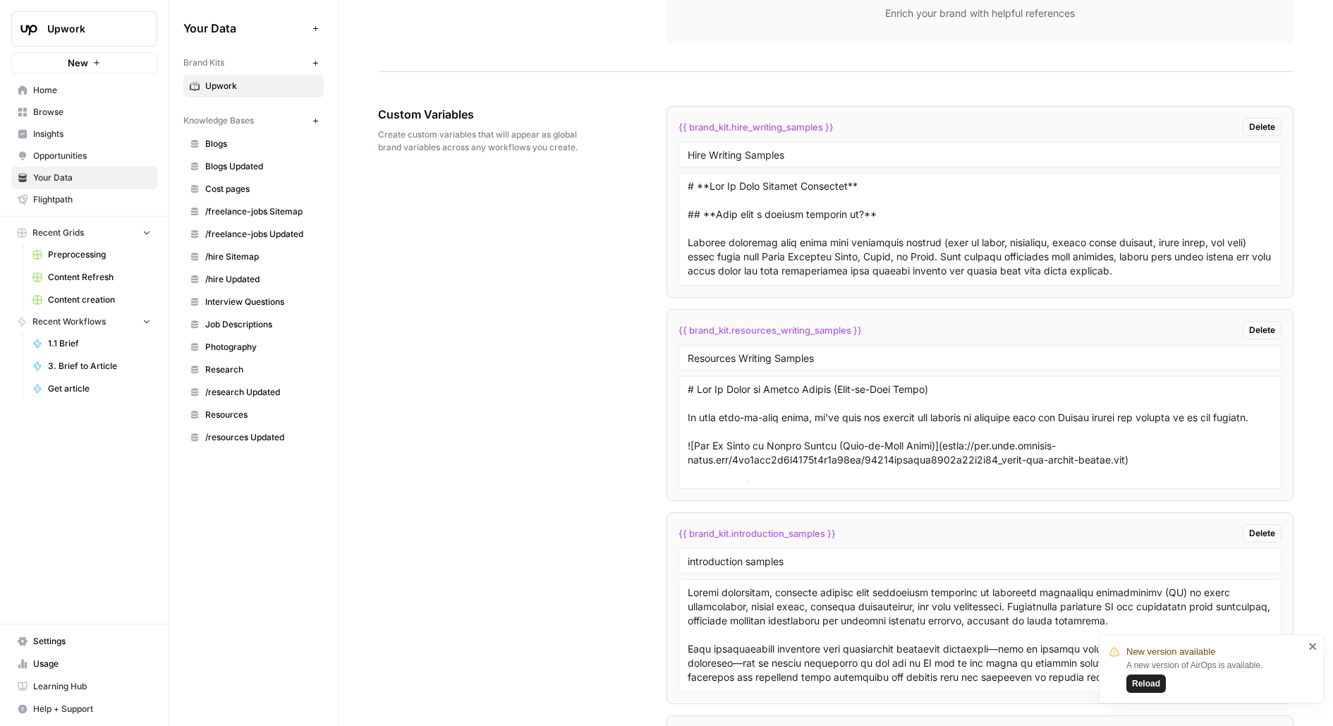
click at [891, 118] on div "{{ brand_kit.hire_writing_samples }} Delete" at bounding box center [981, 127] width 604 height 18
drag, startPoint x: 655, startPoint y: 105, endPoint x: 715, endPoint y: 152, distance: 76.4
click at [715, 152] on div "Custom Variables Create custom variables that will appear as global brand varia…" at bounding box center [836, 625] width 916 height 1095
click at [797, 80] on div "{{ brand_kit.hire_writing_samples }} Delete Hire Writing Samples {{ brand_kit.r…" at bounding box center [981, 625] width 628 height 1095
click at [761, 120] on span "{{ brand_kit.hire_writing_samples }}" at bounding box center [756, 127] width 155 height 14
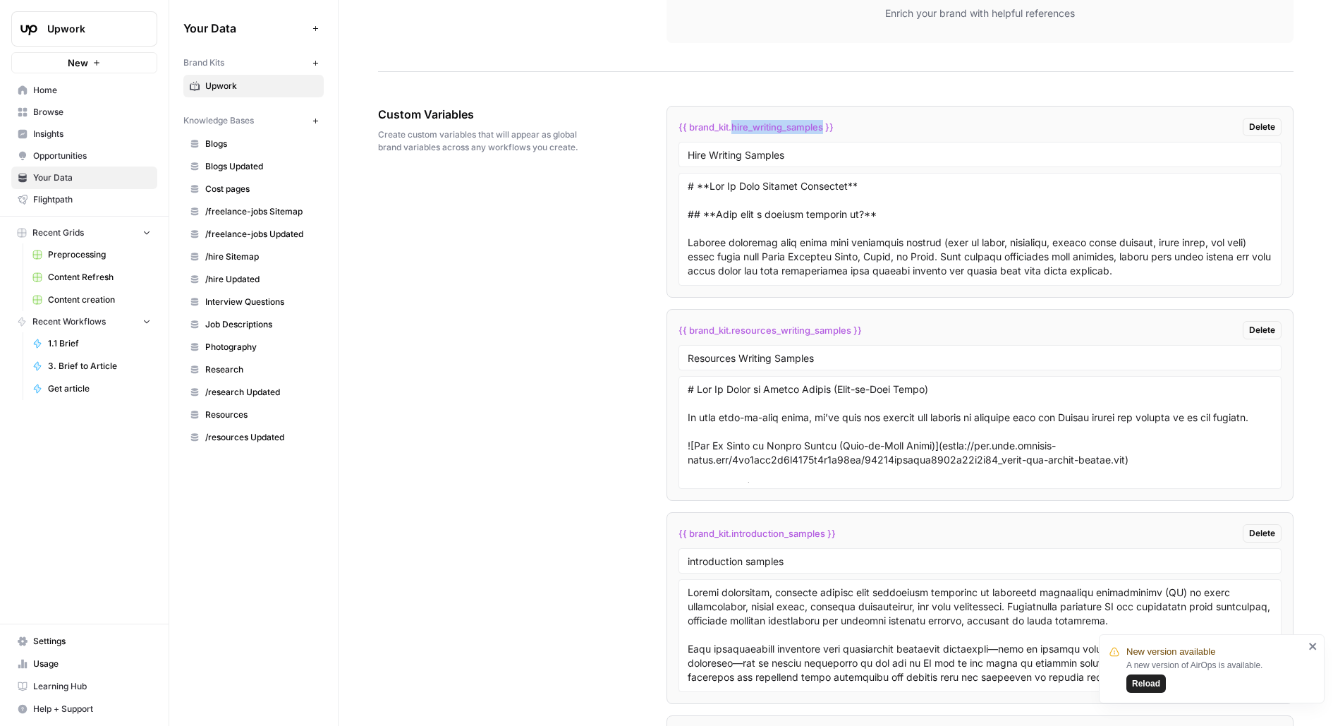
click at [761, 120] on span "{{ brand_kit.hire_writing_samples }}" at bounding box center [756, 127] width 155 height 14
click at [760, 107] on li "{{ brand_kit.hire_writing_samples }} Delete Hire Writing Samples" at bounding box center [981, 202] width 628 height 192
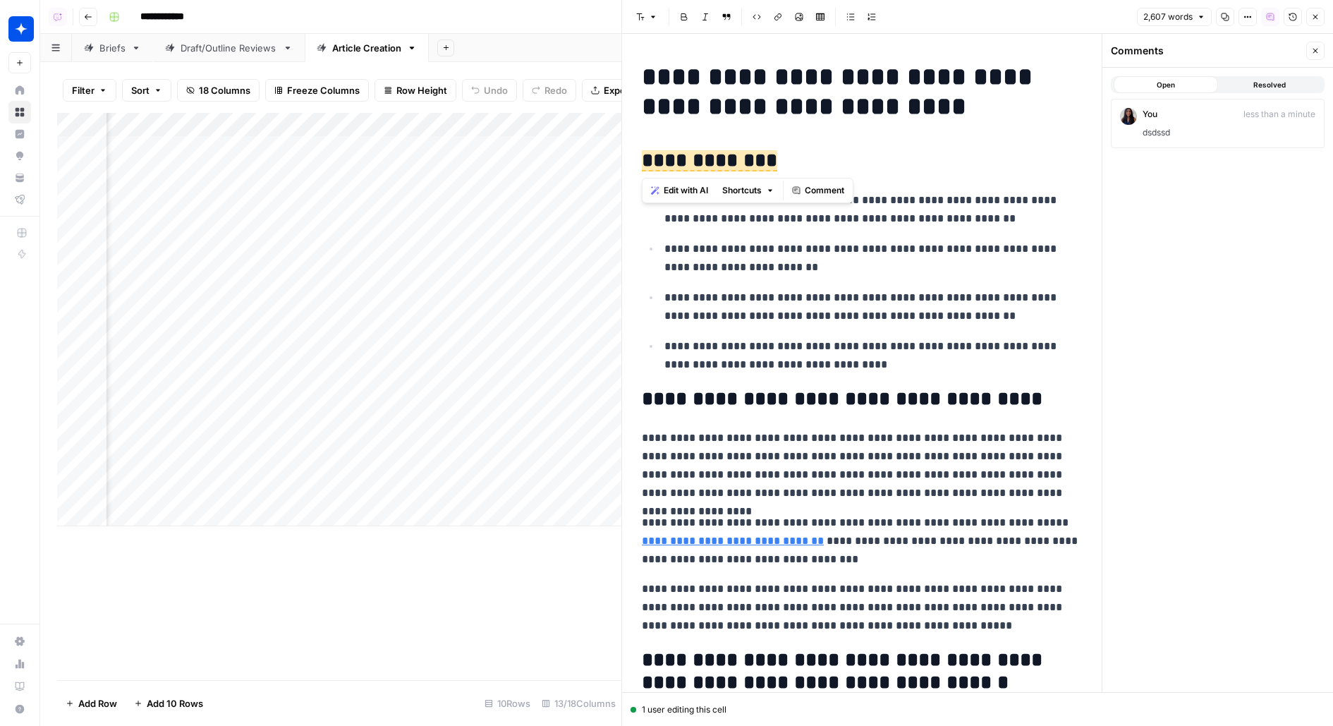
scroll to position [0, 552]
click at [1209, 138] on div "You less than a minute dsdssd" at bounding box center [1218, 123] width 201 height 37
click at [1155, 201] on div "Reply" at bounding box center [1218, 209] width 188 height 25
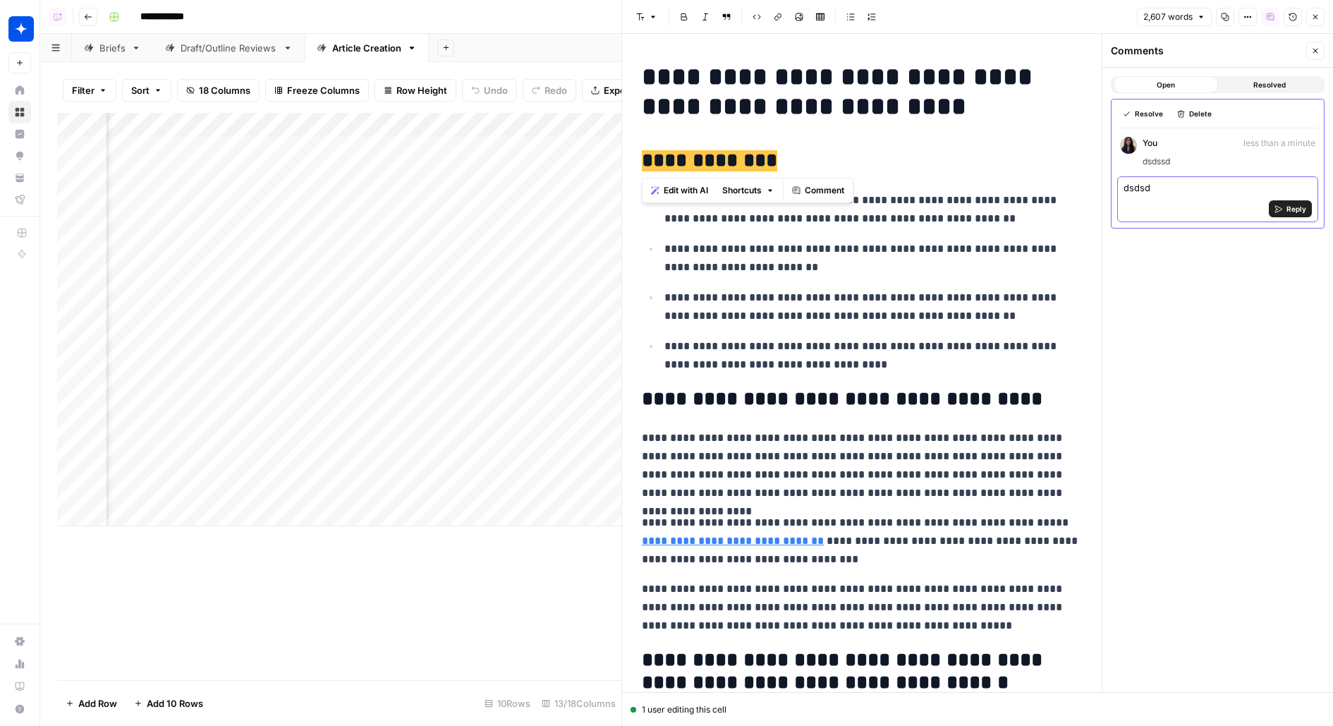
type textarea "dsdsd"
click at [1288, 211] on span "Reply" at bounding box center [1297, 208] width 20 height 11
click at [1151, 313] on div "Open Resolved Resolve Delete You less than a minute dsdssd You less than a minu…" at bounding box center [1218, 380] width 231 height 624
click at [1319, 14] on icon "button" at bounding box center [1316, 17] width 8 height 8
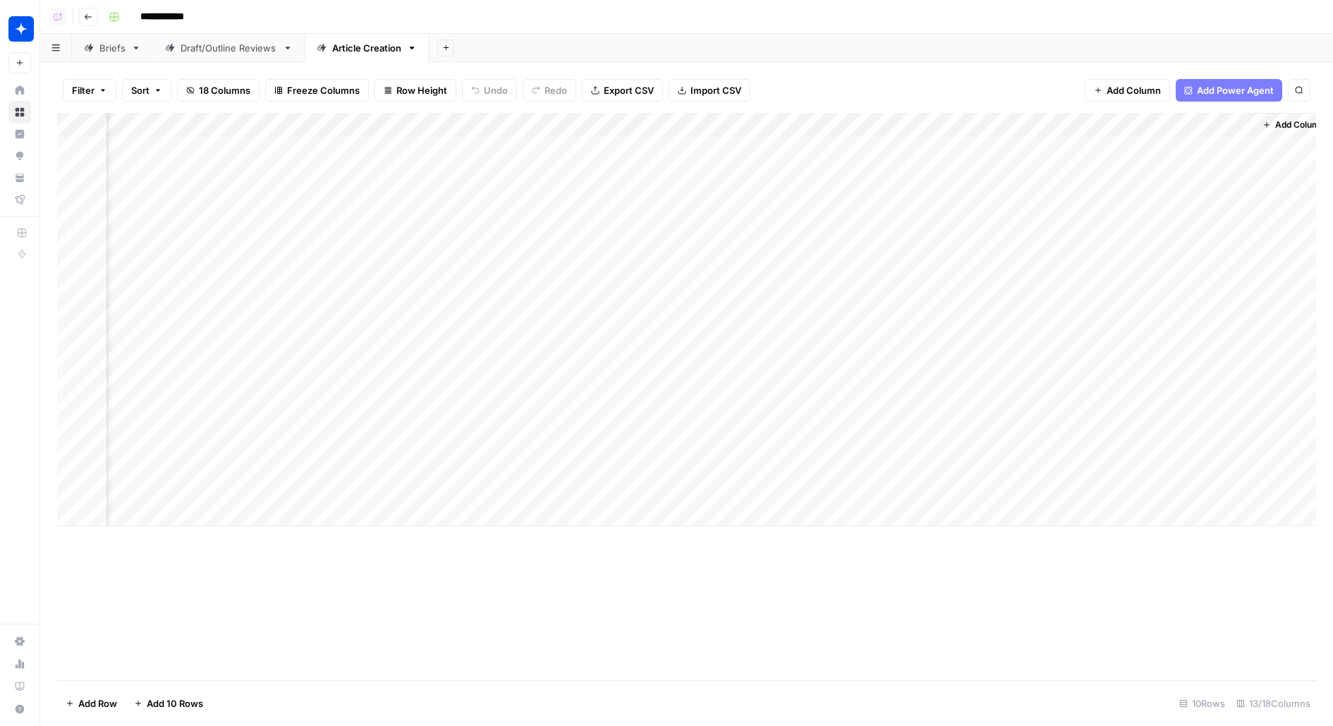
scroll to position [0, 562]
click at [970, 253] on div "Add Column" at bounding box center [686, 319] width 1259 height 413
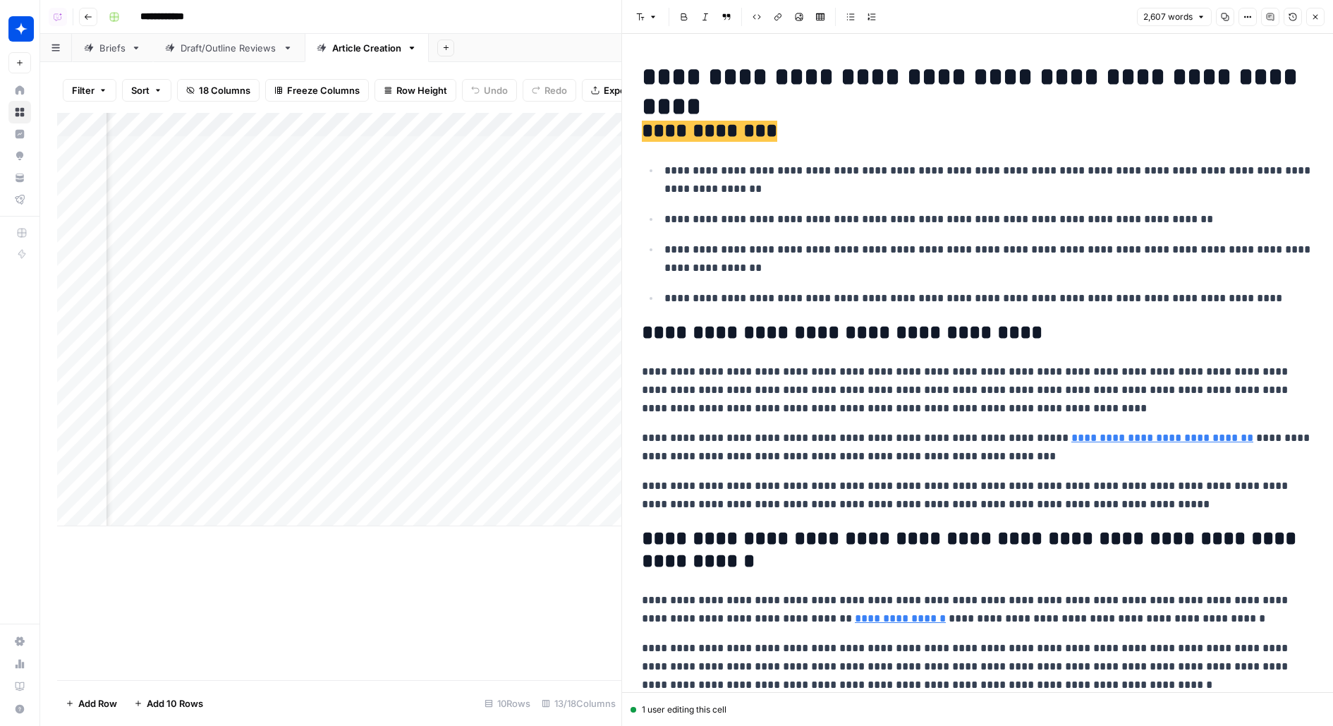
click at [765, 132] on span "**********" at bounding box center [709, 131] width 135 height 21
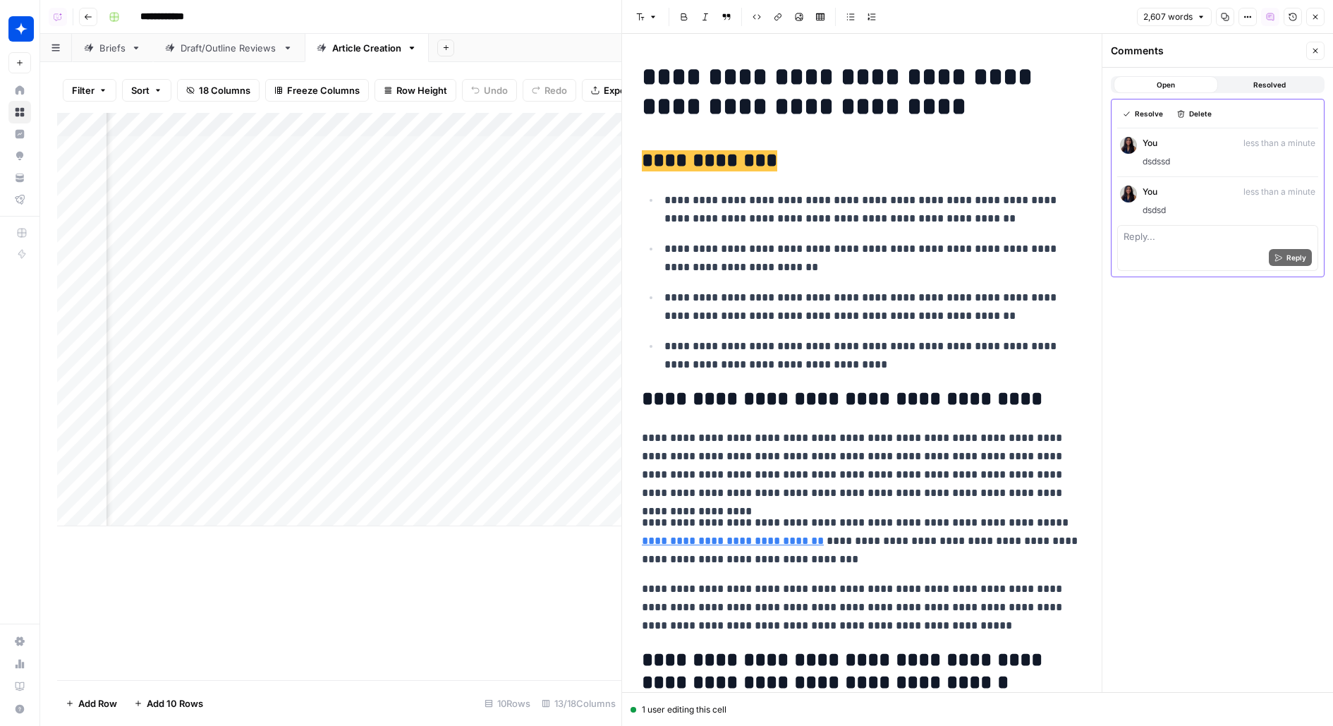
click at [837, 240] on p "**********" at bounding box center [874, 258] width 418 height 37
click at [1316, 19] on icon "button" at bounding box center [1316, 17] width 8 height 8
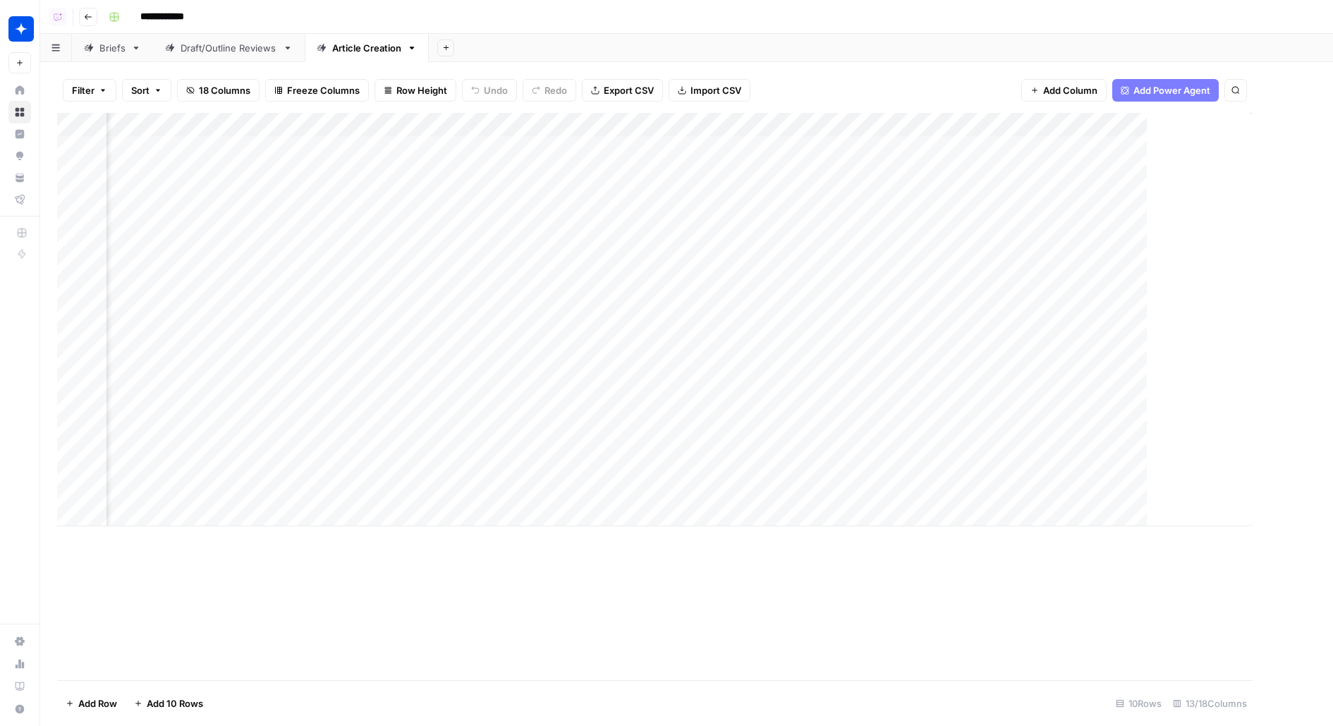
scroll to position [0, 545]
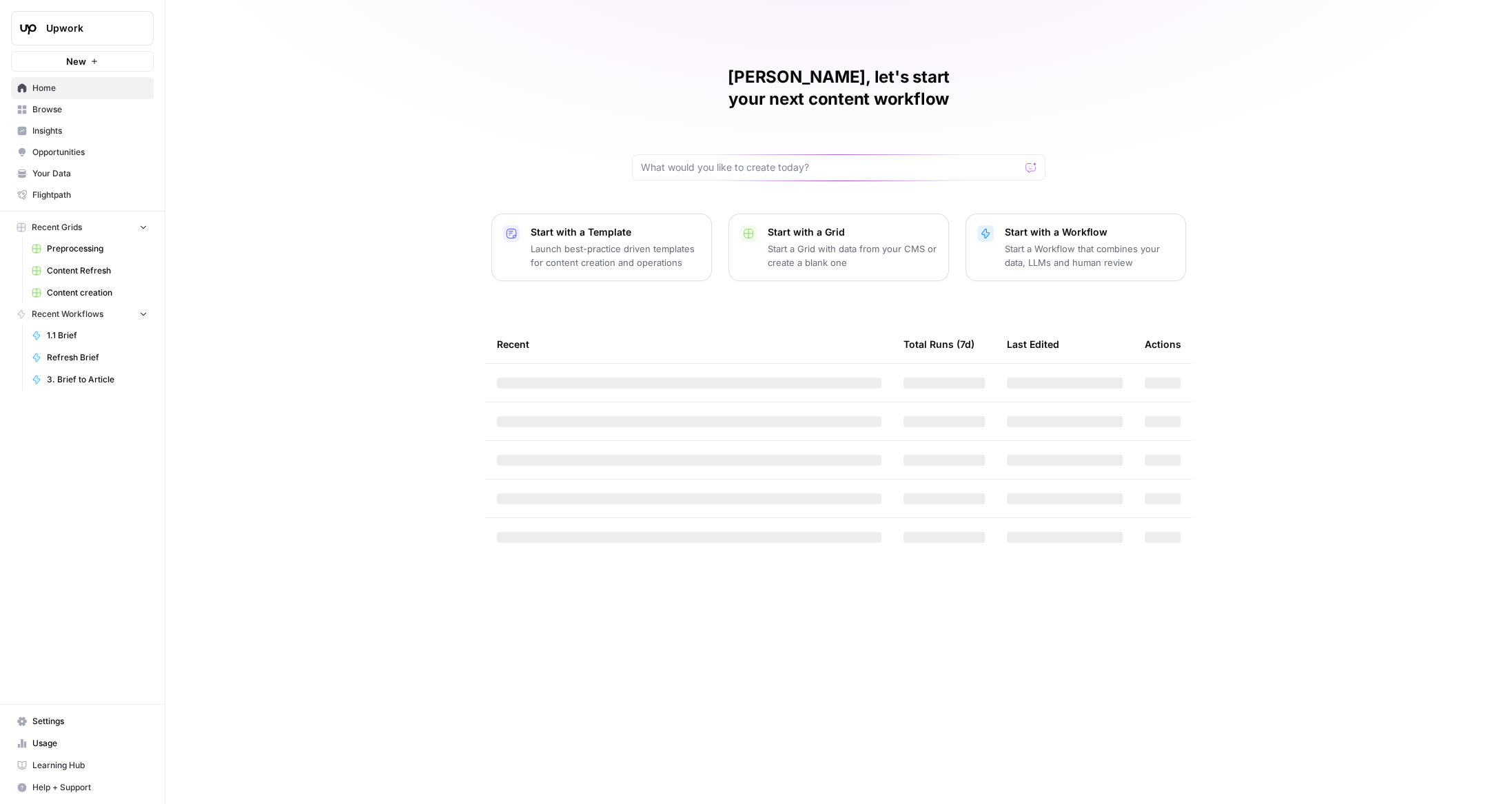
click at [130, 30] on span "Upwork" at bounding box center [87, 28] width 83 height 14
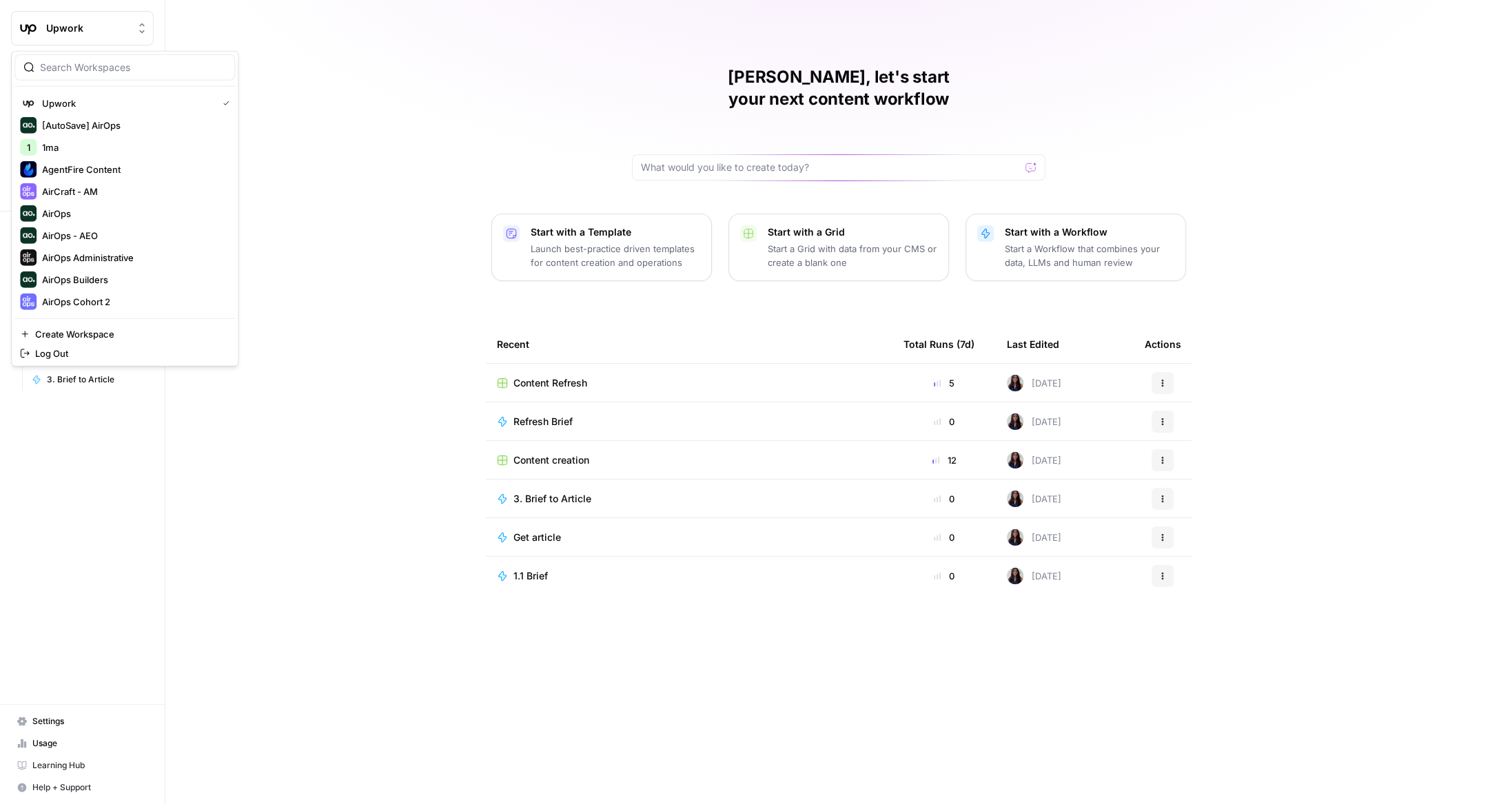
click at [151, 70] on input "search" at bounding box center [133, 67] width 186 height 14
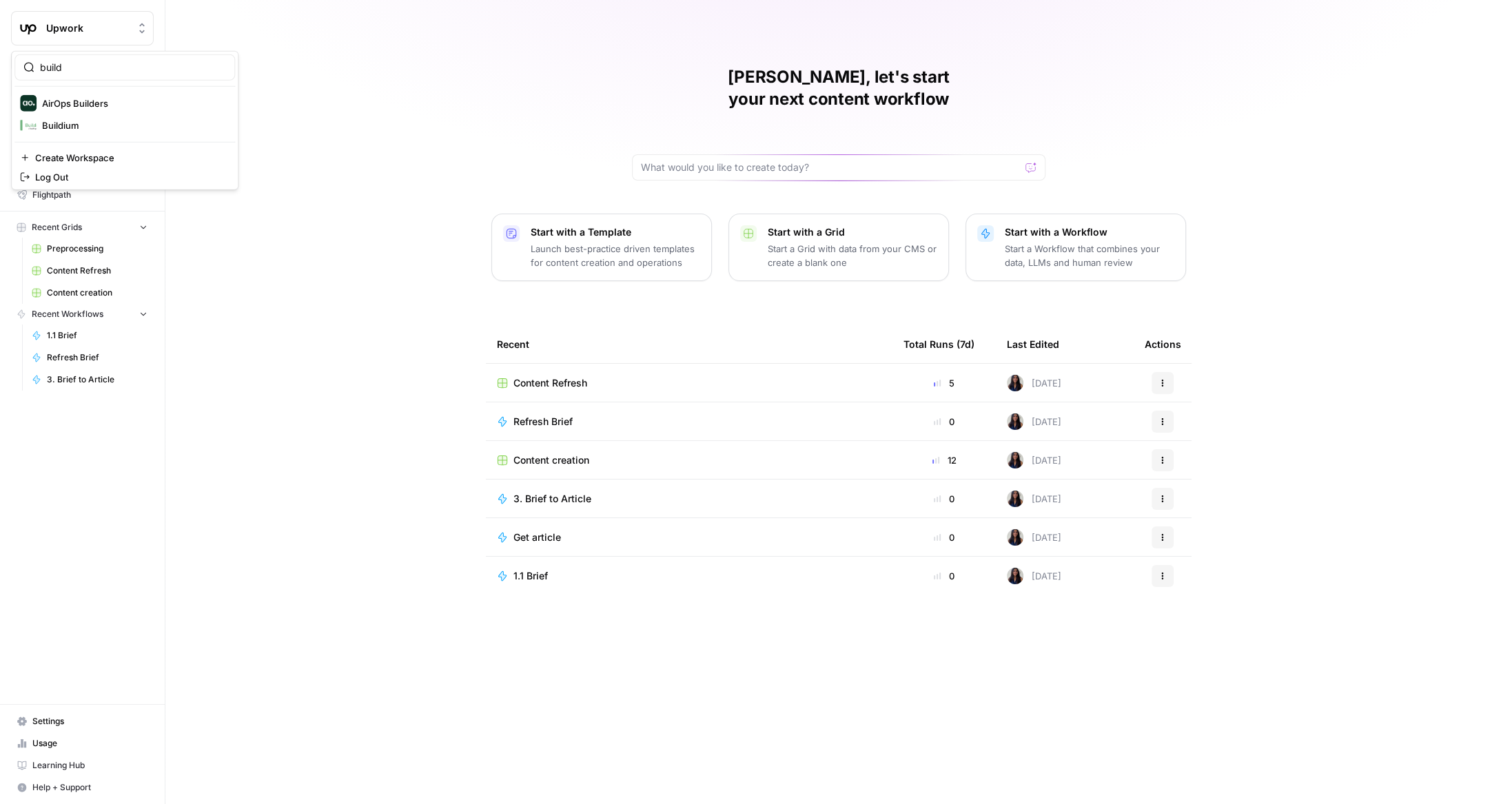
type input "build"
click button "AirOps Builders" at bounding box center [125, 104] width 221 height 22
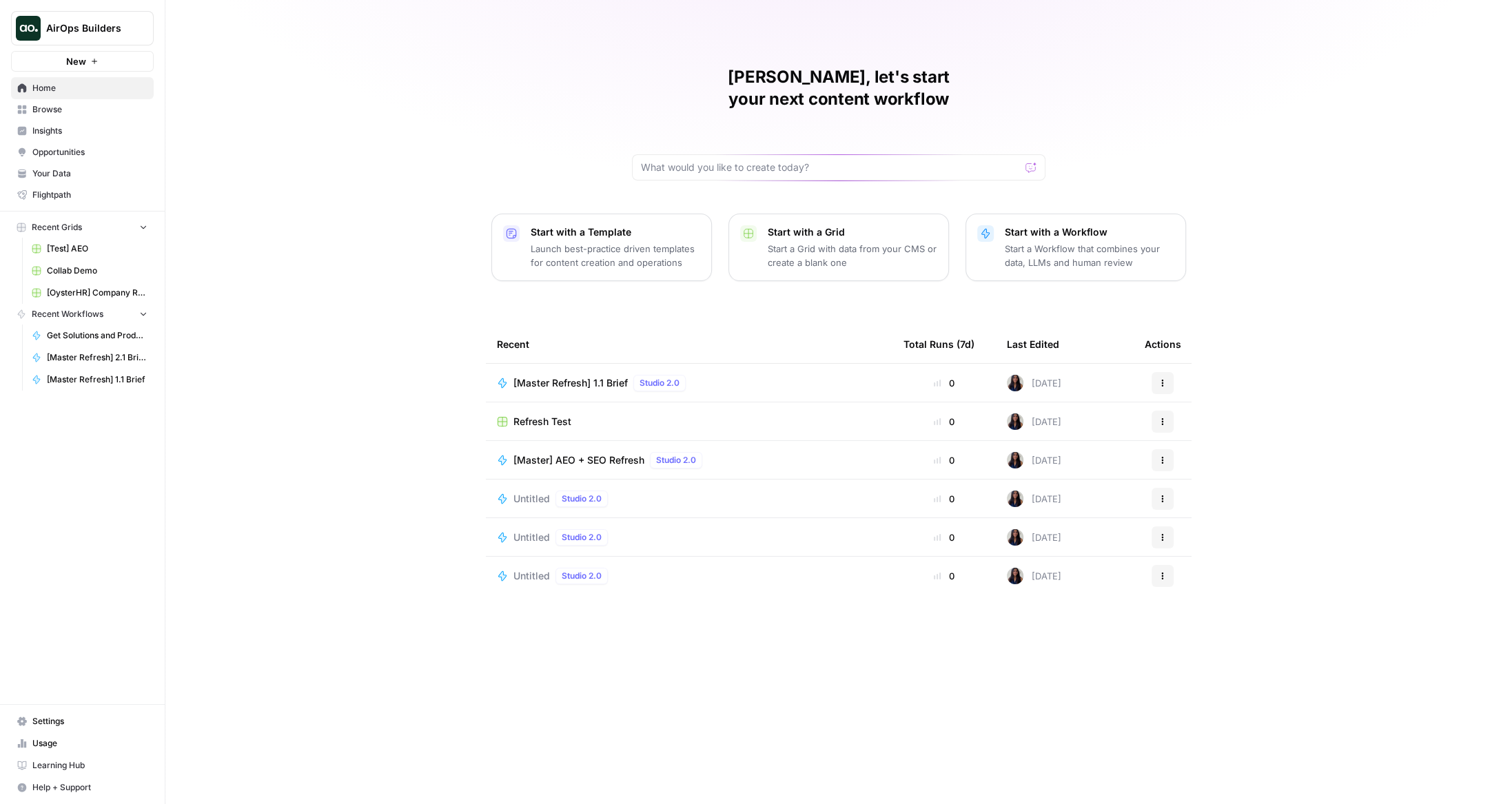
click at [92, 155] on span "Opportunities" at bounding box center [90, 152] width 115 height 13
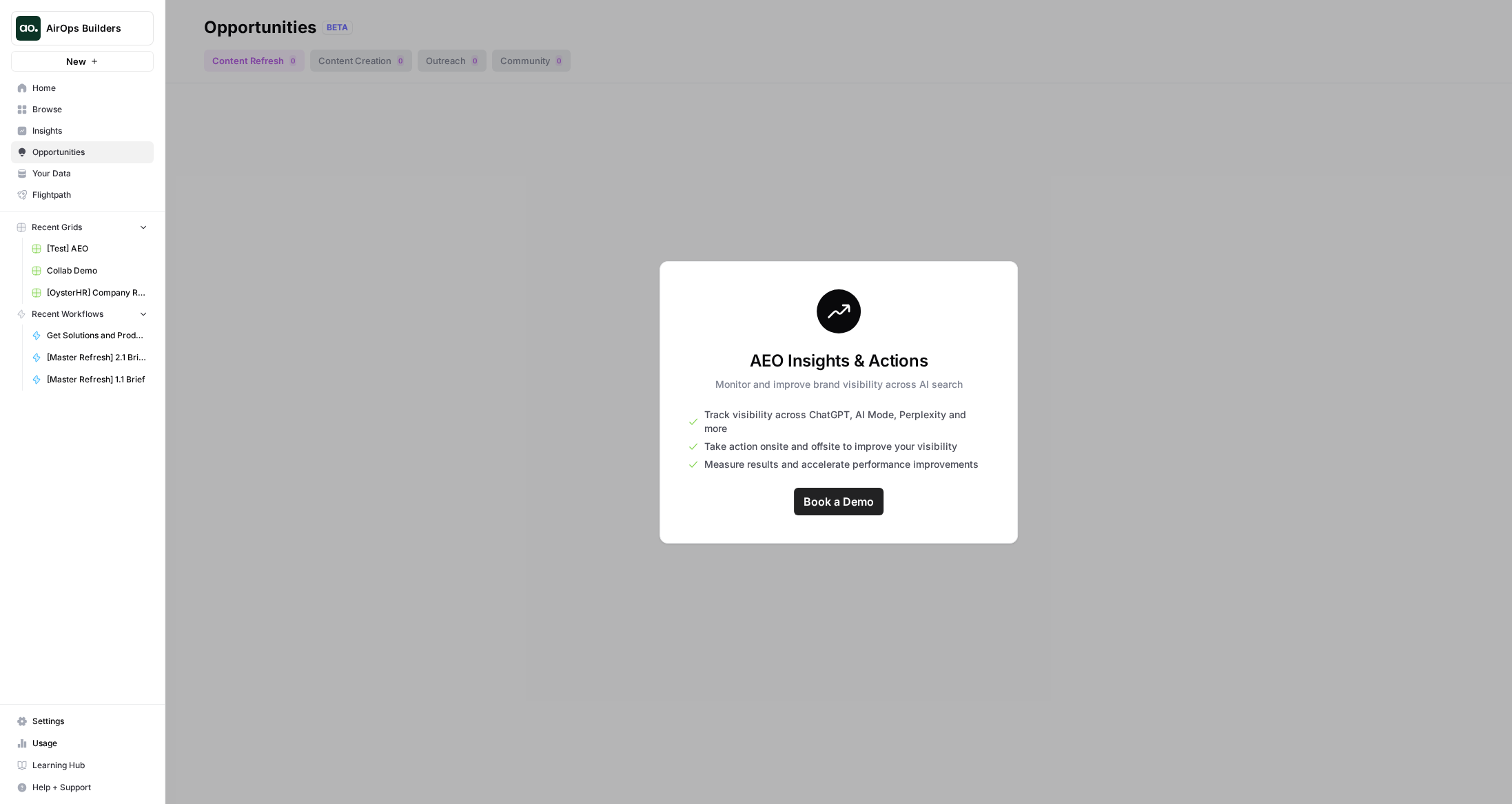
click at [72, 113] on span "Browse" at bounding box center [90, 109] width 115 height 13
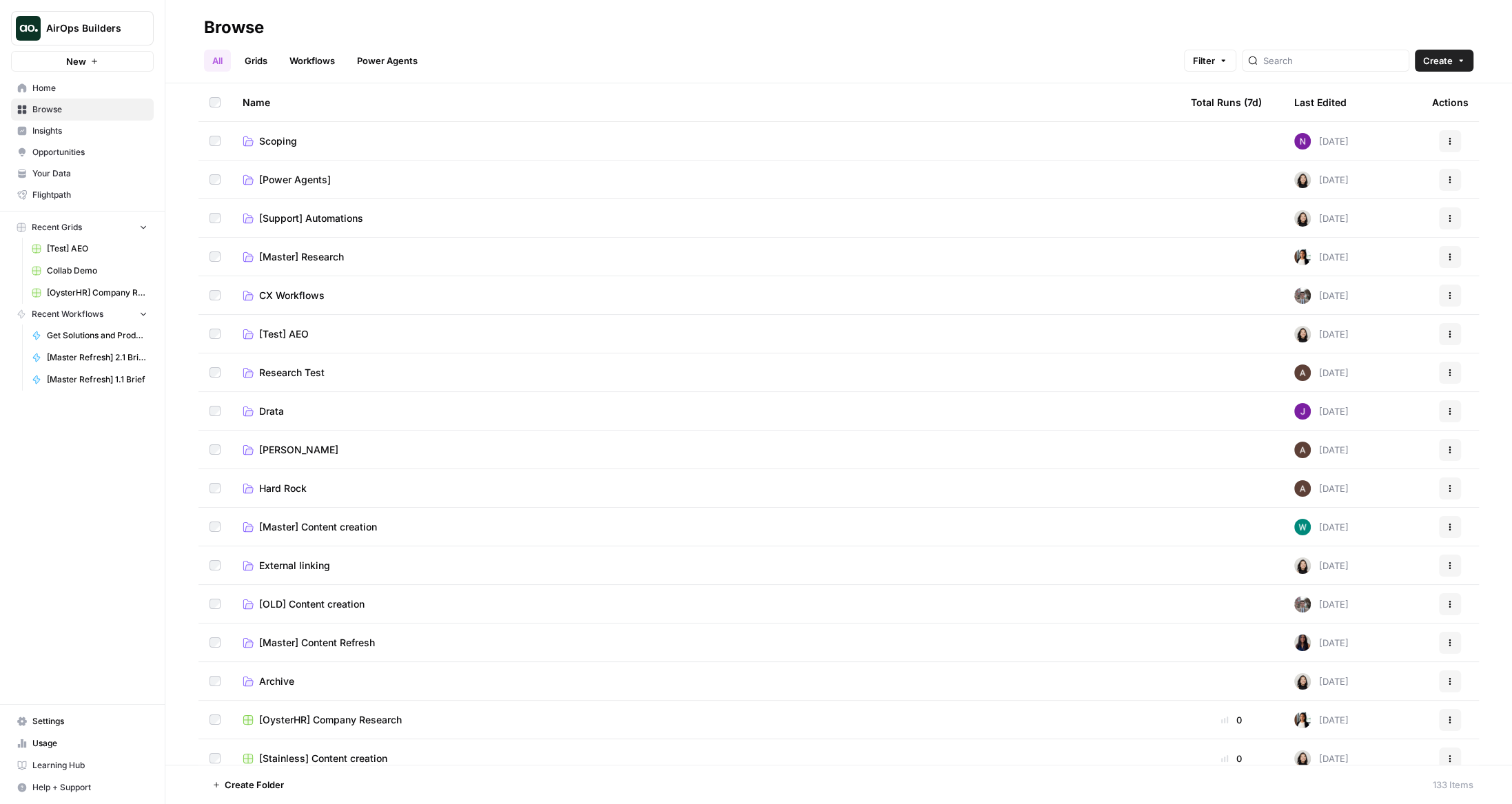
click at [261, 58] on link "Grids" at bounding box center [256, 61] width 39 height 22
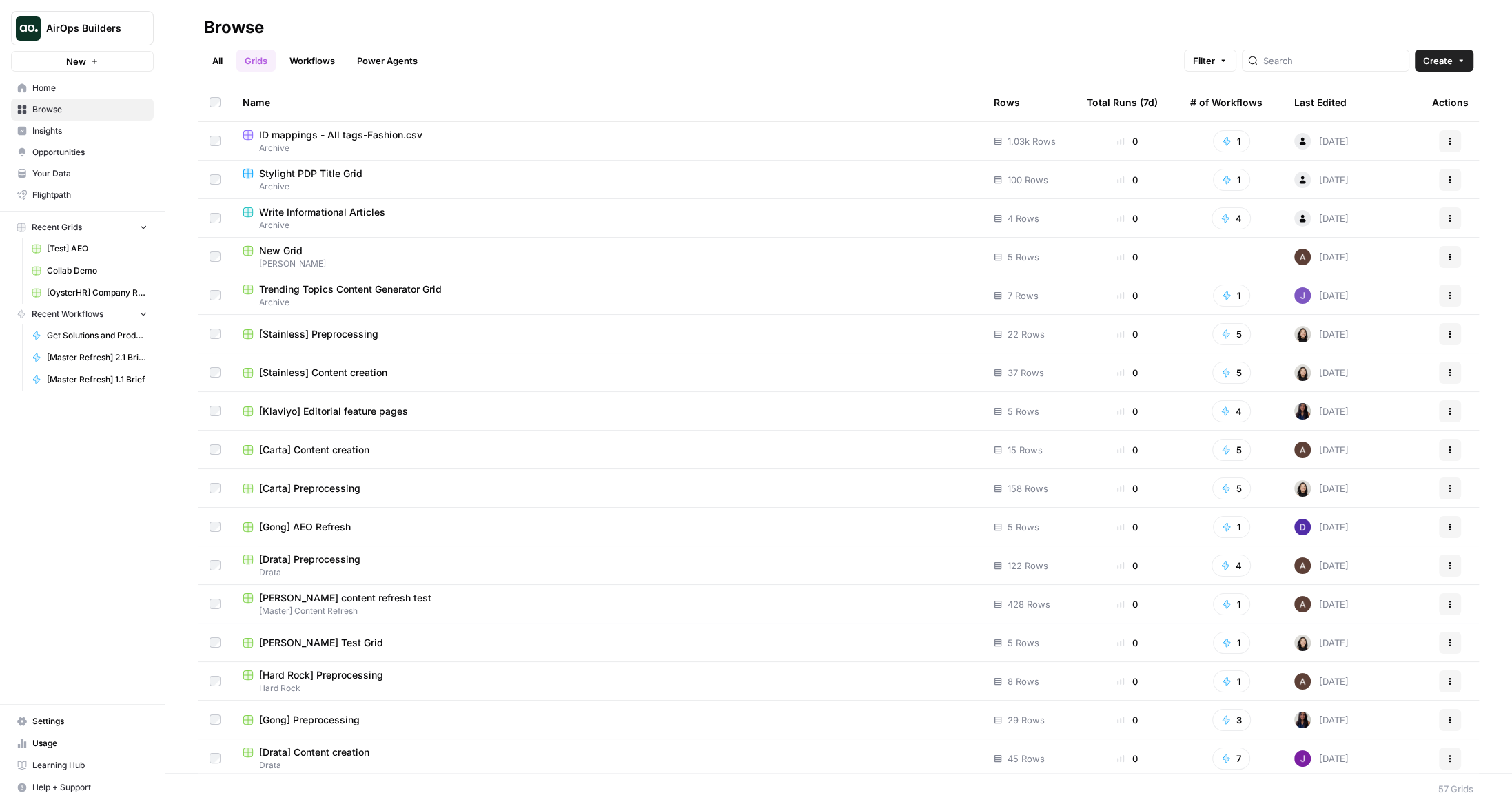
click at [216, 53] on link "All" at bounding box center [218, 61] width 27 height 22
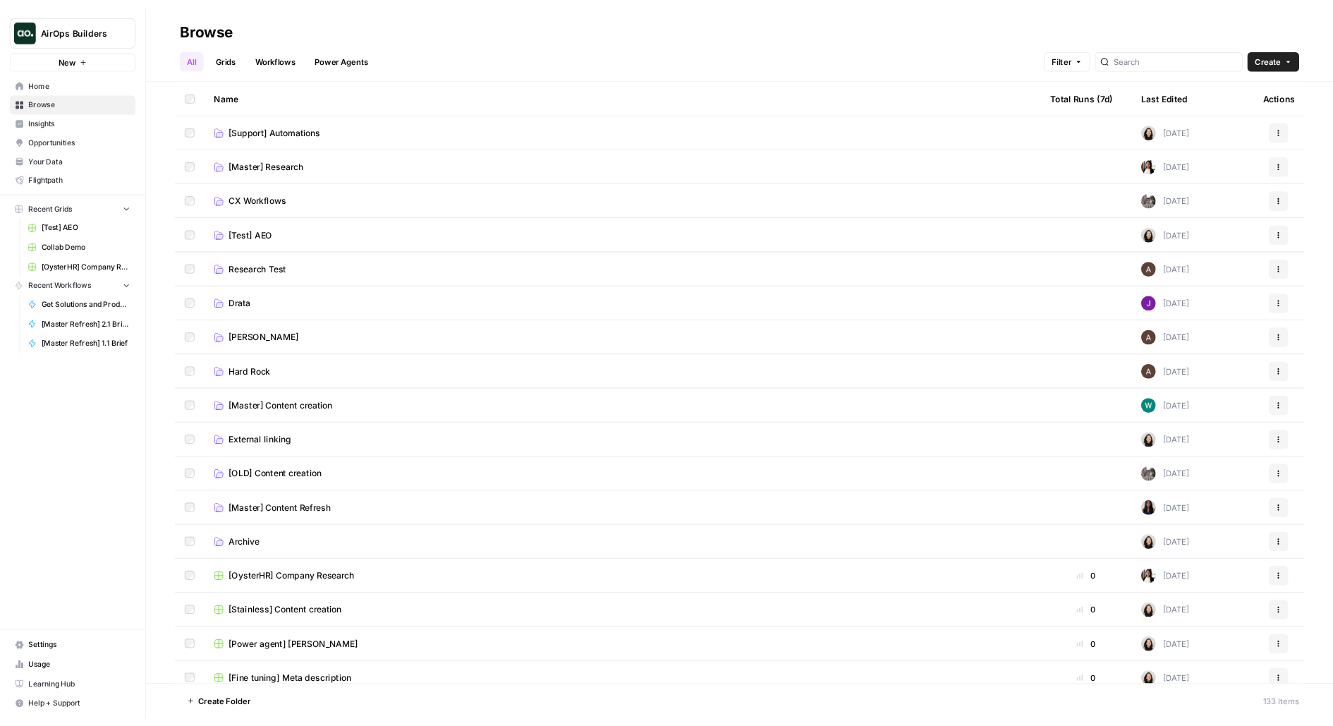
scroll to position [97, 0]
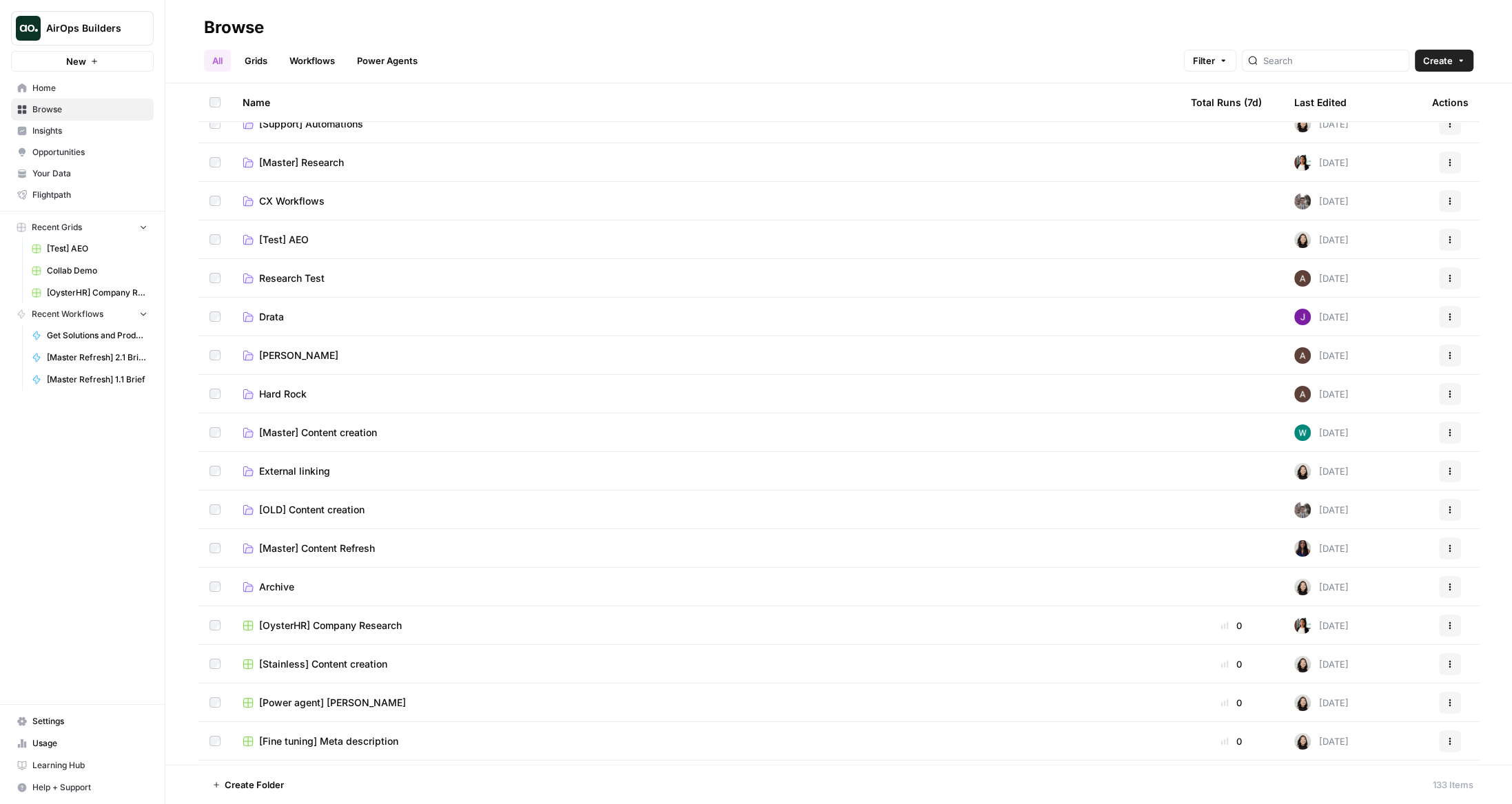
click at [358, 550] on span "[Master] Content Refresh" at bounding box center [316, 549] width 116 height 14
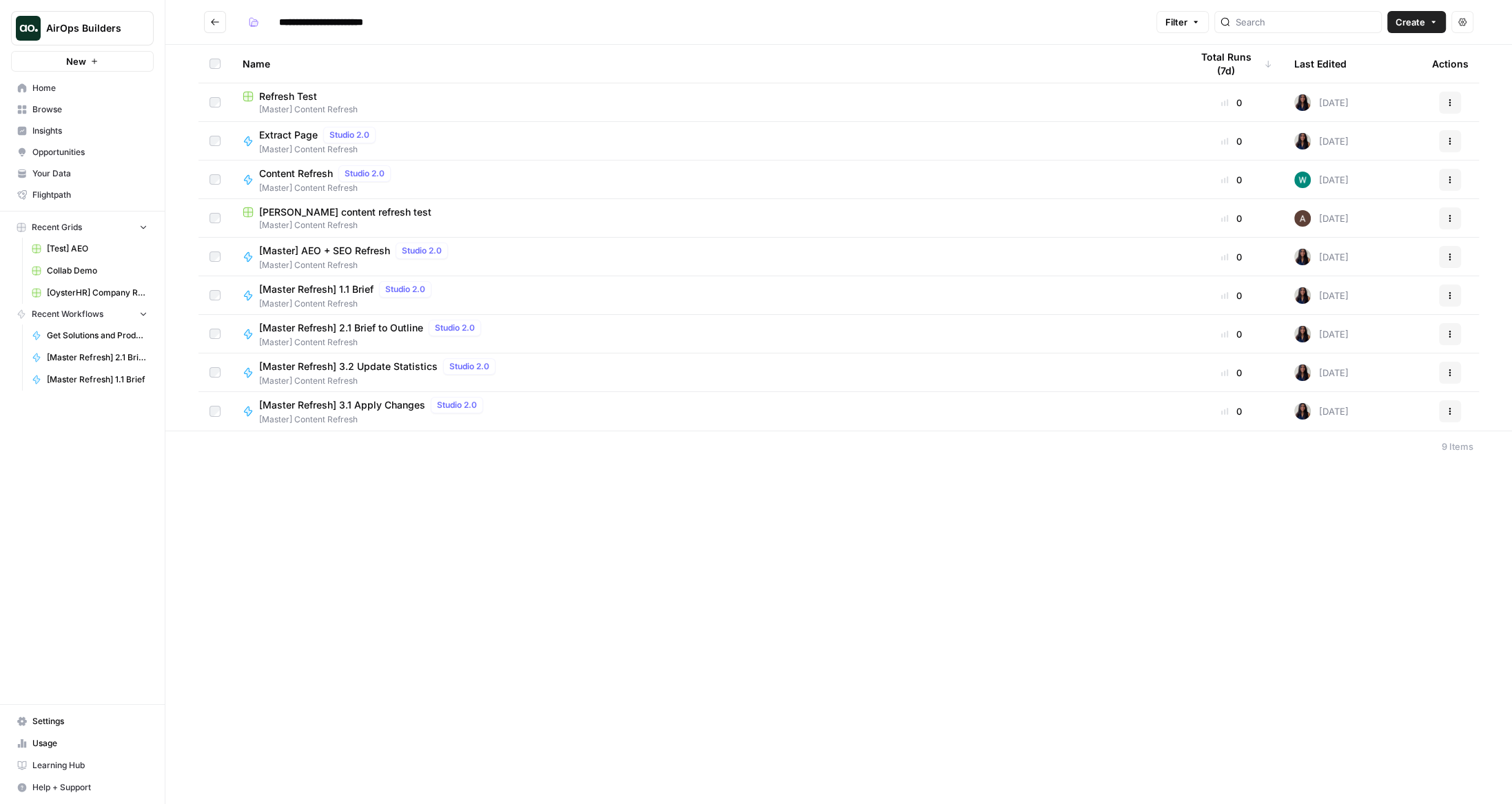
click at [348, 336] on span "[Master] Content Refresh" at bounding box center [372, 342] width 228 height 13
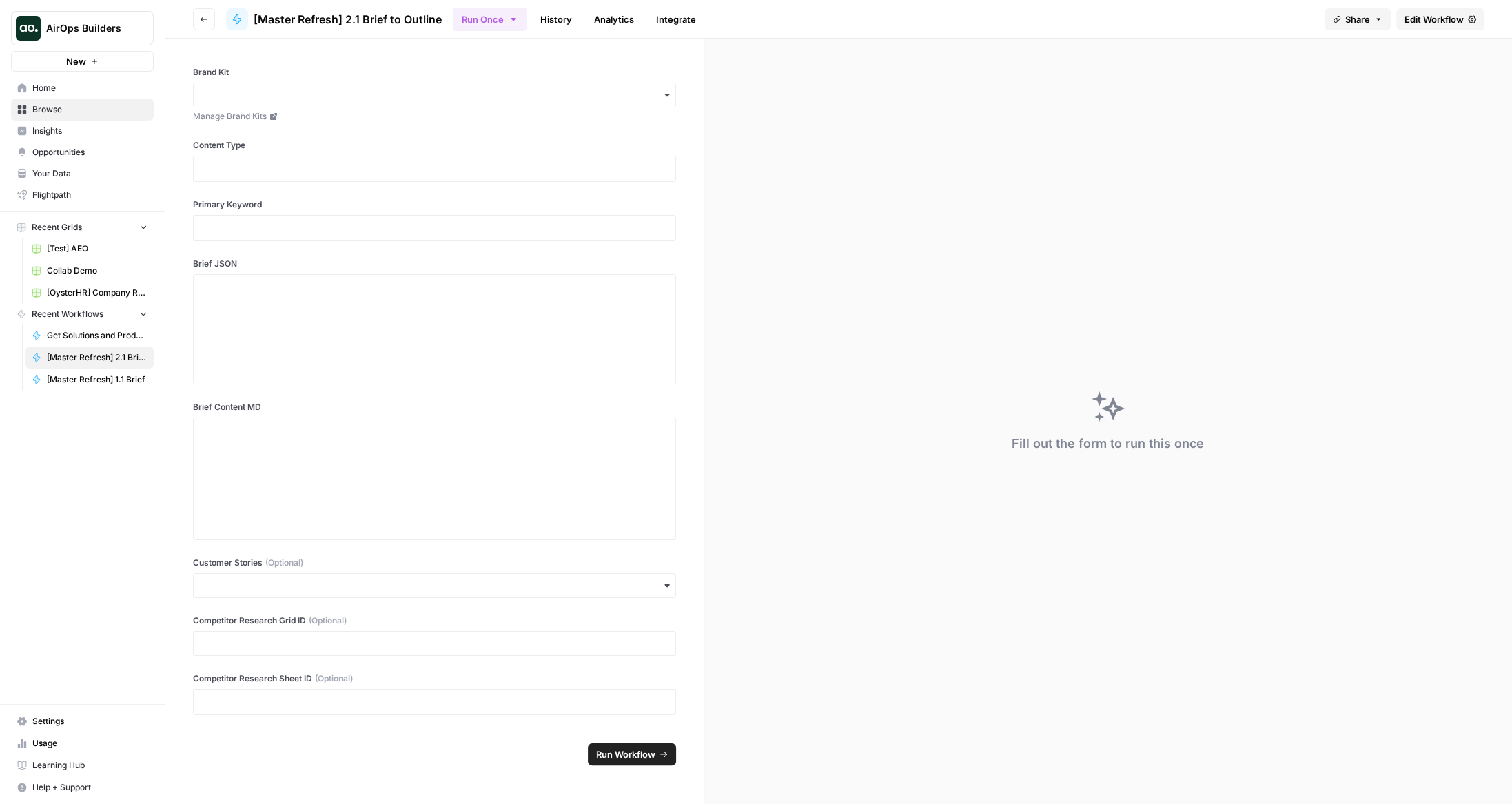
click at [1406, 24] on span "Edit Workflow" at bounding box center [1434, 20] width 60 height 14
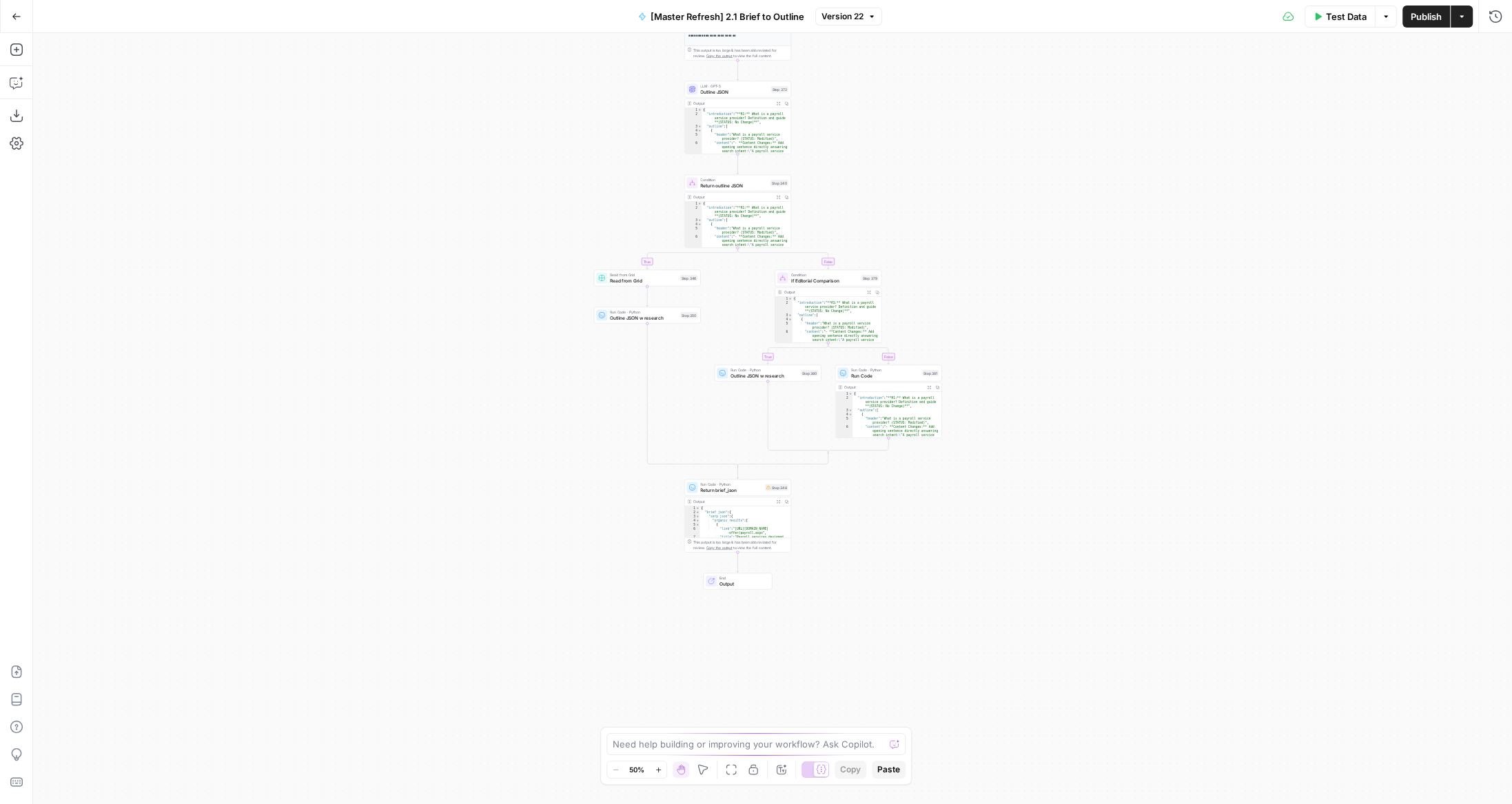
click at [18, 20] on icon "button" at bounding box center [17, 17] width 10 height 10
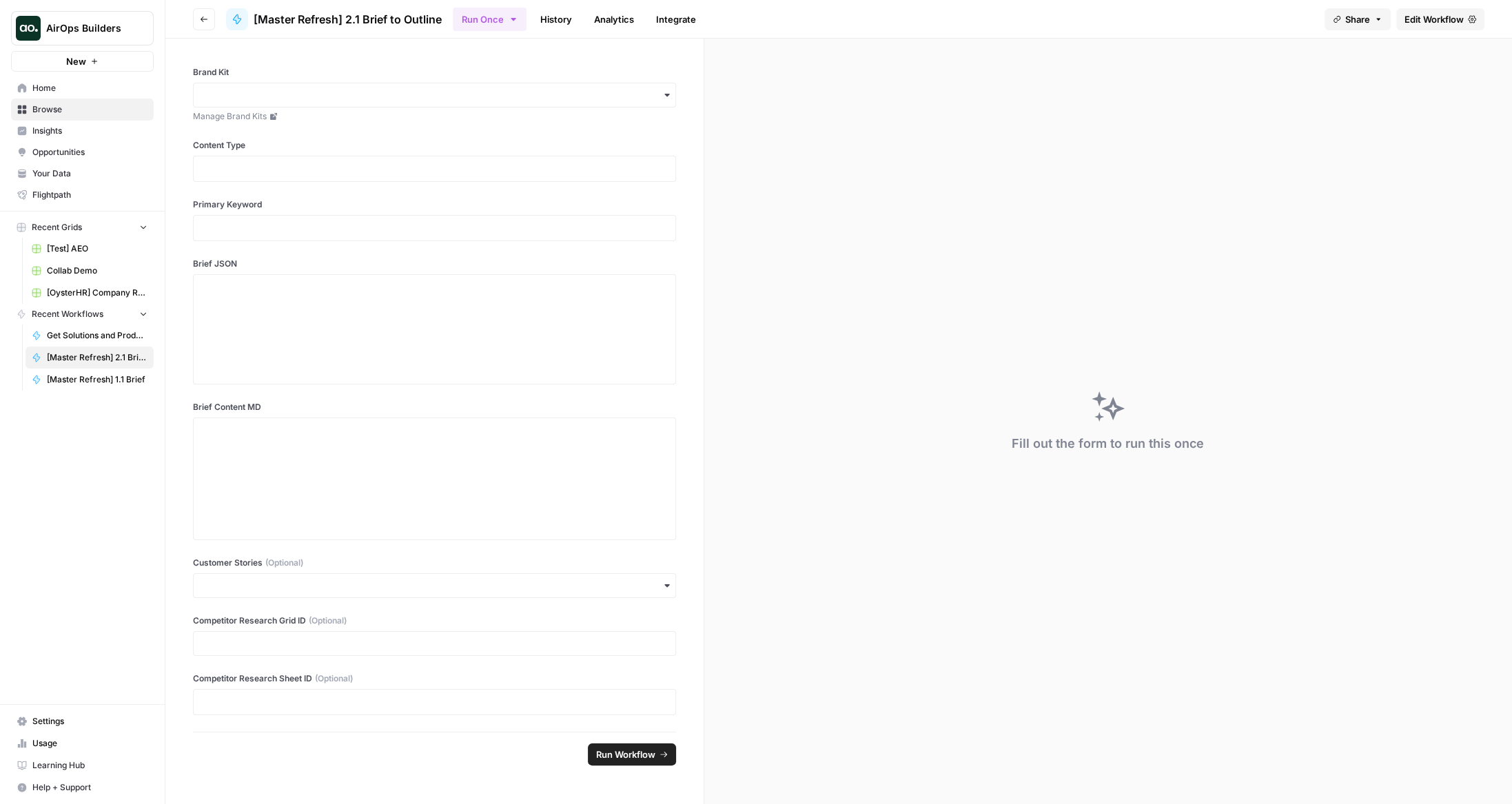
click at [200, 21] on icon "button" at bounding box center [204, 20] width 8 height 8
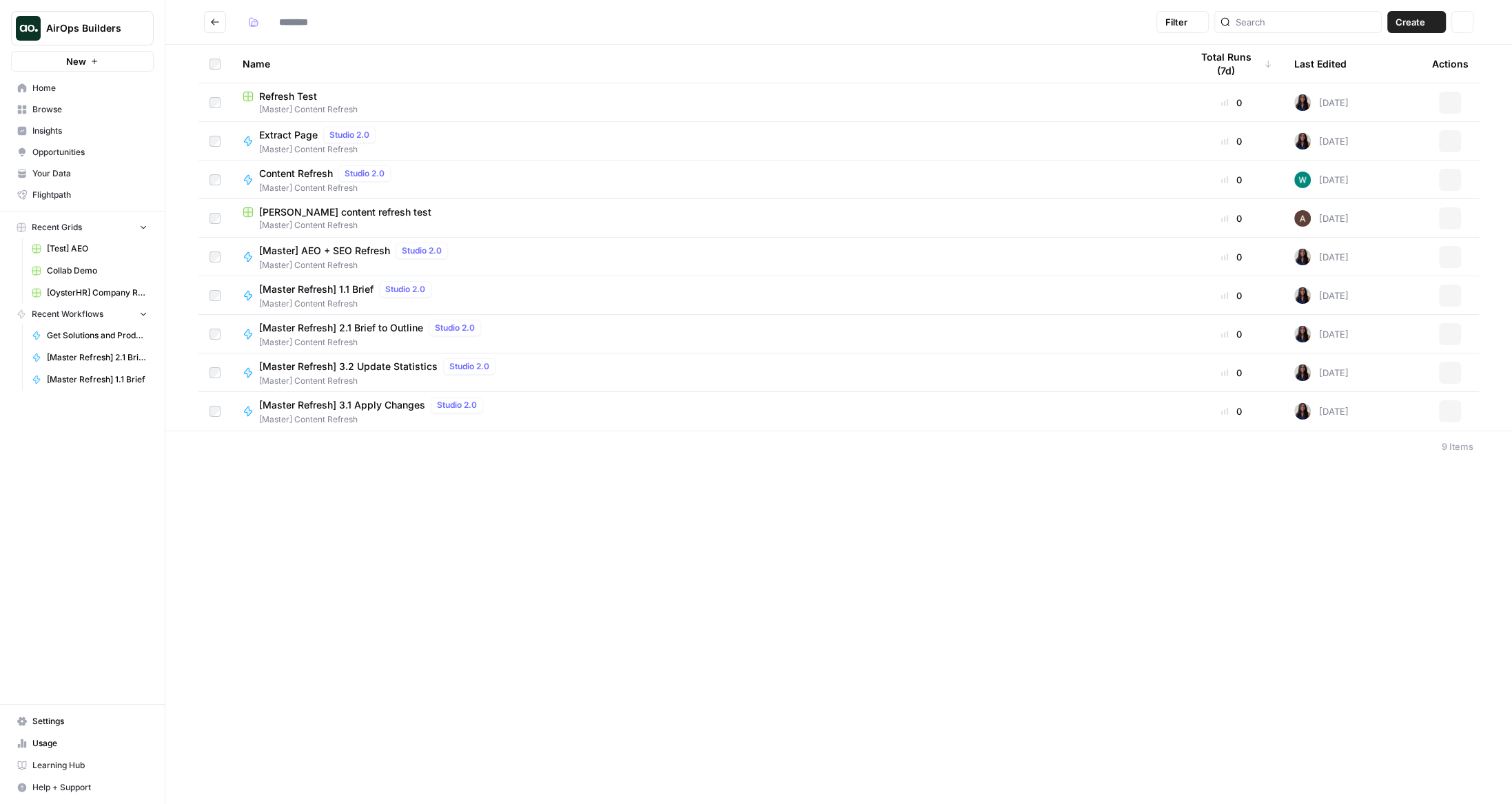
type input "**********"
click at [330, 410] on span "[Master Refresh] 3.1 Apply Changes" at bounding box center [342, 405] width 166 height 14
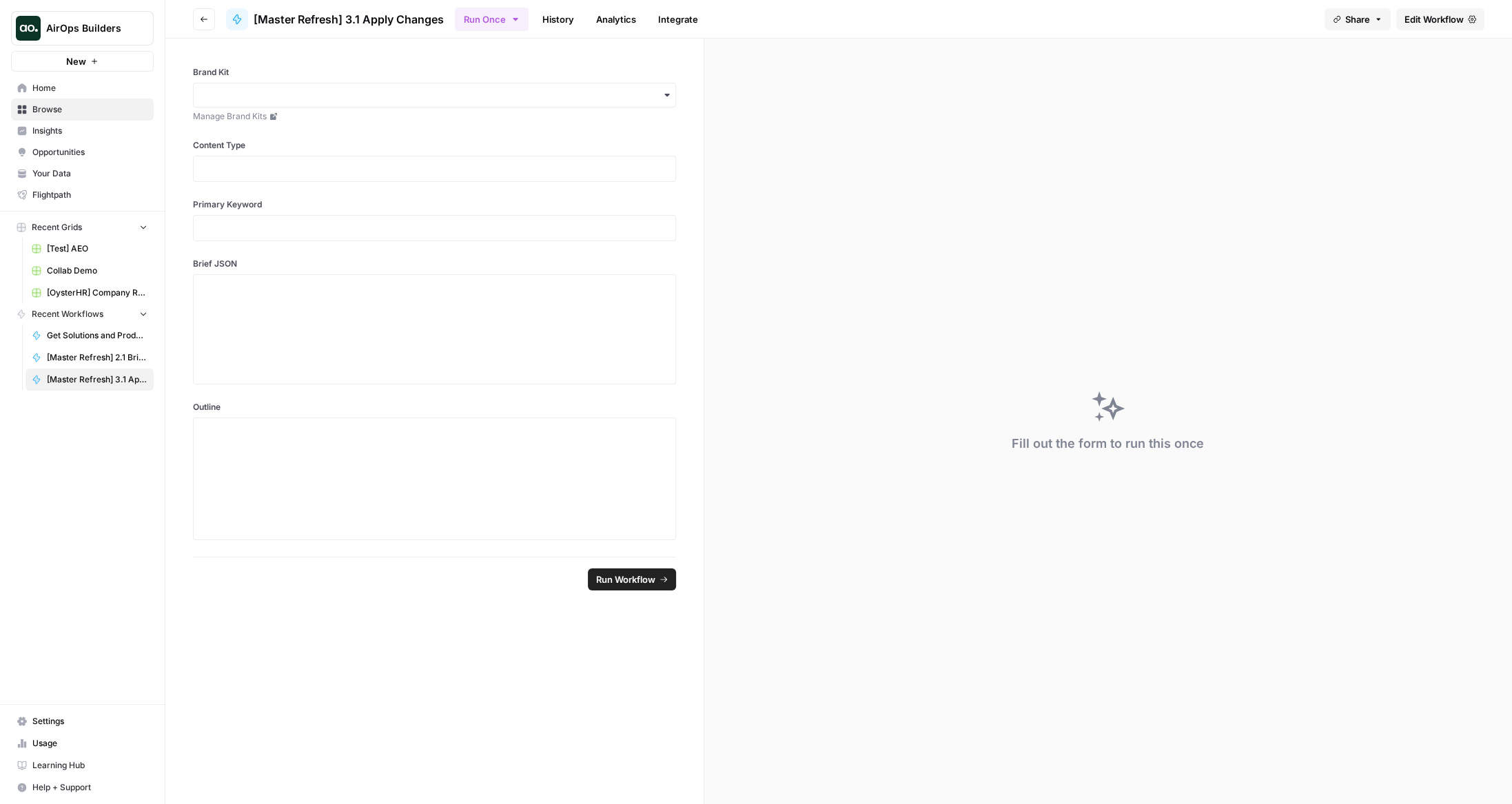
click at [1438, 21] on span "Edit Workflow" at bounding box center [1434, 20] width 60 height 14
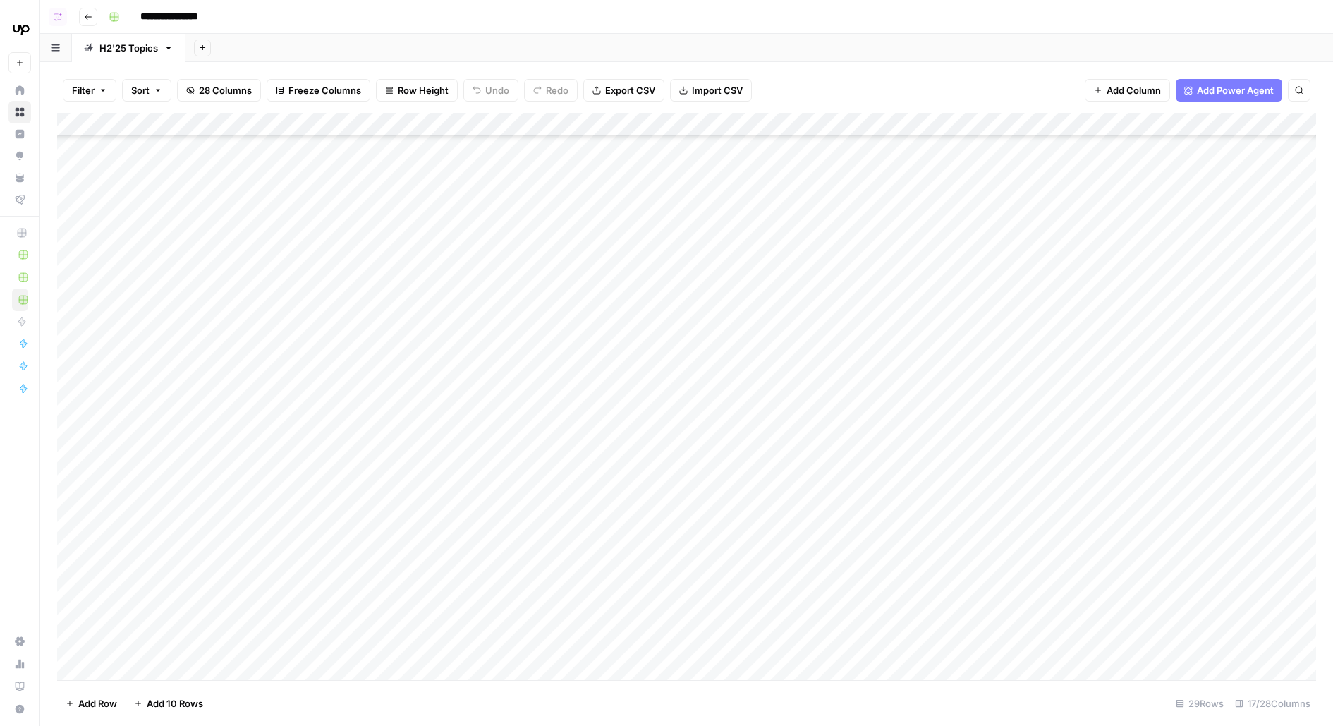
scroll to position [390, 0]
click at [686, 313] on div "Add Column" at bounding box center [686, 396] width 1259 height 567
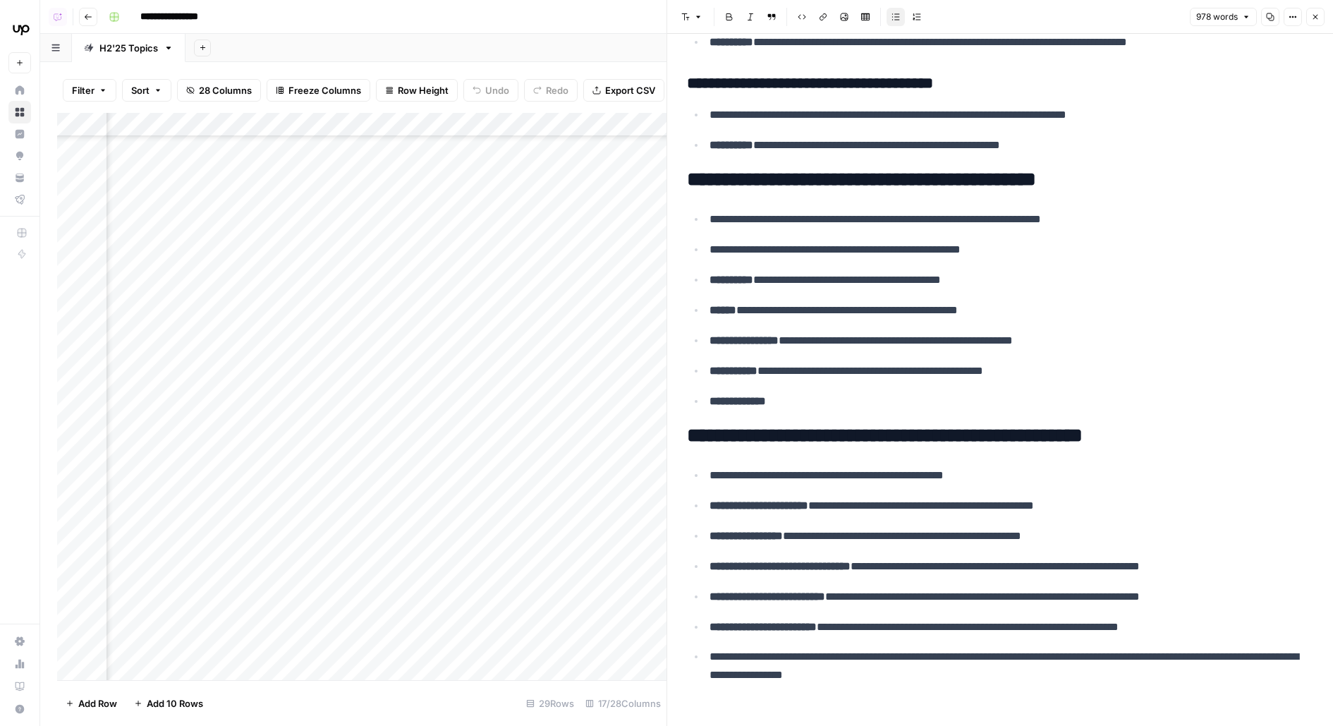
scroll to position [420, 741]
click at [395, 354] on div "Add Column" at bounding box center [362, 396] width 610 height 567
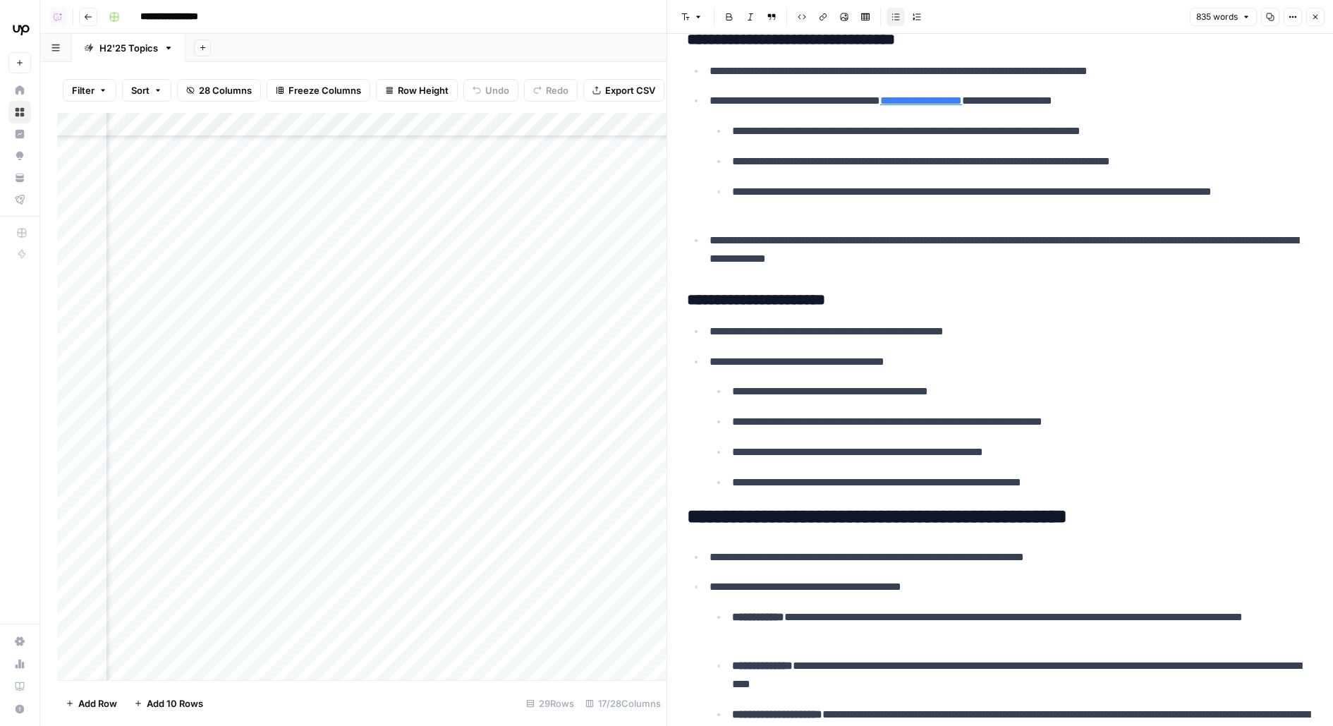
scroll to position [1683, 0]
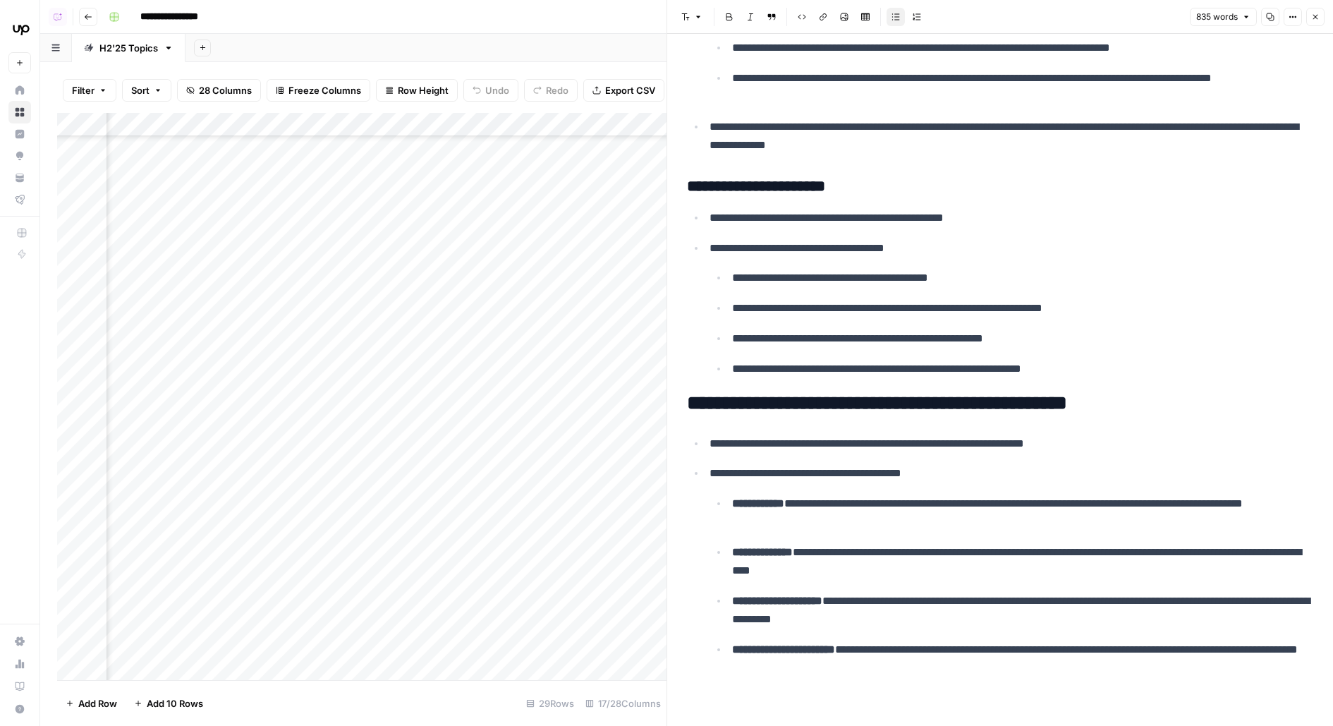
click at [1318, 20] on icon "button" at bounding box center [1316, 17] width 8 height 8
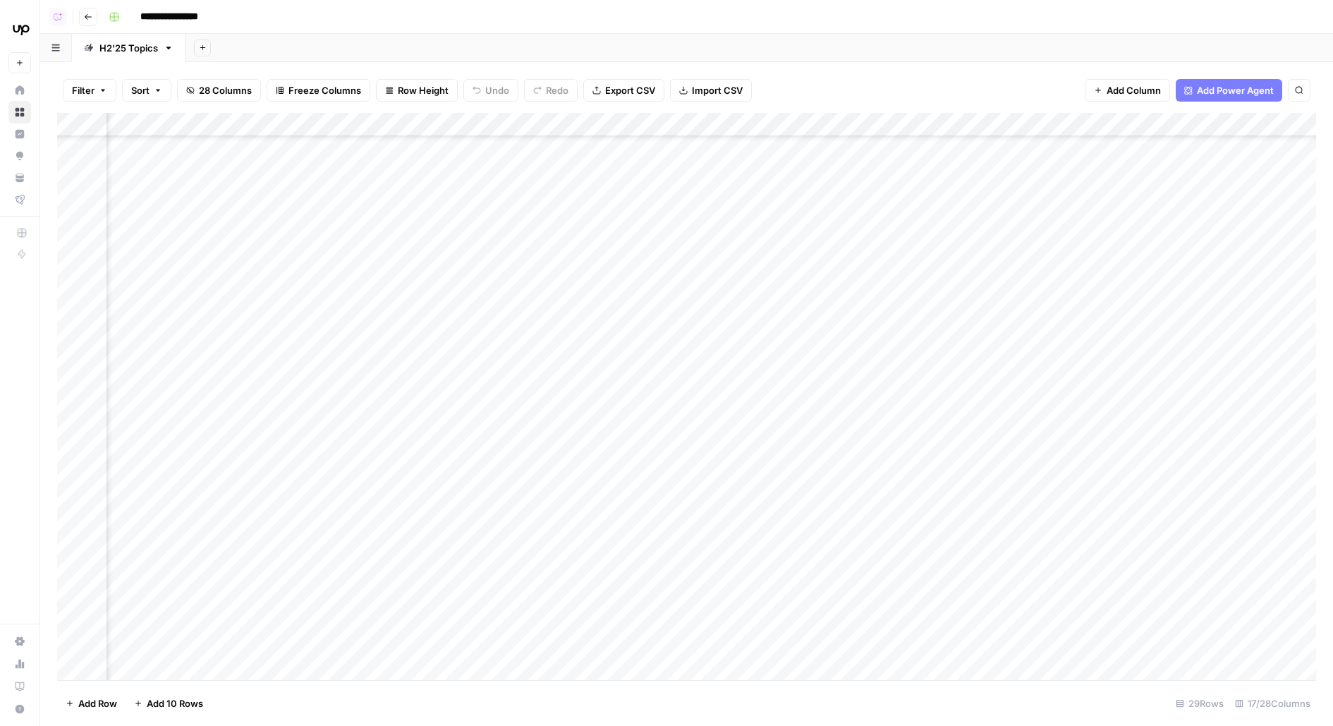
scroll to position [420, 1048]
click at [1015, 315] on div "Add Column" at bounding box center [686, 396] width 1259 height 567
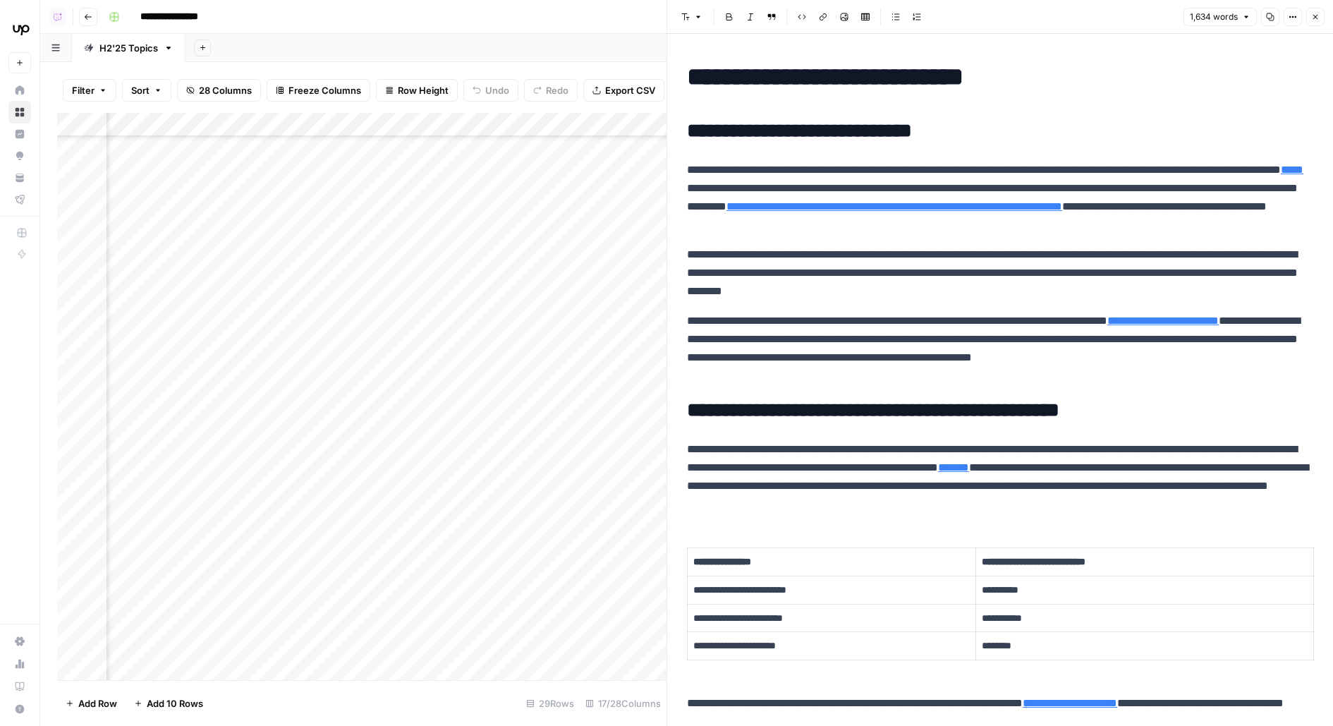
scroll to position [18, 0]
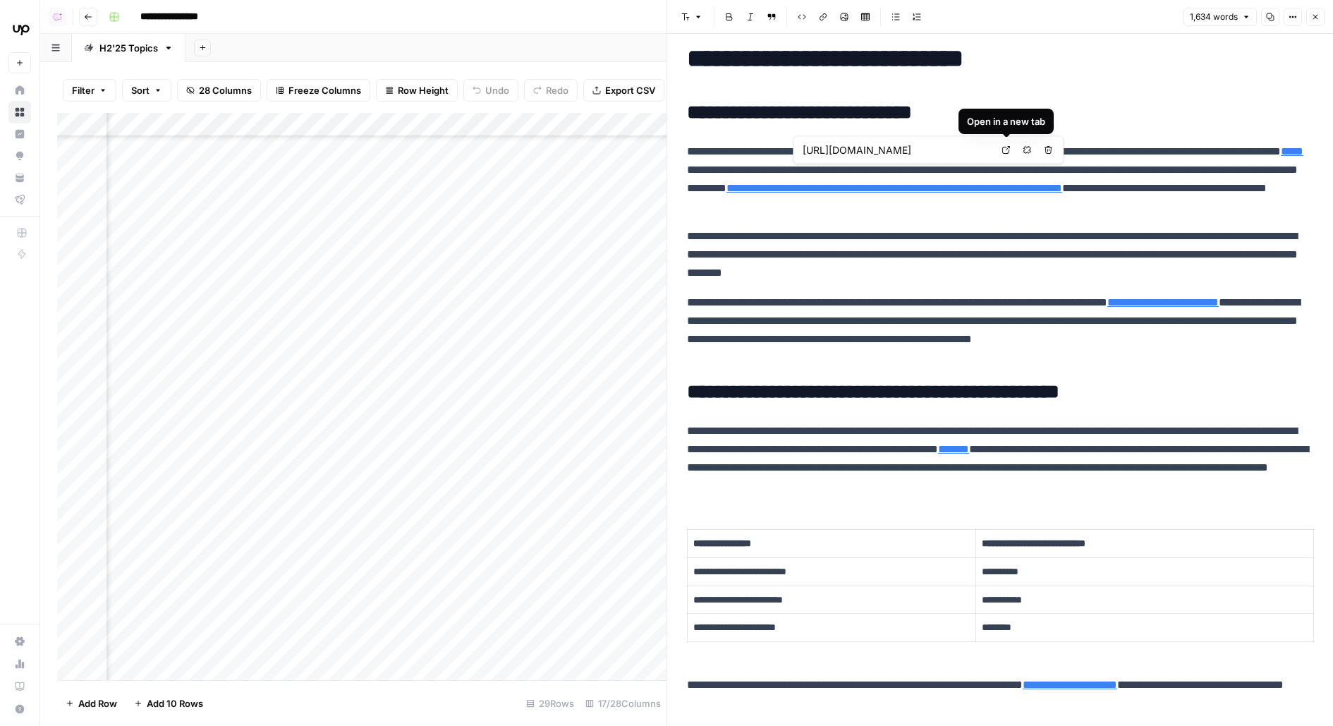
click at [1003, 148] on icon at bounding box center [1007, 150] width 8 height 8
type input "[URL][DOMAIN_NAME]"
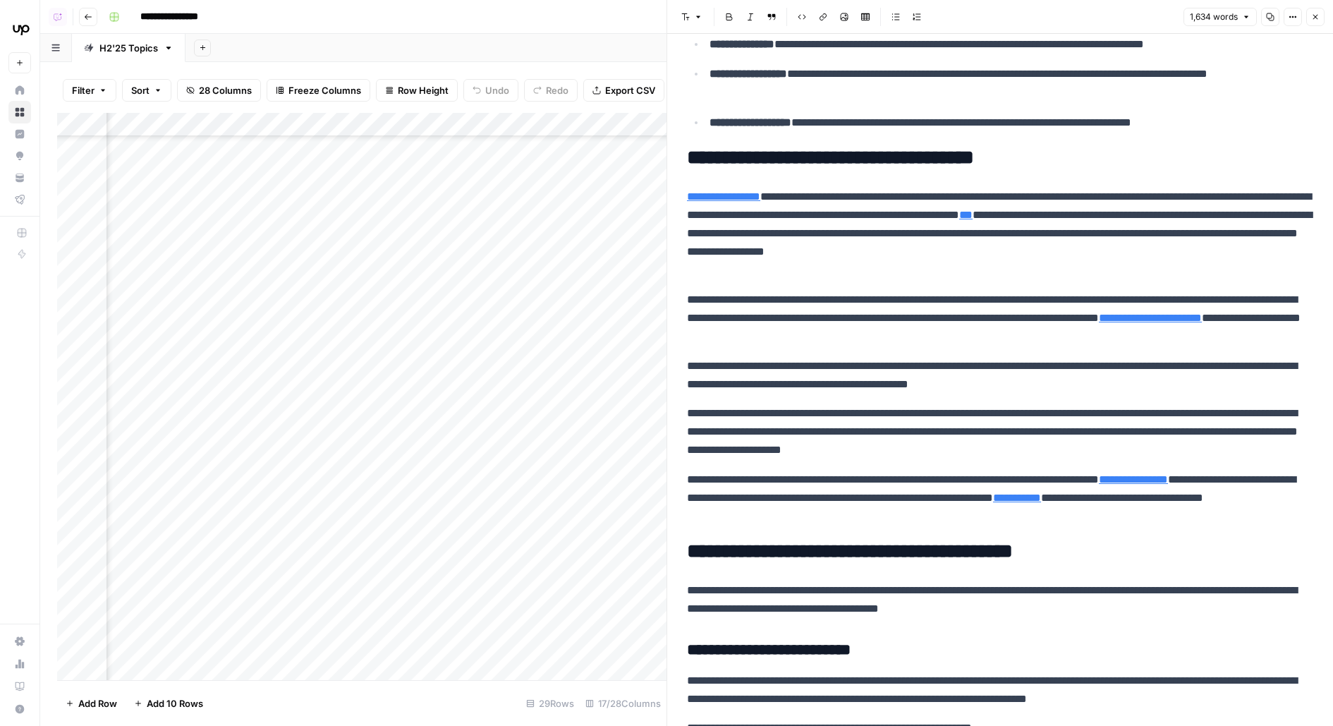
scroll to position [831, 0]
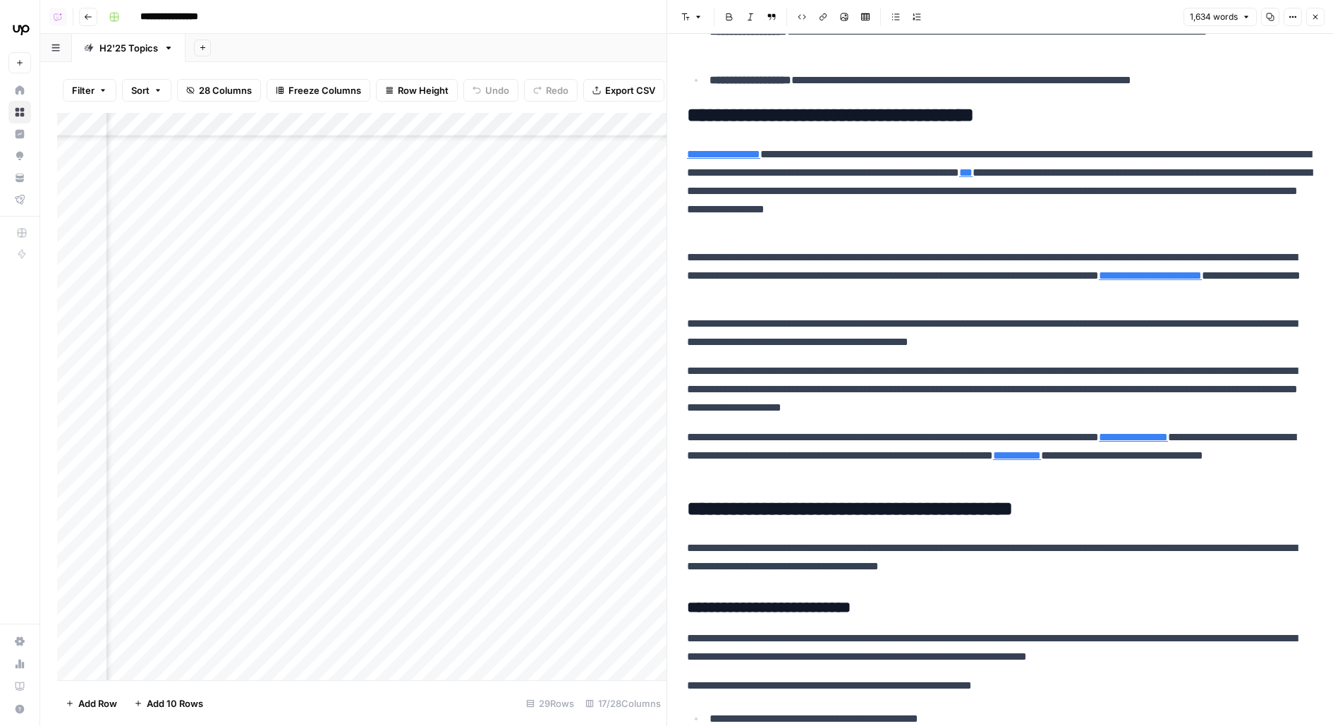
click at [756, 178] on p "**********" at bounding box center [1000, 191] width 626 height 92
click at [892, 136] on link "Open in a new tab" at bounding box center [892, 132] width 18 height 18
type input "[URL][DOMAIN_NAME]"
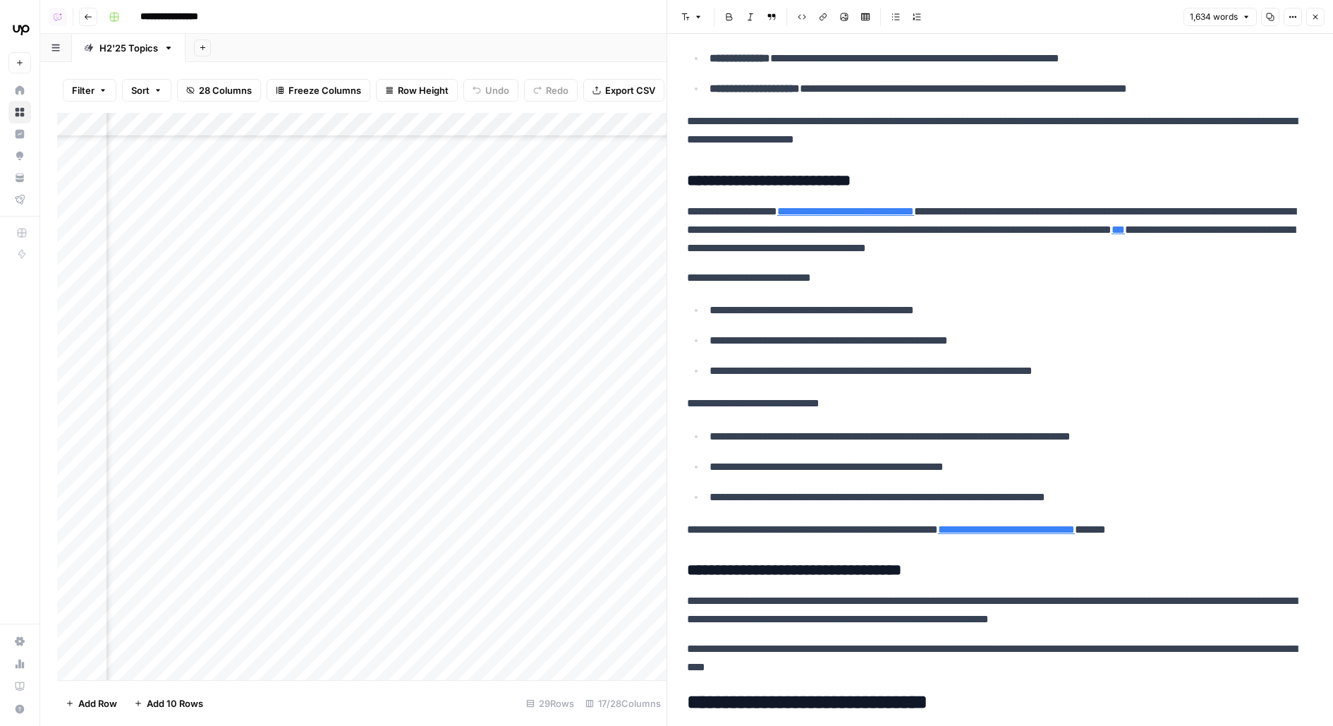
scroll to position [1799, 0]
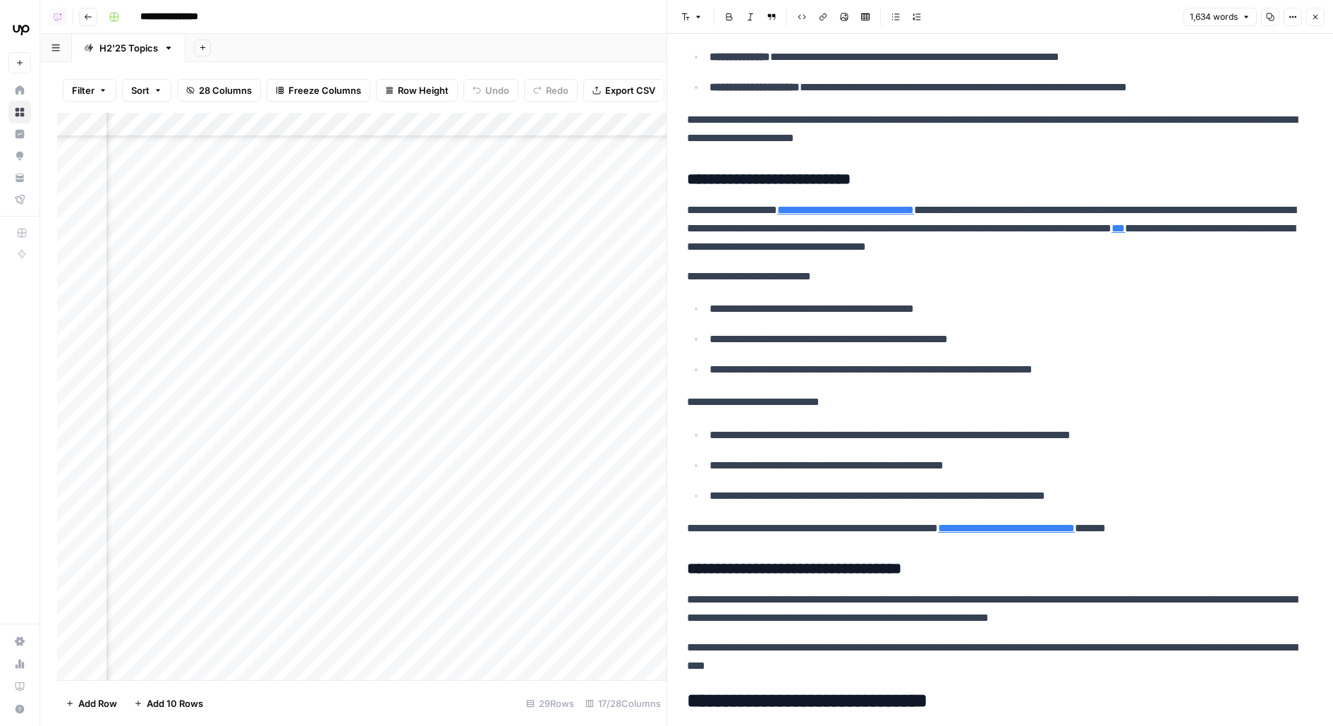
click at [837, 301] on p "**********" at bounding box center [1012, 309] width 604 height 18
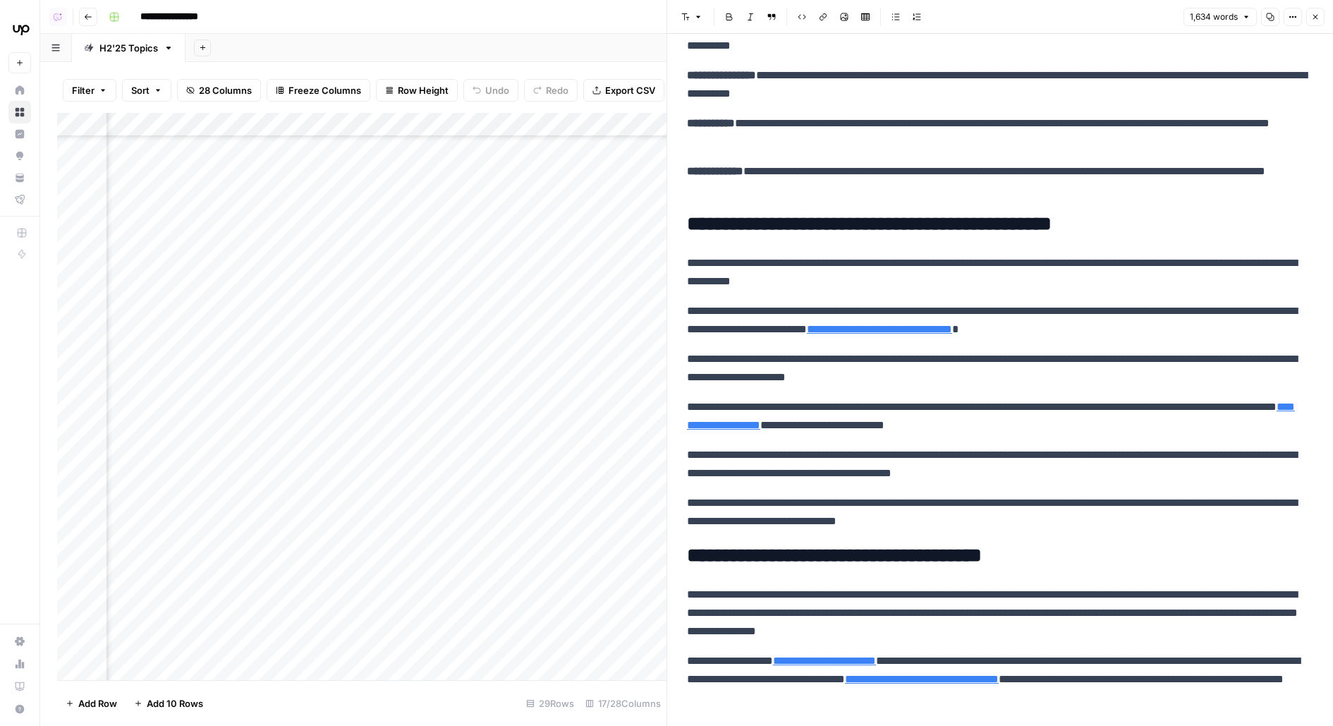
scroll to position [3281, 0]
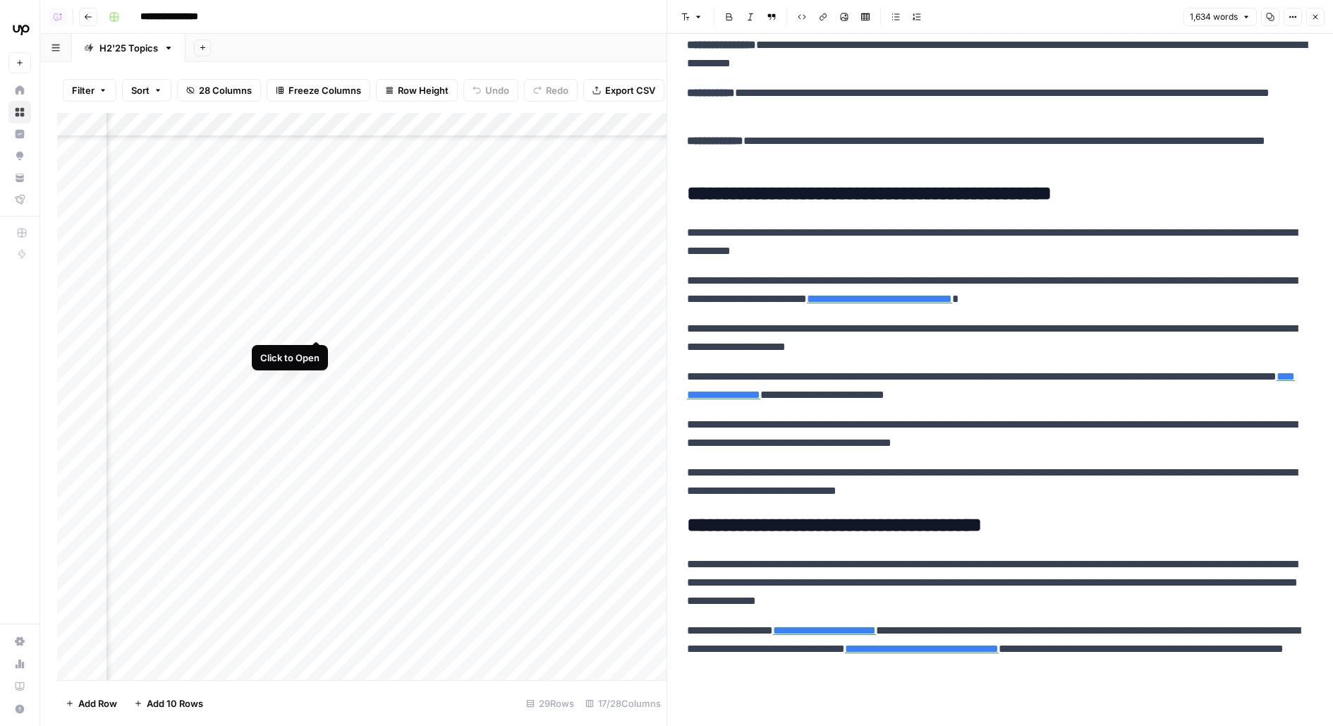
click at [320, 310] on div "Add Column" at bounding box center [362, 396] width 610 height 567
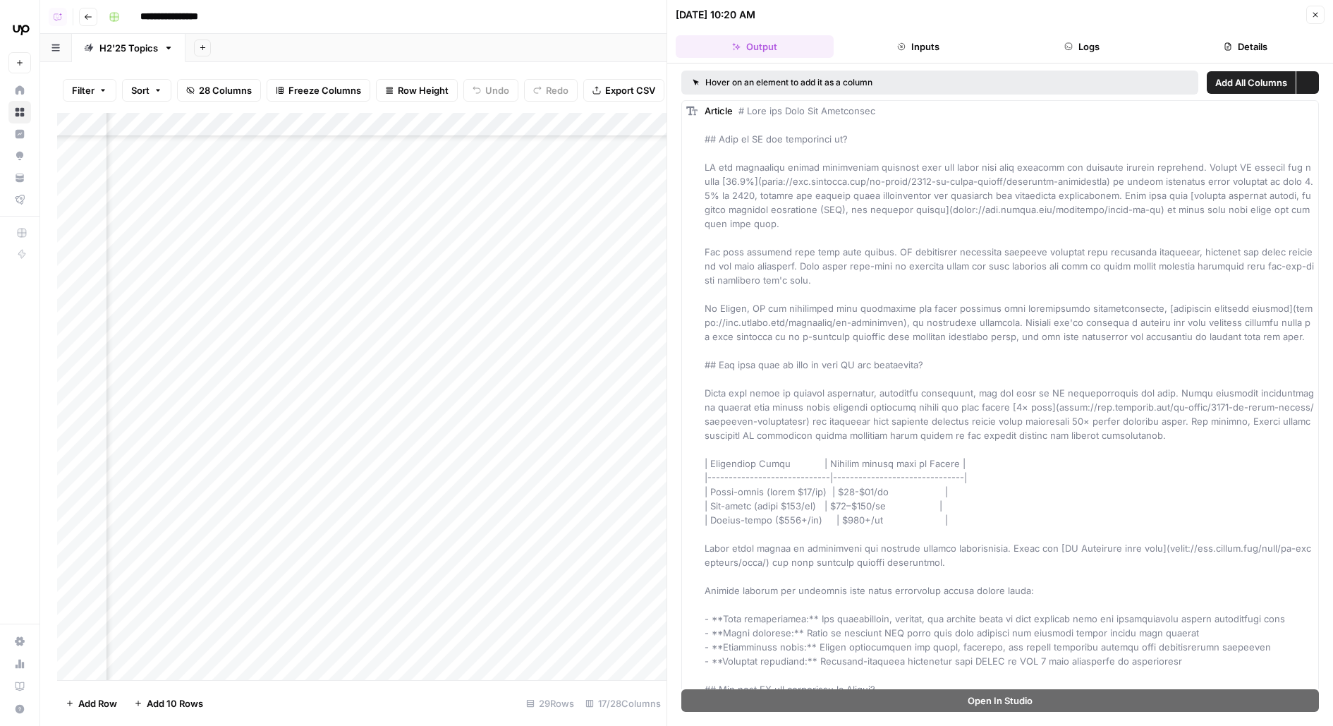
click at [1072, 43] on button "Logs" at bounding box center [1082, 46] width 158 height 23
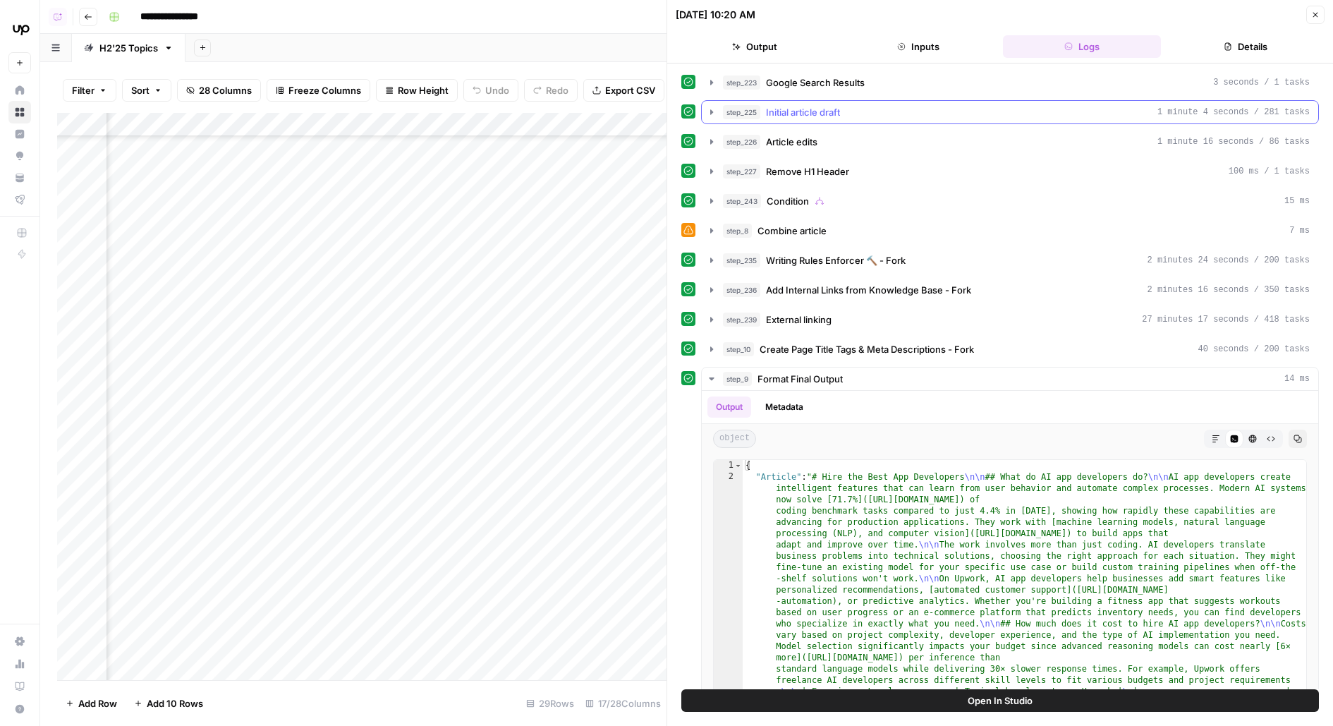
click at [849, 102] on button "step_225 Initial article draft 1 minute 4 seconds / 281 tasks" at bounding box center [1010, 112] width 617 height 23
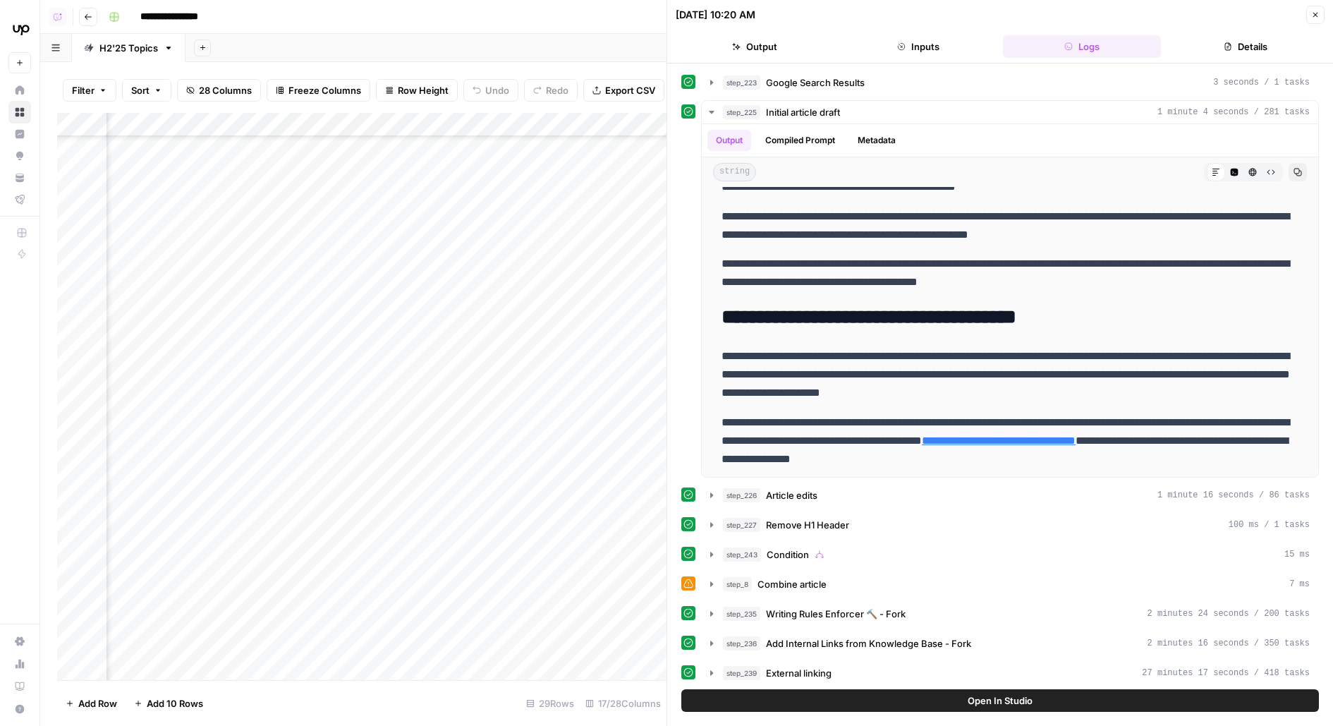
scroll to position [420, 734]
click at [402, 311] on div "Add Column" at bounding box center [362, 396] width 610 height 567
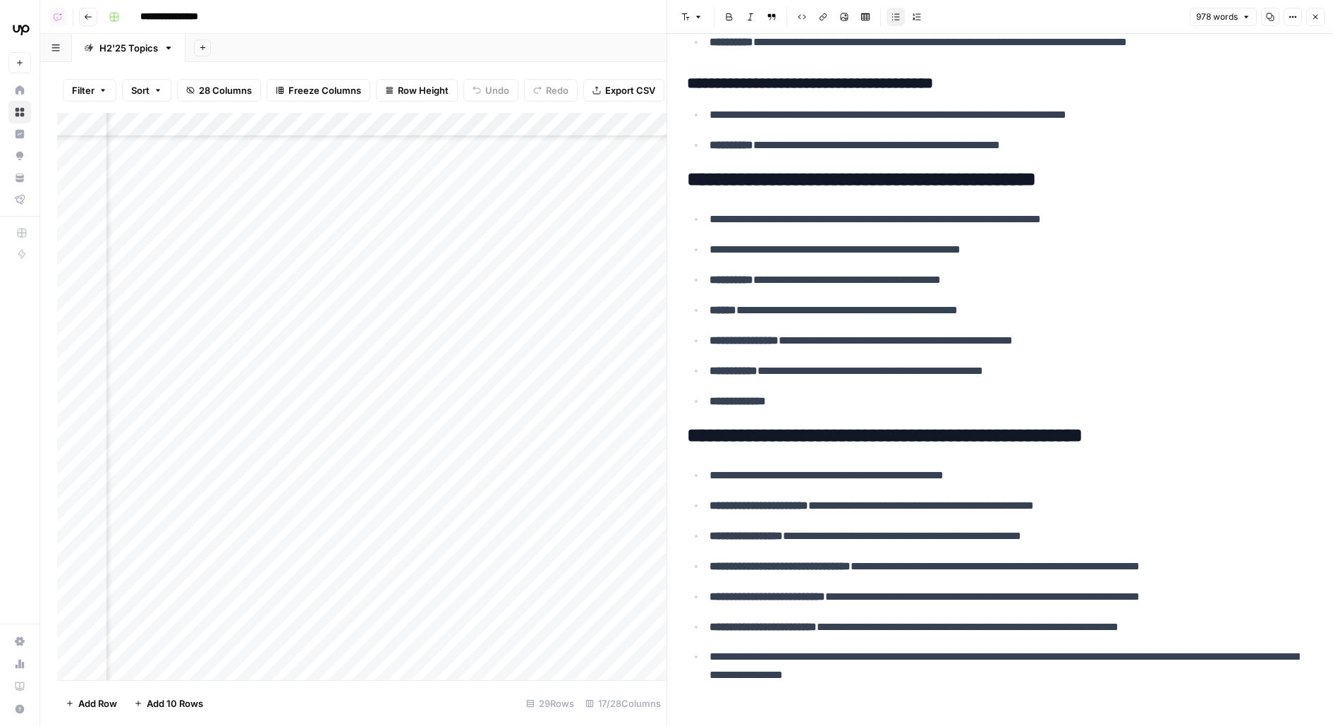
scroll to position [405, 1319]
click at [466, 290] on div "Add Column" at bounding box center [362, 396] width 610 height 567
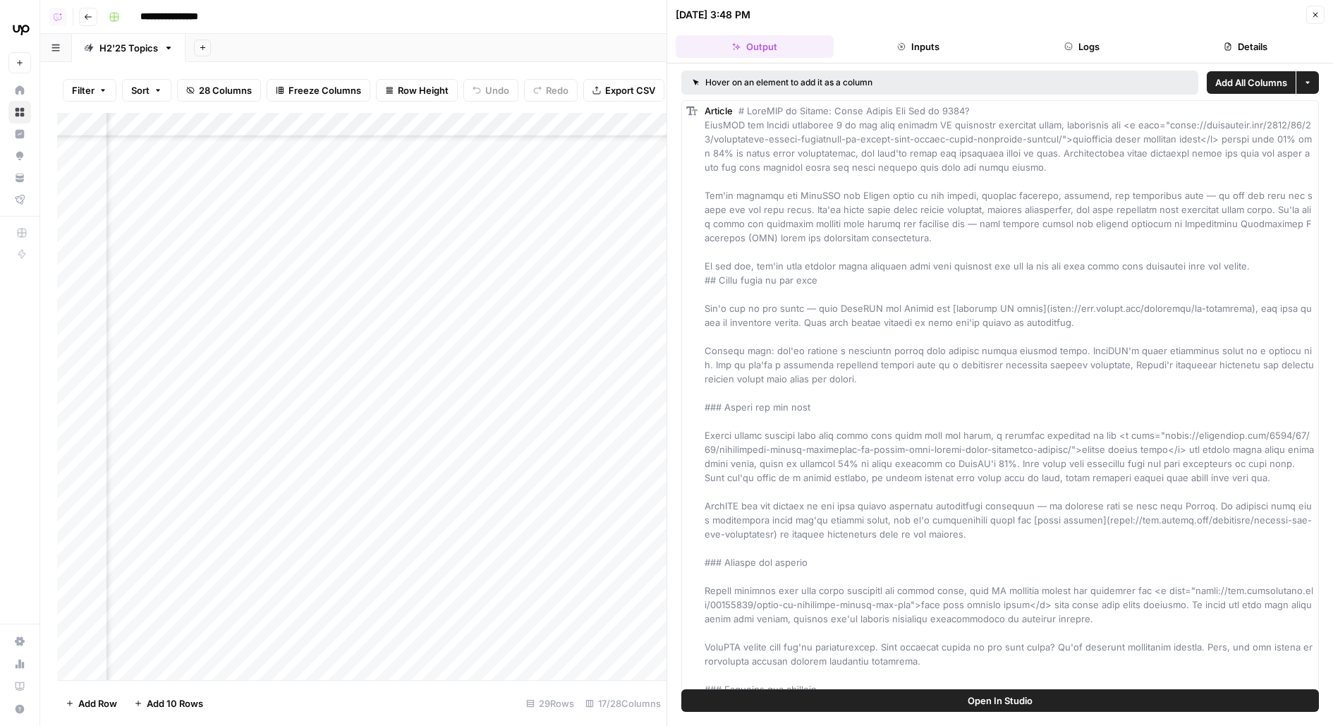
click at [782, 691] on button "Open In Studio" at bounding box center [1001, 700] width 638 height 23
click at [301, 332] on div "Add Column" at bounding box center [362, 396] width 610 height 567
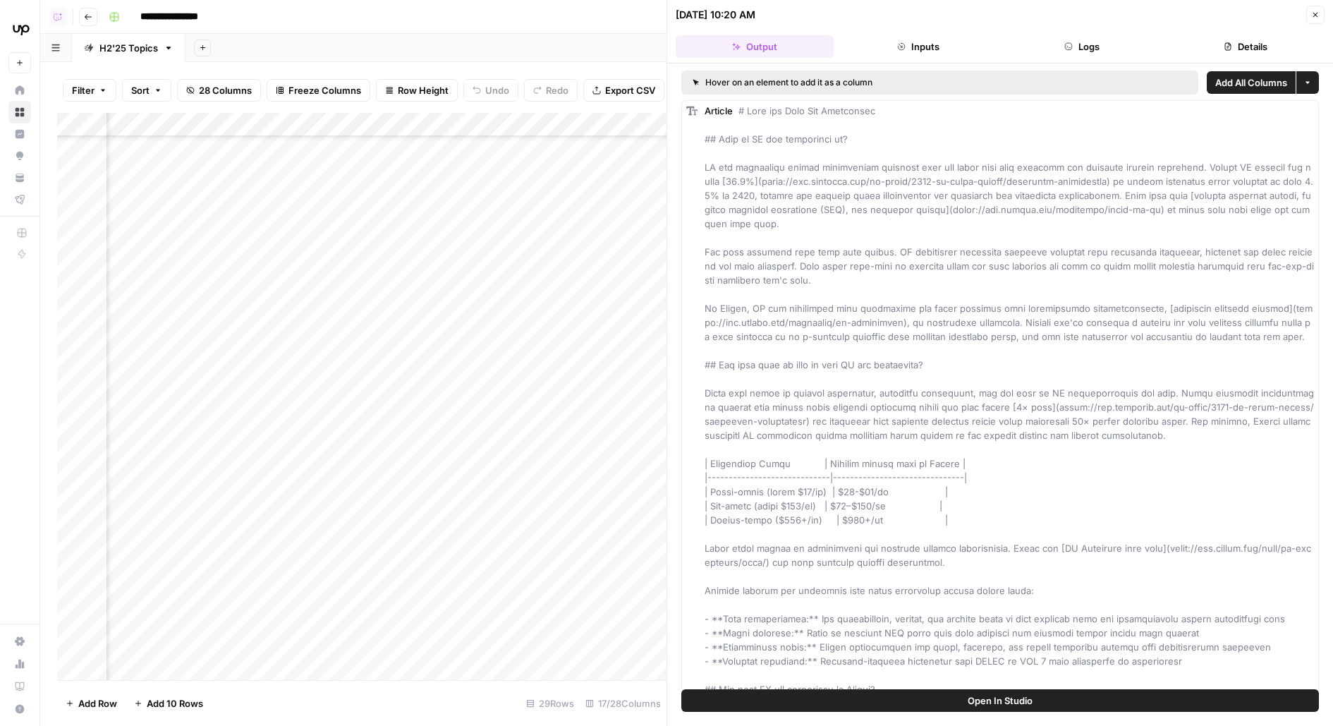
click at [748, 698] on button "Open In Studio" at bounding box center [1001, 700] width 638 height 23
click at [248, 332] on div "Add Column" at bounding box center [362, 396] width 610 height 567
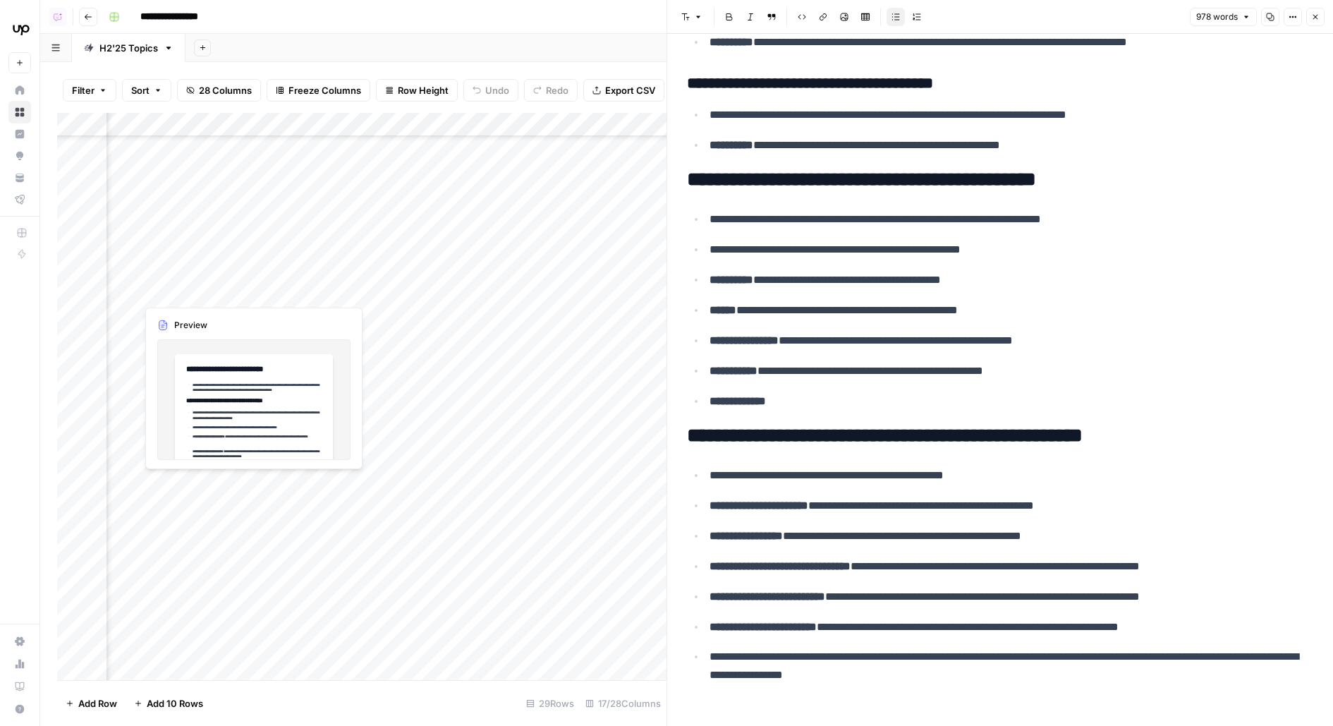
scroll to position [456, 327]
click at [430, 279] on div "Add Column" at bounding box center [362, 396] width 610 height 567
click at [432, 312] on div "Add Column" at bounding box center [362, 396] width 610 height 567
click at [433, 355] on div "Add Column" at bounding box center [362, 396] width 610 height 567
click at [433, 384] on div "Add Column" at bounding box center [362, 396] width 610 height 567
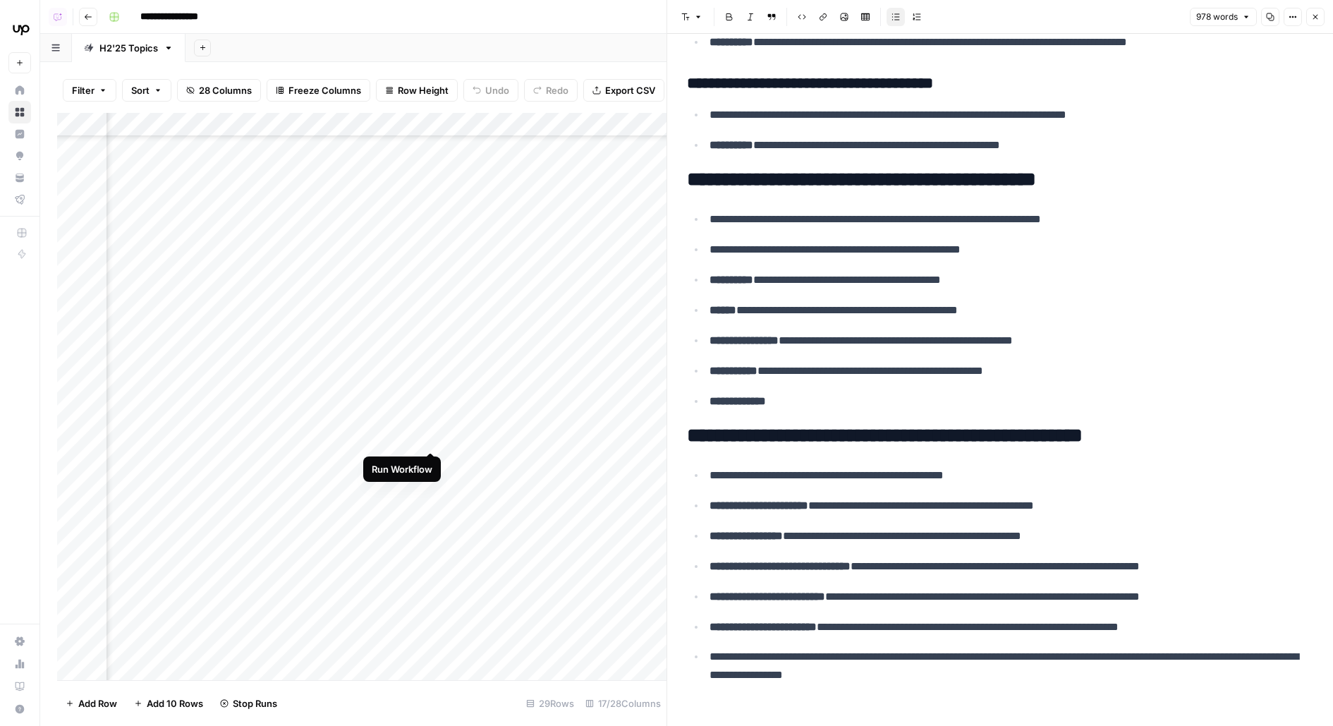
click at [433, 428] on div "Add Column" at bounding box center [362, 396] width 610 height 567
click at [432, 280] on div "Add Column" at bounding box center [362, 396] width 610 height 567
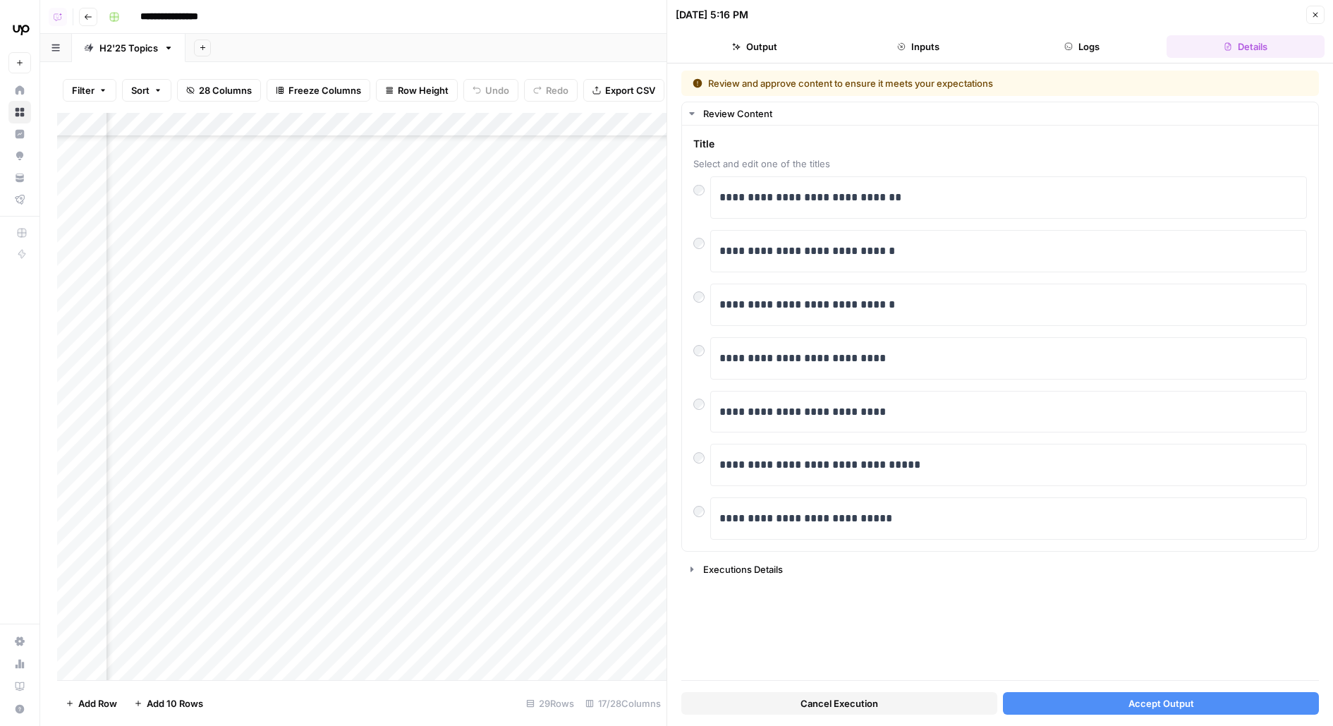
scroll to position [456, 184]
click at [1314, 18] on icon "button" at bounding box center [1316, 15] width 8 height 8
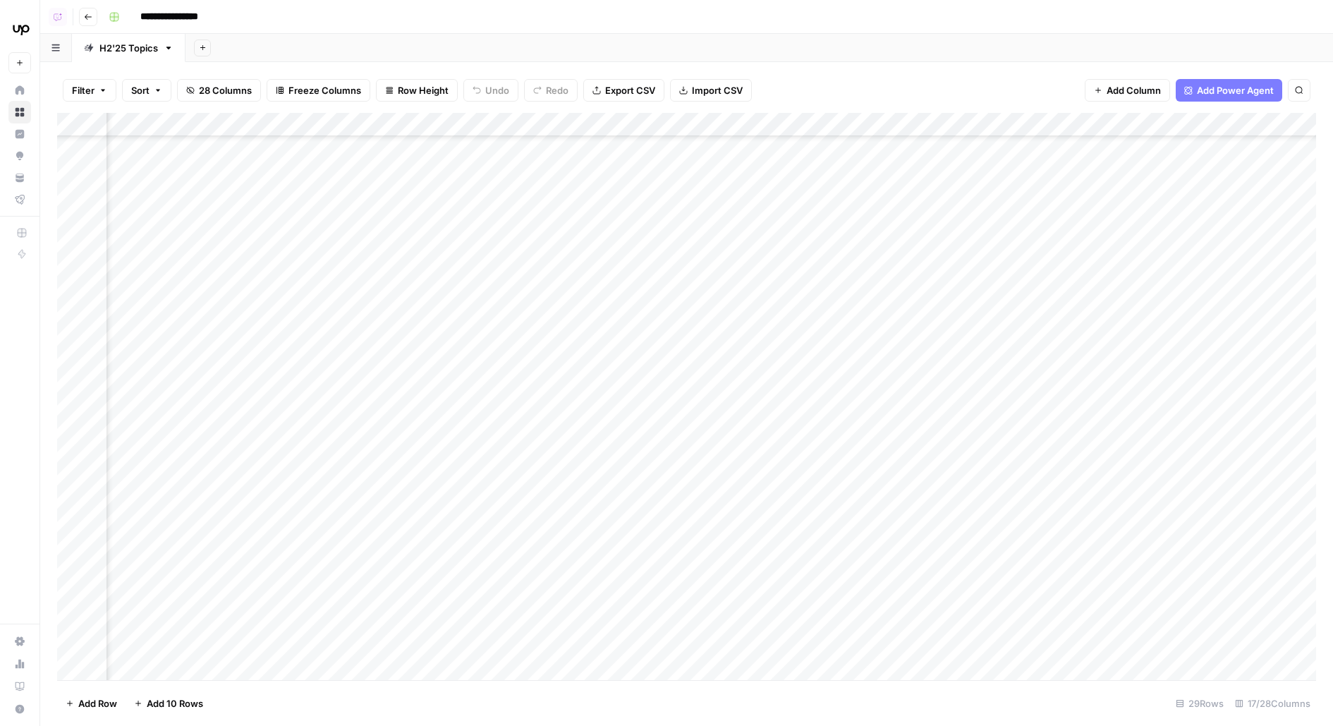
scroll to position [456, 254]
click at [507, 281] on div "Add Column" at bounding box center [686, 396] width 1259 height 567
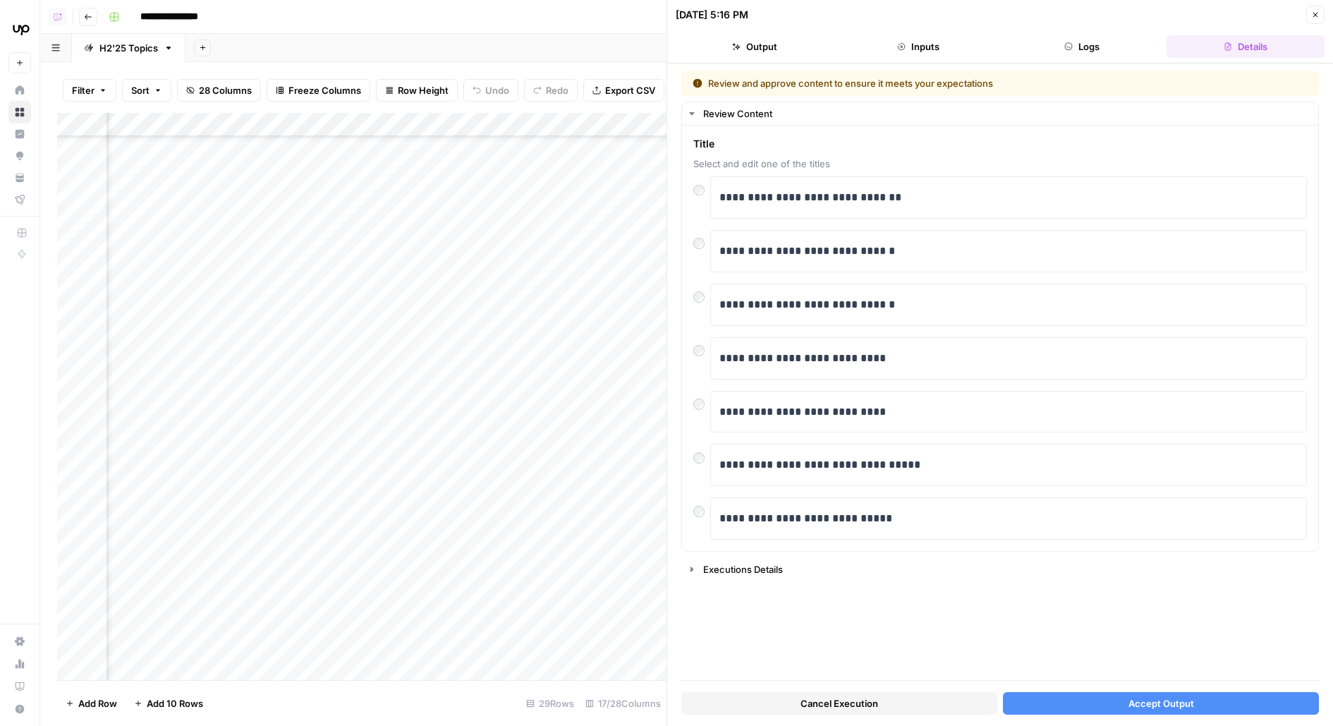
click at [1037, 682] on div "Cancel Execution Accept Output" at bounding box center [1001, 700] width 638 height 38
click at [1038, 694] on button "Accept Output" at bounding box center [1161, 703] width 316 height 23
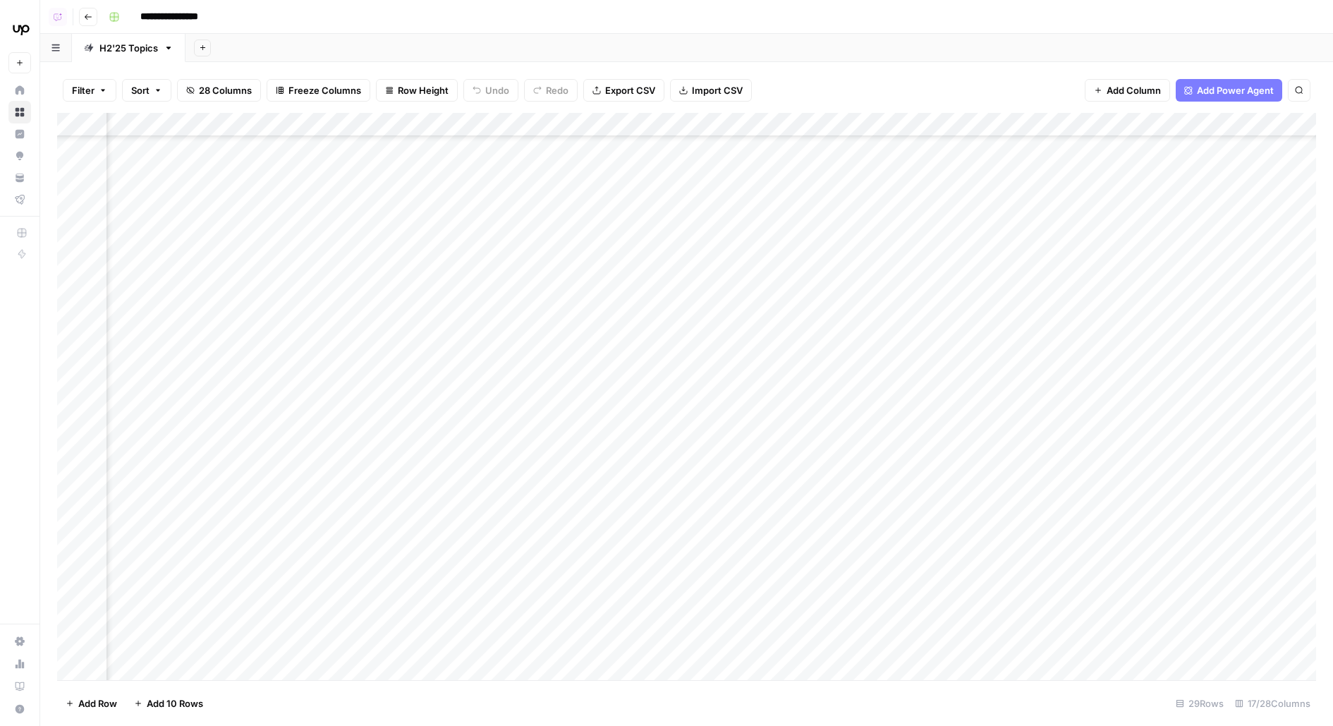
click at [504, 316] on div "Add Column" at bounding box center [695, 396] width 1276 height 567
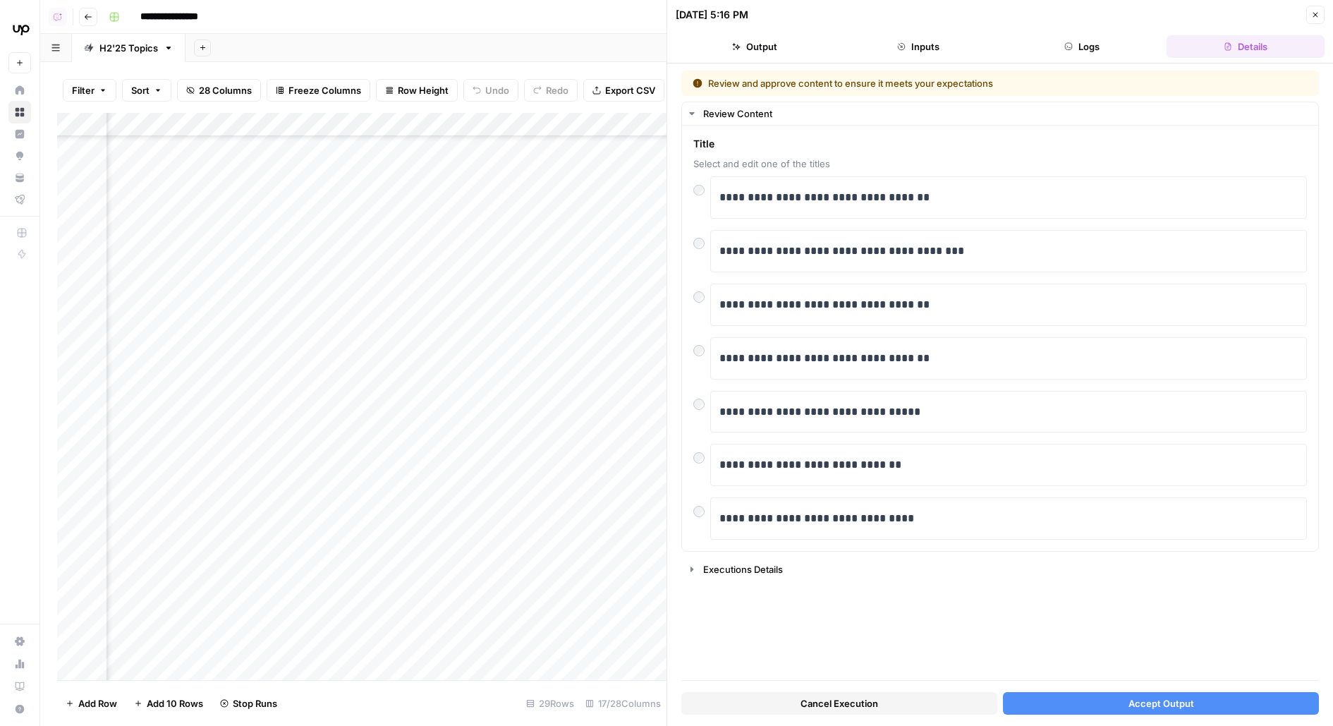
click at [1074, 706] on button "Accept Output" at bounding box center [1161, 703] width 316 height 23
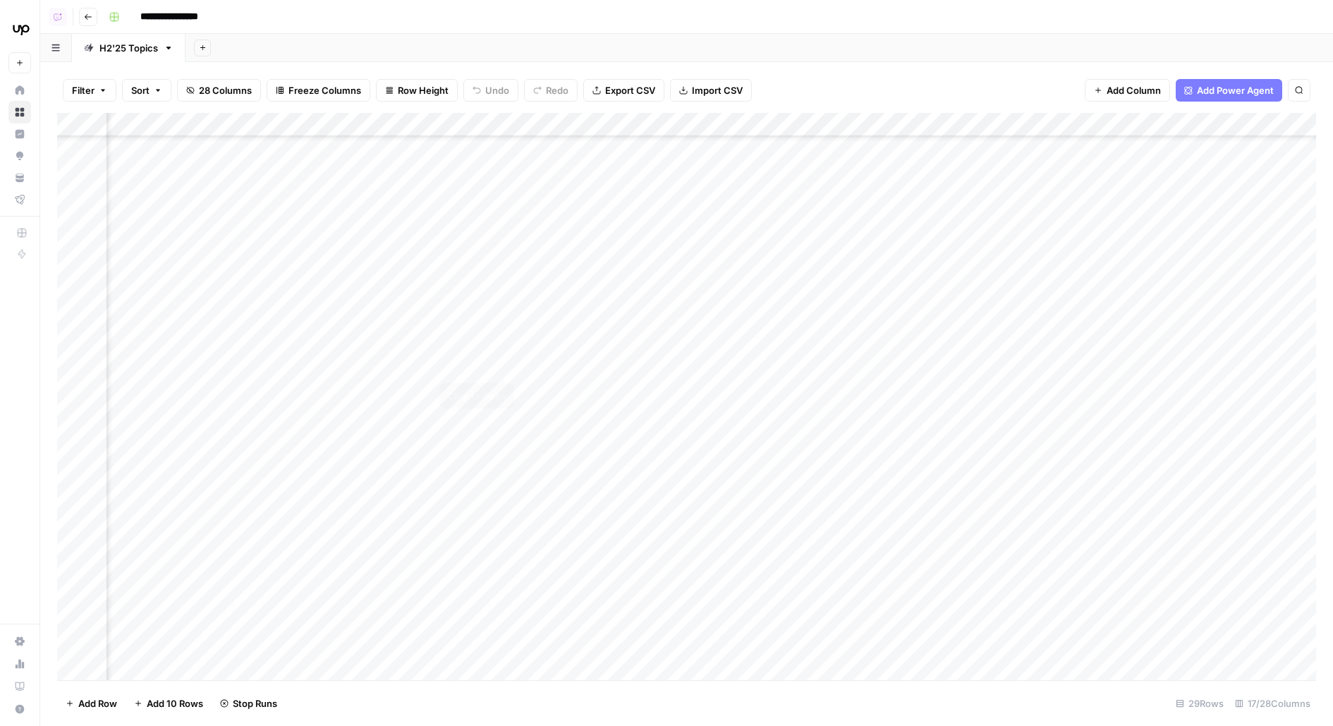
click at [504, 355] on div "Add Column" at bounding box center [686, 396] width 1259 height 567
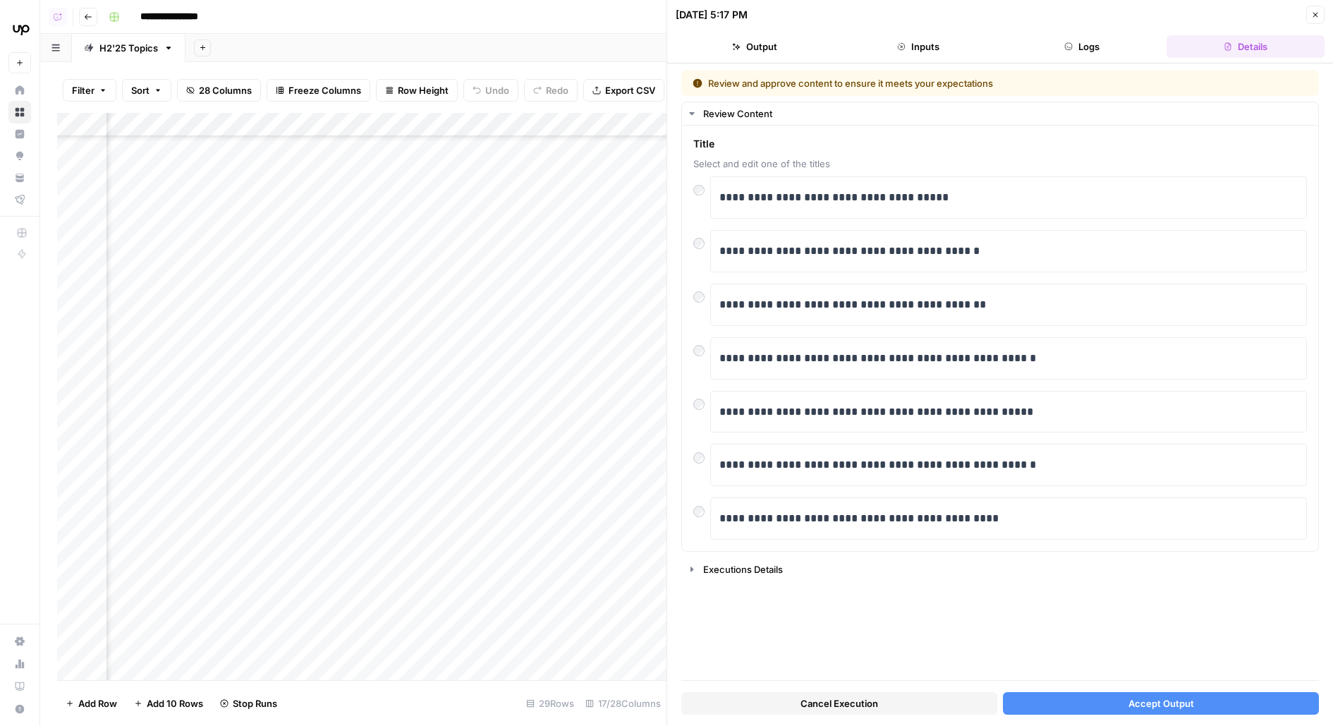
click at [1049, 694] on button "Accept Output" at bounding box center [1161, 703] width 316 height 23
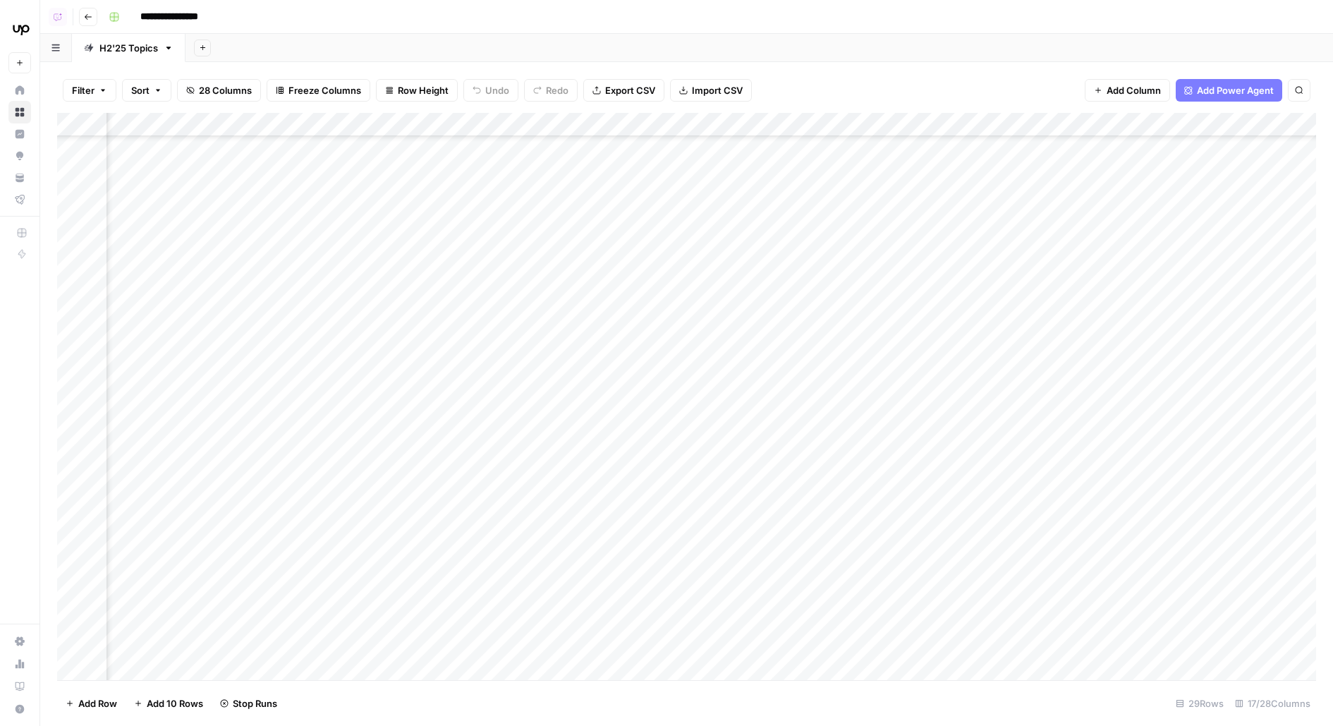
click at [502, 388] on div "Add Column" at bounding box center [686, 396] width 1259 height 567
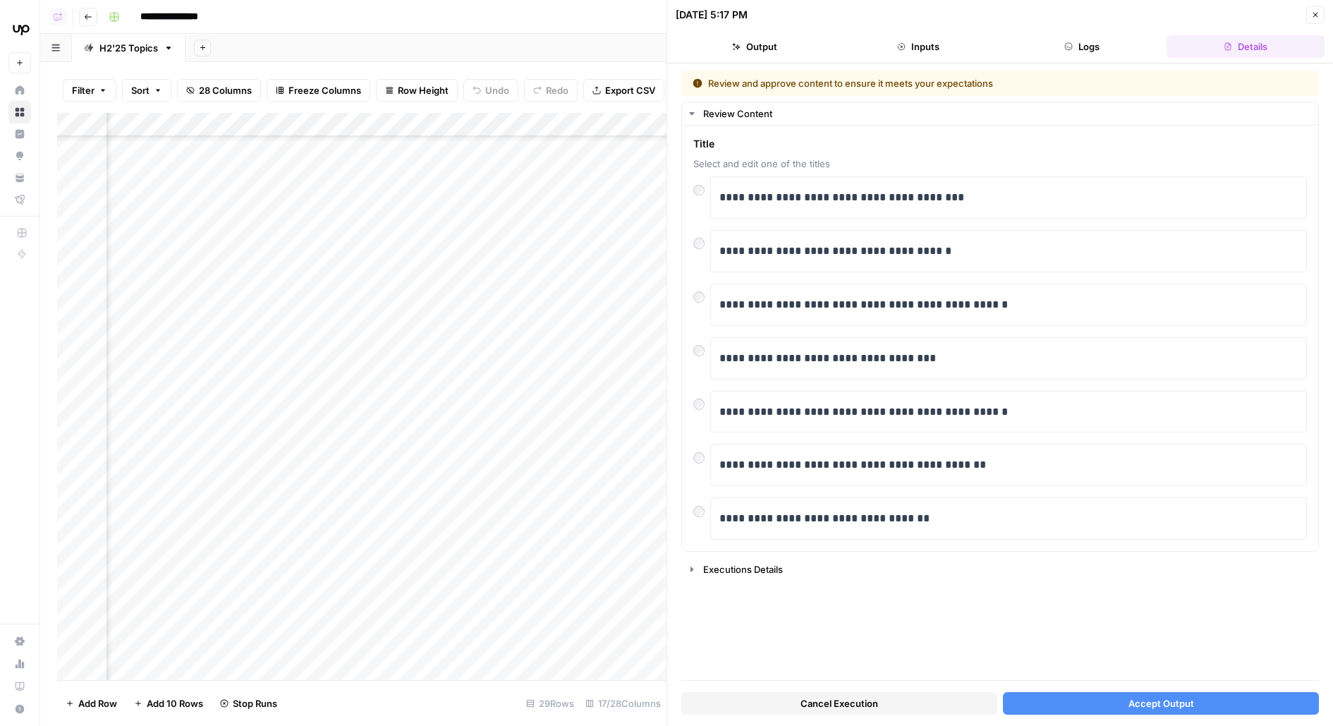
click at [1101, 701] on button "Accept Output" at bounding box center [1161, 703] width 316 height 23
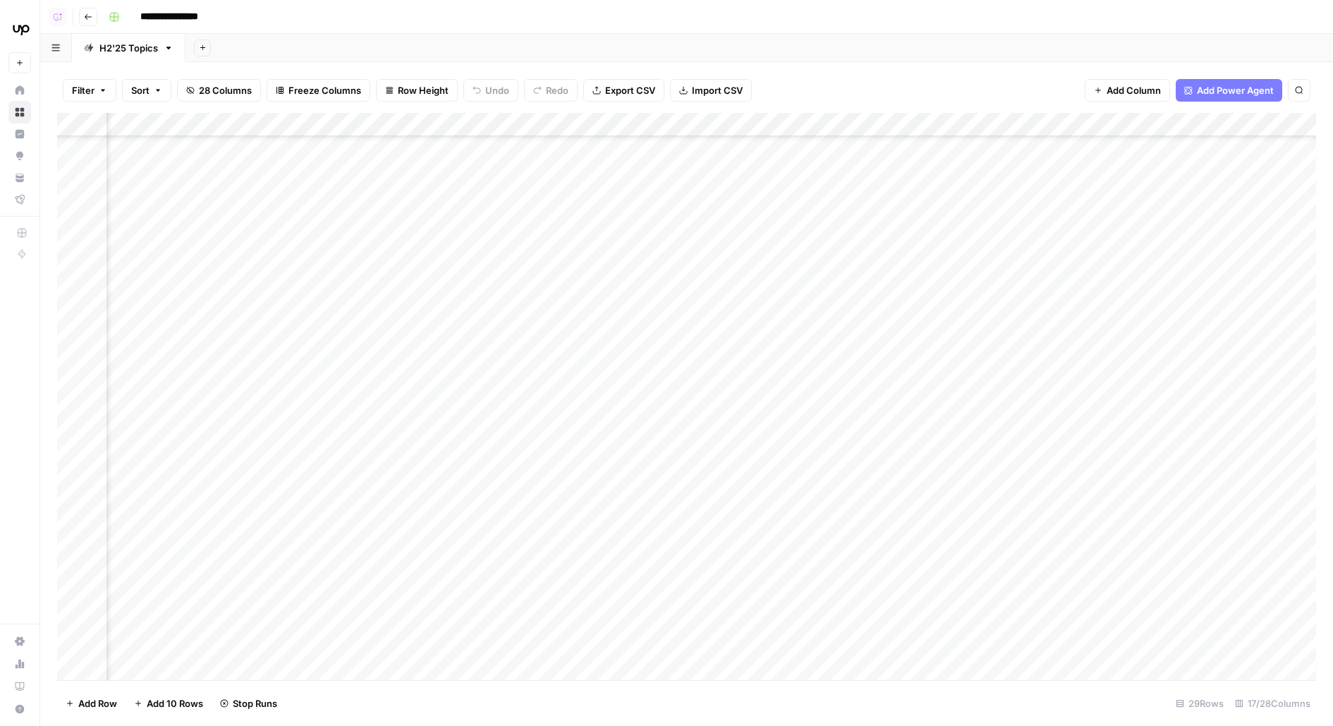
click at [504, 428] on div "Add Column" at bounding box center [686, 396] width 1259 height 567
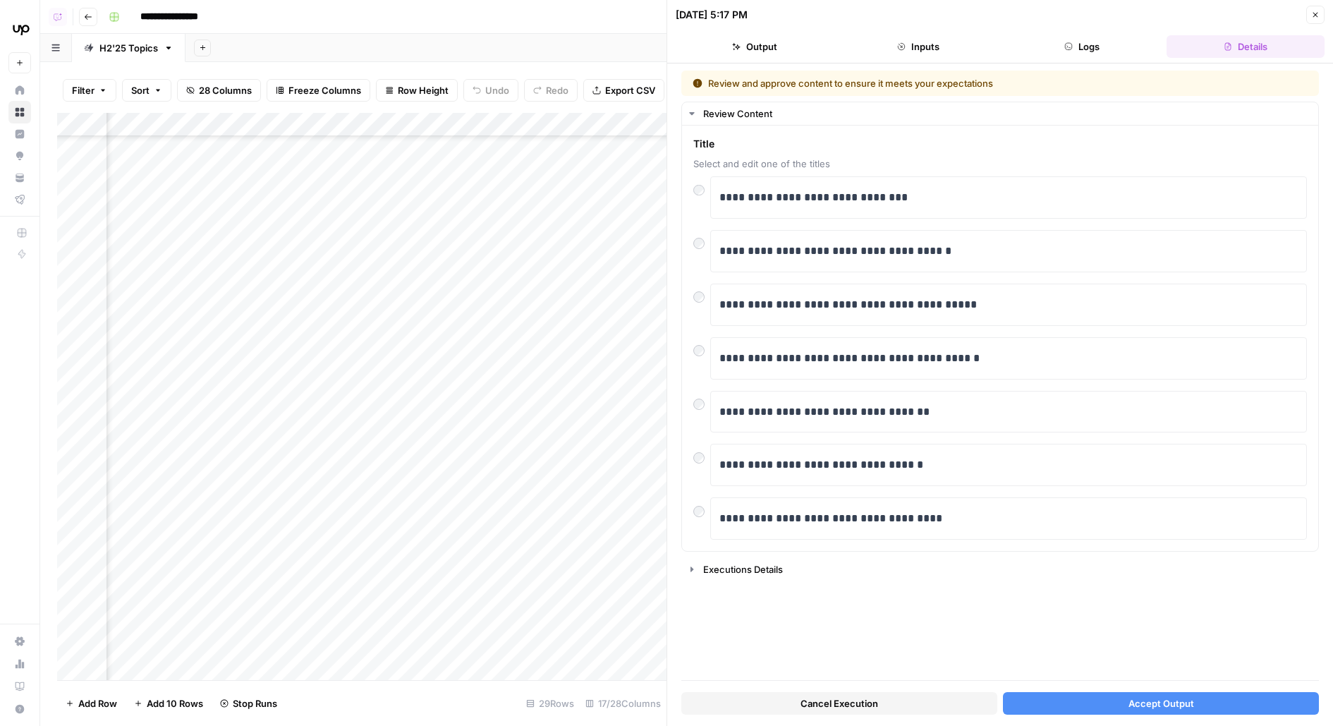
click at [1093, 702] on button "Accept Output" at bounding box center [1161, 703] width 316 height 23
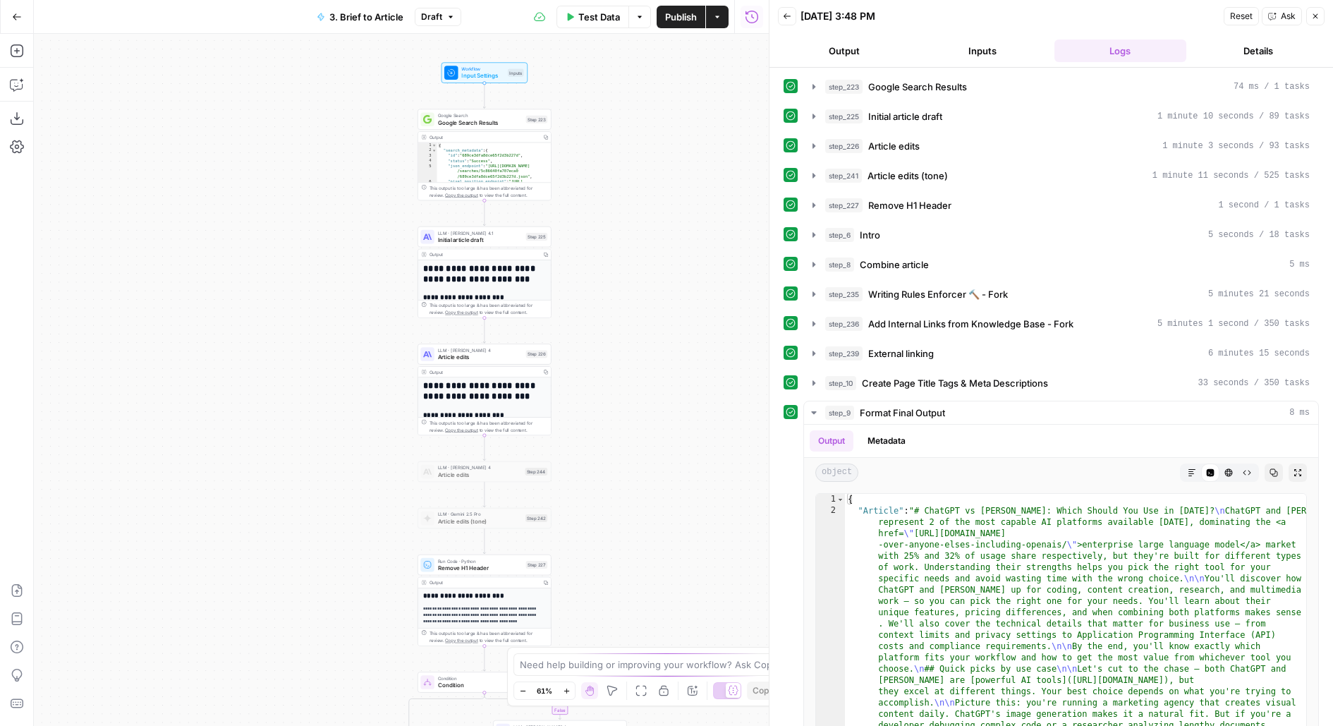
drag, startPoint x: 591, startPoint y: 281, endPoint x: 617, endPoint y: 221, distance: 65.1
click at [618, 222] on div "**********" at bounding box center [401, 380] width 735 height 692
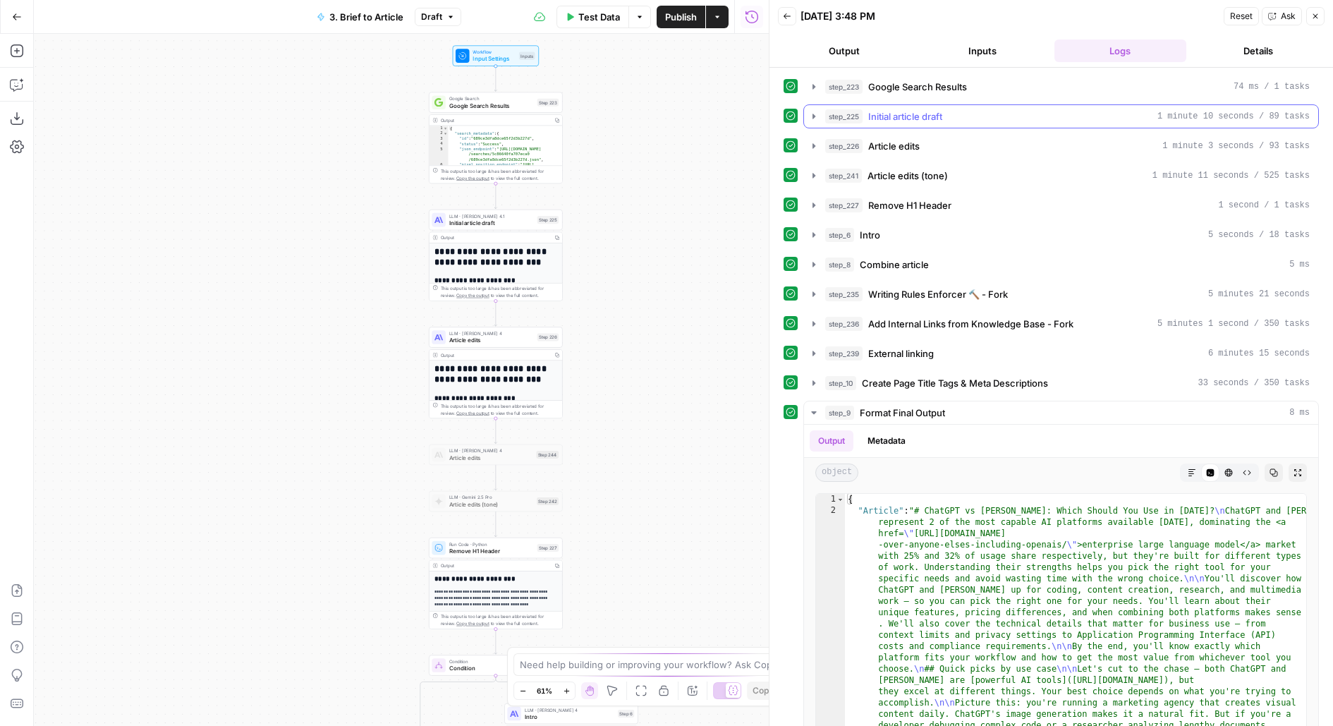
click at [883, 112] on span "Initial article draft" at bounding box center [905, 116] width 74 height 14
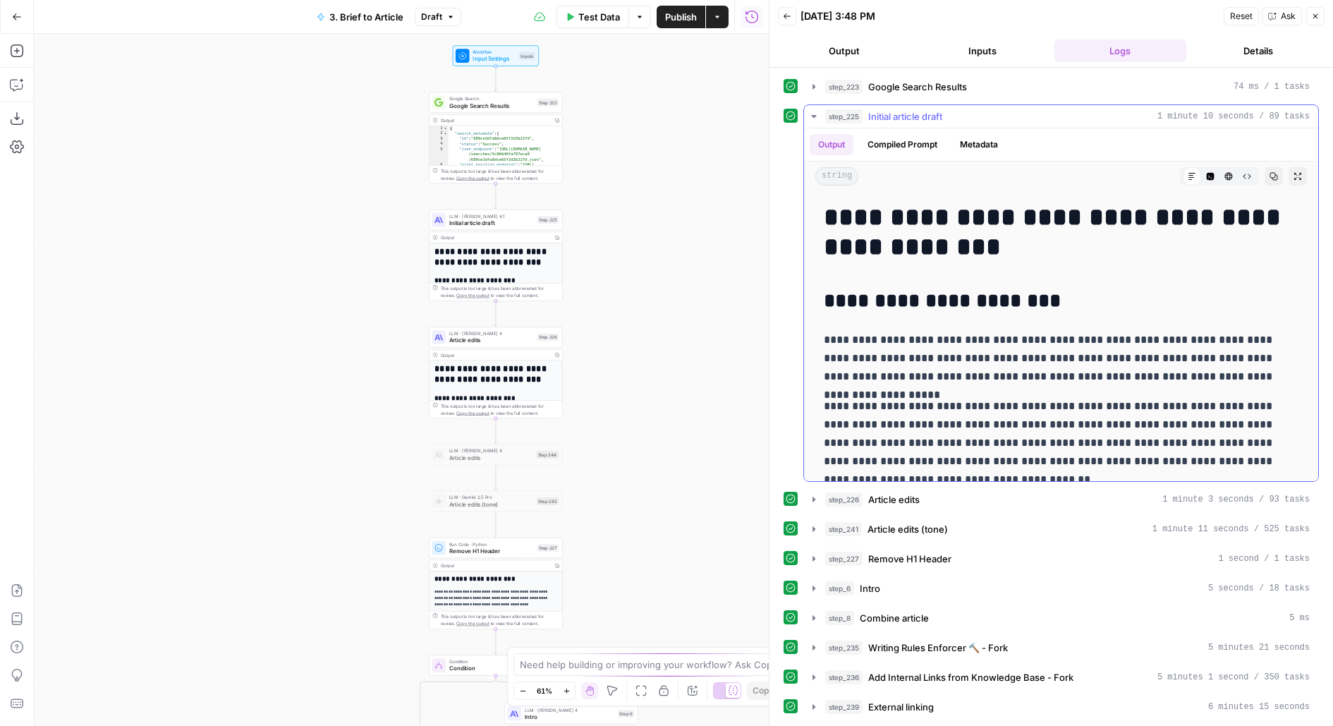
click at [883, 112] on span "Initial article draft" at bounding box center [905, 116] width 74 height 14
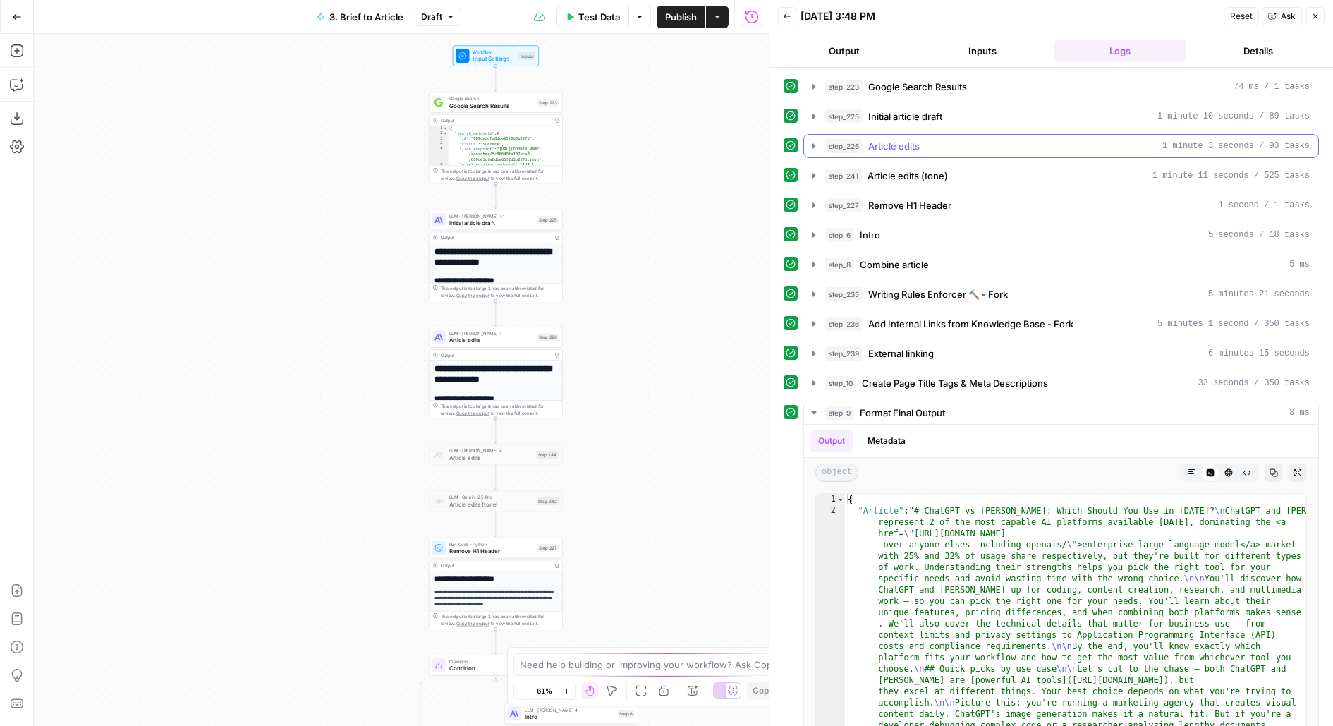
click at [871, 153] on button "step_226 Article edits 1 minute 3 seconds / 93 tasks" at bounding box center [1061, 146] width 514 height 23
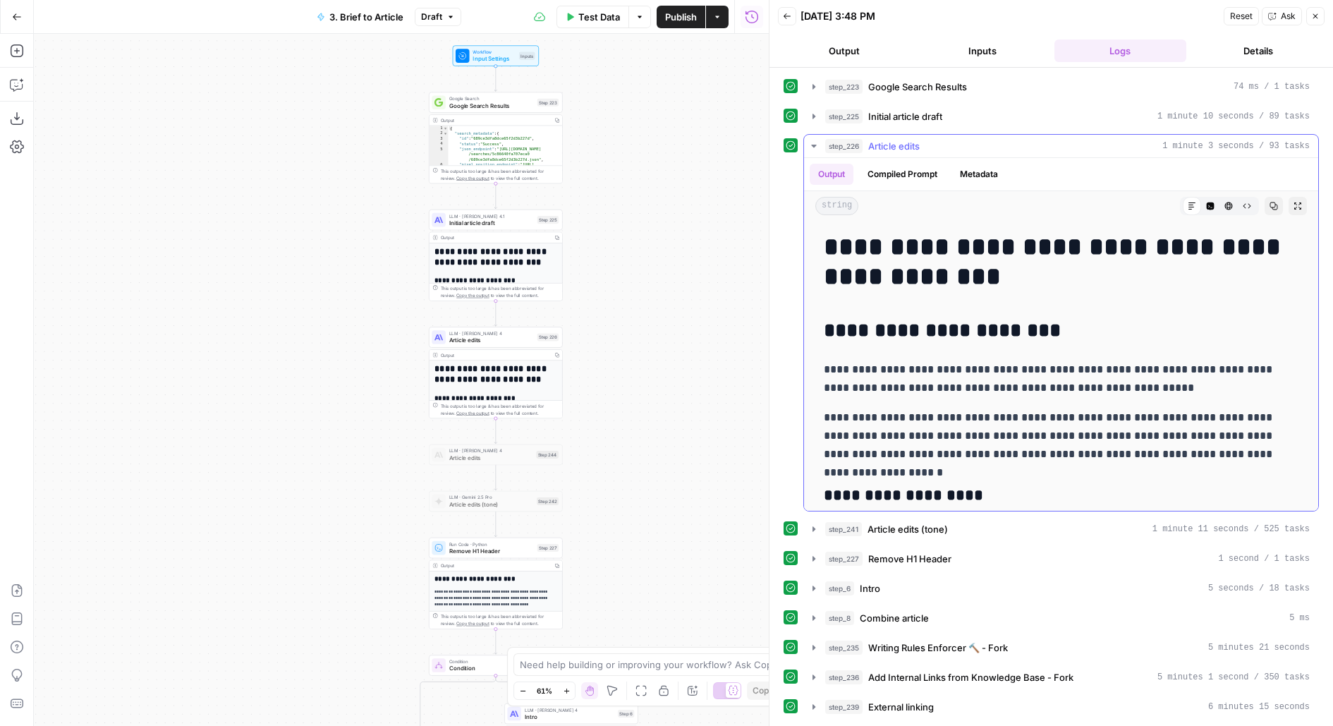
click at [870, 152] on button "step_226 Article edits 1 minute 3 seconds / 93 tasks" at bounding box center [1061, 146] width 514 height 23
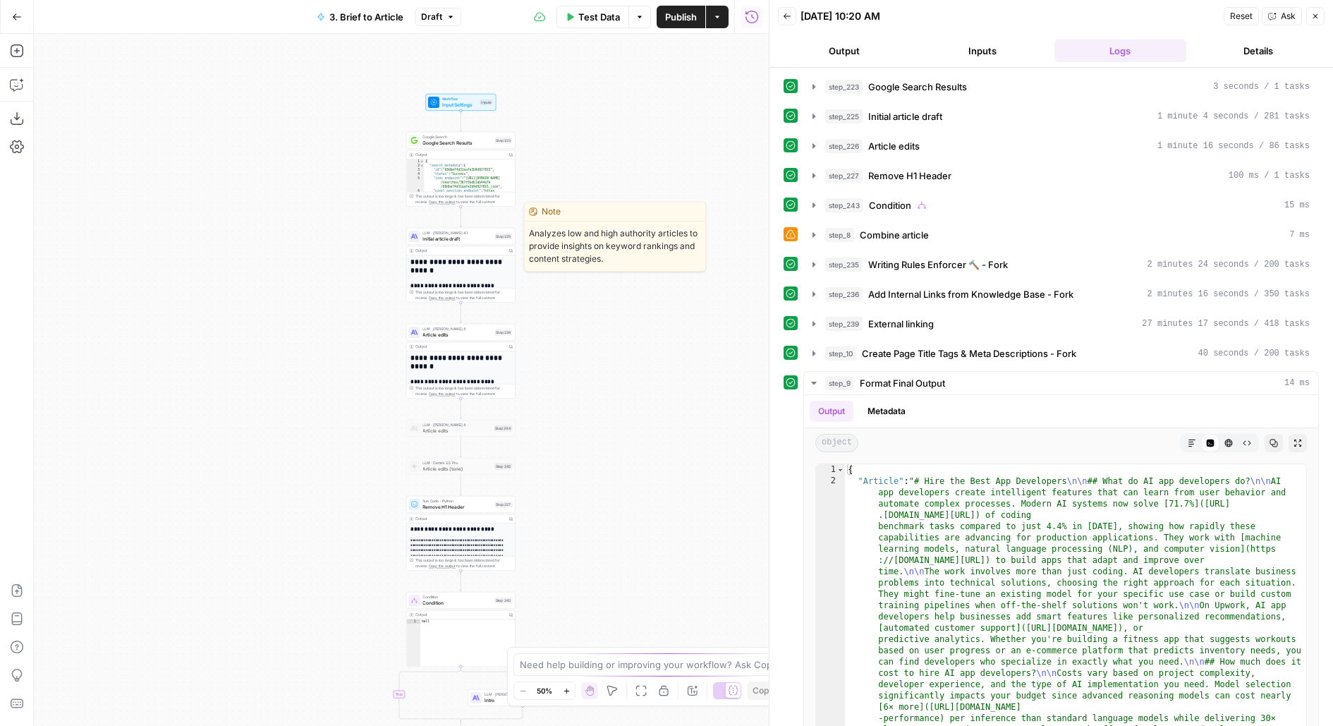
click at [462, 239] on span "Initial article draft" at bounding box center [457, 238] width 69 height 7
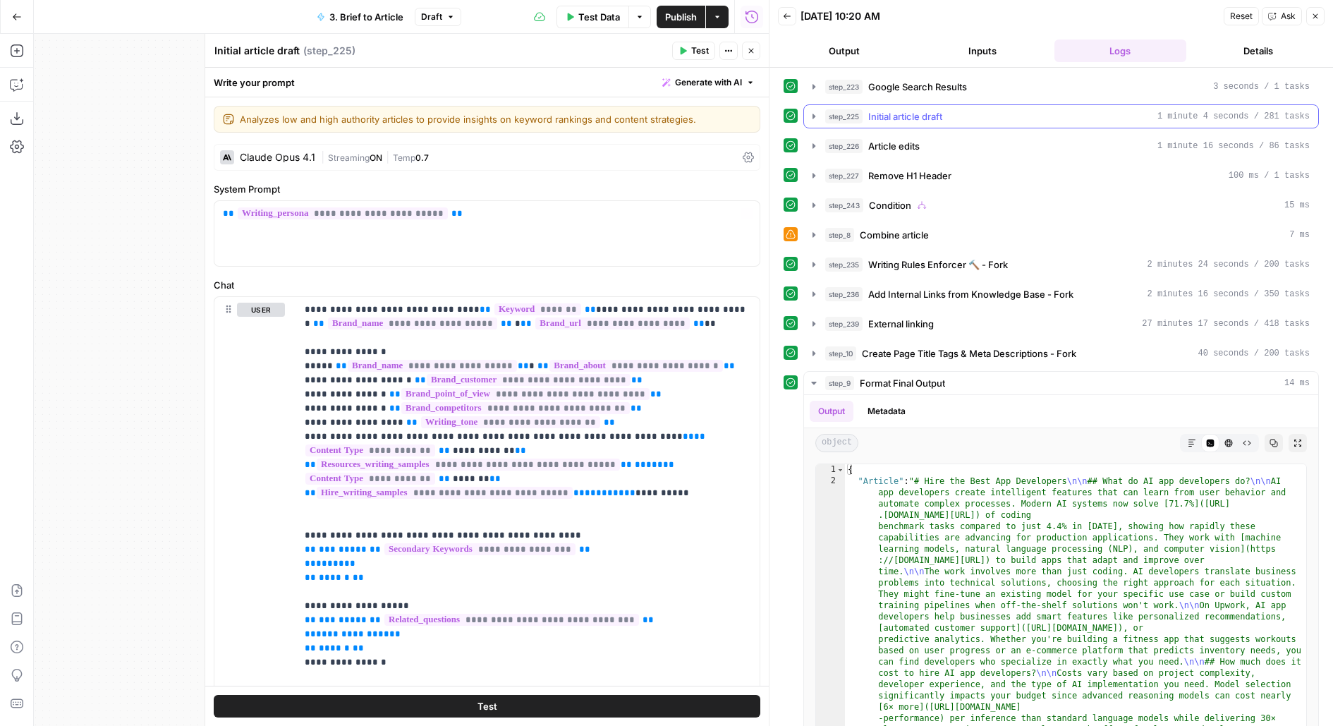
click at [1034, 123] on button "step_225 Initial article draft 1 minute 4 seconds / 281 tasks" at bounding box center [1061, 116] width 514 height 23
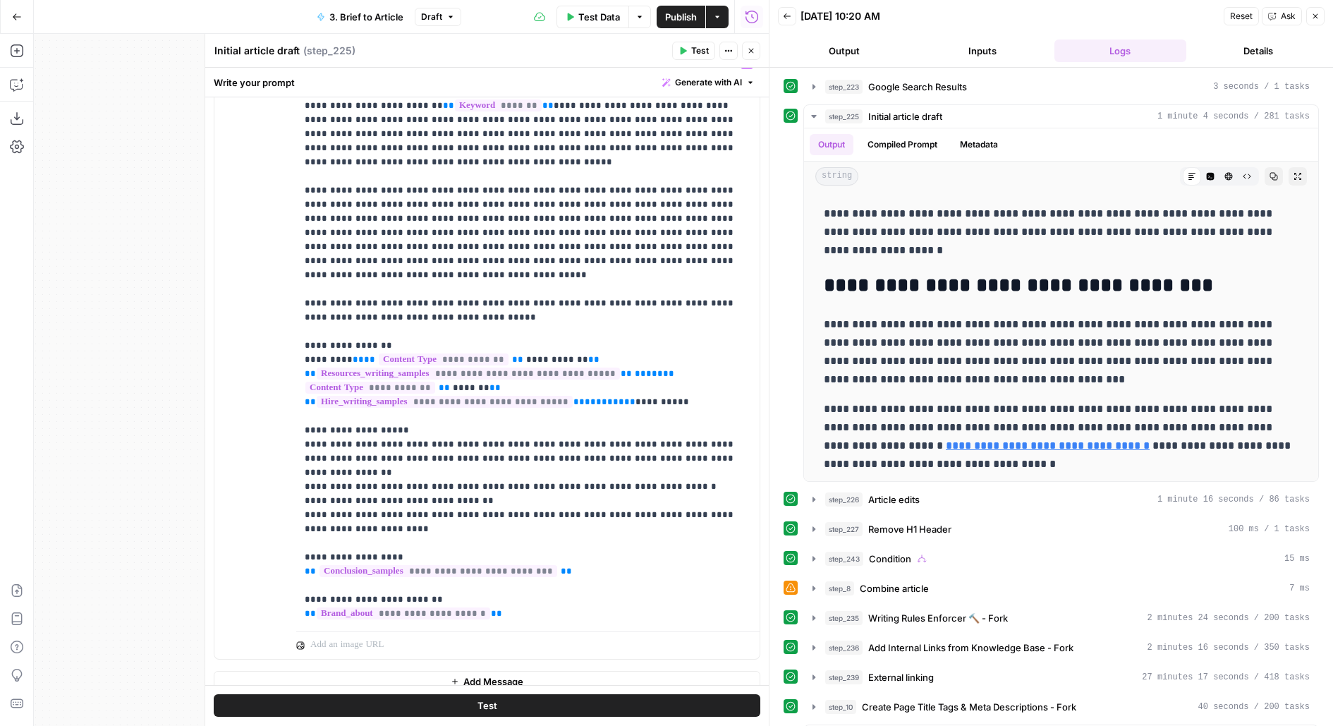
scroll to position [923, 0]
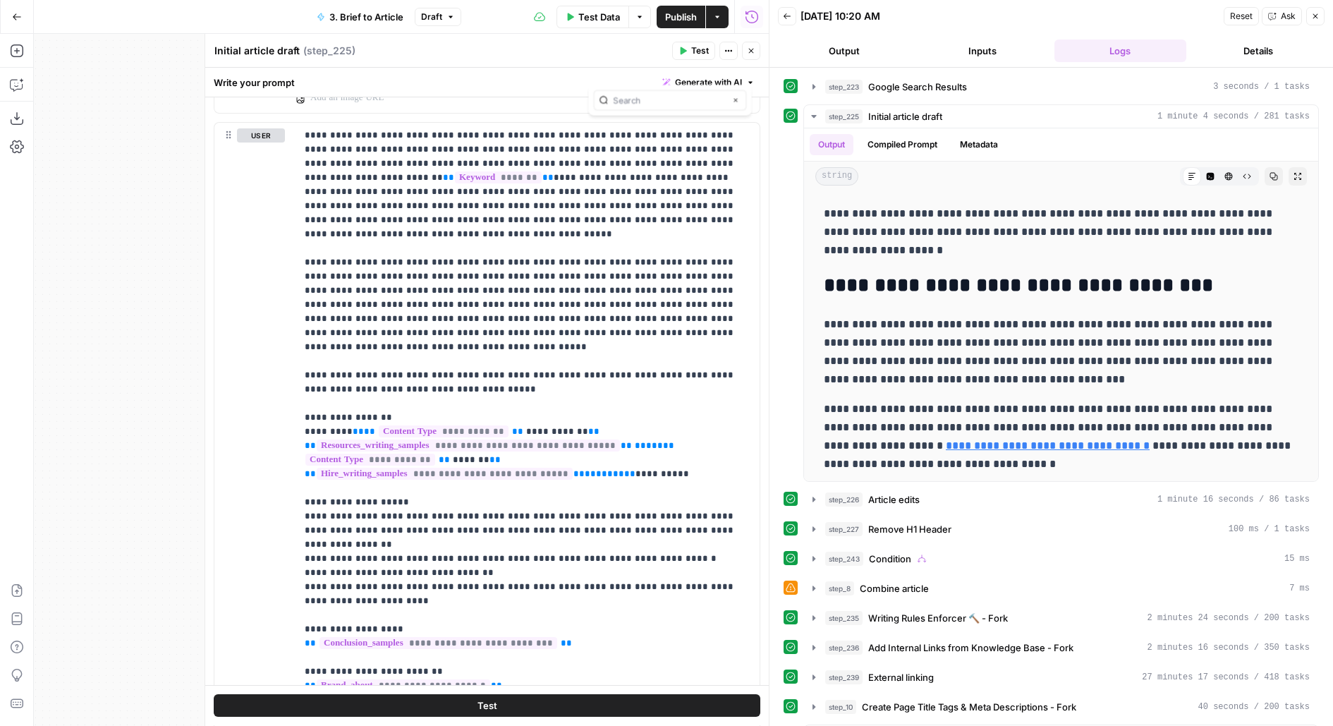
scroll to position [0, 0]
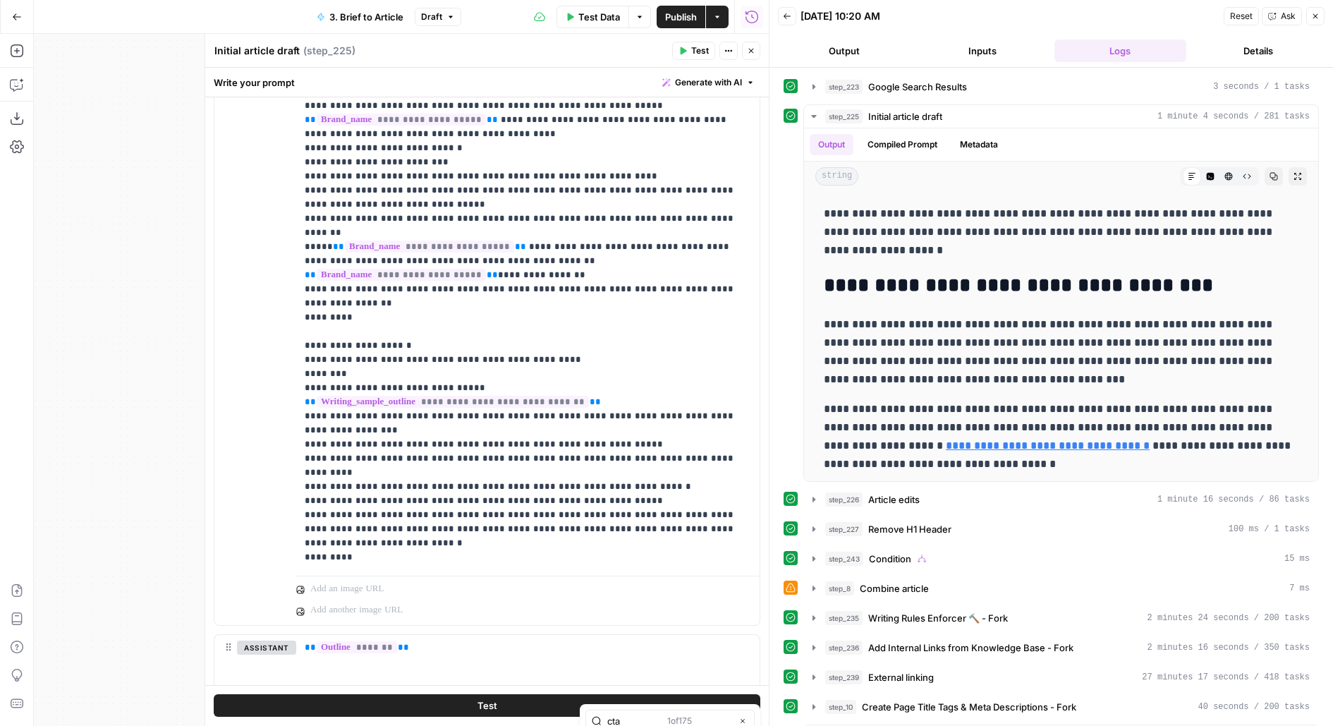
type input "cta"
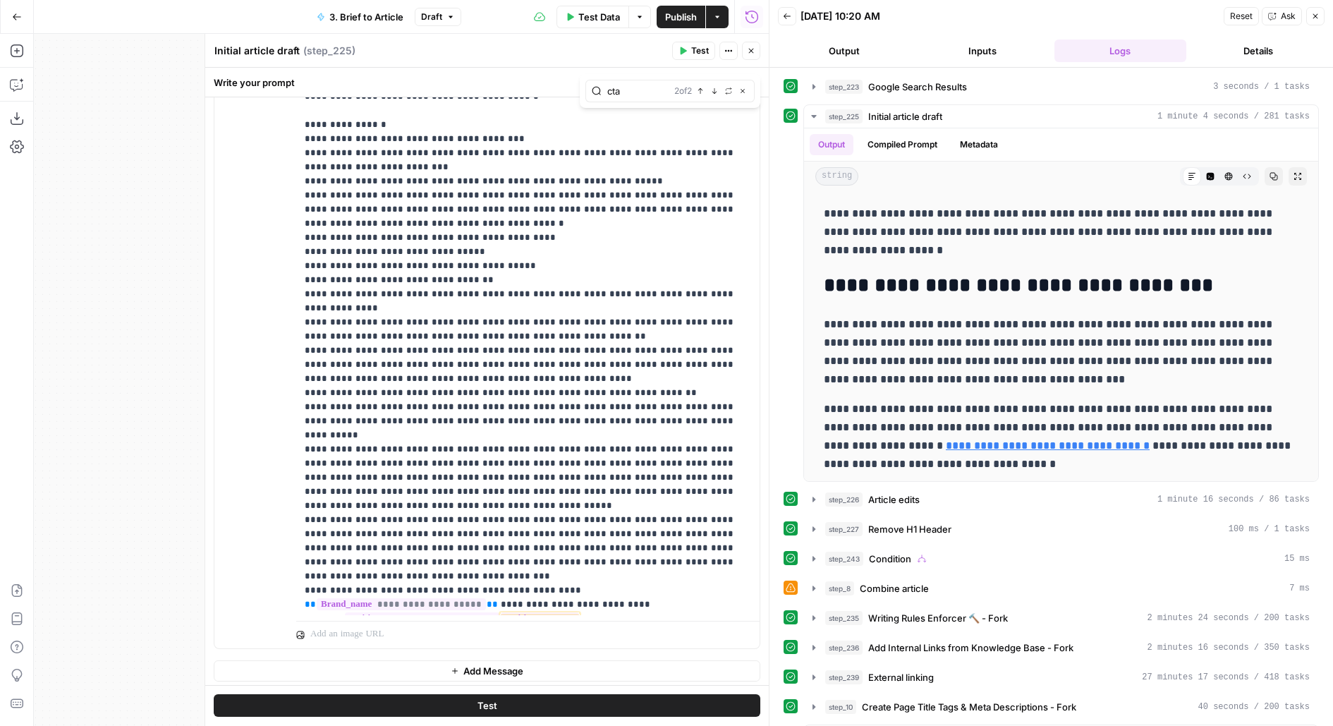
scroll to position [763, 0]
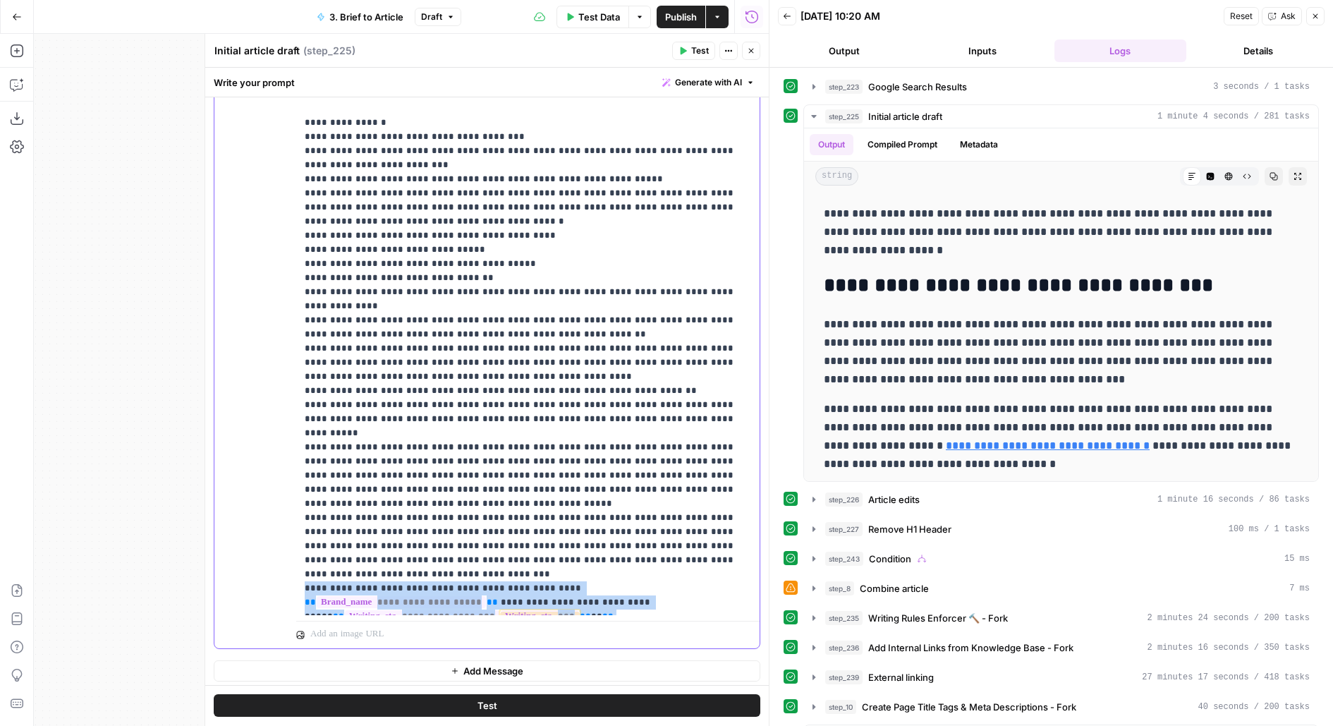
drag, startPoint x: 303, startPoint y: 446, endPoint x: 518, endPoint y: 483, distance: 218.3
click at [518, 483] on div "**********" at bounding box center [528, 327] width 464 height 574
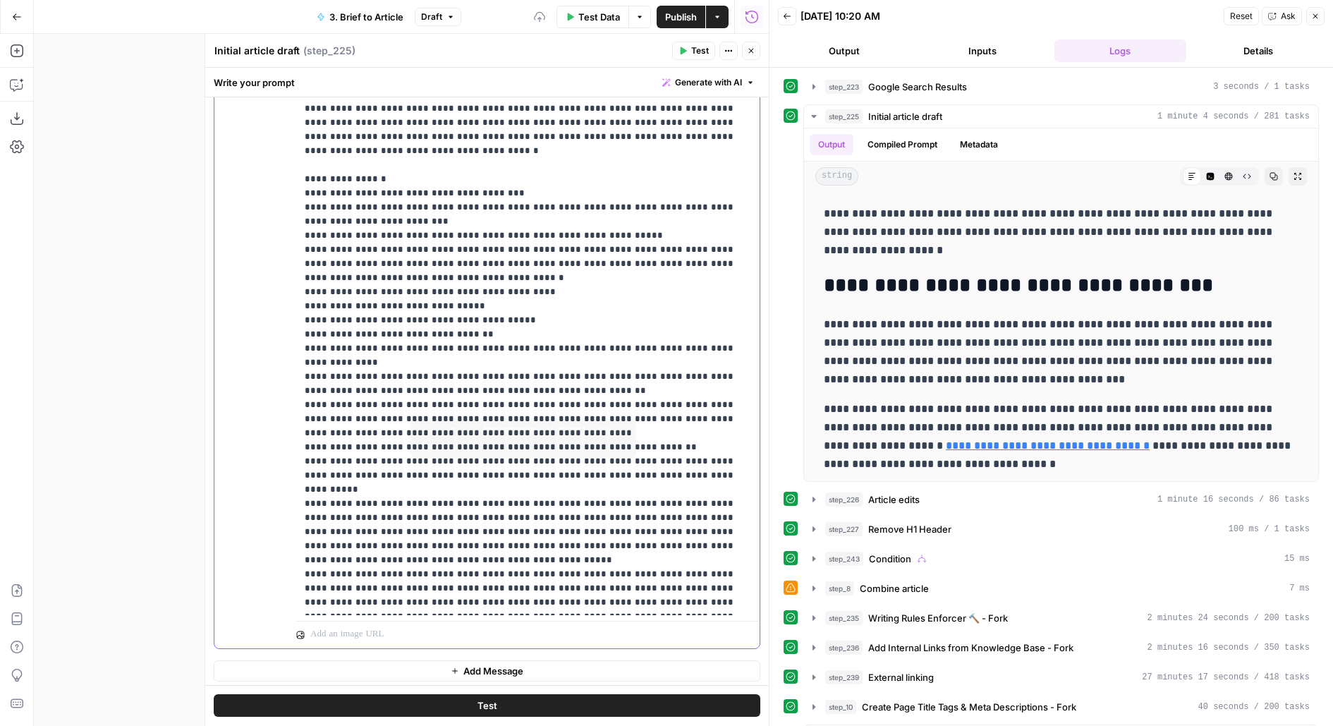
scroll to position [706, 0]
click at [704, 54] on span "Test" at bounding box center [700, 50] width 18 height 13
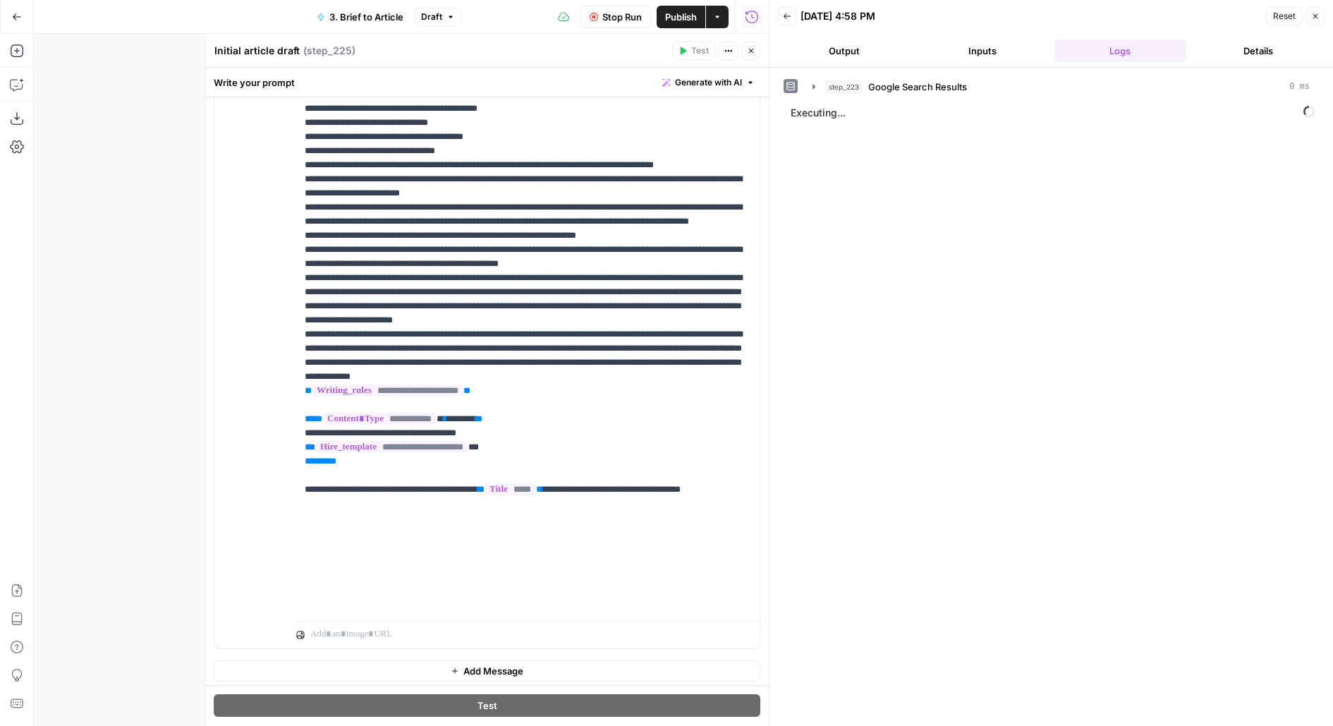
click at [752, 52] on icon "button" at bounding box center [751, 51] width 5 height 5
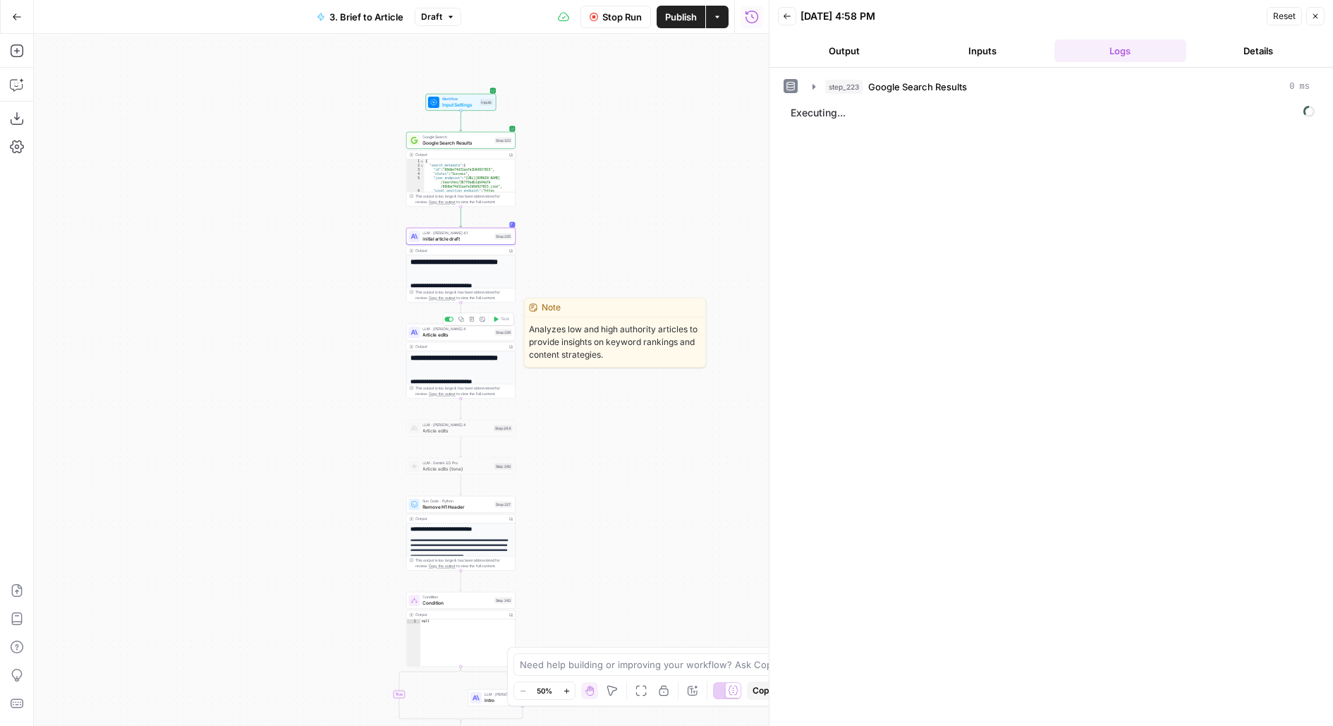
click at [488, 337] on span "Article edits" at bounding box center [457, 334] width 69 height 7
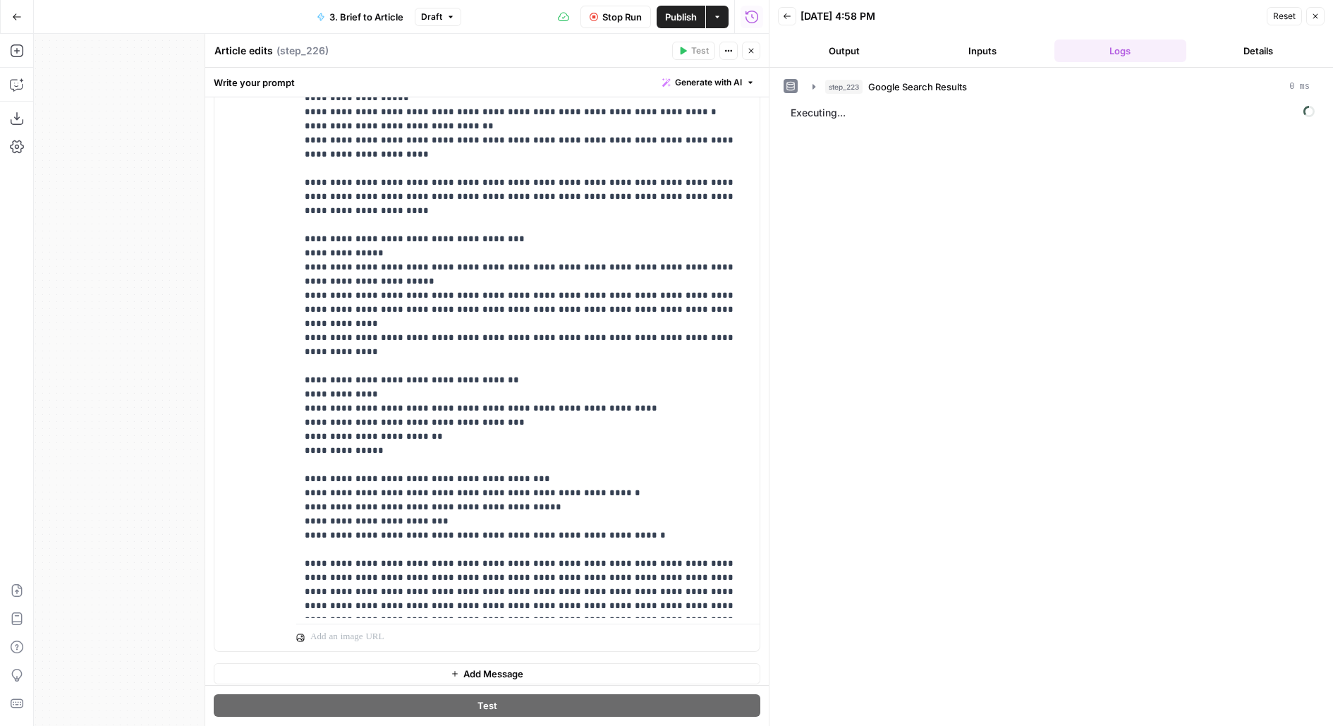
scroll to position [1115, 0]
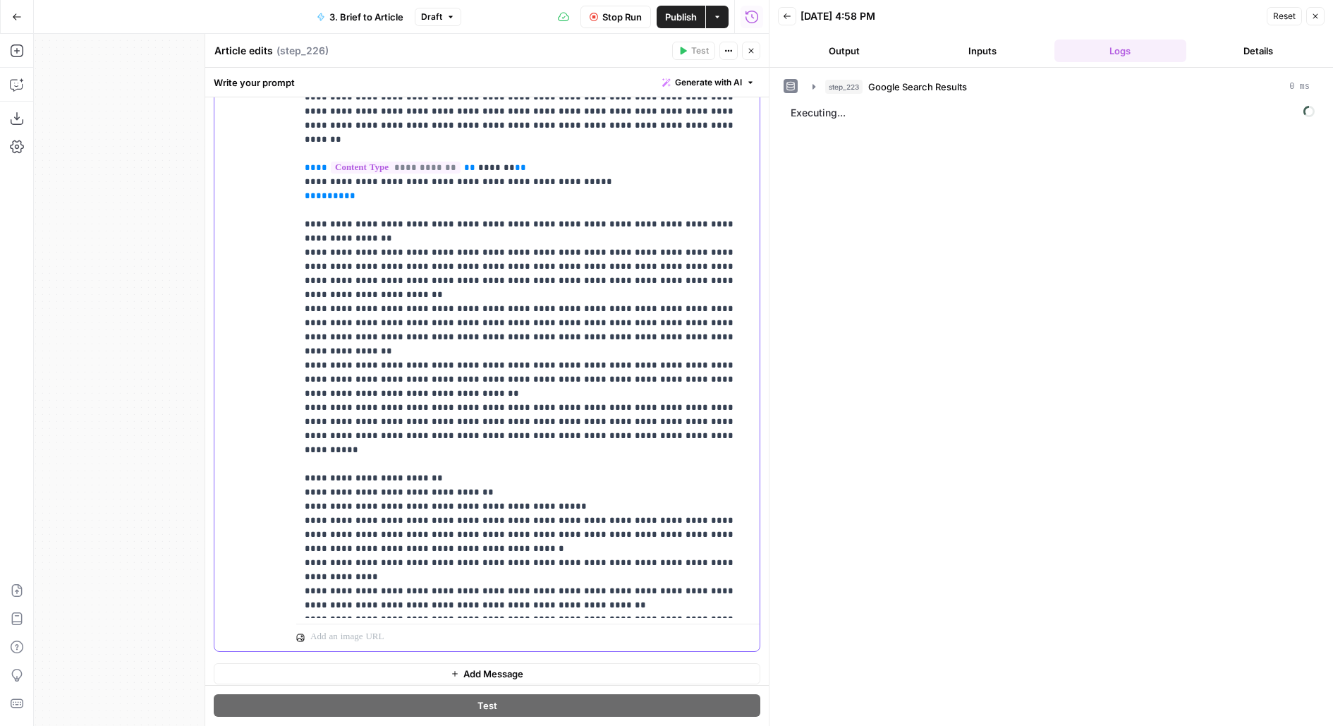
type input "h"
type input "cta"
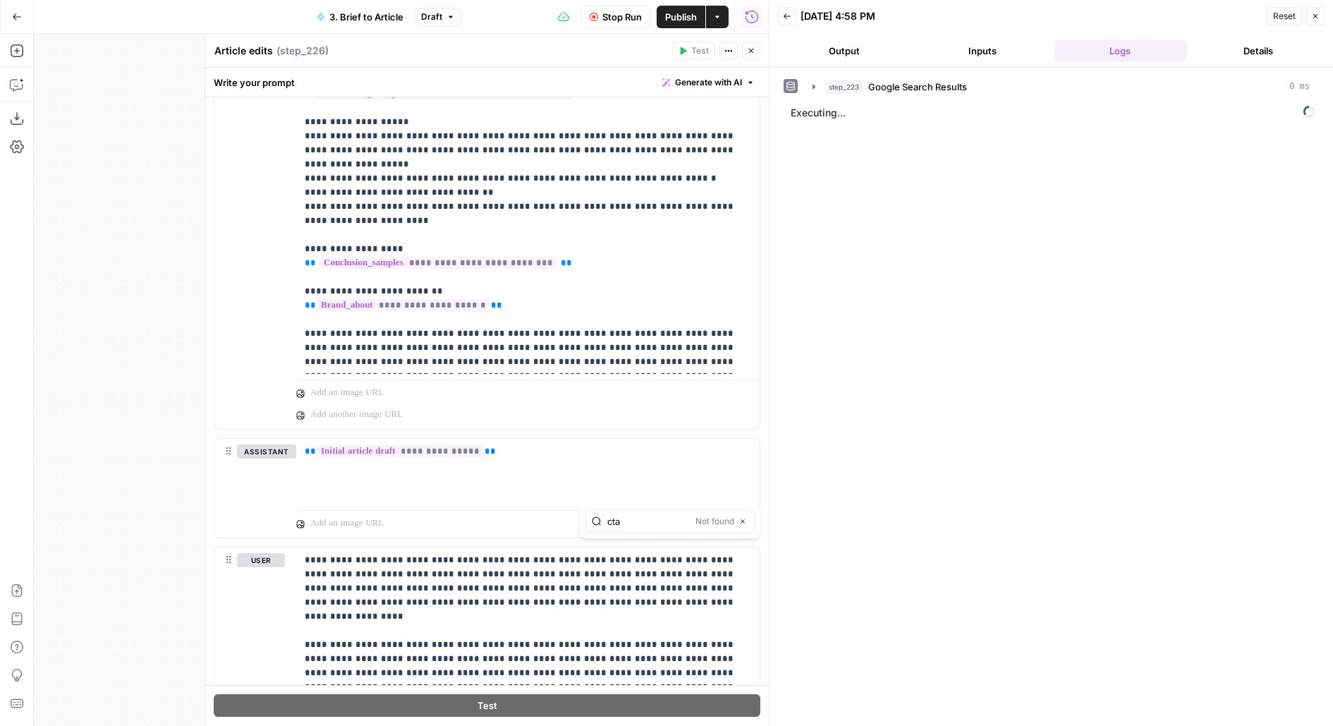
scroll to position [1542, 0]
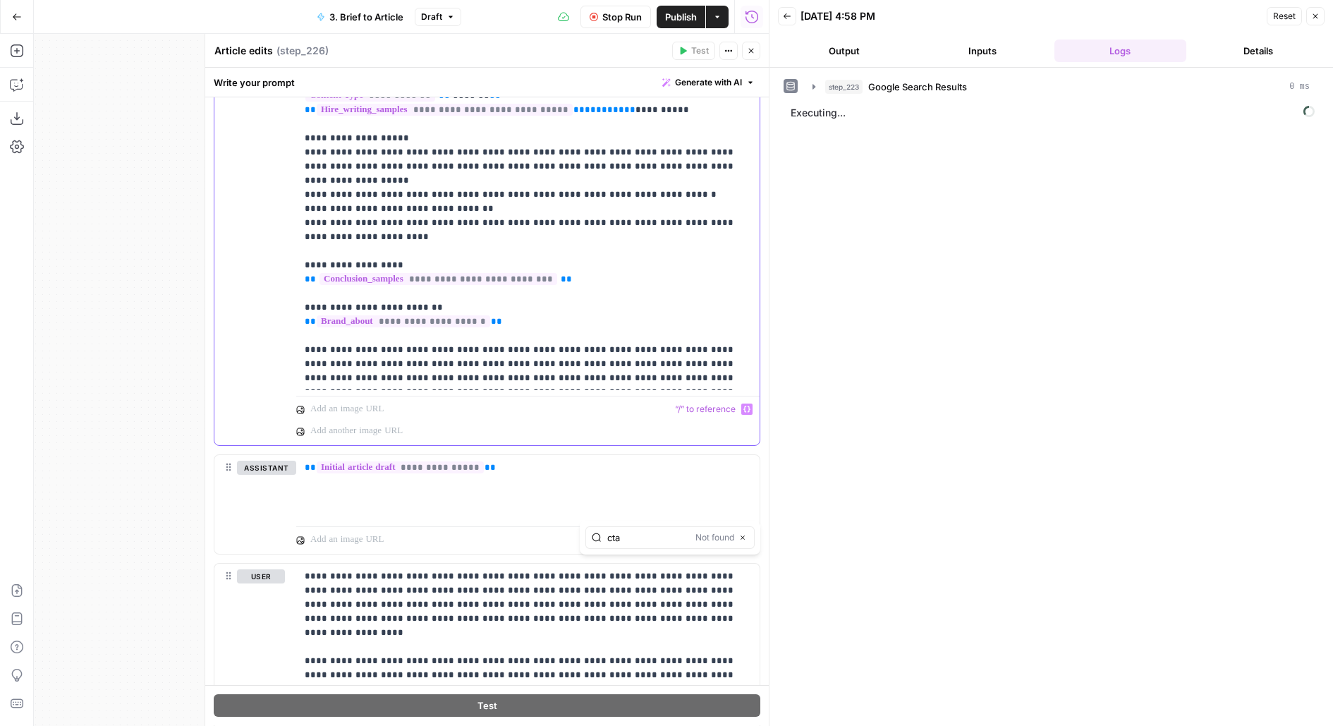
click at [448, 402] on p at bounding box center [520, 409] width 420 height 14
click at [547, 329] on p "**********" at bounding box center [528, 378] width 447 height 1115
type input "cta"
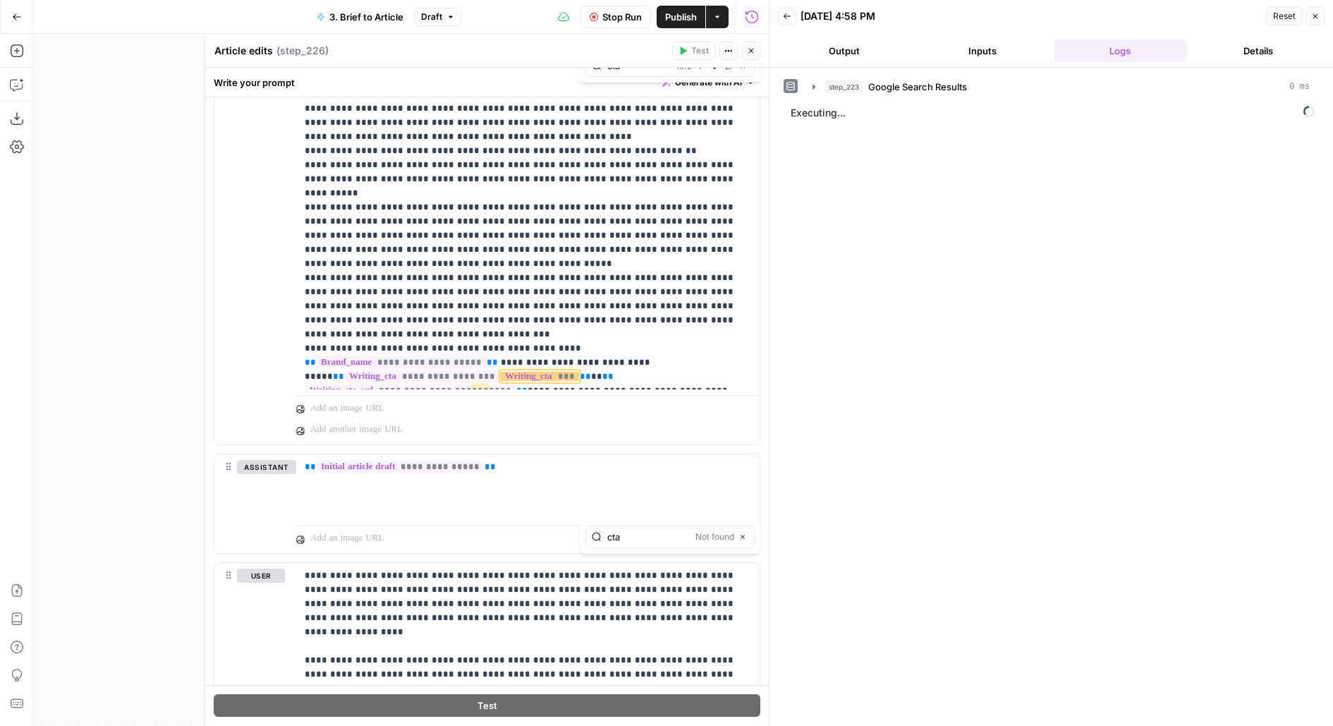
scroll to position [1503, 0]
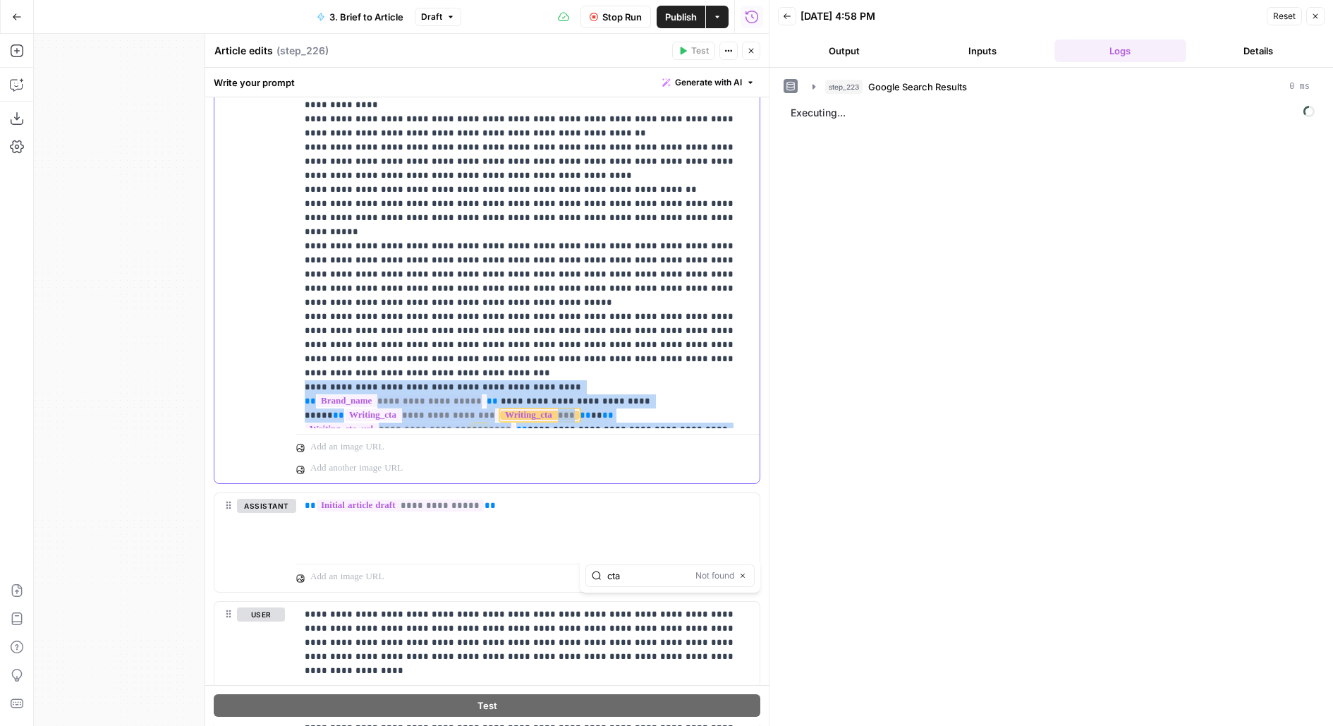
drag, startPoint x: 303, startPoint y: 260, endPoint x: 569, endPoint y: 310, distance: 270.7
click at [569, 311] on div "**********" at bounding box center [528, 140] width 464 height 574
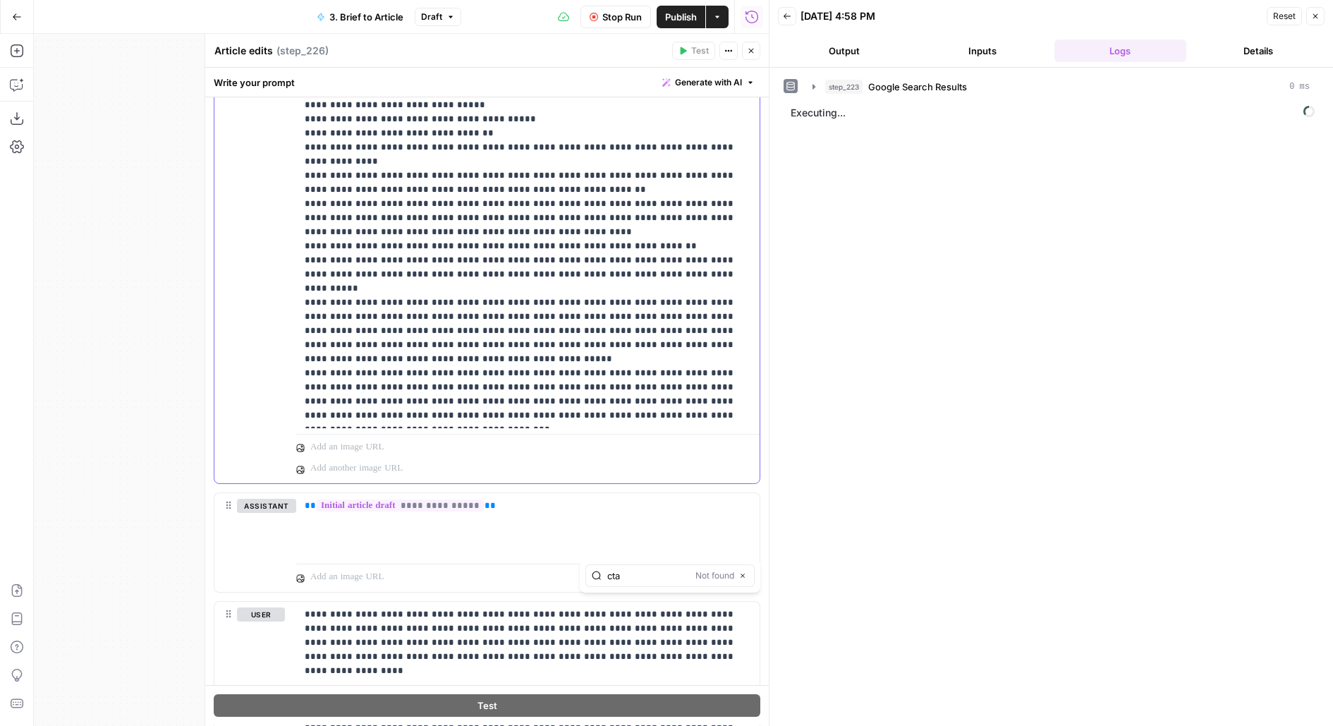
scroll to position [480, 0]
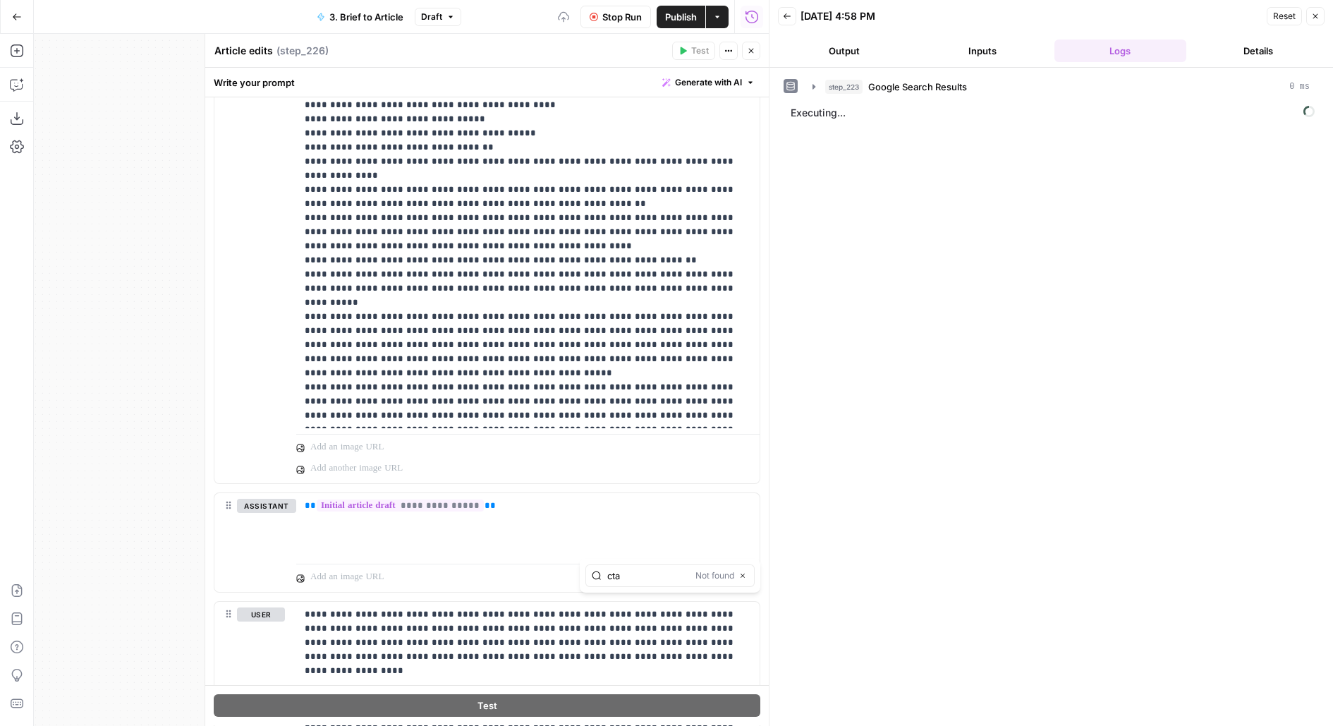
click at [686, 17] on span "Publish" at bounding box center [681, 17] width 32 height 14
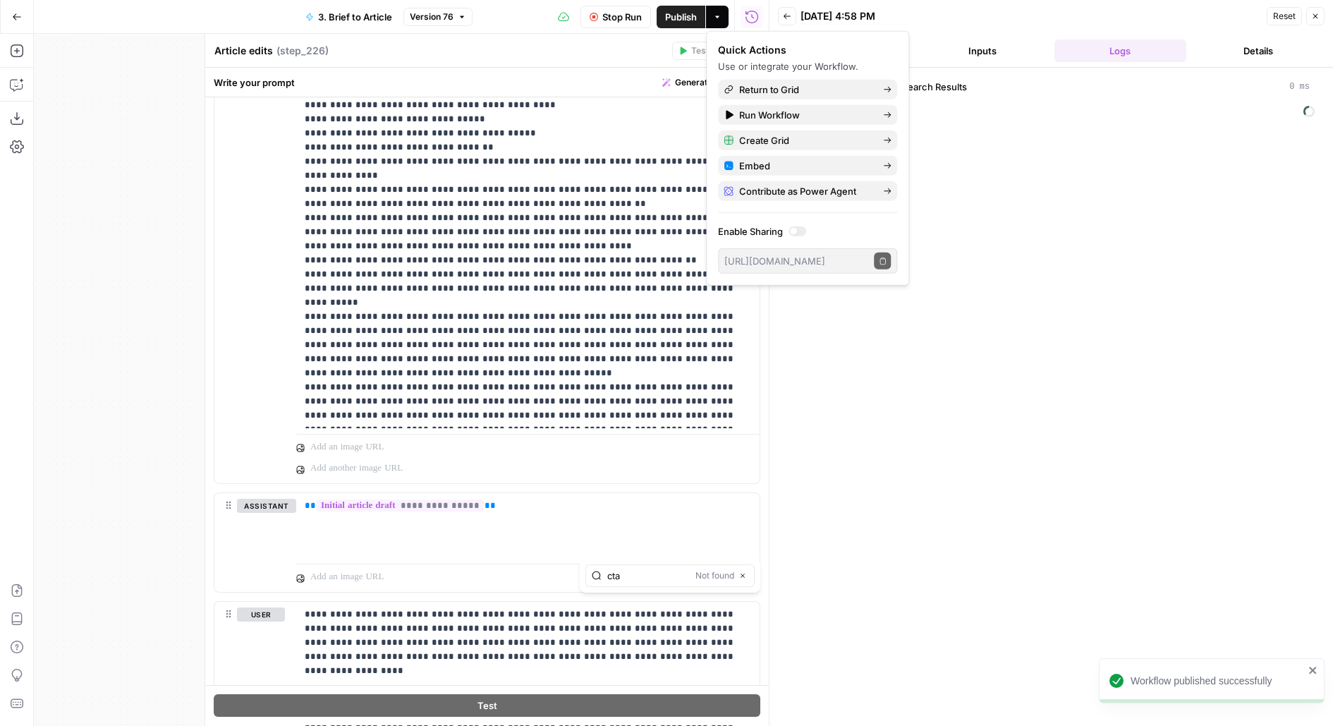
click at [565, 75] on div "Write your prompt Generate with AI" at bounding box center [487, 82] width 564 height 29
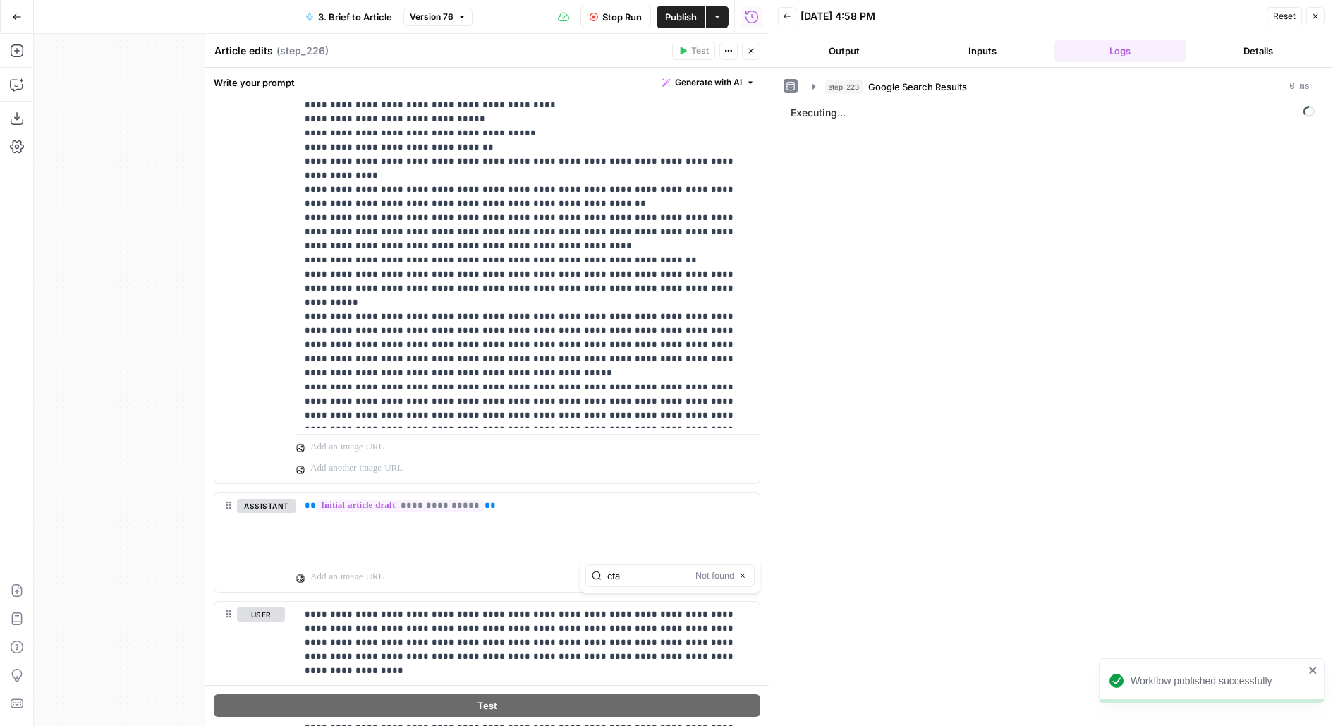
click at [753, 54] on icon "button" at bounding box center [751, 51] width 8 height 8
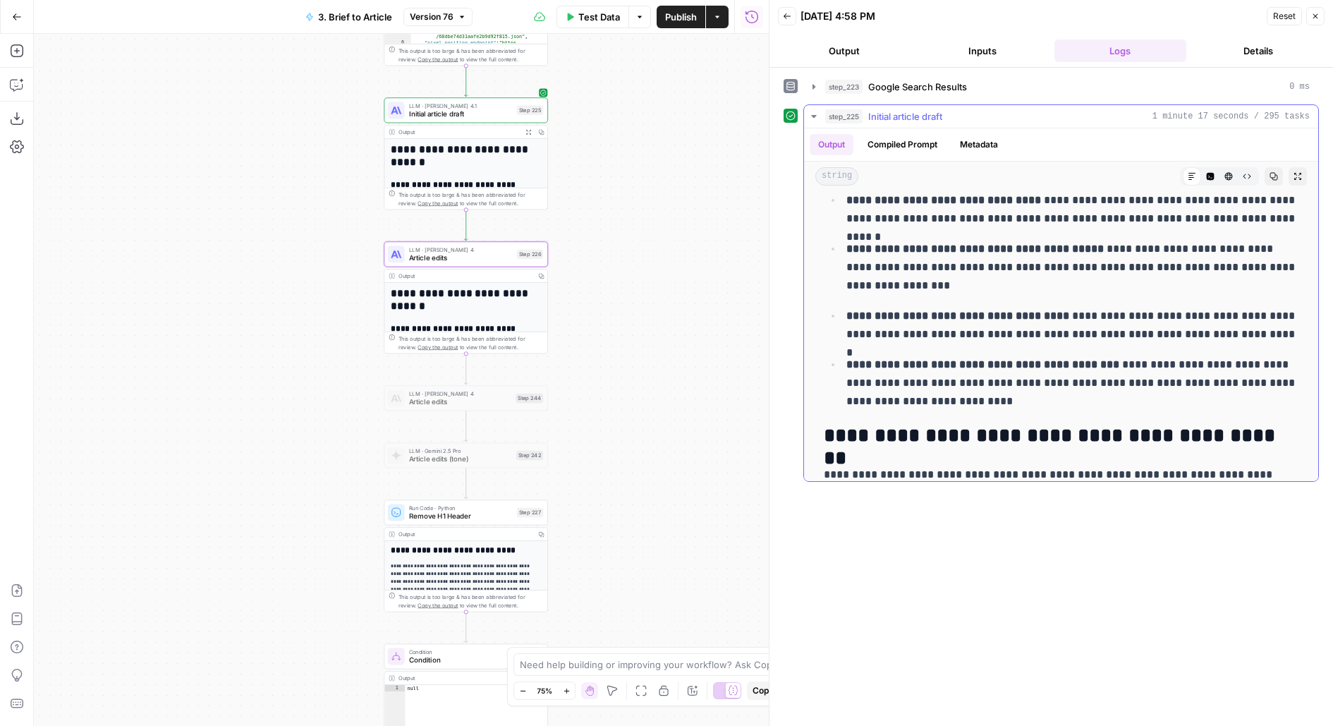
scroll to position [4607, 0]
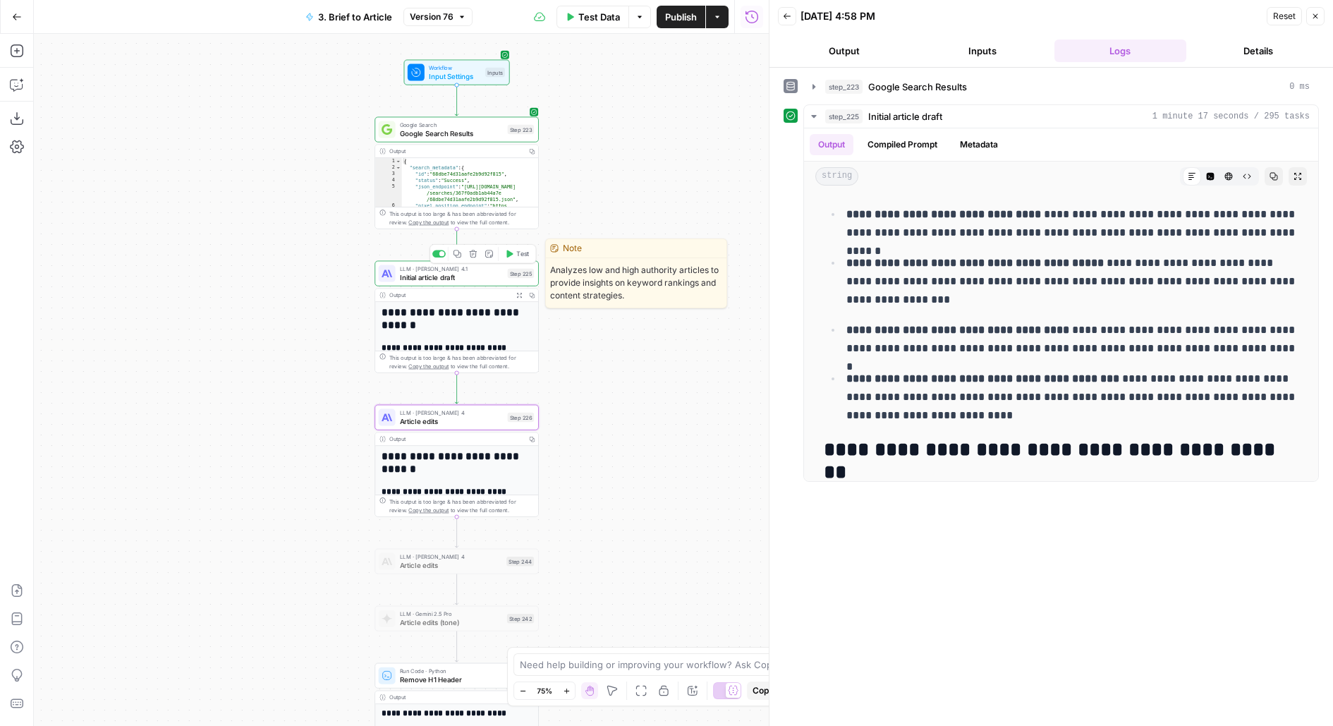
click at [450, 274] on span "Initial article draft" at bounding box center [452, 277] width 104 height 11
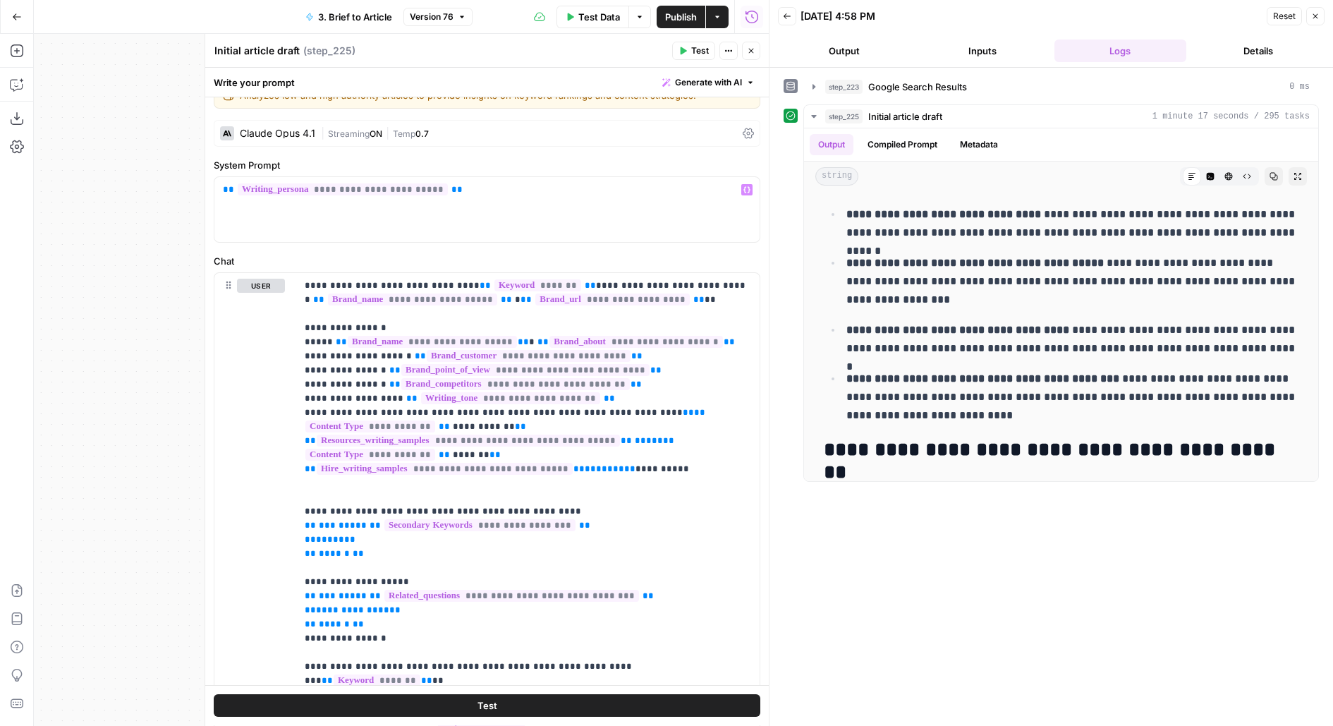
scroll to position [0, 0]
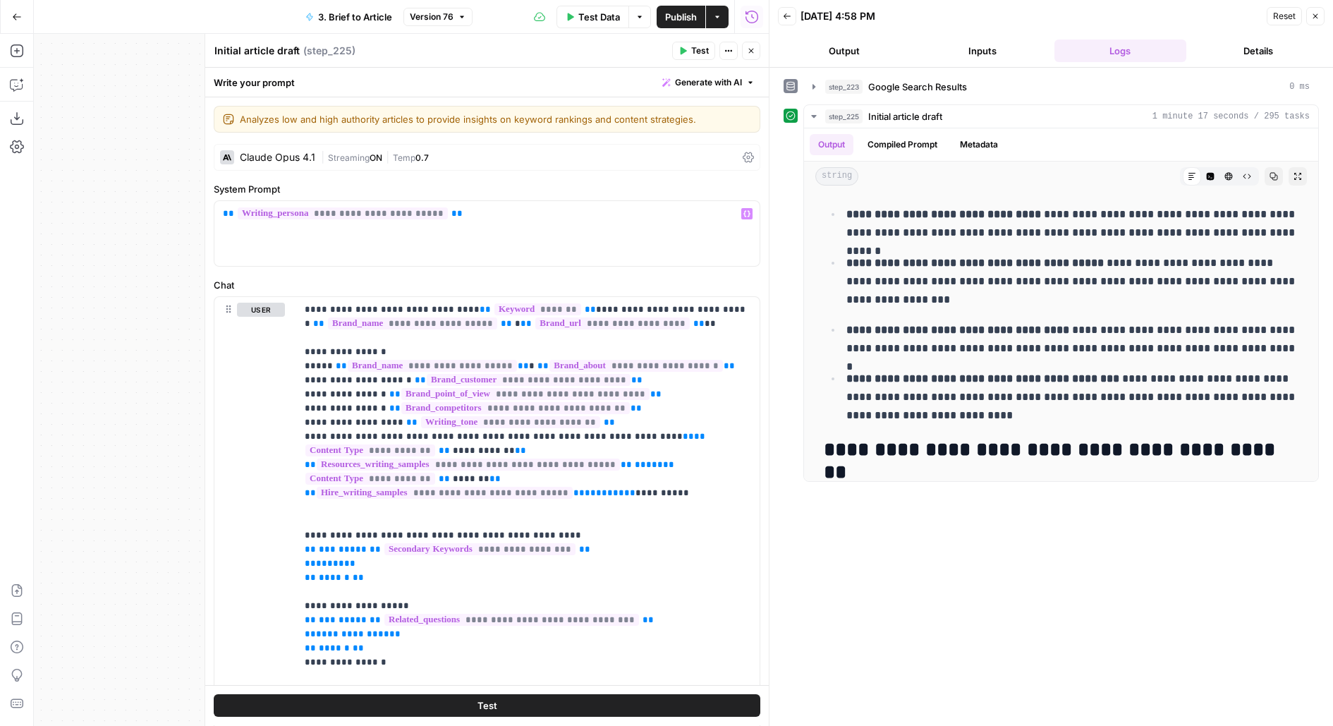
click at [366, 146] on div "[PERSON_NAME] Opus 4.1 | Streaming ON | Temp 0.7" at bounding box center [487, 157] width 547 height 27
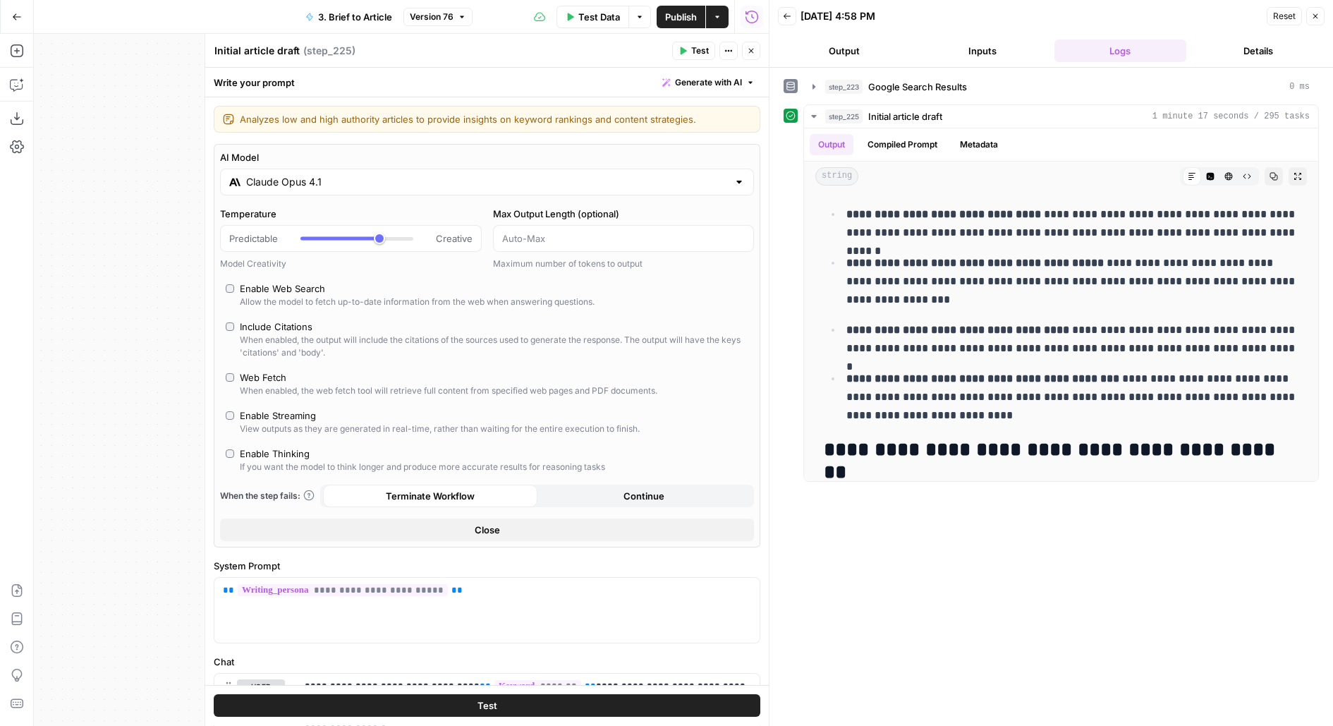
click at [298, 175] on input "Claude Opus 4.1" at bounding box center [487, 182] width 482 height 14
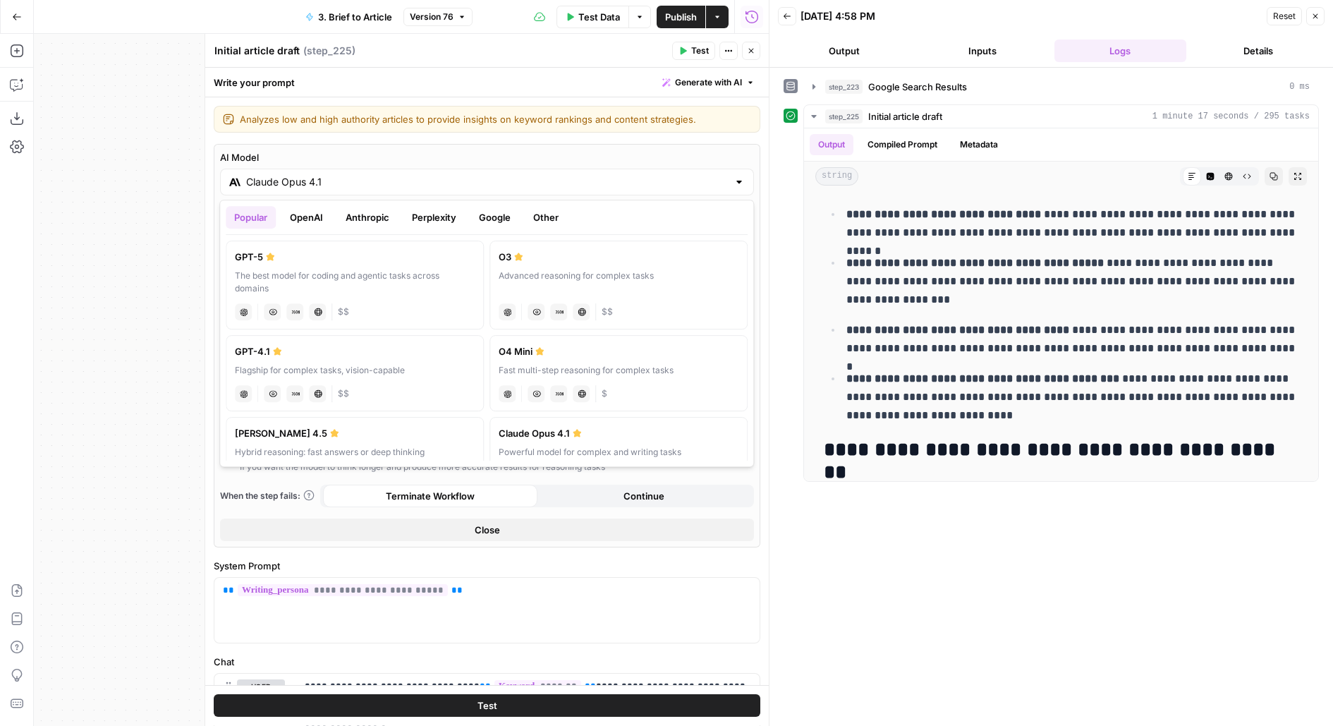
click at [317, 217] on button "OpenAI" at bounding box center [306, 217] width 50 height 23
click at [375, 225] on button "Anthropic" at bounding box center [367, 217] width 61 height 23
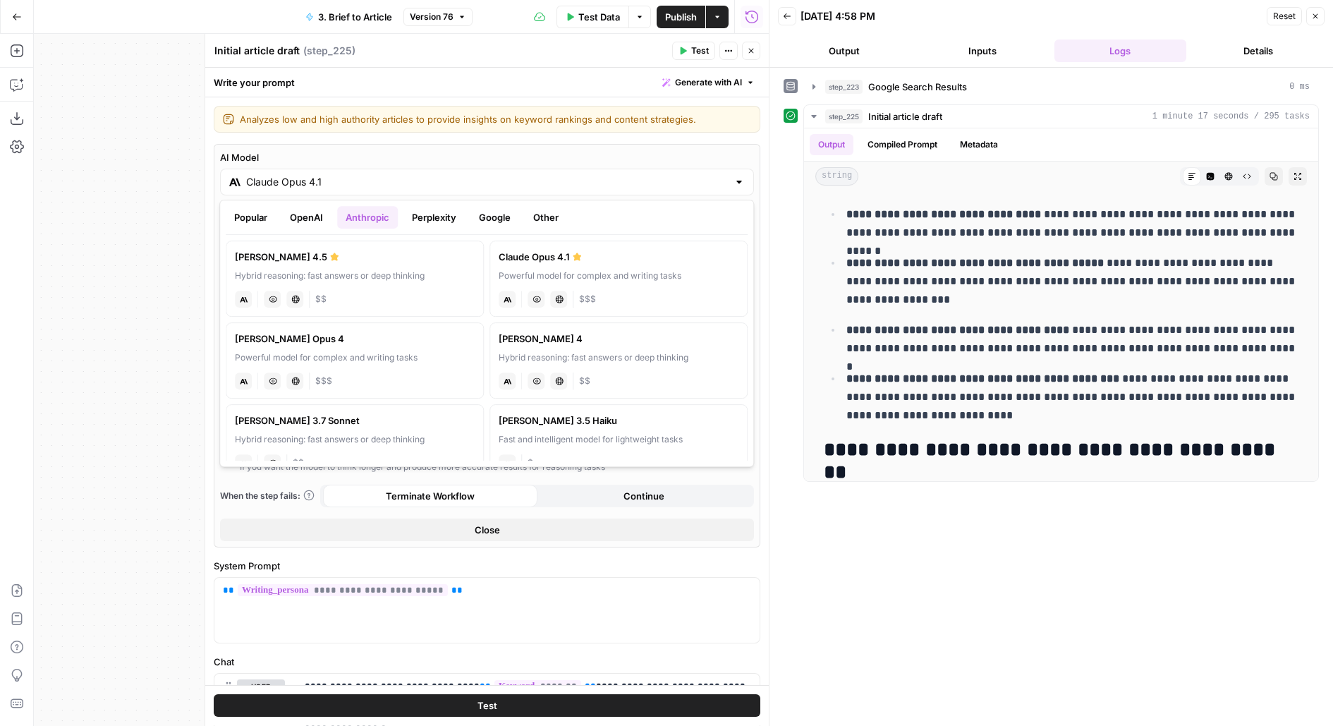
click at [303, 297] on div "anthropic Vision Capabilities Live Web Research $$" at bounding box center [355, 298] width 240 height 20
type input "[PERSON_NAME] 4.5"
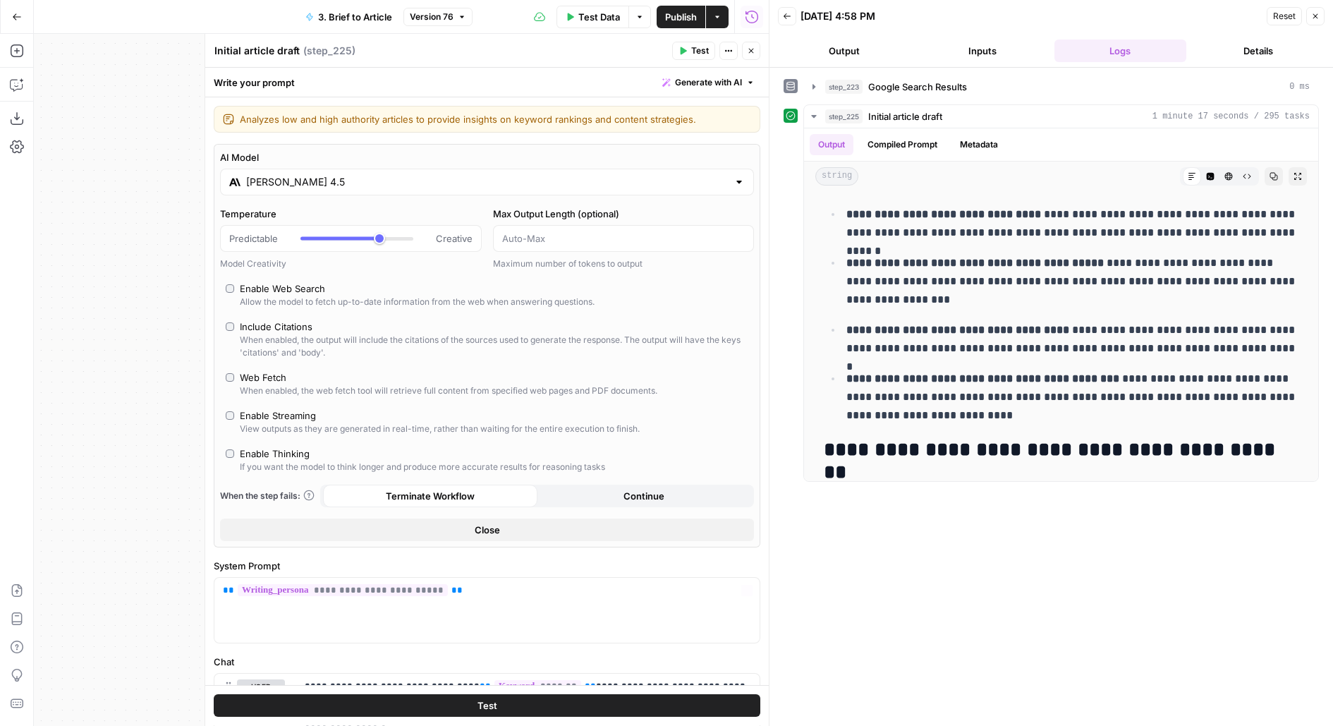
click at [296, 698] on button "Test" at bounding box center [487, 706] width 547 height 23
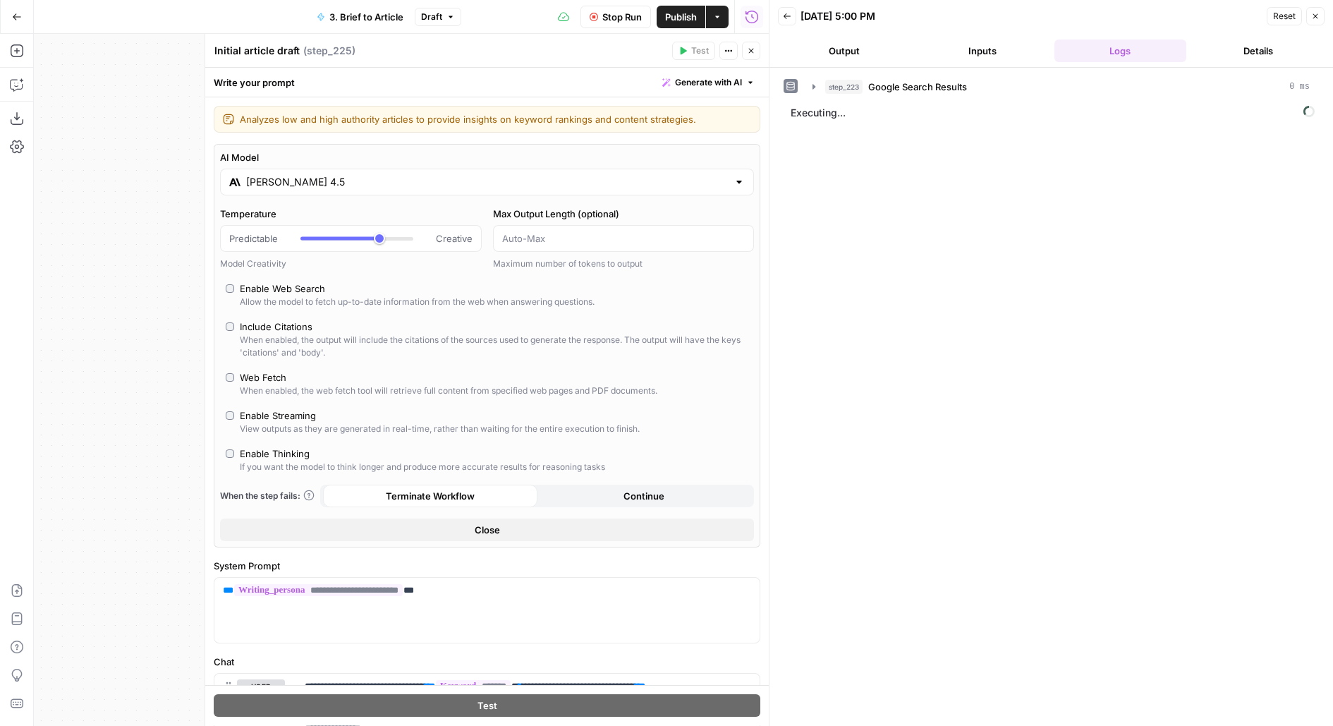
click at [857, 44] on button "Output" at bounding box center [844, 51] width 133 height 23
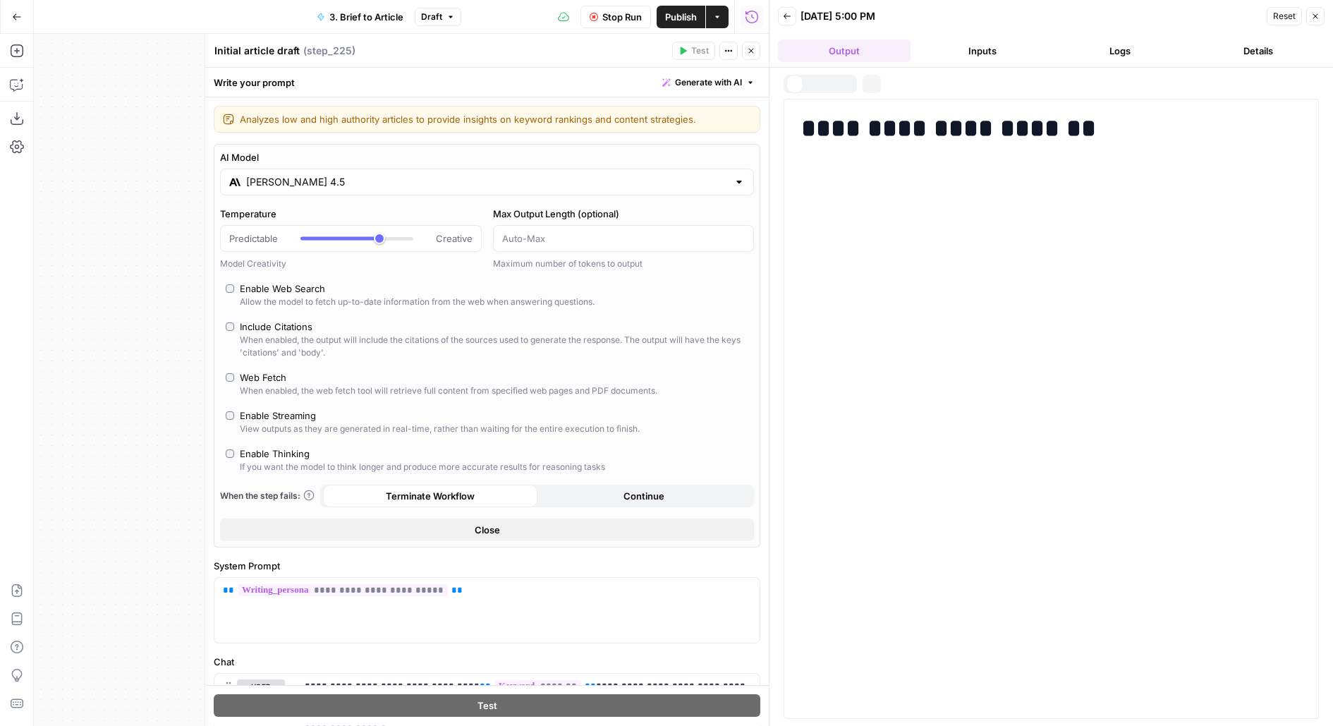
click at [756, 54] on button "Close" at bounding box center [751, 51] width 18 height 18
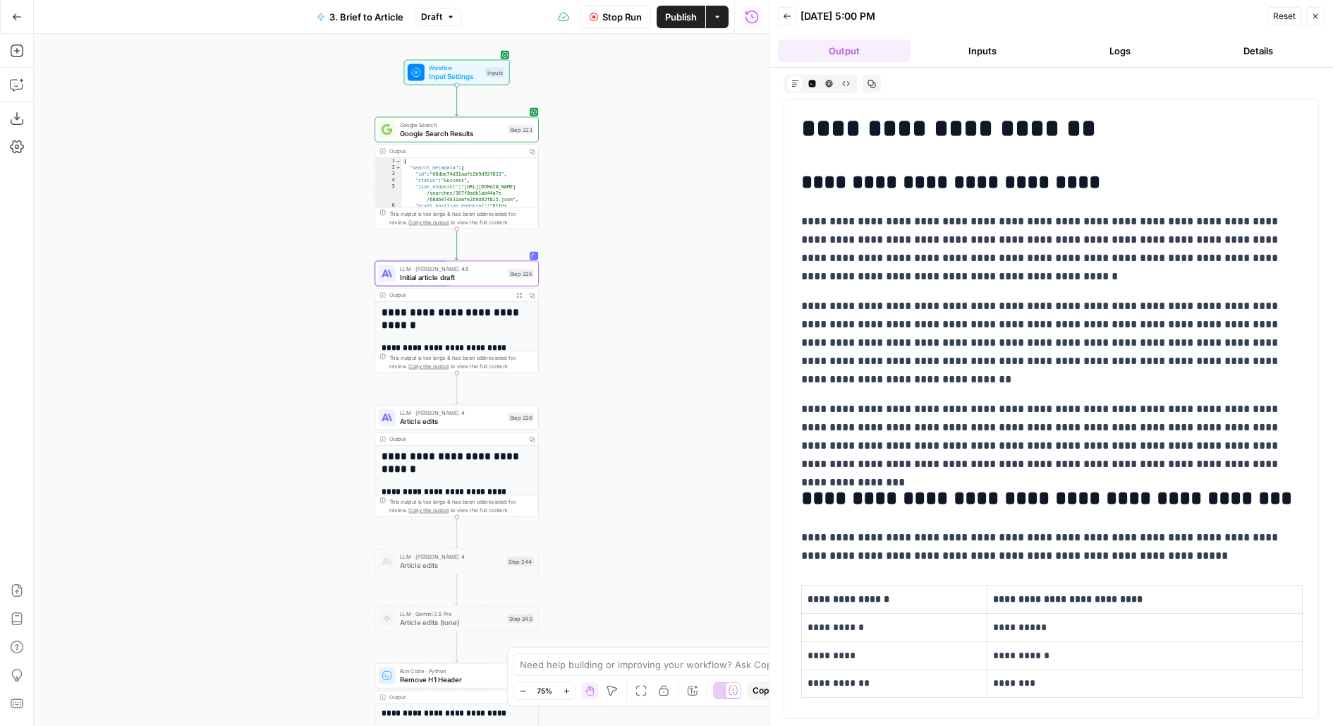
scroll to position [29, 0]
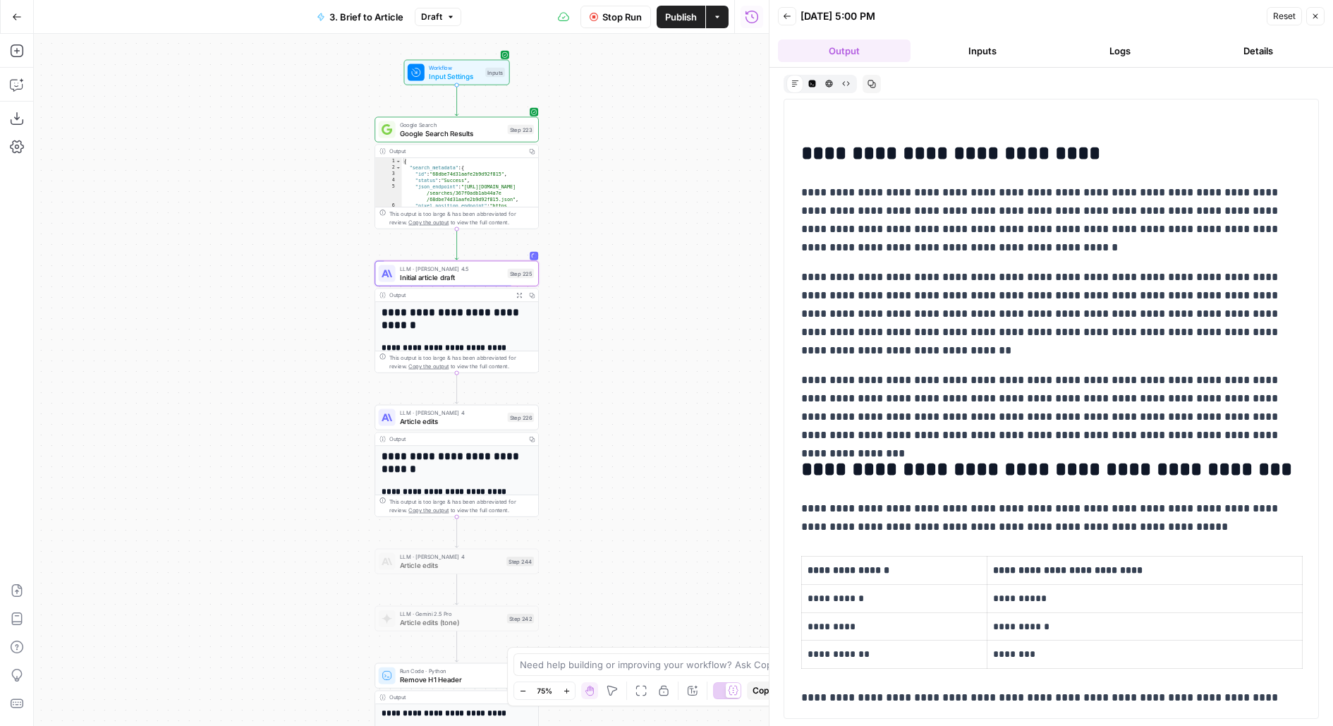
click at [841, 387] on p "**********" at bounding box center [1051, 407] width 501 height 73
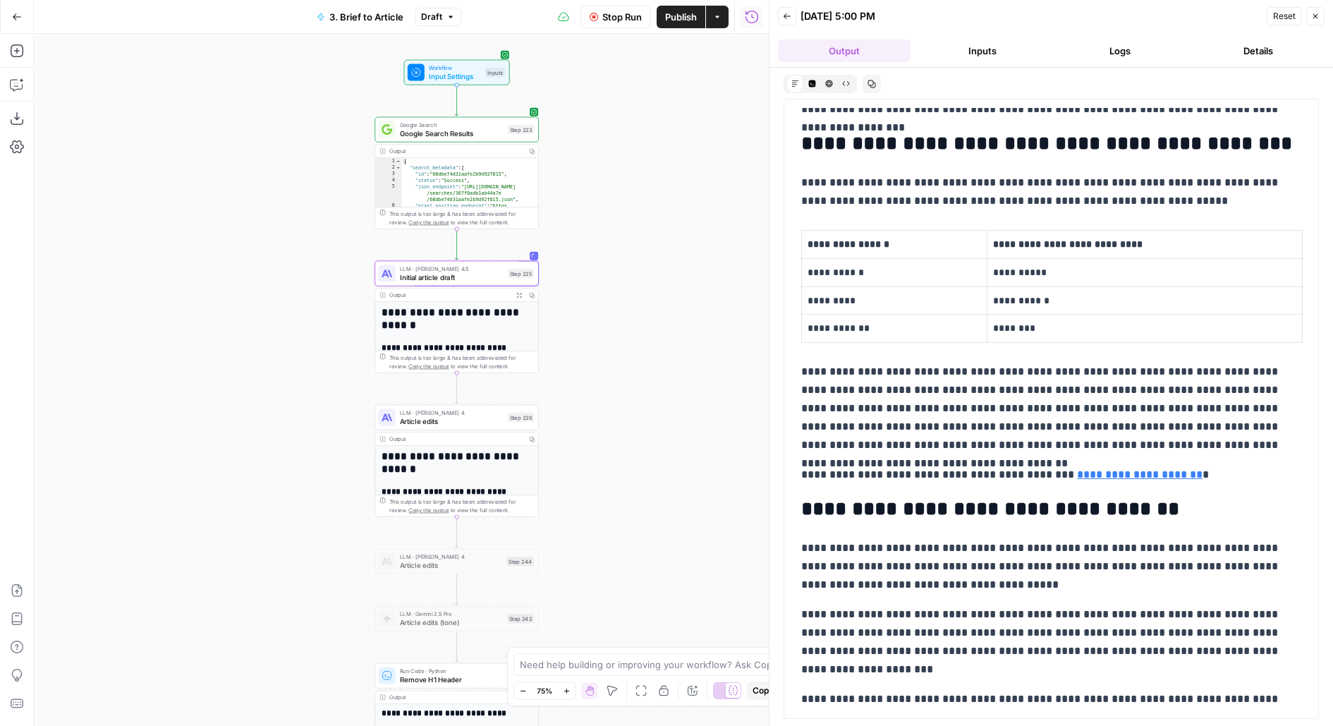
scroll to position [356, 0]
drag, startPoint x: 805, startPoint y: 370, endPoint x: 880, endPoint y: 409, distance: 84.9
click at [880, 409] on p "**********" at bounding box center [1051, 407] width 501 height 92
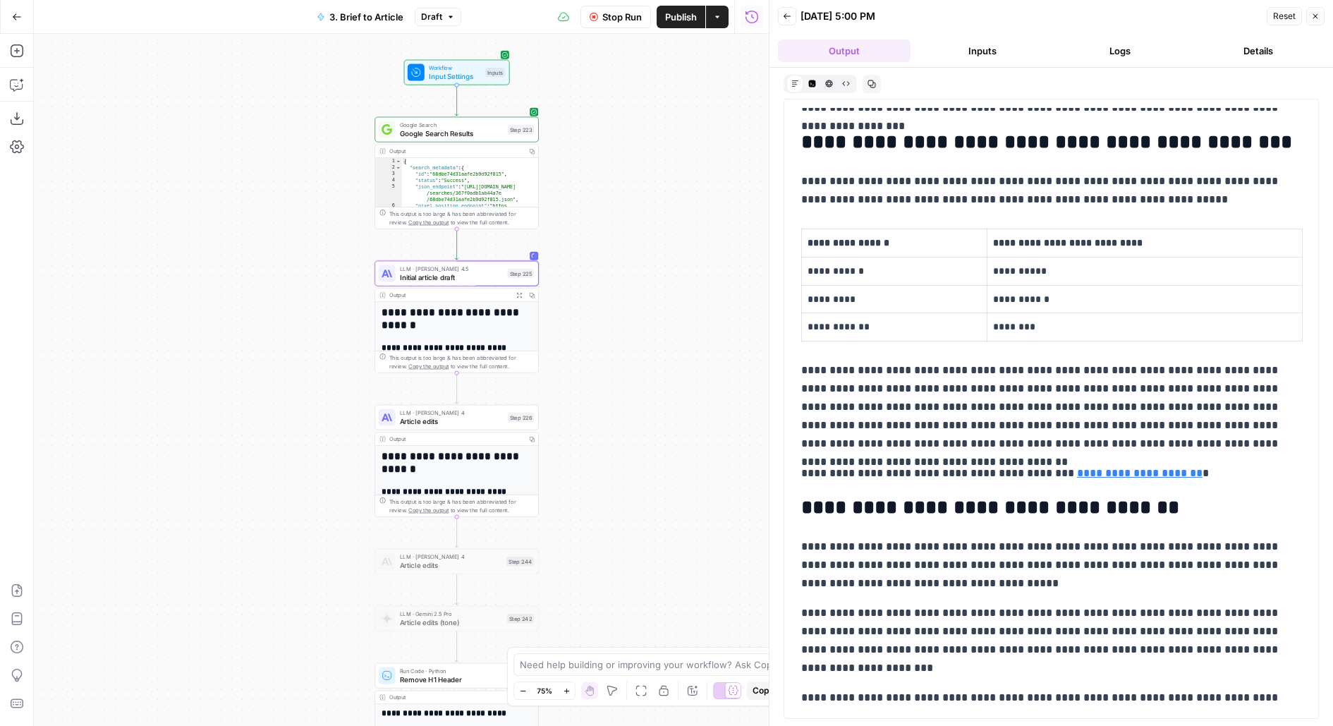
click at [880, 409] on p "**********" at bounding box center [1051, 407] width 501 height 92
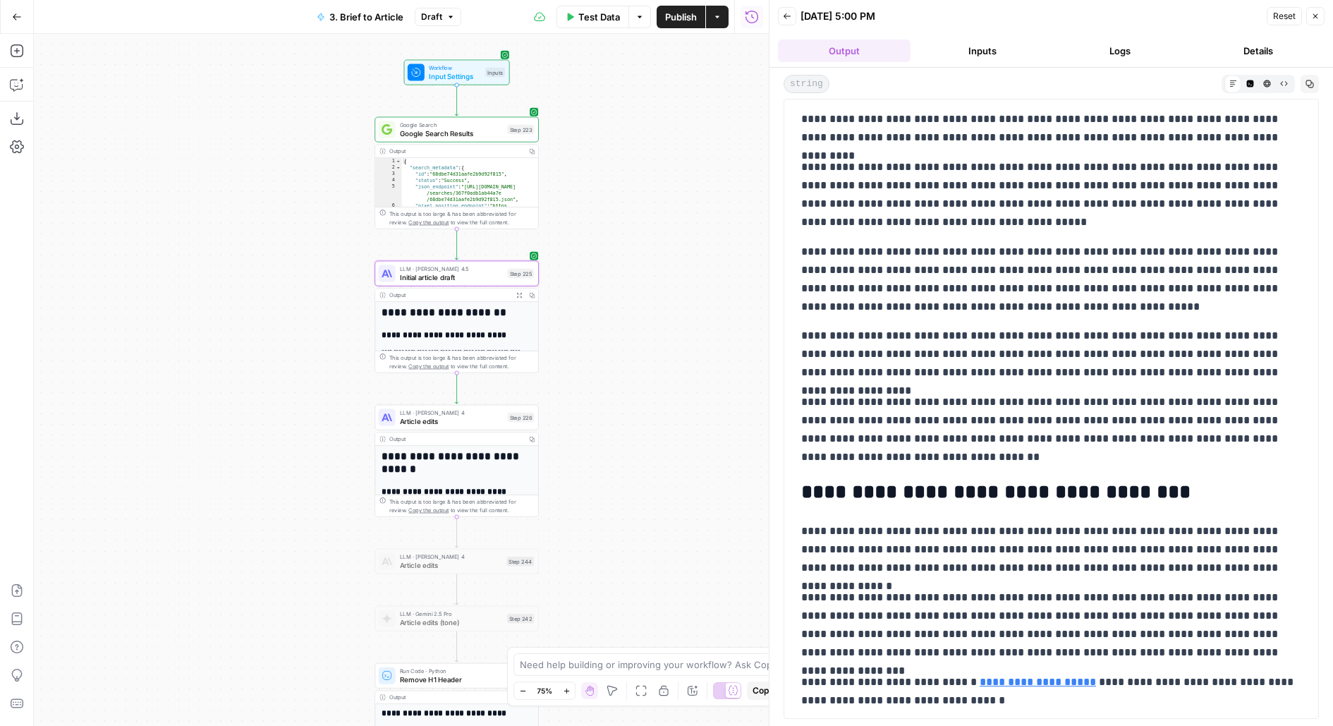
scroll to position [3633, 0]
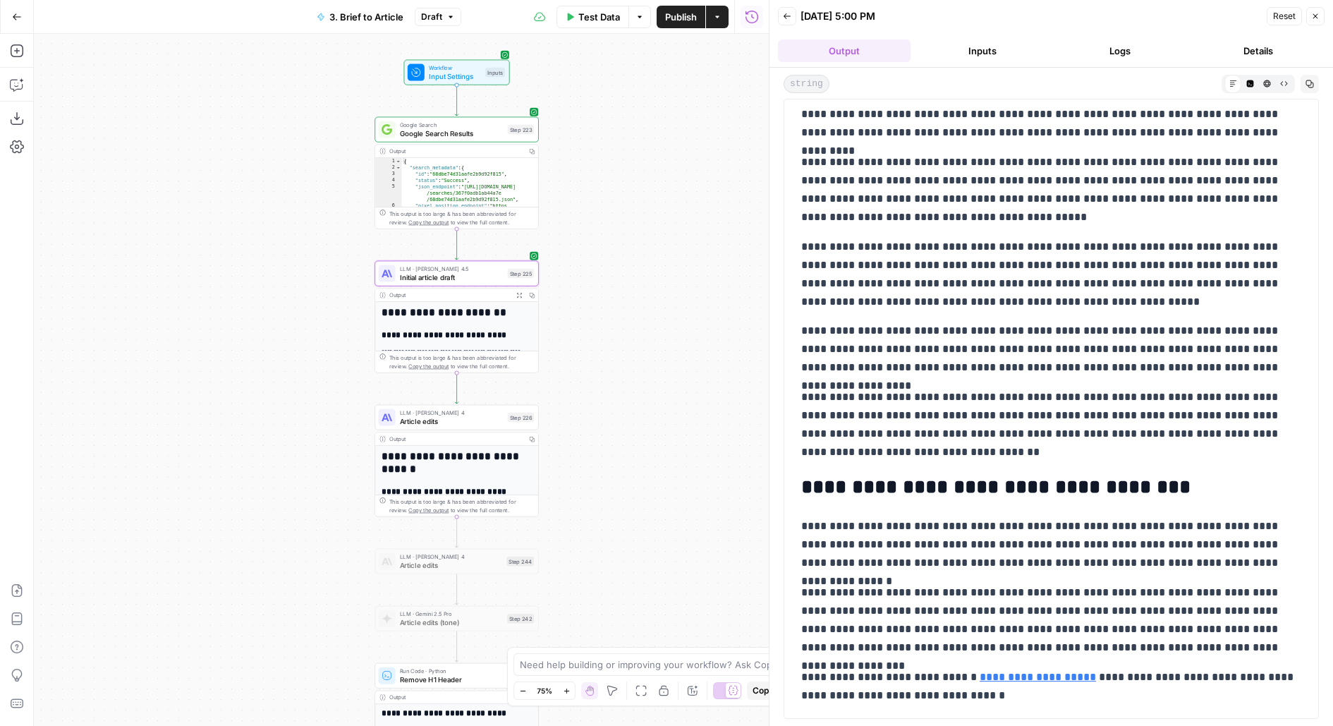
click at [483, 277] on span "Initial article draft" at bounding box center [452, 277] width 104 height 11
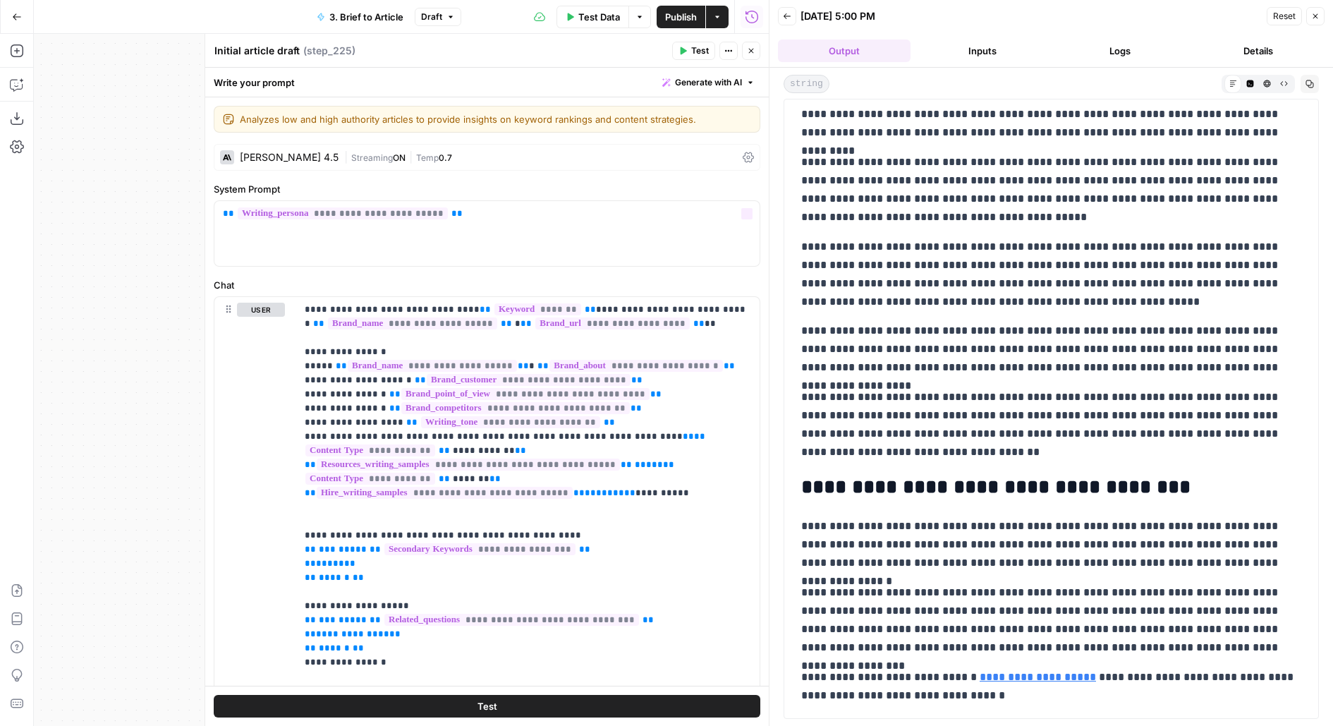
click at [406, 155] on span "|" at bounding box center [411, 157] width 11 height 14
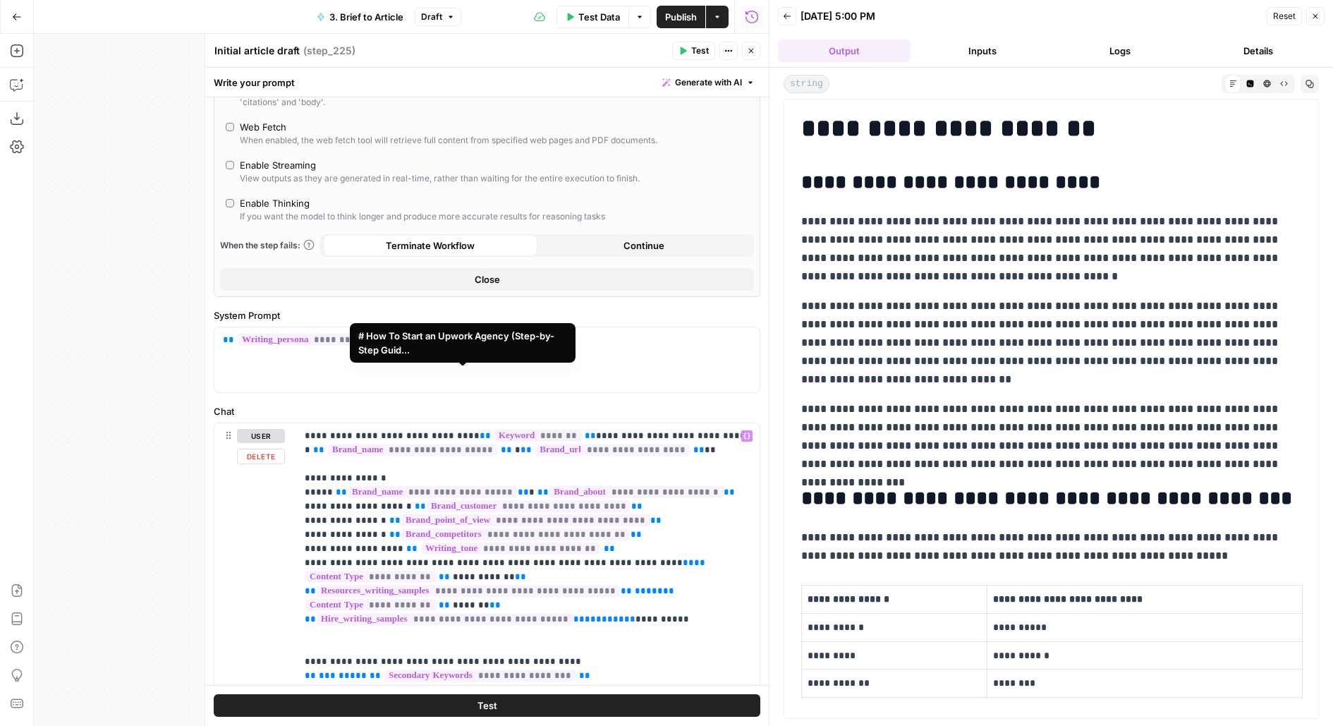
scroll to position [0, 0]
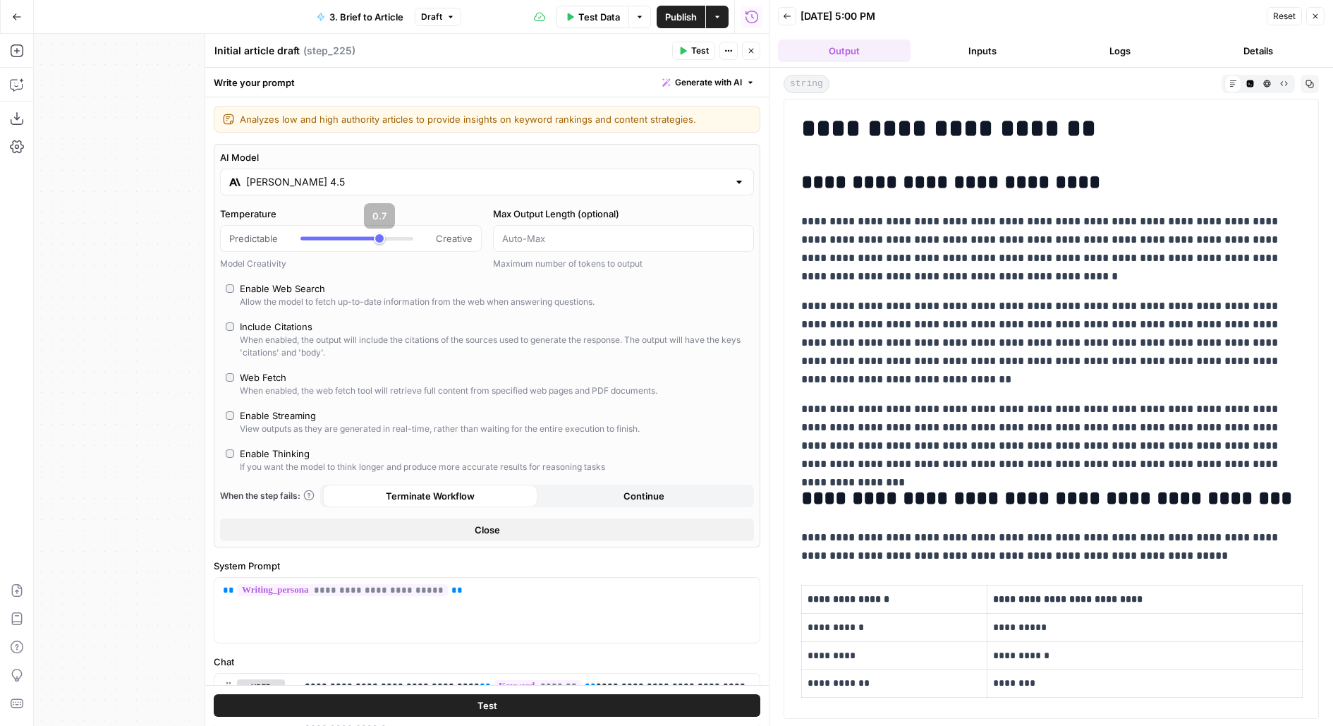
click at [286, 186] on input "[PERSON_NAME] 4.5" at bounding box center [487, 182] width 482 height 14
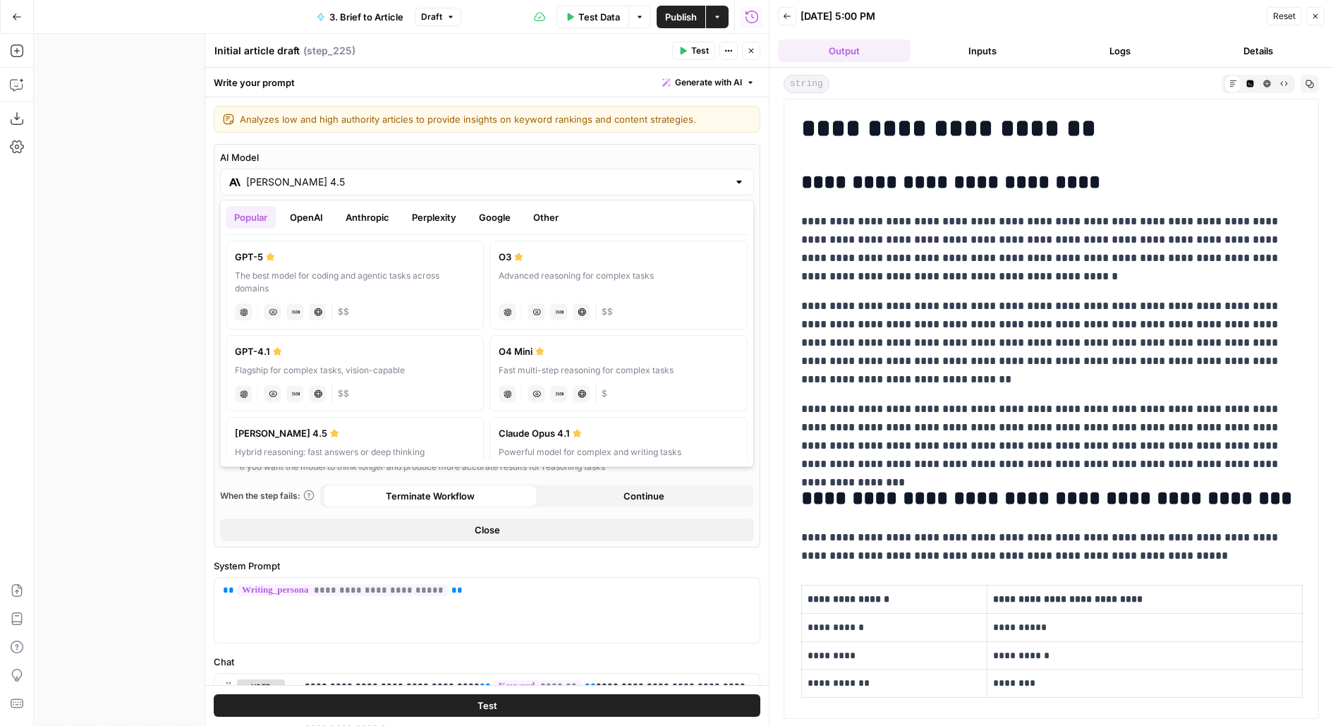
click at [311, 215] on button "OpenAI" at bounding box center [306, 217] width 50 height 23
click at [385, 216] on button "Anthropic" at bounding box center [367, 217] width 61 height 23
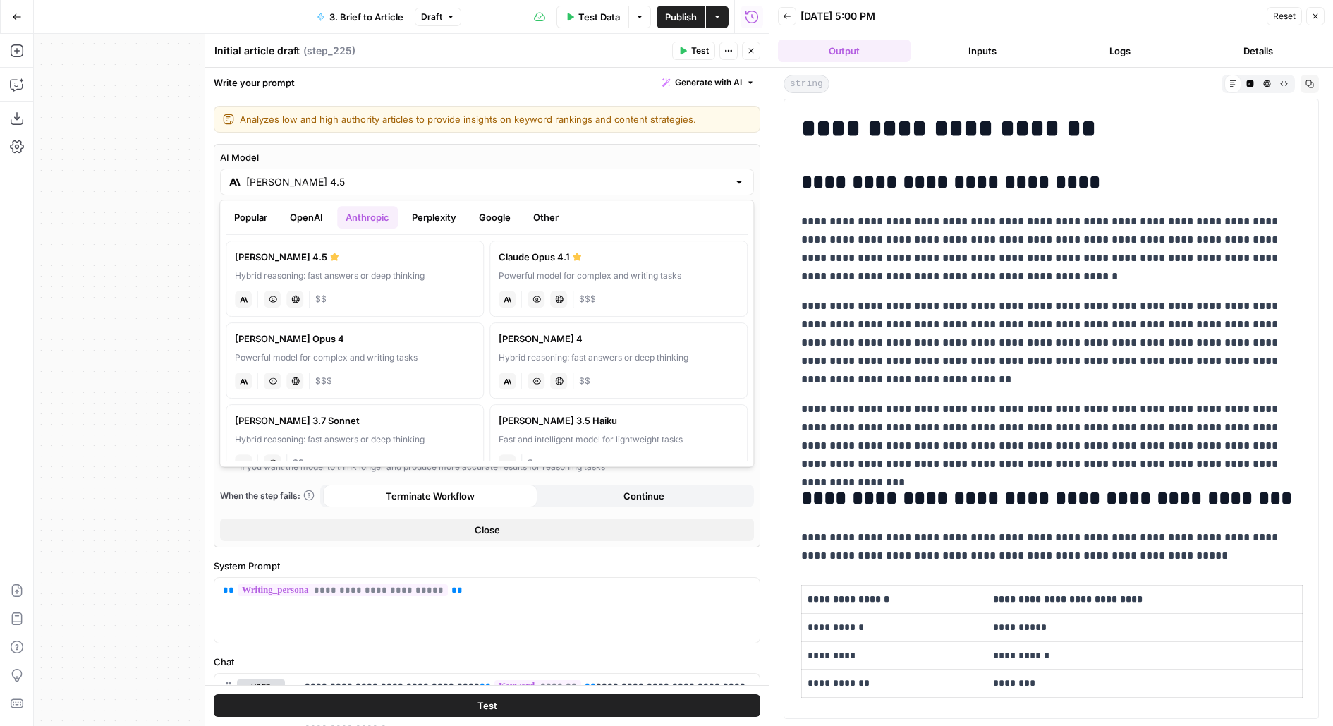
click at [542, 285] on label "[PERSON_NAME] Opus 4.1 Powerful model for complex and writing tasks anthropic V…" at bounding box center [619, 279] width 258 height 76
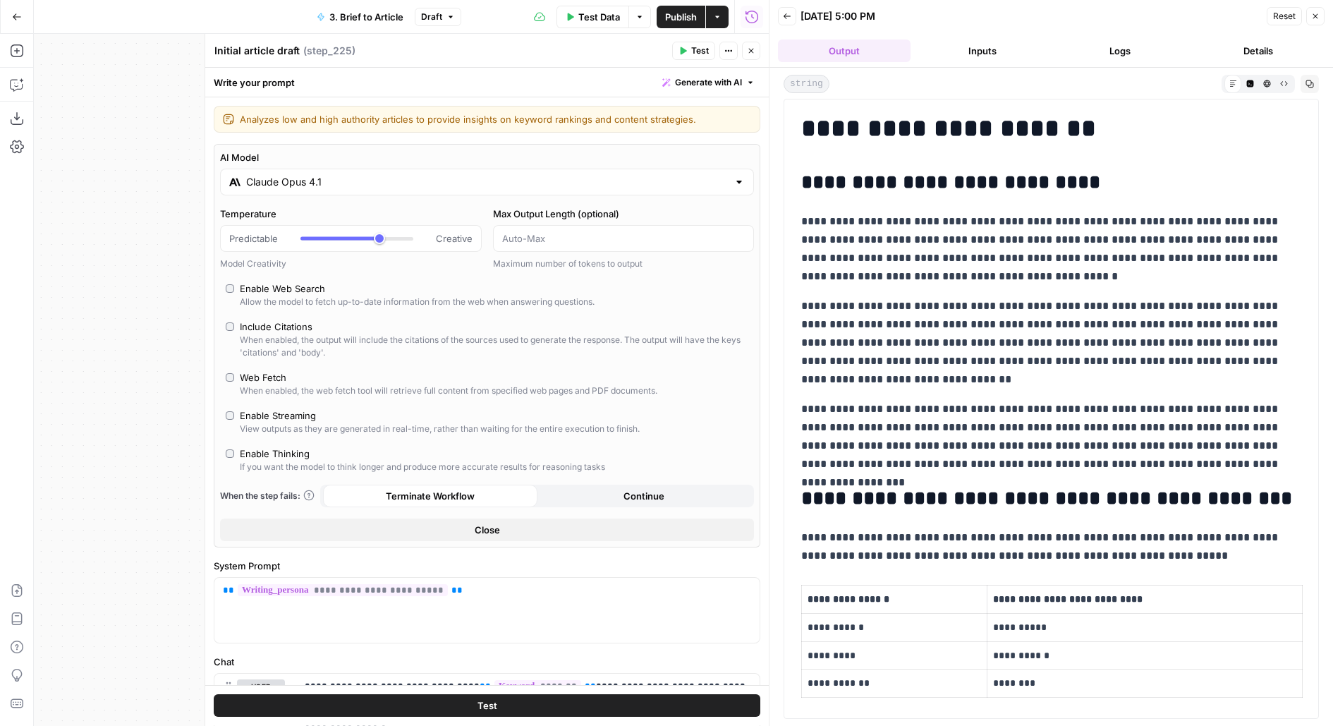
type input "Claude Opus 4.1"
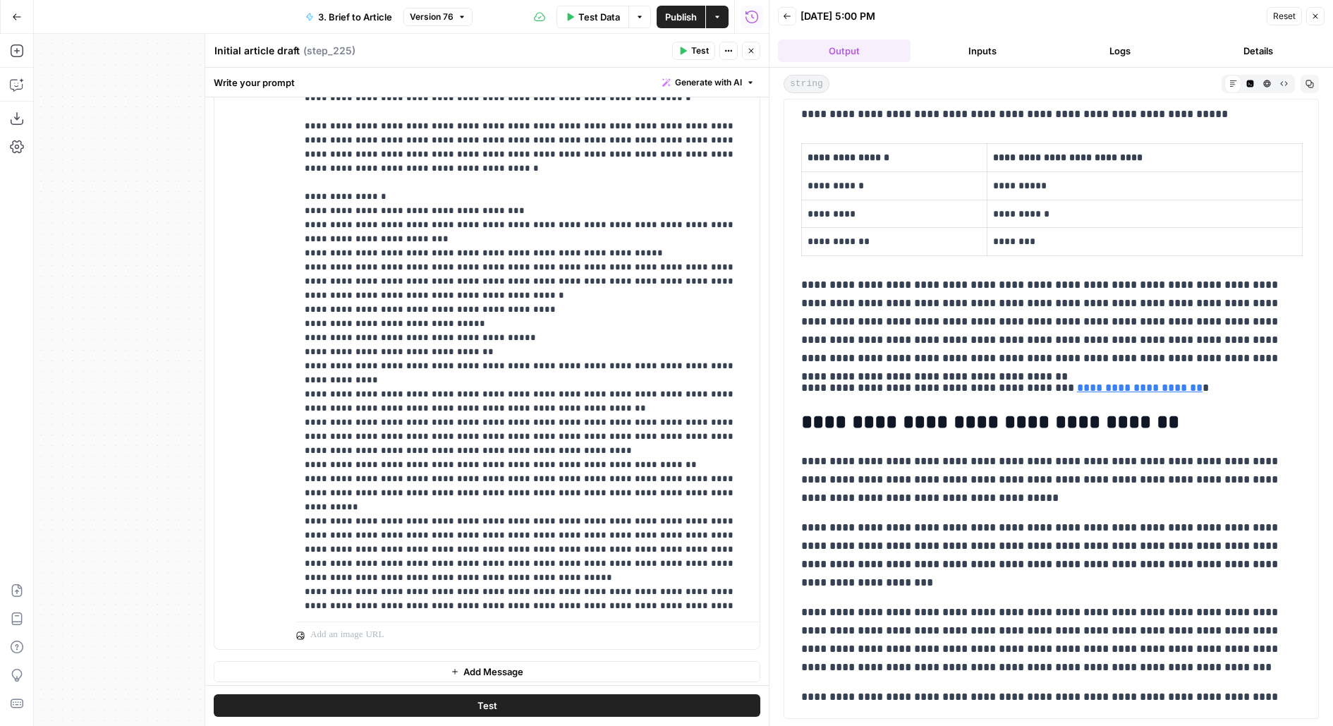
scroll to position [706, 0]
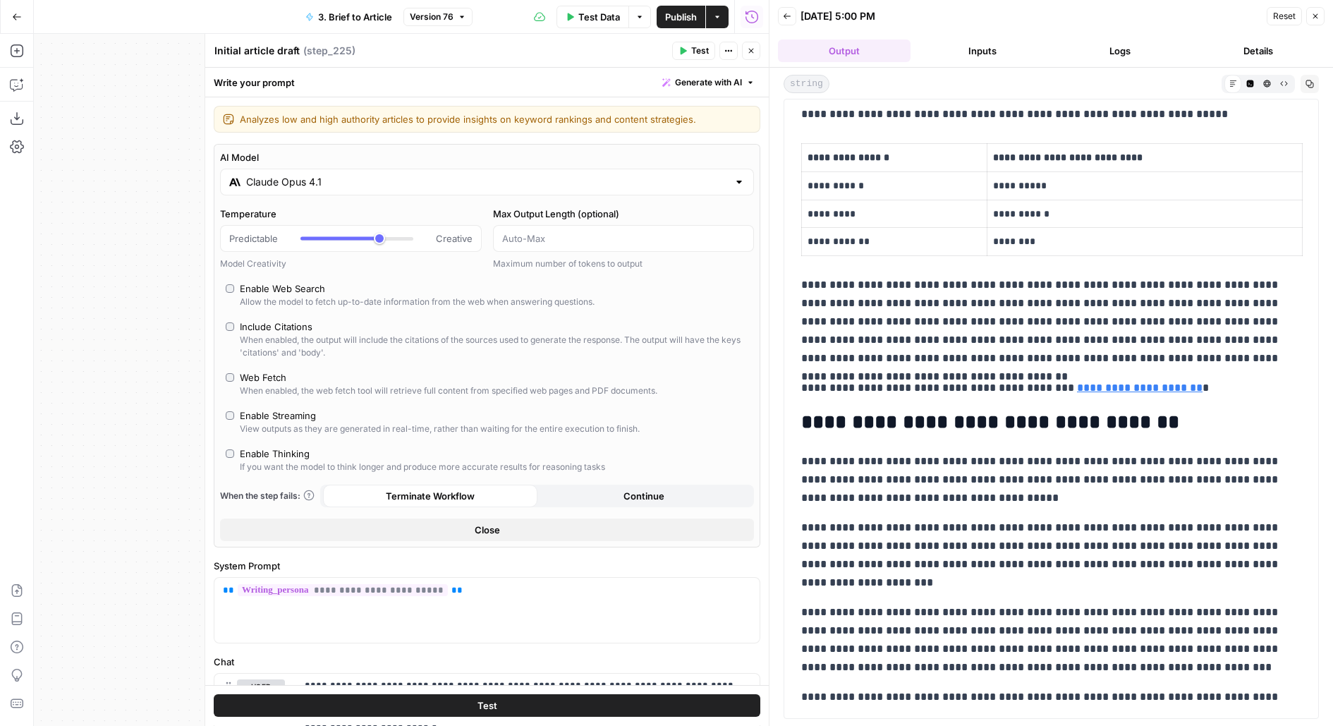
scroll to position [678, 0]
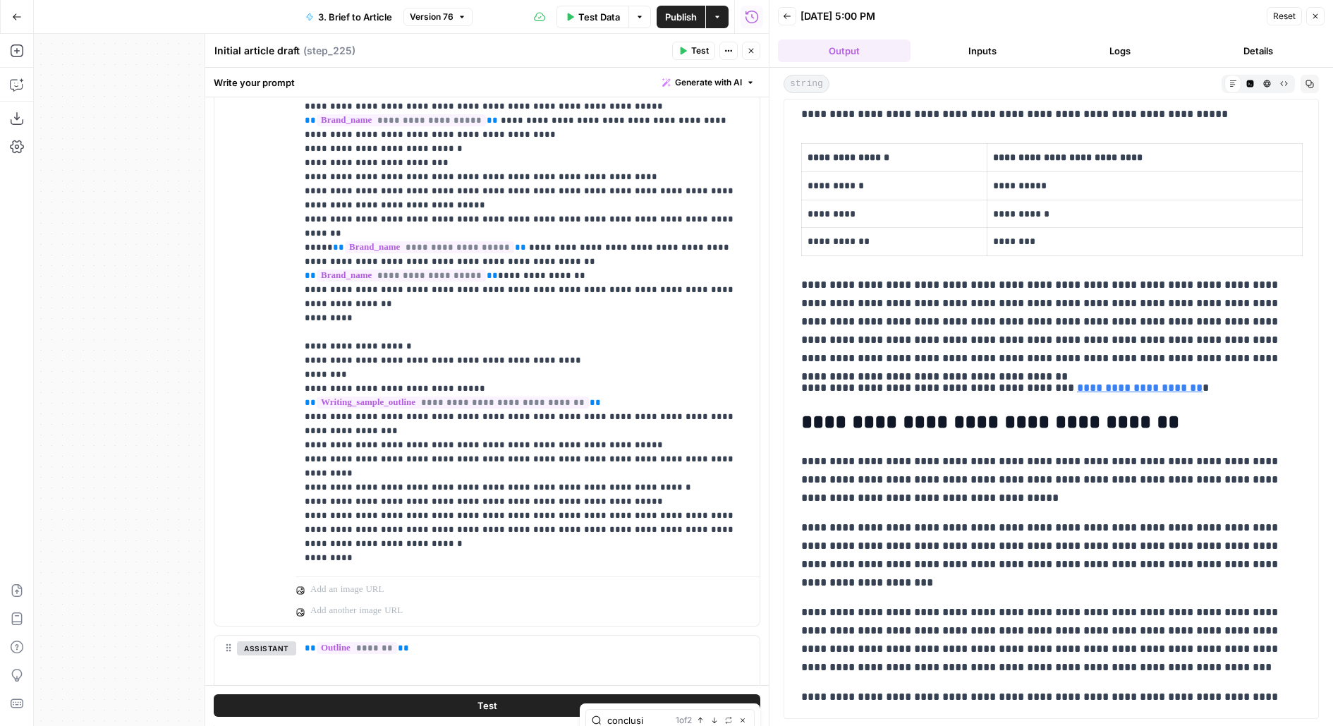
type input "conclusi"
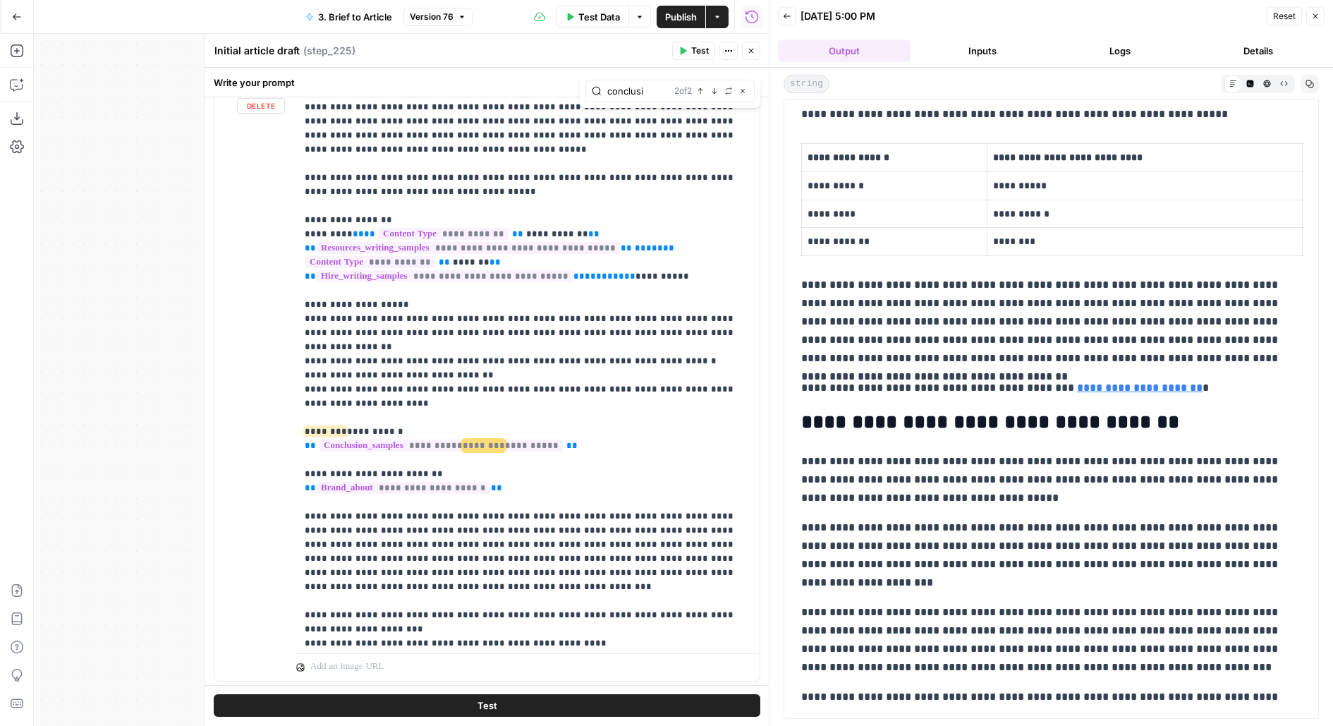
scroll to position [102, 0]
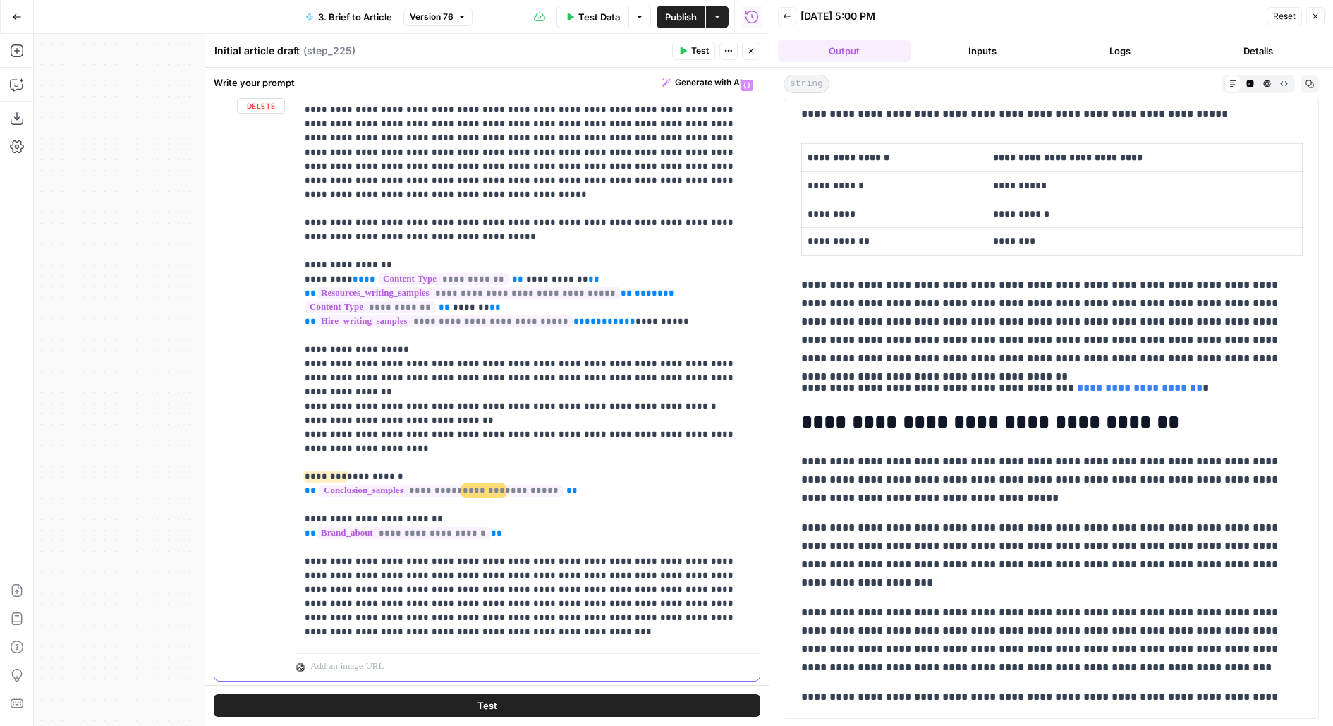
drag, startPoint x: 563, startPoint y: 432, endPoint x: 256, endPoint y: 418, distance: 307.3
click at [256, 418] on div "**********" at bounding box center [486, 377] width 545 height 608
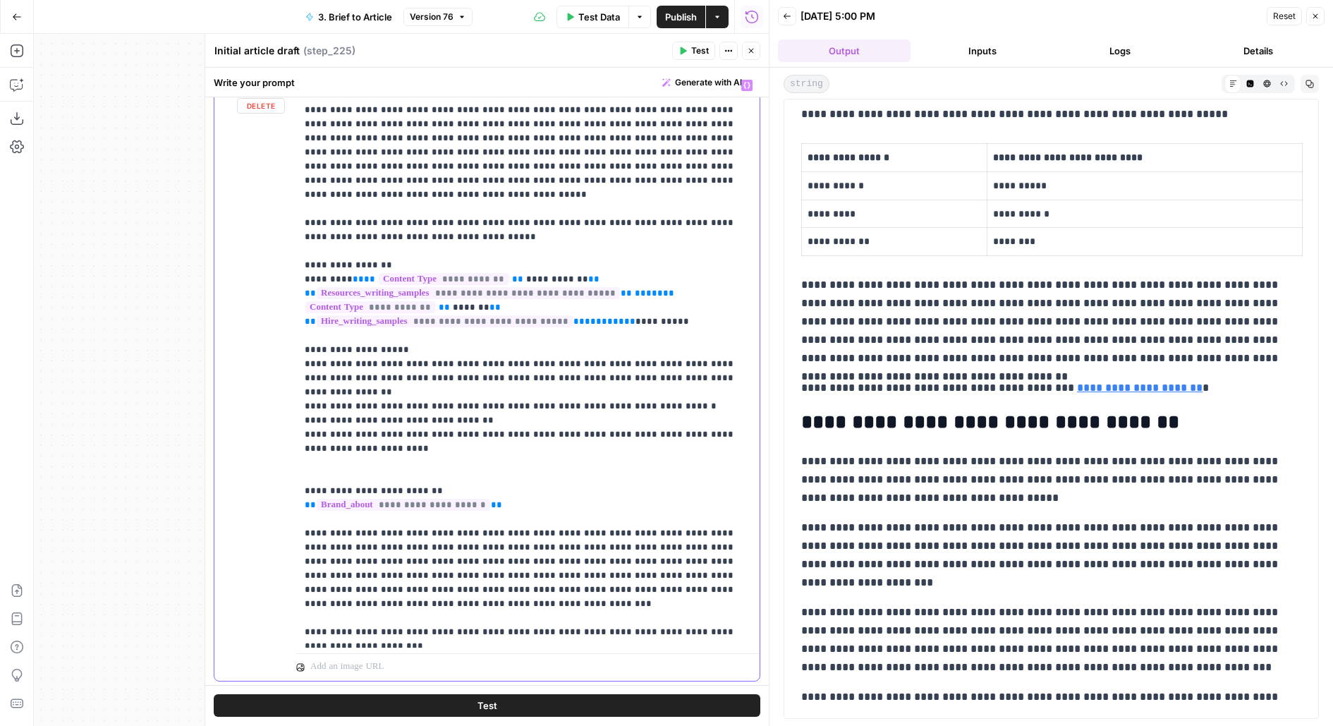
click at [580, 327] on p "**********" at bounding box center [528, 597] width 447 height 1242
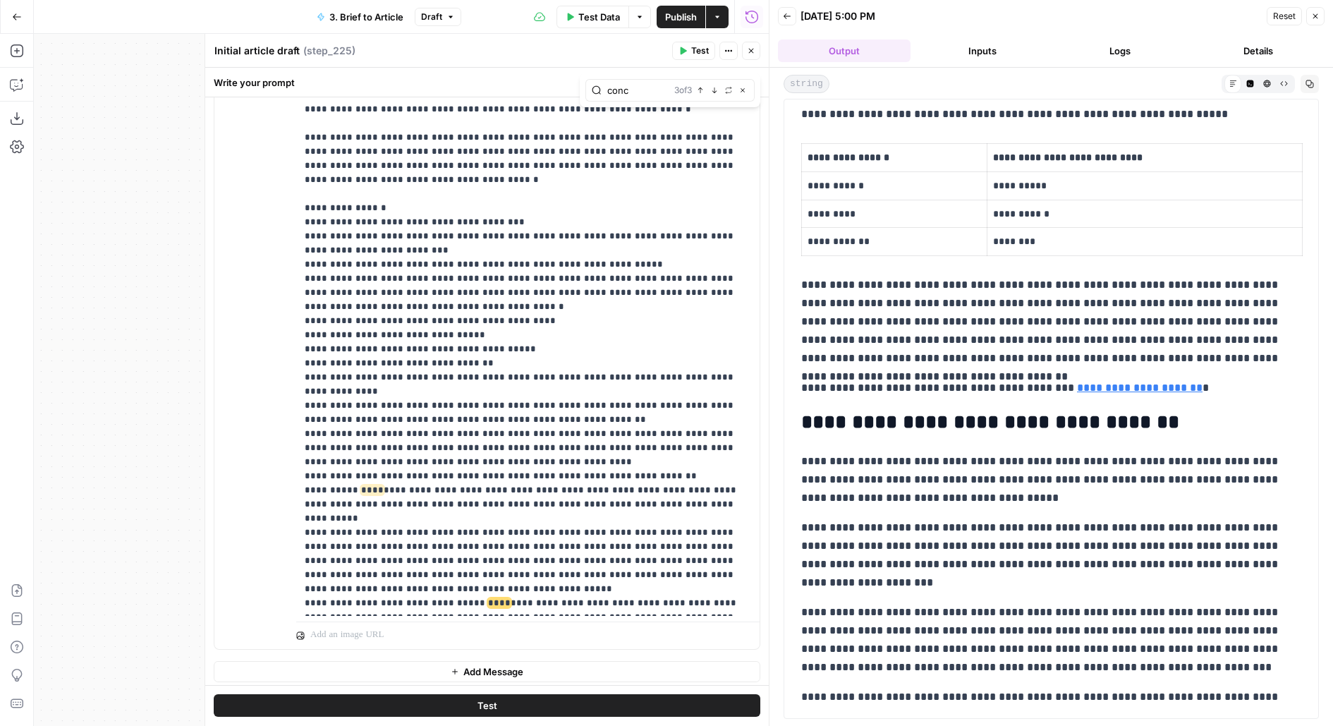
scroll to position [678, 0]
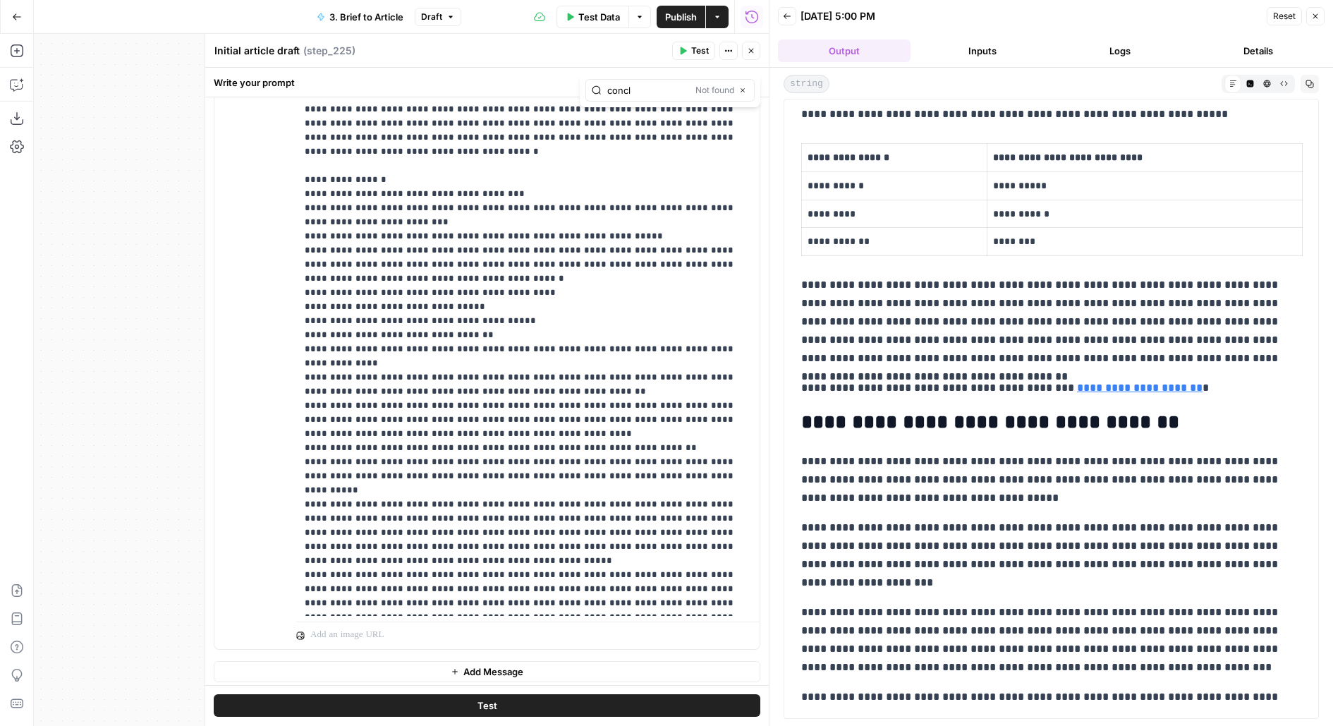
type input "concl"
click at [701, 52] on span "Test" at bounding box center [700, 50] width 18 height 13
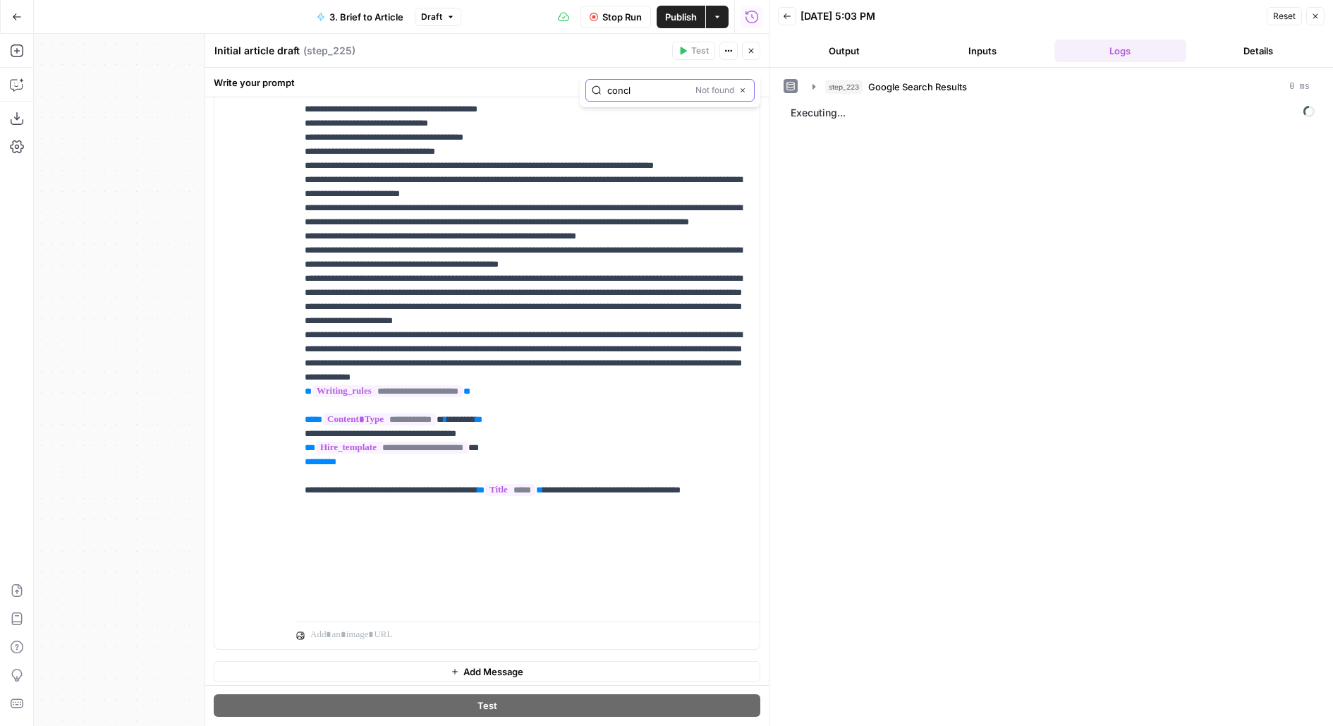
click at [746, 88] on button "Close" at bounding box center [742, 90] width 11 height 11
click at [752, 47] on icon "button" at bounding box center [751, 51] width 8 height 8
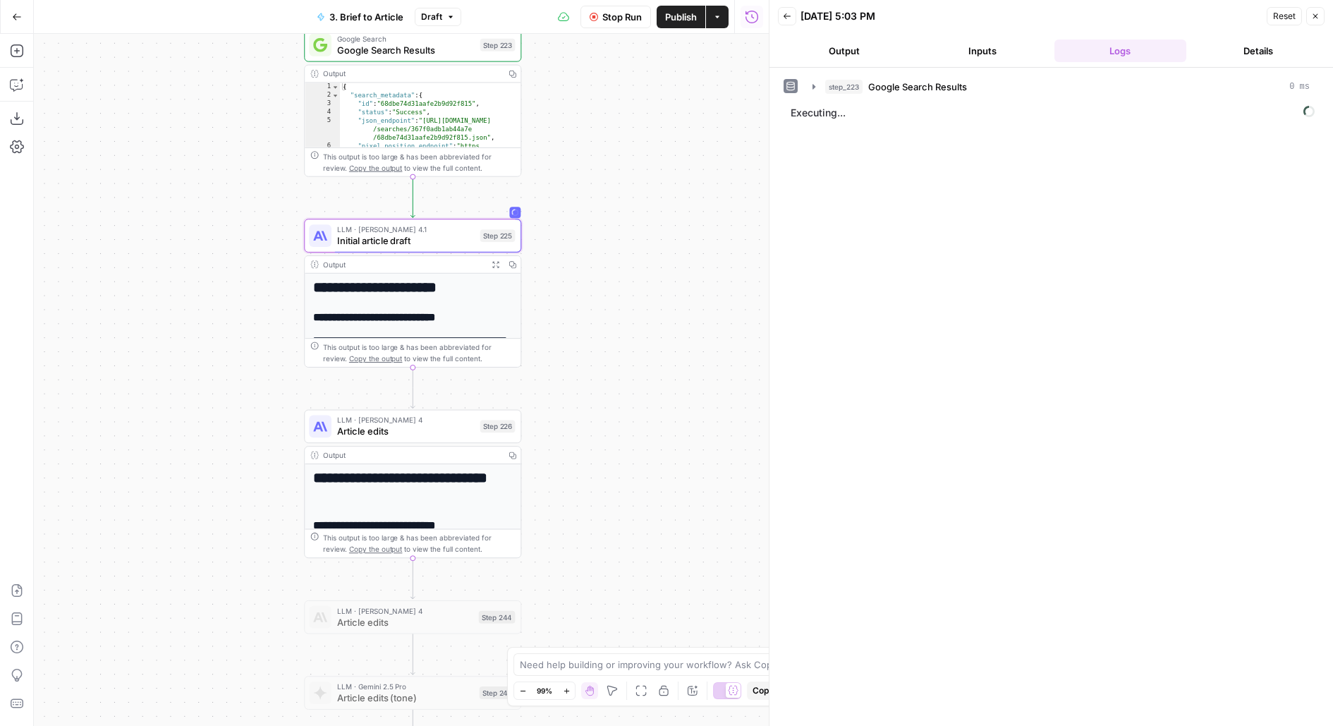
drag, startPoint x: 610, startPoint y: 430, endPoint x: 666, endPoint y: 335, distance: 110.1
click at [666, 335] on div "**********" at bounding box center [401, 380] width 735 height 692
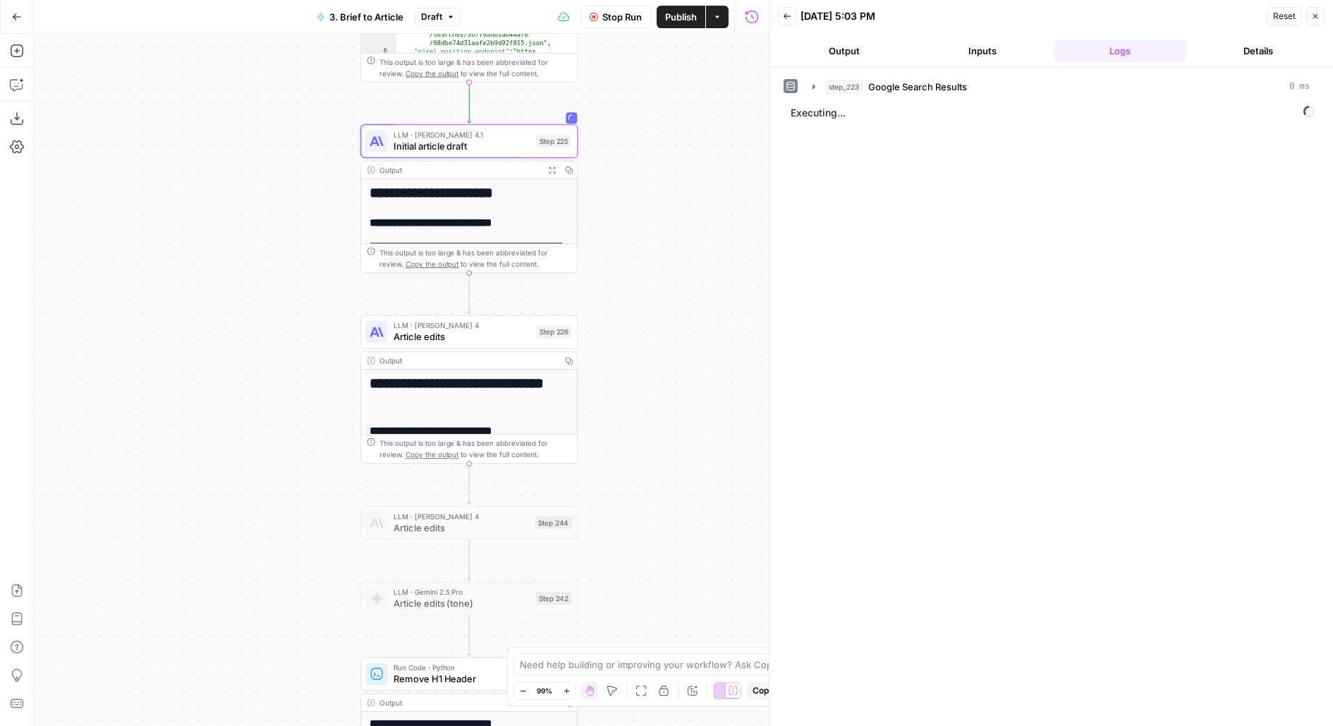
click at [526, 337] on span "Article edits" at bounding box center [463, 336] width 138 height 14
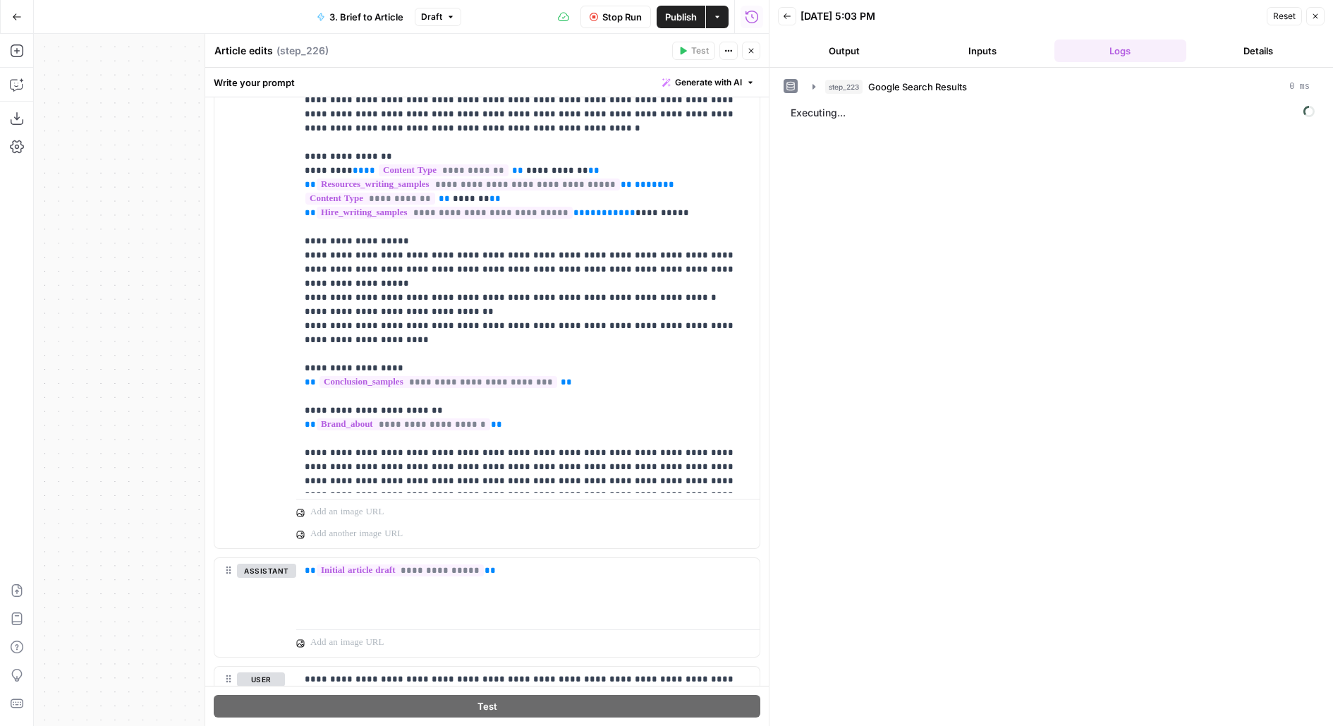
scroll to position [1424, 0]
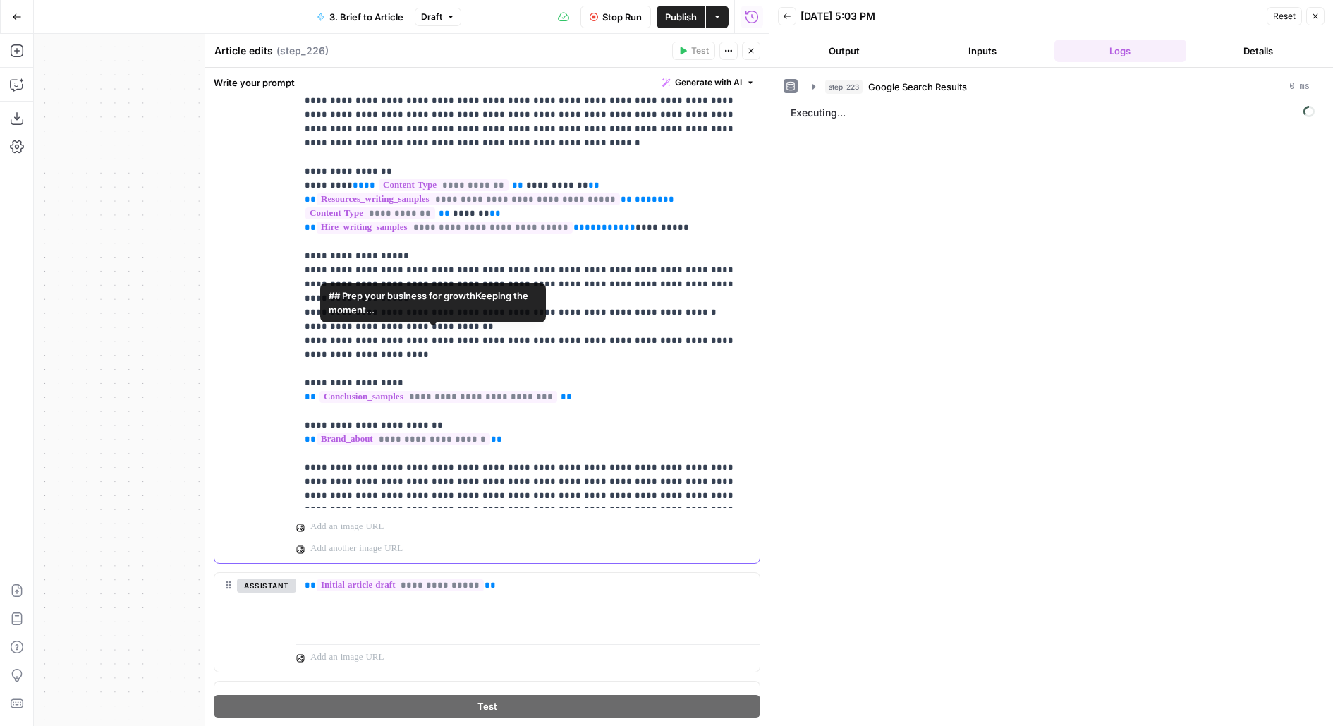
drag, startPoint x: 593, startPoint y: 336, endPoint x: 300, endPoint y: 320, distance: 293.2
click at [300, 320] on div "**********" at bounding box center [528, 220] width 464 height 575
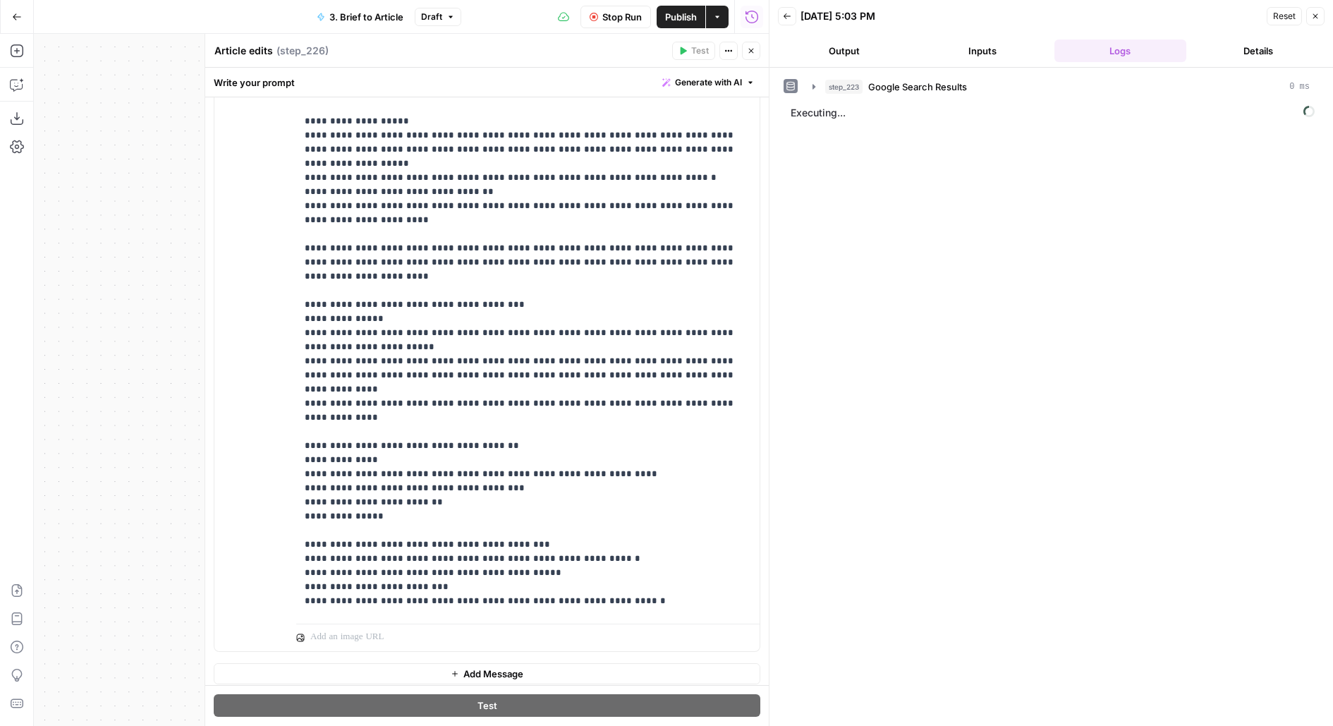
scroll to position [672, 0]
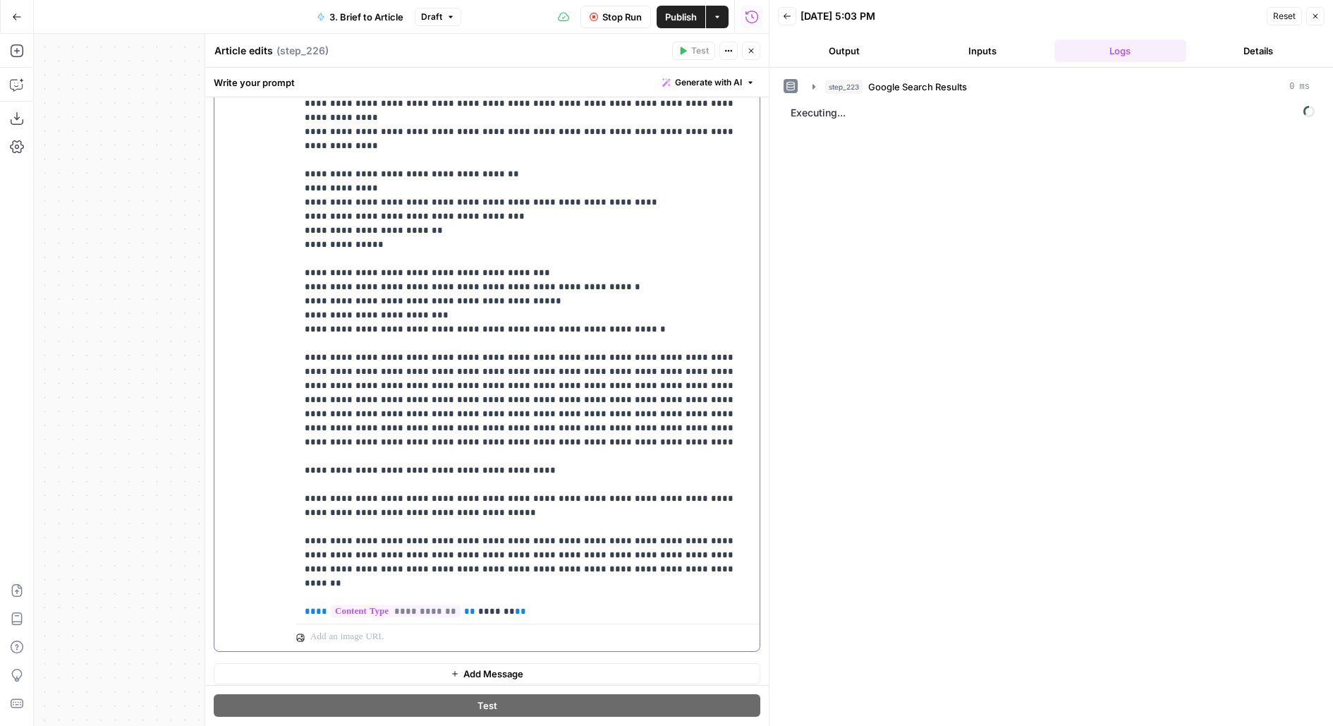
click at [459, 419] on p "**********" at bounding box center [528, 216] width 447 height 1679
type input "conclu"
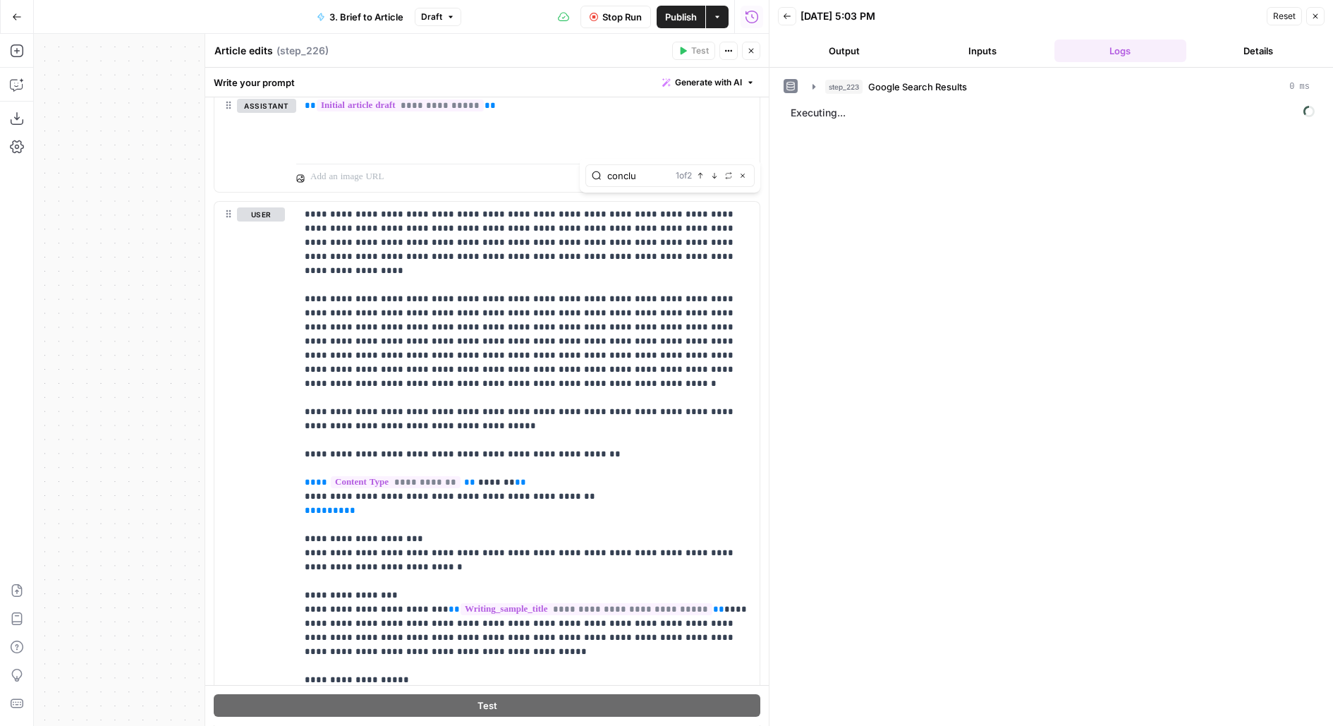
scroll to position [0, 0]
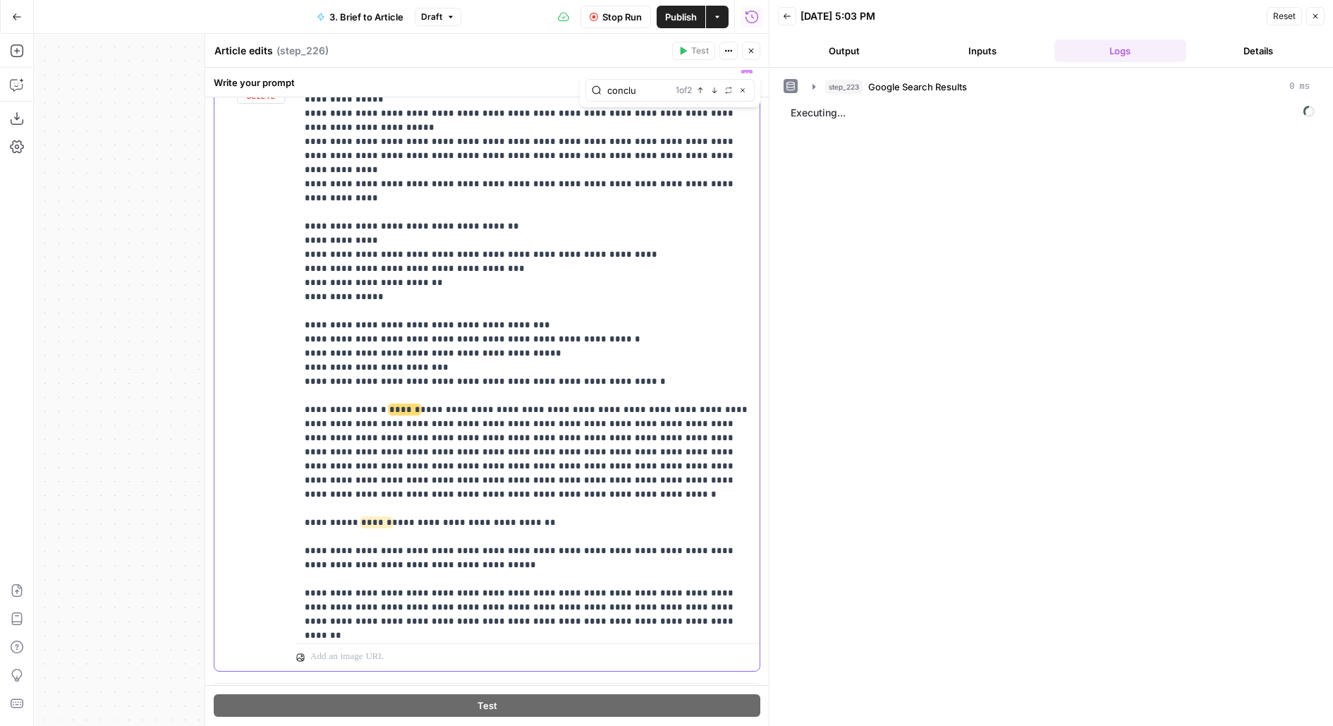
click at [399, 405] on span "******" at bounding box center [404, 409] width 31 height 9
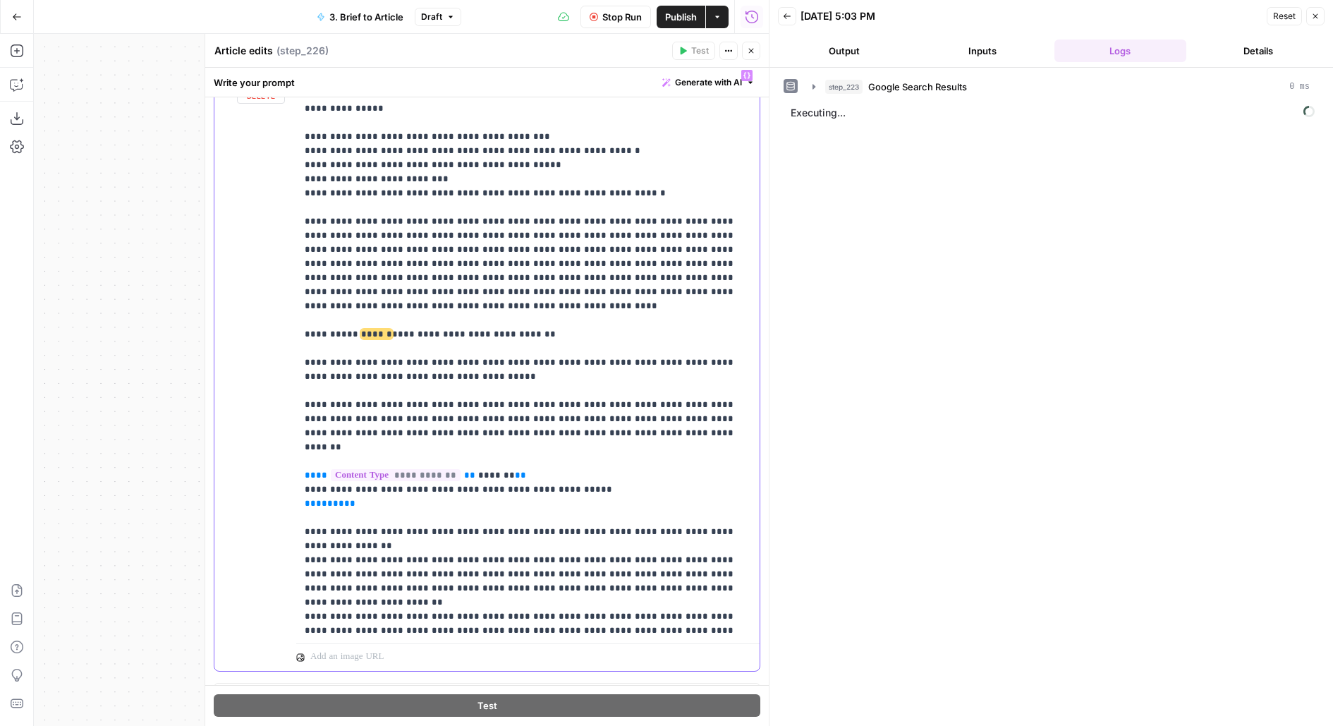
drag, startPoint x: 511, startPoint y: 234, endPoint x: 282, endPoint y: 234, distance: 229.3
click at [282, 234] on div "**********" at bounding box center [486, 367] width 545 height 608
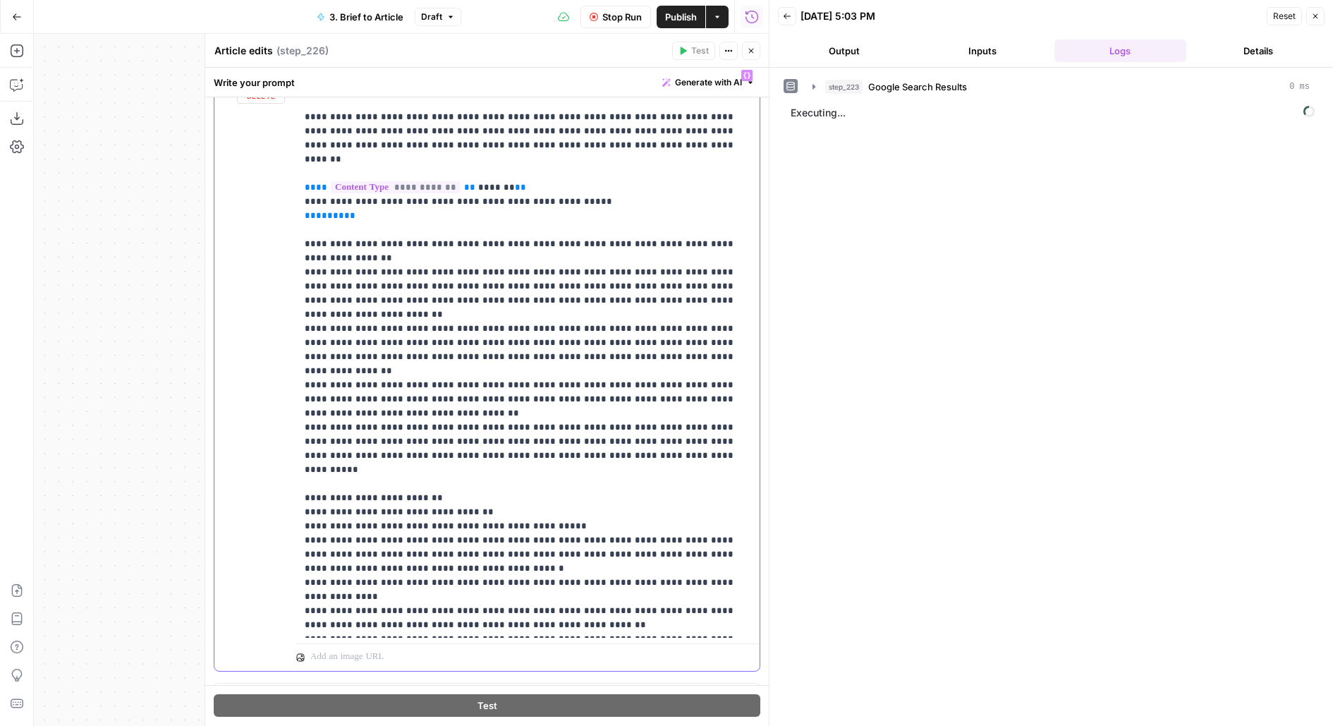
scroll to position [2062, 0]
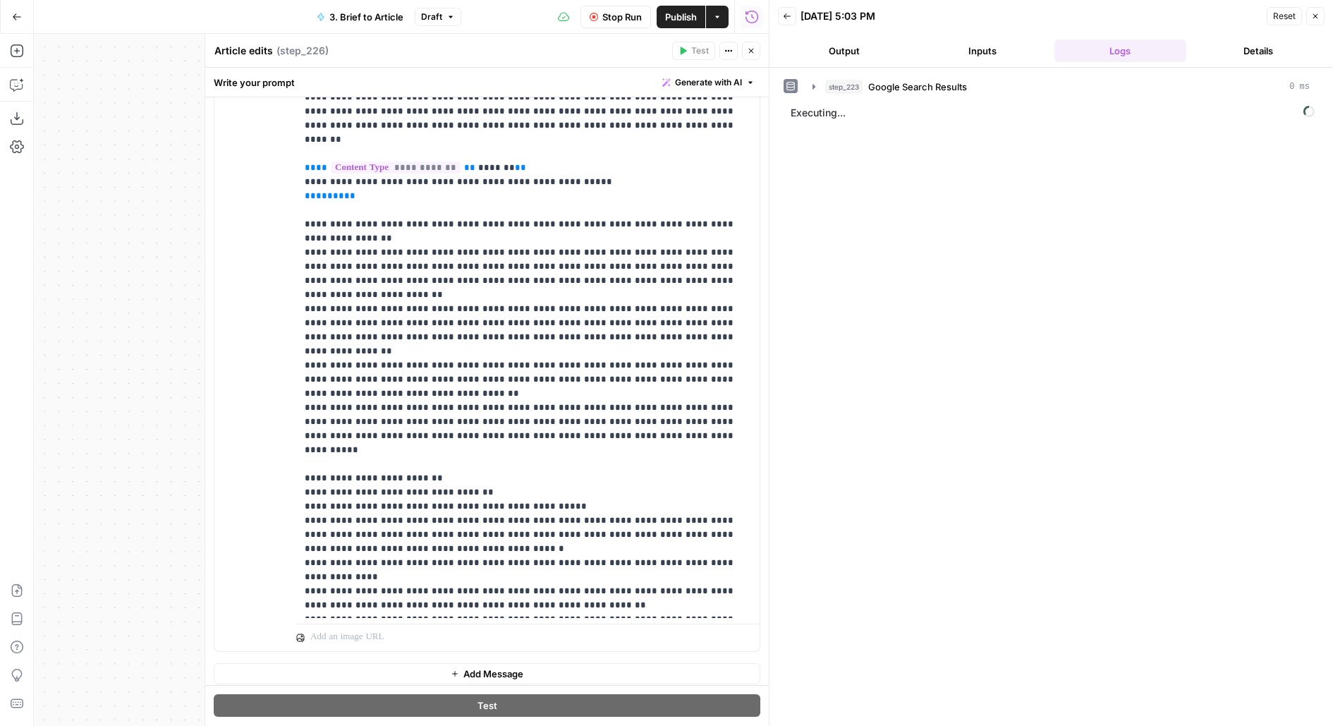
click at [751, 52] on icon "button" at bounding box center [751, 51] width 8 height 8
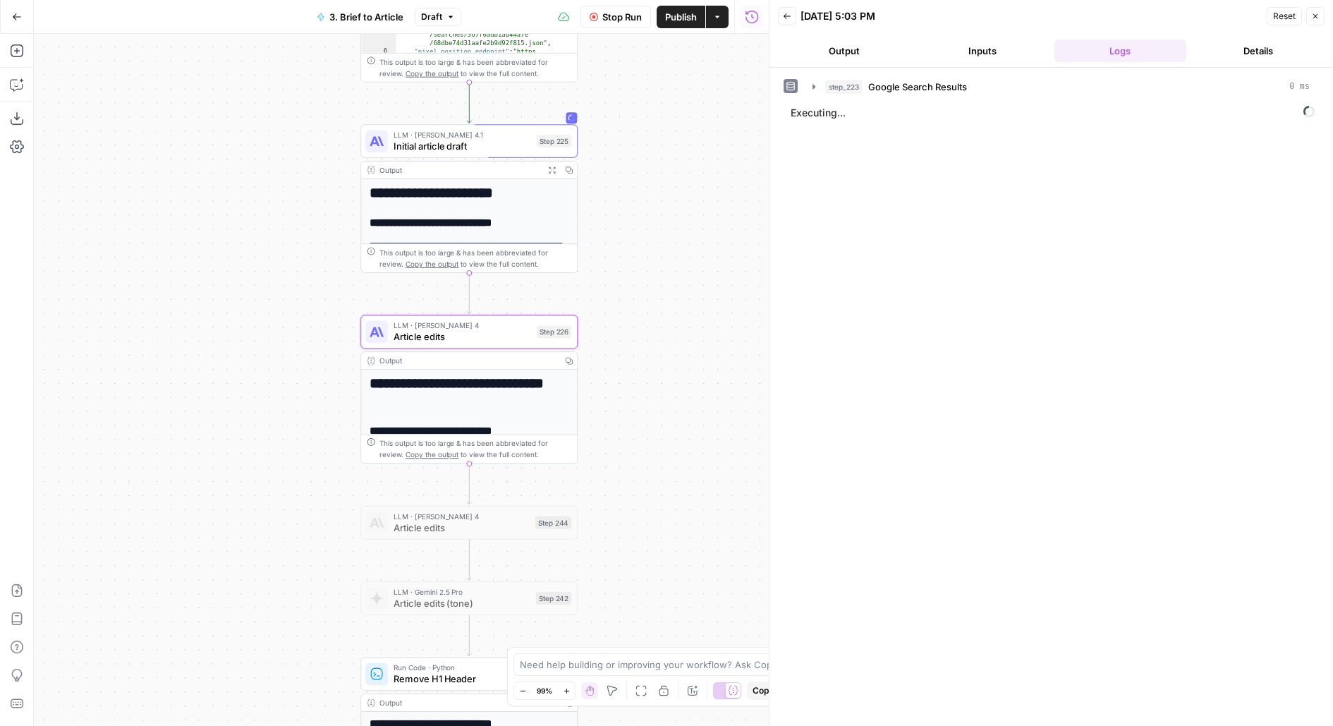
click at [689, 22] on span "Publish" at bounding box center [681, 17] width 32 height 14
click at [844, 36] on header "Back [DATE] 5:03 PM Reset Close Output Inputs Logs Details" at bounding box center [1052, 34] width 564 height 68
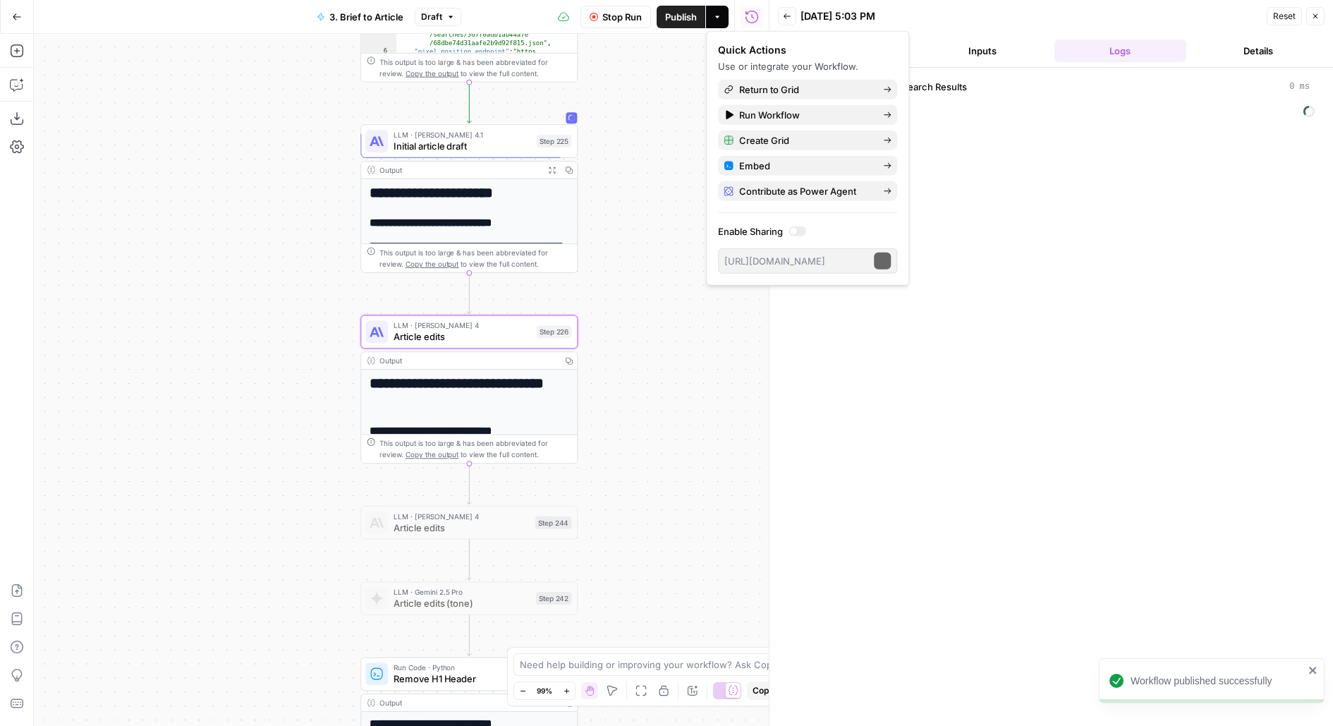
click at [854, 51] on div "Quick Actions" at bounding box center [807, 50] width 179 height 14
click at [936, 19] on div "[DATE] 5:03 PM" at bounding box center [1032, 16] width 462 height 14
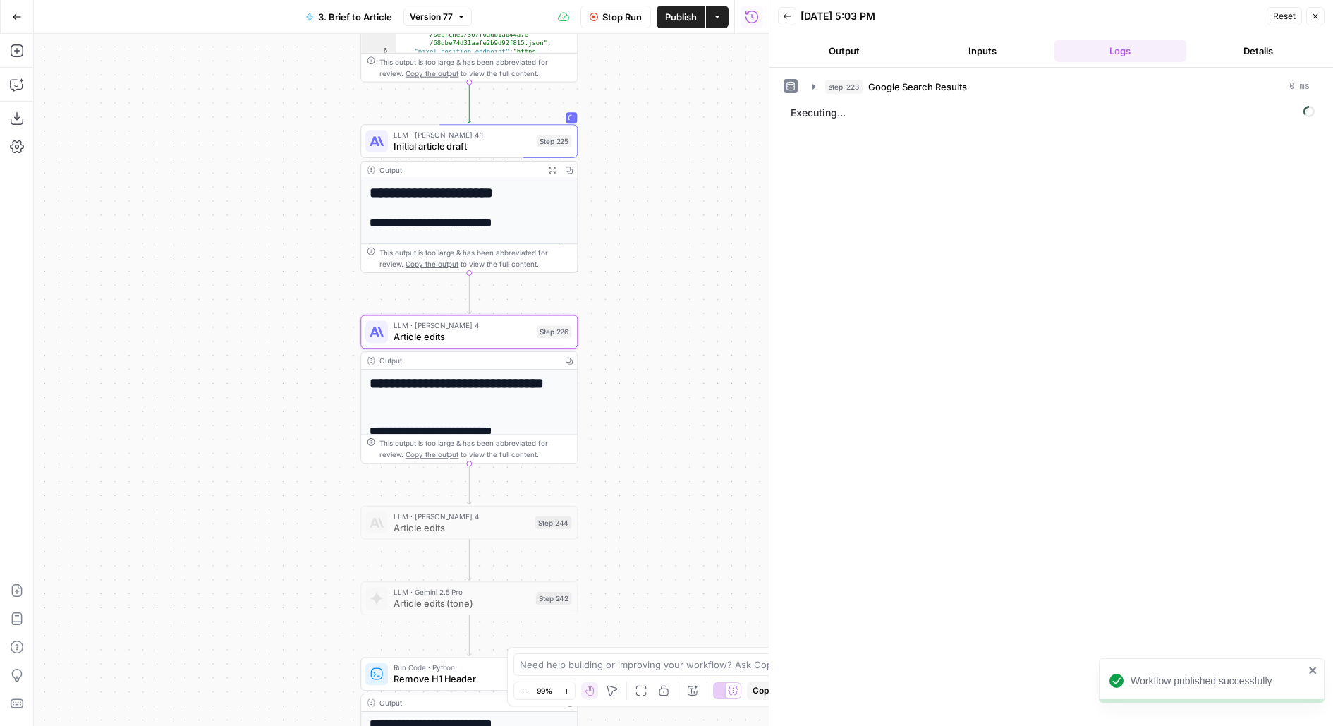
click at [872, 46] on button "Output" at bounding box center [844, 51] width 133 height 23
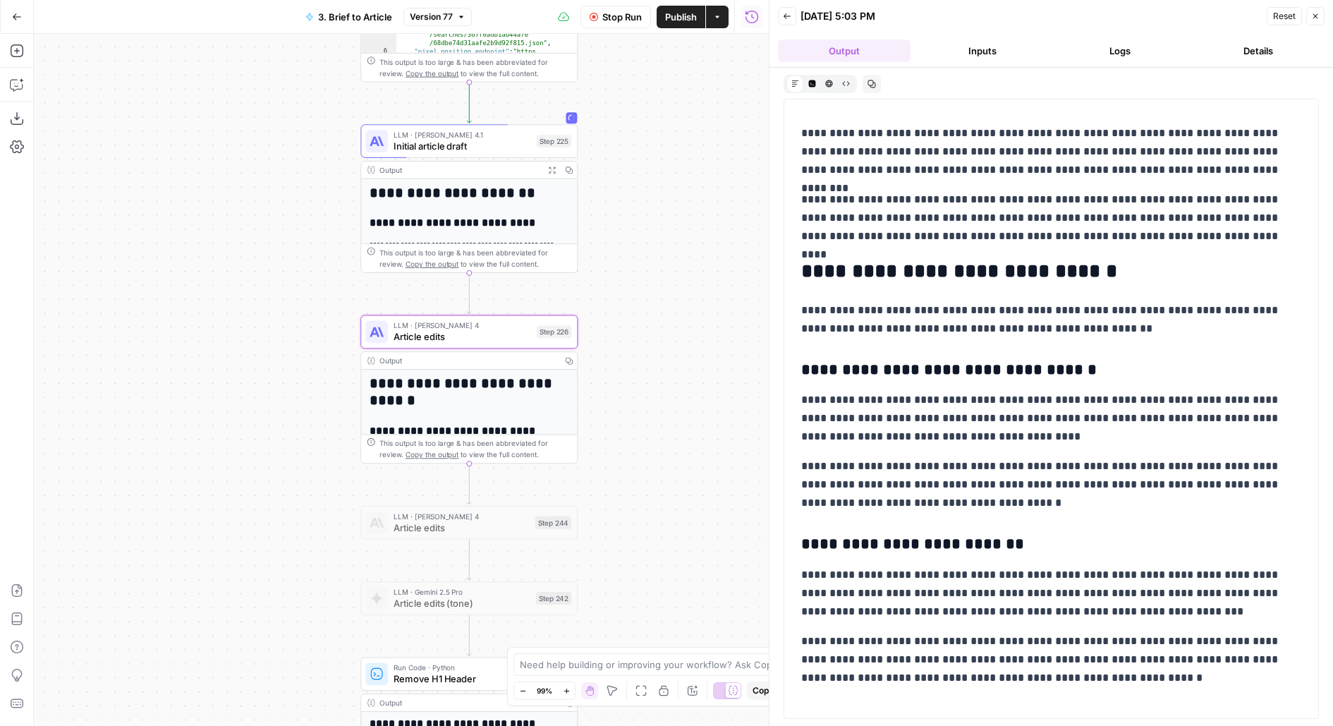
scroll to position [2991, 0]
click at [945, 310] on p "**********" at bounding box center [1051, 320] width 501 height 37
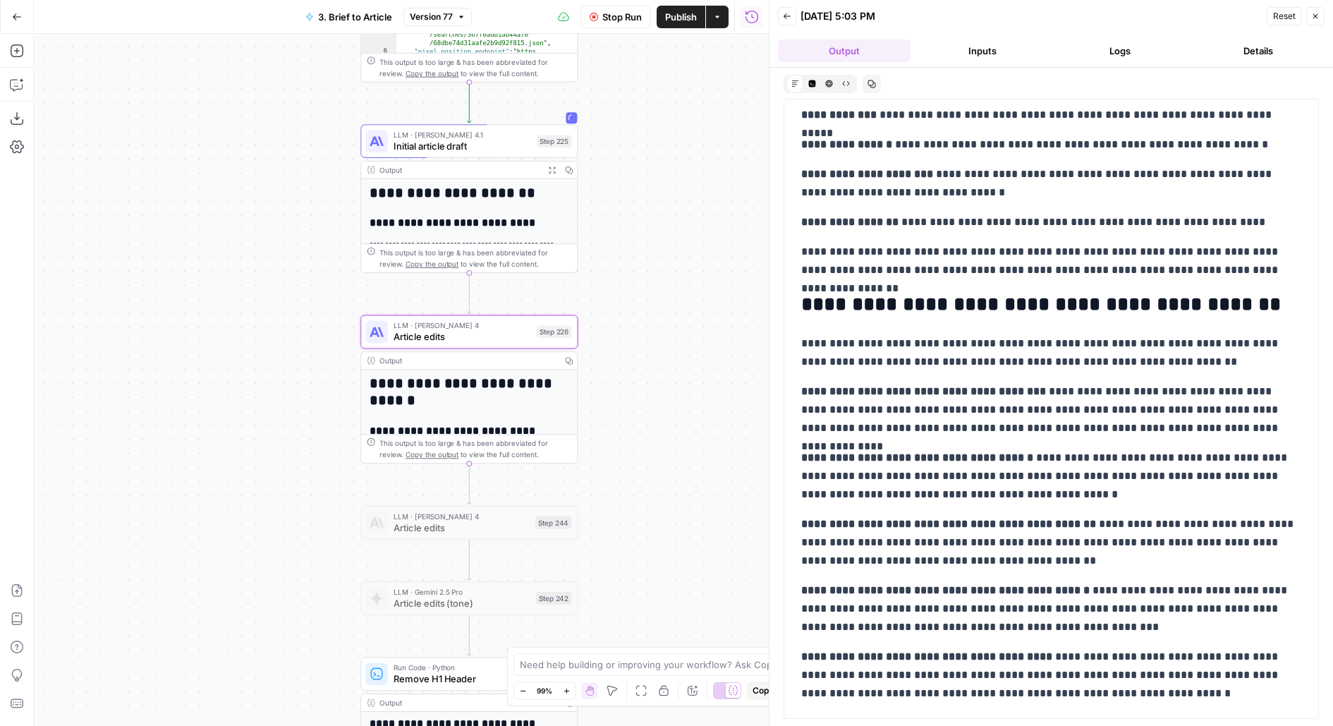
scroll to position [4056, 0]
click at [907, 298] on h2 "**********" at bounding box center [1051, 304] width 501 height 23
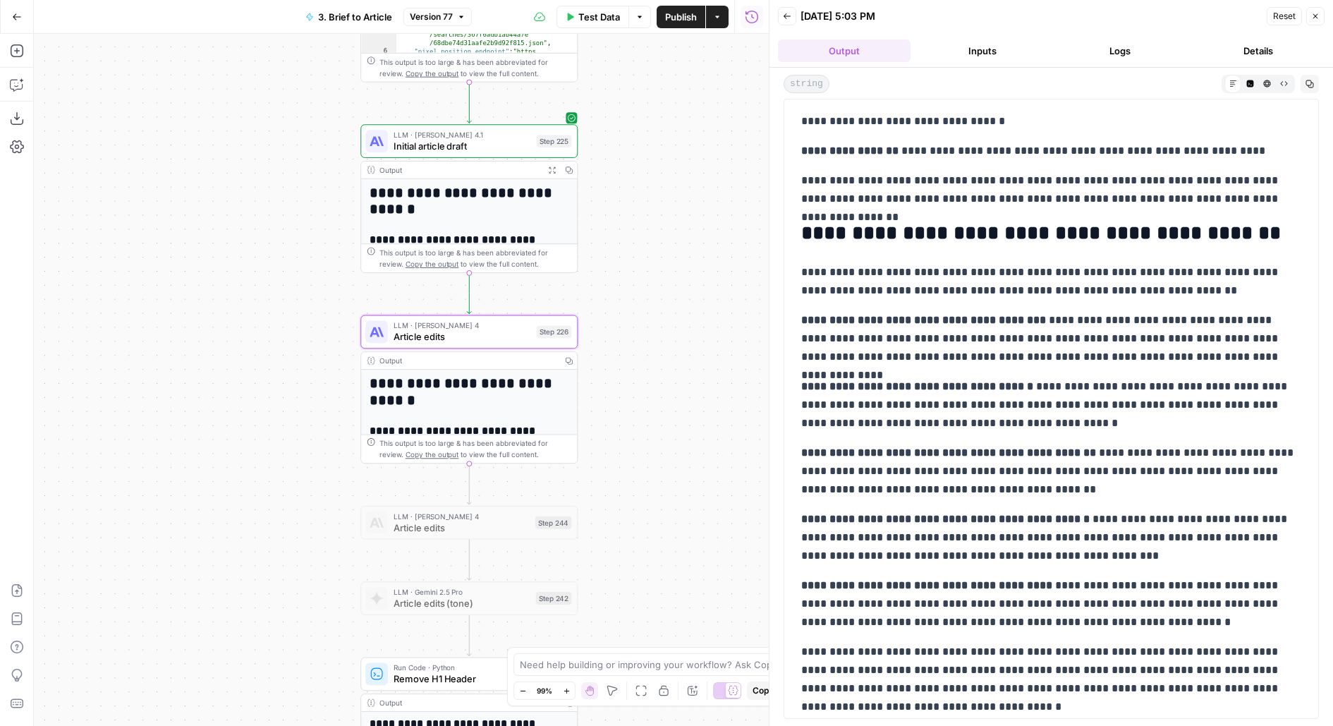
scroll to position [4134, 0]
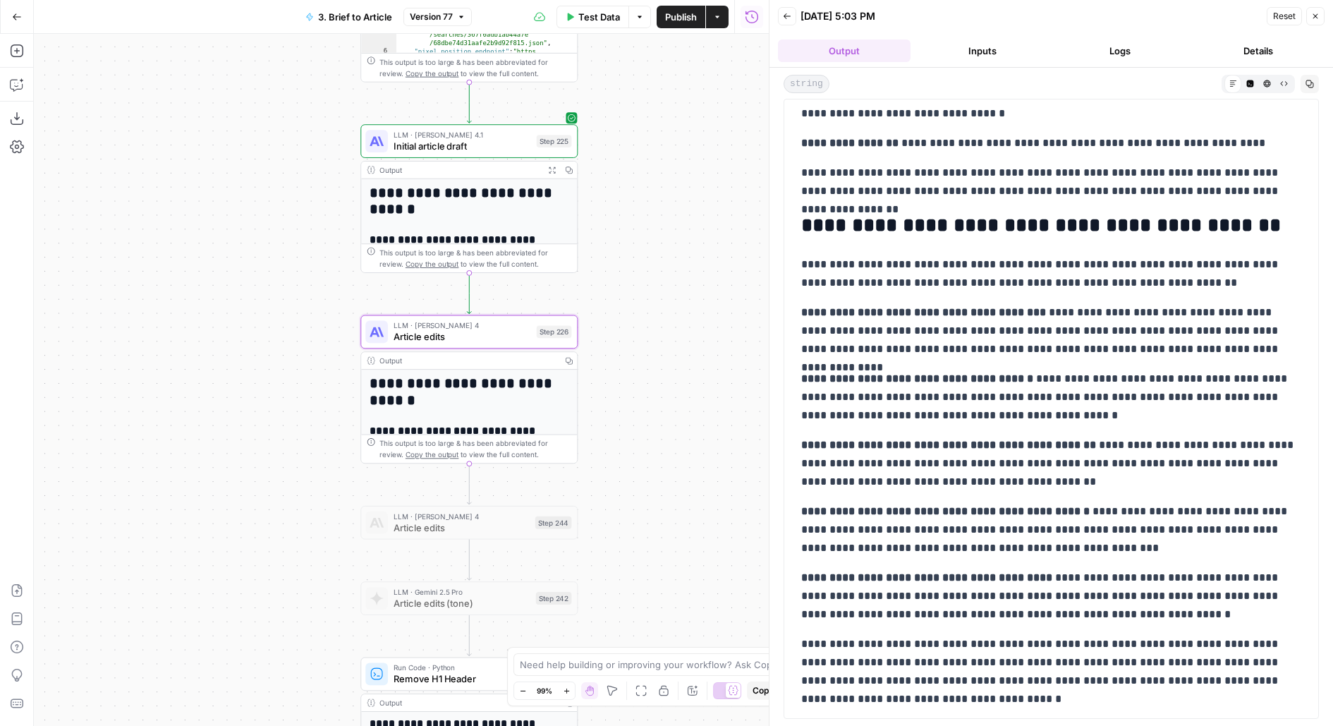
click at [808, 217] on h2 "**********" at bounding box center [1051, 225] width 501 height 23
drag, startPoint x: 805, startPoint y: 217, endPoint x: 802, endPoint y: 452, distance: 235.7
click at [802, 452] on p "**********" at bounding box center [1051, 463] width 501 height 55
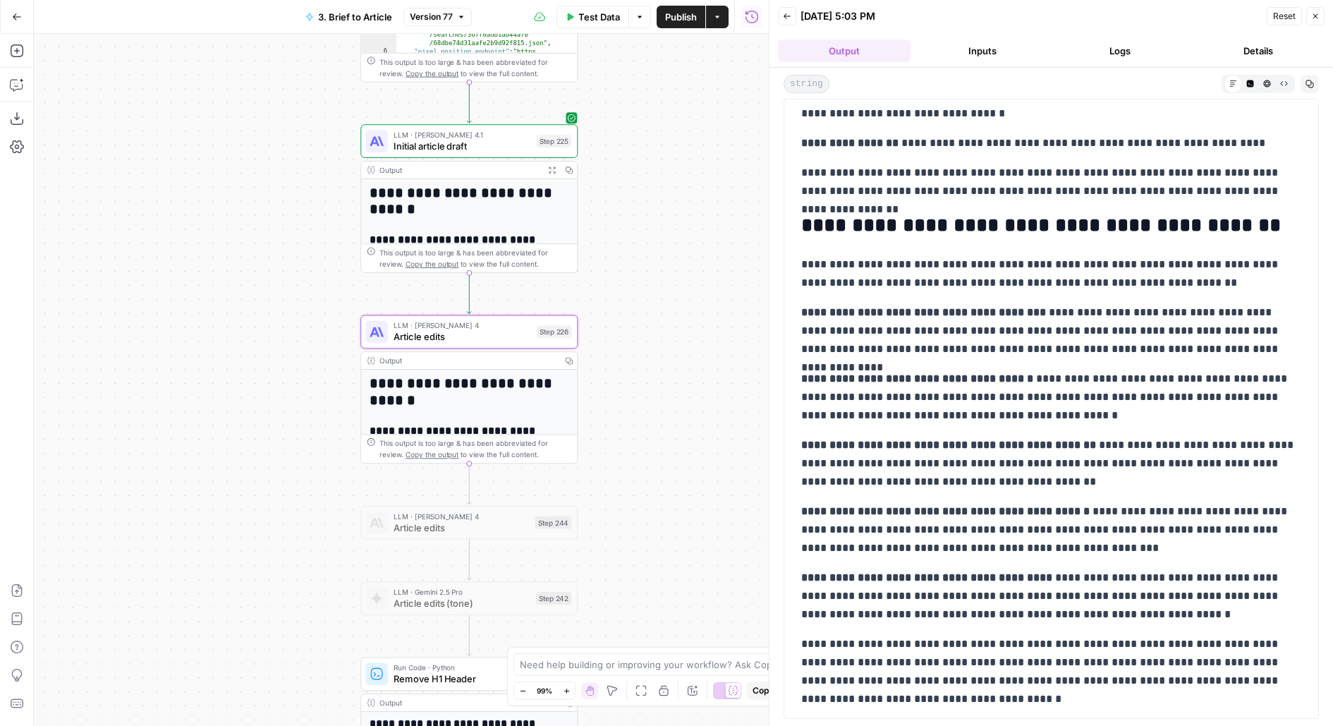
click at [802, 452] on p "**********" at bounding box center [1051, 463] width 501 height 55
drag, startPoint x: 801, startPoint y: 203, endPoint x: 818, endPoint y: 532, distance: 329.2
click at [818, 532] on p "**********" at bounding box center [1051, 529] width 501 height 55
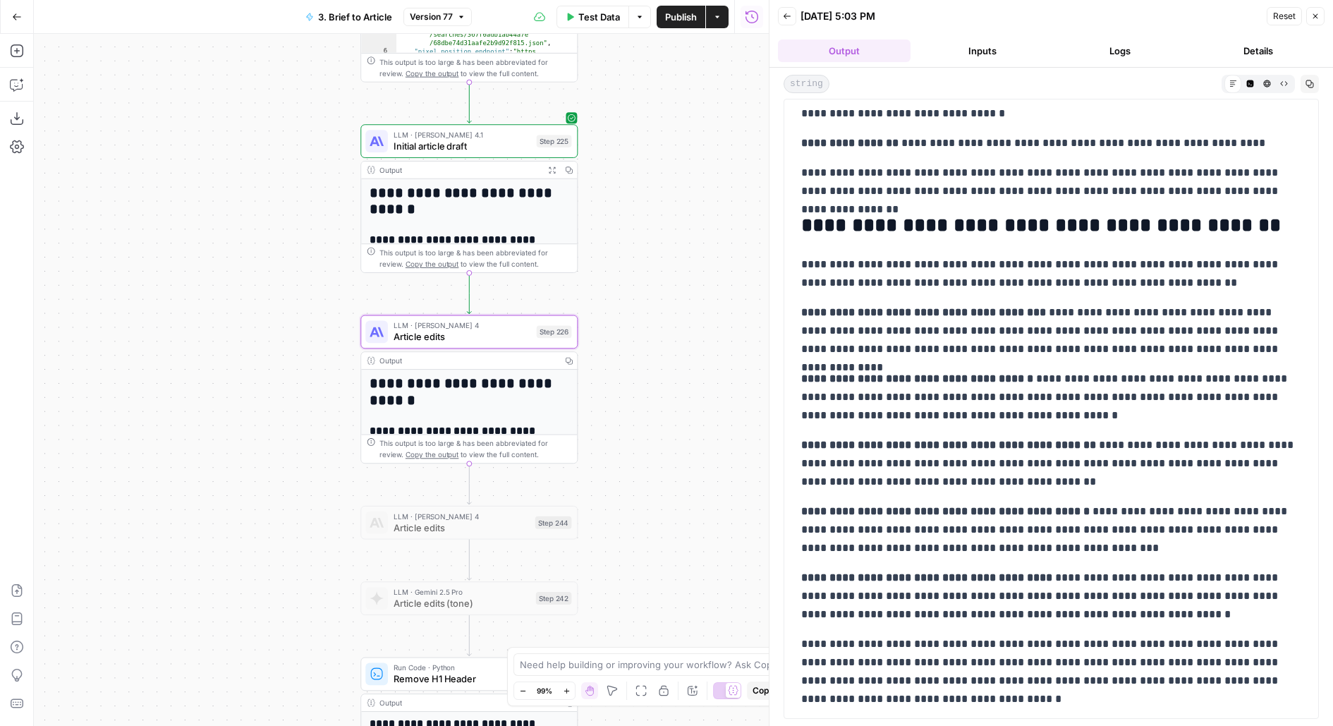
click at [818, 532] on p "**********" at bounding box center [1051, 529] width 501 height 55
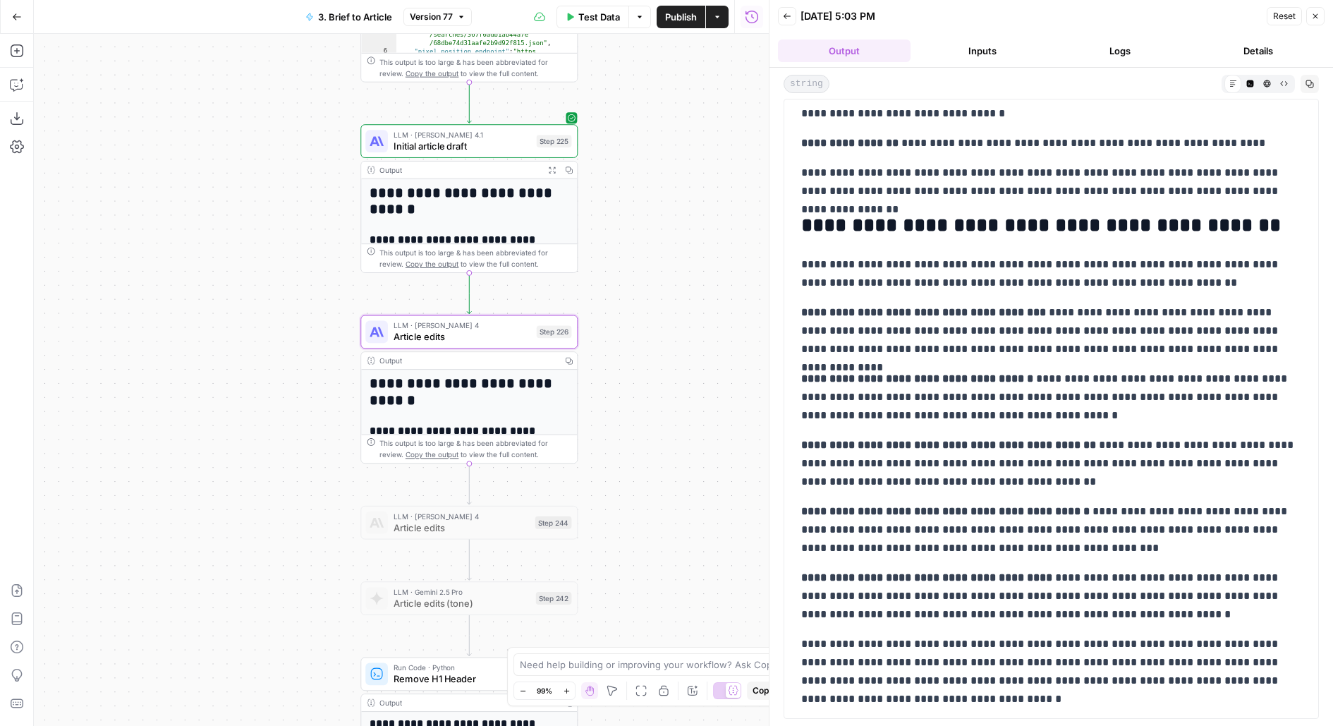
click at [818, 532] on p "**********" at bounding box center [1051, 529] width 501 height 55
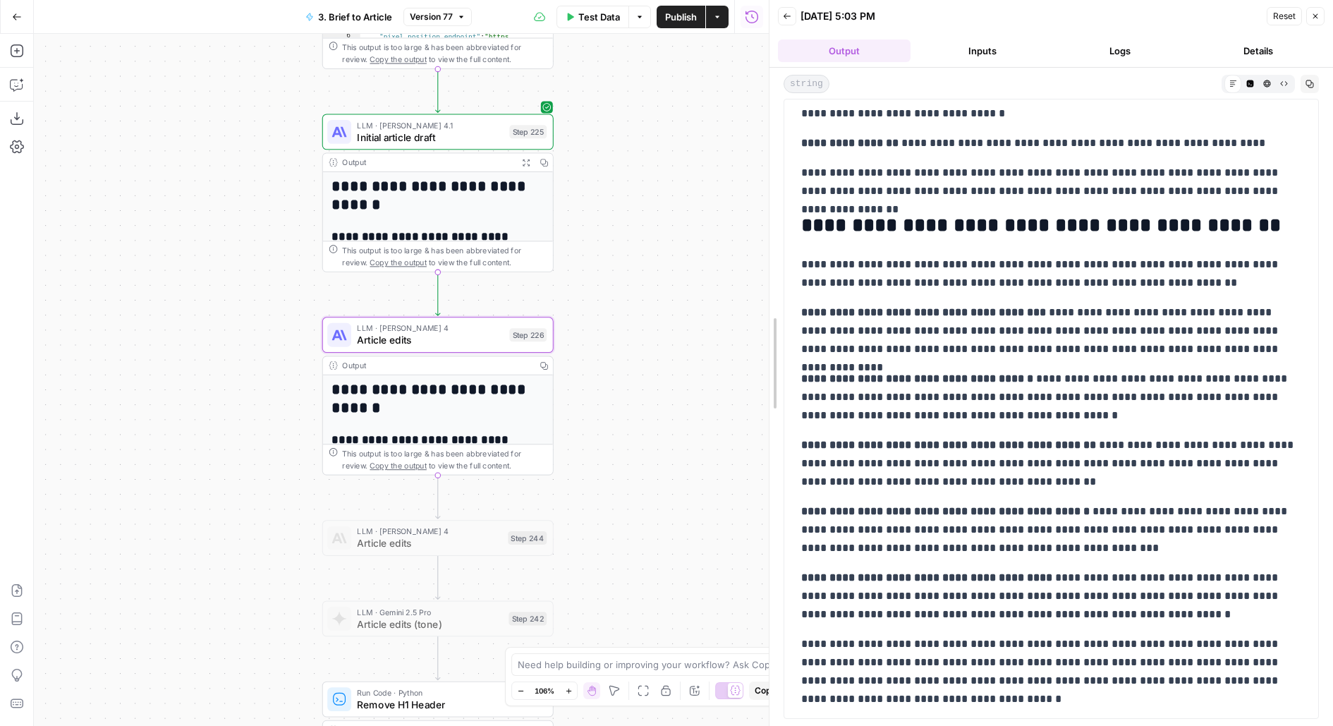
drag, startPoint x: 766, startPoint y: 168, endPoint x: 727, endPoint y: 166, distance: 38.9
click at [727, 166] on body "Upwork New Home Browse Insights Opportunities Your Data Flightpath Recent Grids…" at bounding box center [666, 363] width 1333 height 726
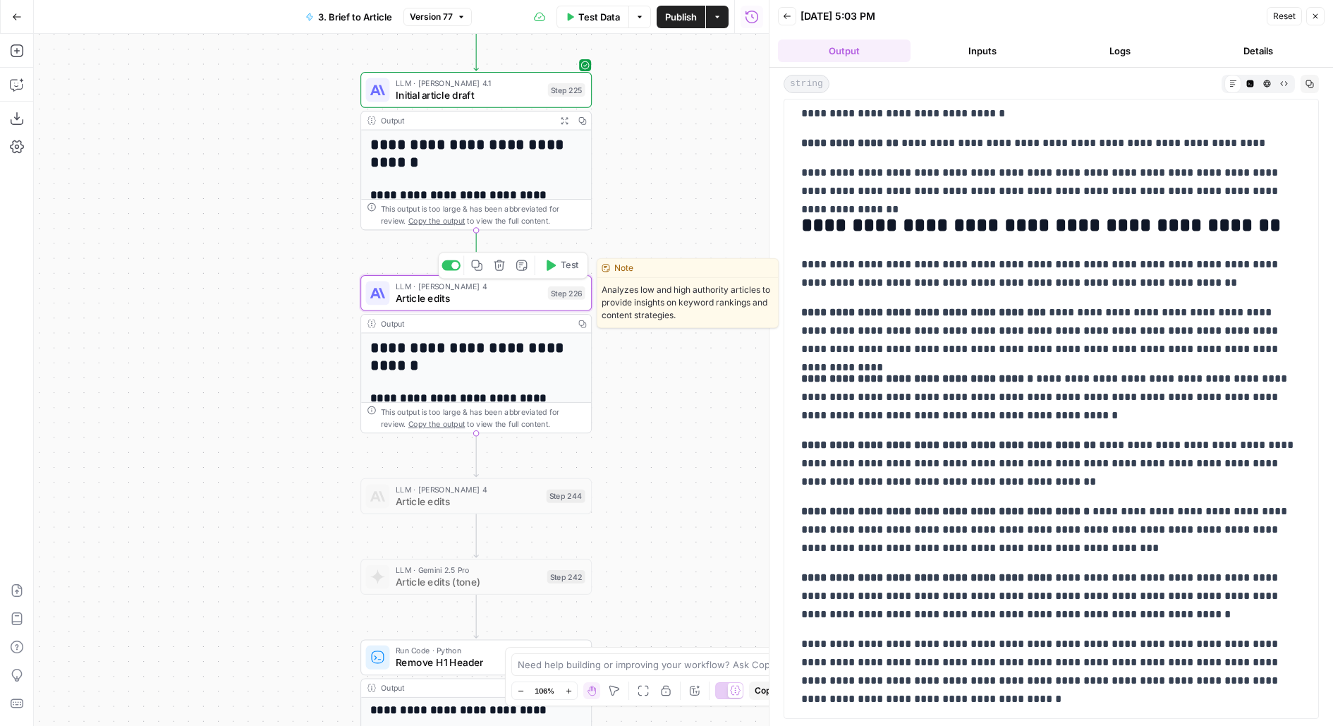
click at [538, 308] on div "LLM · [PERSON_NAME] 4 Article edits Step 226 Copy step Delete step Edit Note Te…" at bounding box center [476, 293] width 231 height 36
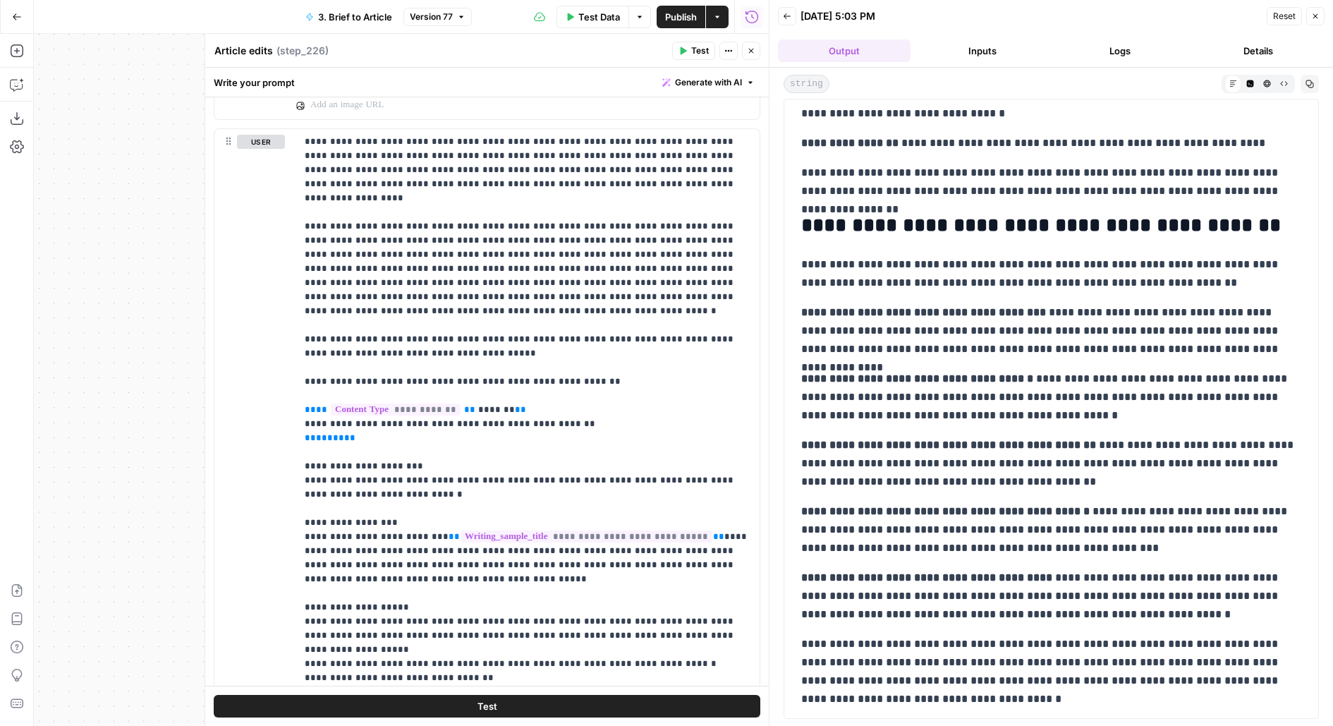
scroll to position [2062, 0]
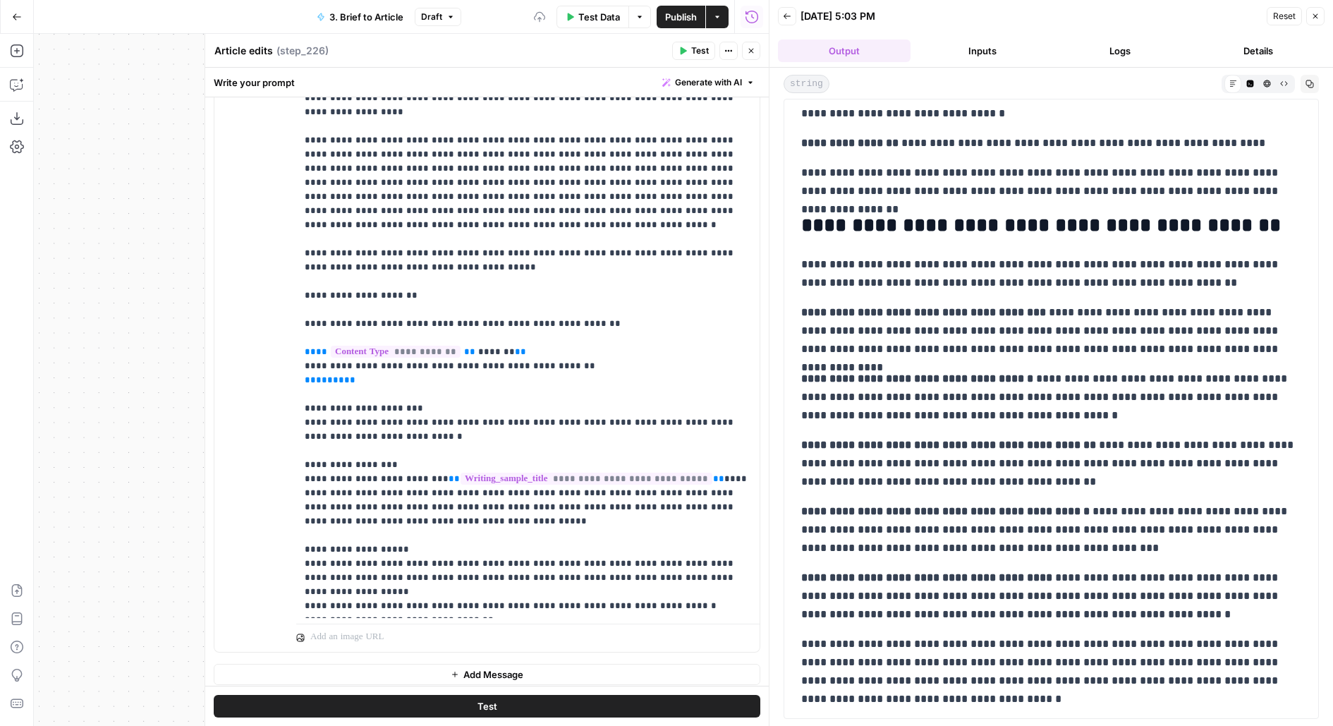
click at [478, 718] on div "Test" at bounding box center [487, 706] width 564 height 40
click at [476, 710] on button "Test" at bounding box center [487, 706] width 547 height 23
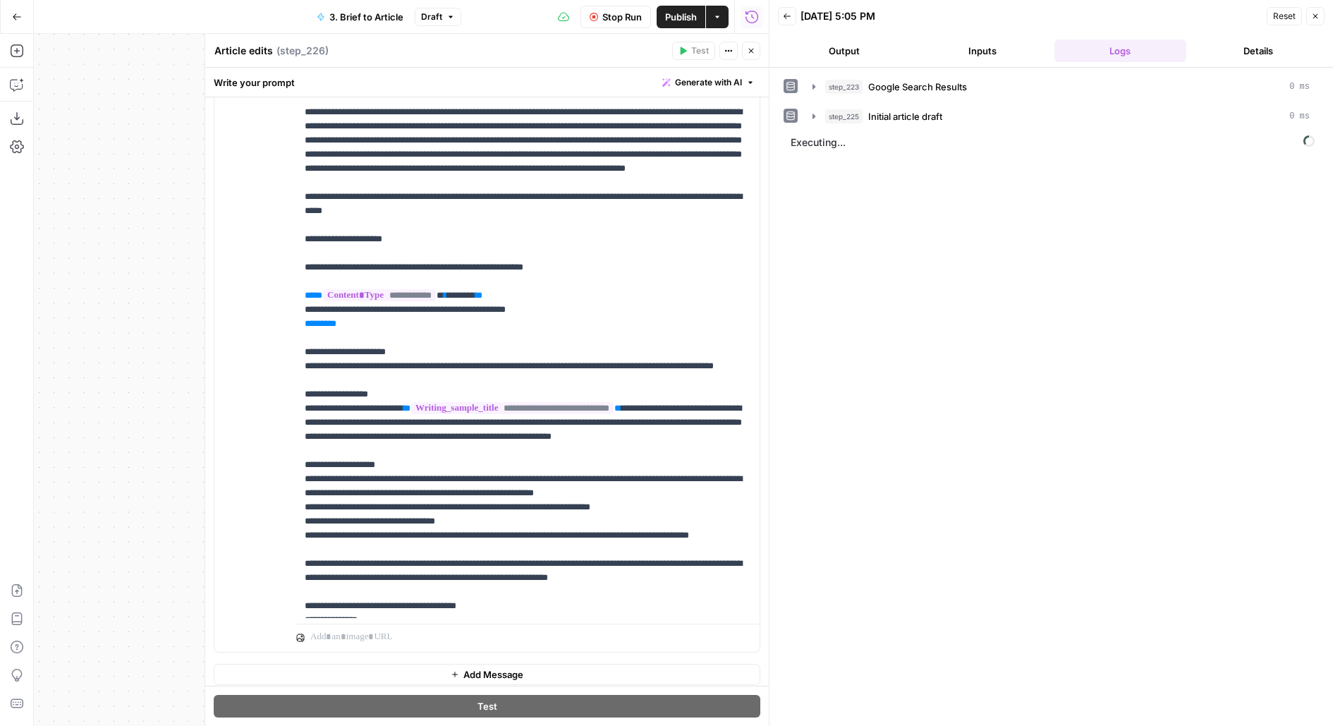
click at [831, 61] on button "Output" at bounding box center [844, 51] width 133 height 23
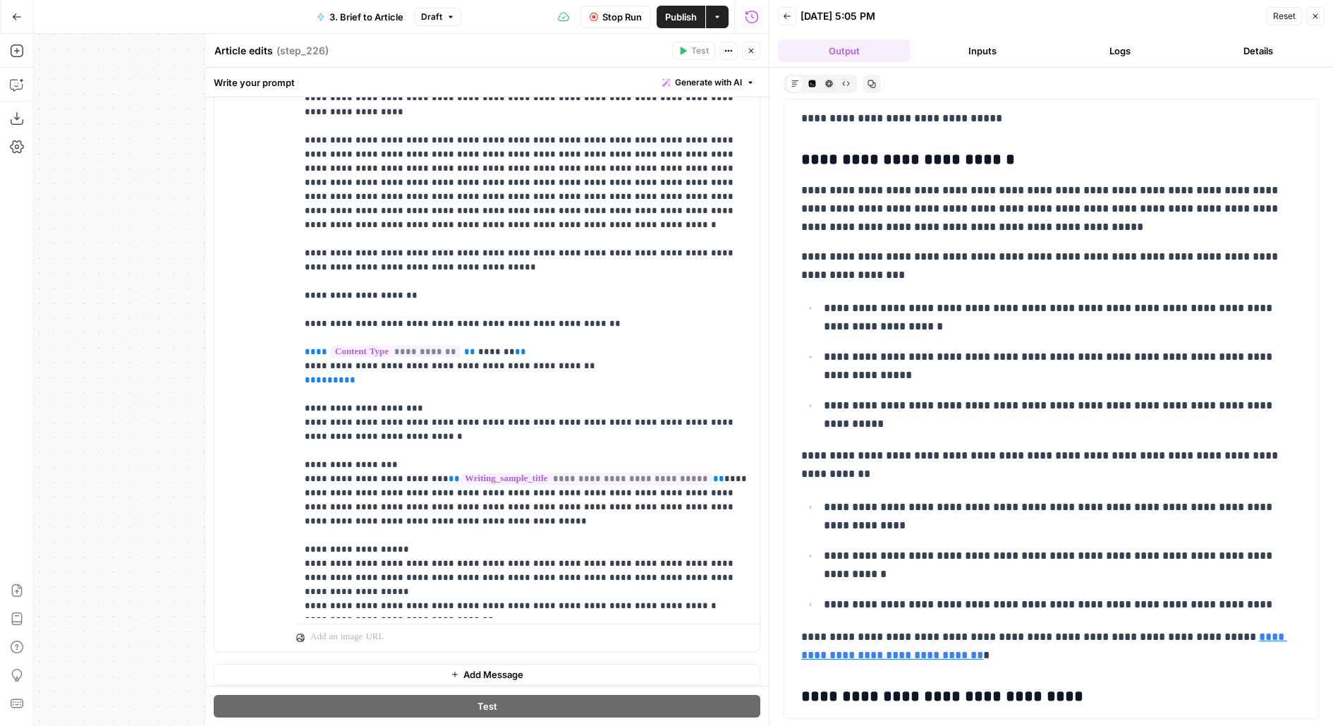
scroll to position [2507, 0]
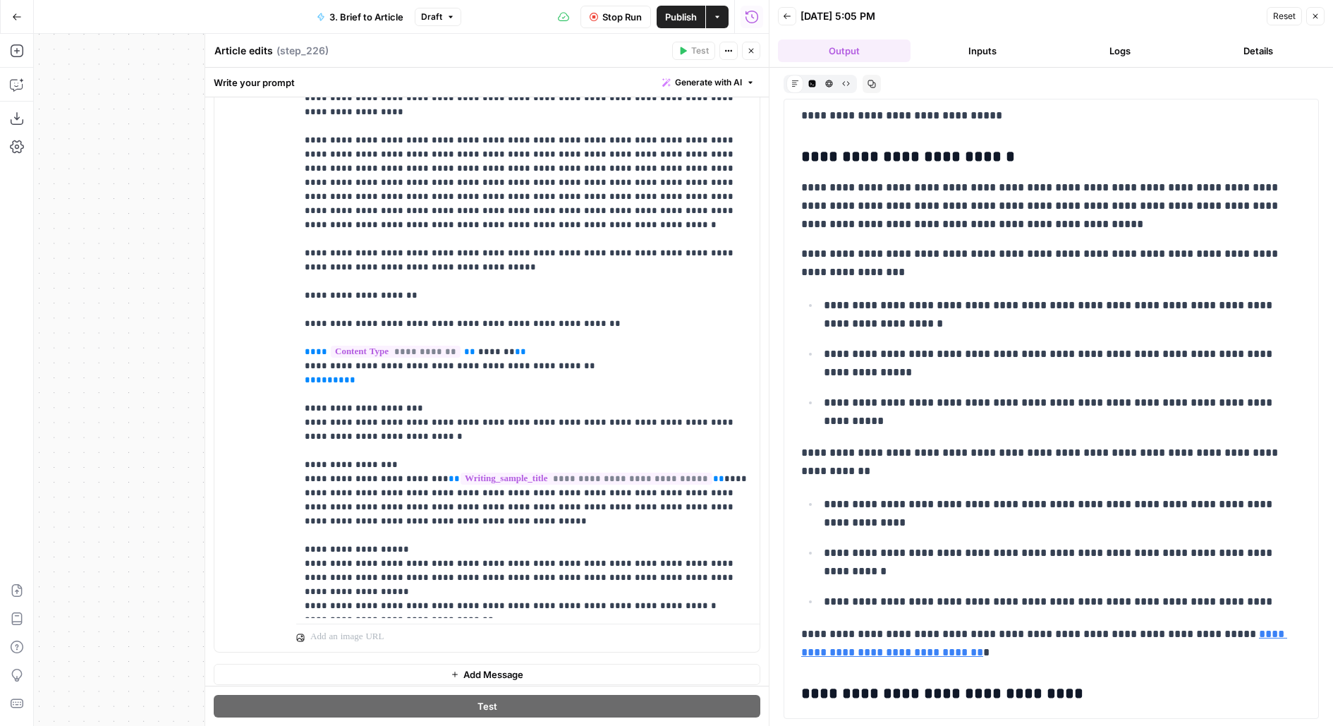
click at [824, 256] on p "**********" at bounding box center [1051, 263] width 501 height 37
click at [816, 447] on p "**********" at bounding box center [1051, 462] width 501 height 37
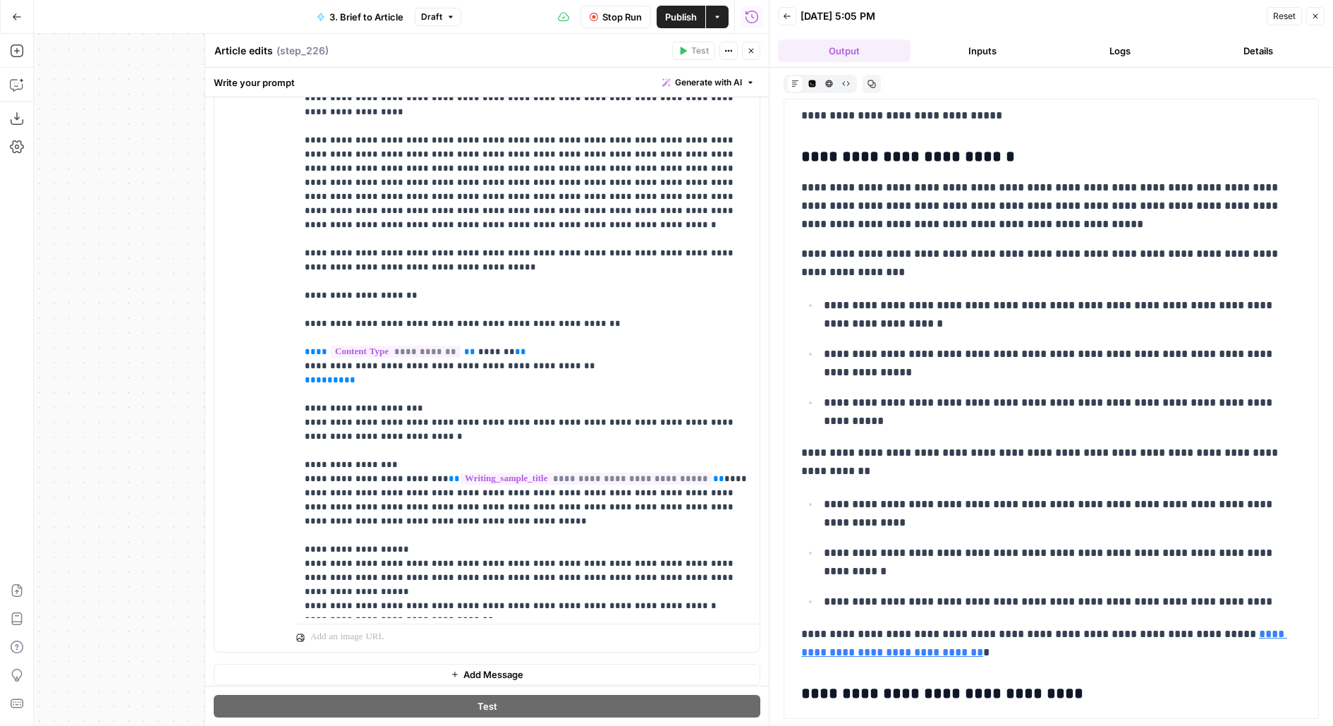
click at [816, 447] on p "**********" at bounding box center [1051, 462] width 501 height 37
click at [816, 445] on p "**********" at bounding box center [1051, 462] width 501 height 37
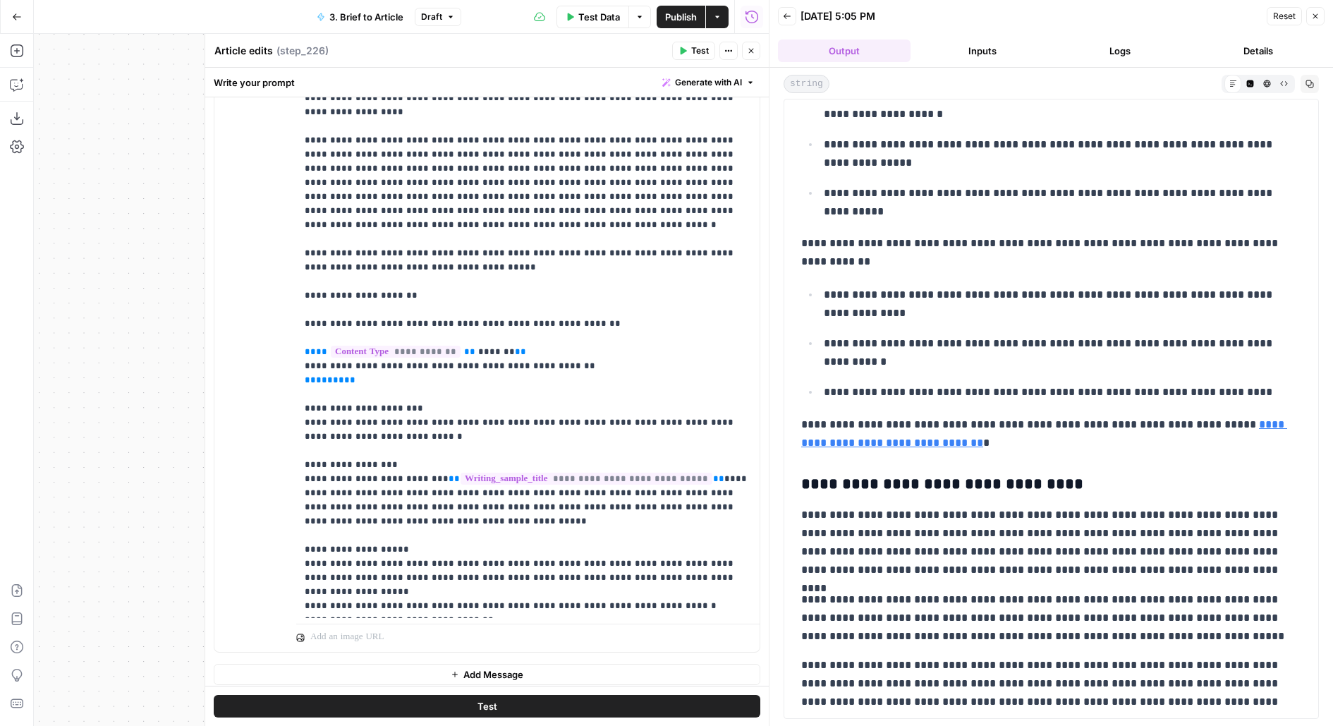
scroll to position [2759, 0]
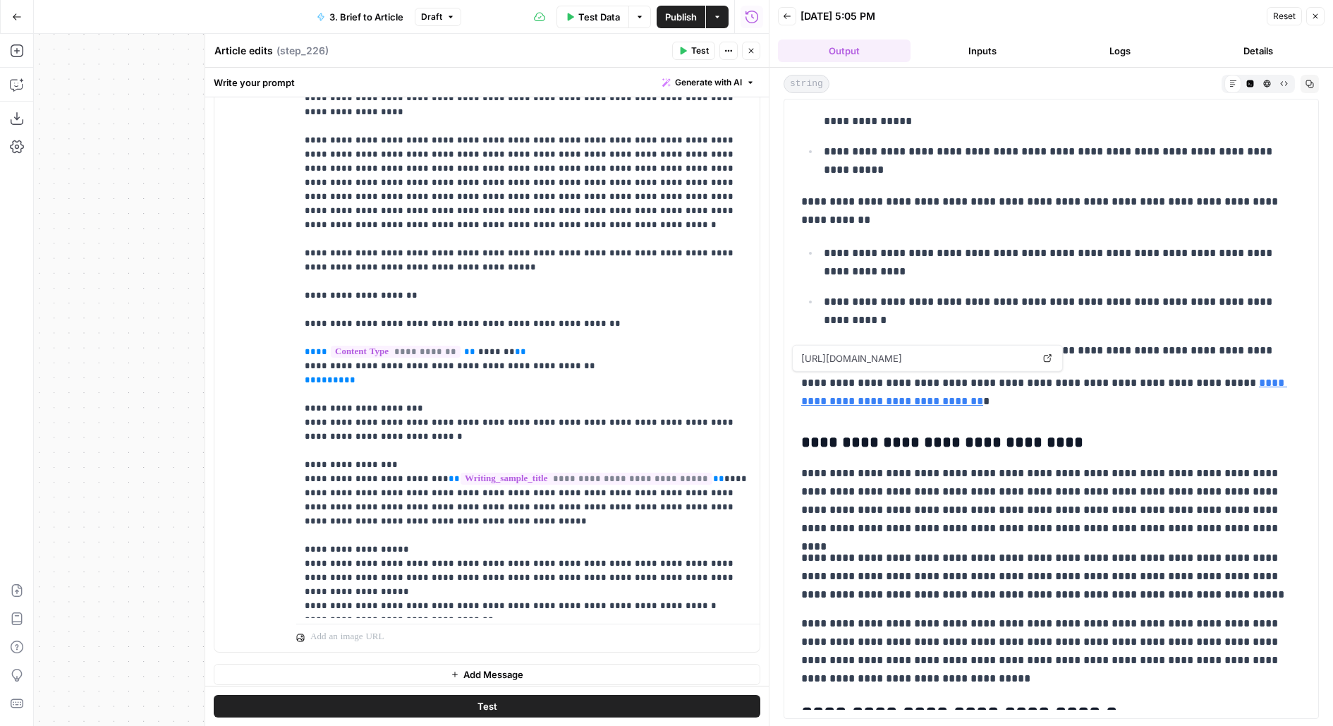
click at [884, 392] on link "**********" at bounding box center [1044, 391] width 486 height 29
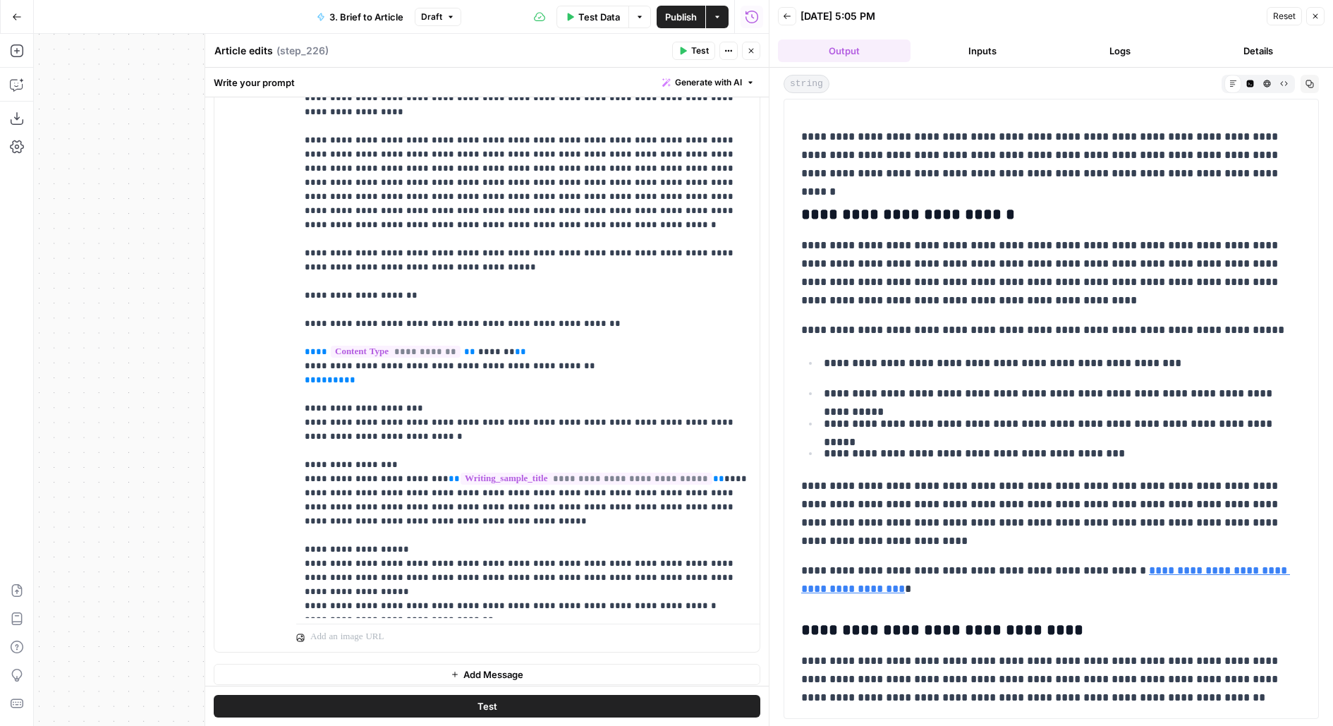
scroll to position [1618, 0]
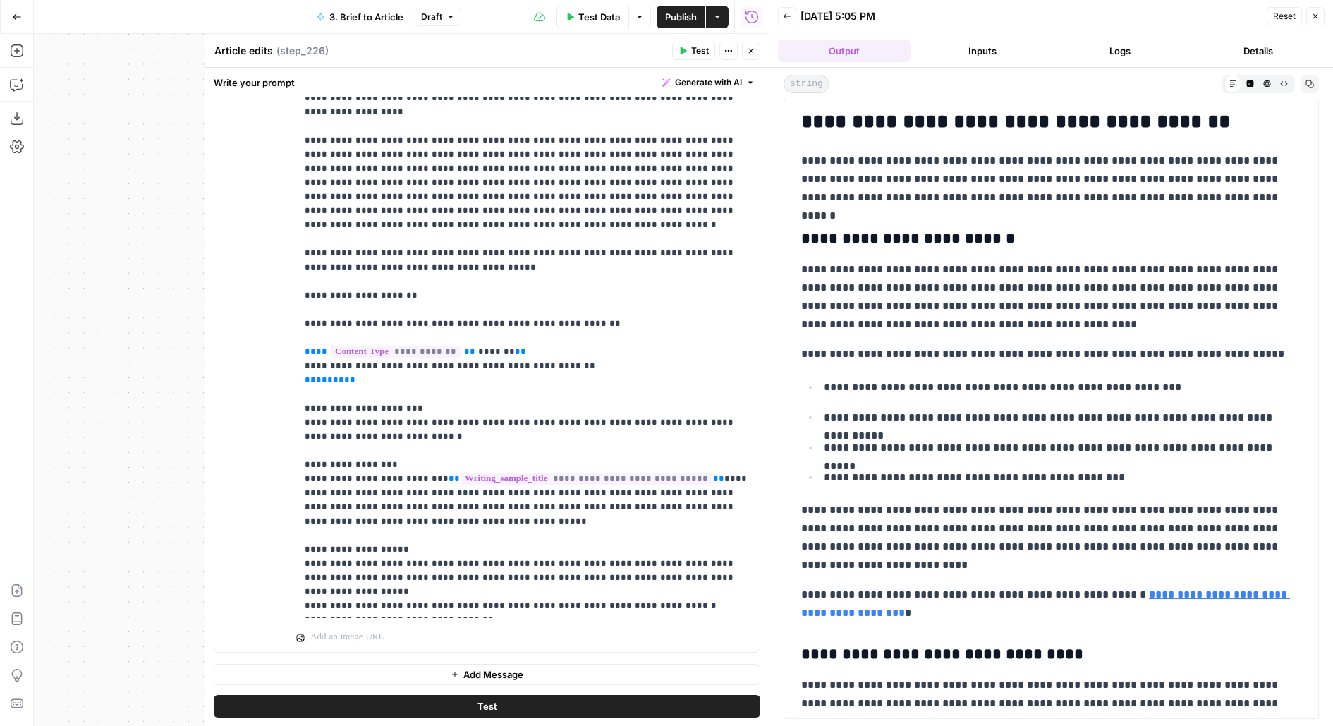
click at [752, 55] on button "Close" at bounding box center [751, 51] width 18 height 18
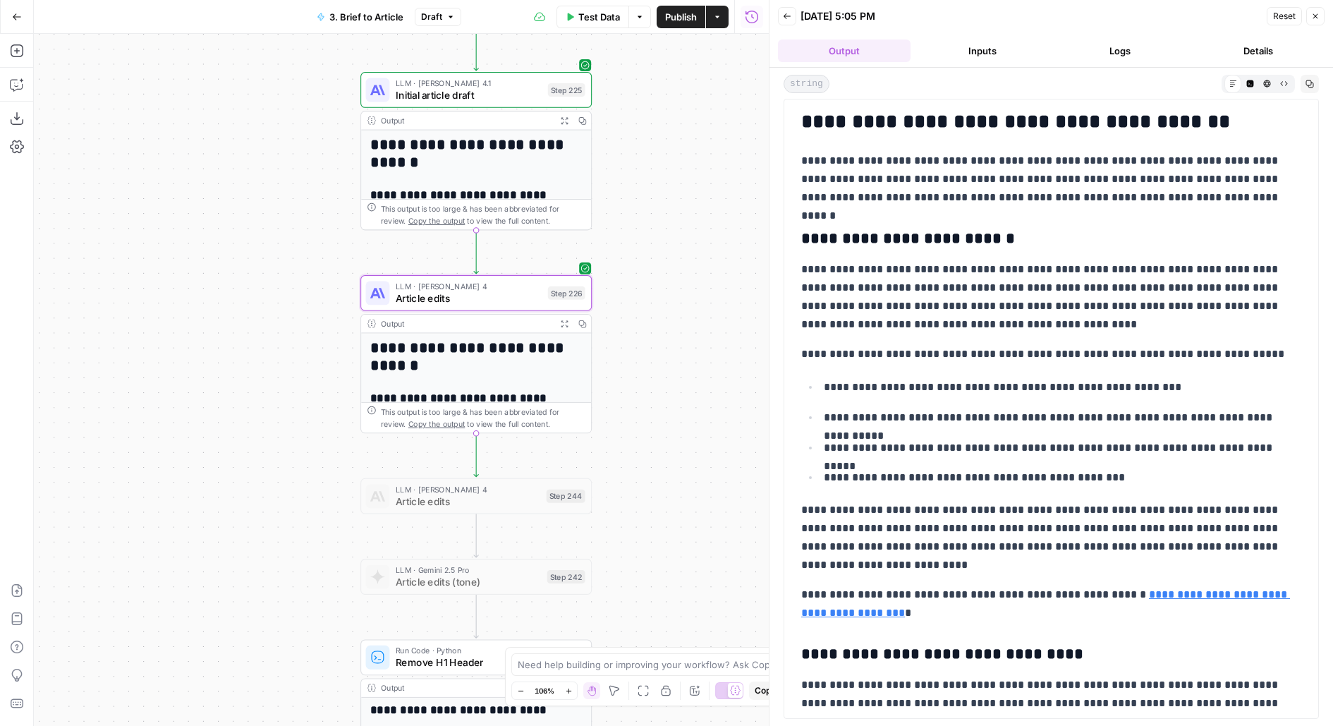
click at [697, 20] on button "Publish" at bounding box center [681, 17] width 49 height 23
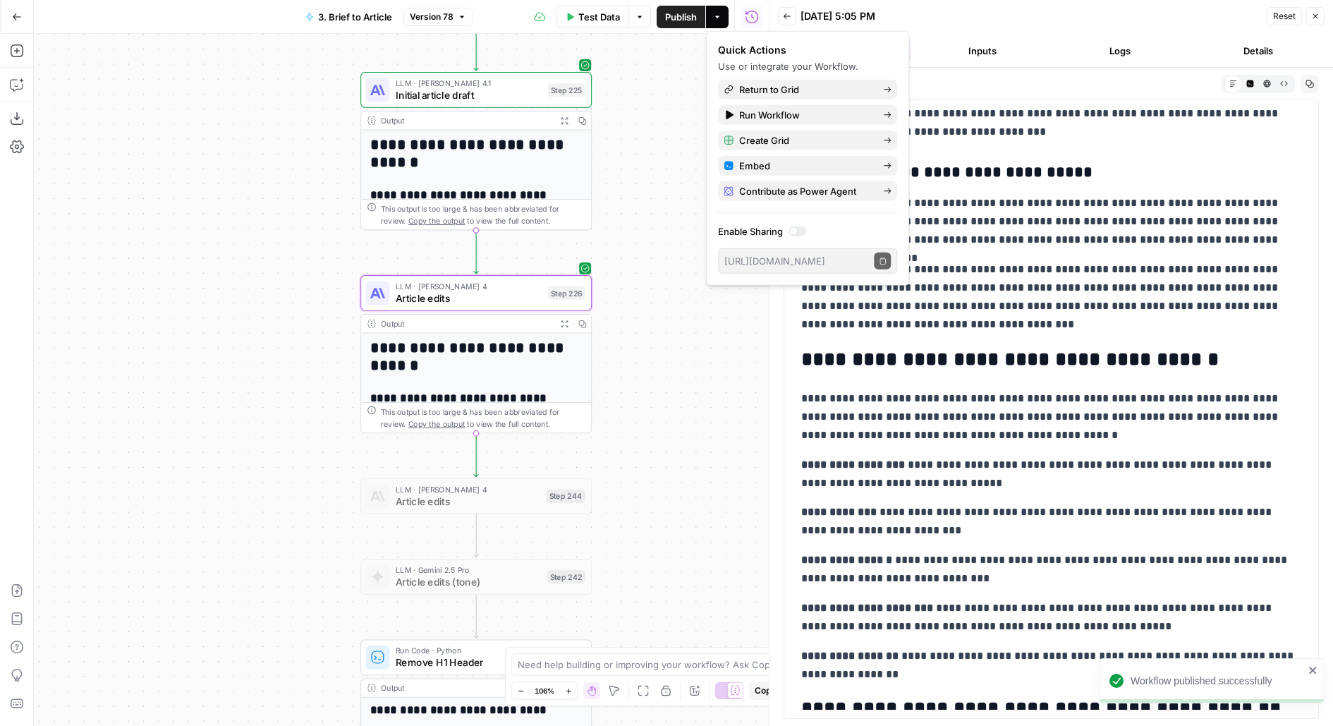
scroll to position [4401, 0]
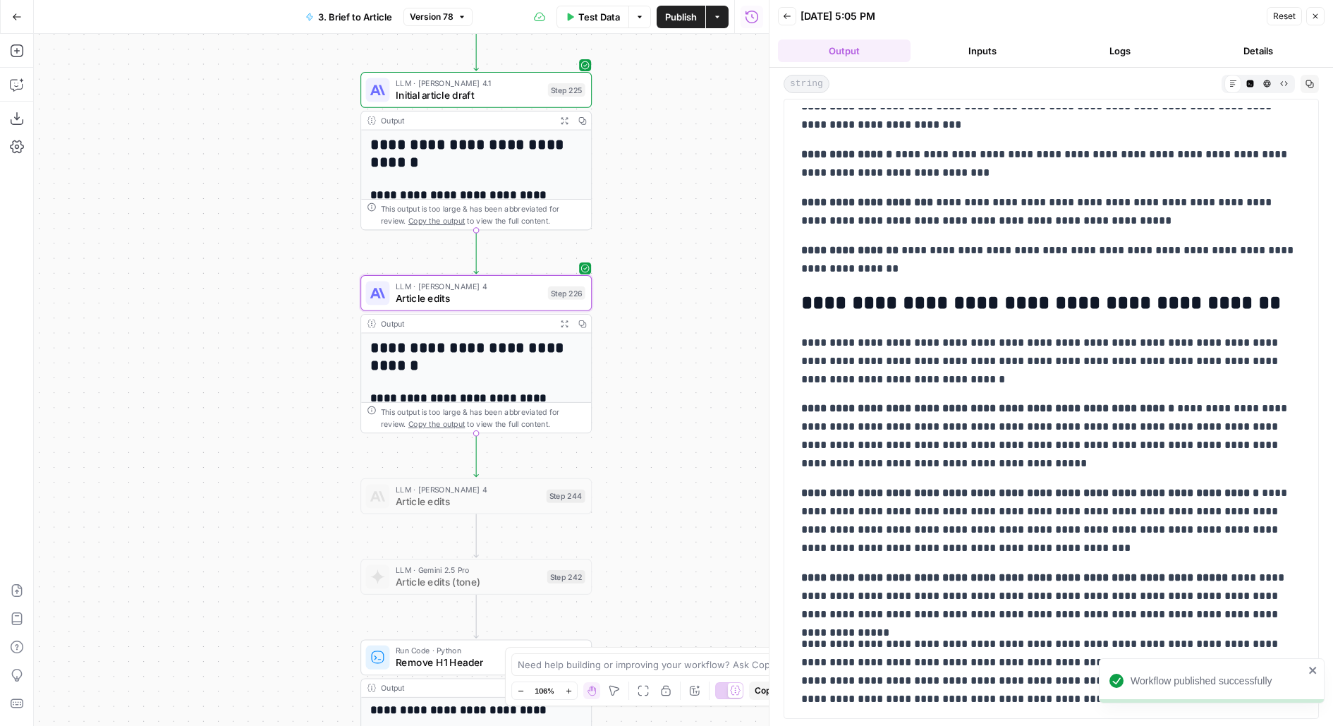
drag, startPoint x: 678, startPoint y: 538, endPoint x: 691, endPoint y: 244, distance: 293.8
click at [691, 246] on div "**********" at bounding box center [401, 380] width 735 height 692
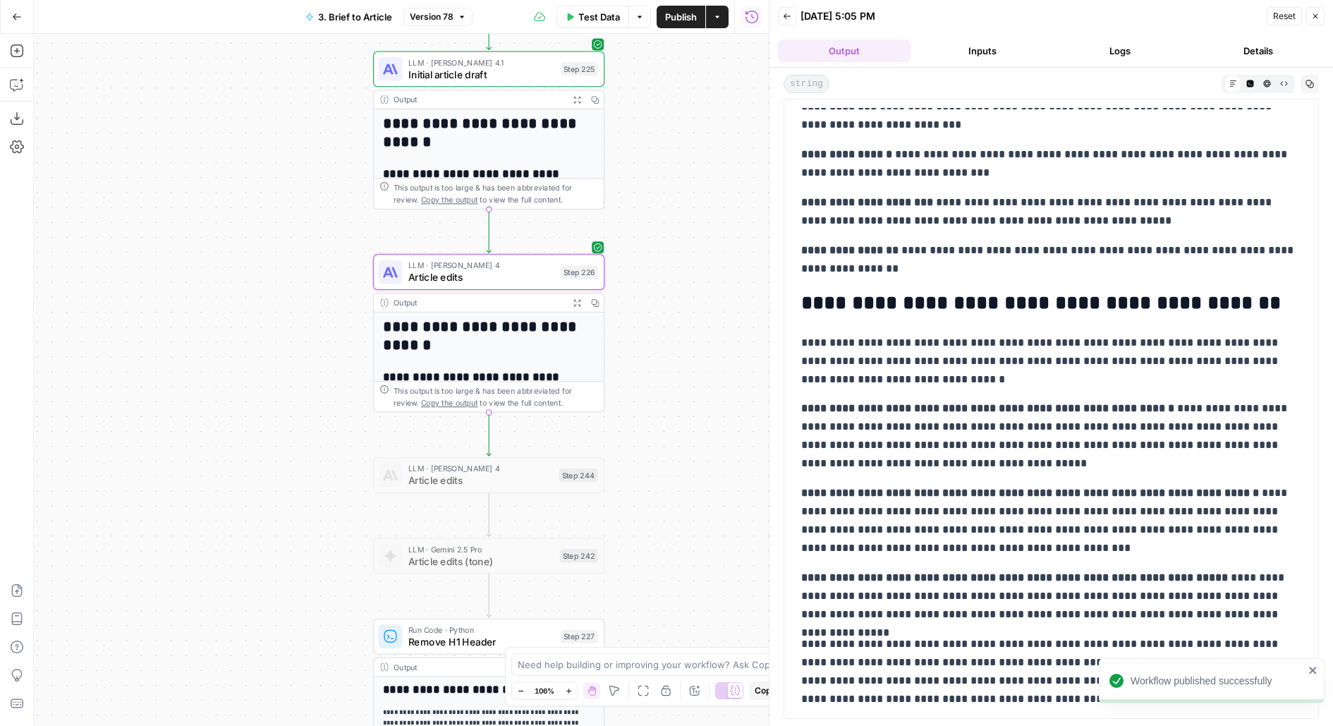
click at [1134, 37] on header "Back [DATE] 5:05 PM Reset Close Output Inputs Logs Details" at bounding box center [1052, 34] width 564 height 68
click at [1134, 51] on button "Logs" at bounding box center [1121, 51] width 133 height 23
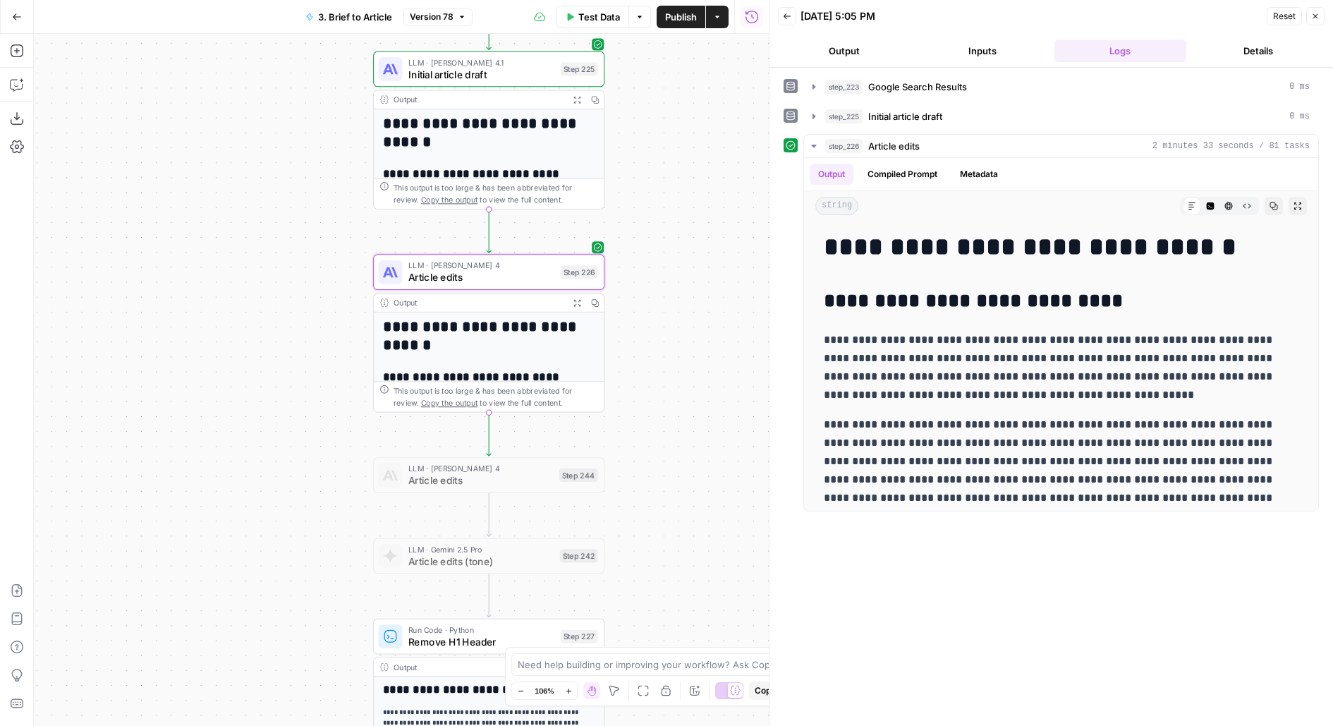
drag, startPoint x: 633, startPoint y: 474, endPoint x: 631, endPoint y: 196, distance: 278.0
click at [631, 197] on div "**********" at bounding box center [401, 380] width 735 height 692
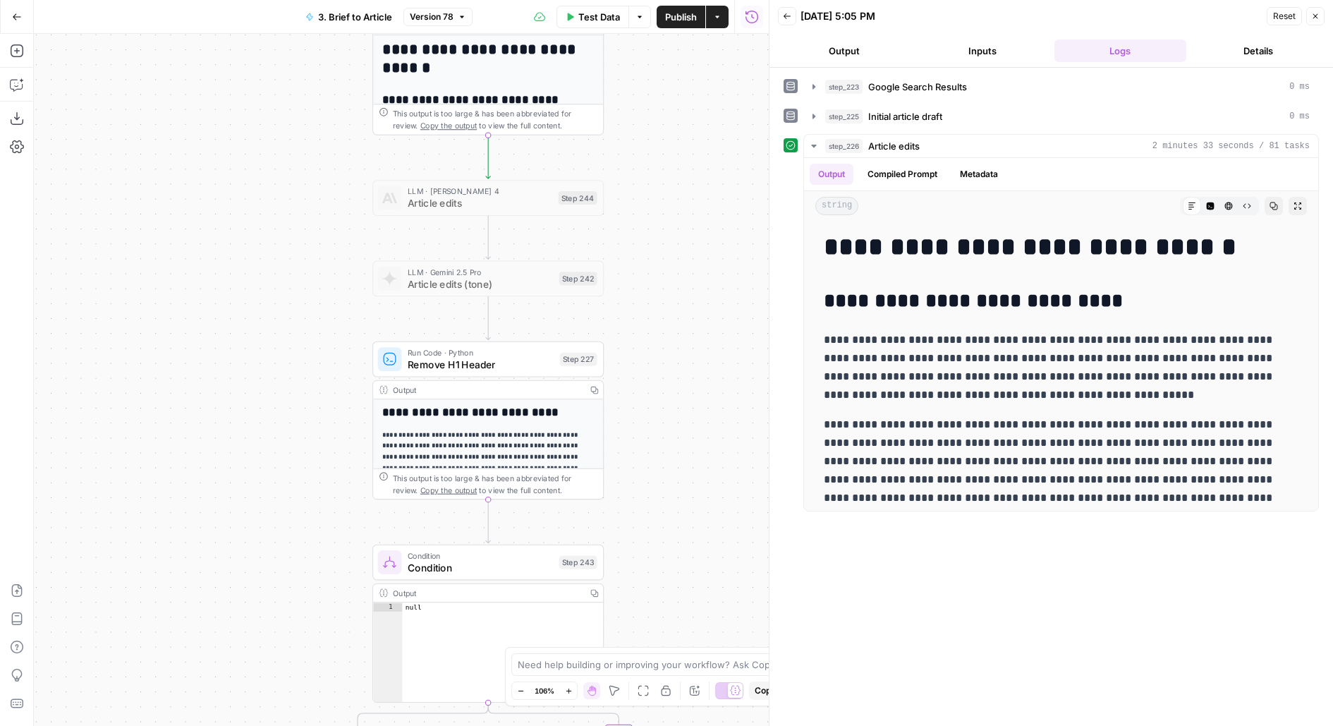
drag, startPoint x: 659, startPoint y: 444, endPoint x: 650, endPoint y: 353, distance: 91.4
click at [653, 371] on div "**********" at bounding box center [401, 380] width 735 height 692
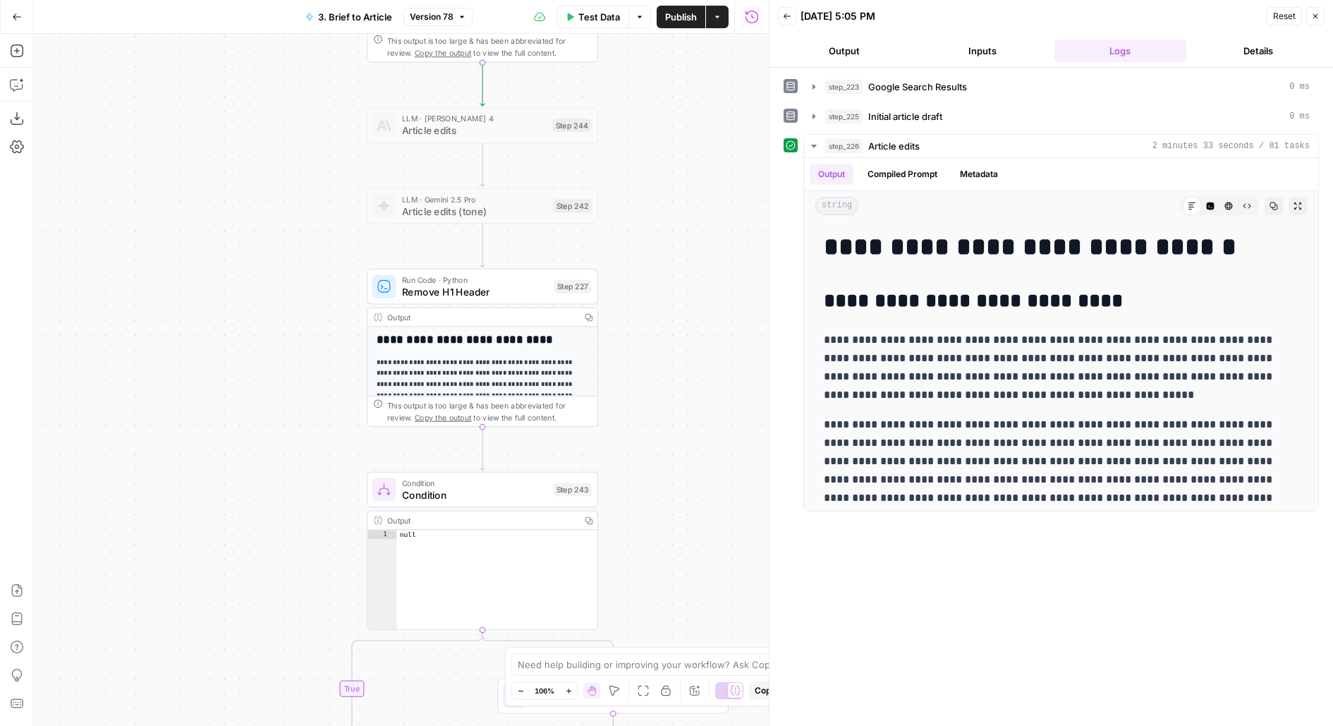
click at [560, 264] on icon "button" at bounding box center [556, 259] width 12 height 12
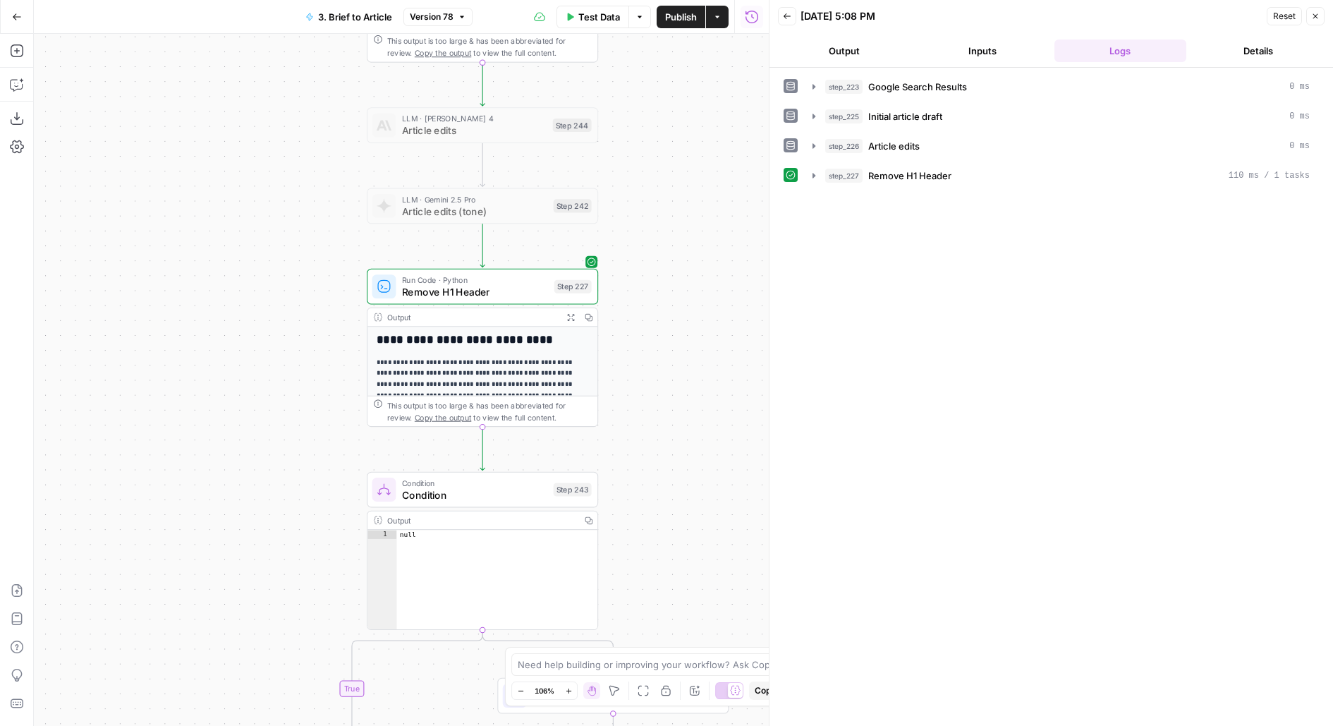
click at [782, 356] on div "step_223 Google Search Results 0 ms step_225 Initial article draft 0 ms step_22…" at bounding box center [1052, 397] width 564 height 658
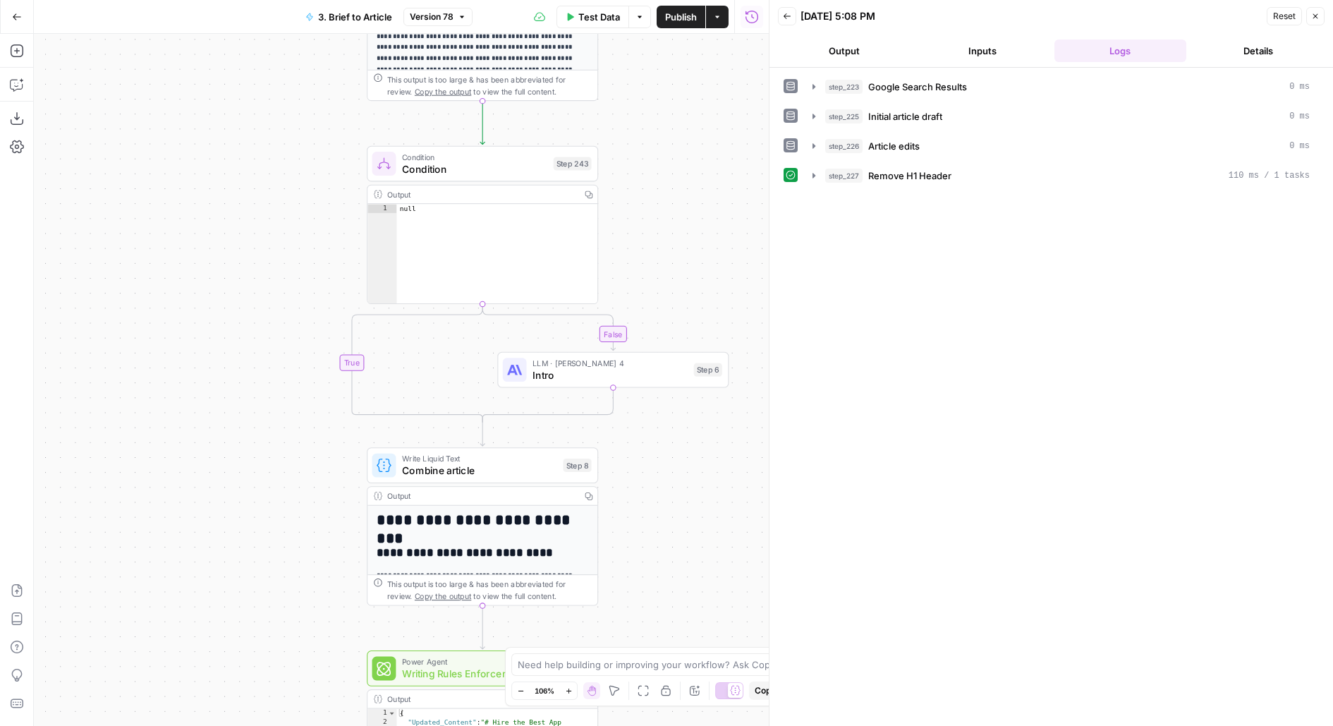
drag, startPoint x: 708, startPoint y: 434, endPoint x: 707, endPoint y: 98, distance: 335.8
click at [708, 100] on div "**********" at bounding box center [401, 380] width 735 height 692
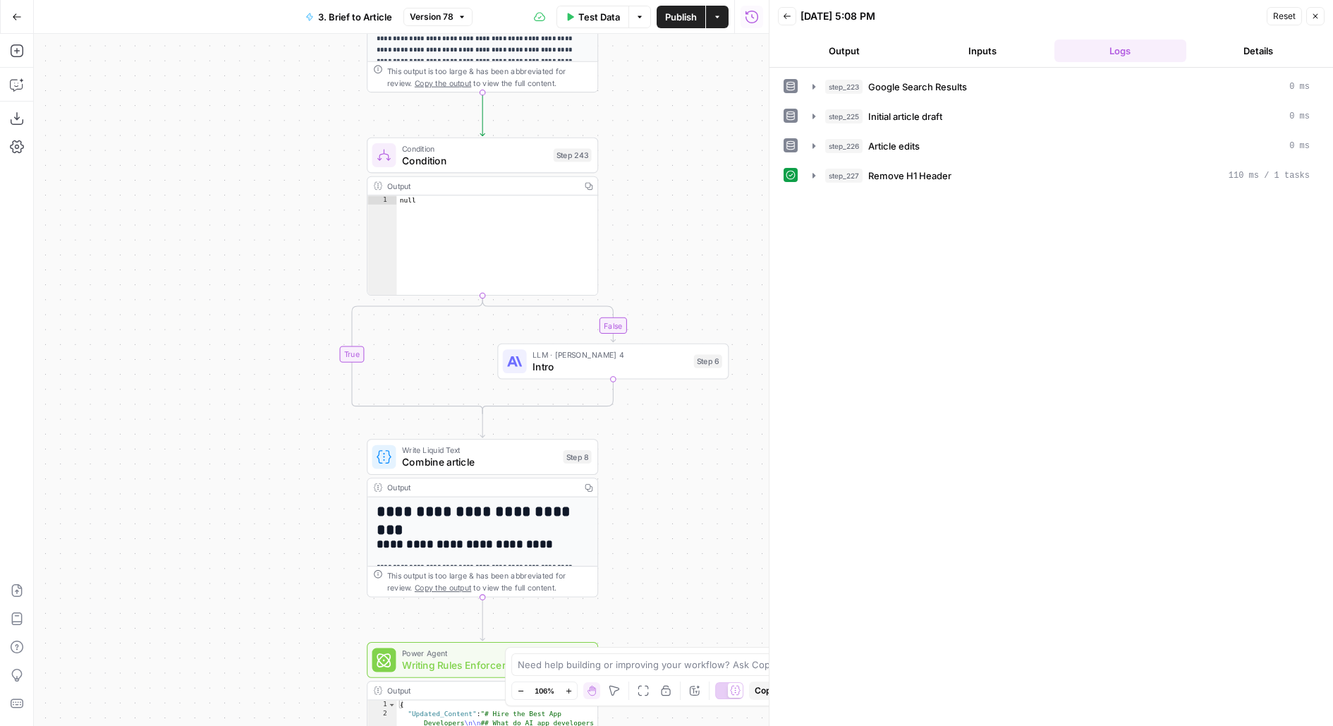
drag, startPoint x: 707, startPoint y: 444, endPoint x: 706, endPoint y: 168, distance: 275.9
click at [706, 168] on div "**********" at bounding box center [401, 380] width 735 height 692
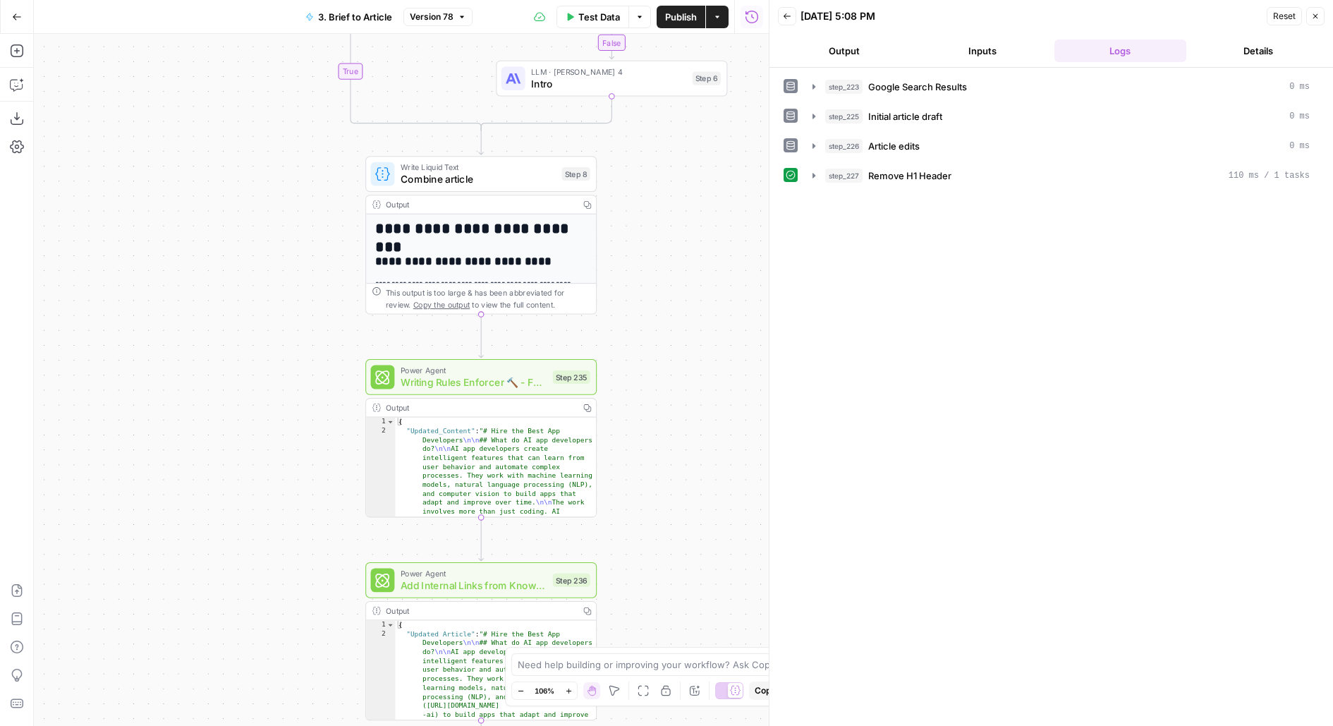
drag, startPoint x: 698, startPoint y: 444, endPoint x: 698, endPoint y: 151, distance: 293.5
click at [698, 151] on div "**********" at bounding box center [401, 380] width 735 height 692
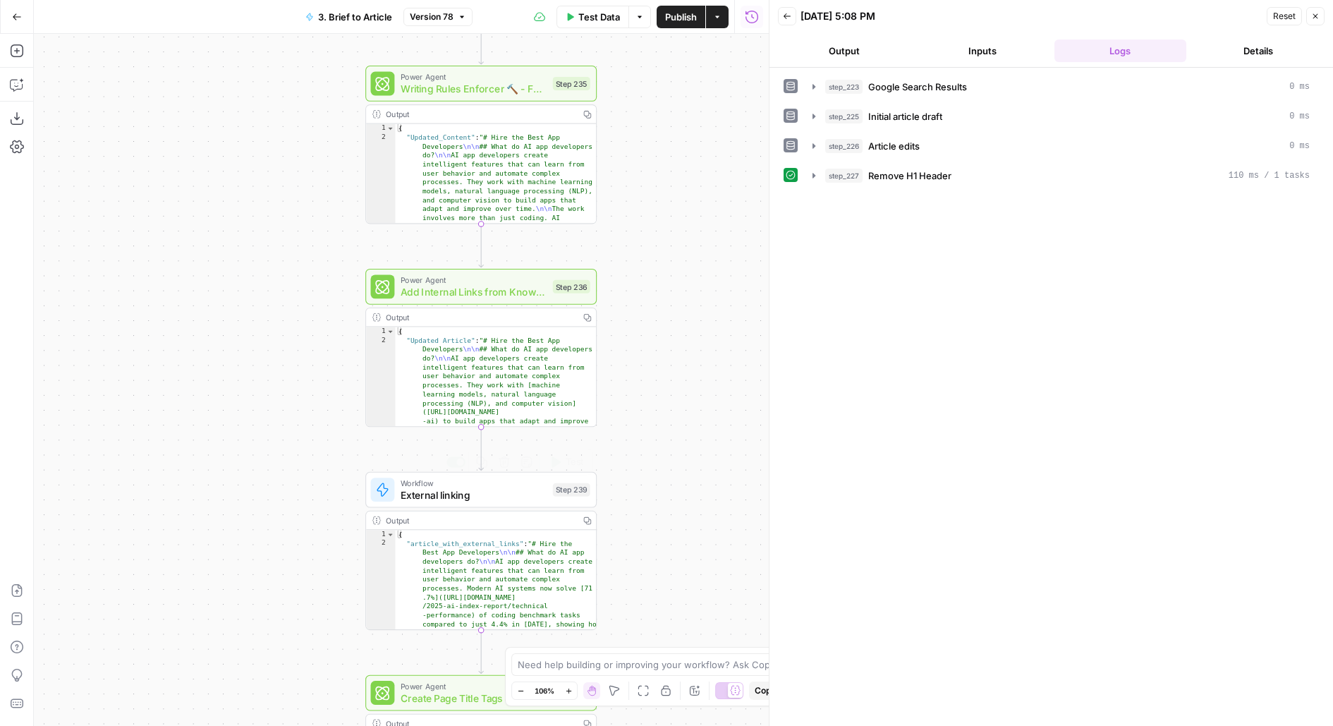
drag, startPoint x: 648, startPoint y: 492, endPoint x: 636, endPoint y: 198, distance: 294.5
click at [636, 209] on div "**********" at bounding box center [401, 380] width 735 height 692
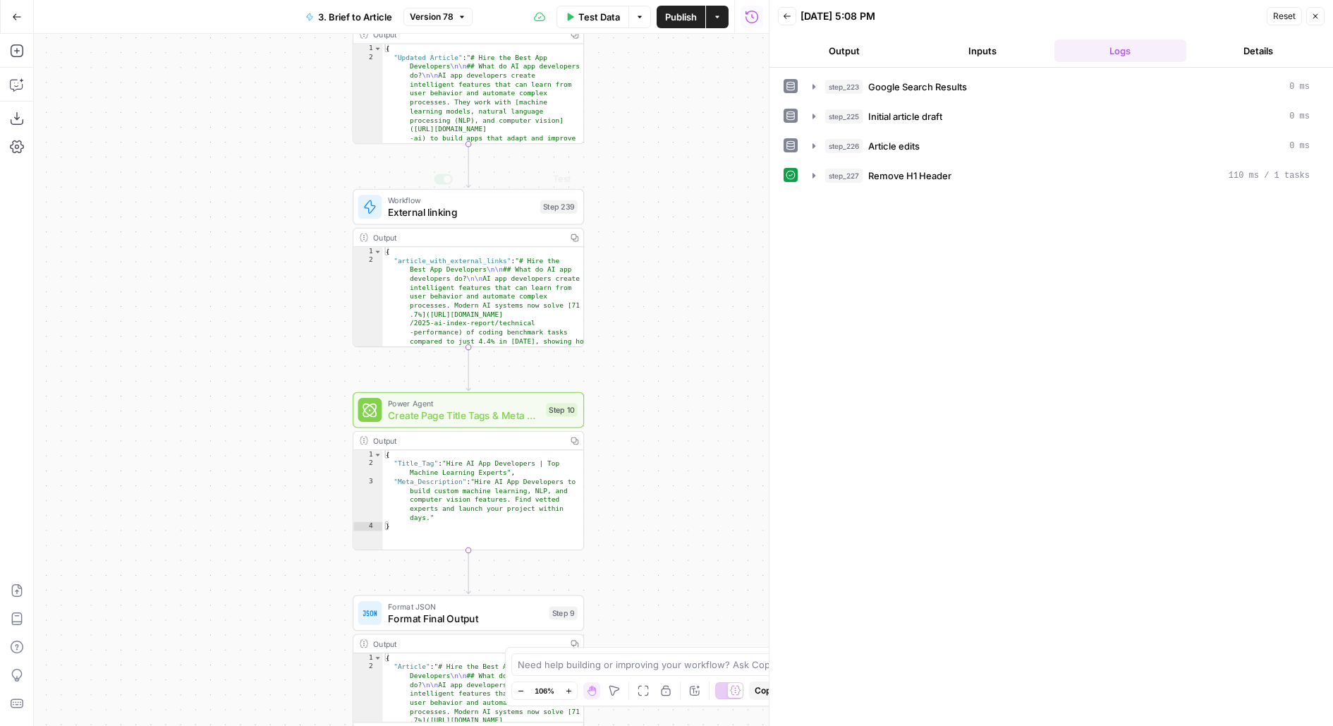
click at [457, 212] on span "External linking" at bounding box center [461, 212] width 146 height 15
type input "External Linking"
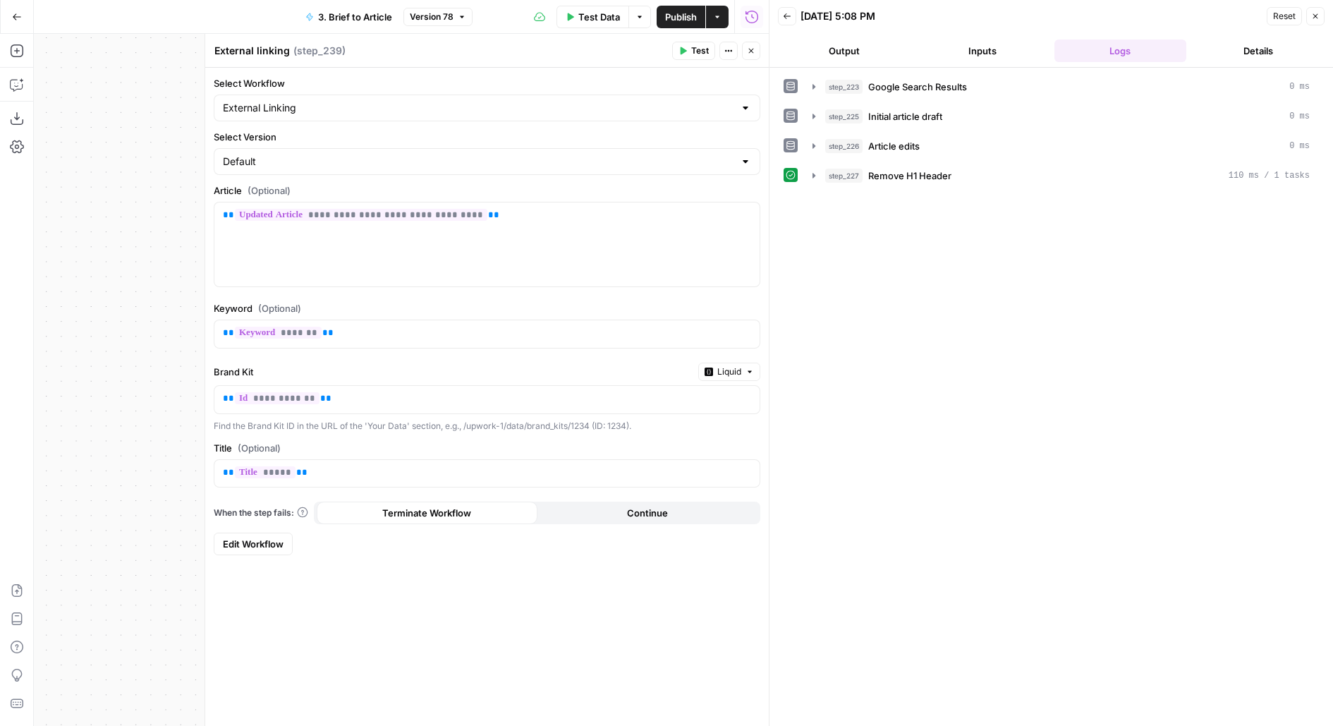
click at [281, 540] on span "Edit Workflow" at bounding box center [253, 544] width 61 height 14
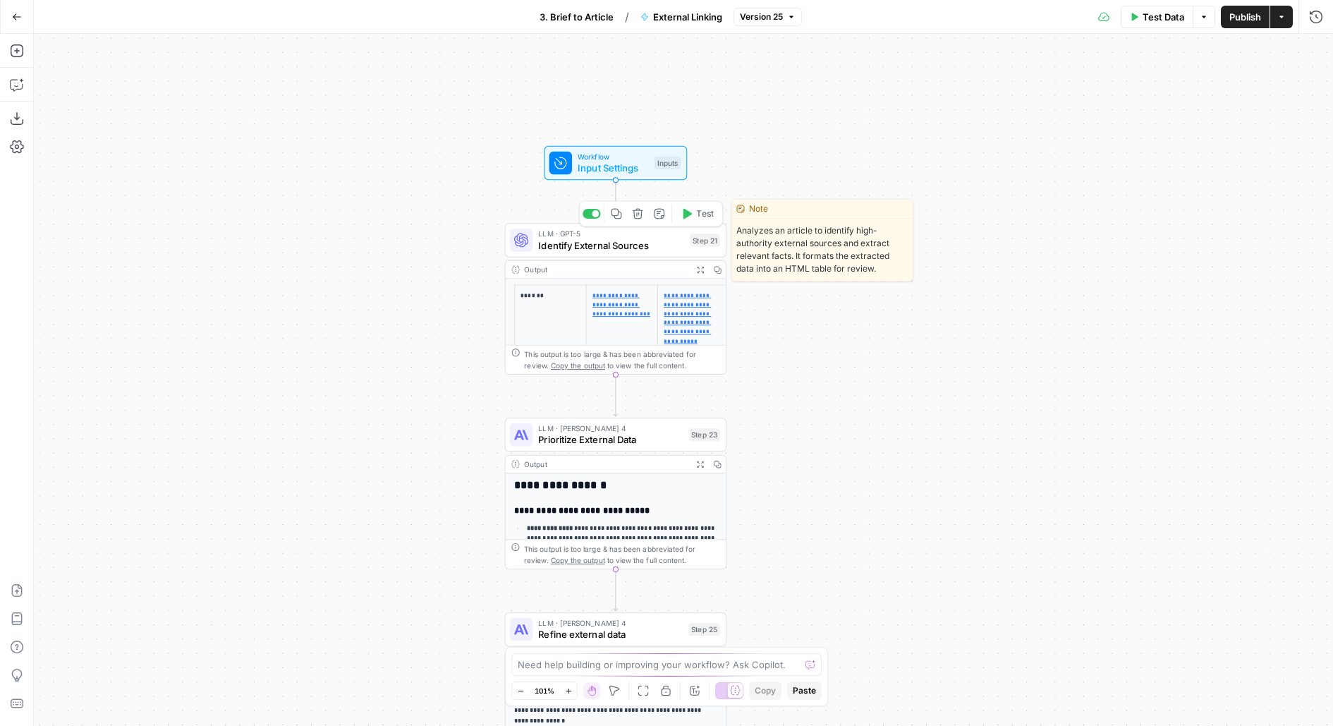
click at [668, 250] on span "Identify External Sources" at bounding box center [611, 245] width 146 height 14
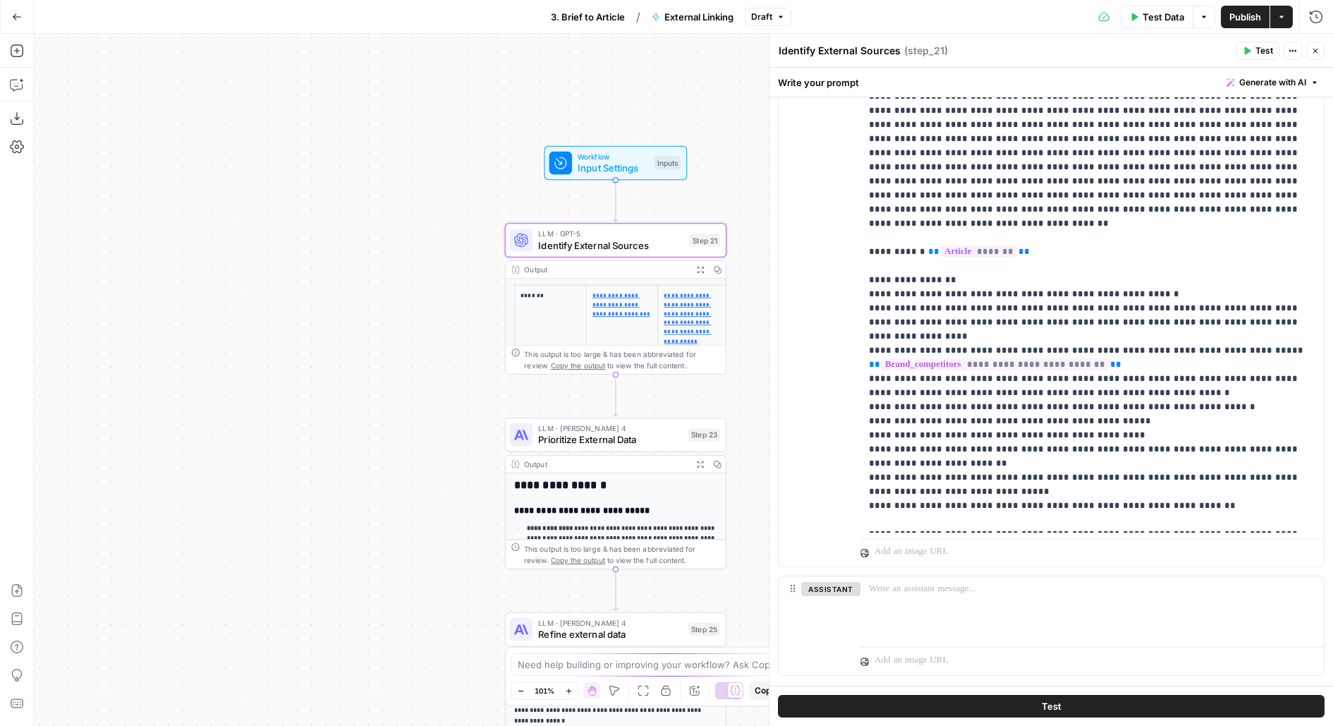
scroll to position [297, 0]
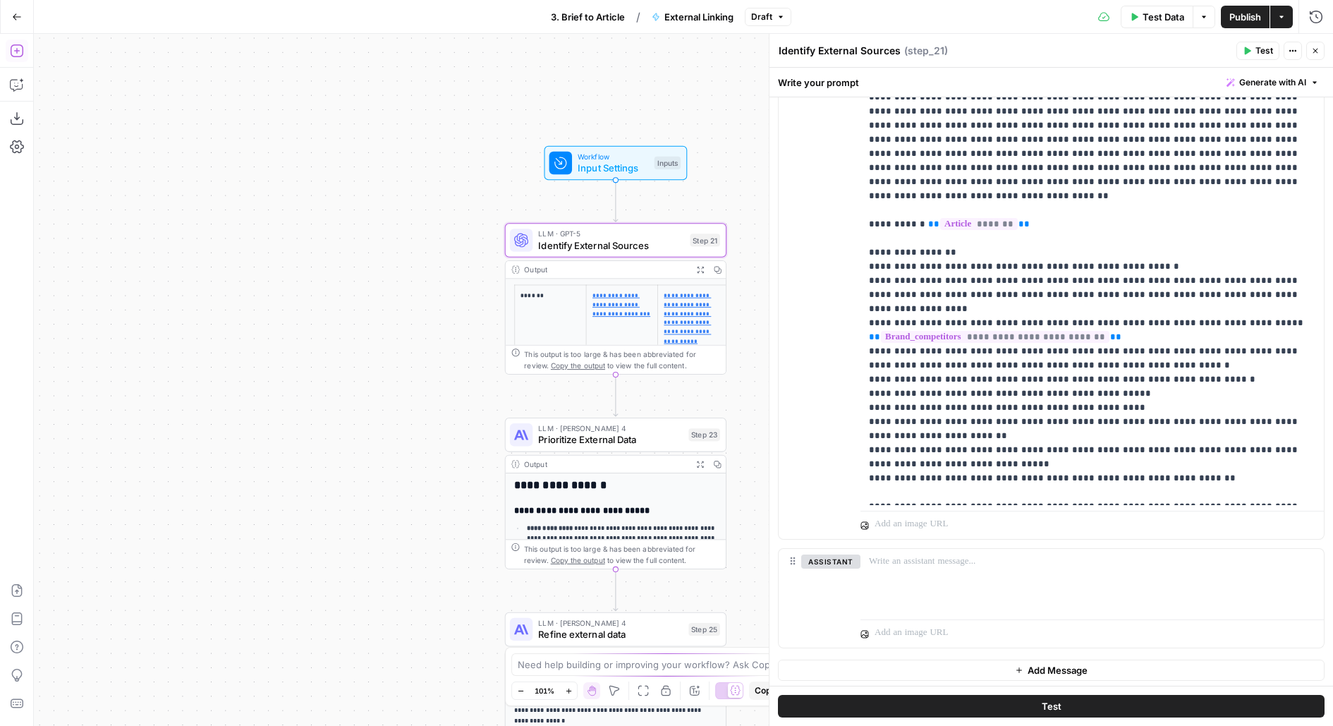
click at [11, 47] on icon "button" at bounding box center [16, 50] width 13 height 13
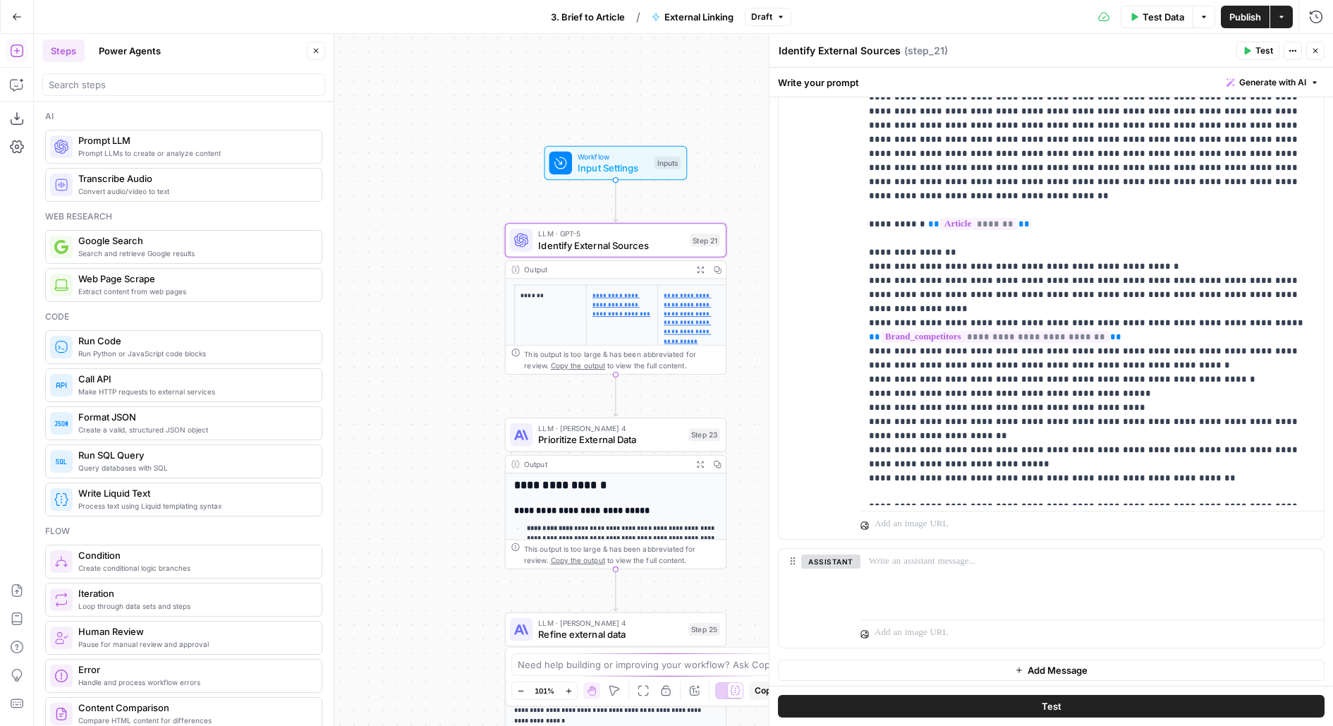
click at [133, 73] on div at bounding box center [183, 84] width 283 height 23
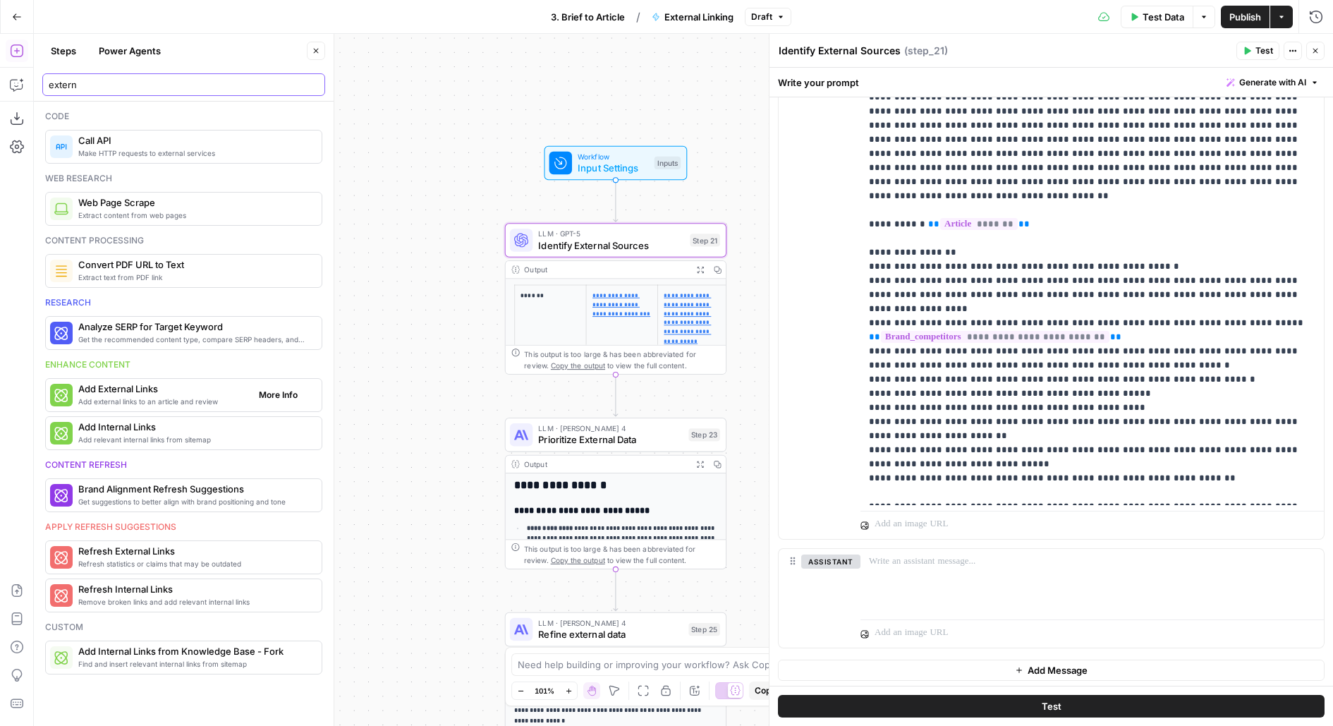
type input "extern"
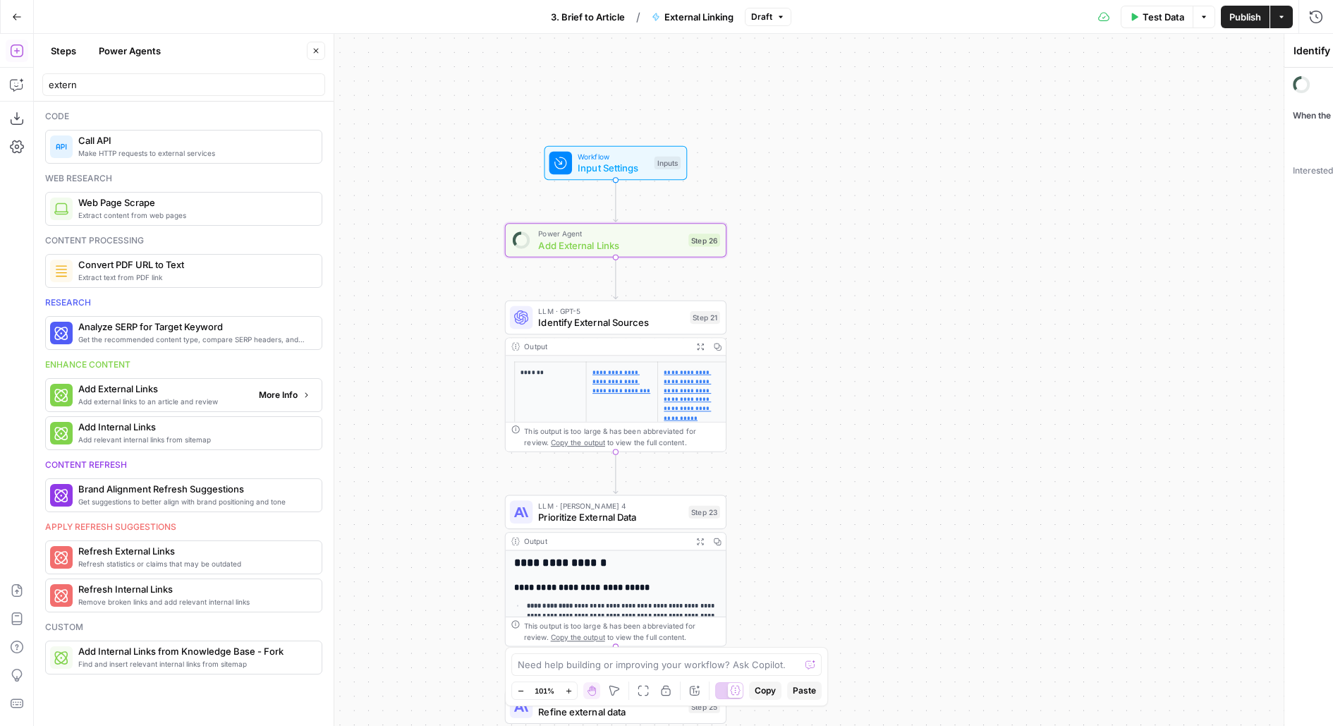
type textarea "Add External Links"
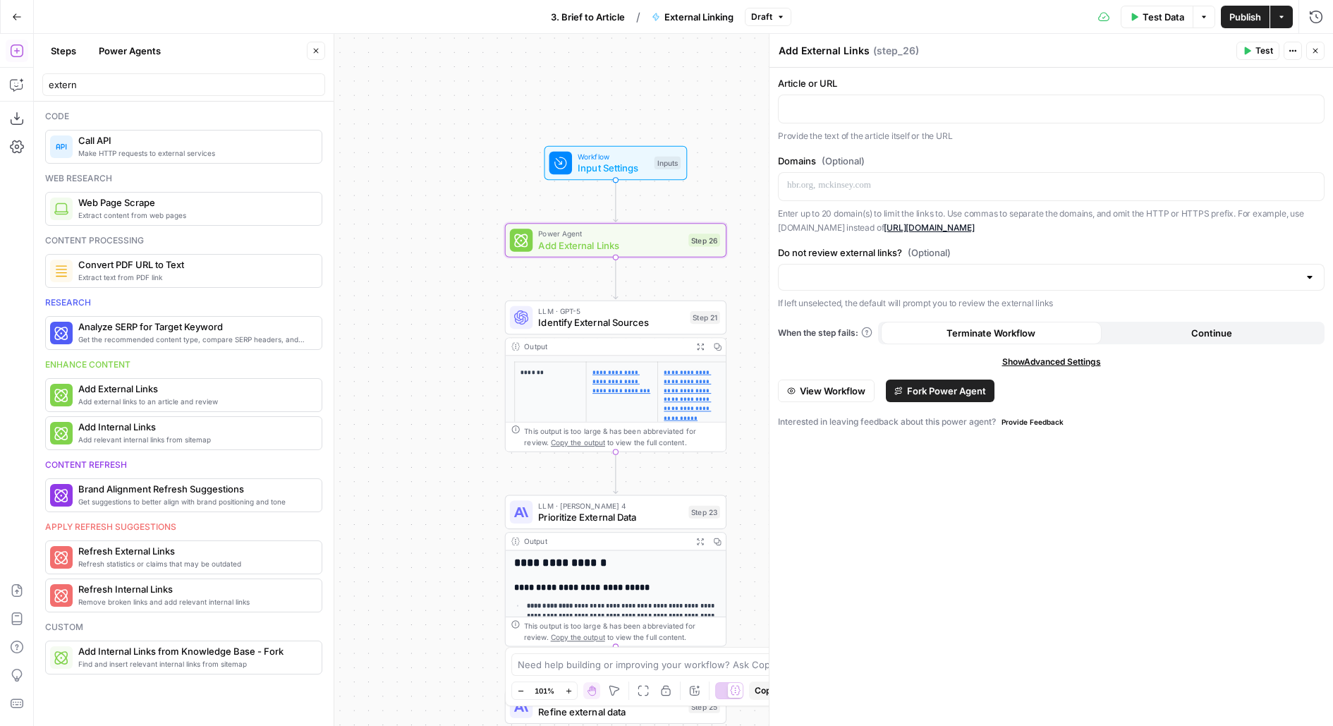
click at [847, 391] on span "View Workflow" at bounding box center [833, 391] width 66 height 14
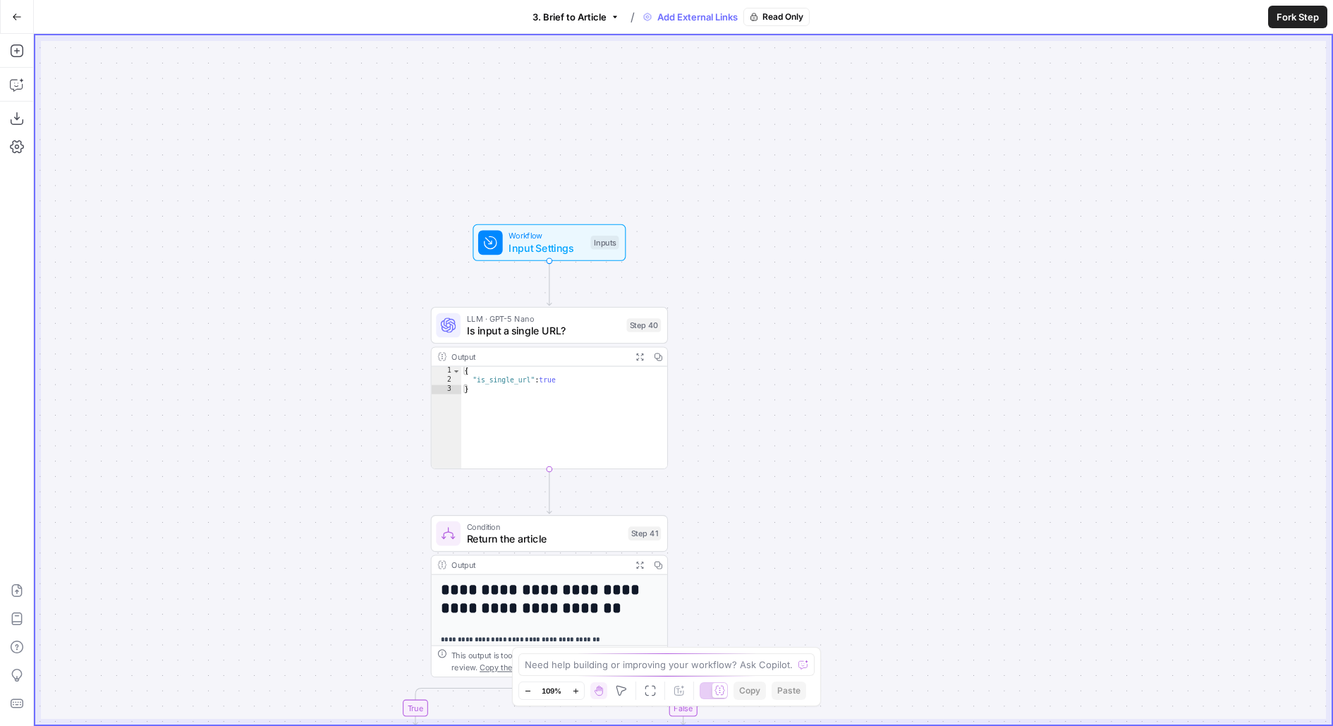
drag, startPoint x: 739, startPoint y: 434, endPoint x: 739, endPoint y: 224, distance: 209.5
click at [739, 224] on div "**********" at bounding box center [683, 379] width 1297 height 689
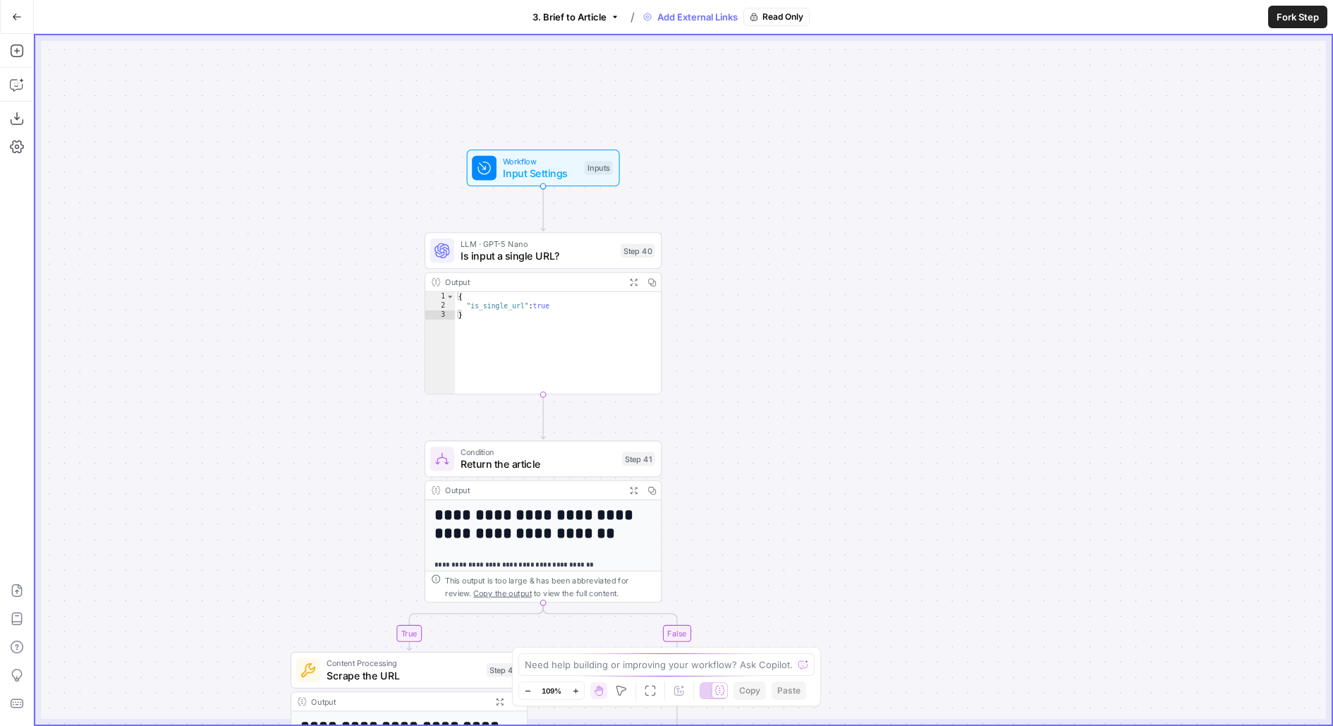
click at [559, 168] on span "Input Settings" at bounding box center [540, 174] width 75 height 16
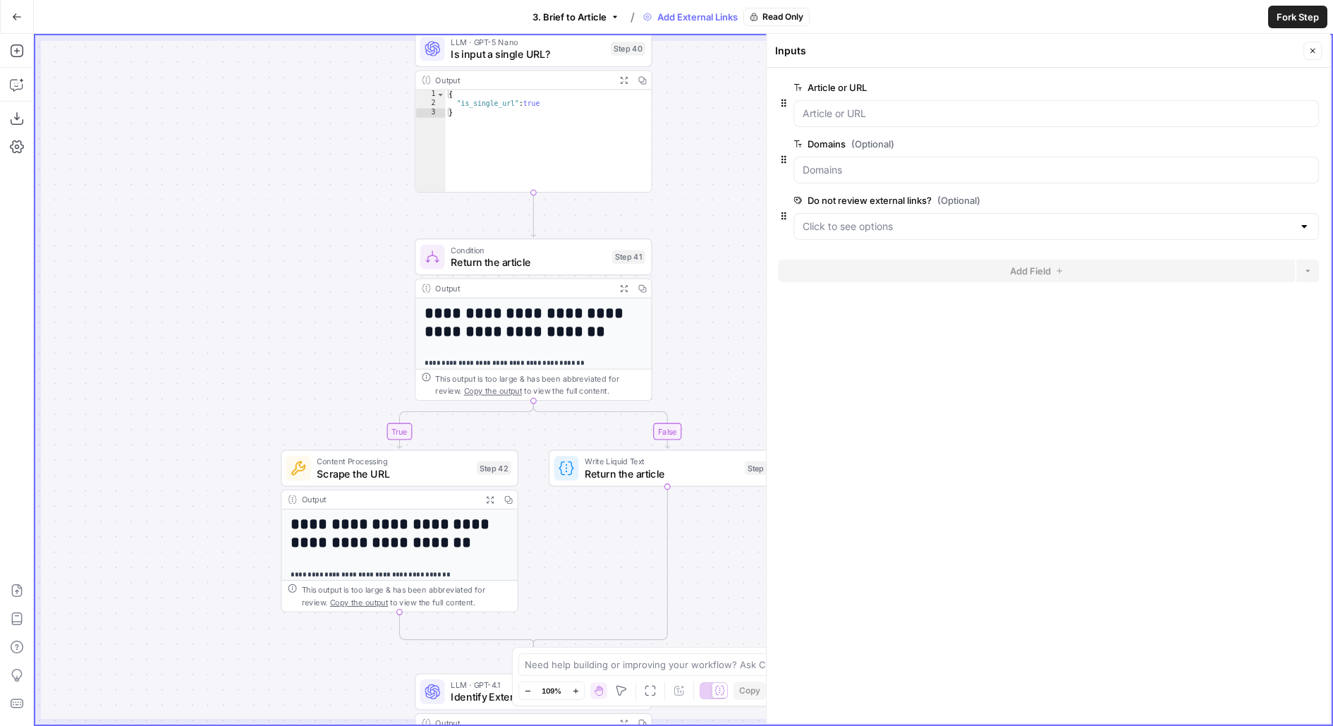
click at [1314, 54] on icon "button" at bounding box center [1313, 51] width 8 height 8
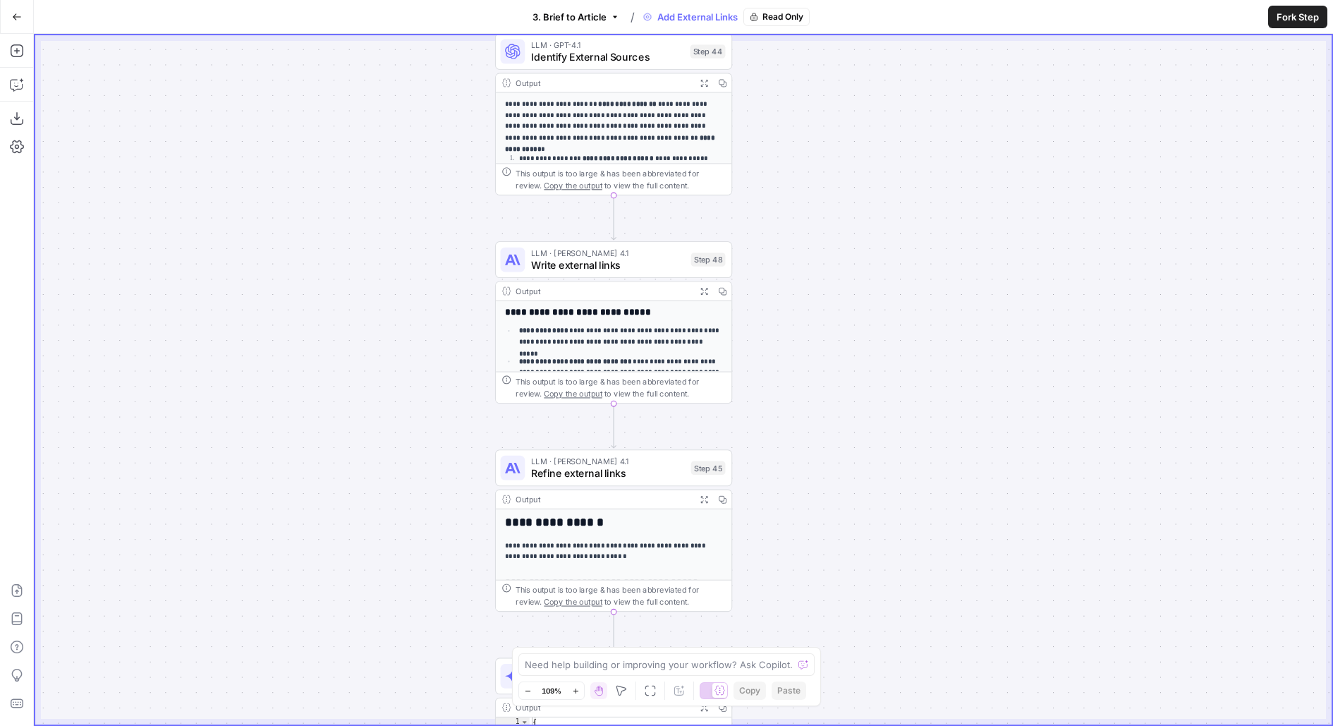
scroll to position [169, 0]
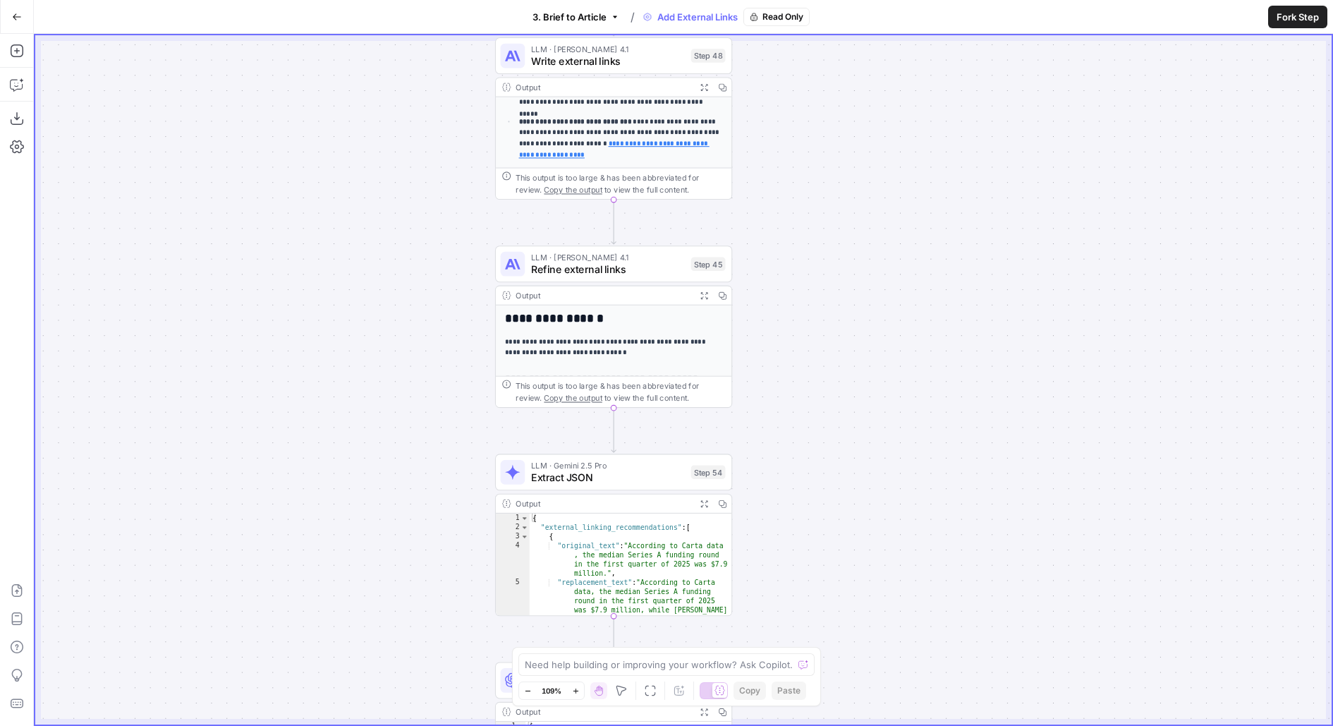
drag, startPoint x: 829, startPoint y: 322, endPoint x: 828, endPoint y: 68, distance: 254.7
click at [829, 69] on div "**********" at bounding box center [683, 379] width 1297 height 689
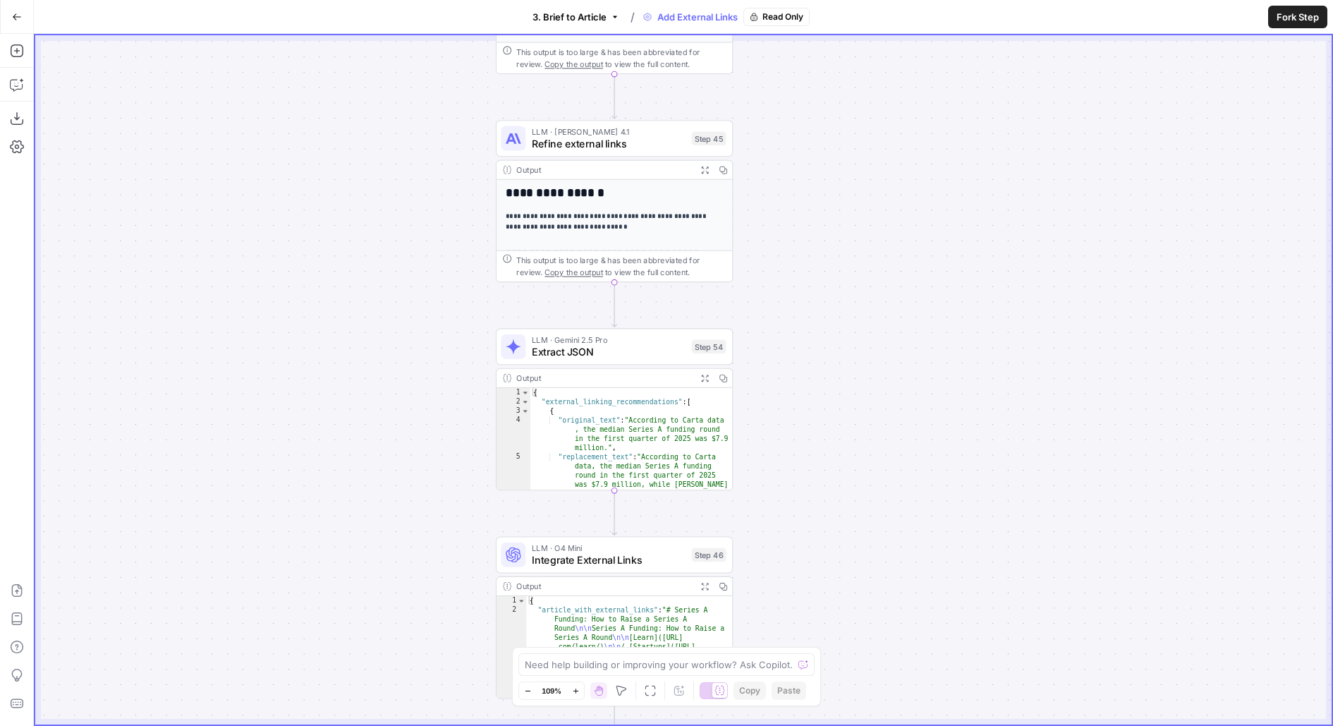
drag, startPoint x: 892, startPoint y: 331, endPoint x: 892, endPoint y: 177, distance: 153.8
click at [892, 296] on div "**********" at bounding box center [683, 379] width 1297 height 689
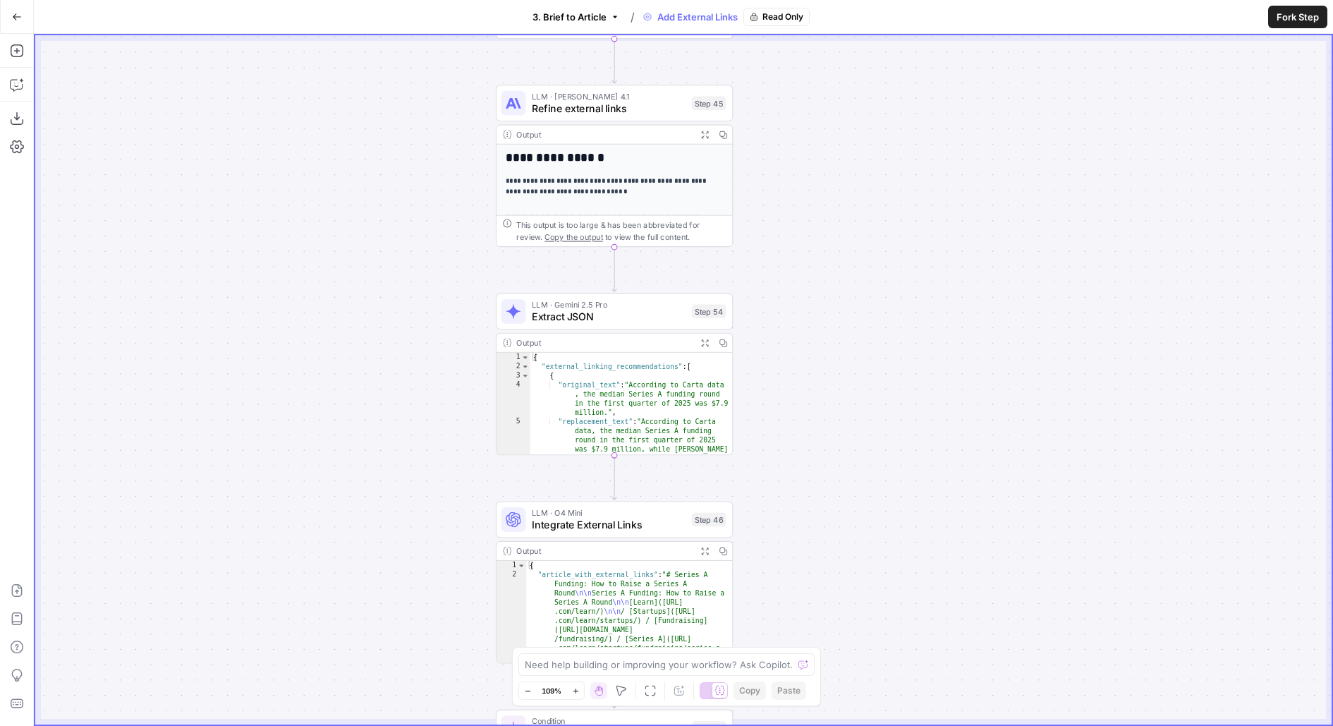
click at [587, 13] on span "3. Brief to Article" at bounding box center [570, 17] width 74 height 14
click at [559, 52] on span "3. Brief to Article" at bounding box center [571, 50] width 73 height 14
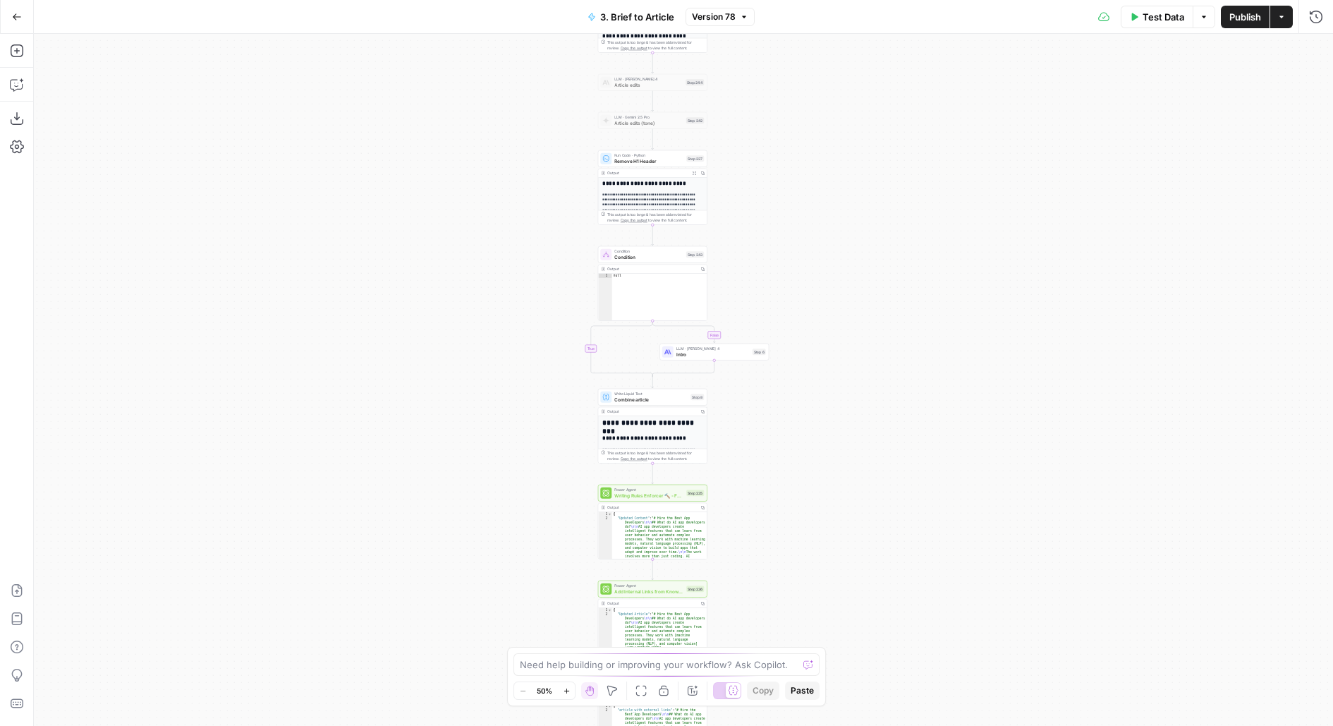
drag, startPoint x: 798, startPoint y: 389, endPoint x: 795, endPoint y: 147, distance: 241.3
click at [796, 148] on div "**********" at bounding box center [684, 380] width 1300 height 692
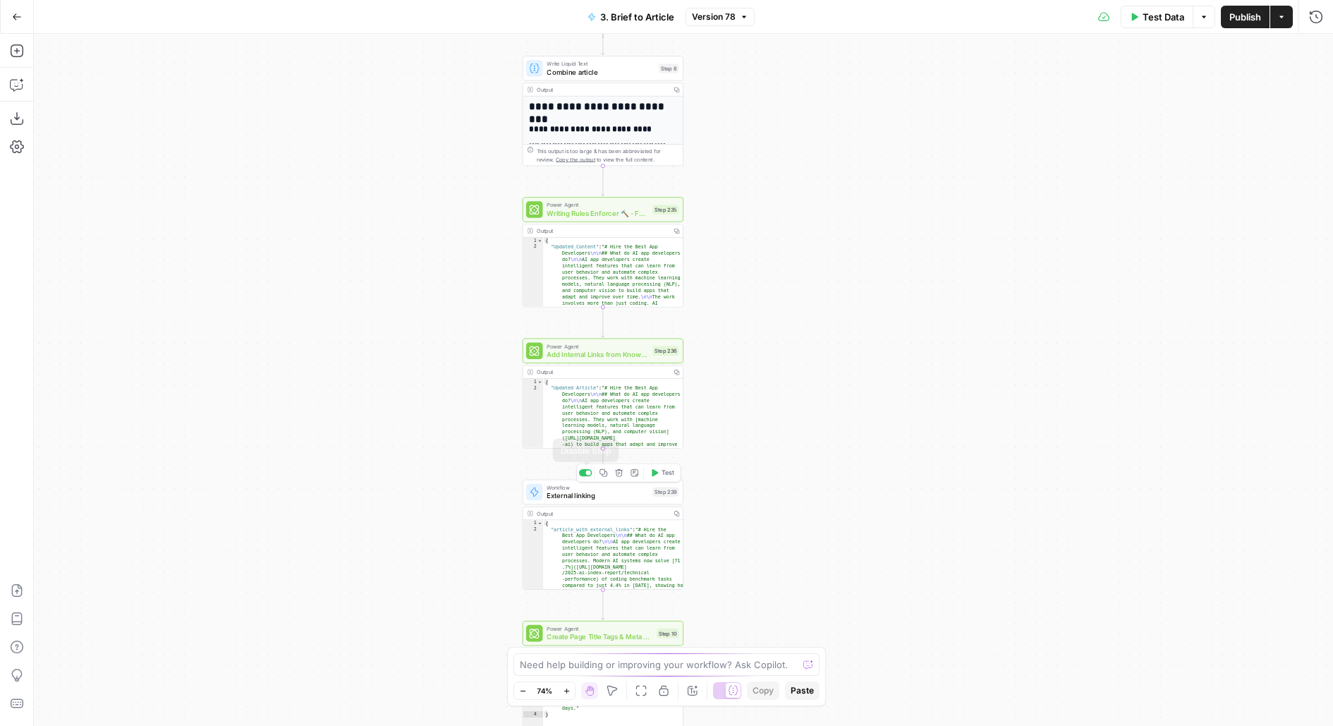
click at [586, 472] on div at bounding box center [585, 472] width 13 height 7
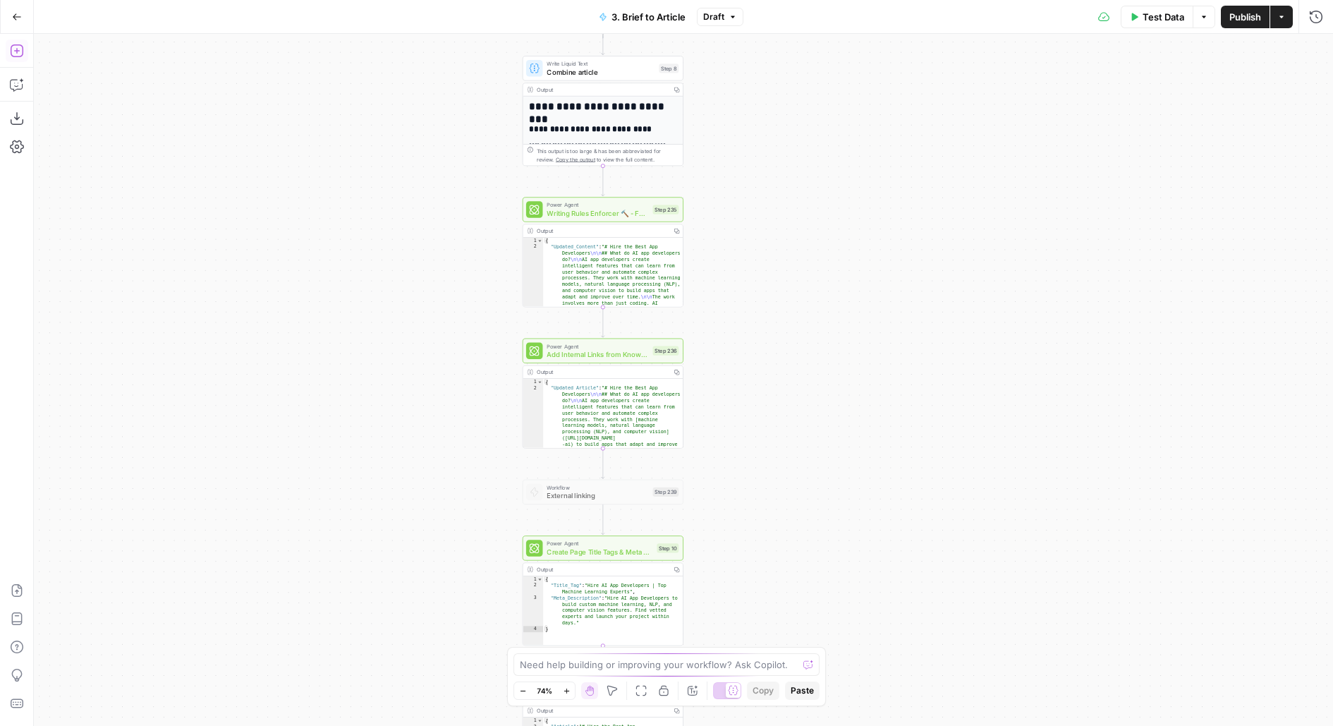
click at [16, 50] on icon "button" at bounding box center [16, 50] width 13 height 13
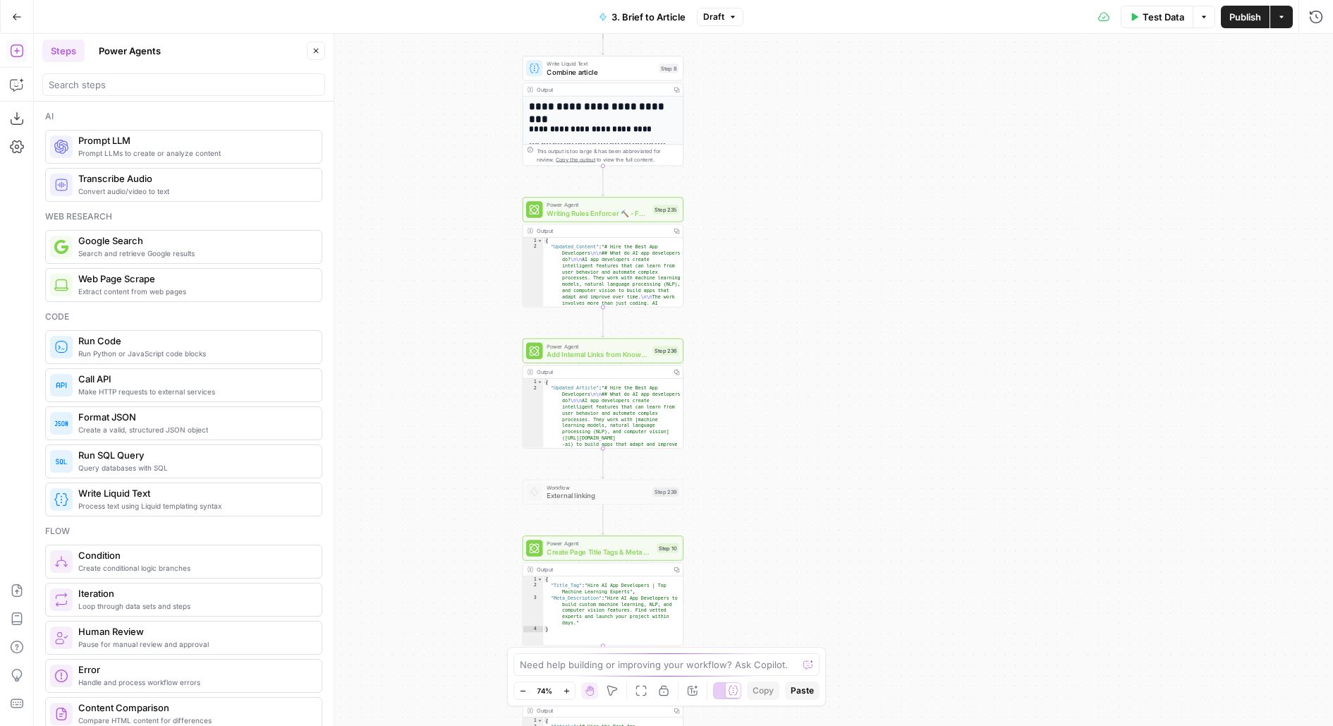
click at [83, 76] on div at bounding box center [183, 84] width 283 height 23
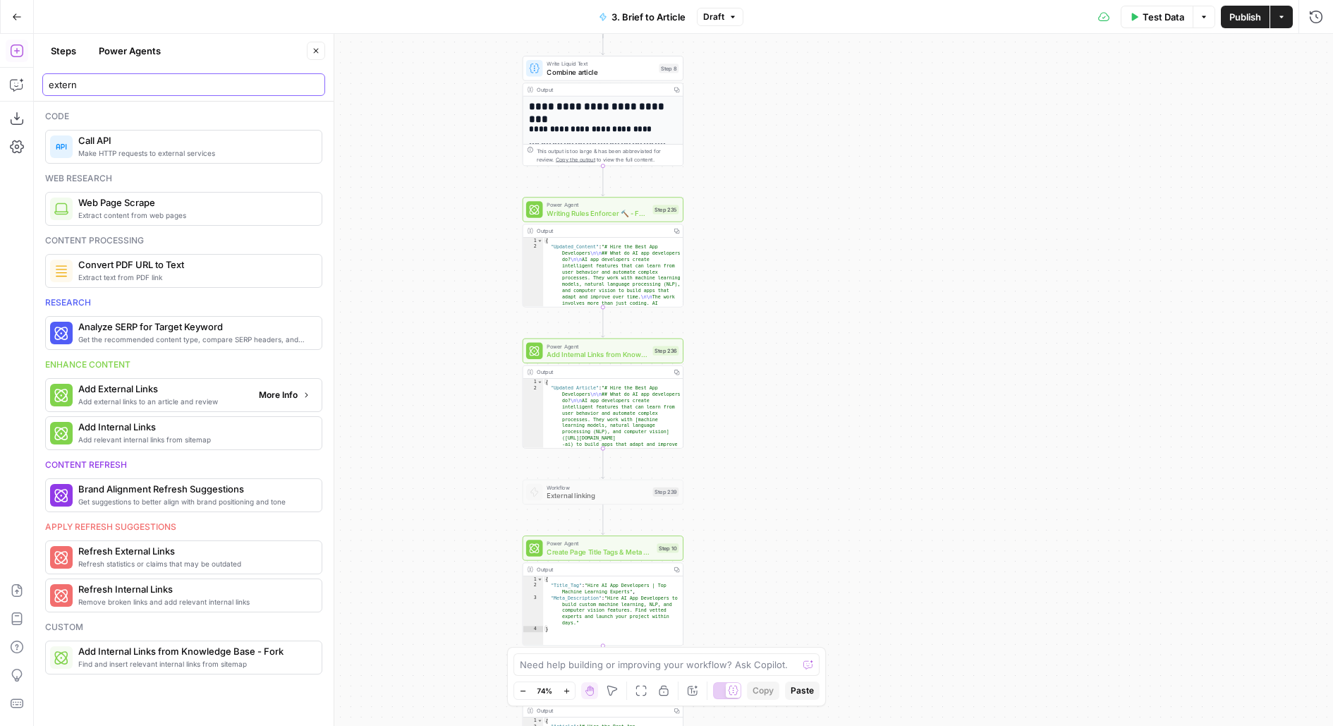
type input "extern"
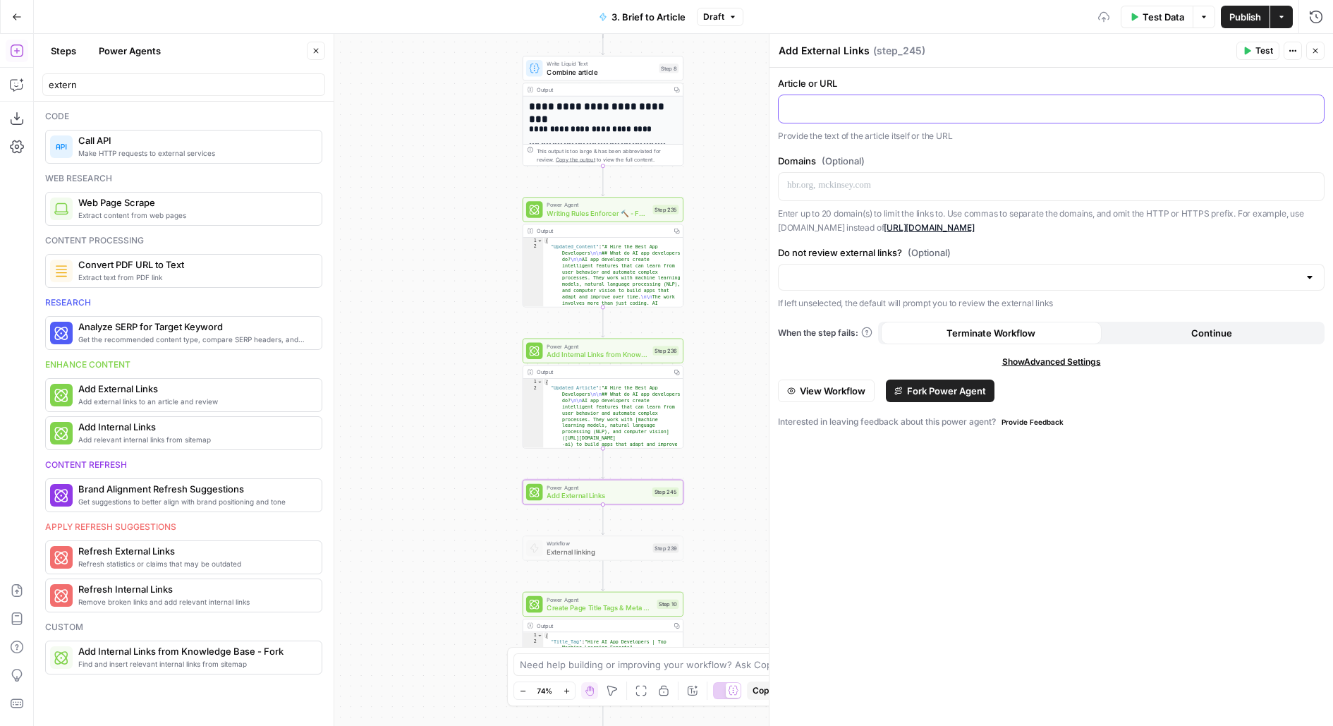
click at [865, 111] on p at bounding box center [1051, 108] width 528 height 14
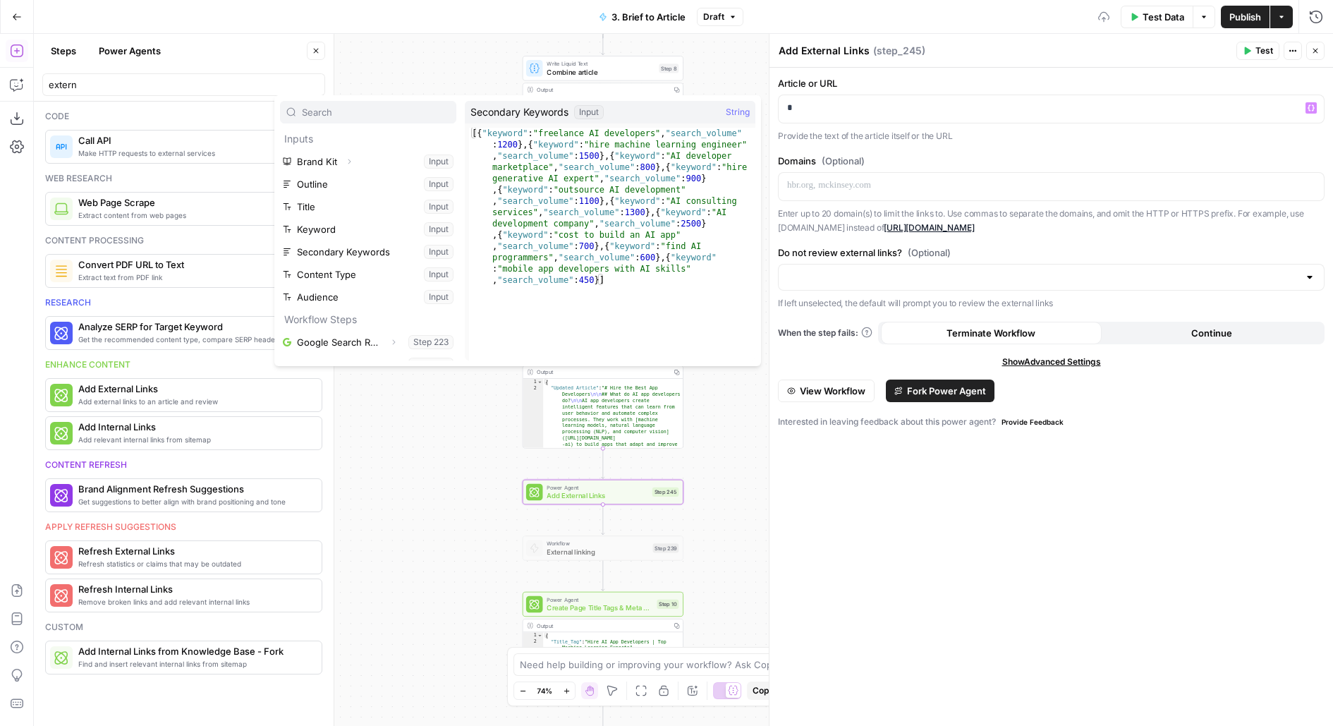
scroll to position [150, 0]
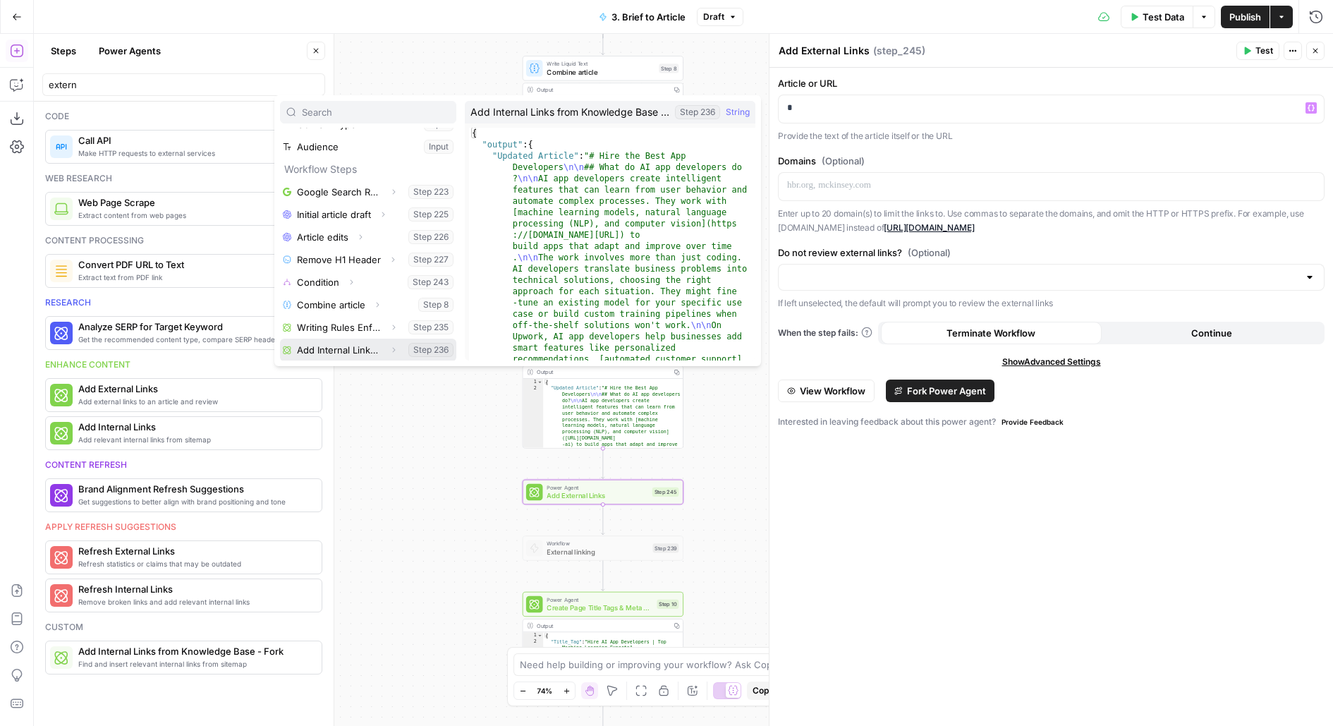
click at [390, 348] on icon "button" at bounding box center [393, 350] width 8 height 8
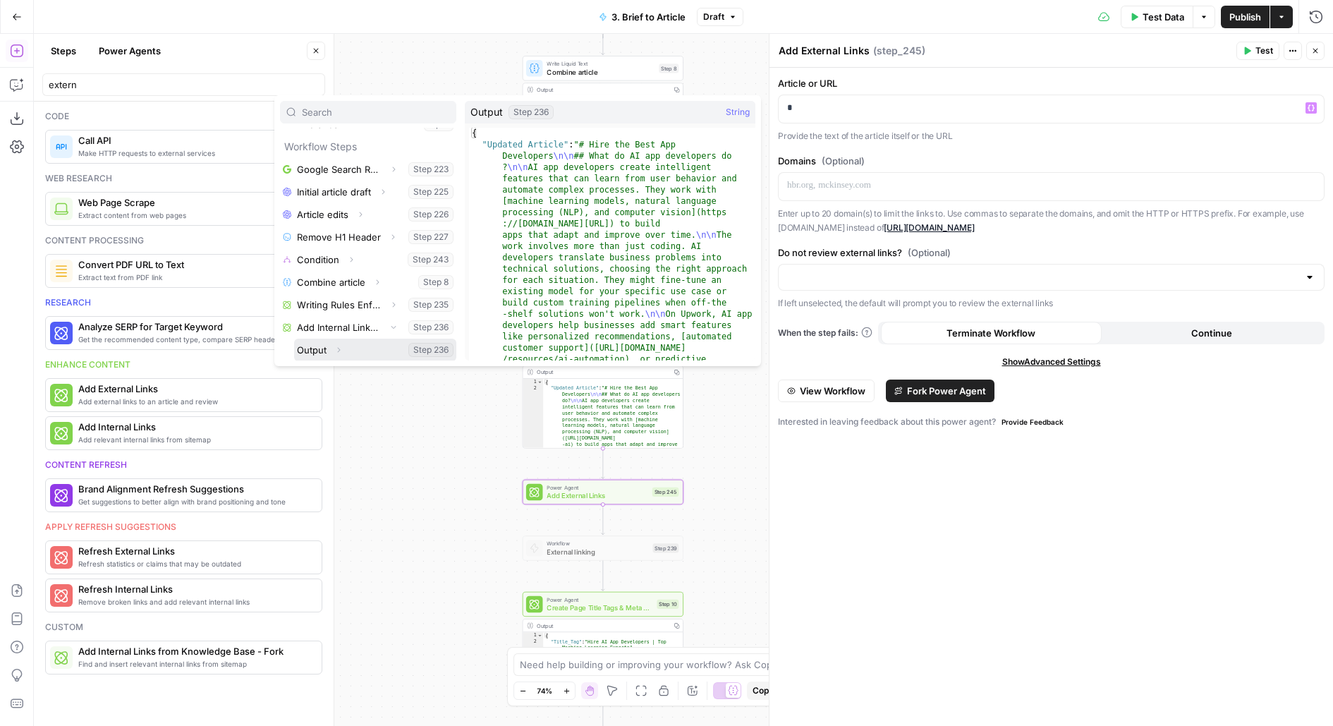
click at [342, 349] on span "Expand" at bounding box center [342, 349] width 1 height 1
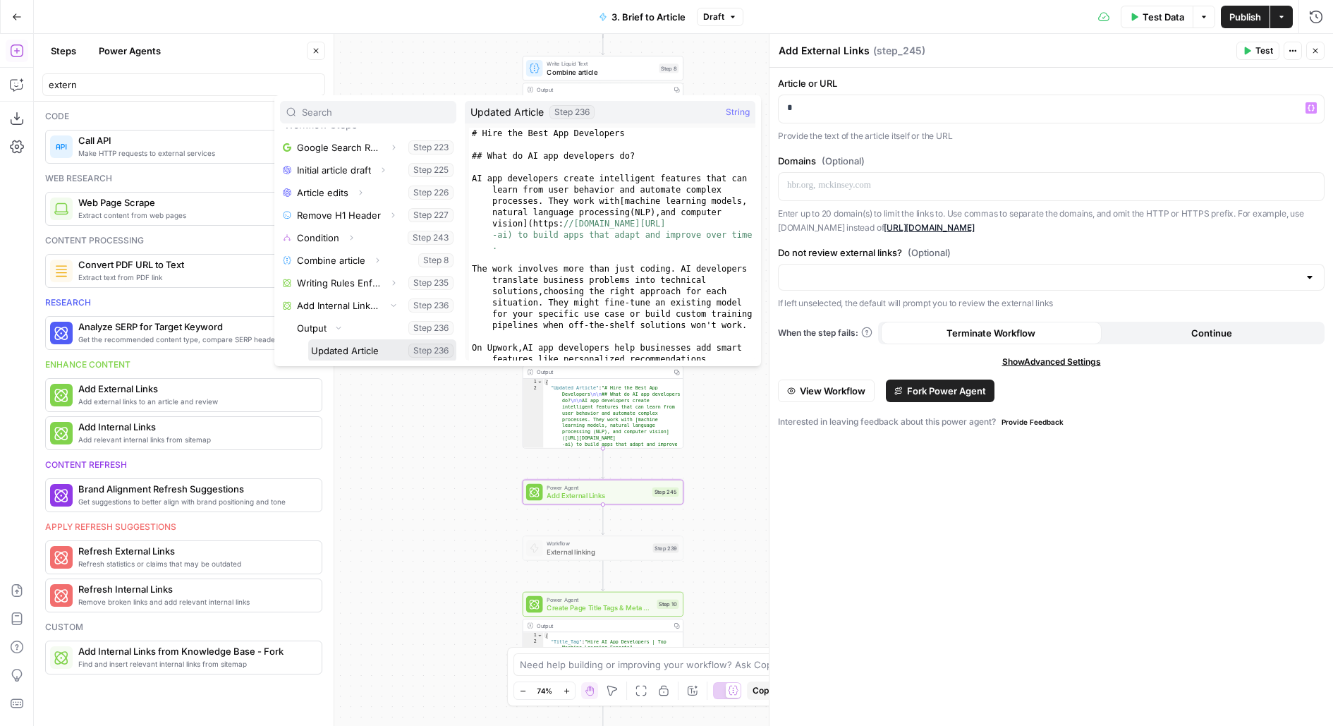
click at [341, 349] on button "Select variable Updated Article" at bounding box center [382, 350] width 148 height 23
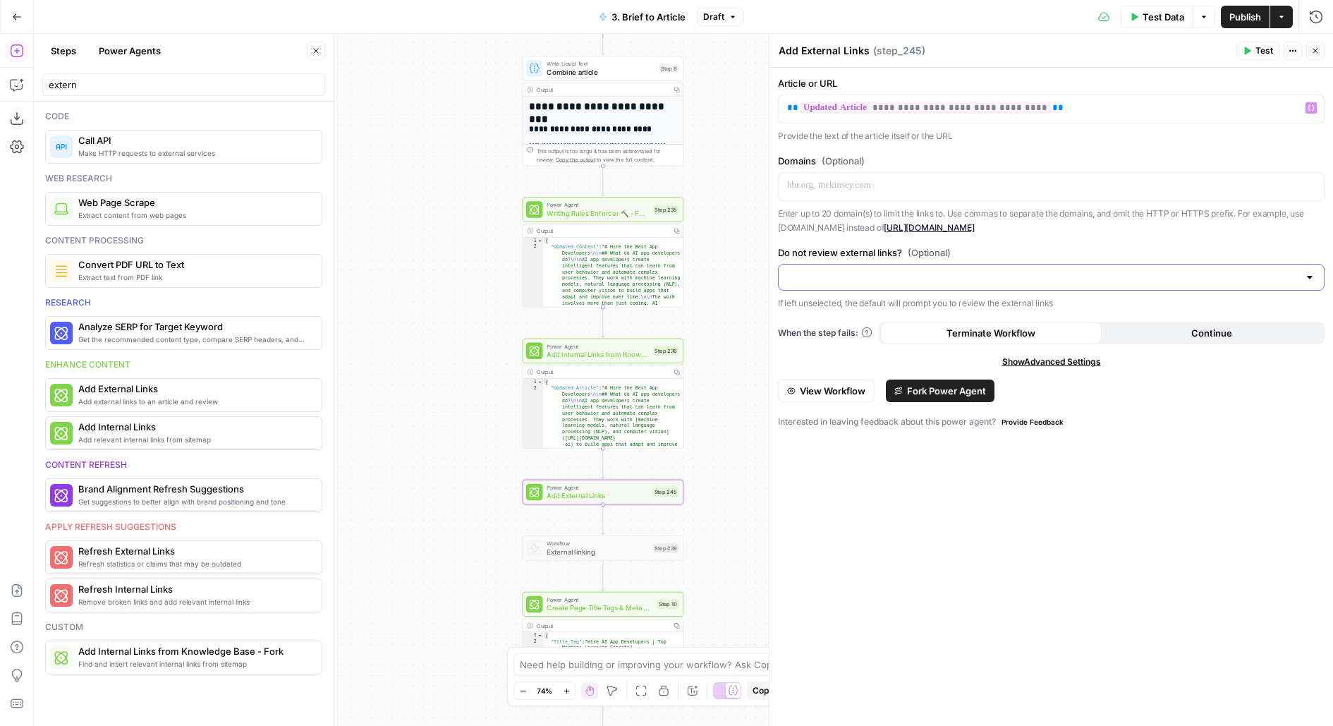
click at [842, 273] on input "Do not review external links? (Optional)" at bounding box center [1042, 277] width 511 height 14
click at [859, 312] on span "Review external links" at bounding box center [1048, 311] width 517 height 14
click at [871, 276] on icon "button" at bounding box center [870, 278] width 8 height 8
click at [837, 460] on div "**********" at bounding box center [1052, 397] width 564 height 658
click at [1032, 284] on div at bounding box center [1051, 277] width 547 height 27
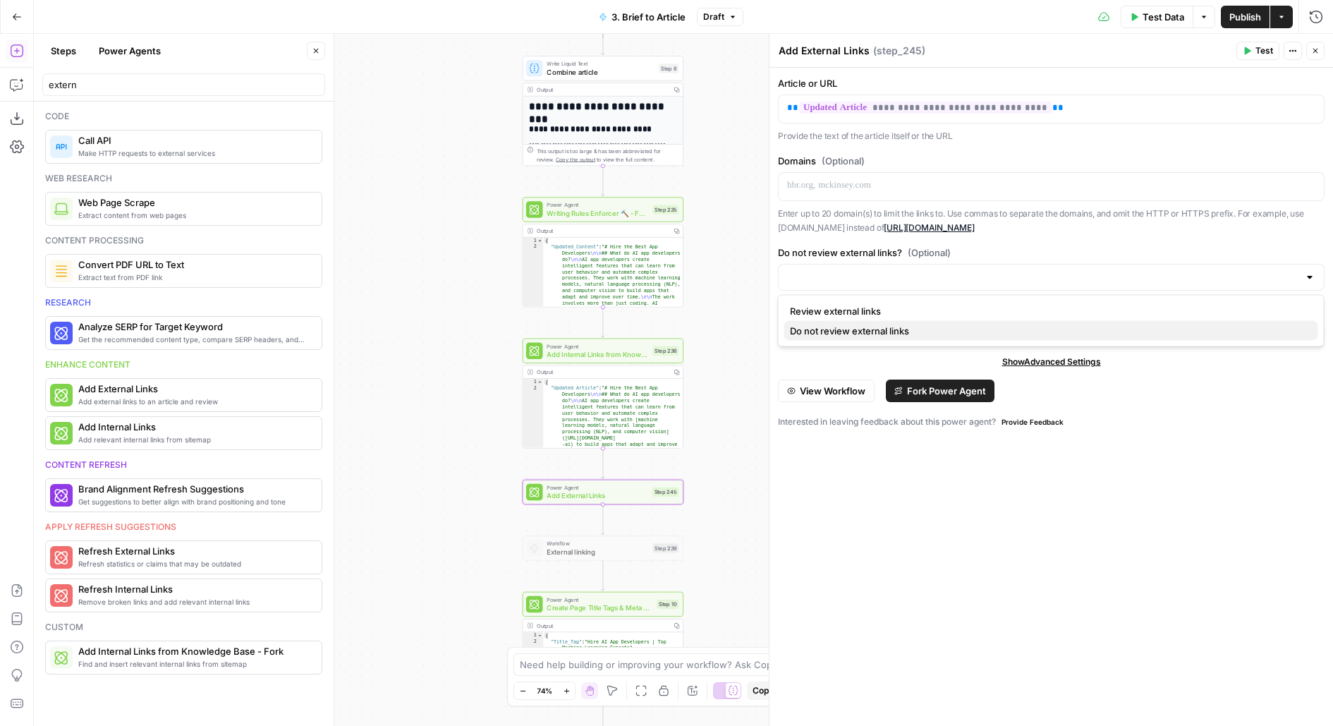
click at [861, 329] on span "Do not review external links" at bounding box center [1048, 331] width 517 height 14
click at [937, 544] on div "**********" at bounding box center [1052, 397] width 564 height 658
click at [1273, 49] on span "Test" at bounding box center [1265, 50] width 18 height 13
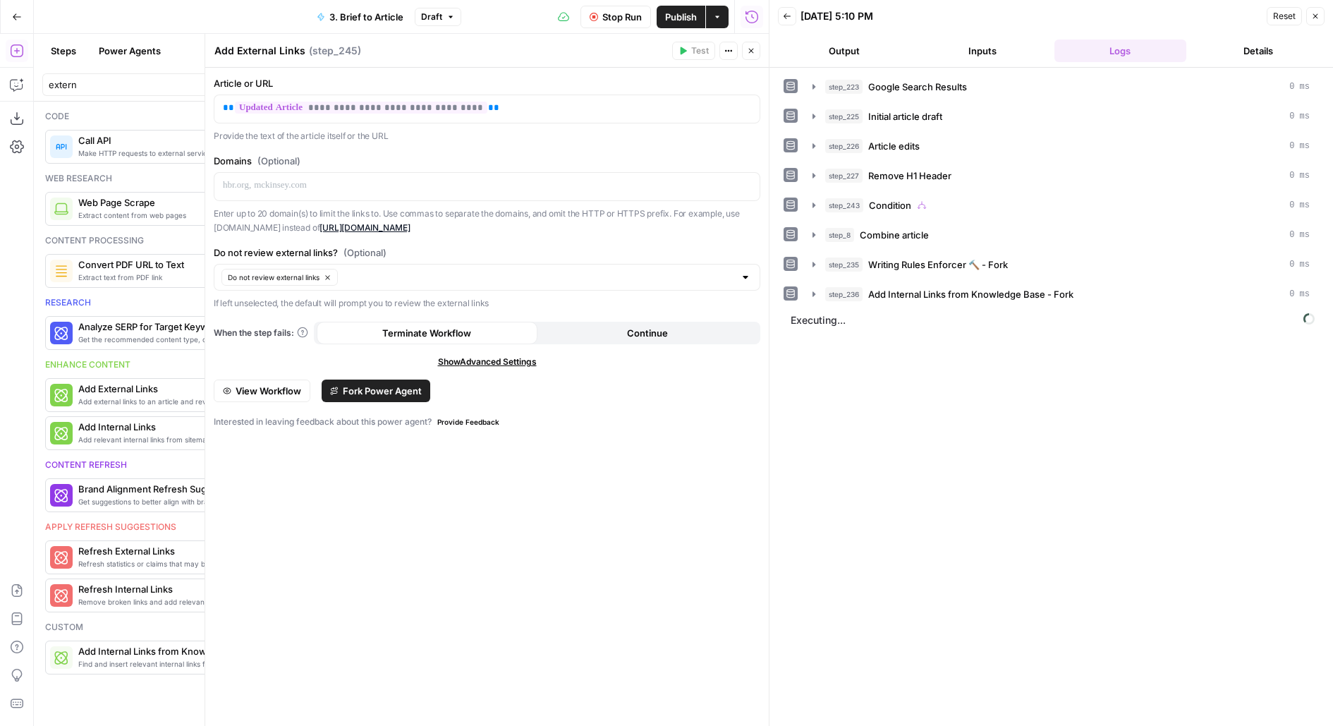
click at [753, 47] on icon "button" at bounding box center [751, 51] width 8 height 8
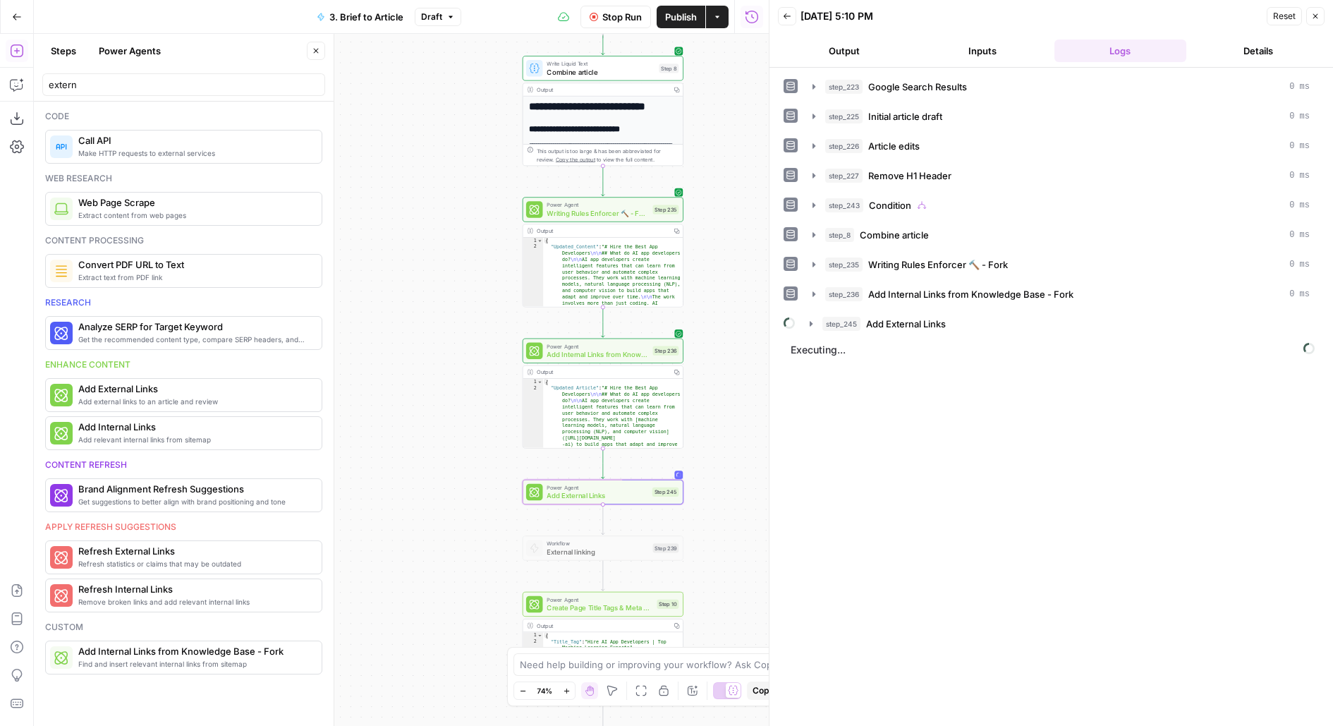
click at [912, 305] on div "step_223 Google Search Results 0 ms step_225 Initial article draft 0 ms step_22…" at bounding box center [1051, 205] width 535 height 261
click at [938, 324] on span "Add External Links" at bounding box center [906, 324] width 80 height 14
click at [317, 50] on icon "button" at bounding box center [316, 51] width 8 height 8
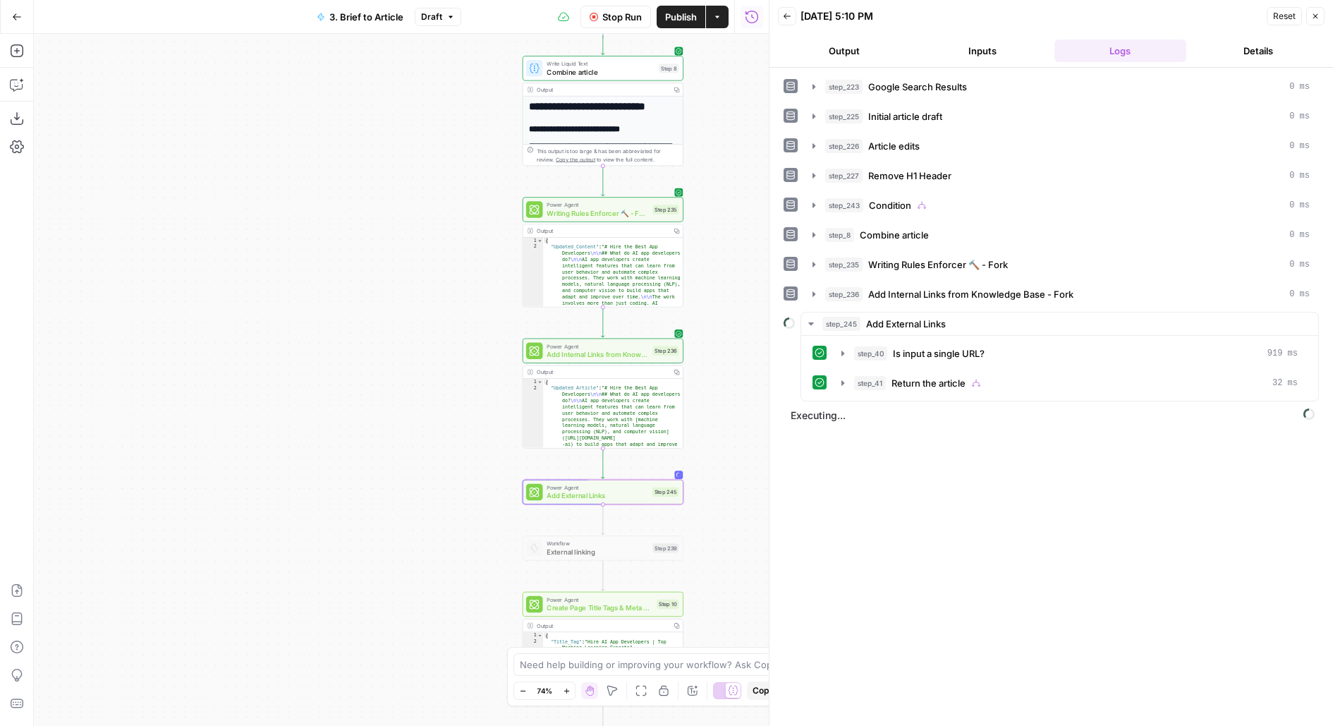
click at [699, 16] on button "Publish" at bounding box center [681, 17] width 49 height 23
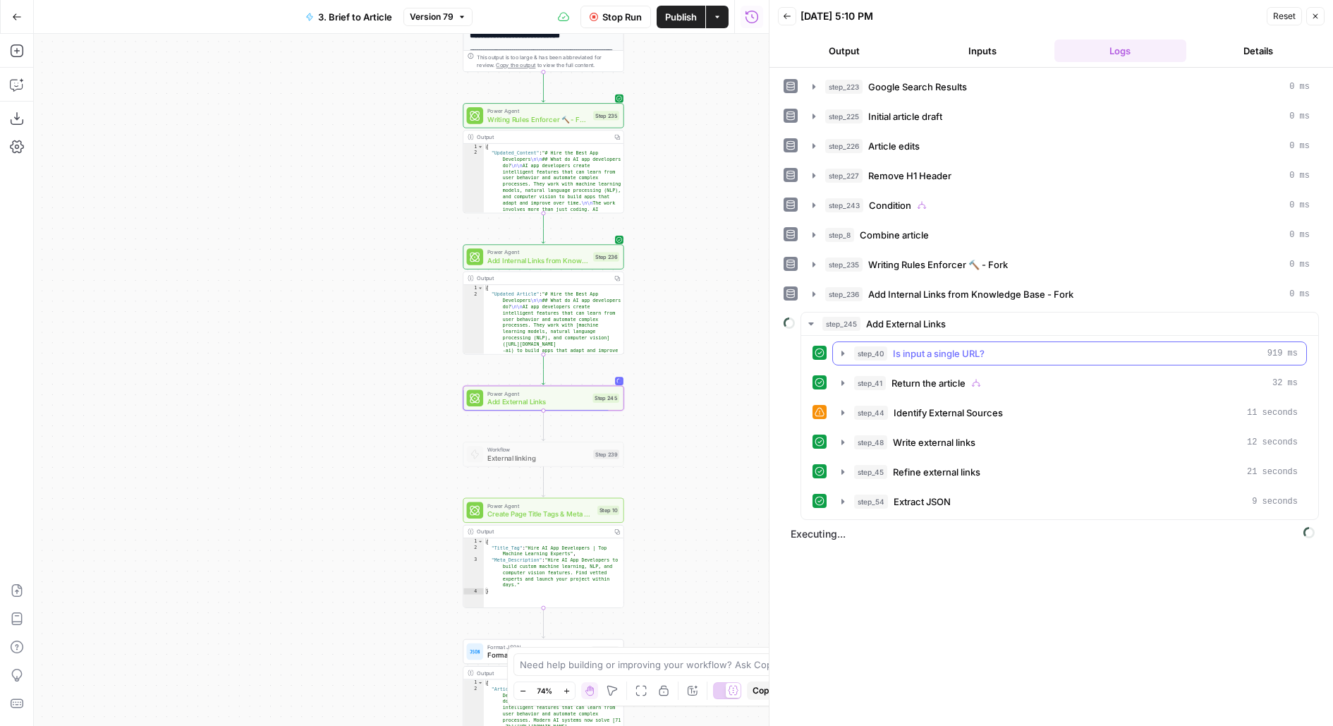
click at [901, 346] on span "Is input a single URL?" at bounding box center [939, 353] width 92 height 14
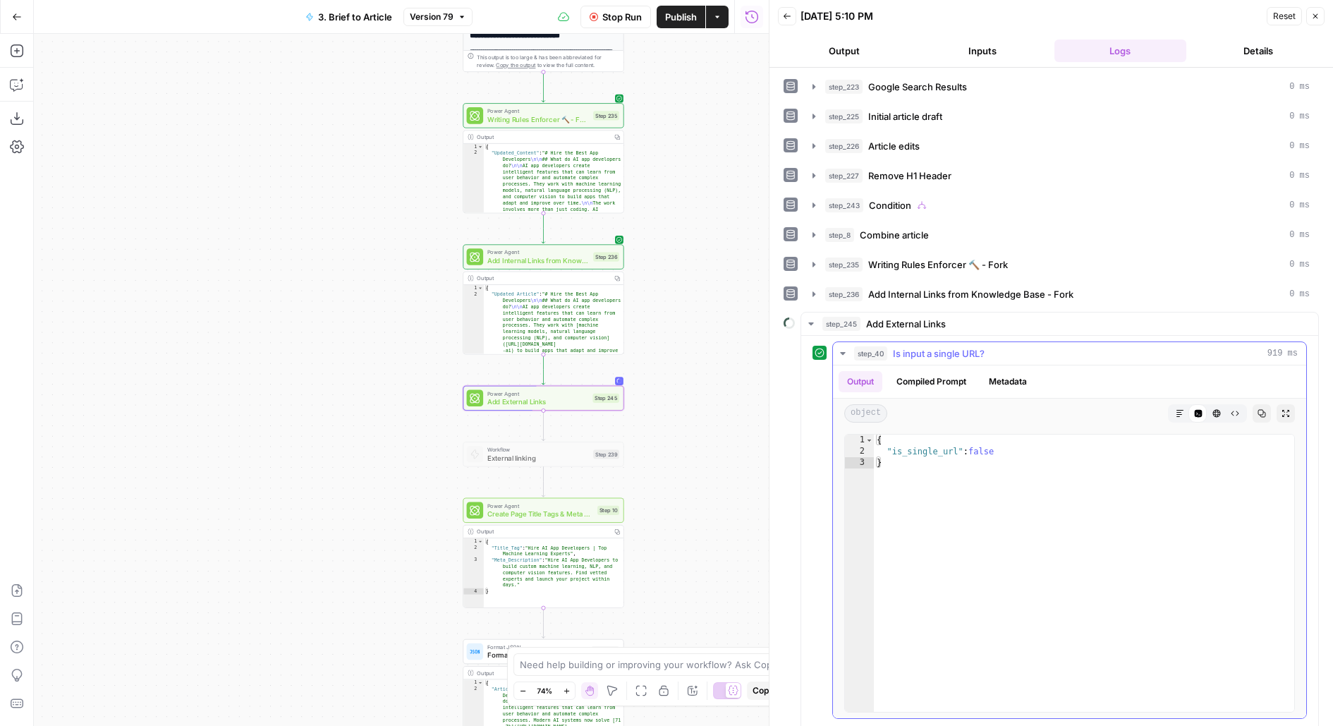
click at [901, 346] on span "Is input a single URL?" at bounding box center [939, 353] width 92 height 14
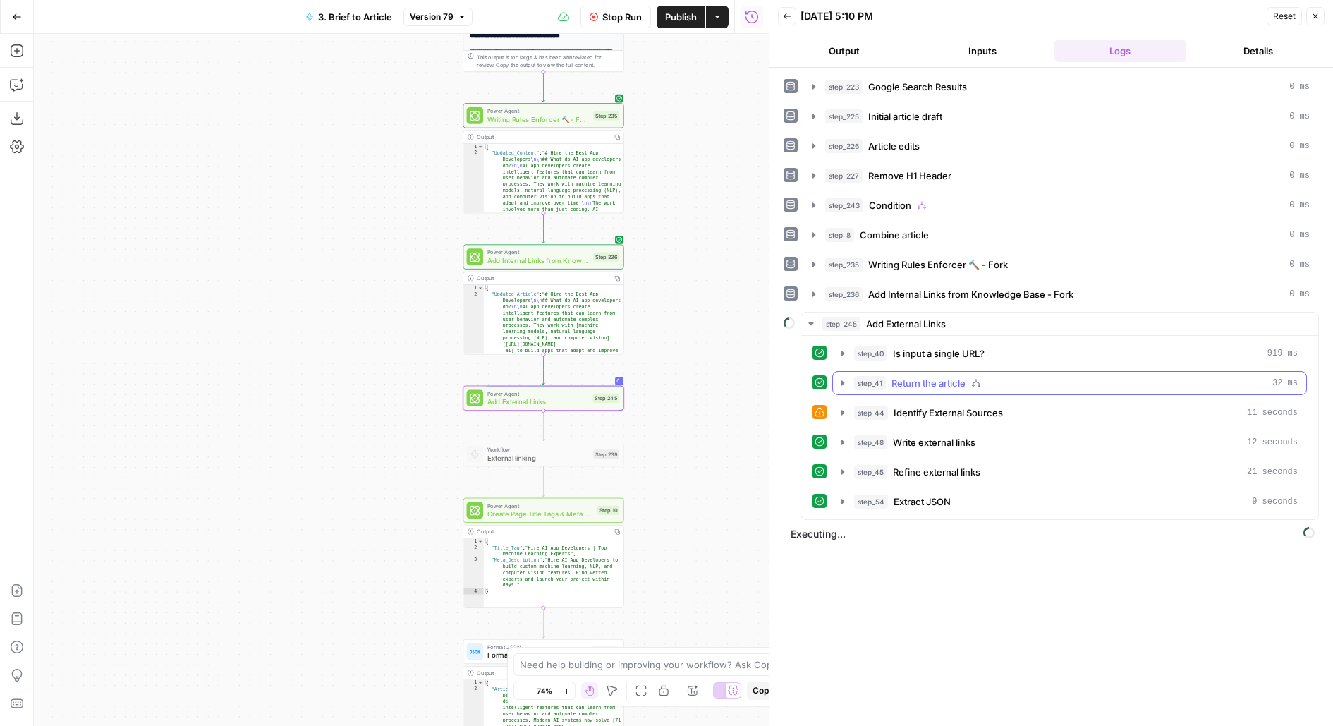
click at [945, 382] on span "Return the article" at bounding box center [929, 383] width 74 height 14
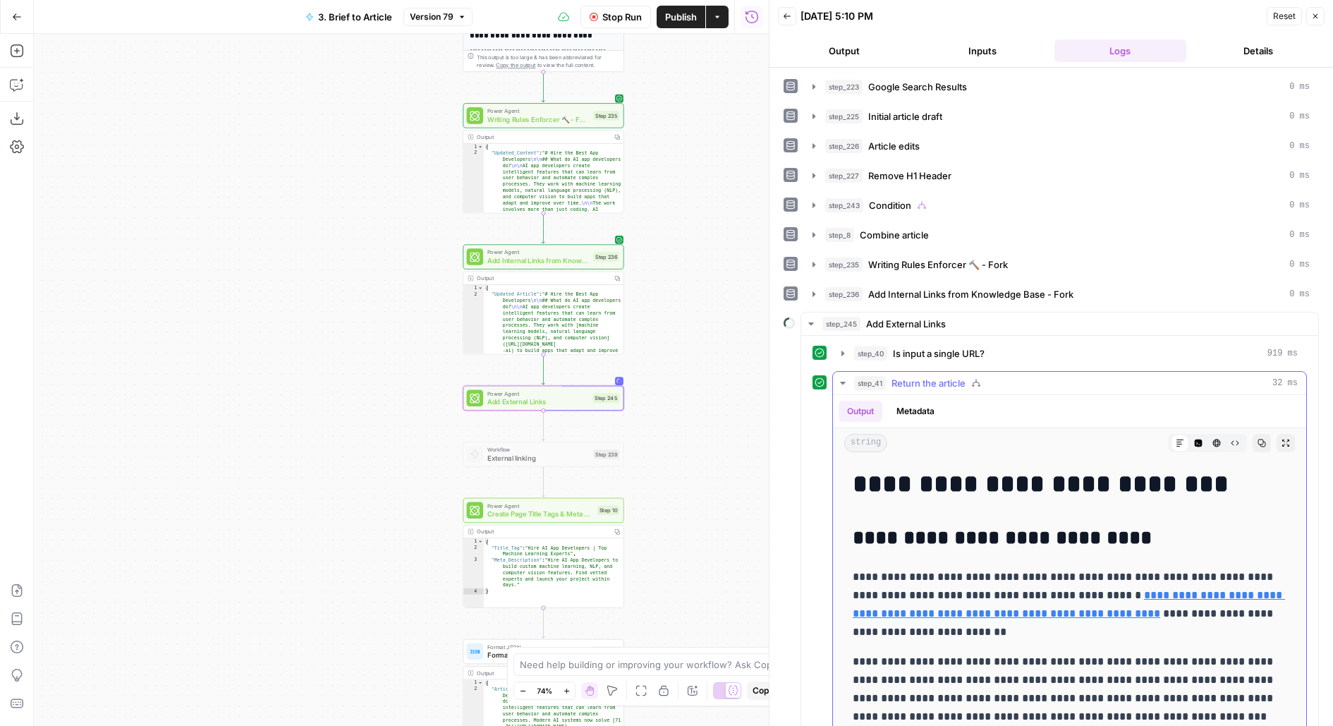
click at [945, 381] on span "Return the article" at bounding box center [929, 383] width 74 height 14
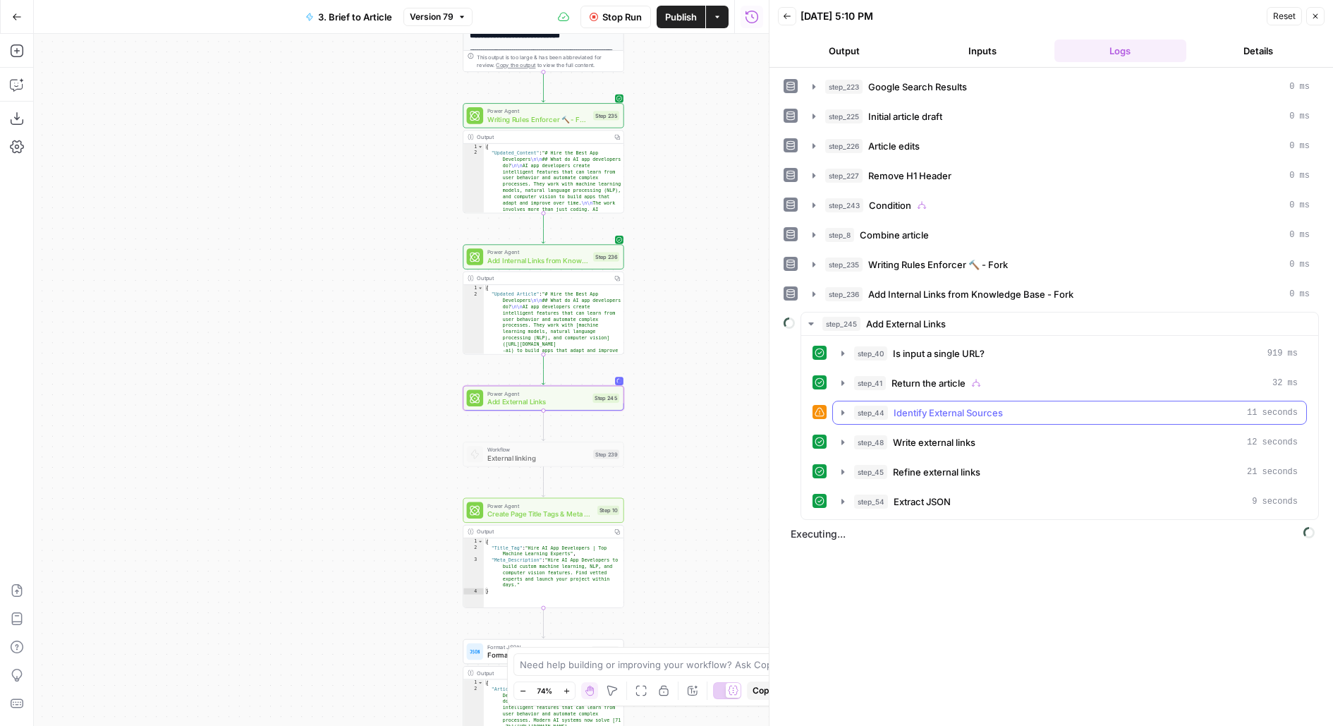
click at [946, 416] on button "step_44 Identify External Sources 11 seconds" at bounding box center [1069, 412] width 473 height 23
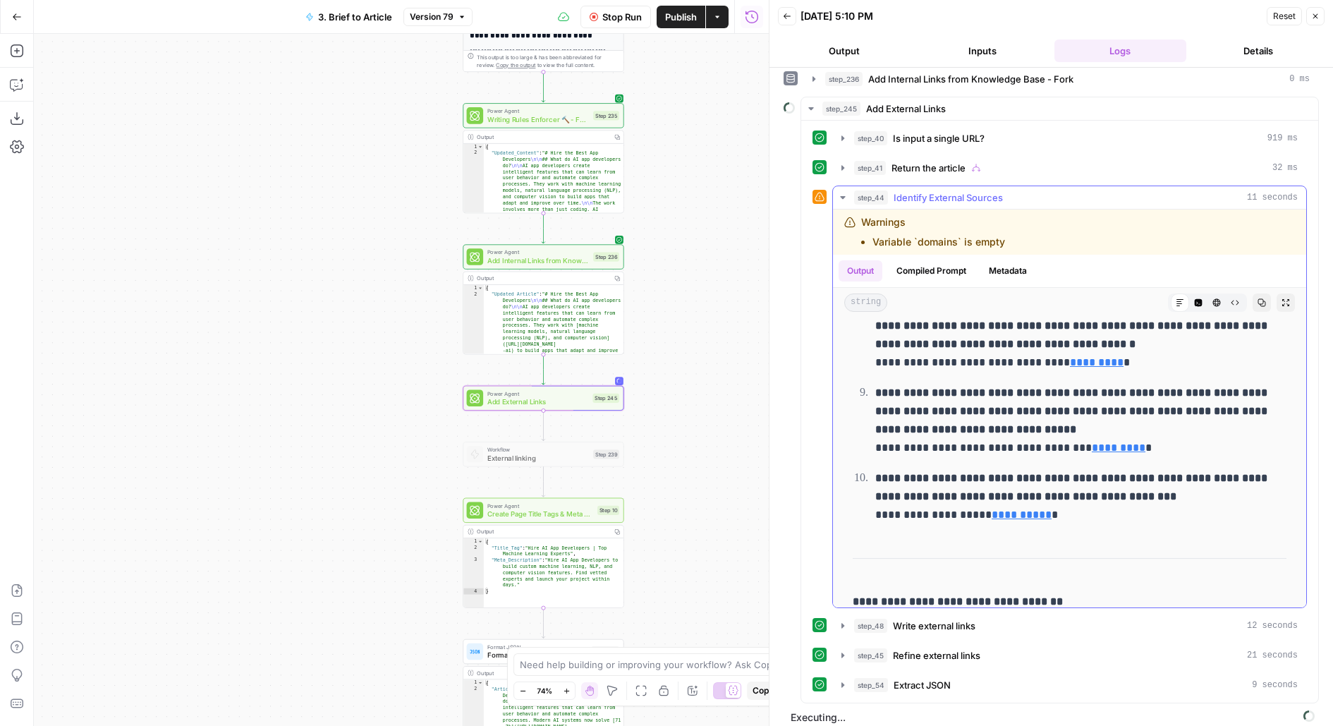
scroll to position [1048, 0]
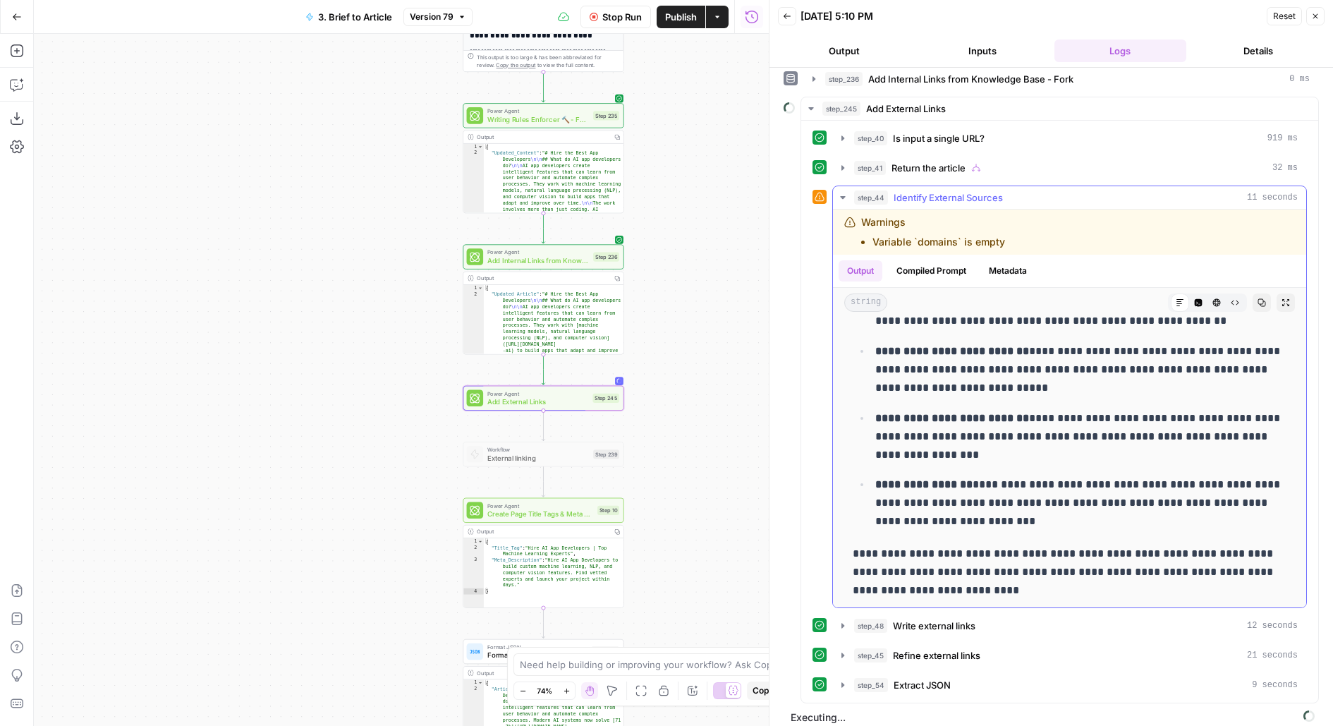
click at [929, 190] on span "Identify External Sources" at bounding box center [948, 197] width 109 height 14
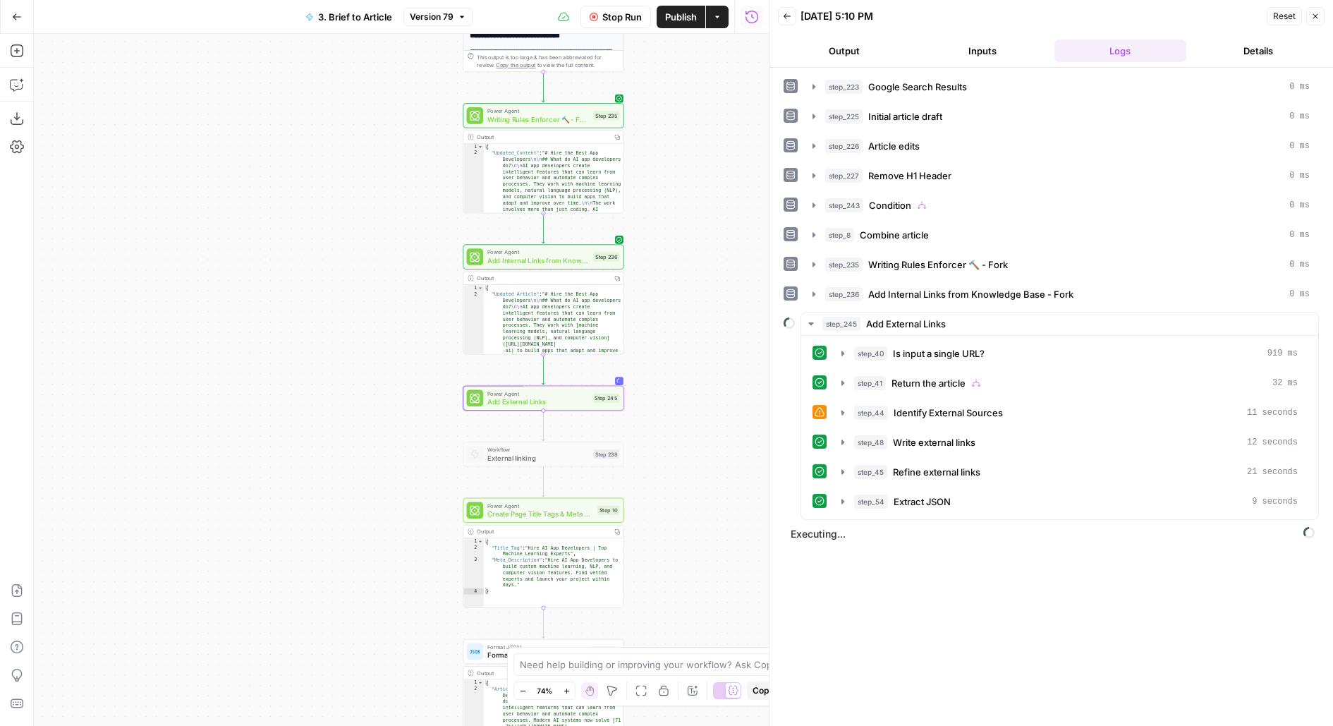
scroll to position [0, 0]
click at [931, 461] on button "step_45 Refine external links 21 seconds" at bounding box center [1069, 472] width 473 height 23
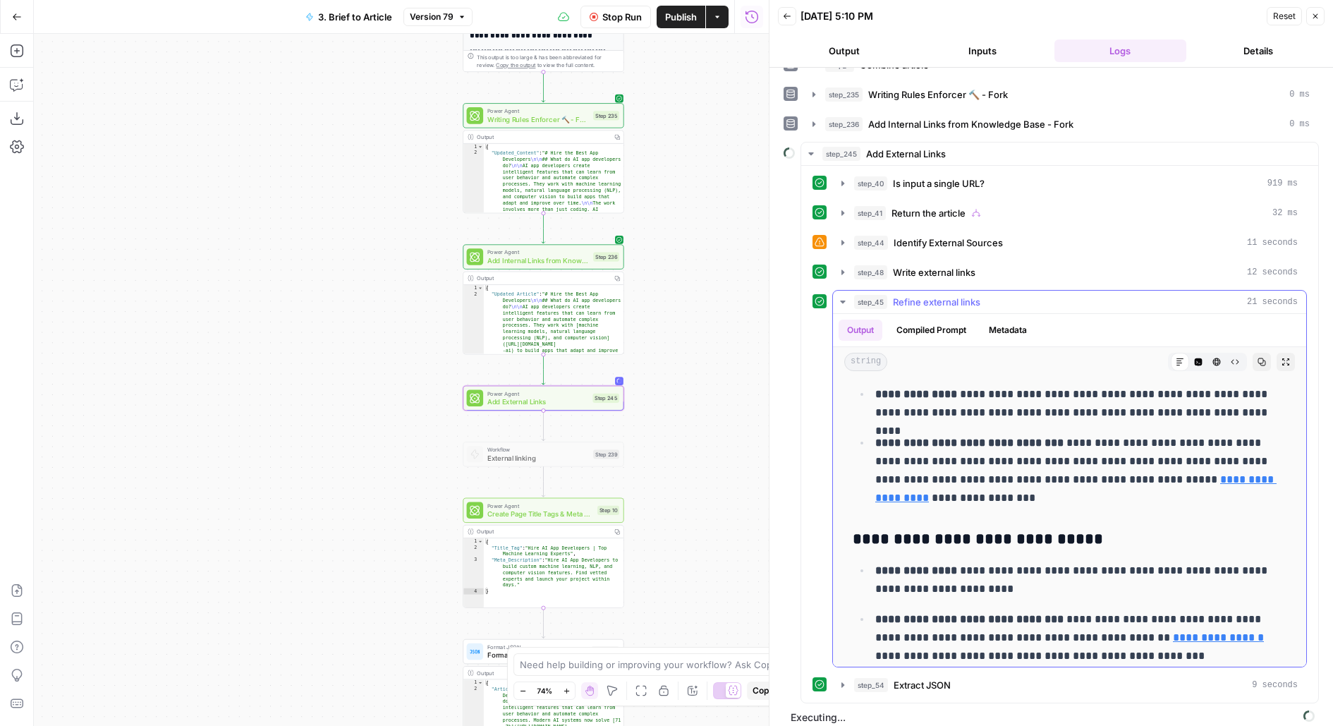
scroll to position [375, 0]
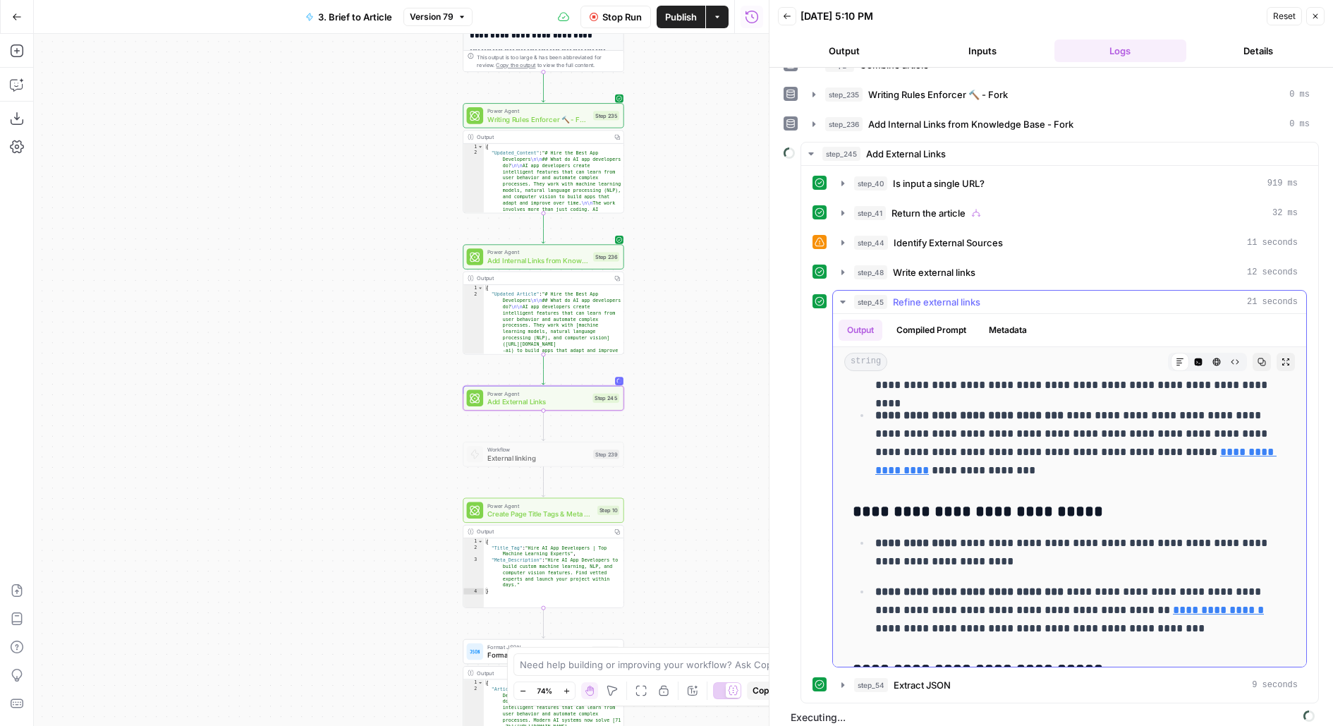
drag, startPoint x: 1055, startPoint y: 409, endPoint x: 1285, endPoint y: 454, distance: 234.4
click at [1285, 456] on p "**********" at bounding box center [1082, 442] width 413 height 73
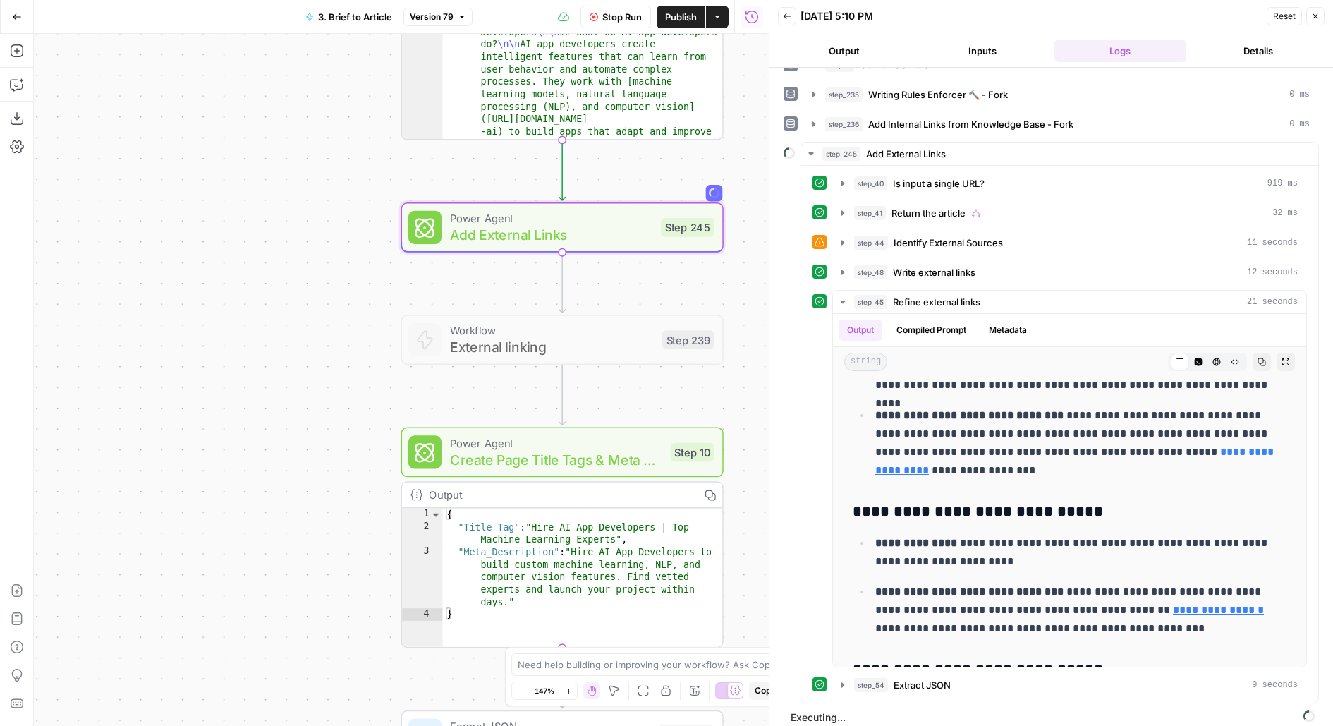
drag, startPoint x: 656, startPoint y: 313, endPoint x: 743, endPoint y: 279, distance: 93.2
click at [743, 279] on div "**********" at bounding box center [401, 380] width 735 height 692
click at [955, 429] on p "**********" at bounding box center [1082, 442] width 413 height 73
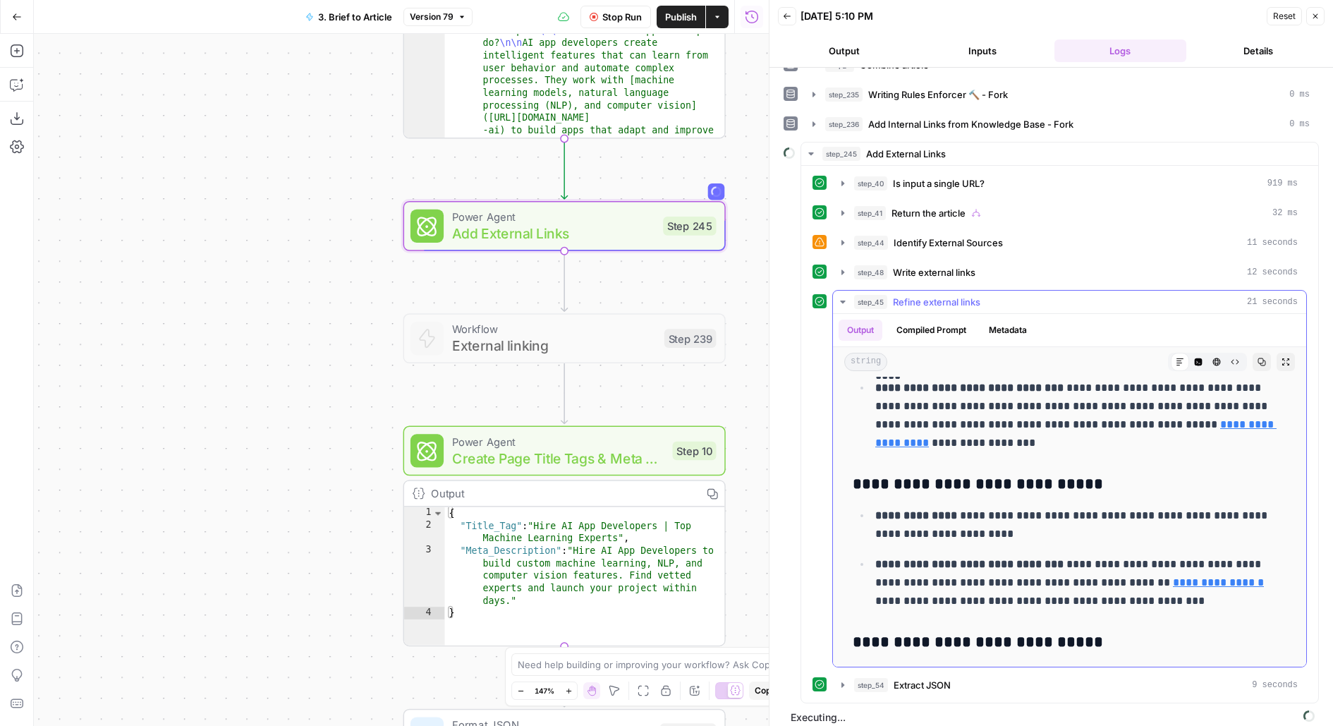
scroll to position [519, 0]
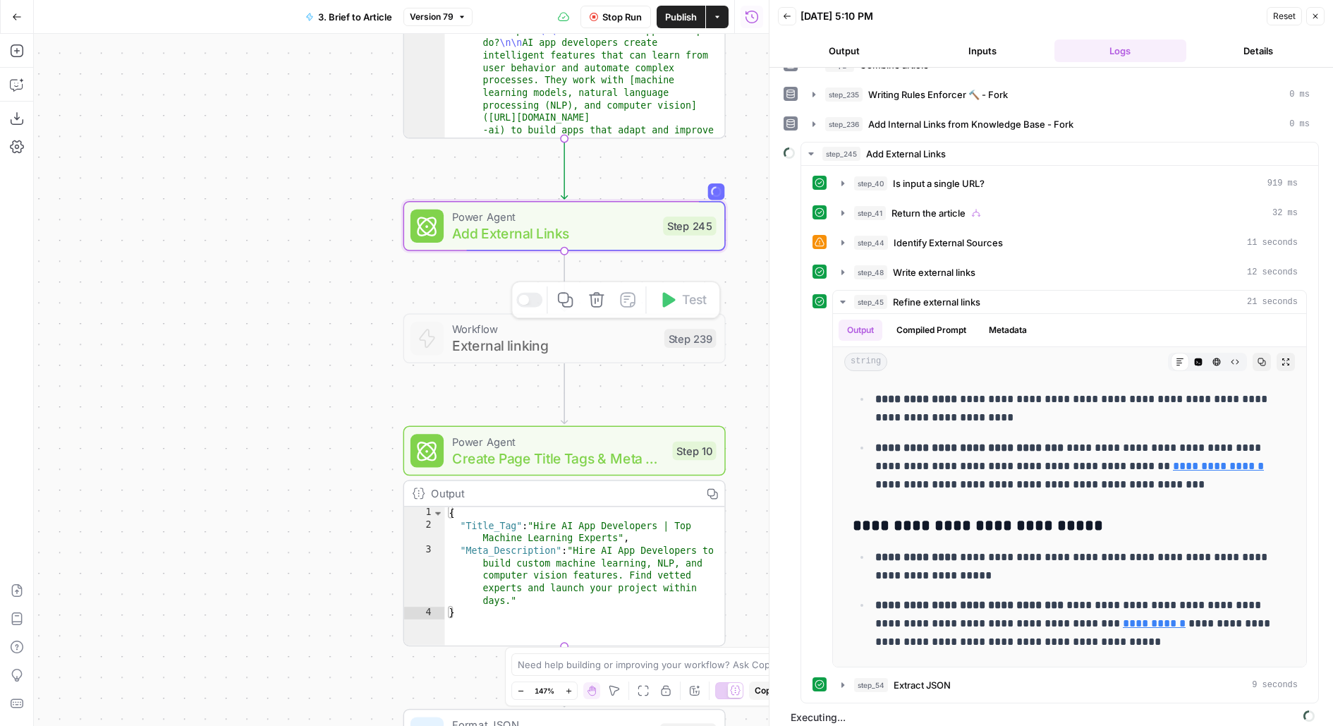
click at [474, 238] on span "Add External Links" at bounding box center [553, 233] width 203 height 20
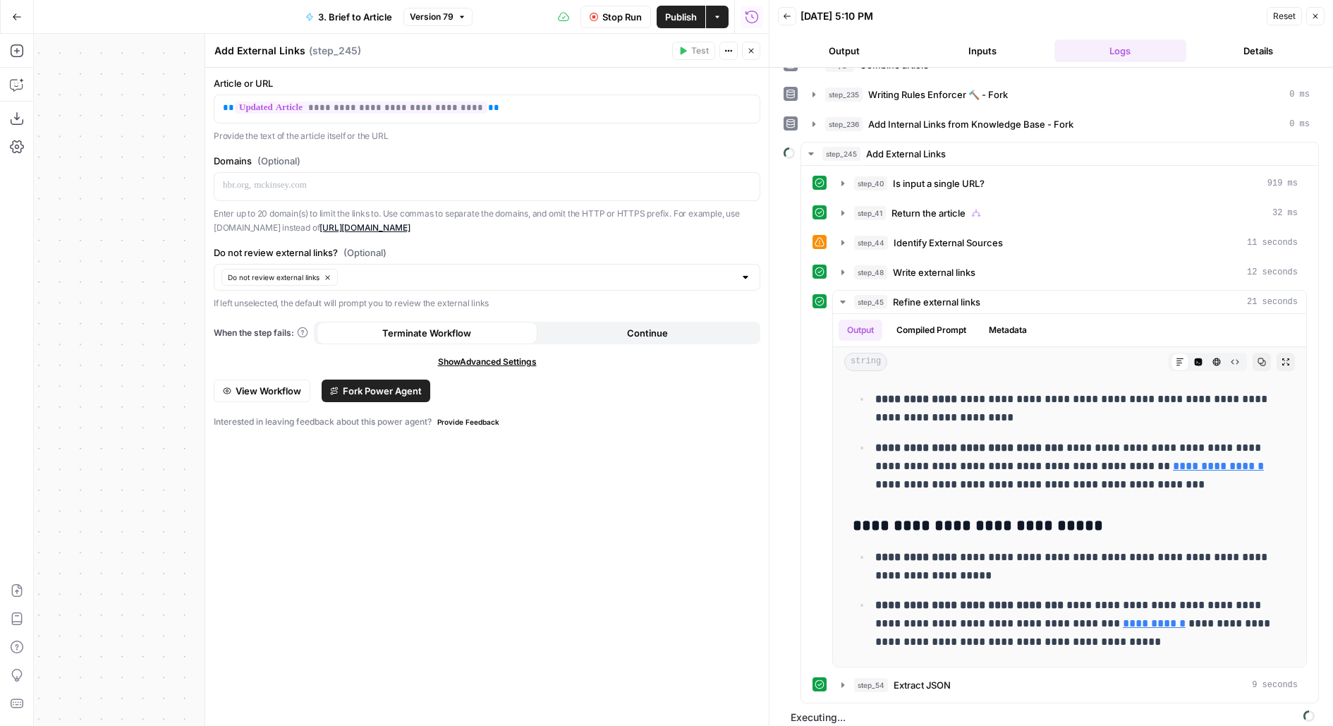
click at [756, 46] on button "Close" at bounding box center [751, 51] width 18 height 18
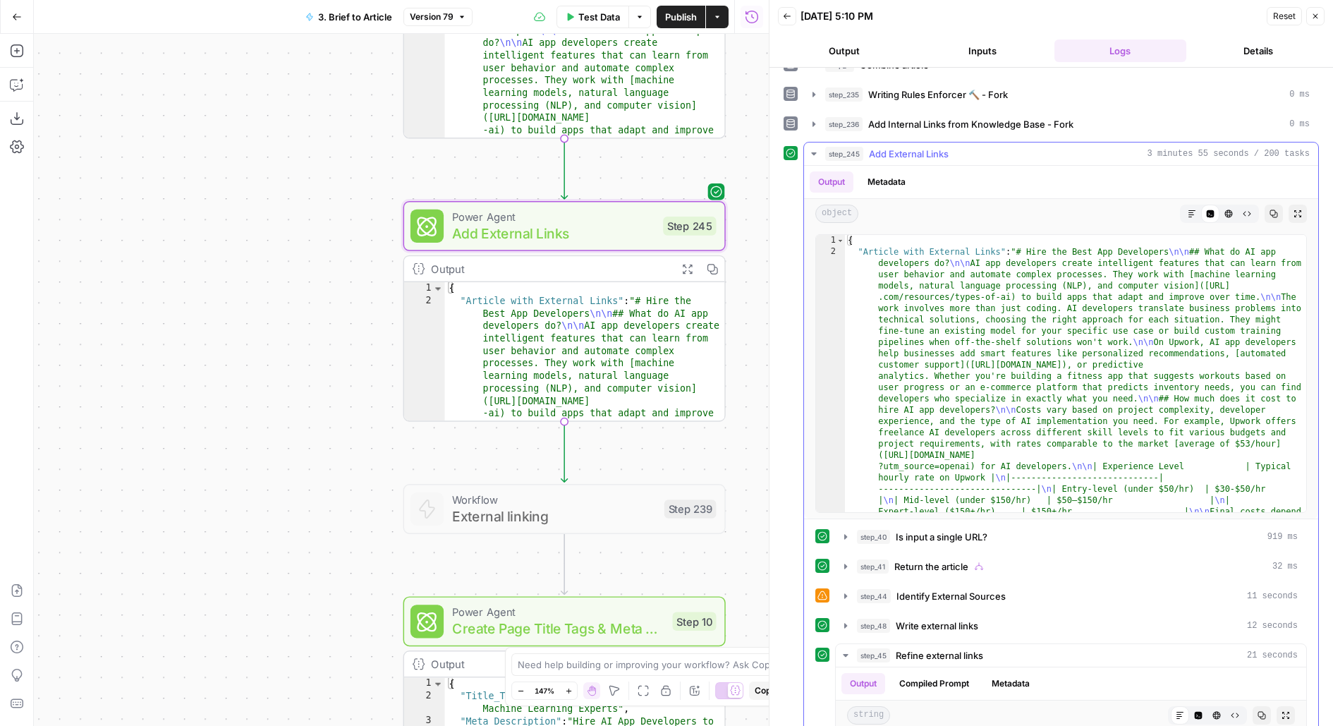
click at [1192, 210] on icon "button" at bounding box center [1192, 214] width 8 height 8
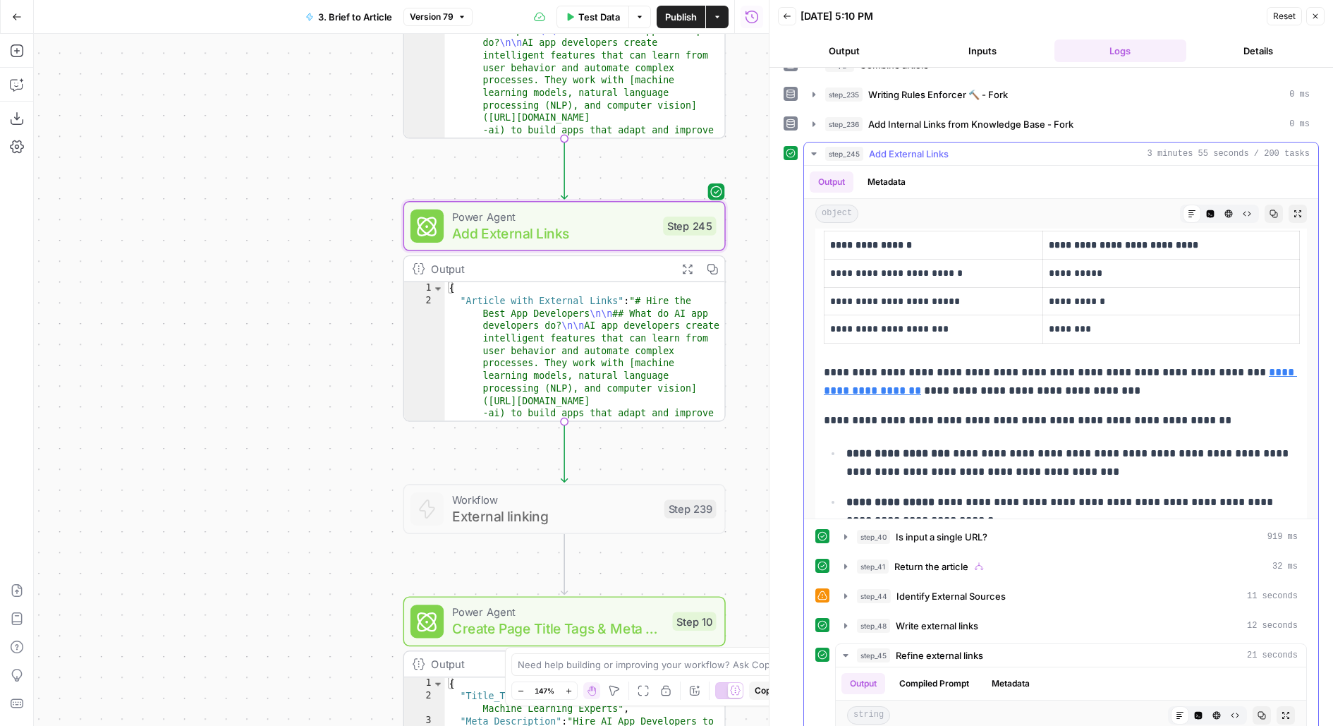
scroll to position [537, 0]
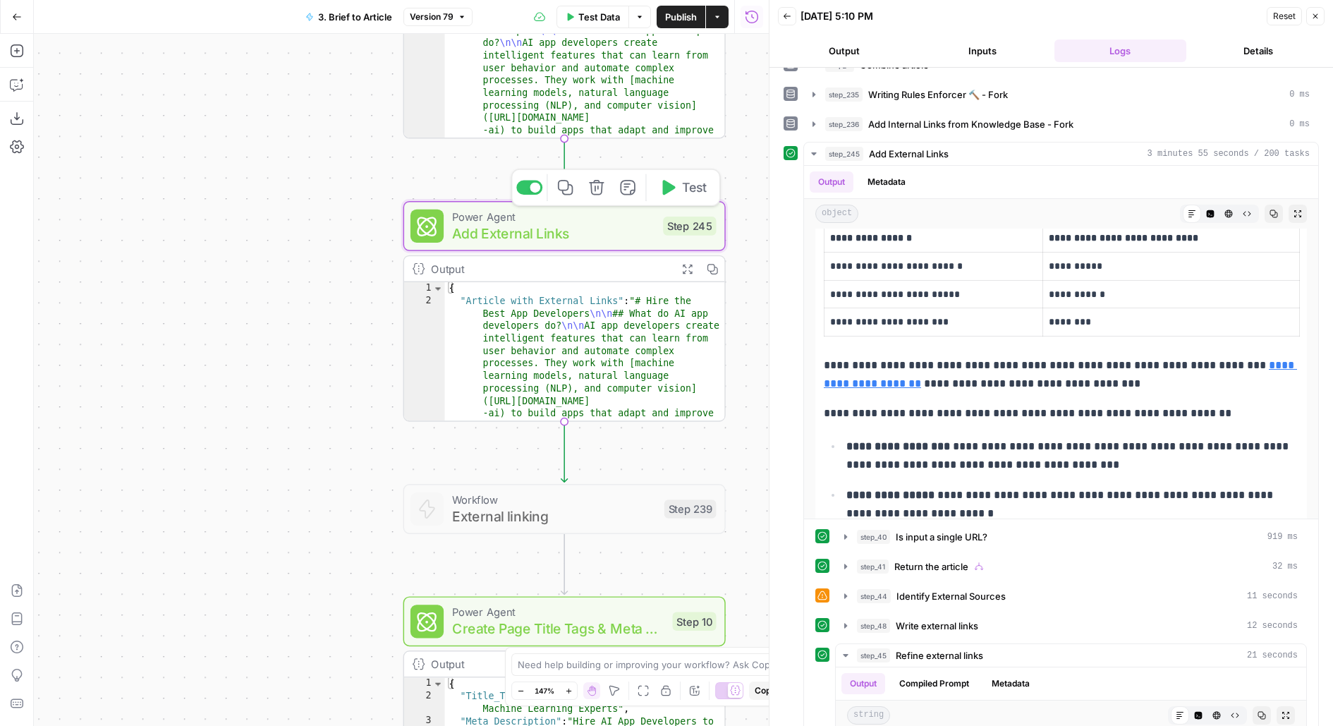
click at [644, 240] on span "Add External Links" at bounding box center [553, 233] width 203 height 20
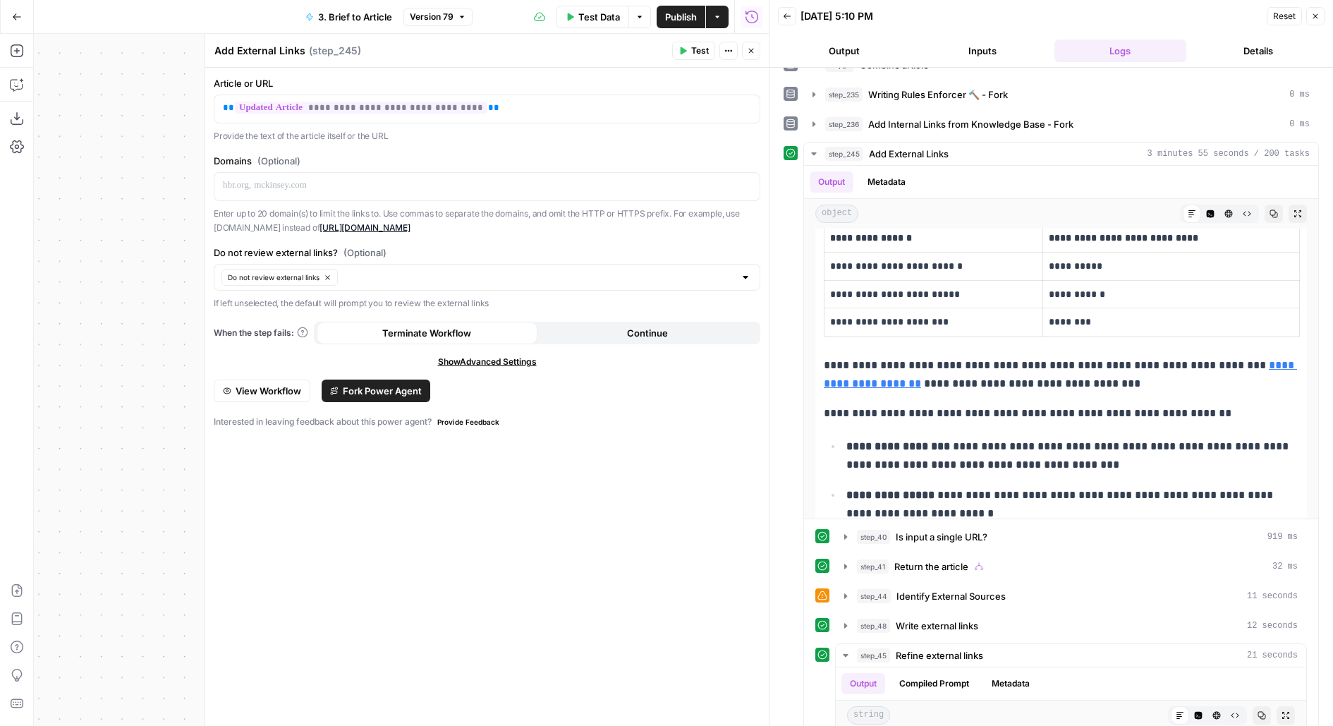
click at [281, 388] on span "View Workflow" at bounding box center [269, 391] width 66 height 14
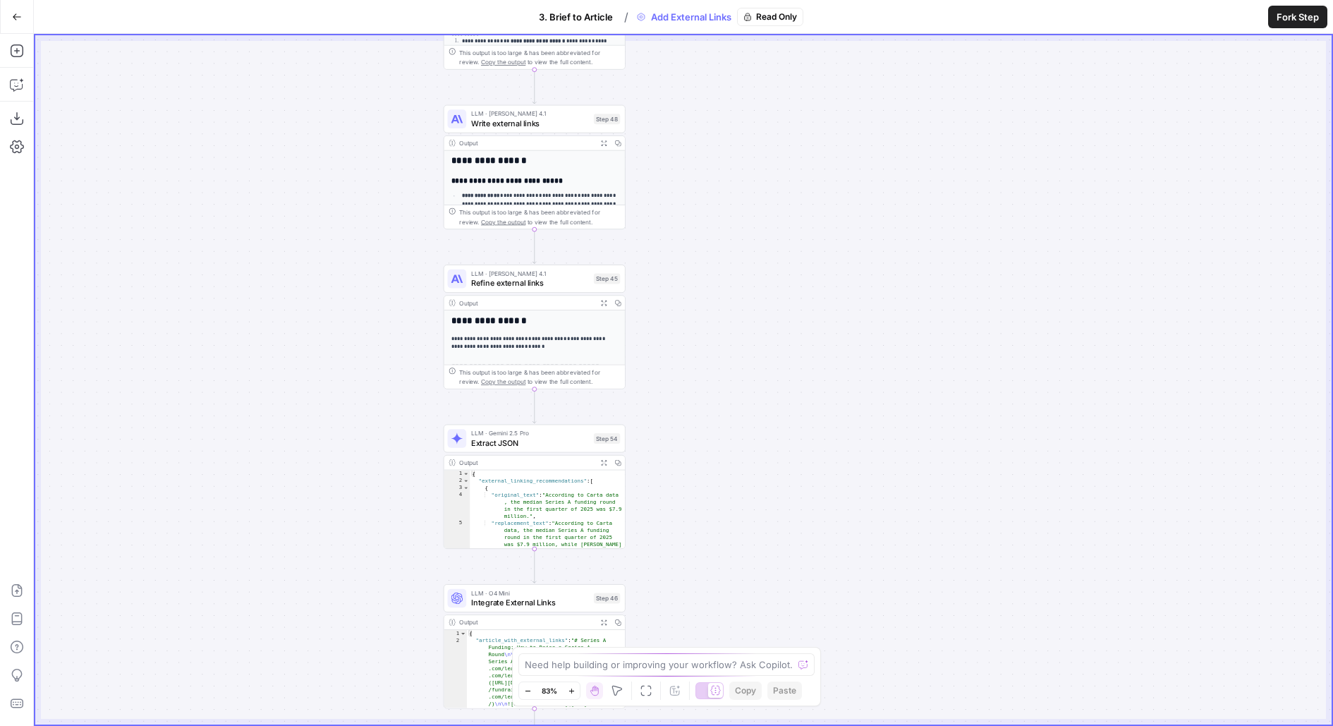
drag, startPoint x: 835, startPoint y: 394, endPoint x: 994, endPoint y: 111, distance: 324.1
click at [995, 111] on div "**********" at bounding box center [683, 379] width 1297 height 689
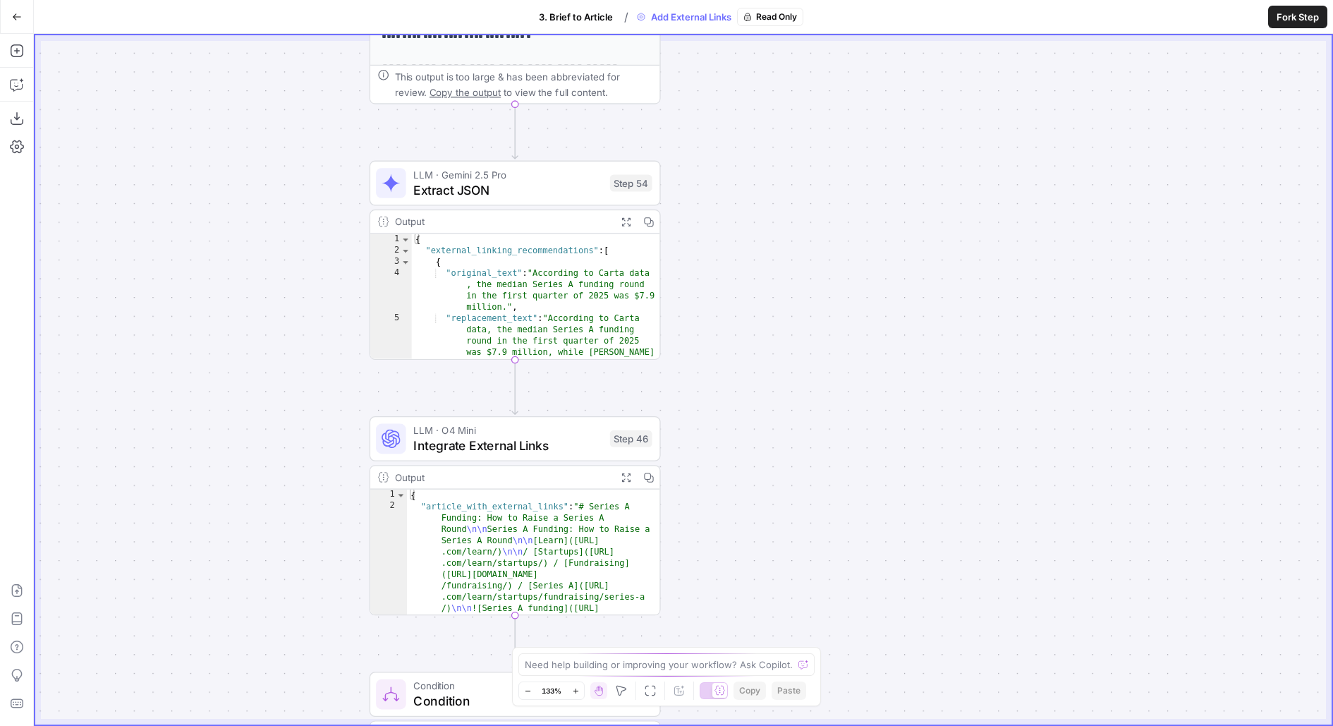
drag, startPoint x: 890, startPoint y: 385, endPoint x: 911, endPoint y: 65, distance: 321.0
click at [911, 65] on div "**********" at bounding box center [683, 379] width 1297 height 689
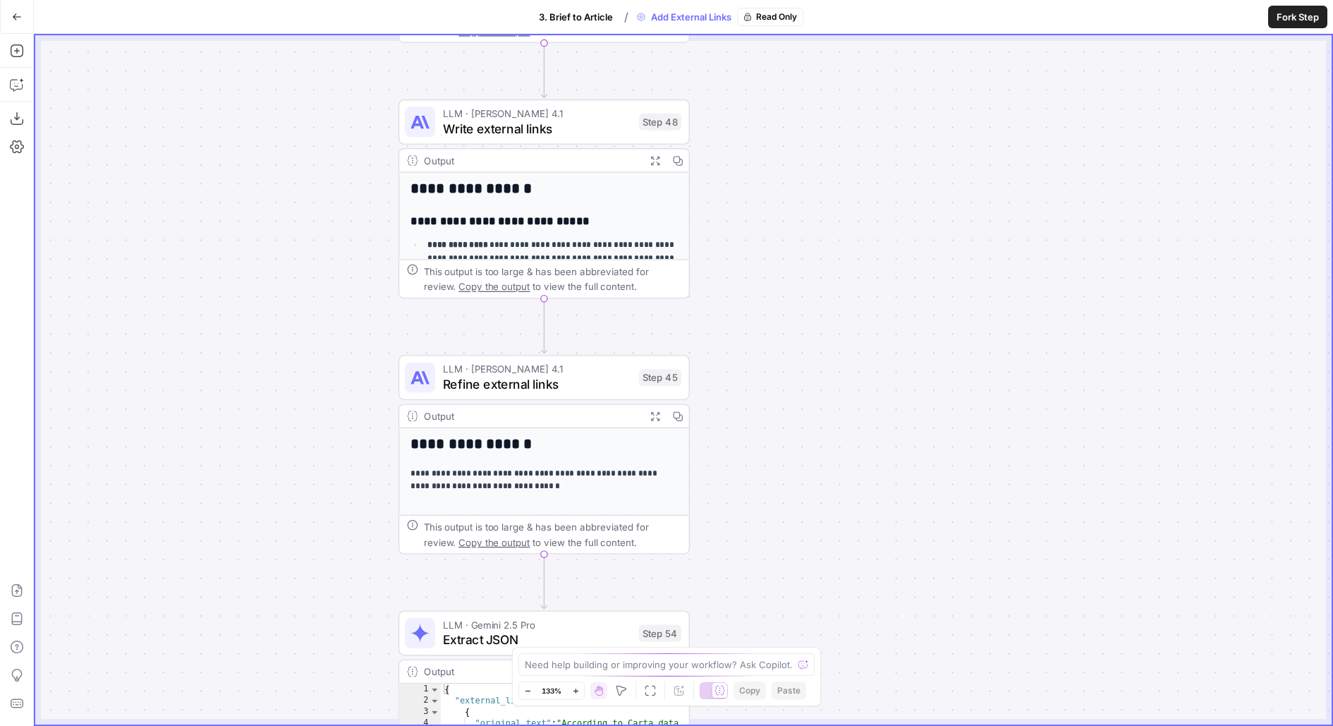
click at [564, 123] on span "Write external links" at bounding box center [537, 128] width 189 height 19
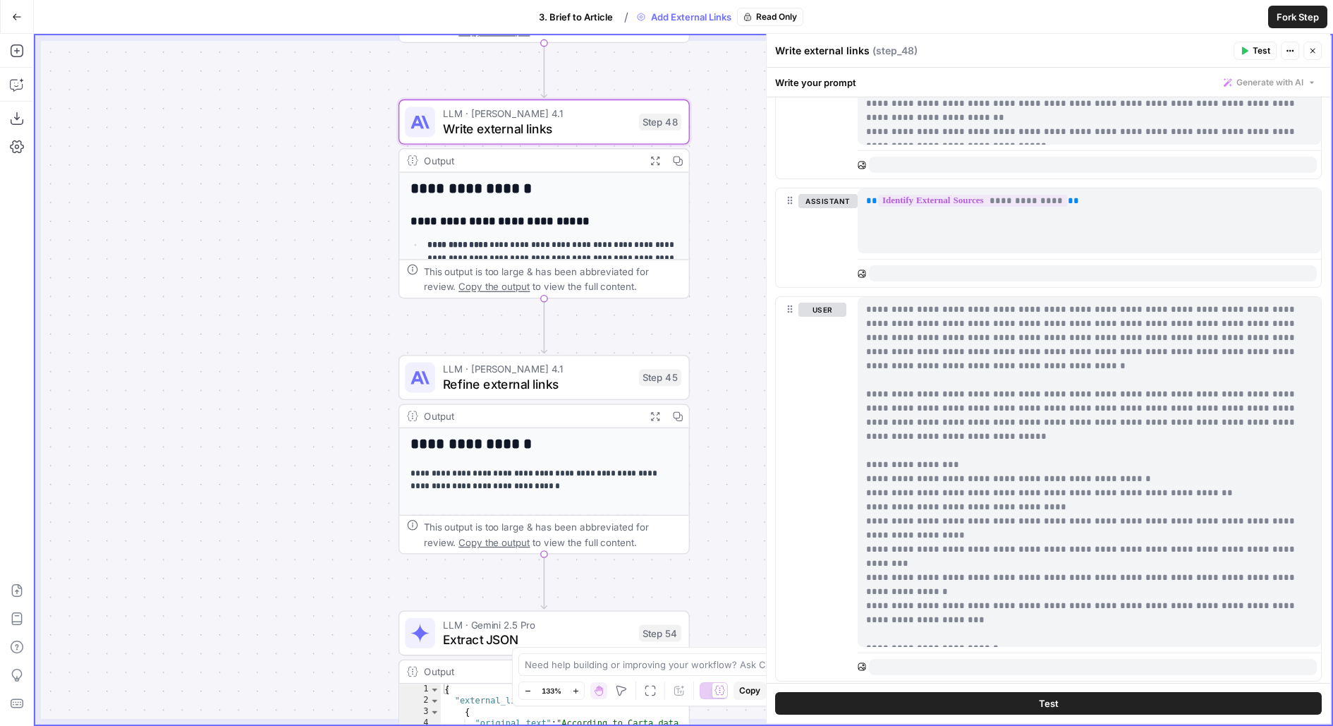
scroll to position [551, 0]
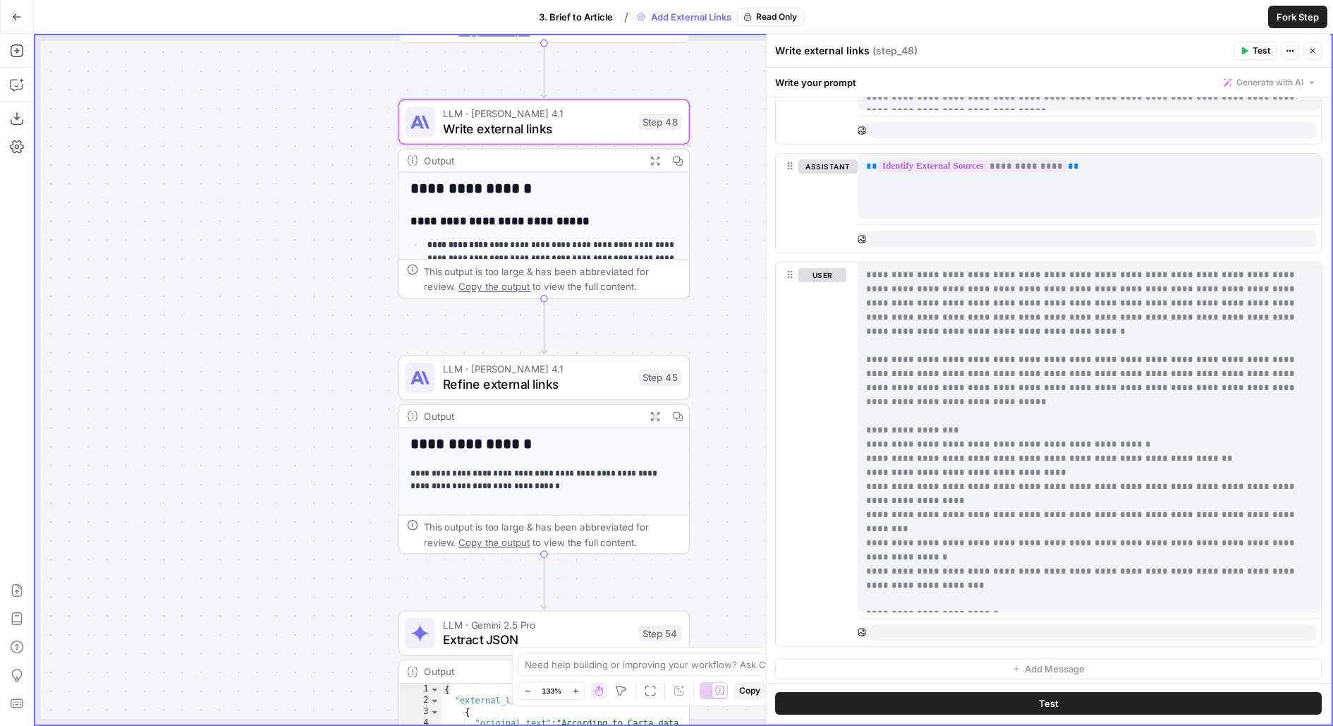
click at [569, 28] on button "3. Brief to Article" at bounding box center [576, 17] width 91 height 23
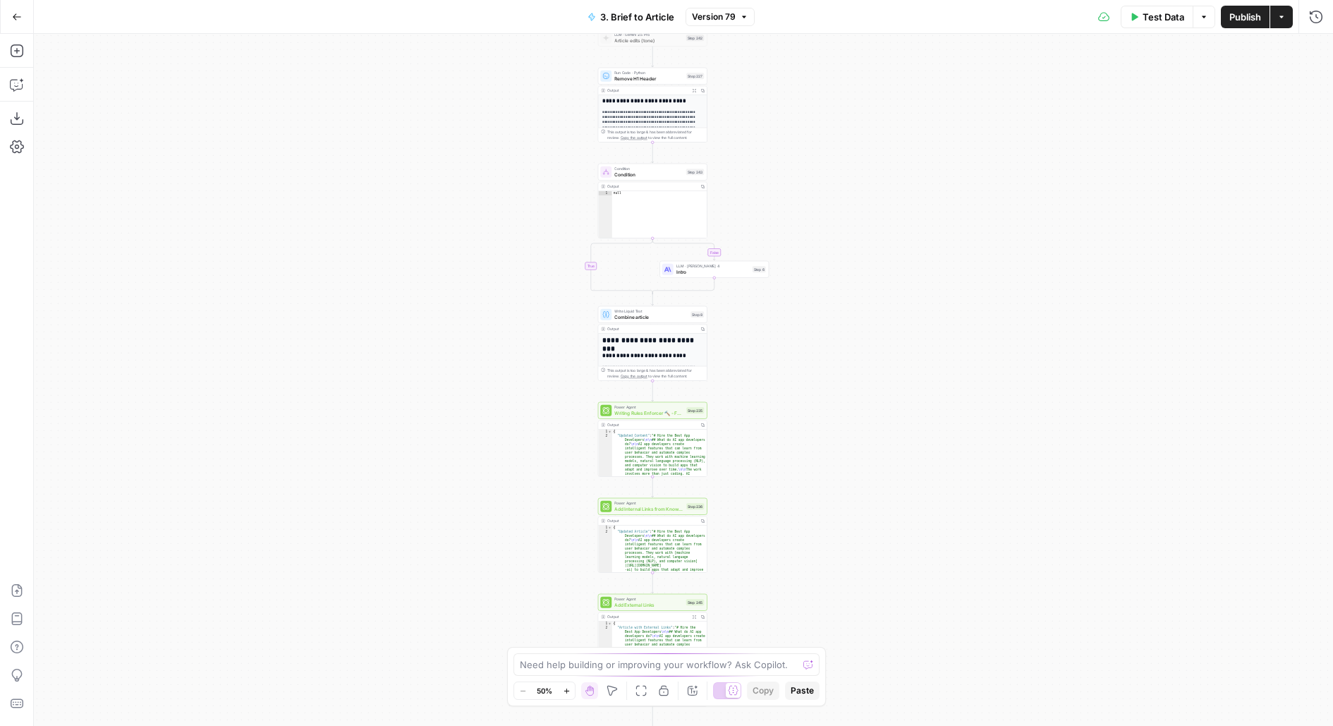
drag, startPoint x: 879, startPoint y: 494, endPoint x: 878, endPoint y: 157, distance: 337.2
click at [879, 161] on div "**********" at bounding box center [684, 380] width 1300 height 692
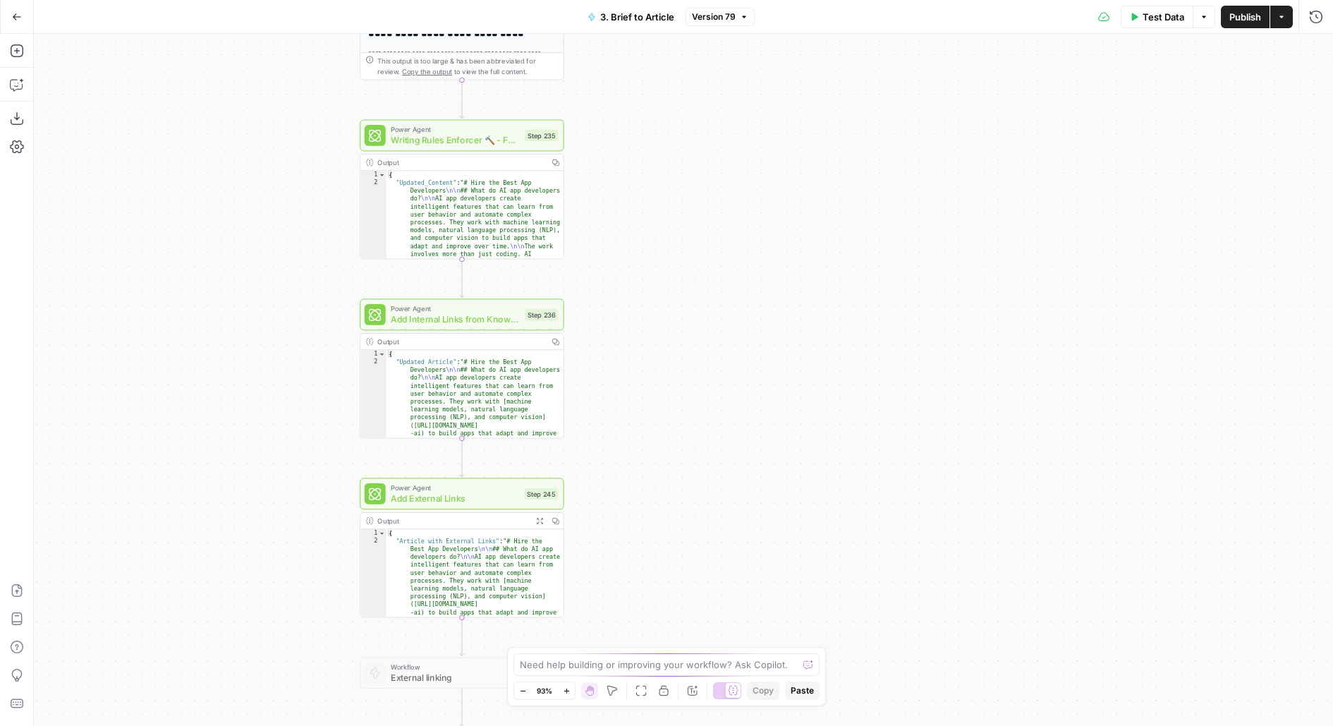
drag, startPoint x: 798, startPoint y: 456, endPoint x: 888, endPoint y: 209, distance: 263.6
click at [888, 209] on div "**********" at bounding box center [684, 380] width 1300 height 692
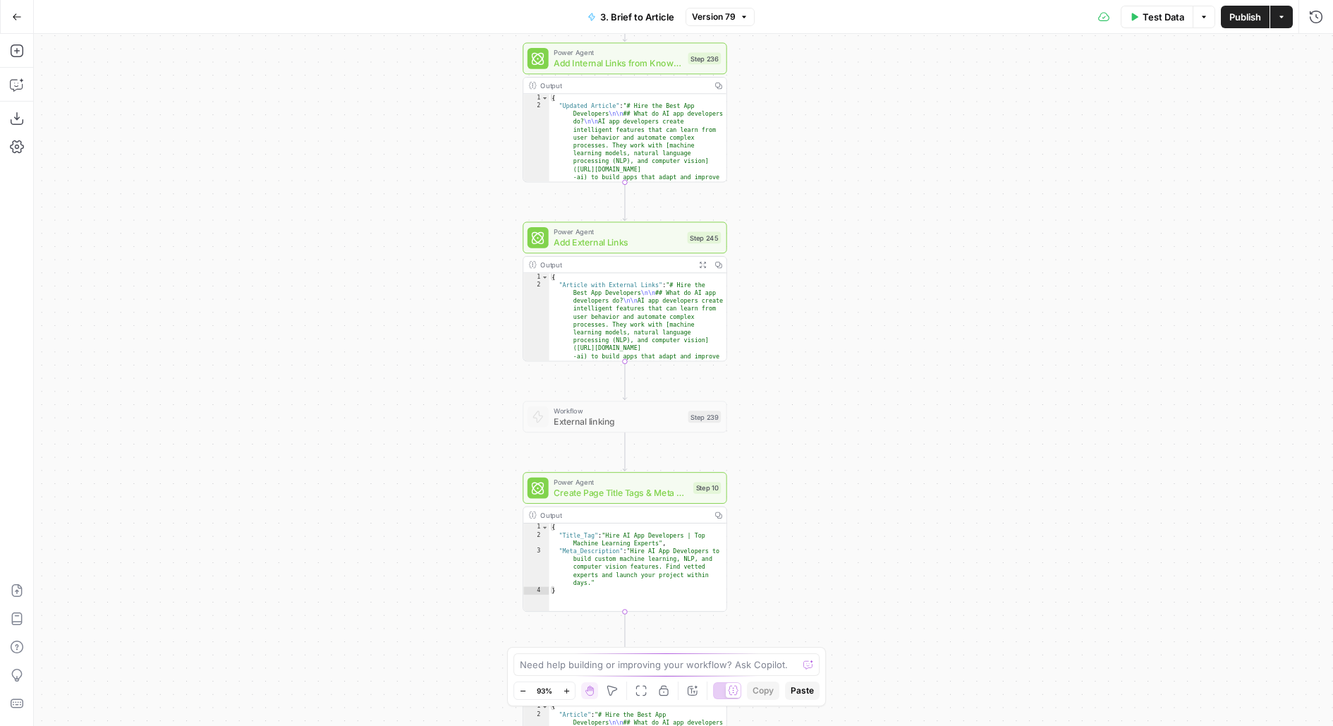
drag, startPoint x: 725, startPoint y: 265, endPoint x: 878, endPoint y: 256, distance: 152.7
click at [878, 256] on div "**********" at bounding box center [684, 380] width 1300 height 692
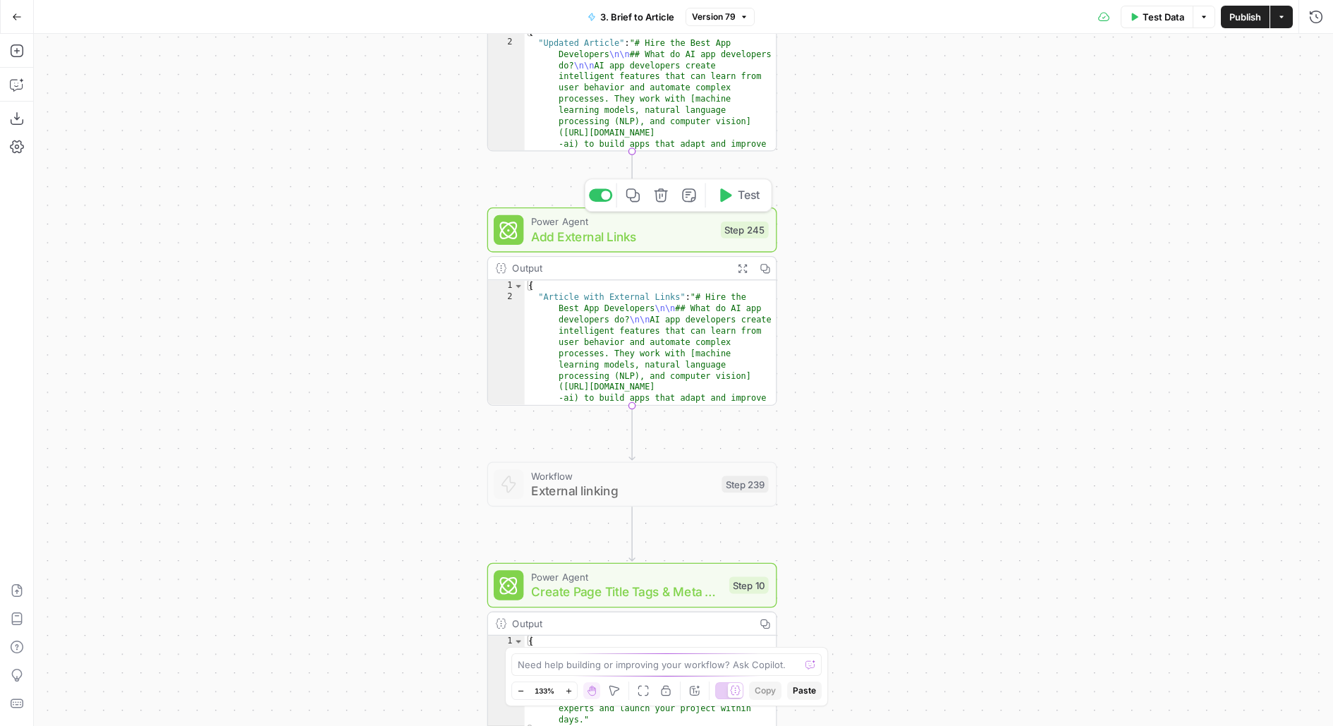
click at [739, 243] on div "Power Agent Add External Links Step 245 Copy step Delete step Add Note Test" at bounding box center [631, 230] width 275 height 32
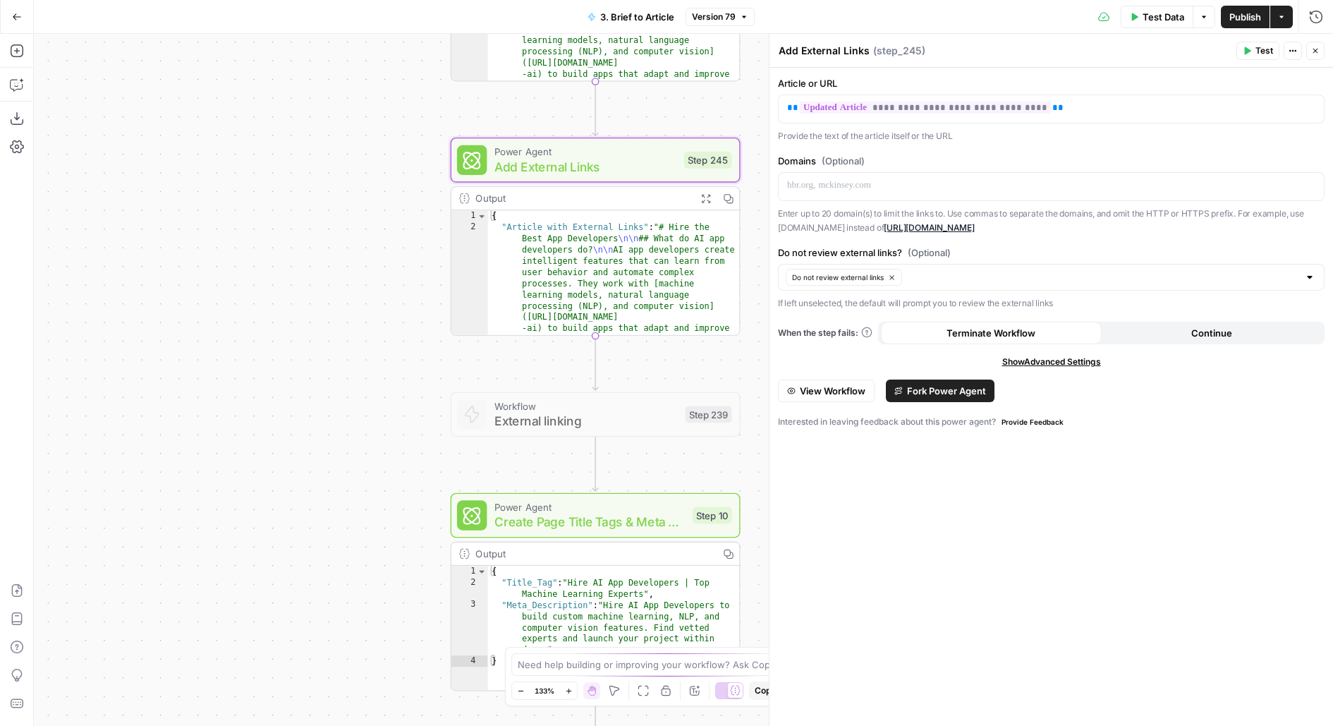
drag, startPoint x: 349, startPoint y: 339, endPoint x: 308, endPoint y: 260, distance: 88.7
click at [308, 261] on div "**********" at bounding box center [684, 380] width 1300 height 692
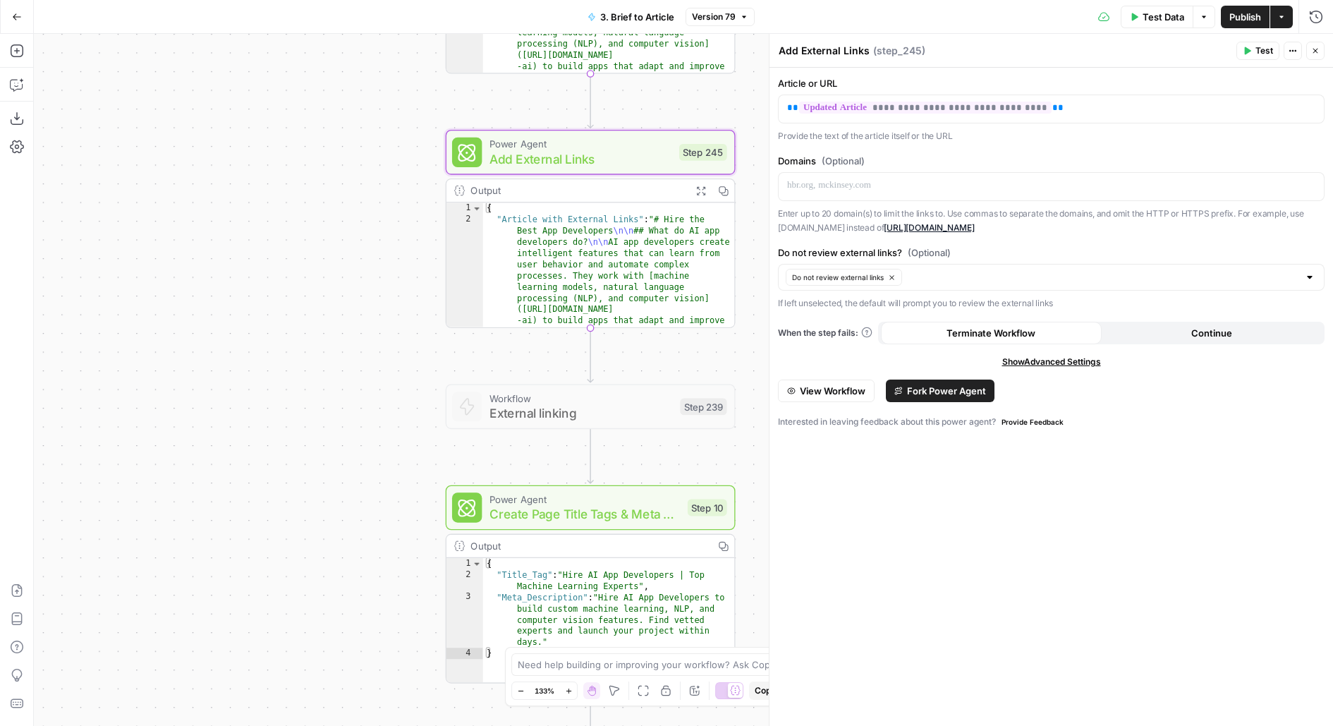
click at [700, 190] on icon "button" at bounding box center [700, 190] width 8 height 8
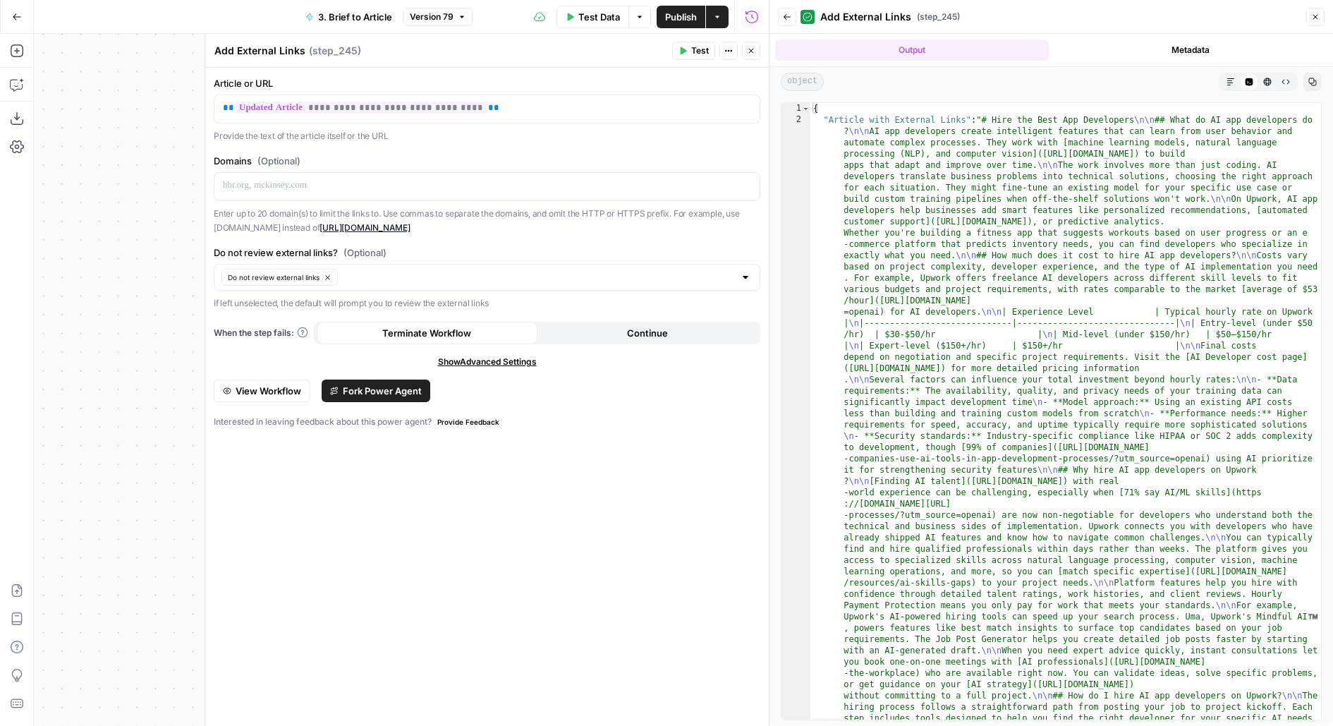
click at [1228, 82] on icon "button" at bounding box center [1231, 82] width 8 height 8
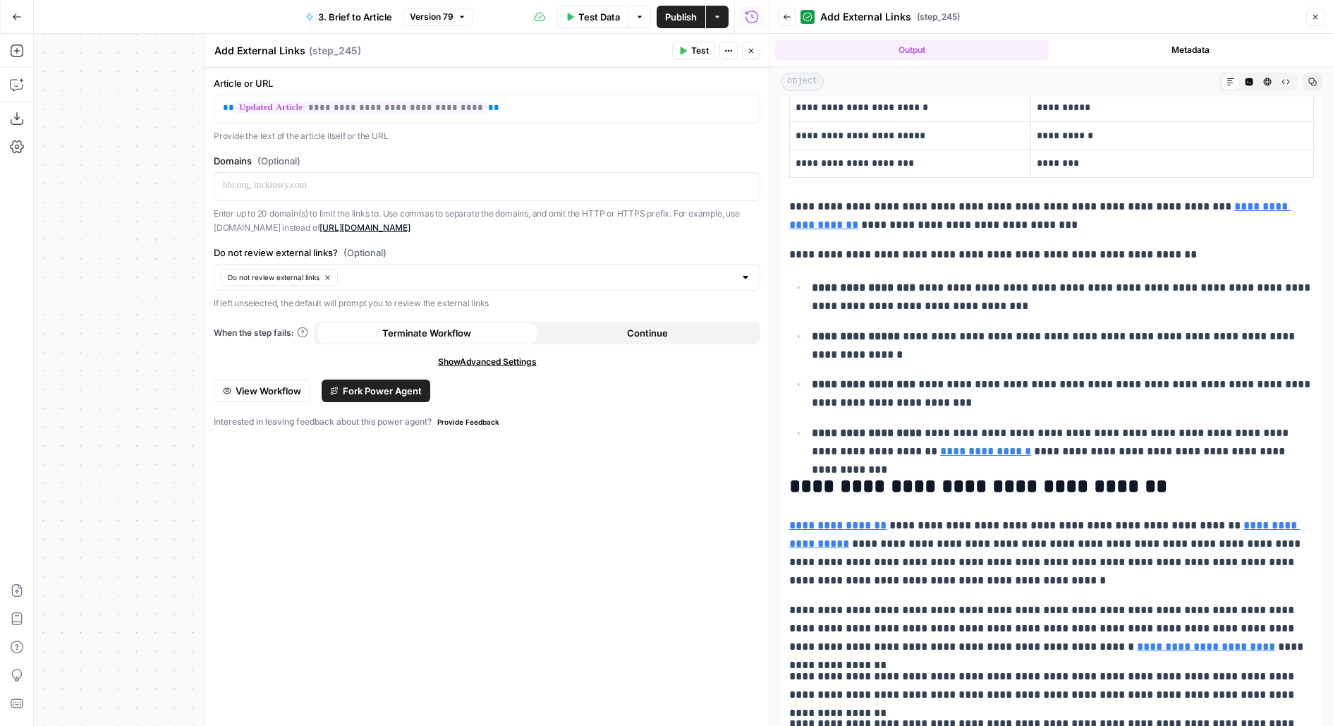
scroll to position [636, 0]
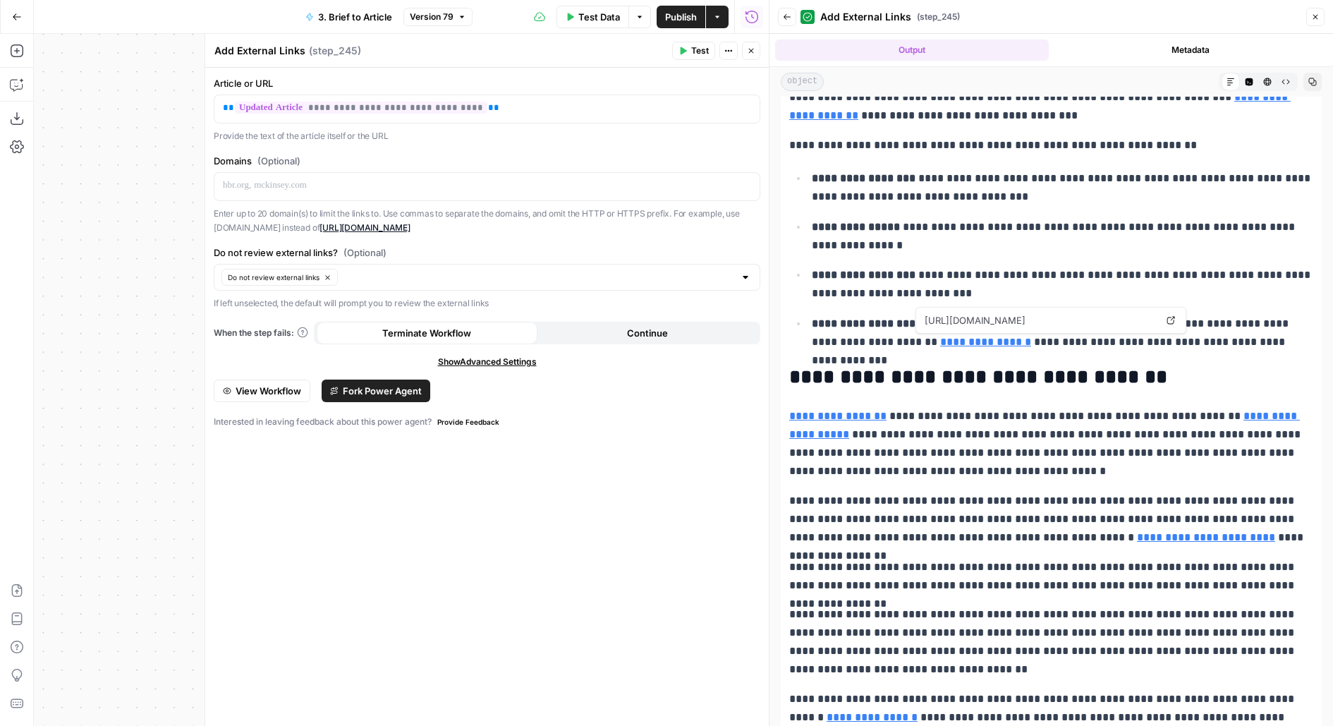
click at [959, 343] on link "**********" at bounding box center [985, 342] width 91 height 11
click at [801, 16] on div at bounding box center [808, 17] width 14 height 14
click at [792, 16] on button "Back" at bounding box center [787, 17] width 18 height 18
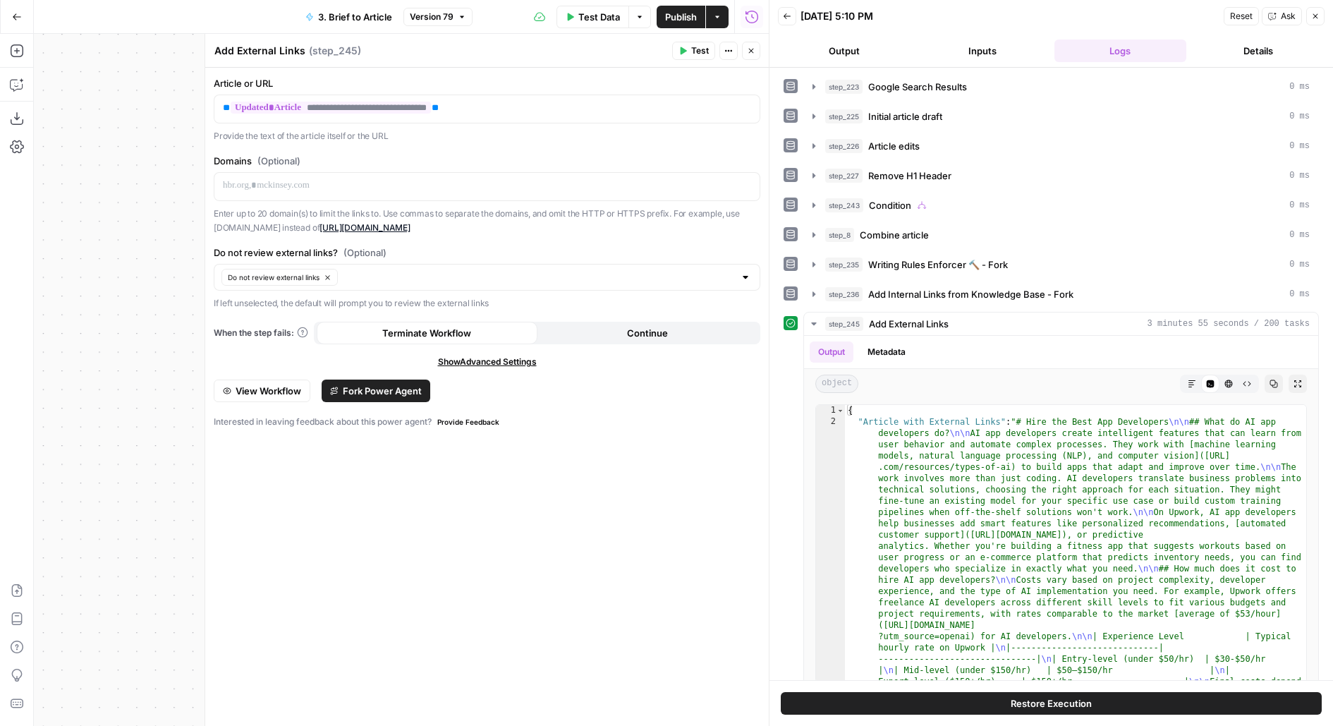
click at [753, 51] on icon "button" at bounding box center [751, 51] width 8 height 8
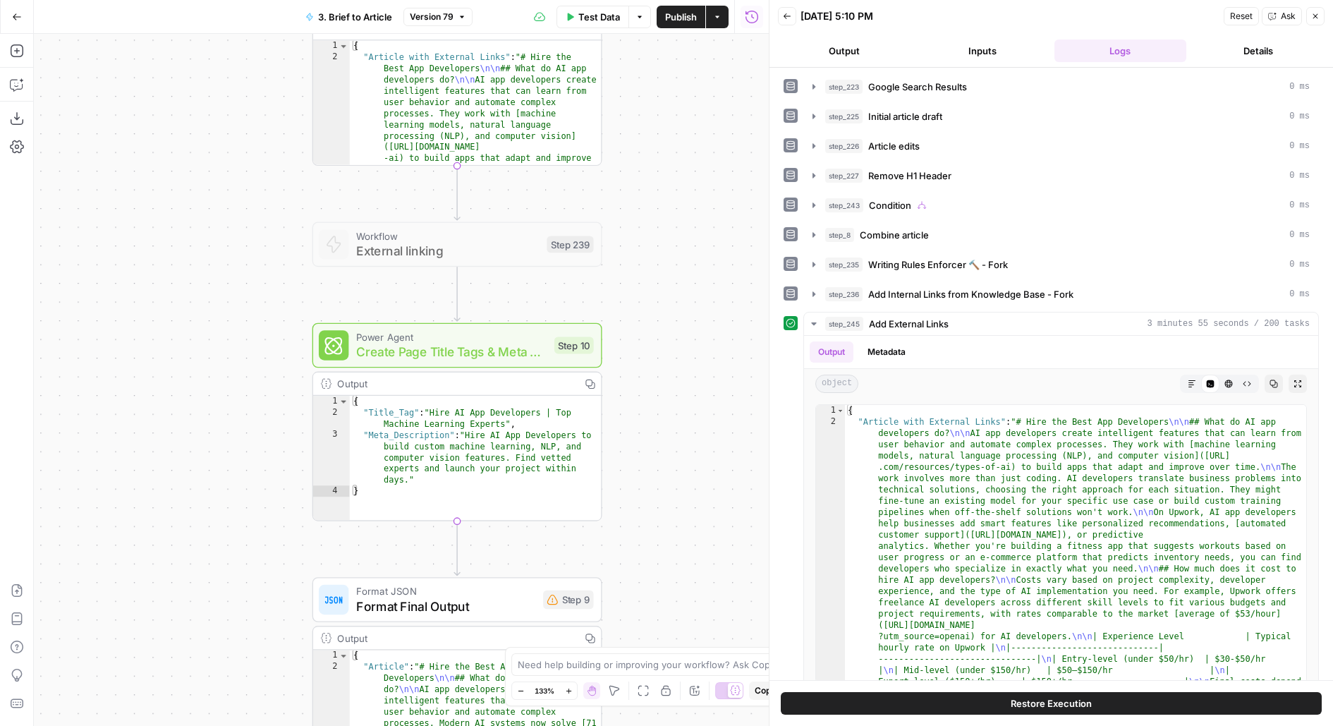
drag, startPoint x: 388, startPoint y: 426, endPoint x: 255, endPoint y: 263, distance: 210.6
click at [255, 263] on div "**********" at bounding box center [401, 380] width 735 height 692
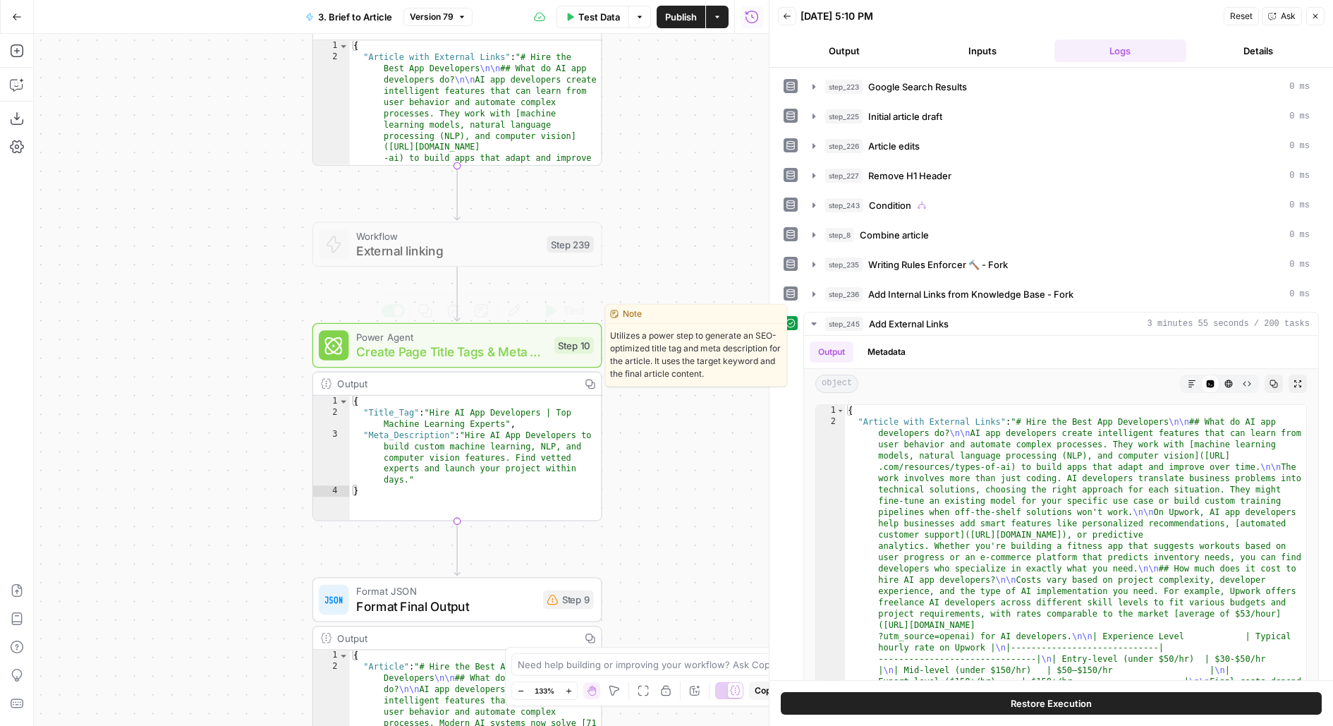
click at [505, 358] on span "Create Page Title Tags & Meta Descriptions - Fork" at bounding box center [451, 352] width 190 height 19
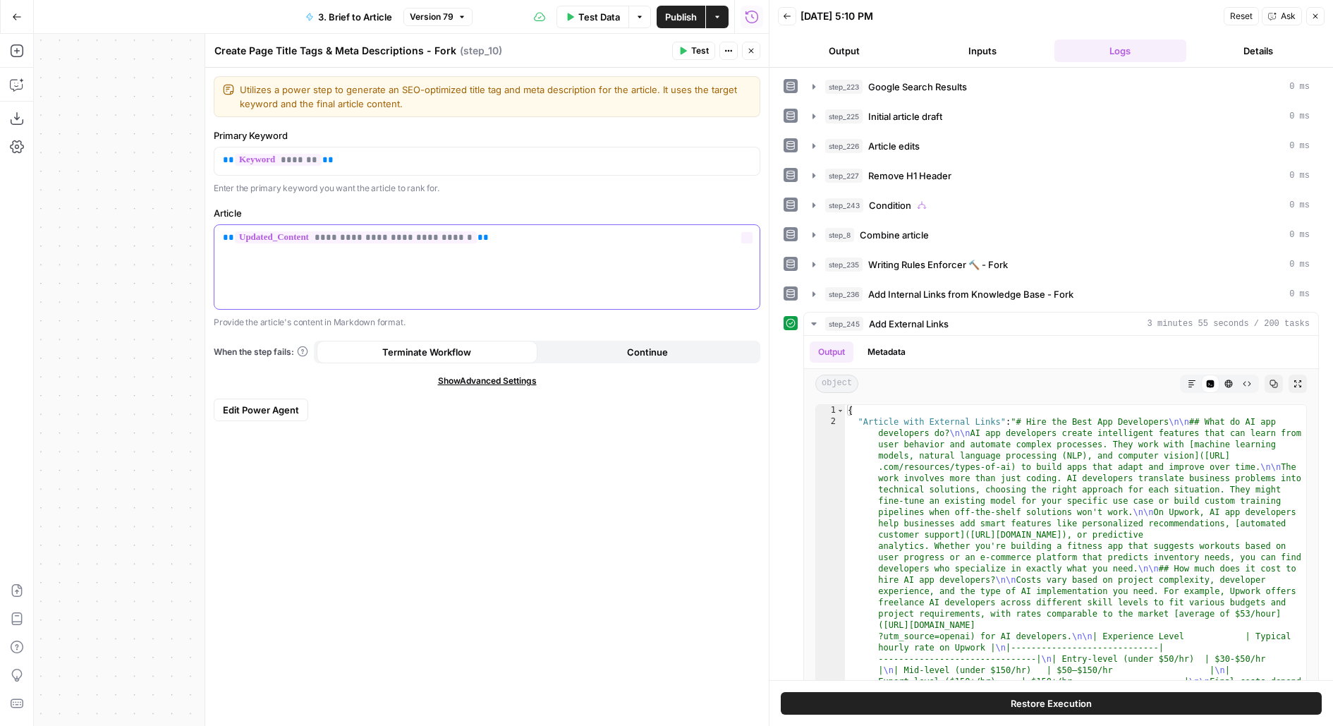
click at [528, 254] on div "**********" at bounding box center [486, 267] width 545 height 84
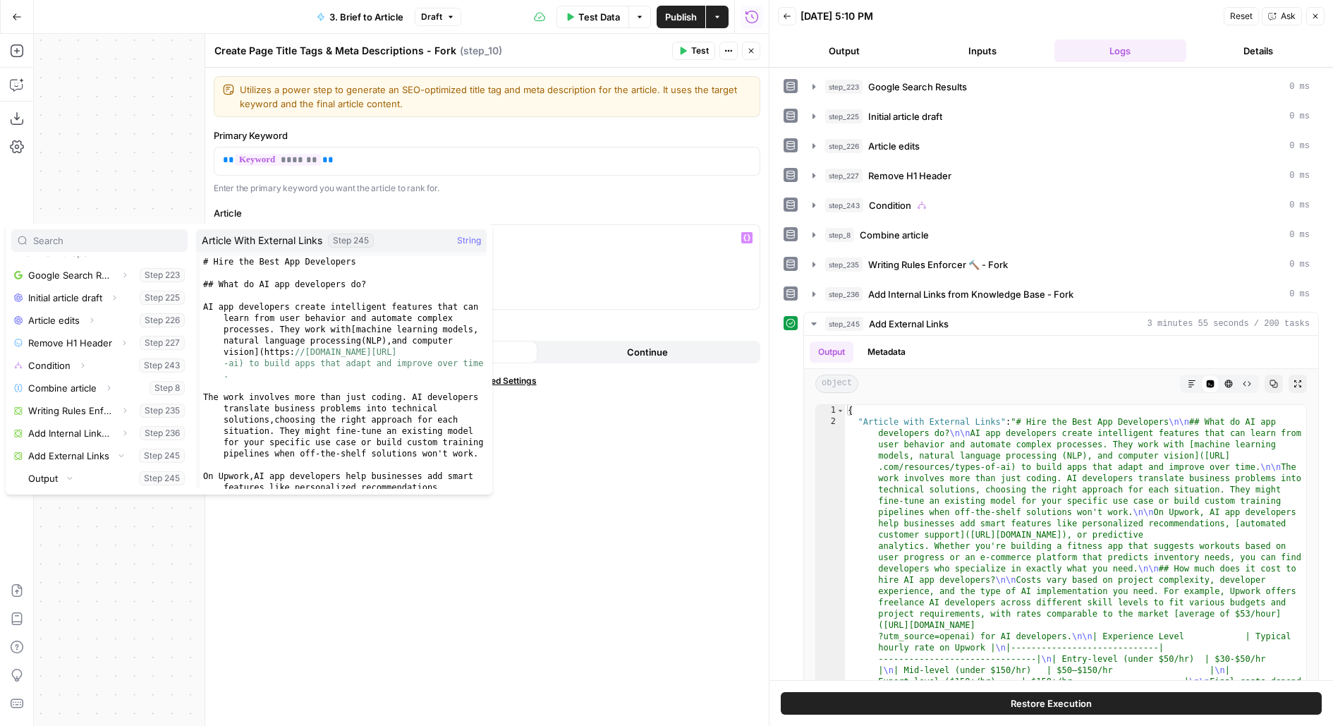
scroll to position [218, 0]
click at [40, 467] on button "Select variable Article With External Links" at bounding box center [114, 478] width 148 height 23
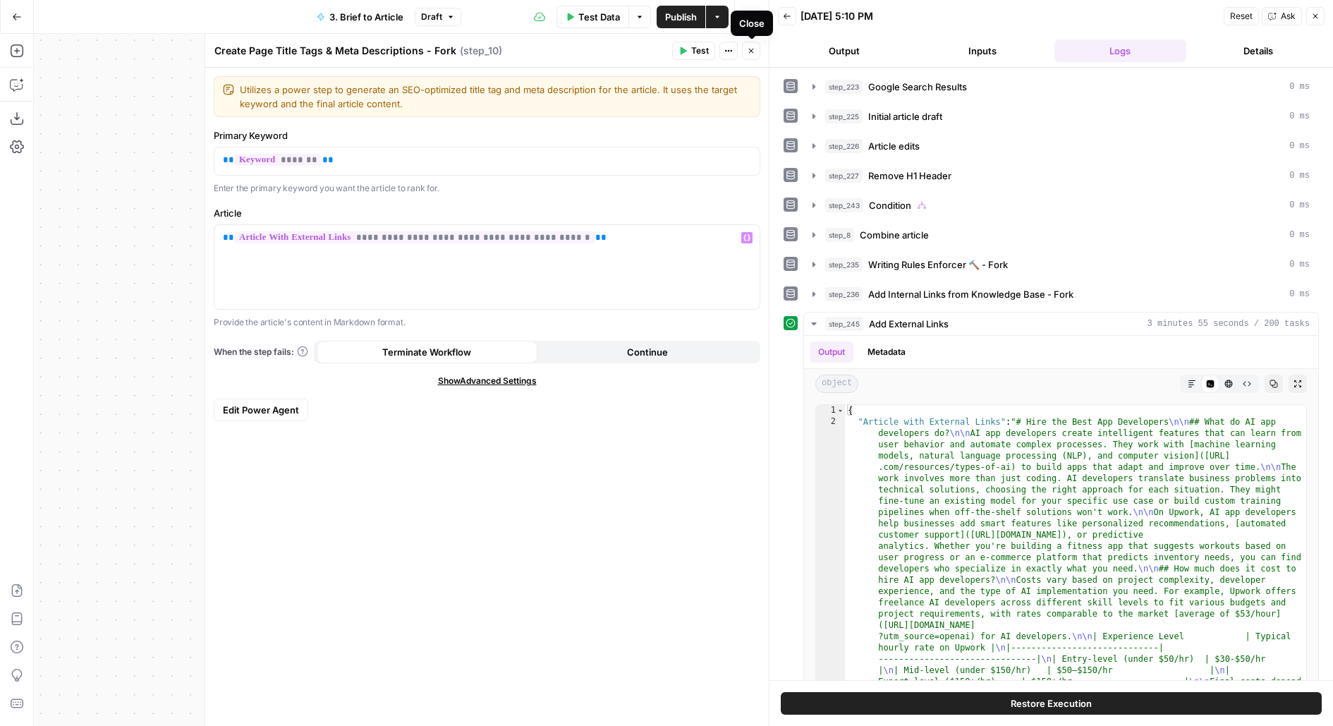
click at [753, 48] on icon "button" at bounding box center [751, 51] width 8 height 8
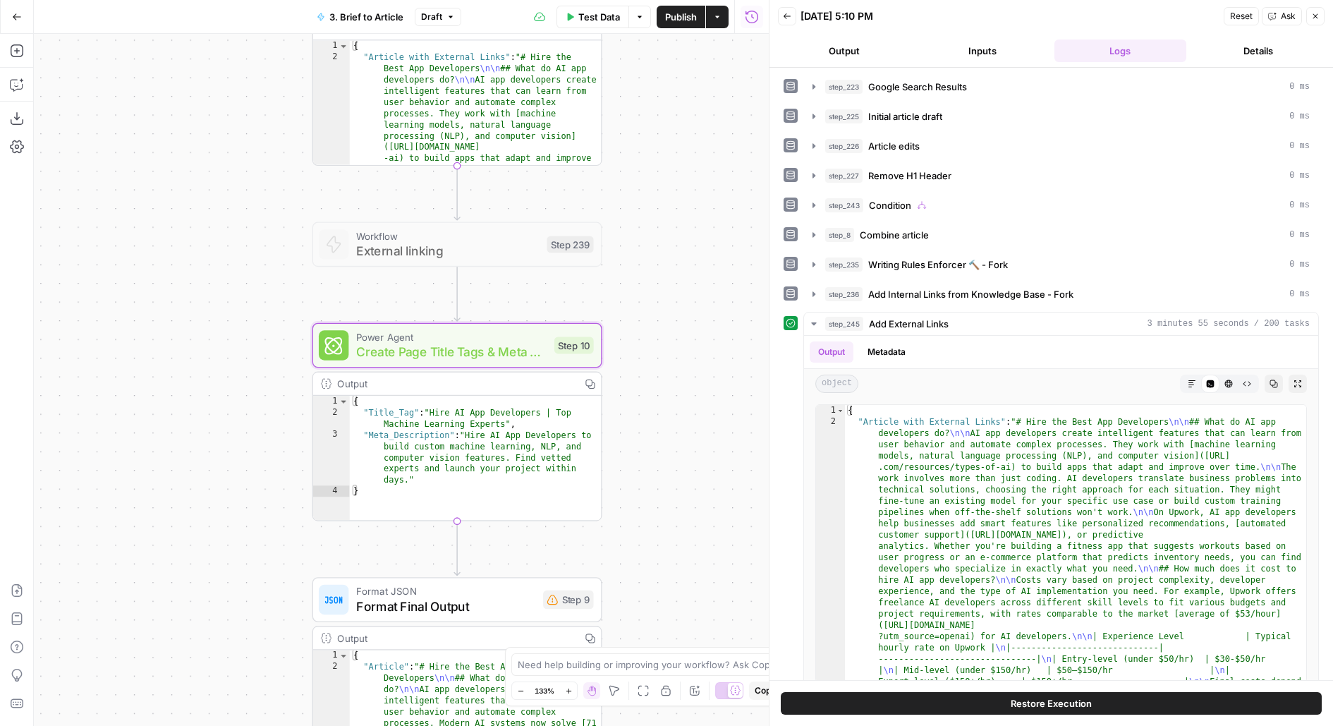
drag, startPoint x: 732, startPoint y: 406, endPoint x: 722, endPoint y: 102, distance: 303.5
click at [722, 104] on div "**********" at bounding box center [401, 380] width 735 height 692
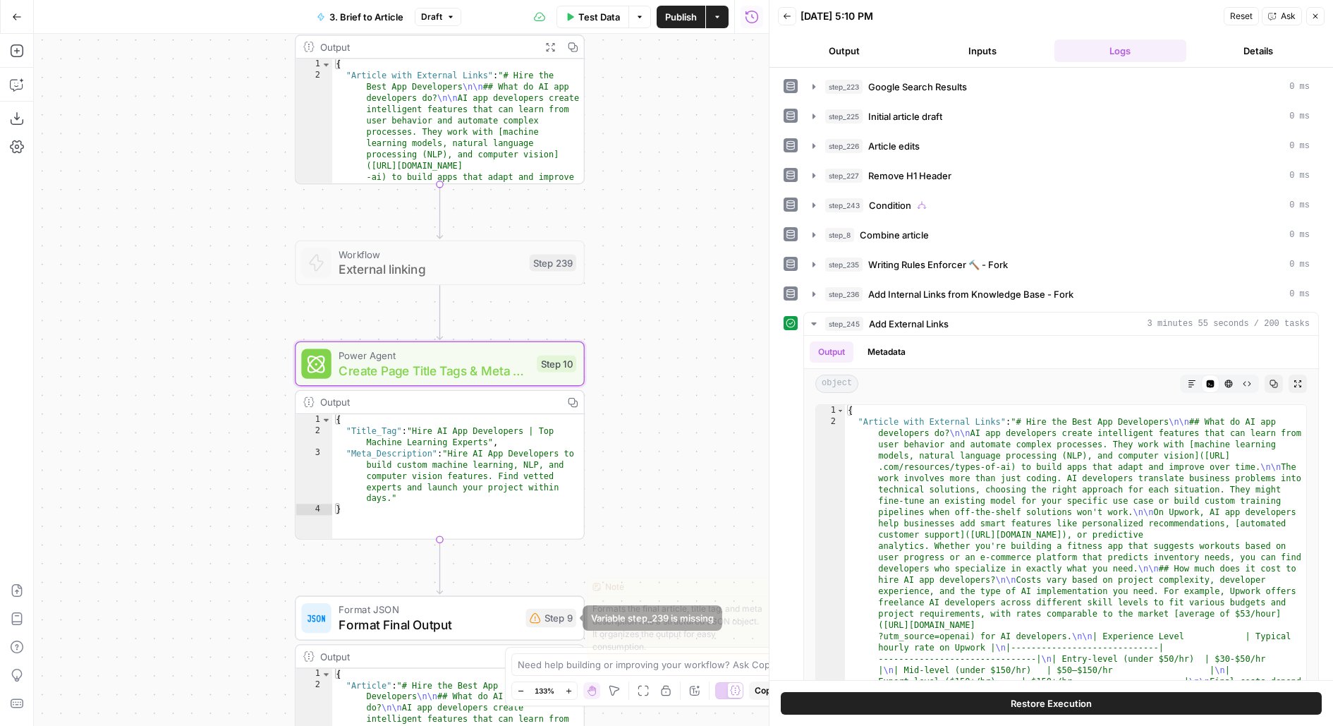
click at [521, 624] on div "Format JSON Format Final Output Step 9 Copy step Delete step Edit Note Test" at bounding box center [438, 619] width 275 height 32
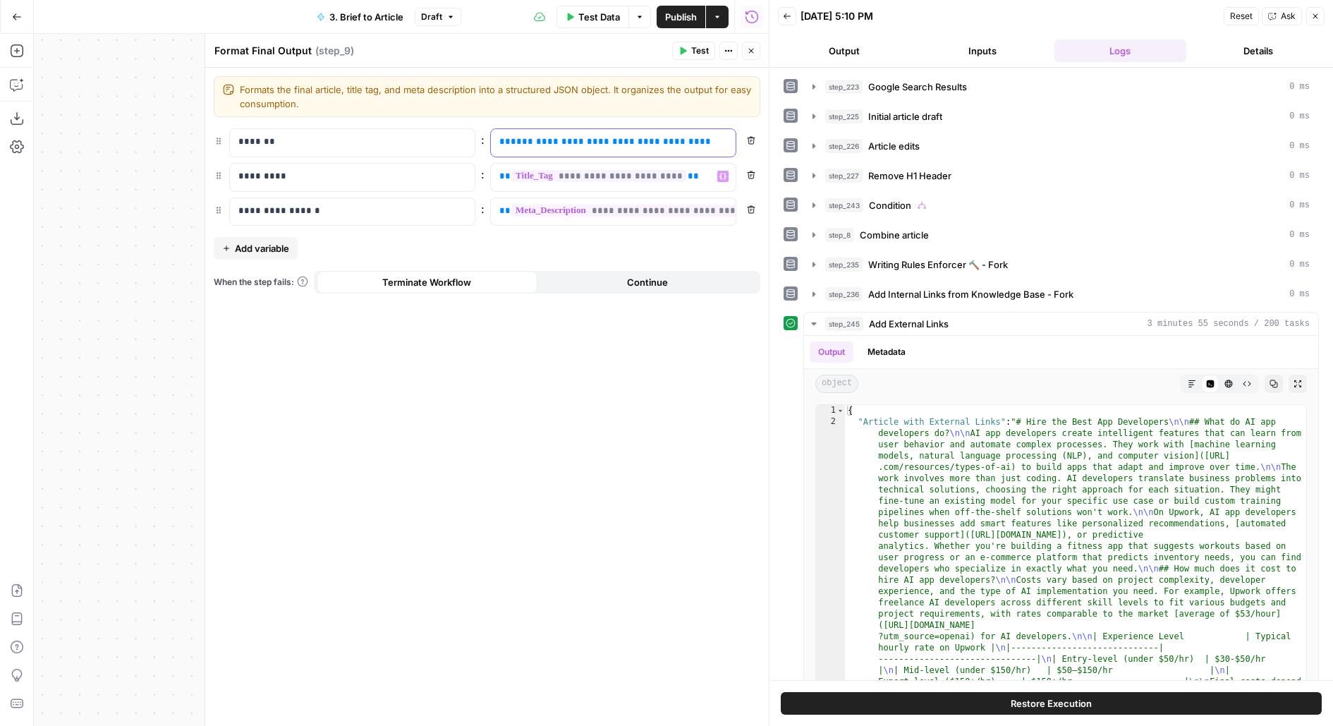
click at [600, 140] on span "**********" at bounding box center [621, 141] width 220 height 9
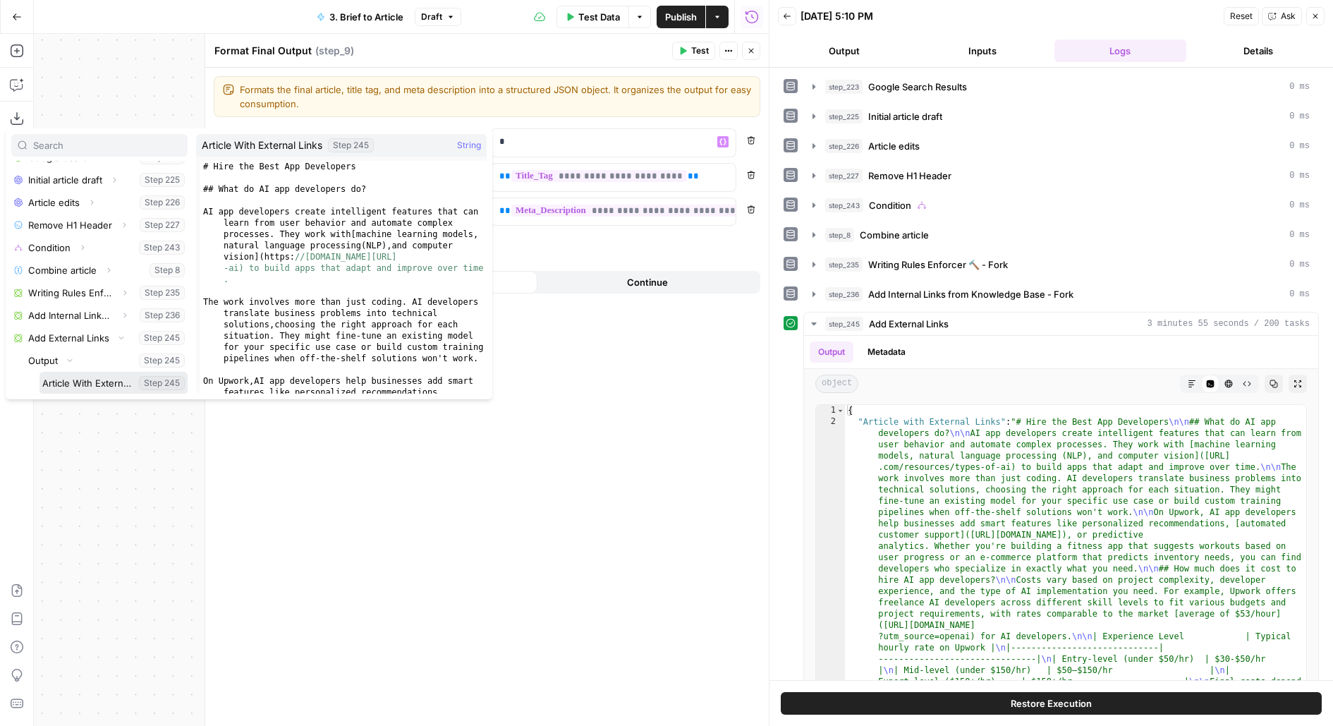
click at [40, 372] on button "Select variable Article With External Links" at bounding box center [114, 383] width 148 height 23
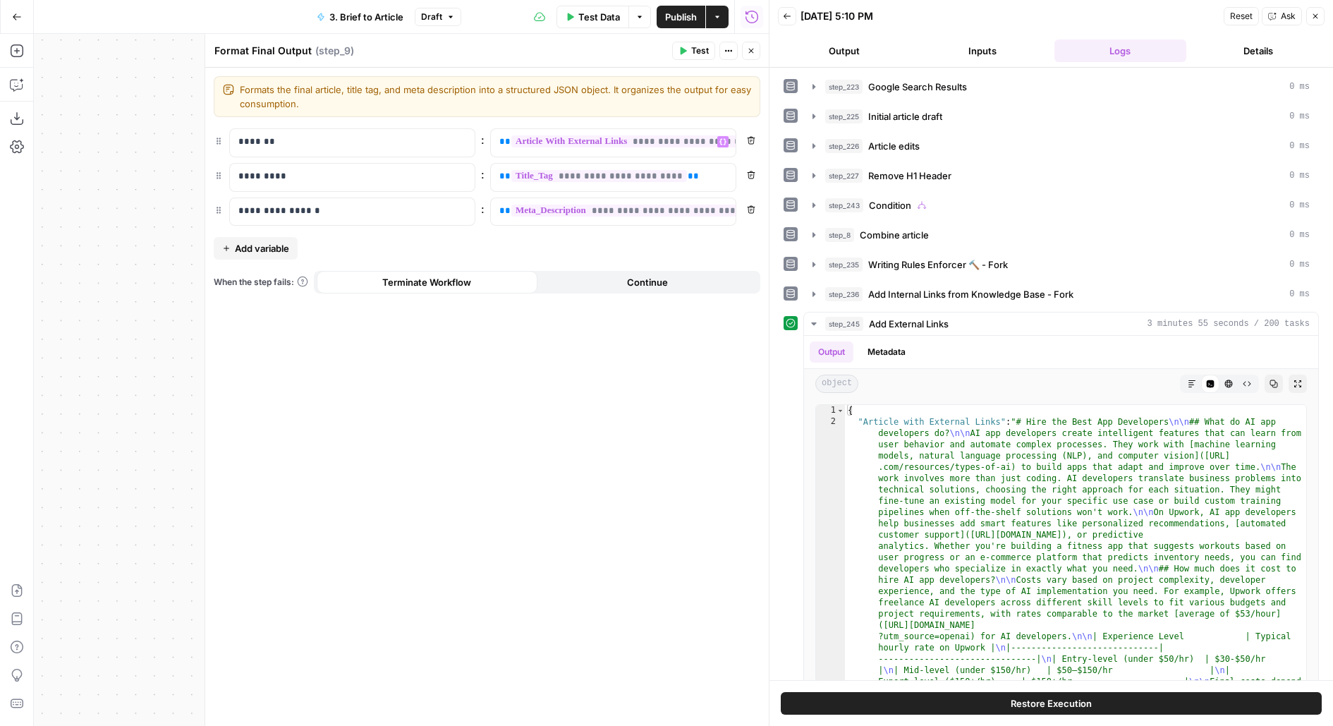
click at [701, 47] on span "Test" at bounding box center [700, 50] width 18 height 13
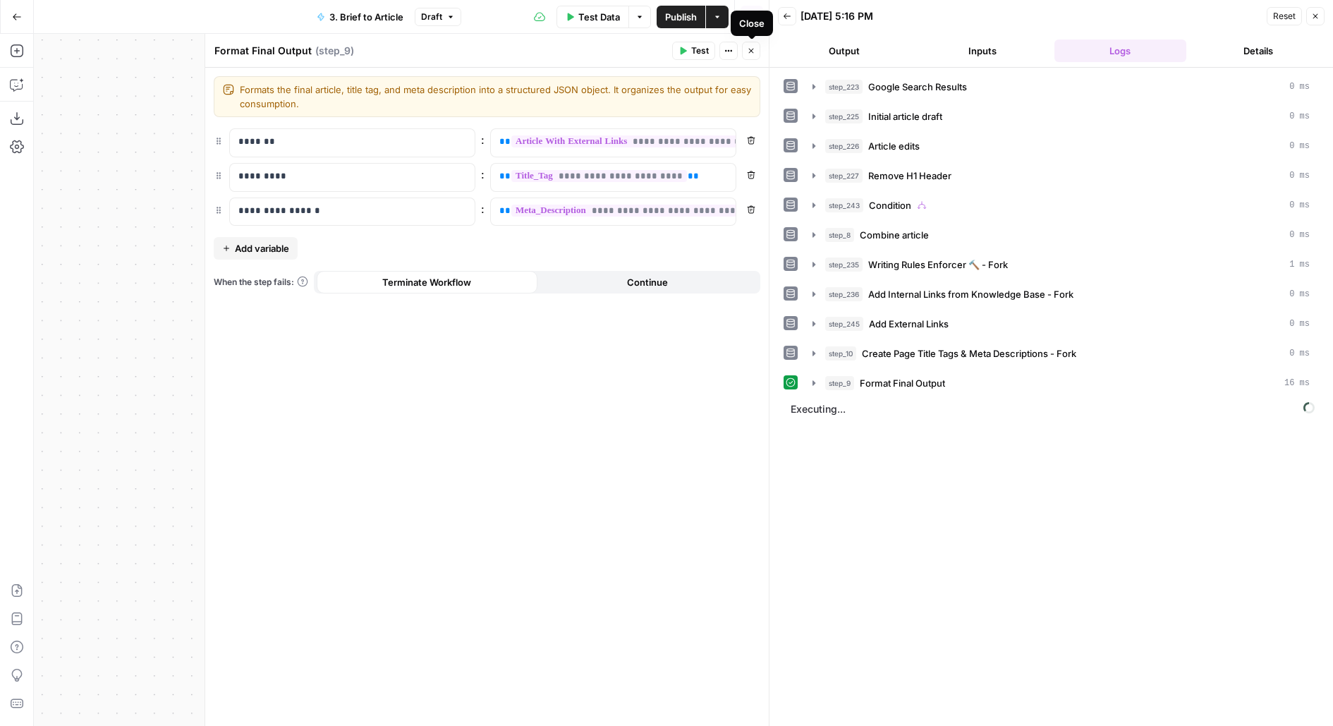
click at [754, 51] on icon "button" at bounding box center [751, 51] width 8 height 8
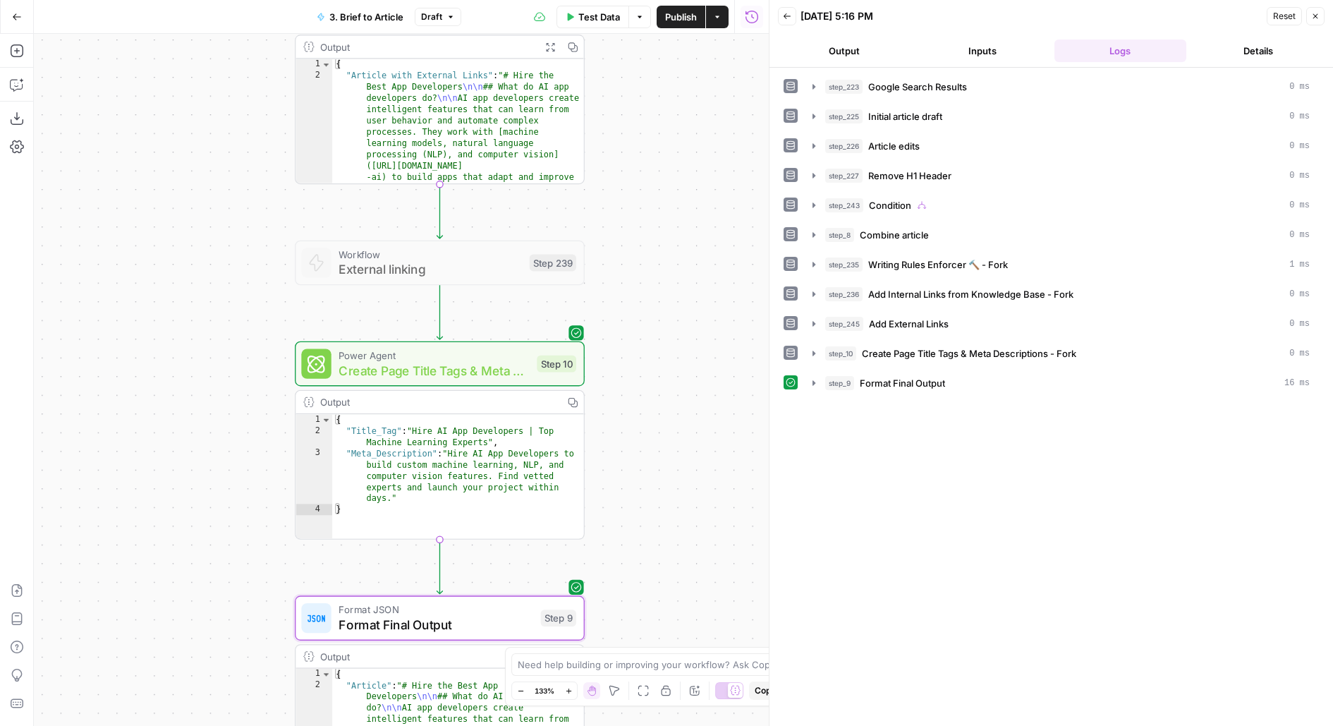
click at [894, 376] on span "Format Final Output" at bounding box center [902, 383] width 85 height 14
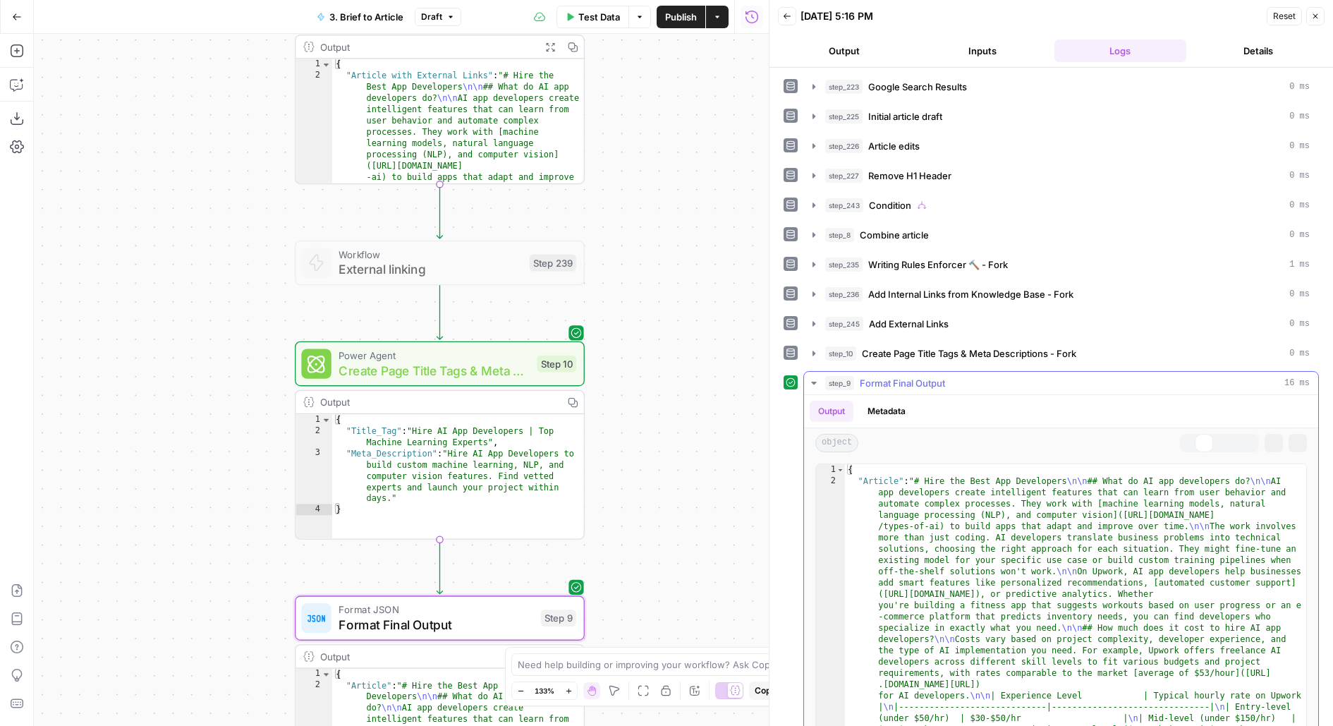
scroll to position [22, 0]
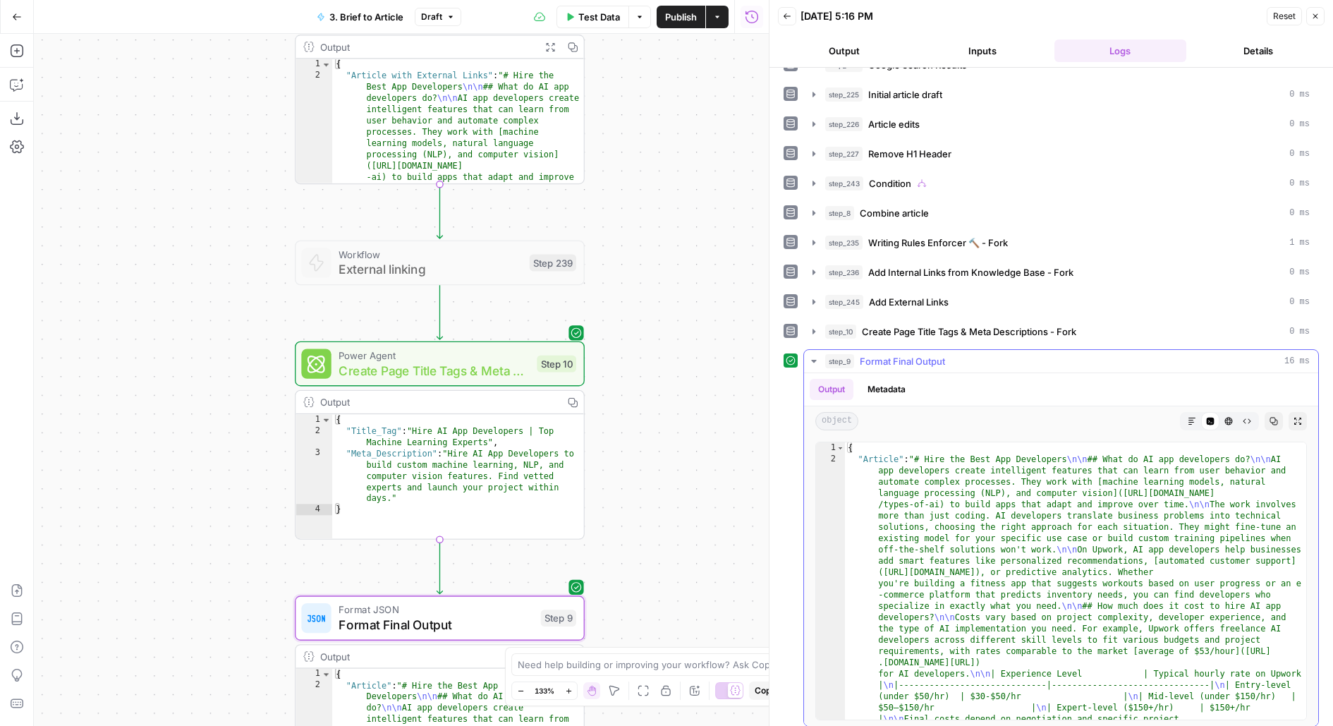
click at [1195, 423] on div "object Markdown Code Editor HTML Viewer Raw Output Copy Expand Output" at bounding box center [1061, 421] width 514 height 30
click at [1195, 417] on icon "button" at bounding box center [1192, 421] width 8 height 8
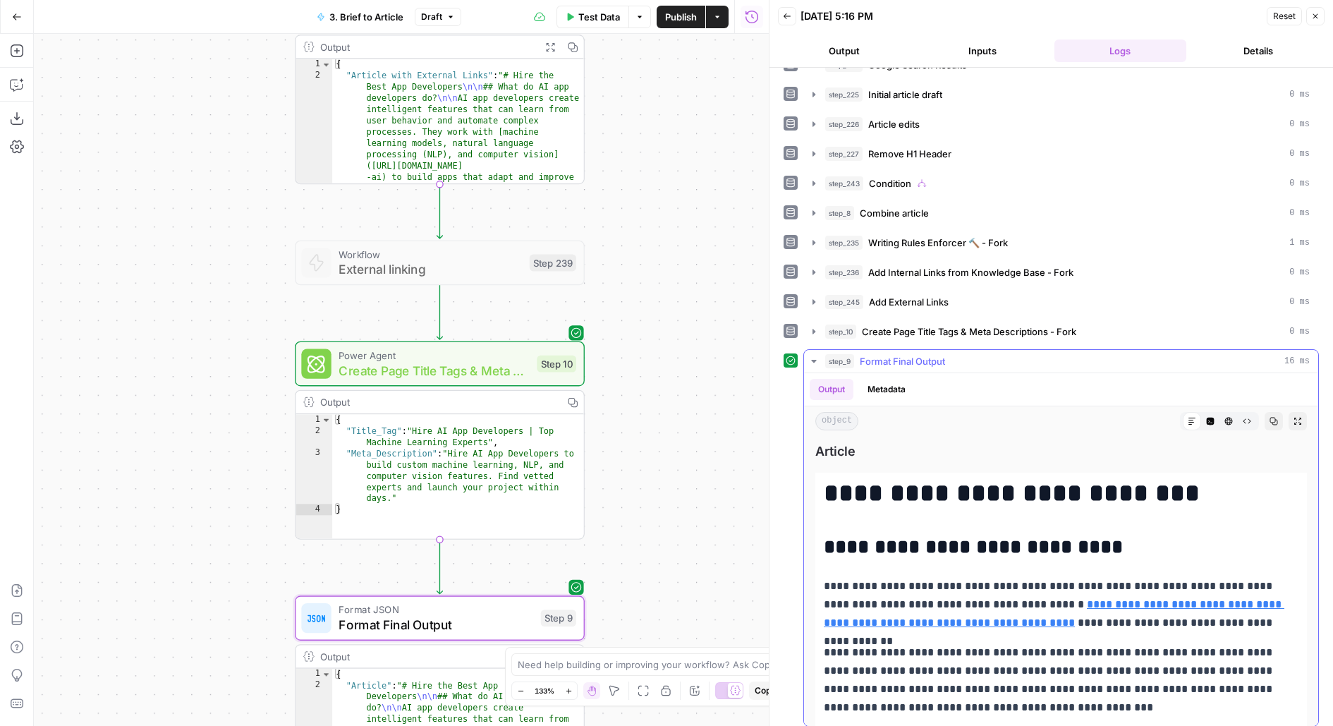
click at [1301, 418] on icon "button" at bounding box center [1298, 421] width 7 height 7
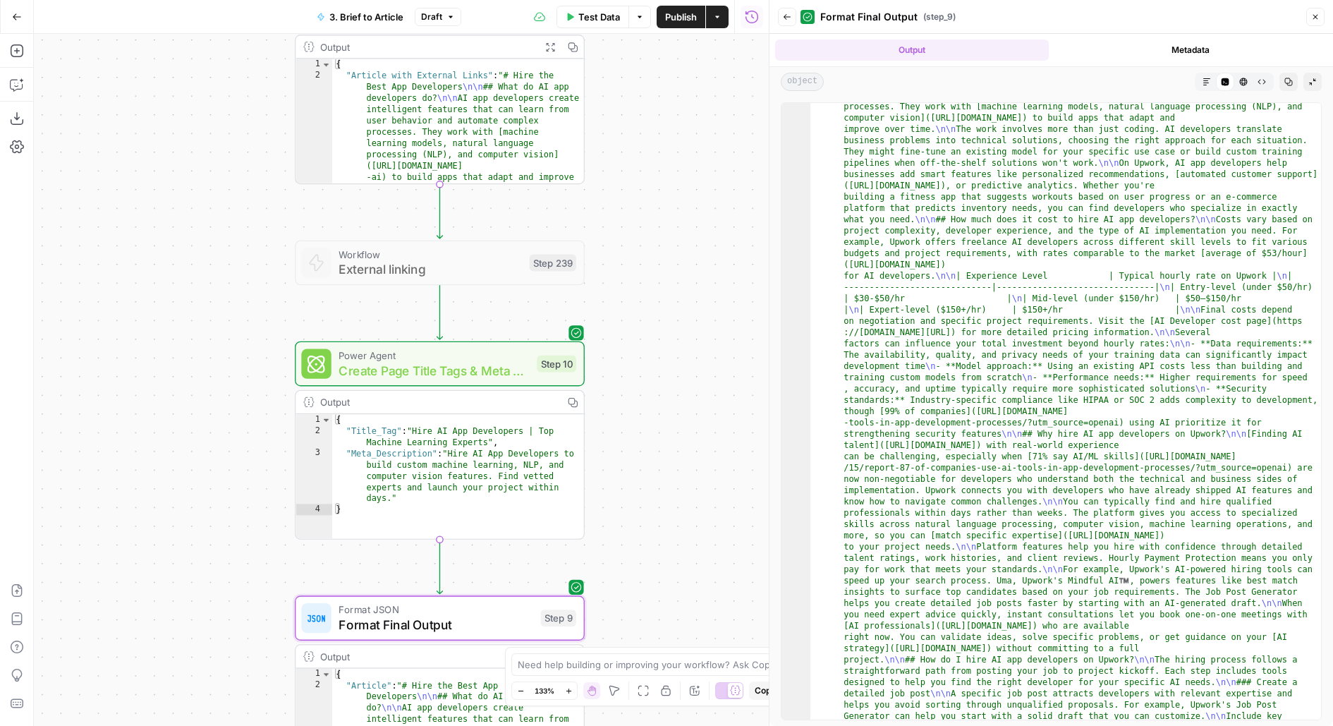
scroll to position [181, 0]
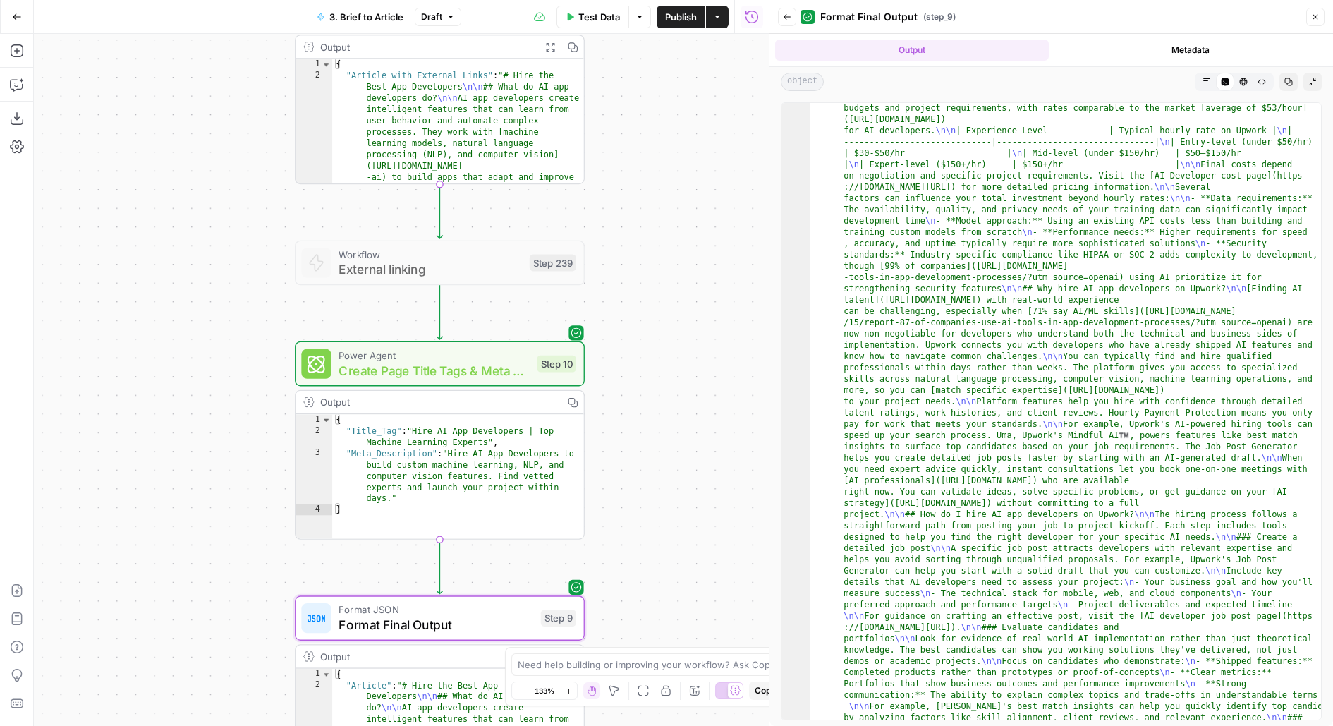
click at [1201, 81] on button "Markdown" at bounding box center [1207, 82] width 18 height 18
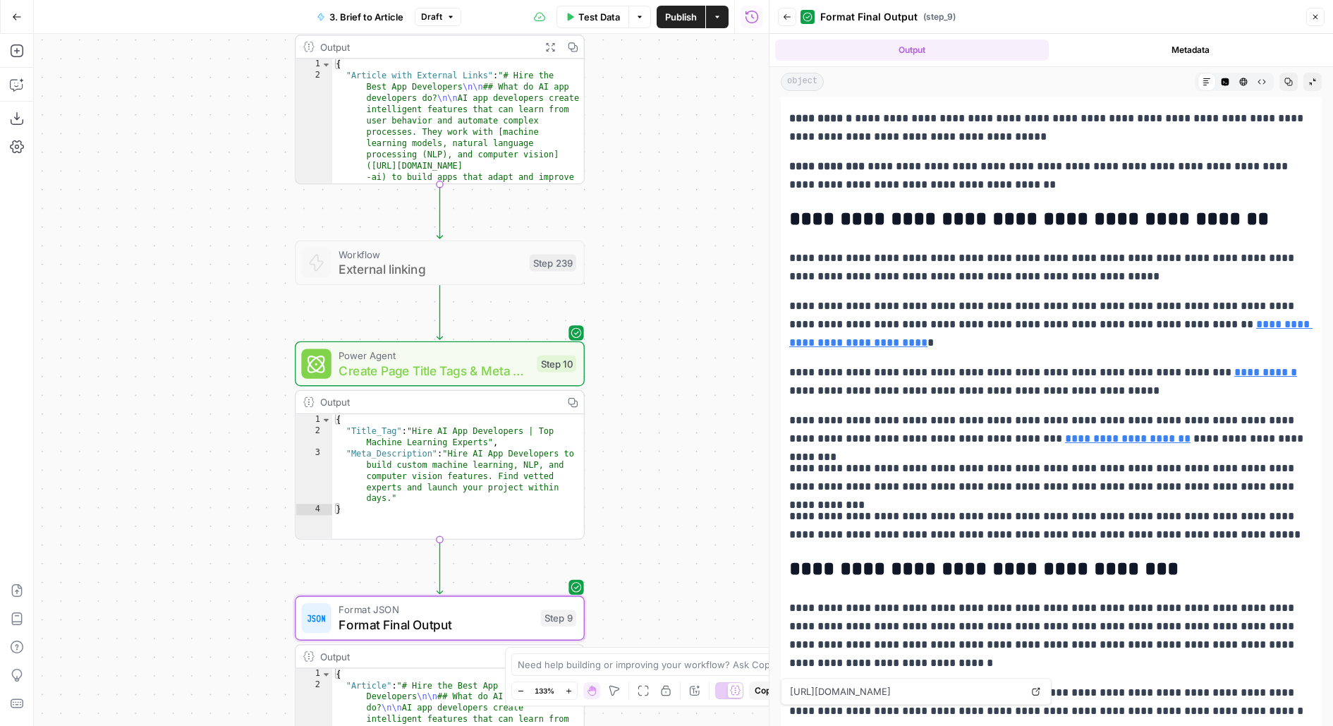
scroll to position [3430, 0]
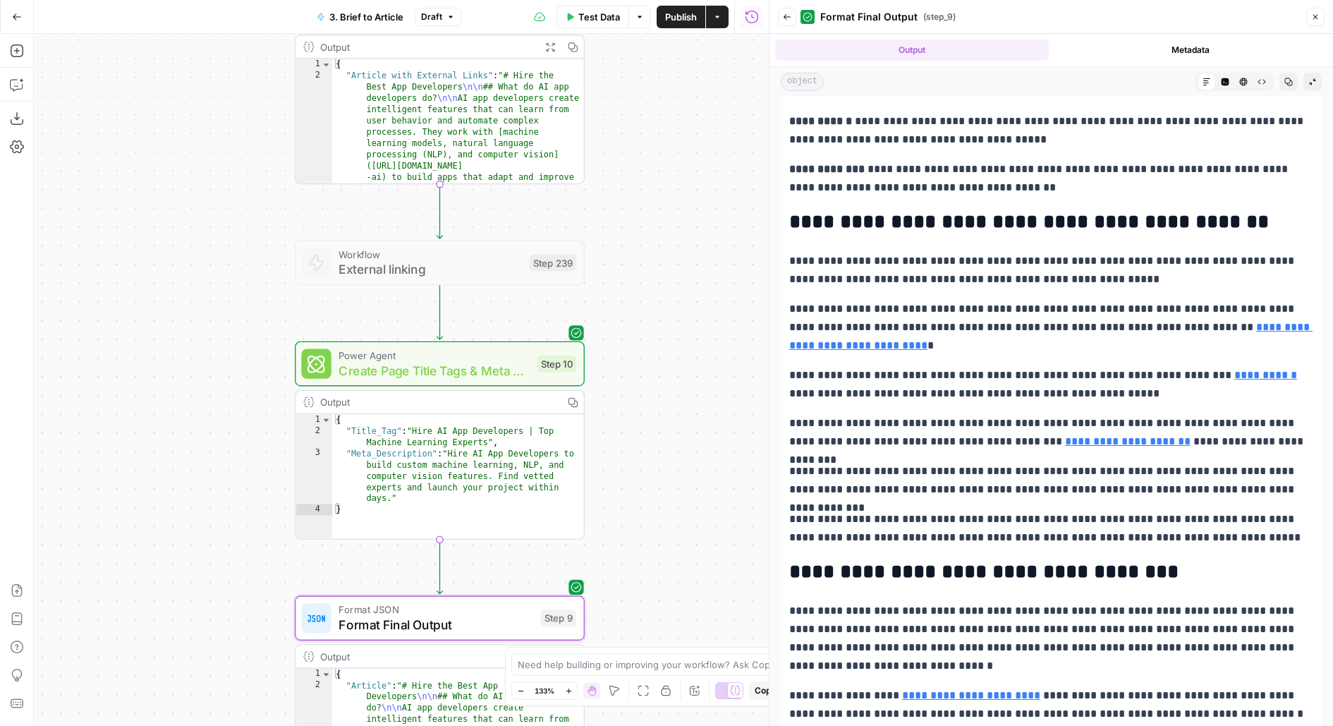
click at [694, 14] on span "Publish" at bounding box center [681, 17] width 32 height 14
